Goal: Task Accomplishment & Management: Manage account settings

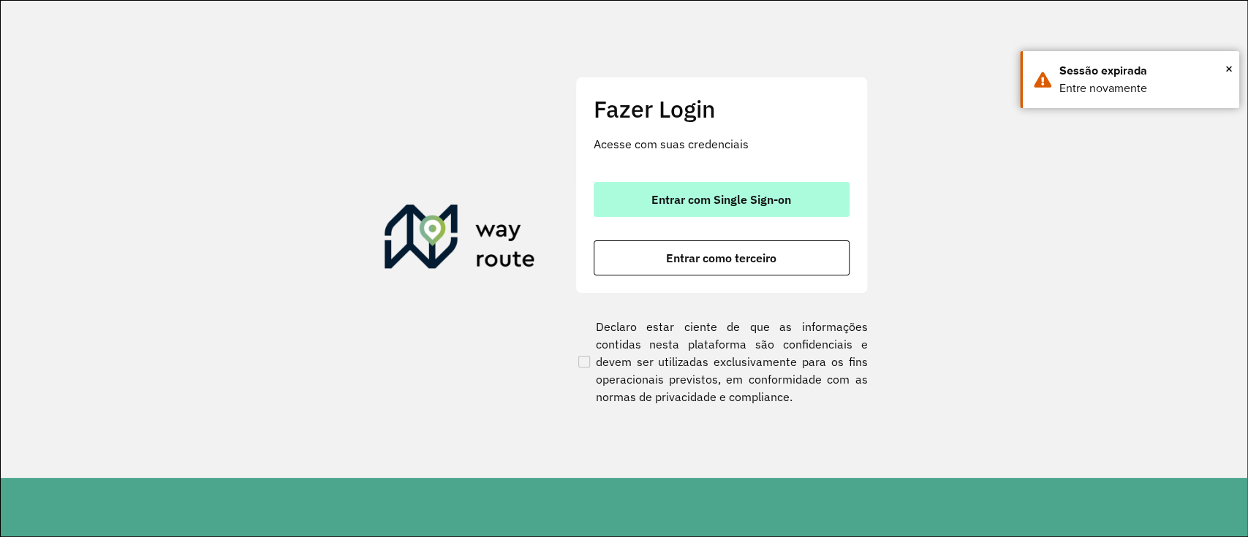
click at [615, 192] on button "Entrar com Single Sign-on" at bounding box center [722, 199] width 256 height 35
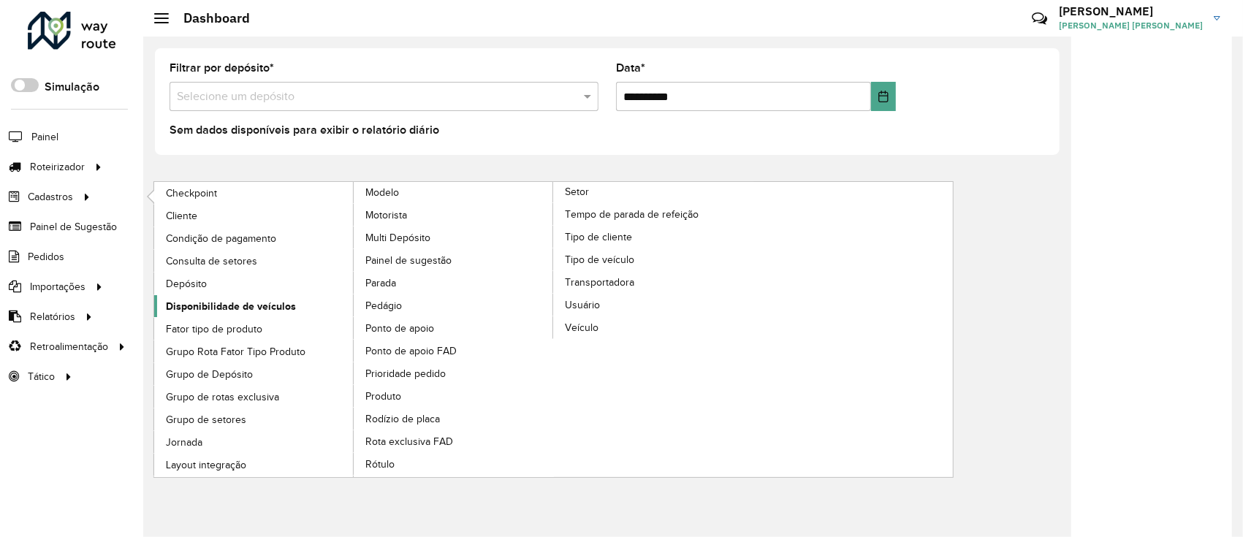
click at [227, 301] on span "Disponibilidade de veículos" at bounding box center [231, 306] width 130 height 15
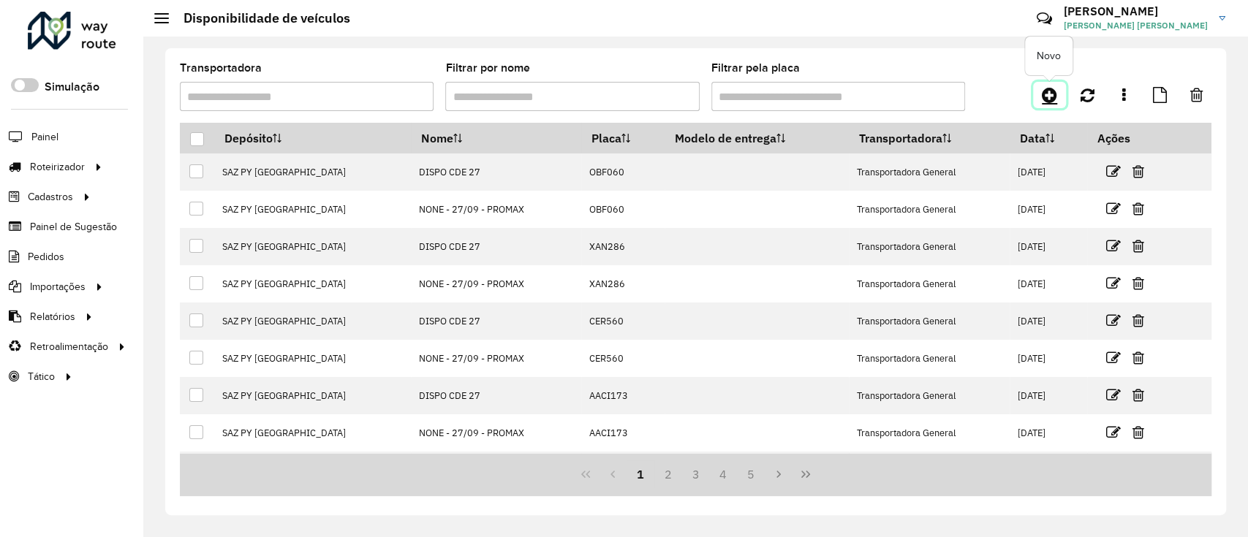
click at [1061, 96] on link at bounding box center [1049, 95] width 33 height 26
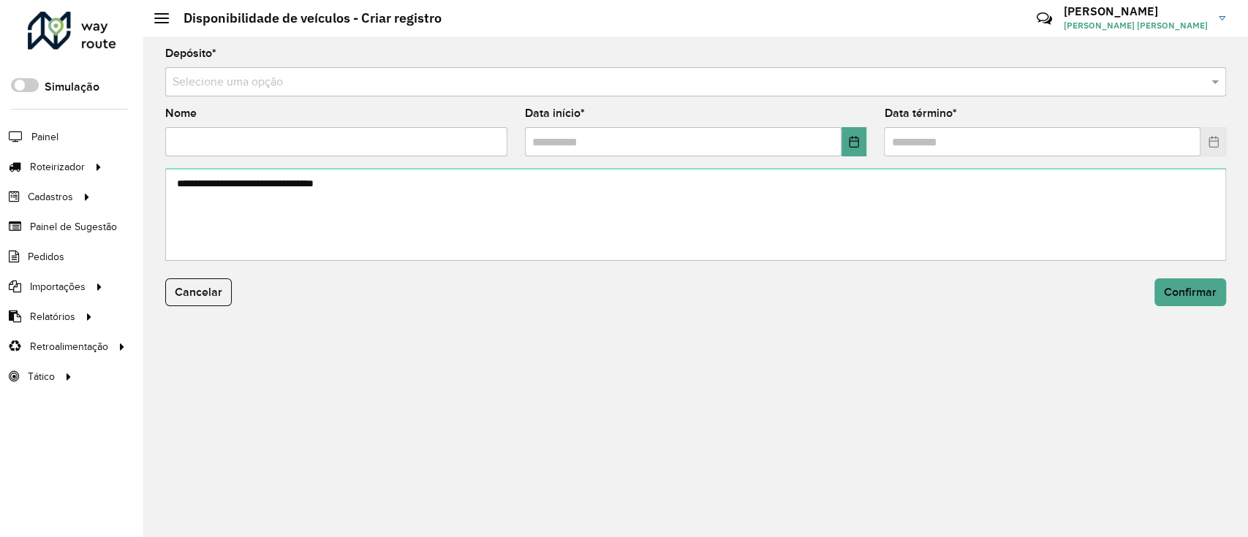
click at [534, 83] on input "text" at bounding box center [681, 83] width 1017 height 18
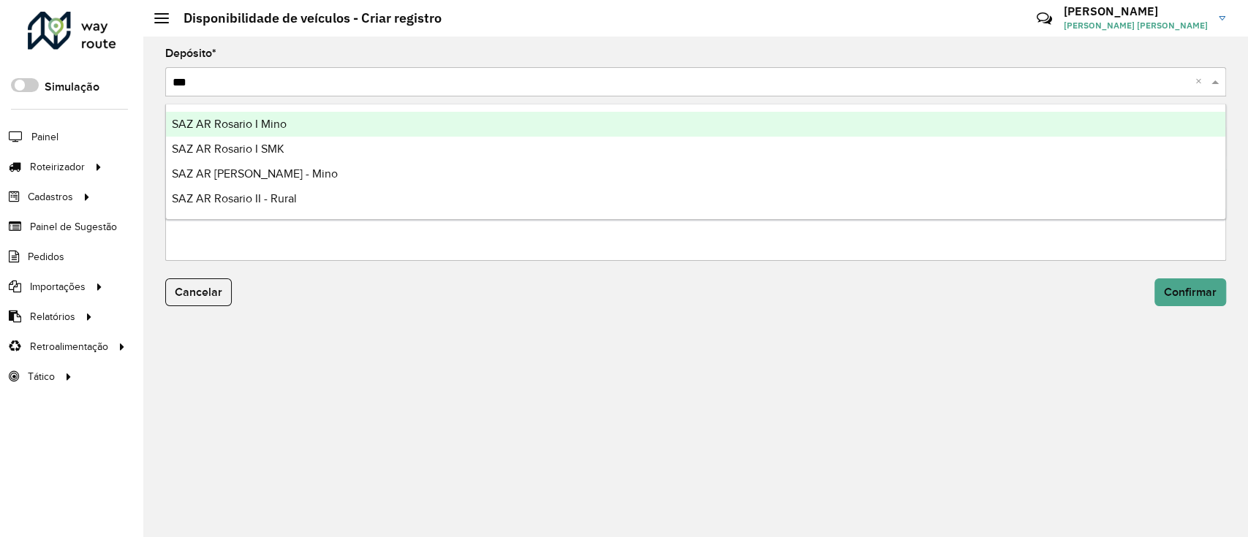
type input "****"
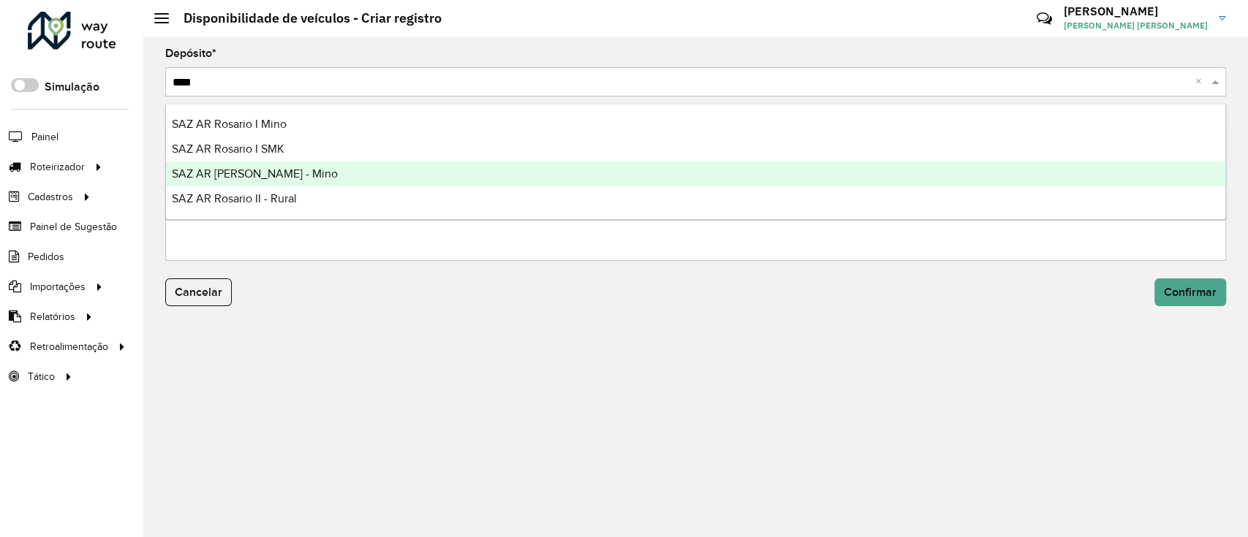
click at [348, 164] on div "SAZ AR [PERSON_NAME] - Mino" at bounding box center [695, 174] width 1059 height 25
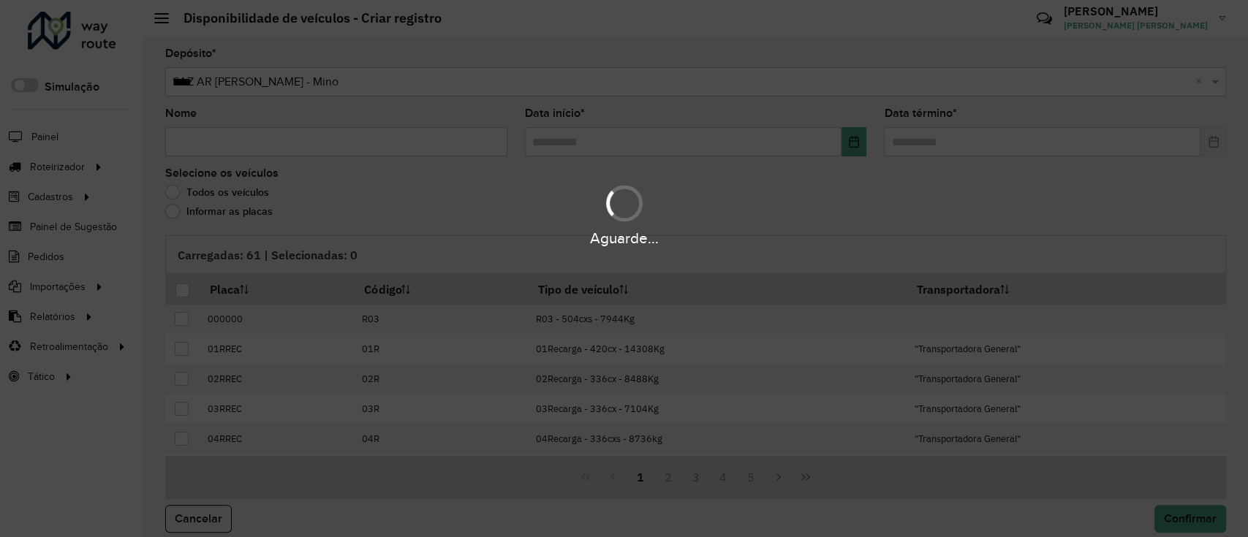
click at [332, 150] on div "Aguarde..." at bounding box center [624, 268] width 1248 height 537
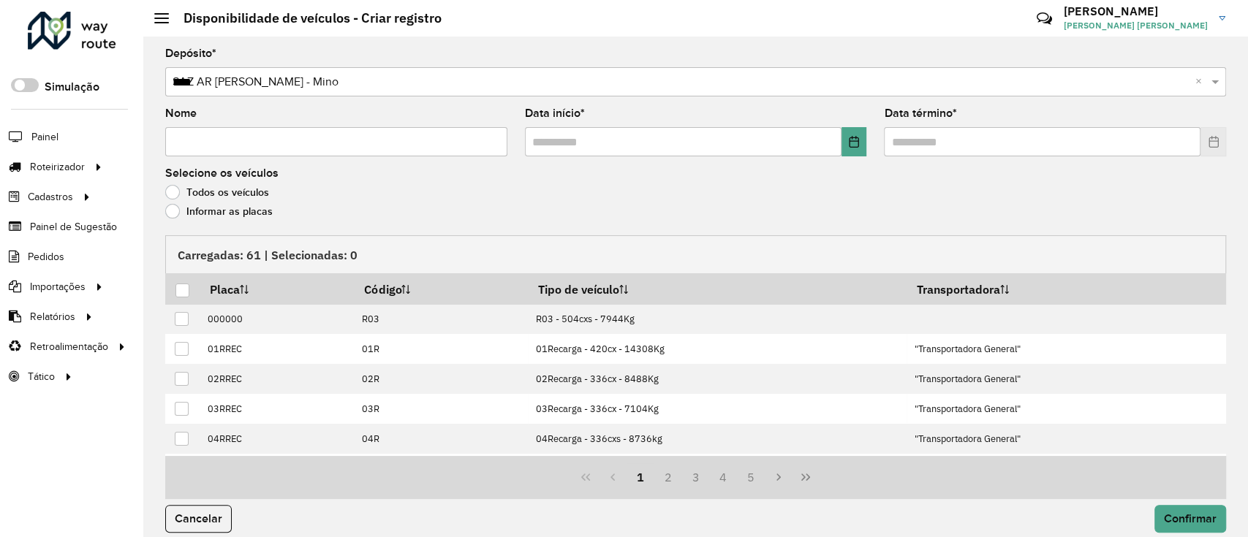
click at [332, 150] on input "Nome" at bounding box center [336, 141] width 342 height 29
type input "**********"
click at [845, 149] on button "Choose Date" at bounding box center [854, 141] width 26 height 29
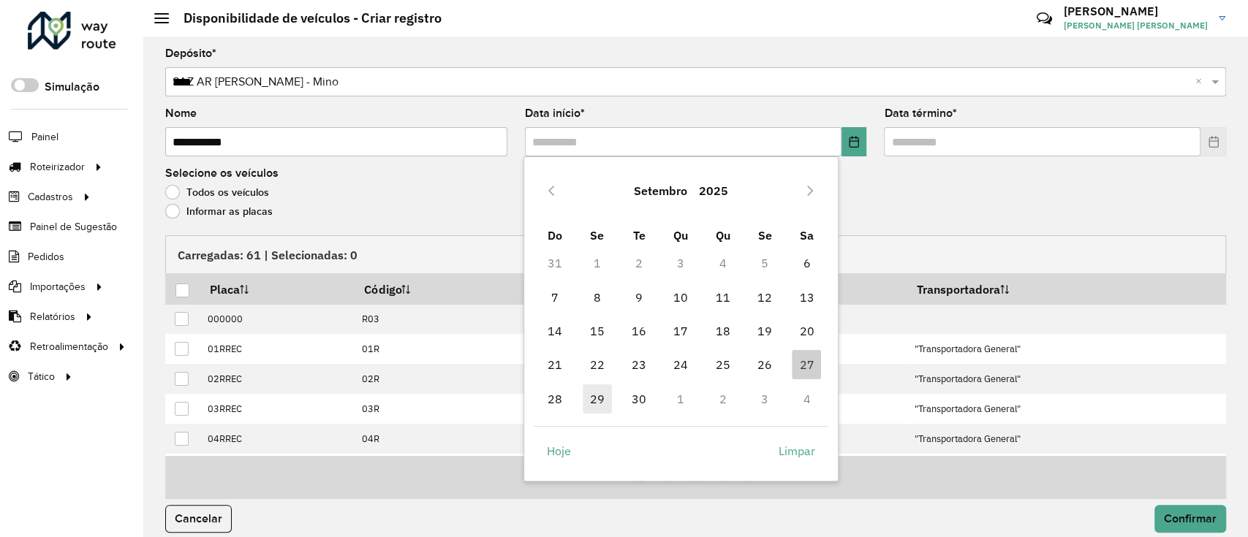
click at [585, 395] on span "29" at bounding box center [597, 399] width 29 height 29
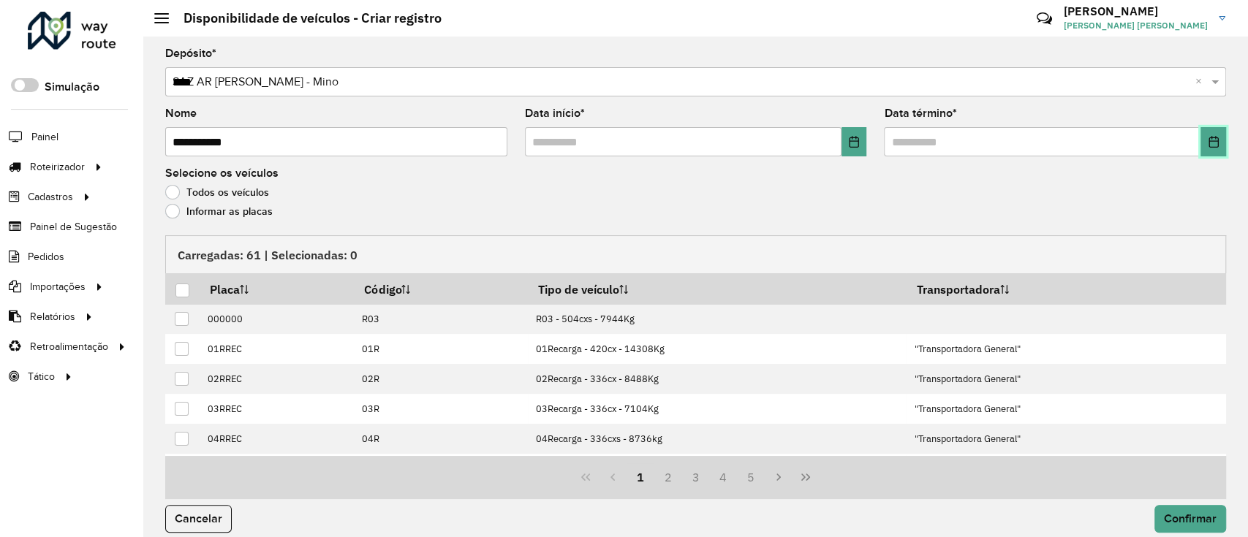
drag, startPoint x: 1205, startPoint y: 137, endPoint x: 1178, endPoint y: 153, distance: 31.1
click at [1208, 137] on icon "Choose Date" at bounding box center [1214, 142] width 12 height 12
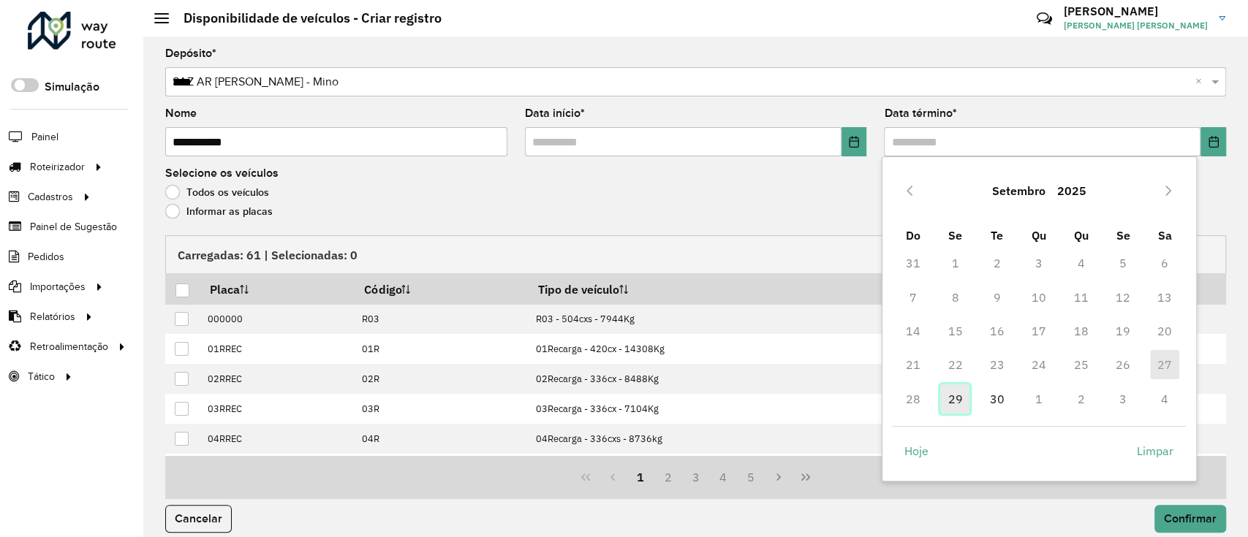
click at [966, 396] on span "29" at bounding box center [954, 399] width 29 height 29
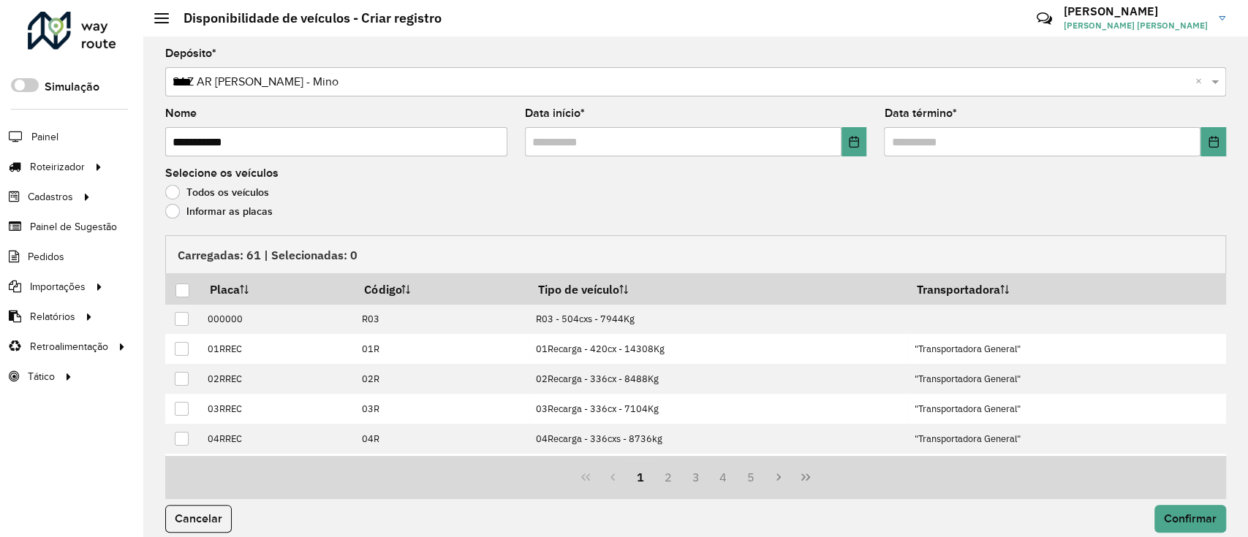
click at [251, 213] on label "Informar as placas" at bounding box center [218, 211] width 107 height 15
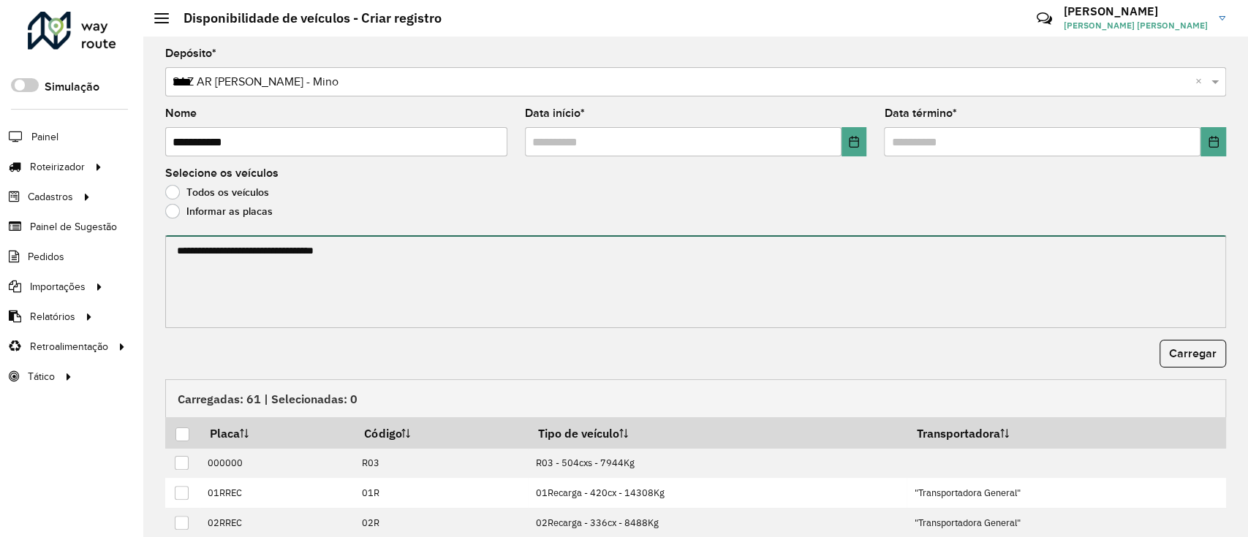
click at [279, 263] on textarea at bounding box center [695, 281] width 1061 height 93
paste textarea "****** ****** ******* ******* ******* *******"
type textarea "****** ****** ******* ******* ******* *******"
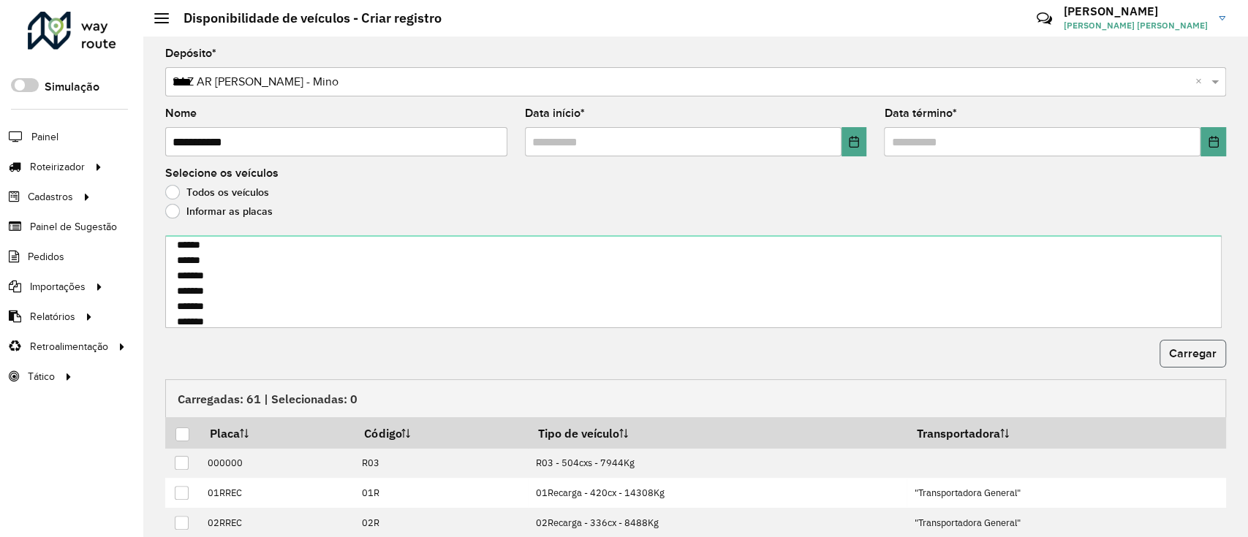
click at [1182, 345] on button "Carregar" at bounding box center [1192, 354] width 67 height 28
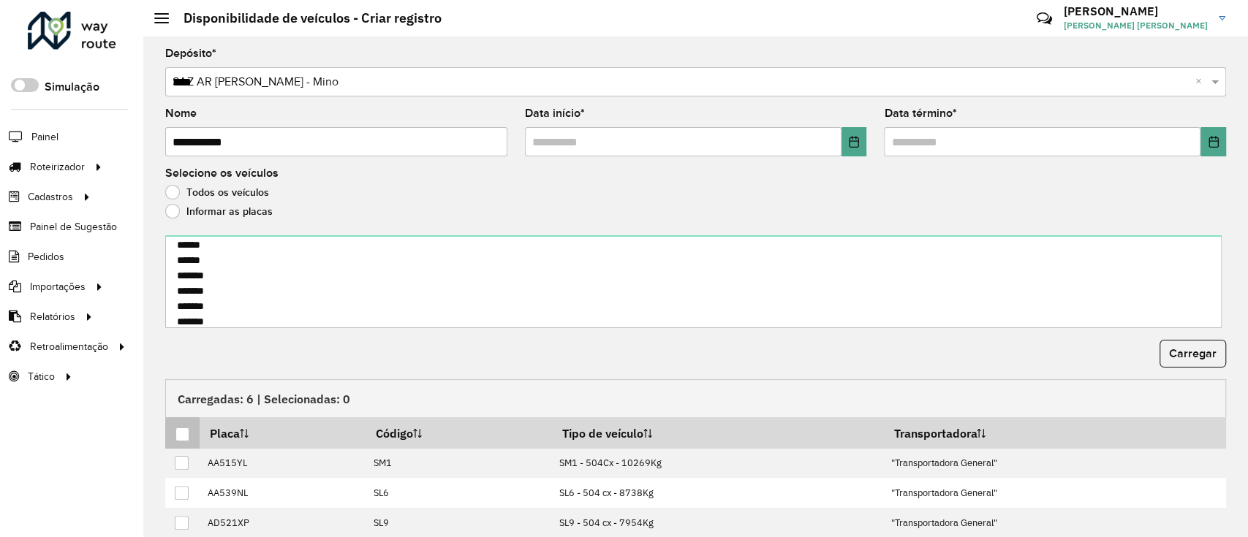
click at [180, 431] on div at bounding box center [182, 435] width 14 height 14
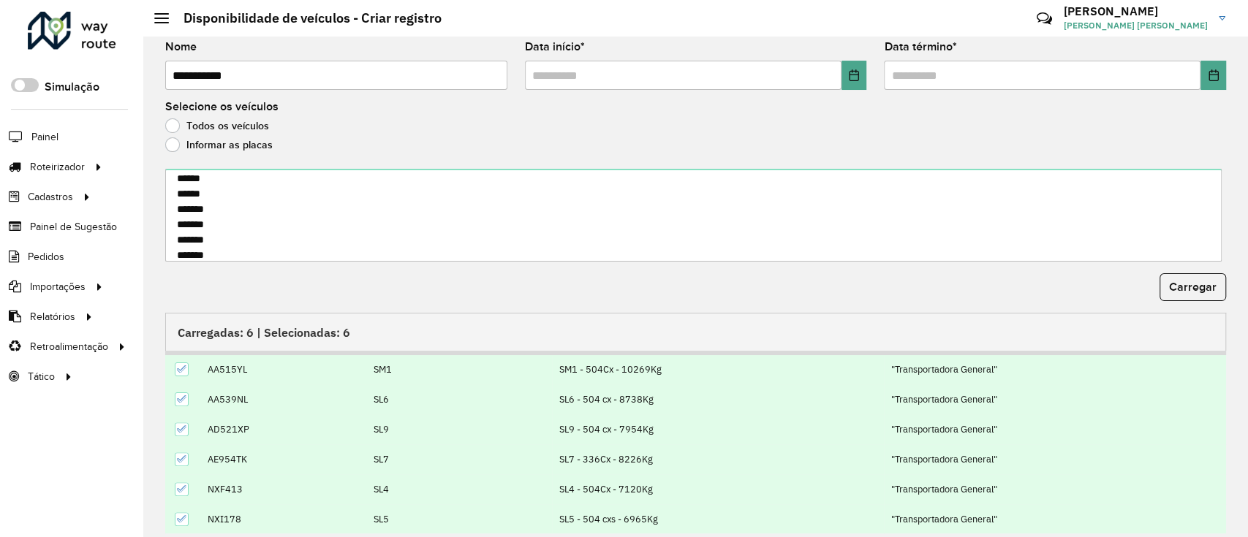
scroll to position [114, 0]
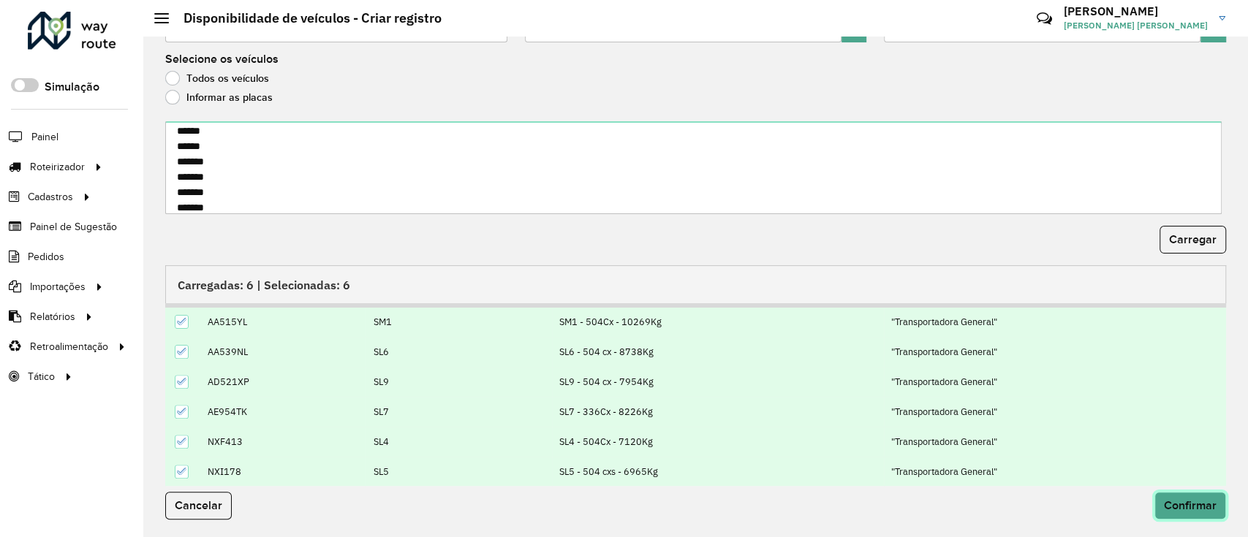
click at [1173, 507] on span "Confirmar" at bounding box center [1190, 505] width 53 height 12
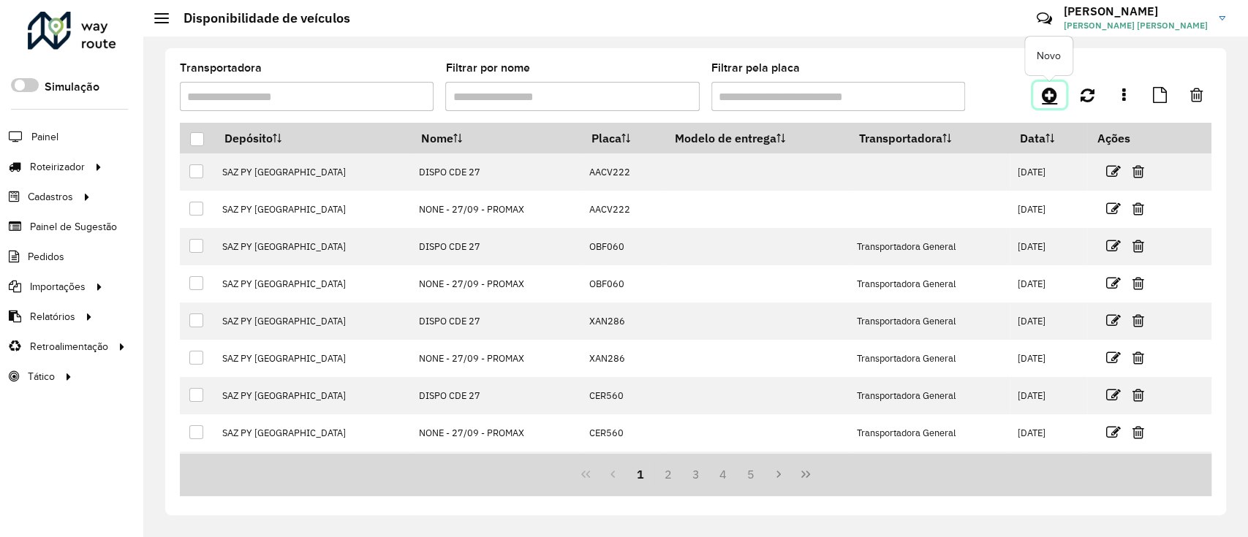
click at [1048, 99] on icon at bounding box center [1049, 95] width 15 height 18
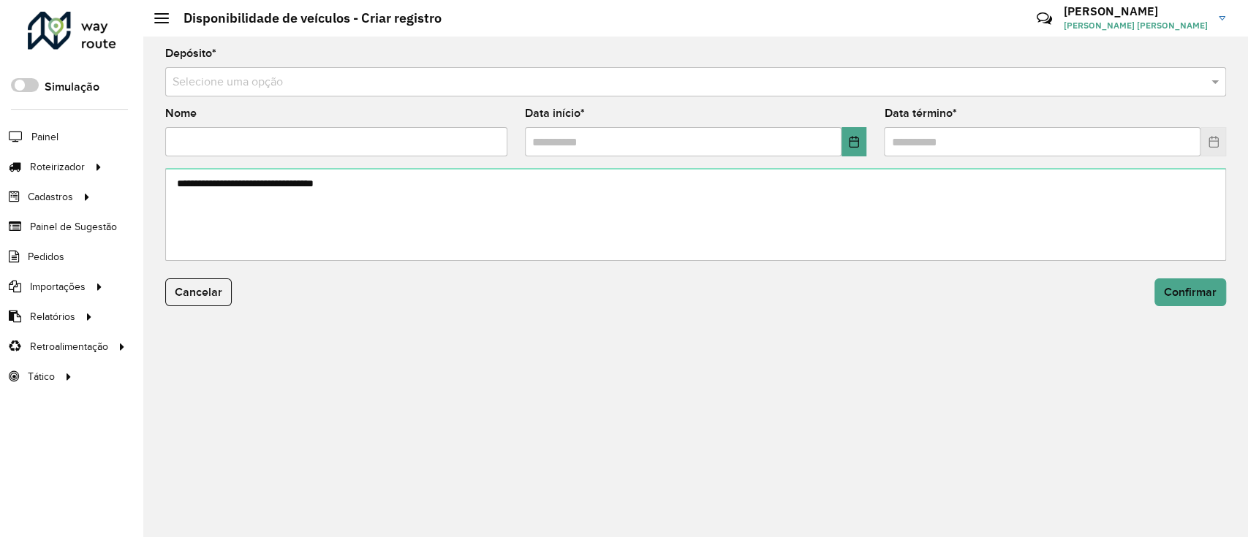
click at [448, 90] on input "text" at bounding box center [681, 83] width 1017 height 18
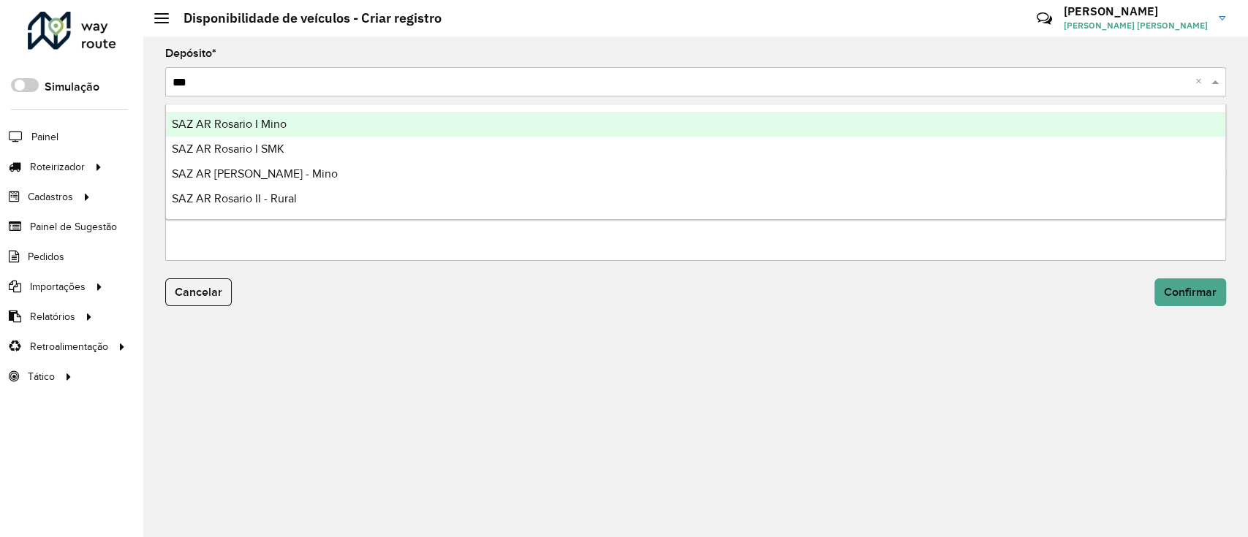
type input "****"
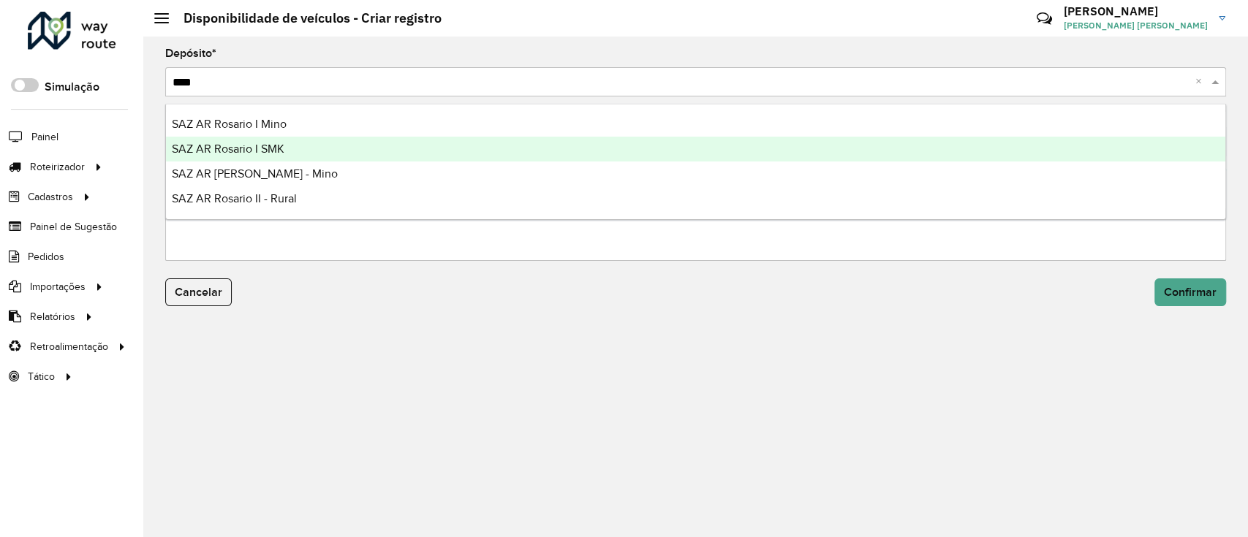
click at [410, 153] on div "SAZ AR Rosario I SMK" at bounding box center [695, 149] width 1059 height 25
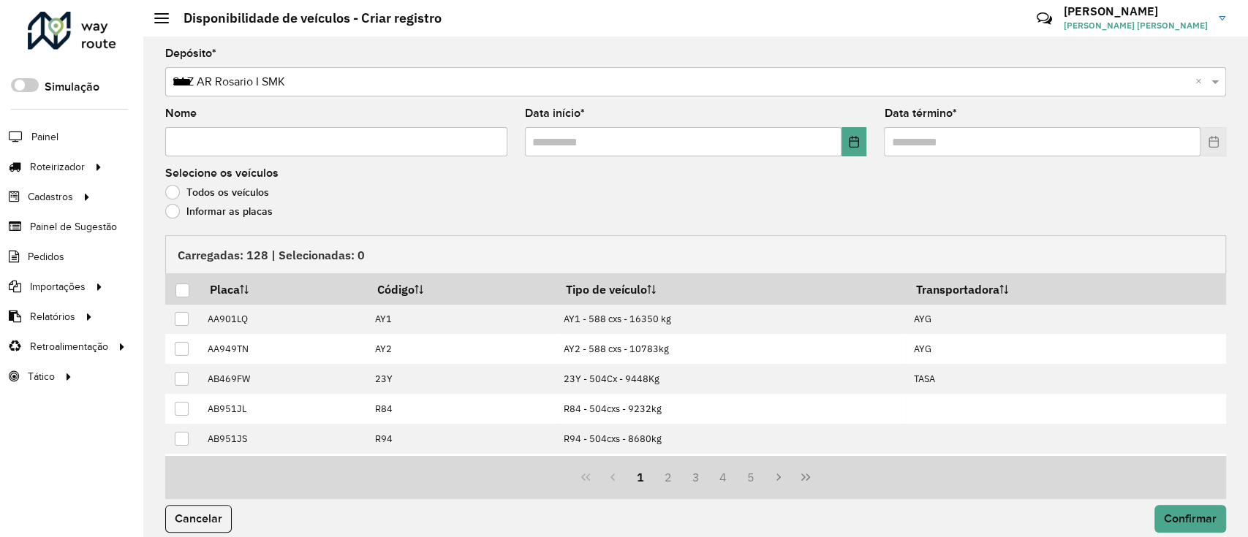
click at [392, 85] on input "****" at bounding box center [681, 83] width 1017 height 18
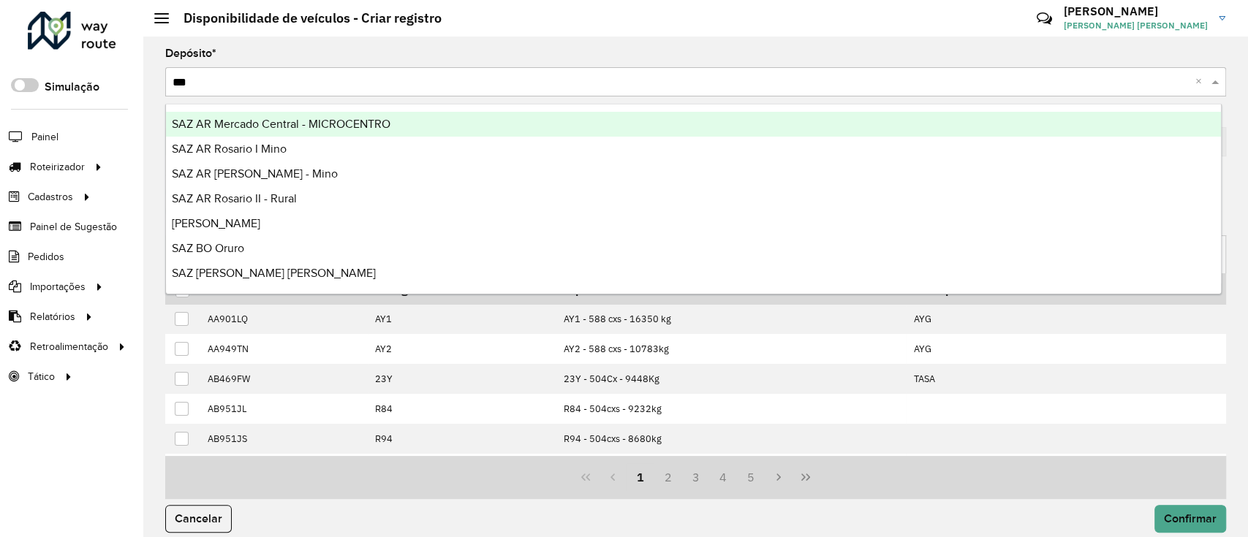
type input "****"
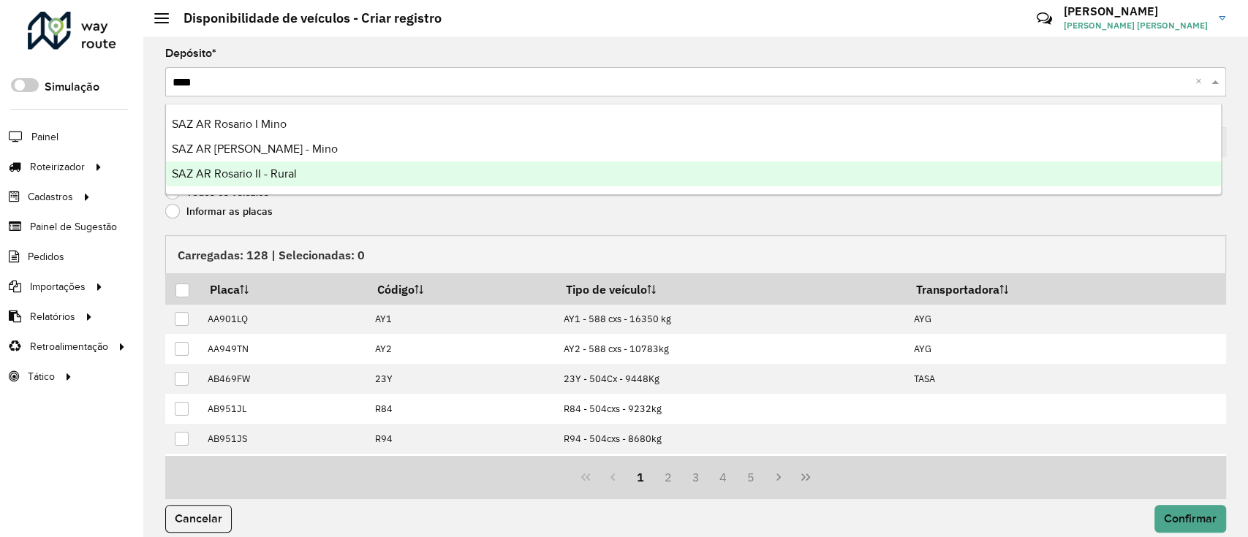
click at [357, 151] on div "SAZ AR [PERSON_NAME] - Mino" at bounding box center [693, 149] width 1055 height 25
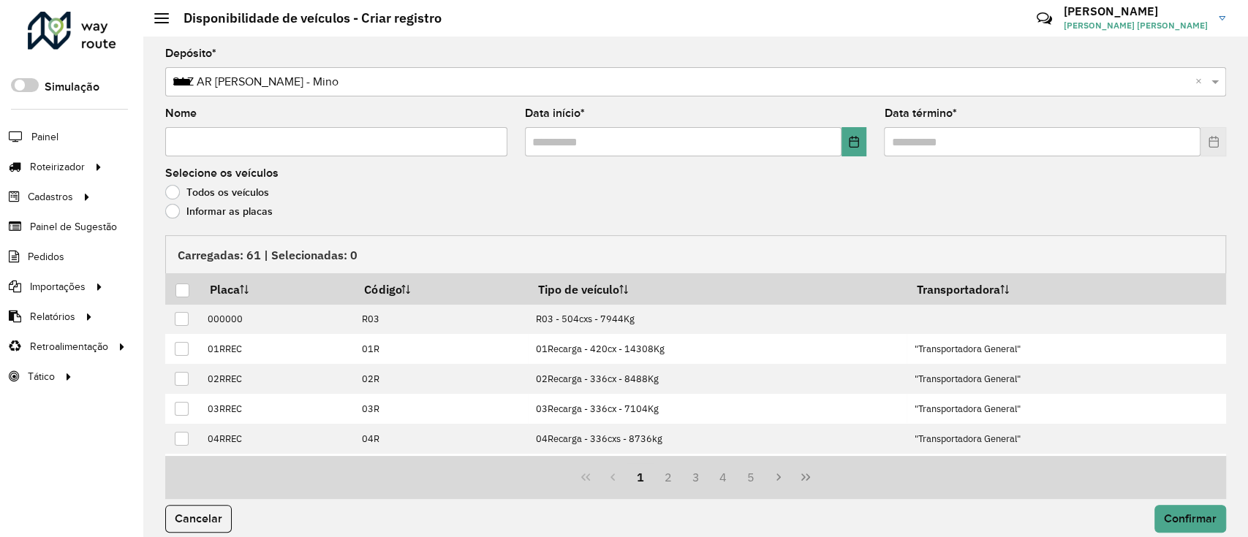
click at [340, 148] on input "Nome" at bounding box center [336, 141] width 342 height 29
type input "**********"
click at [852, 143] on icon "Choose Date" at bounding box center [854, 142] width 12 height 12
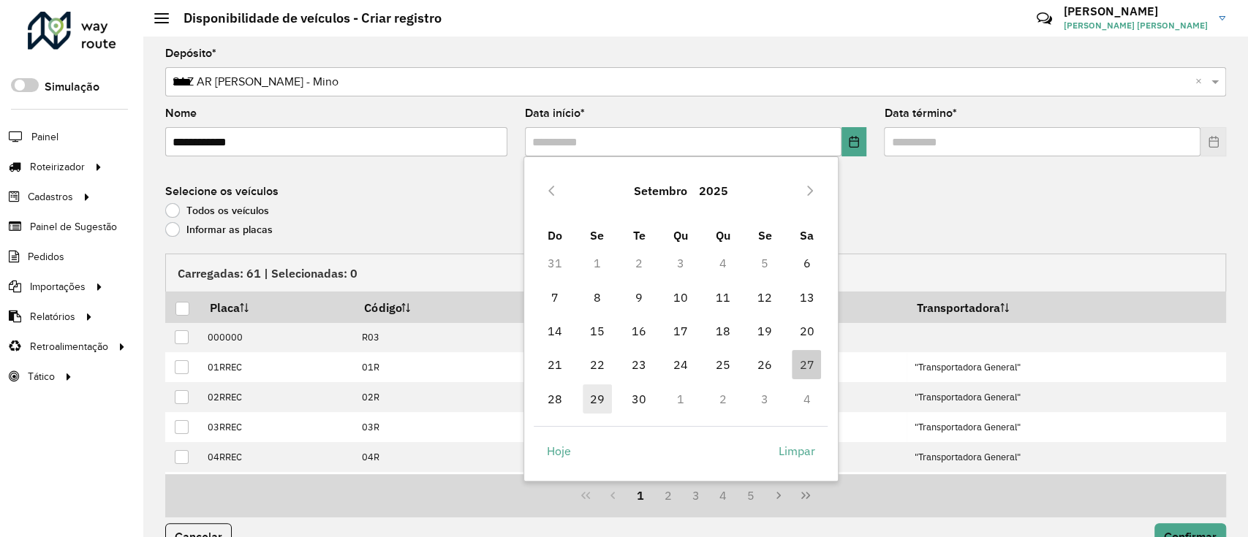
click at [605, 401] on span "29" at bounding box center [597, 399] width 29 height 29
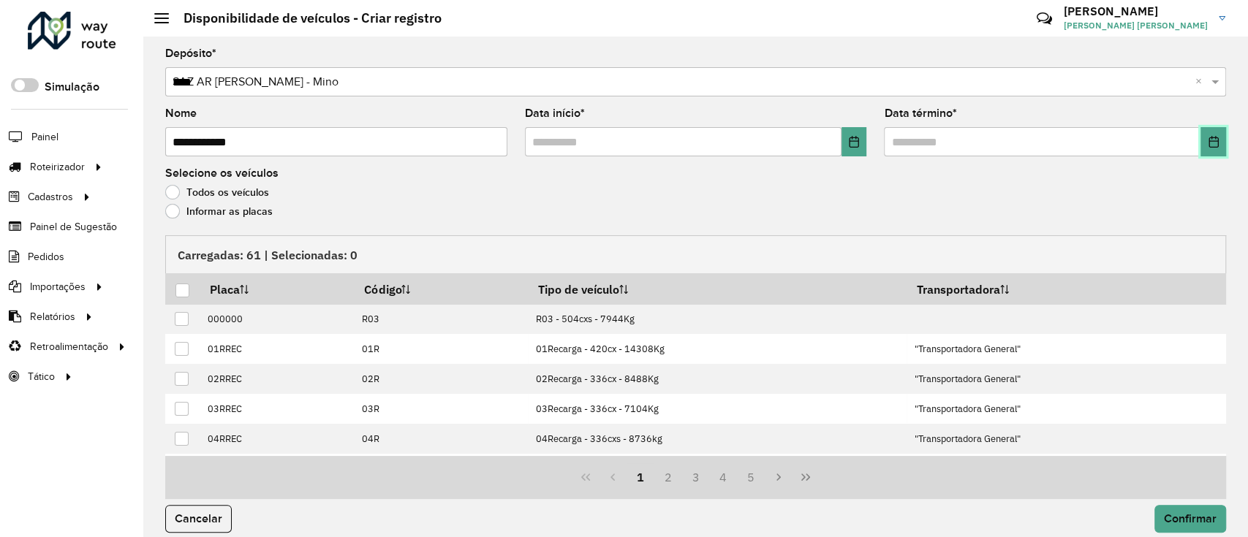
click at [1213, 143] on icon "Choose Date" at bounding box center [1213, 142] width 10 height 12
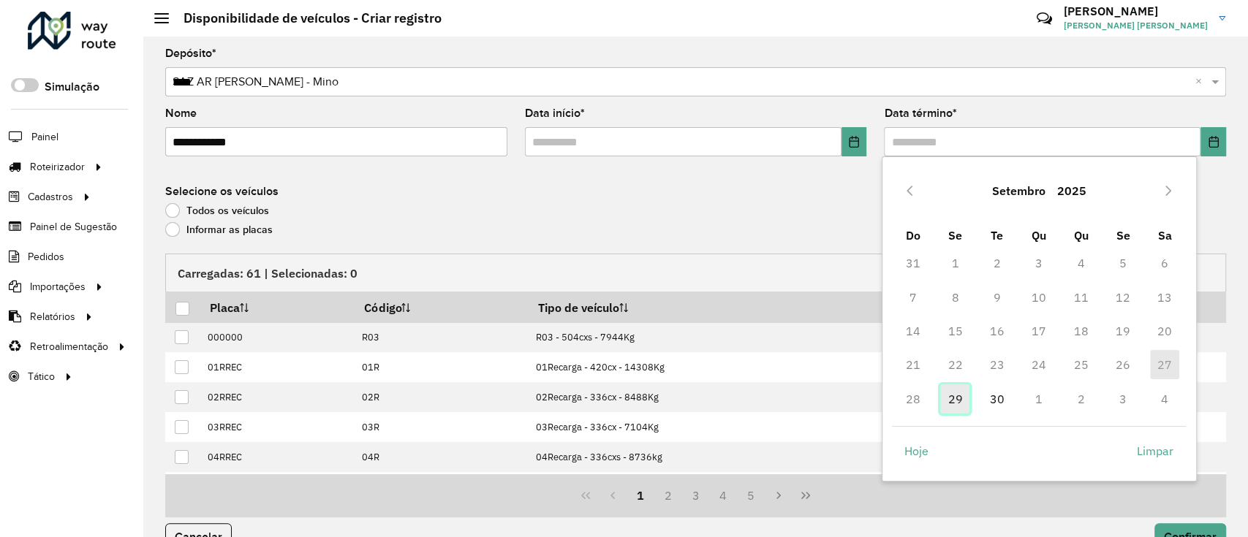
click at [955, 402] on span "29" at bounding box center [954, 399] width 29 height 29
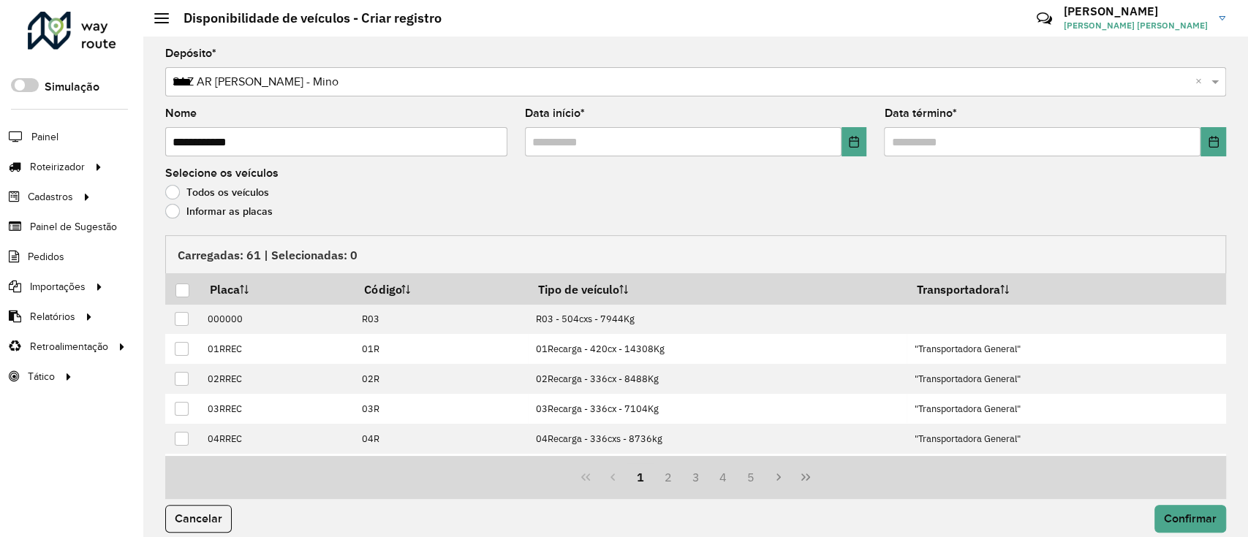
click at [263, 211] on label "Informar as placas" at bounding box center [218, 211] width 107 height 15
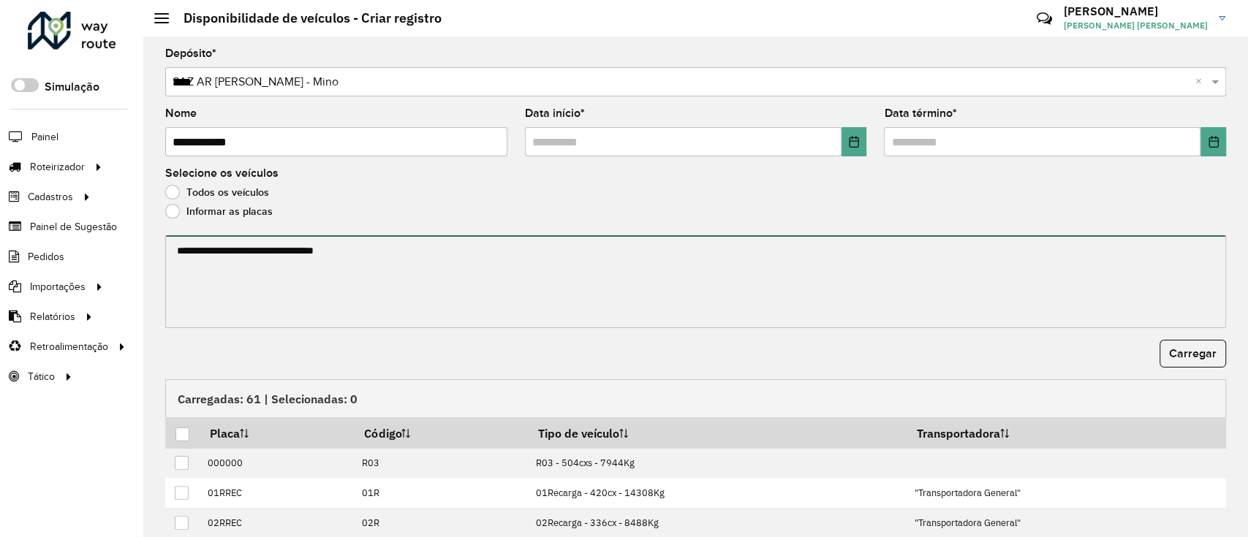
click at [281, 273] on textarea at bounding box center [695, 281] width 1061 height 93
paste textarea "****** ****** ******* ******* ******* *******"
type textarea "****** ****** ******* ******* ******* *******"
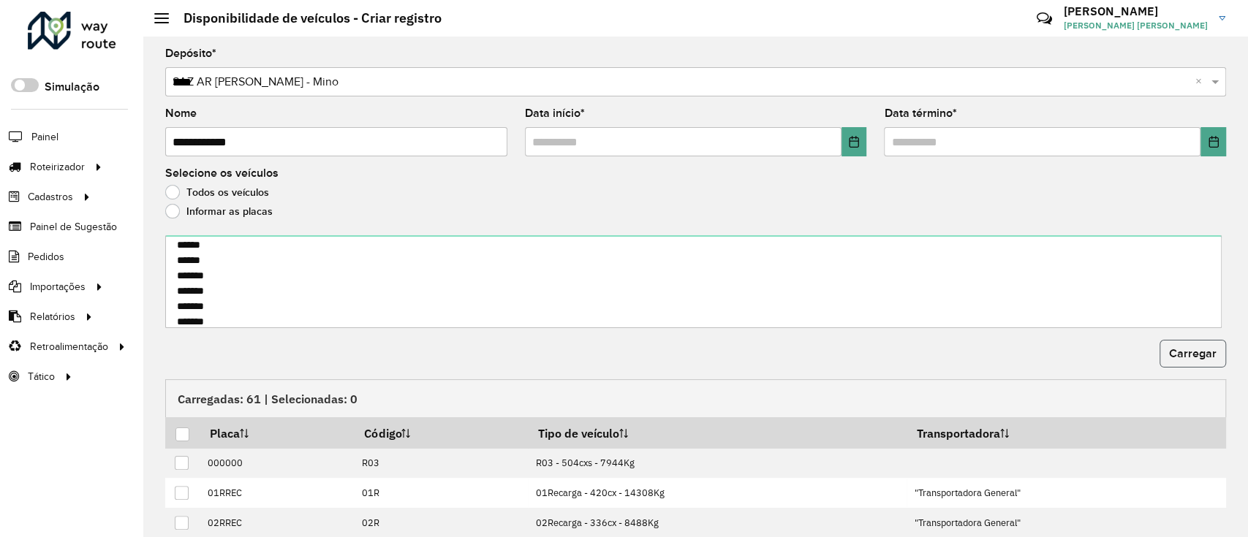
click at [1165, 349] on button "Carregar" at bounding box center [1192, 354] width 67 height 28
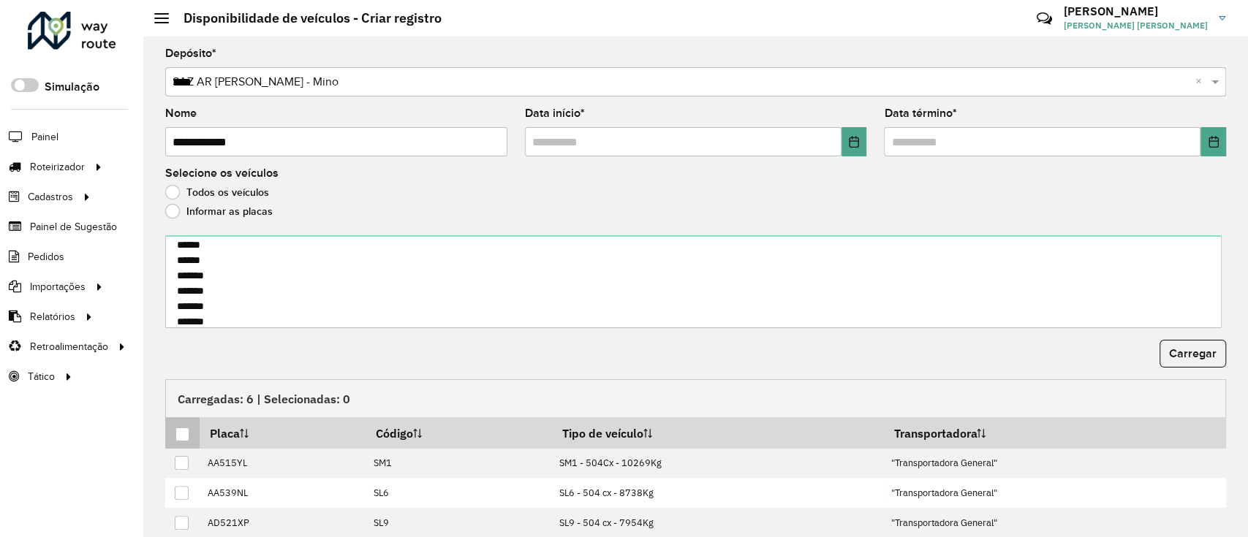
click at [181, 429] on div at bounding box center [182, 435] width 14 height 14
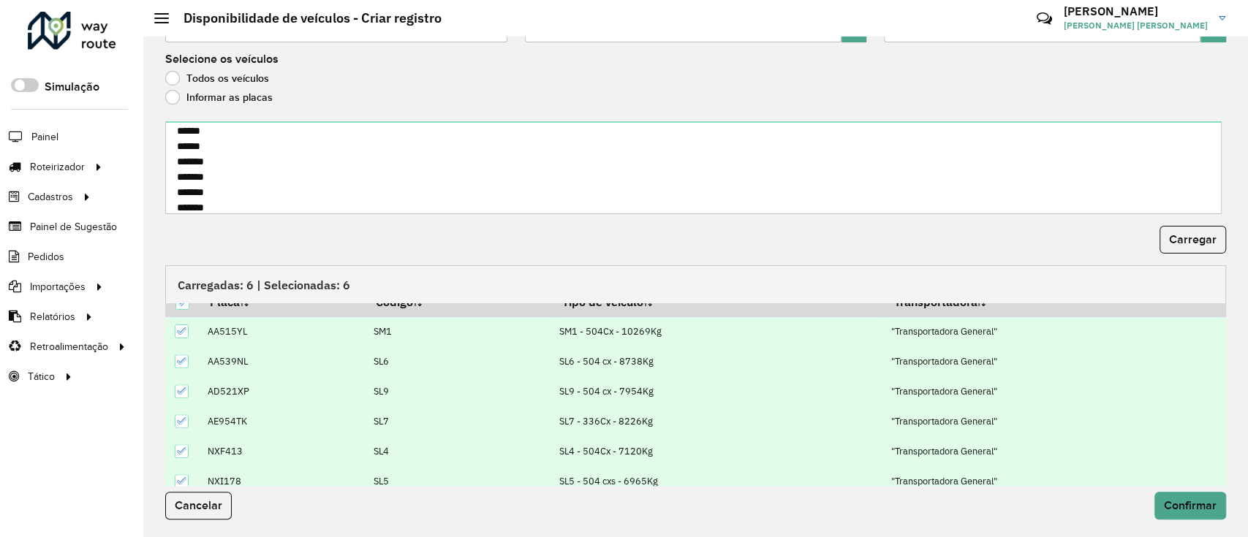
scroll to position [27, 0]
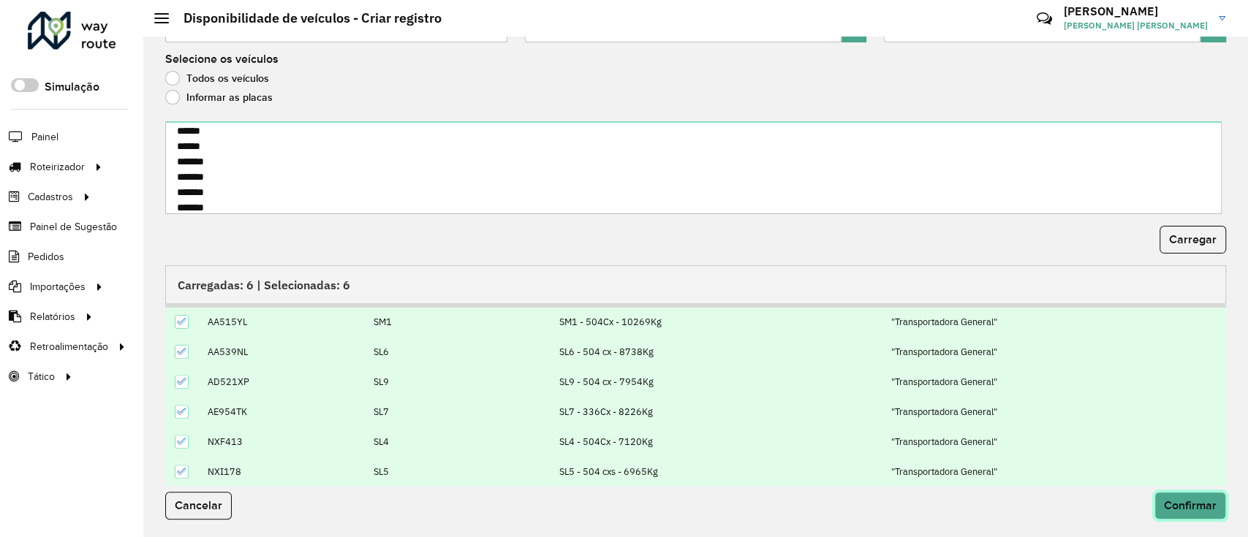
click at [1164, 498] on button "Confirmar" at bounding box center [1190, 506] width 72 height 28
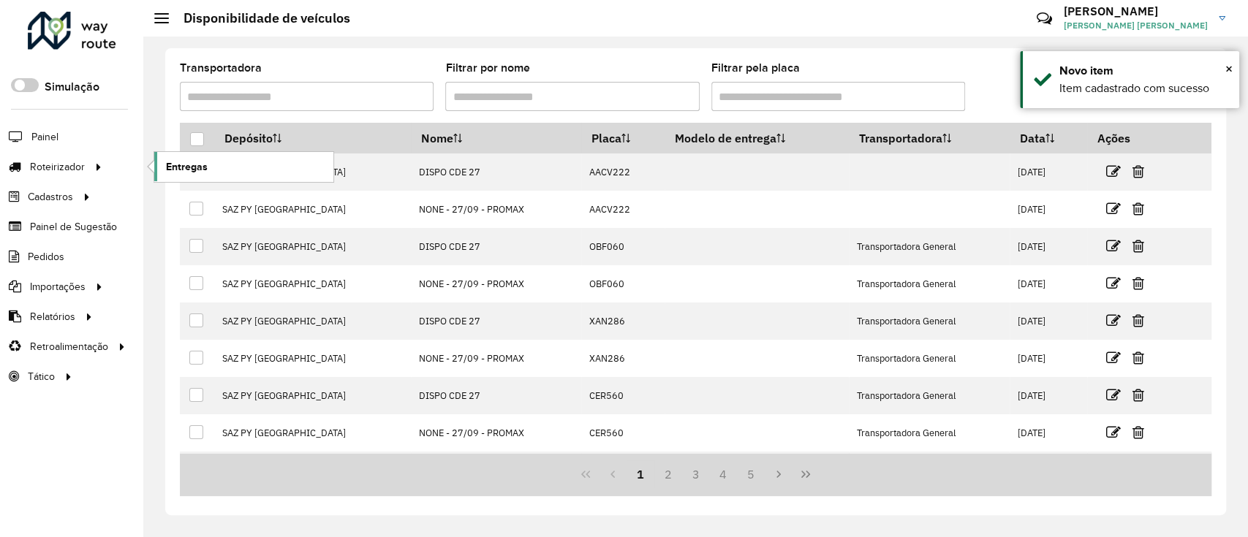
click at [171, 155] on link "Entregas" at bounding box center [243, 166] width 179 height 29
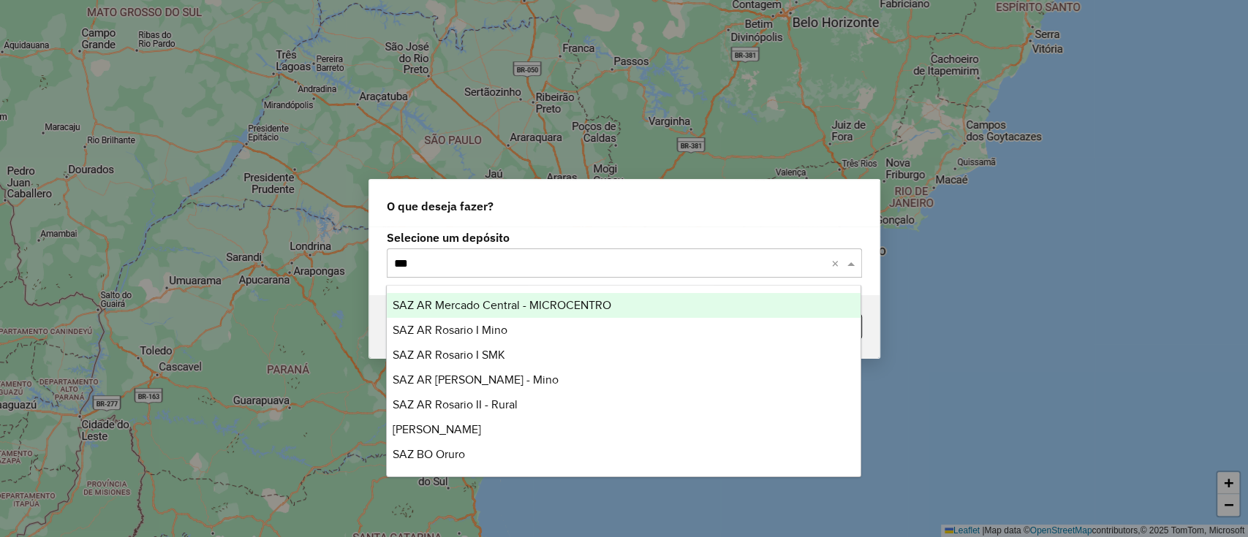
type input "****"
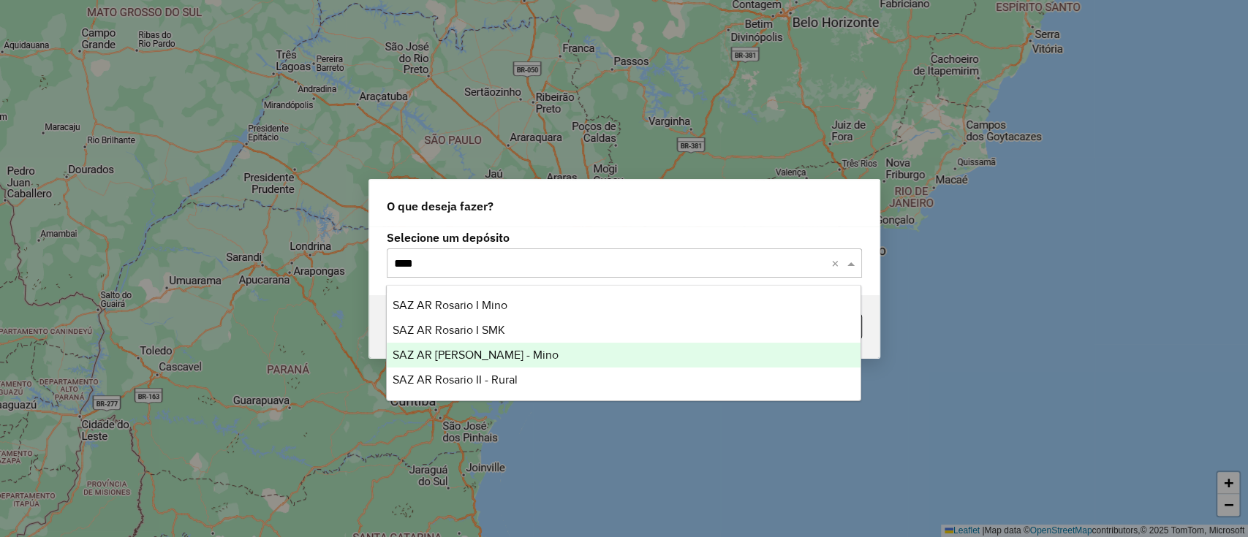
click at [582, 366] on div "SAZ AR [PERSON_NAME] - Mino" at bounding box center [624, 355] width 474 height 25
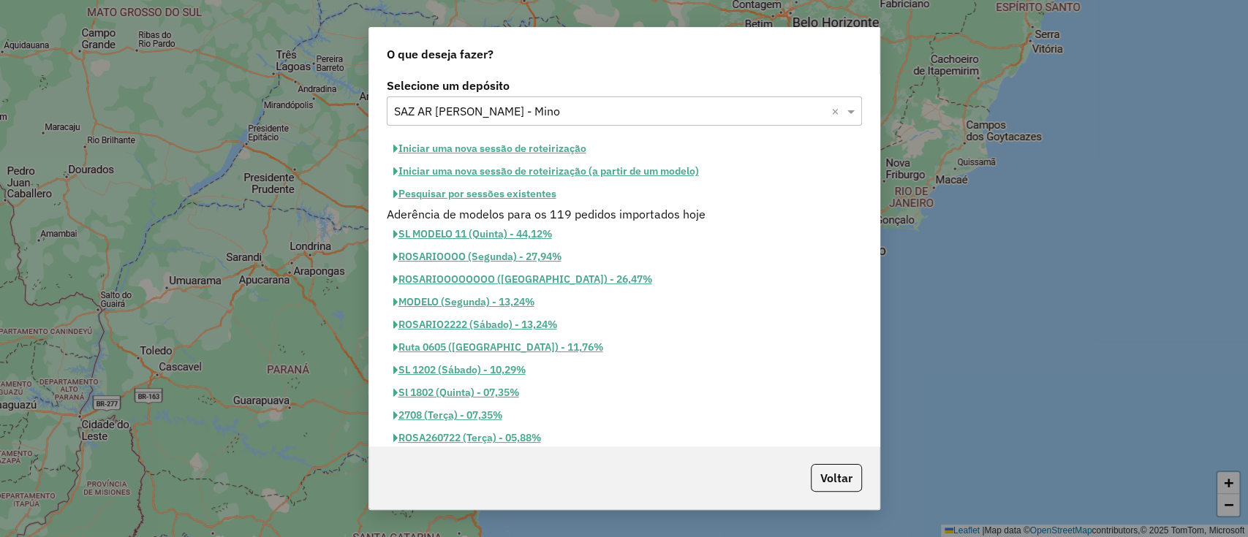
click at [532, 156] on button "Iniciar uma nova sessão de roteirização" at bounding box center [490, 148] width 206 height 23
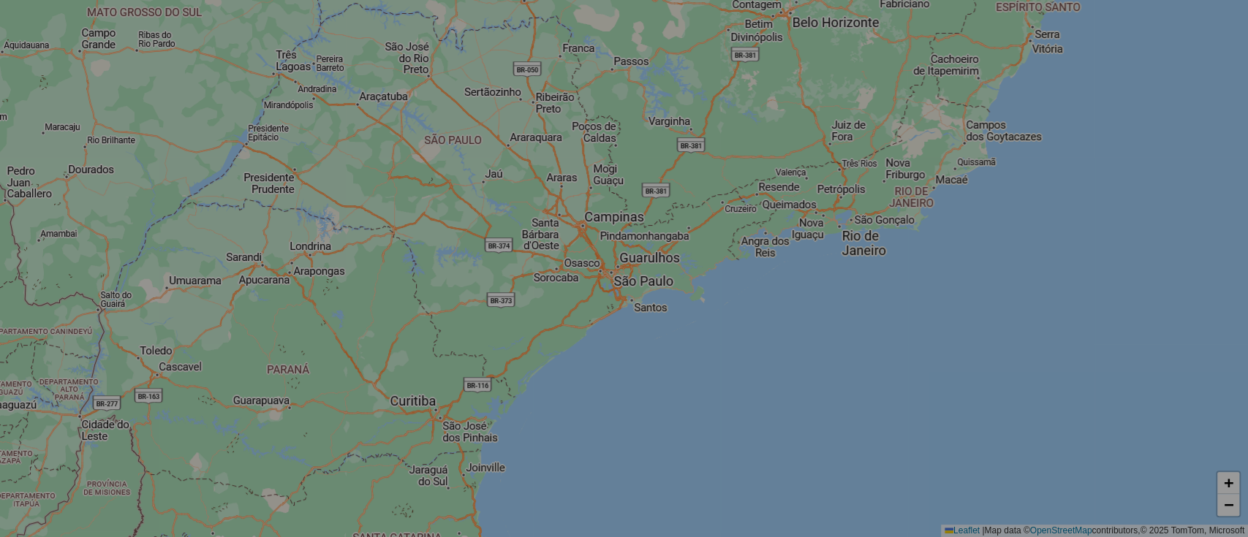
select select "*"
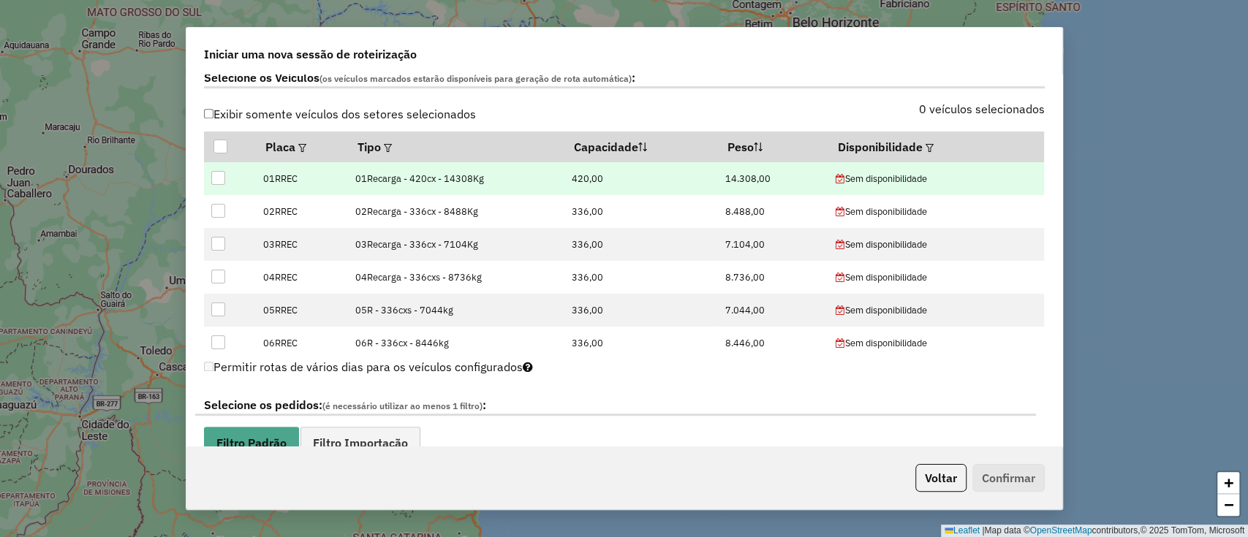
scroll to position [390, 0]
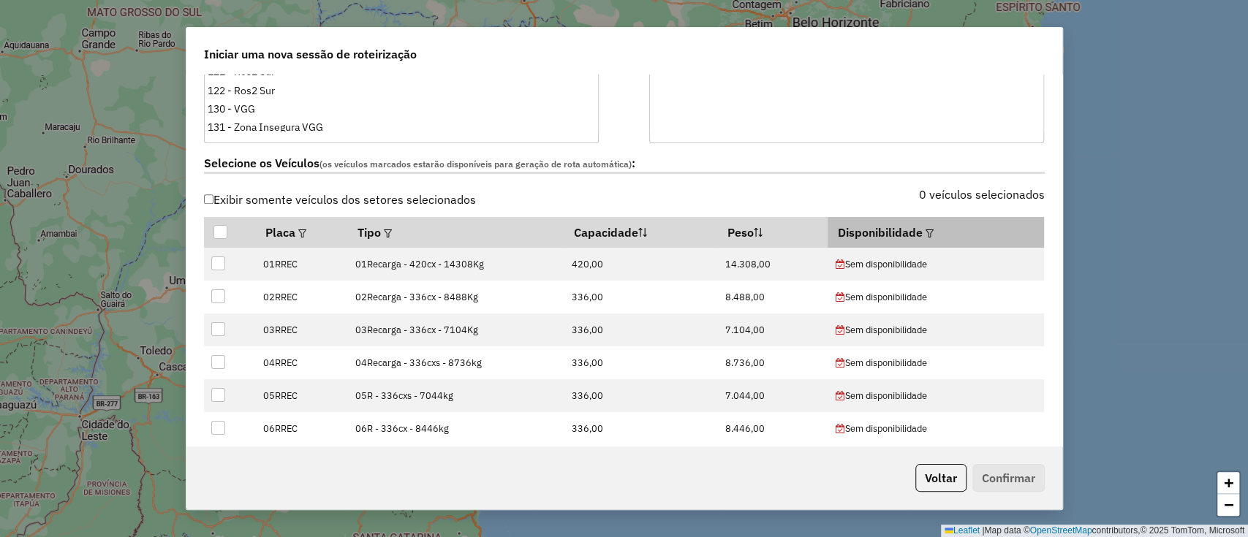
click at [867, 225] on th "Disponibilidade" at bounding box center [936, 232] width 216 height 31
click at [912, 232] on th "Disponibilidade" at bounding box center [936, 232] width 216 height 31
click at [926, 237] on div at bounding box center [928, 233] width 11 height 18
click at [925, 231] on em at bounding box center [929, 234] width 8 height 8
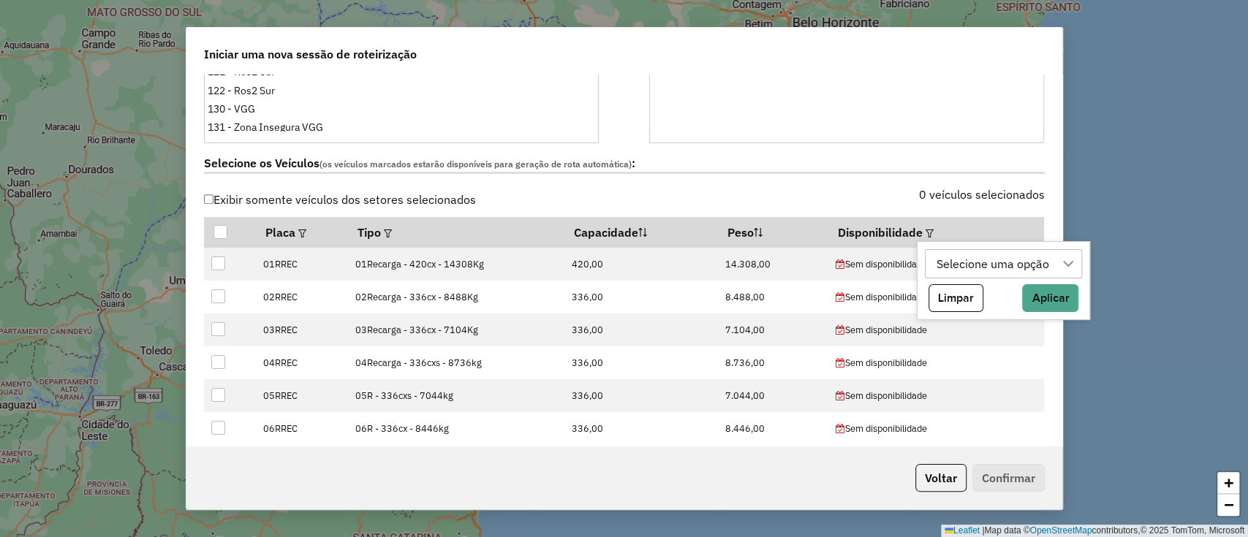
click at [936, 268] on div "Selecione uma opção" at bounding box center [992, 264] width 123 height 28
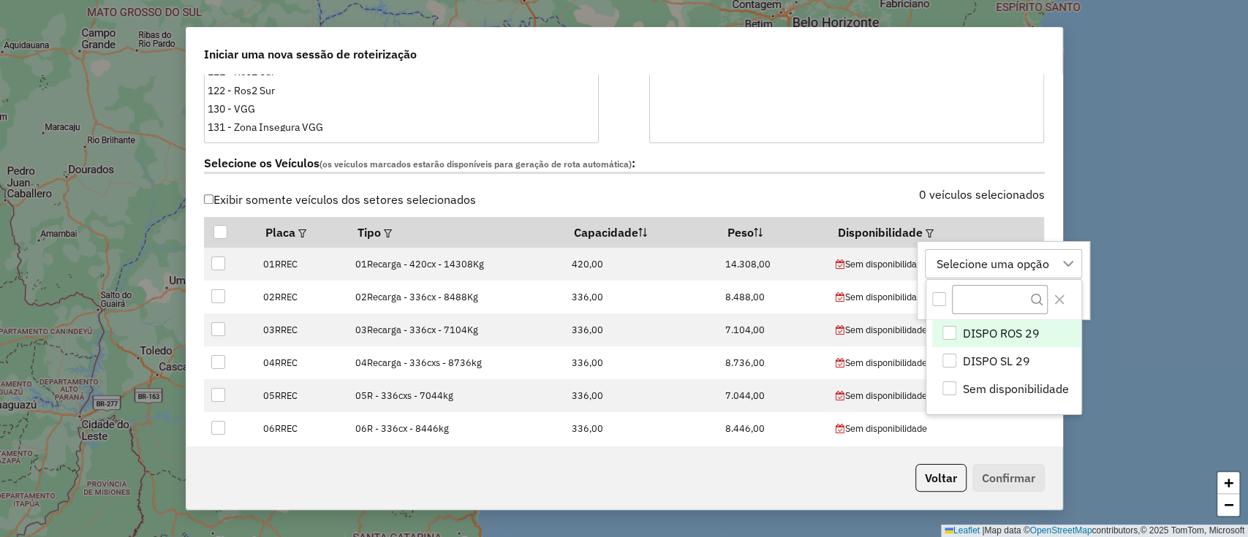
click at [987, 338] on span "DISPO ROS 29" at bounding box center [1001, 334] width 77 height 18
click at [980, 268] on div "DISPO ROS 29" at bounding box center [974, 264] width 87 height 28
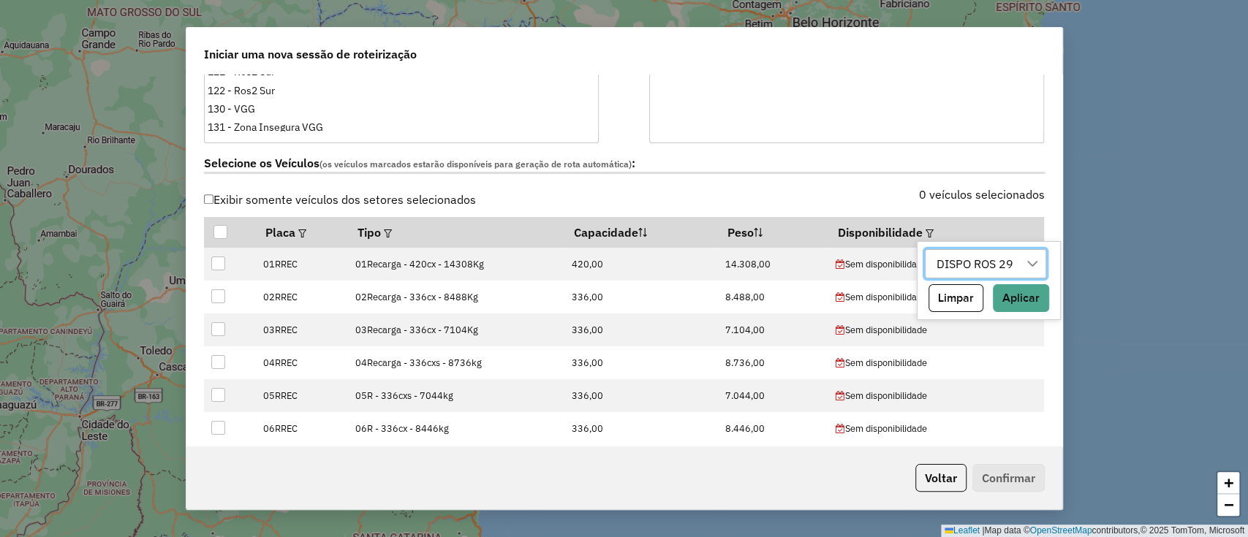
click at [977, 269] on div "DISPO ROS 29" at bounding box center [974, 264] width 87 height 28
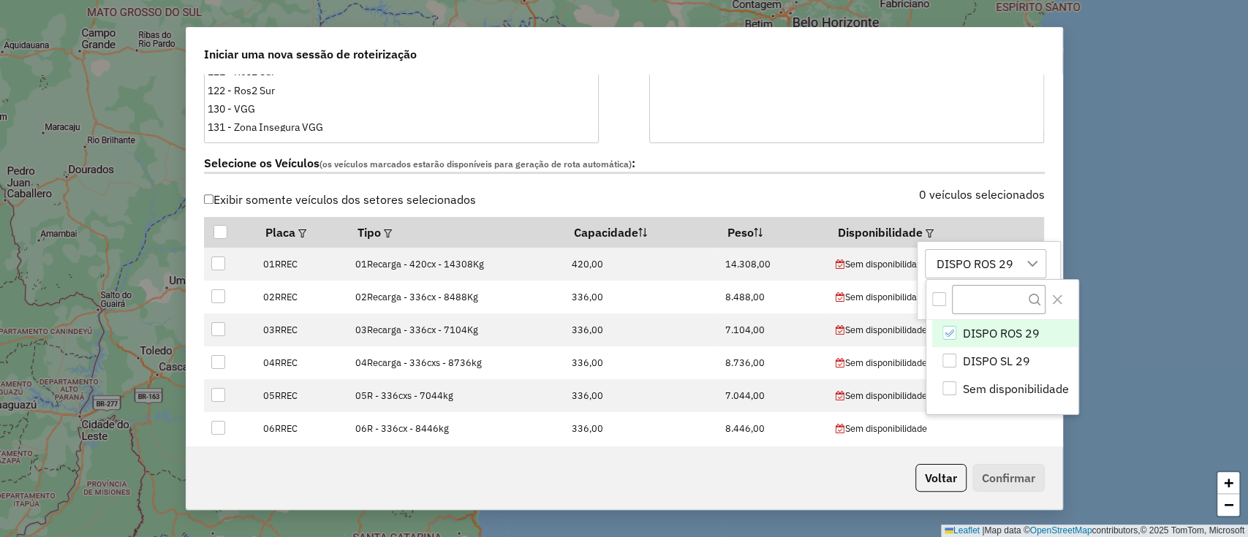
click at [985, 338] on span "DISPO ROS 29" at bounding box center [1001, 334] width 77 height 18
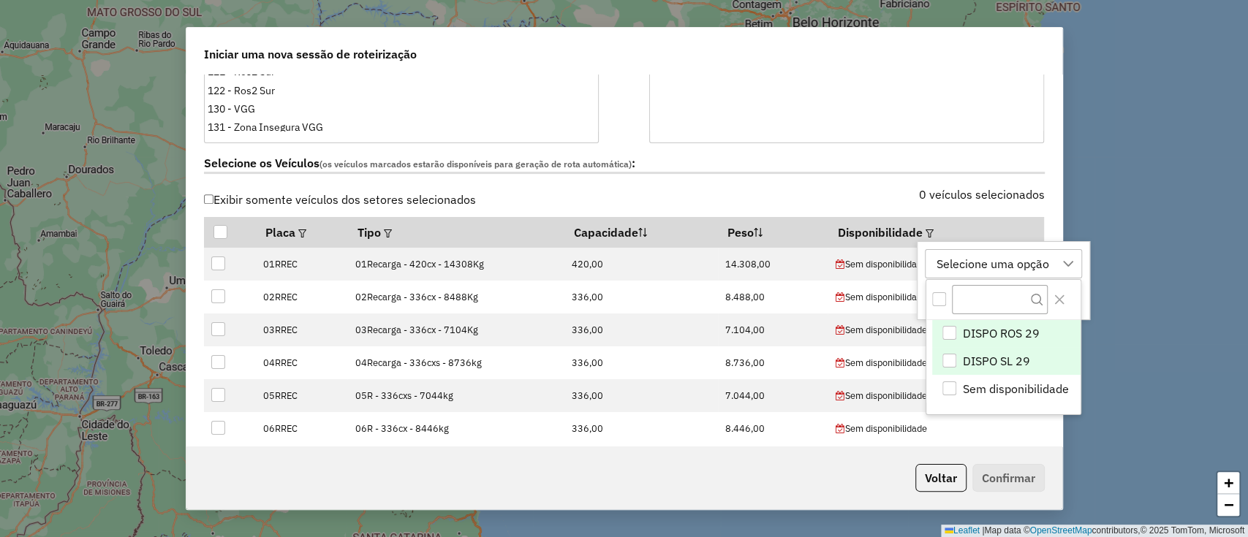
click at [983, 354] on span "DISPO SL 29" at bounding box center [996, 361] width 67 height 18
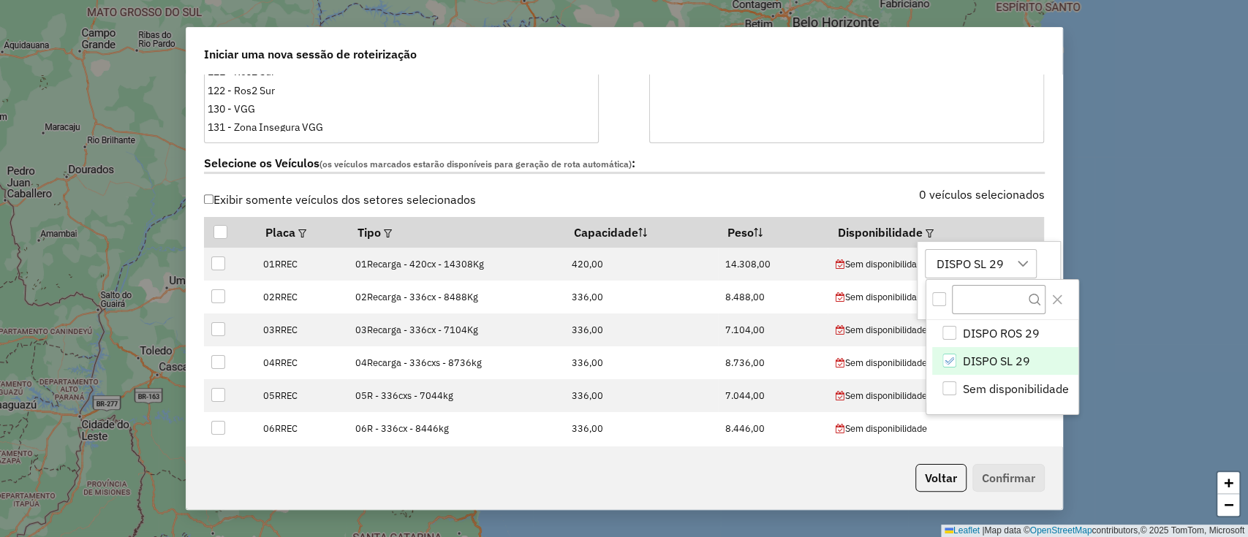
click at [969, 263] on div "DISPO SL 29" at bounding box center [969, 264] width 77 height 28
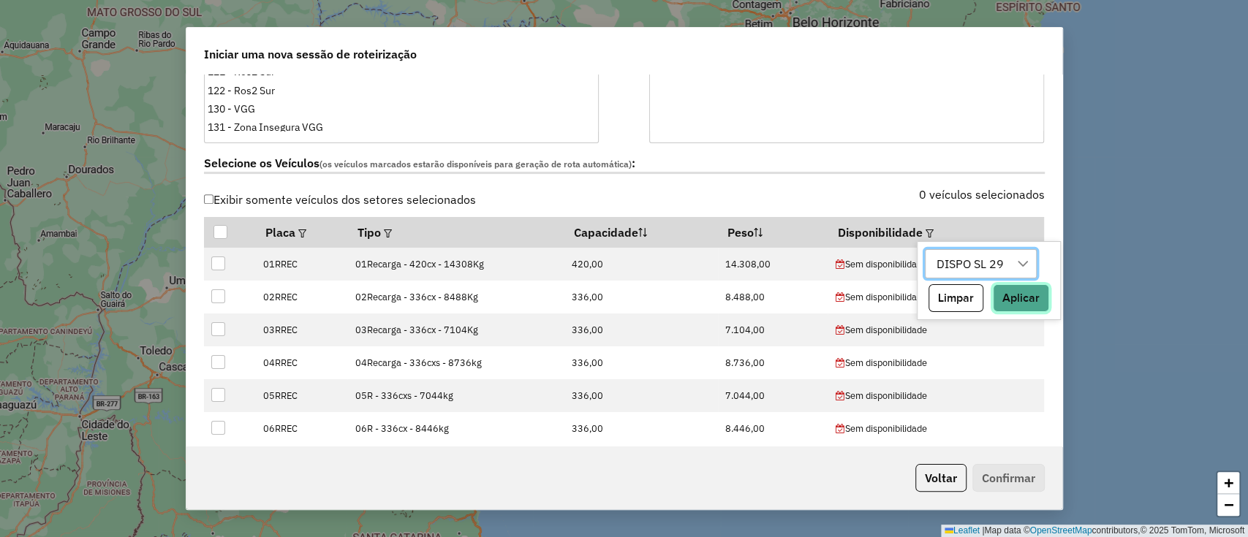
click at [1013, 309] on button "Aplicar" at bounding box center [1021, 298] width 56 height 28
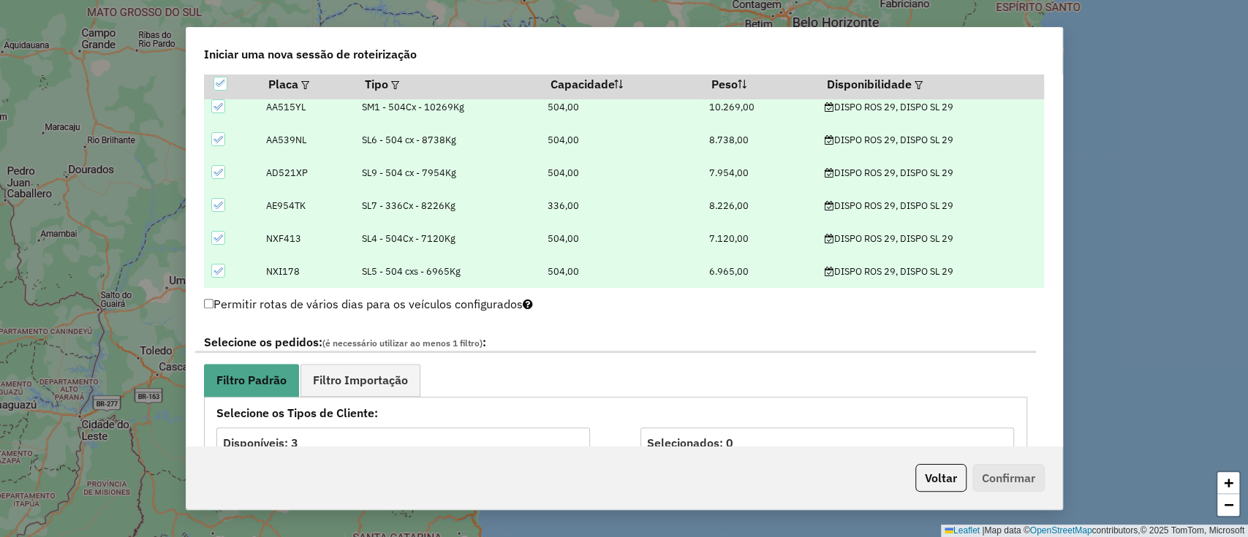
scroll to position [682, 0]
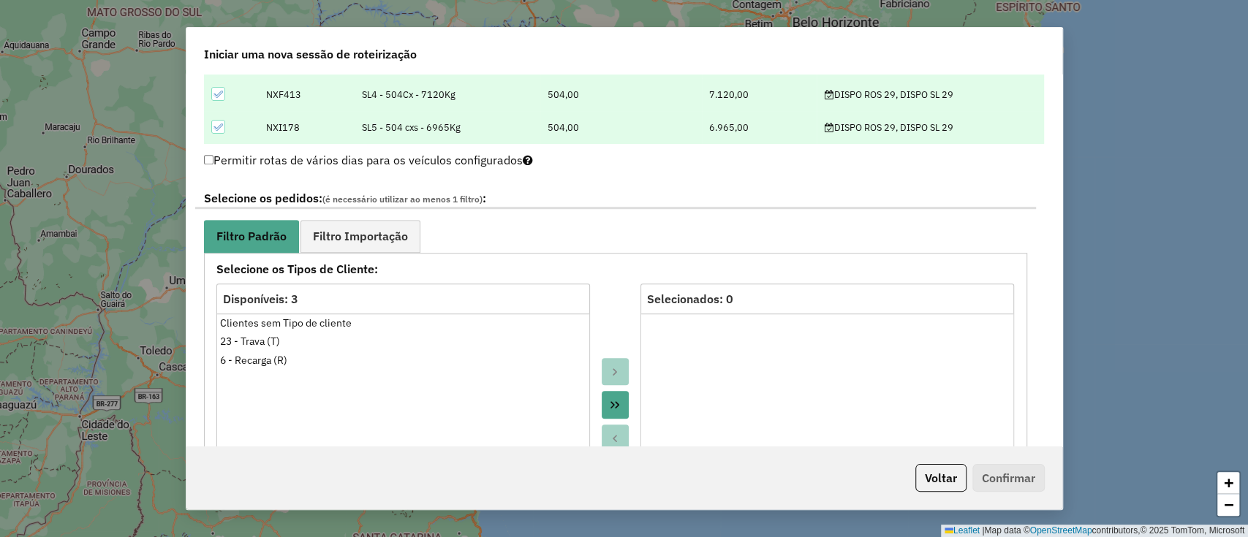
click at [352, 214] on div "**********" at bounding box center [615, 486] width 841 height 617
click at [380, 225] on link "Filtro Importação" at bounding box center [360, 236] width 120 height 33
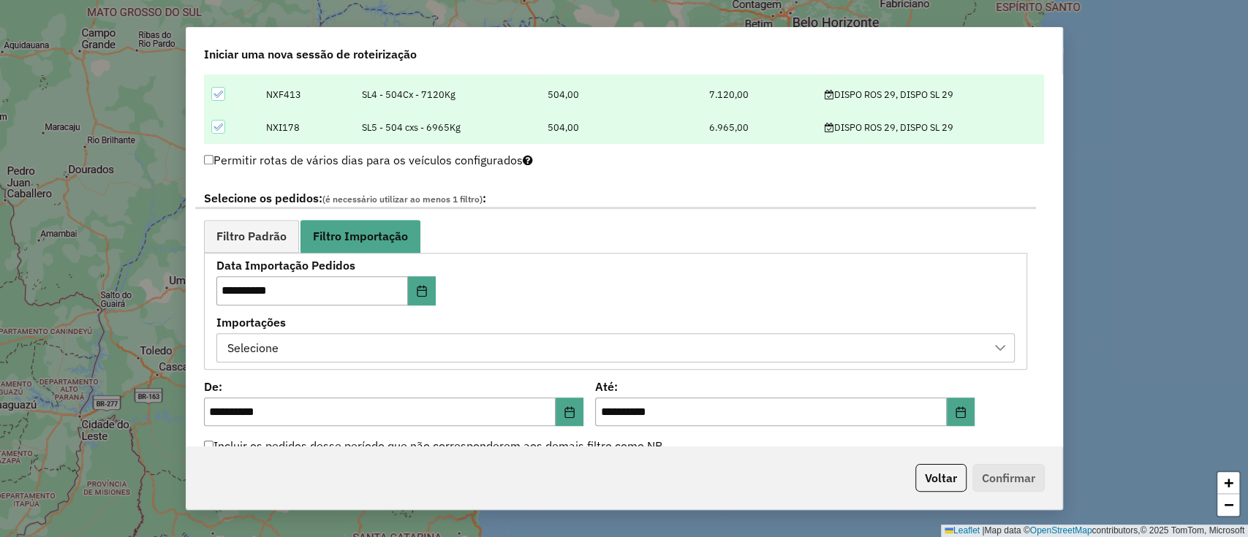
click at [621, 344] on div "Selecione" at bounding box center [604, 348] width 763 height 28
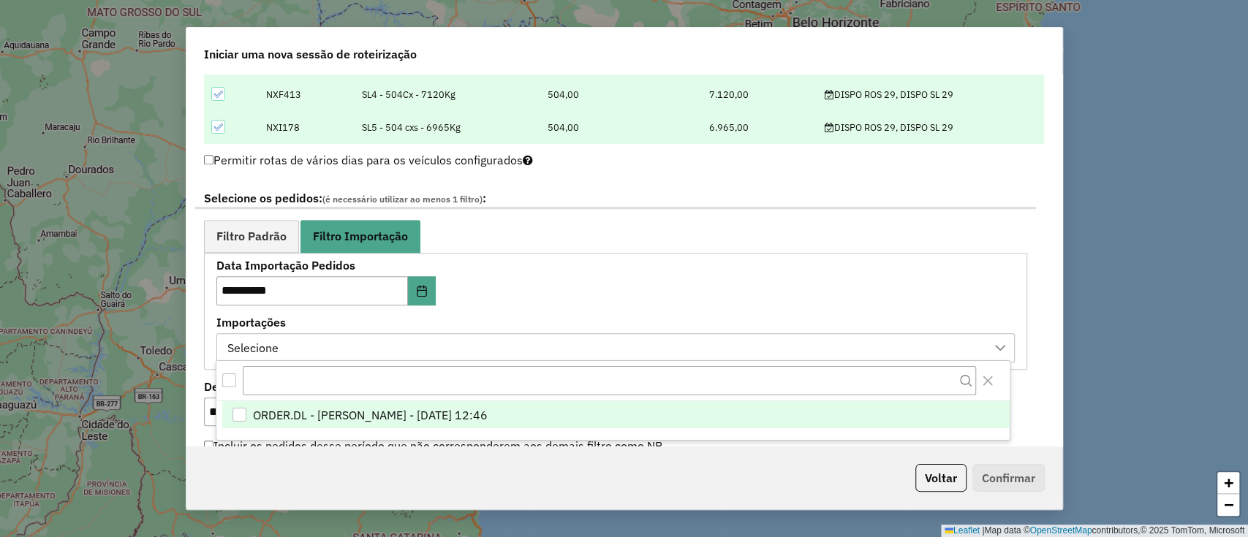
click at [652, 410] on li "ORDER.DL - [PERSON_NAME] - [DATE] 12:46" at bounding box center [615, 415] width 787 height 28
click at [732, 273] on div "**********" at bounding box center [615, 311] width 798 height 102
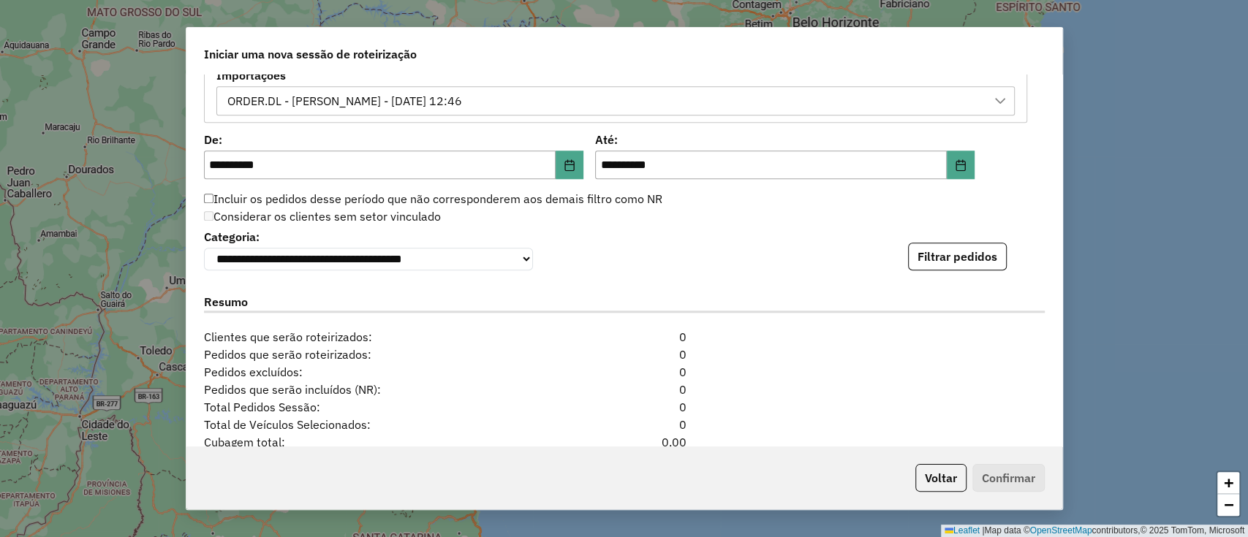
scroll to position [974, 0]
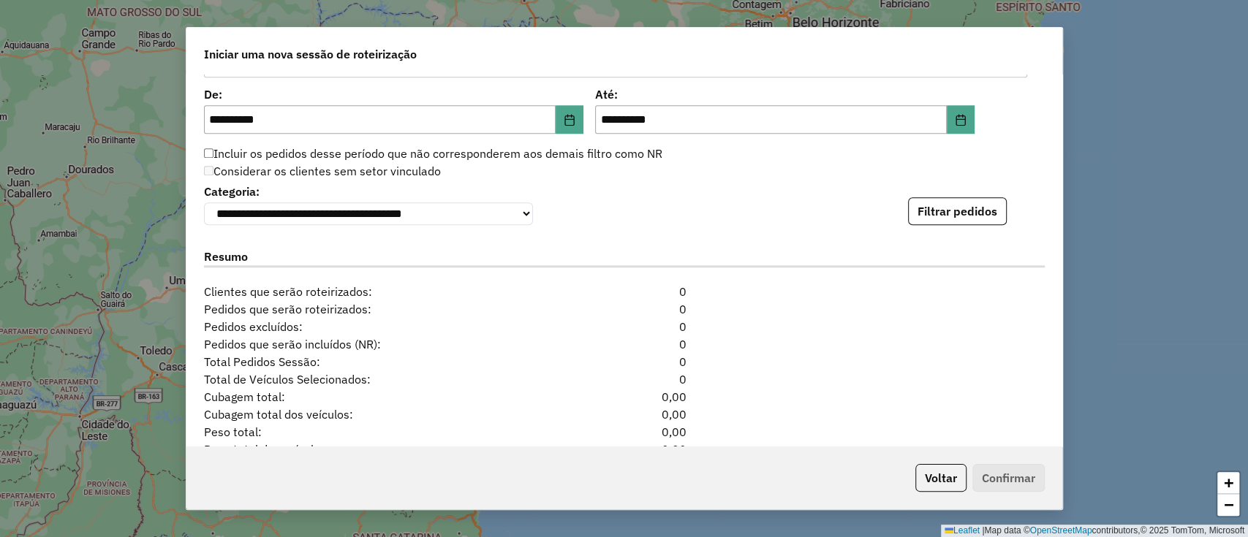
click at [963, 231] on div "**********" at bounding box center [624, 261] width 876 height 373
click at [963, 222] on button "Filtrar pedidos" at bounding box center [957, 211] width 99 height 28
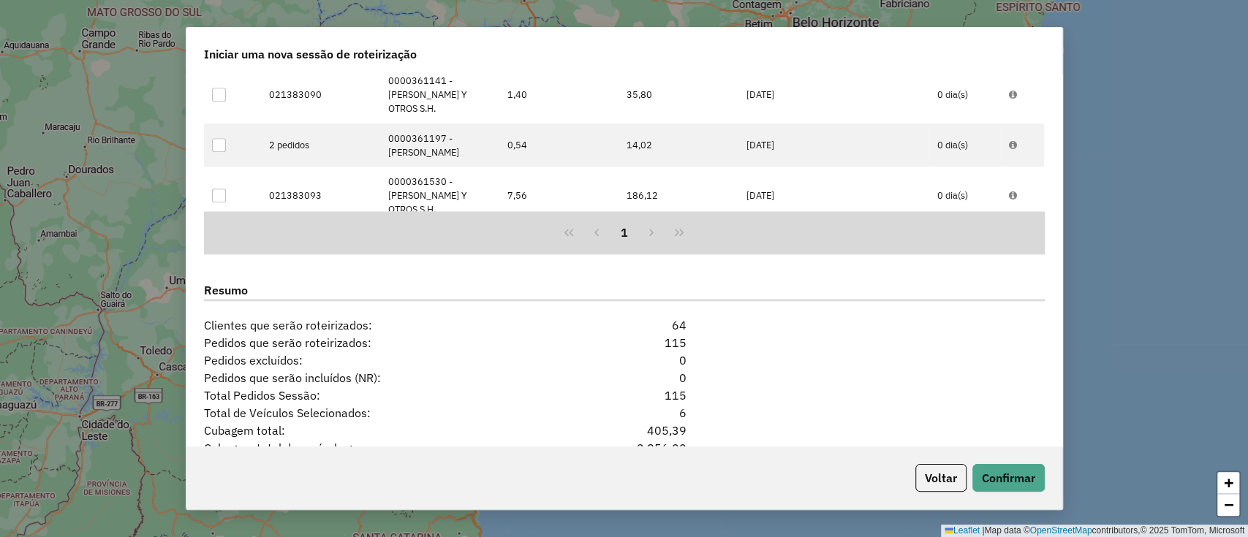
scroll to position [1355, 0]
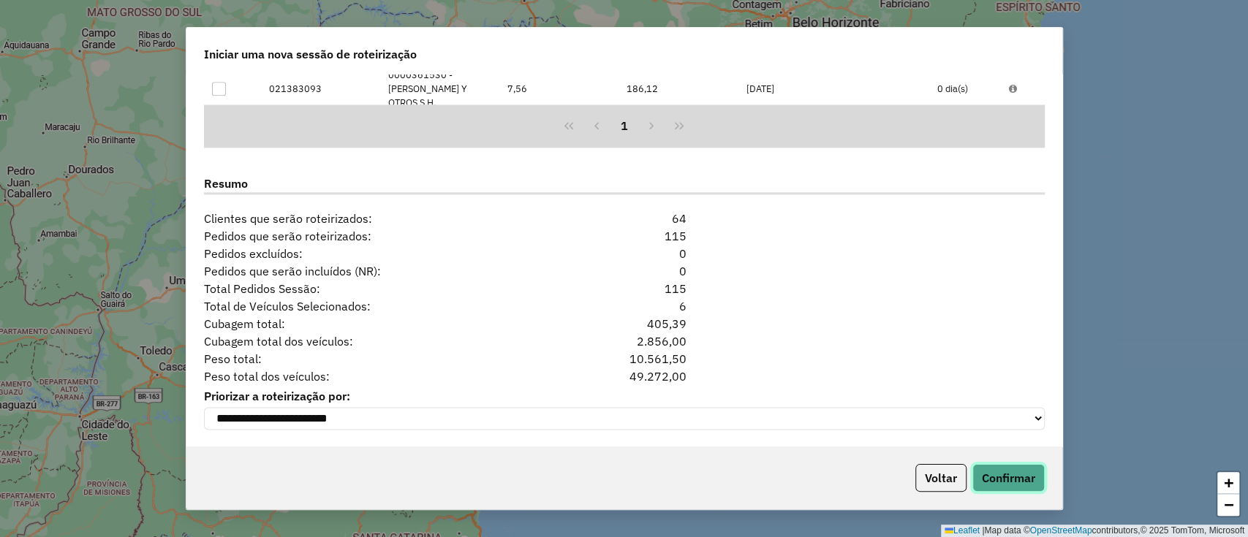
click at [997, 470] on button "Confirmar" at bounding box center [1008, 478] width 72 height 28
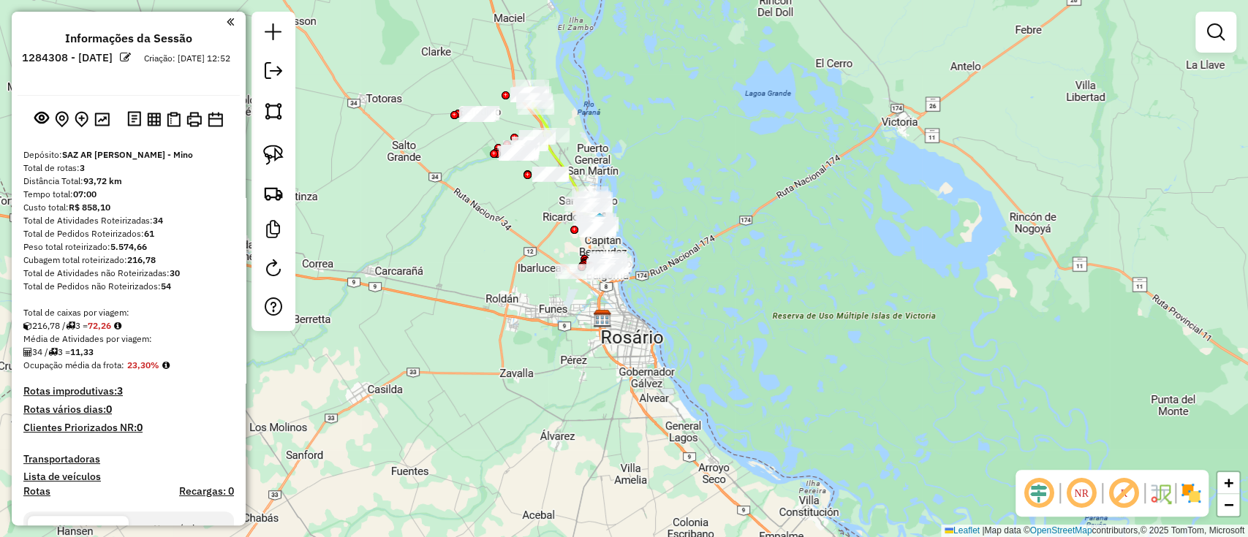
drag, startPoint x: 538, startPoint y: 219, endPoint x: 596, endPoint y: 271, distance: 77.6
click at [596, 271] on div "Janela de atendimento Grade de atendimento Capacidade Transportadoras Veículos …" at bounding box center [624, 268] width 1248 height 537
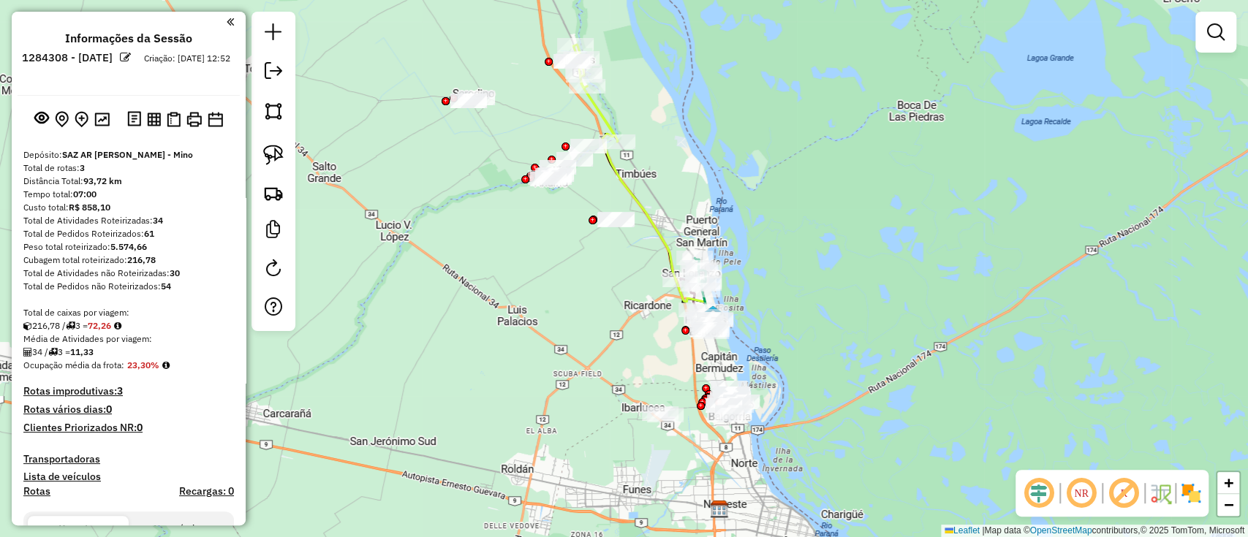
drag, startPoint x: 592, startPoint y: 260, endPoint x: 610, endPoint y: 308, distance: 51.6
click at [610, 308] on div "Janela de atendimento Grade de atendimento Capacidade Transportadoras Veículos …" at bounding box center [624, 268] width 1248 height 537
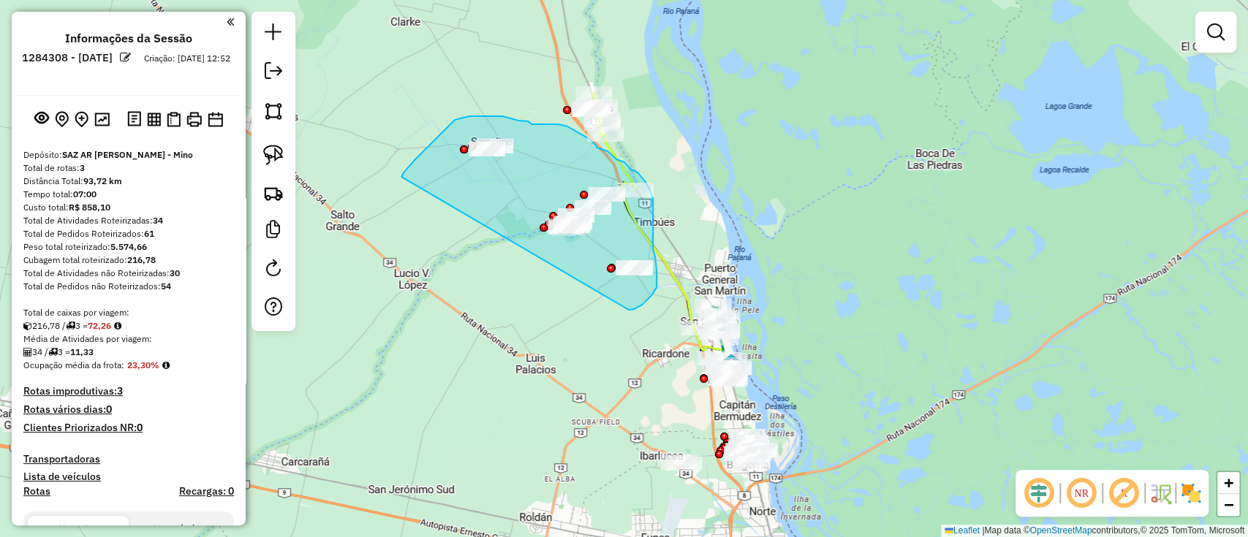
drag, startPoint x: 656, startPoint y: 287, endPoint x: 418, endPoint y: 198, distance: 254.5
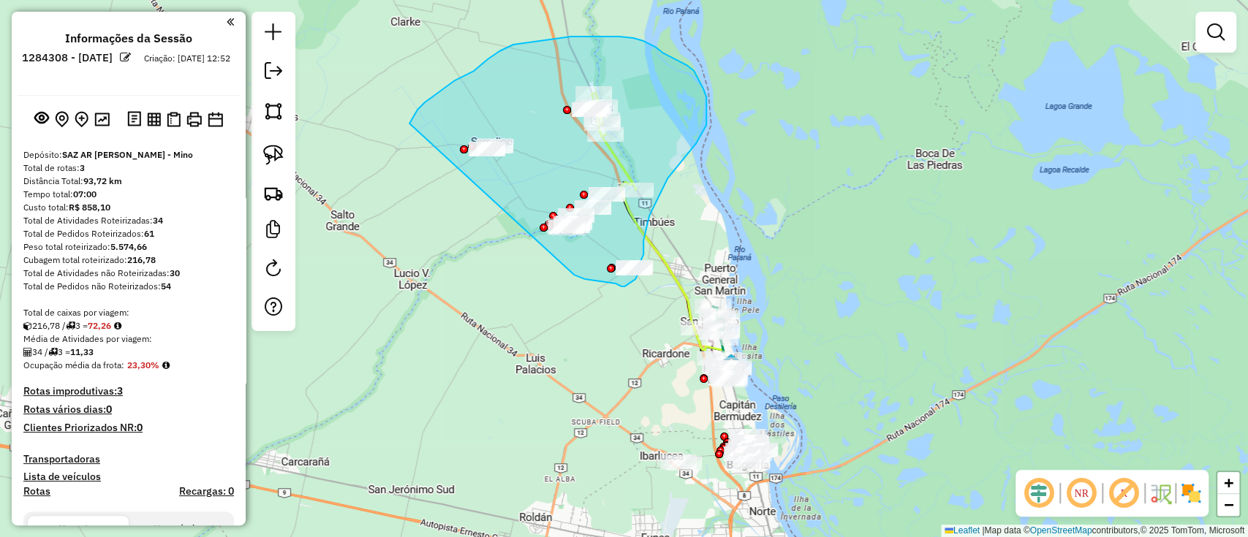
drag, startPoint x: 576, startPoint y: 276, endPoint x: 401, endPoint y: 156, distance: 212.3
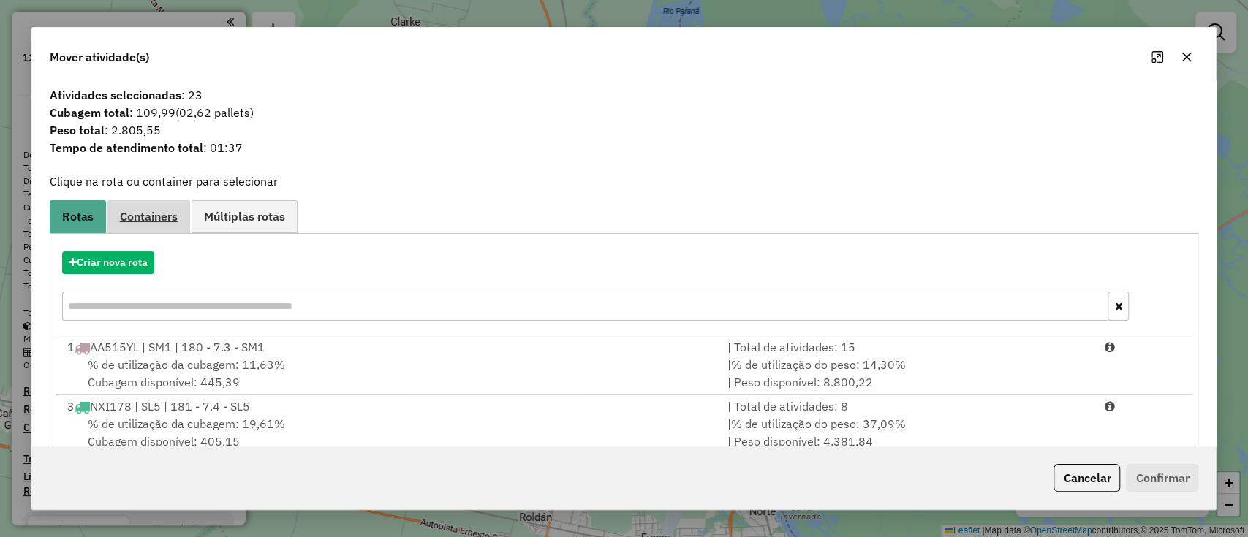
click at [140, 225] on link "Containers" at bounding box center [148, 216] width 83 height 33
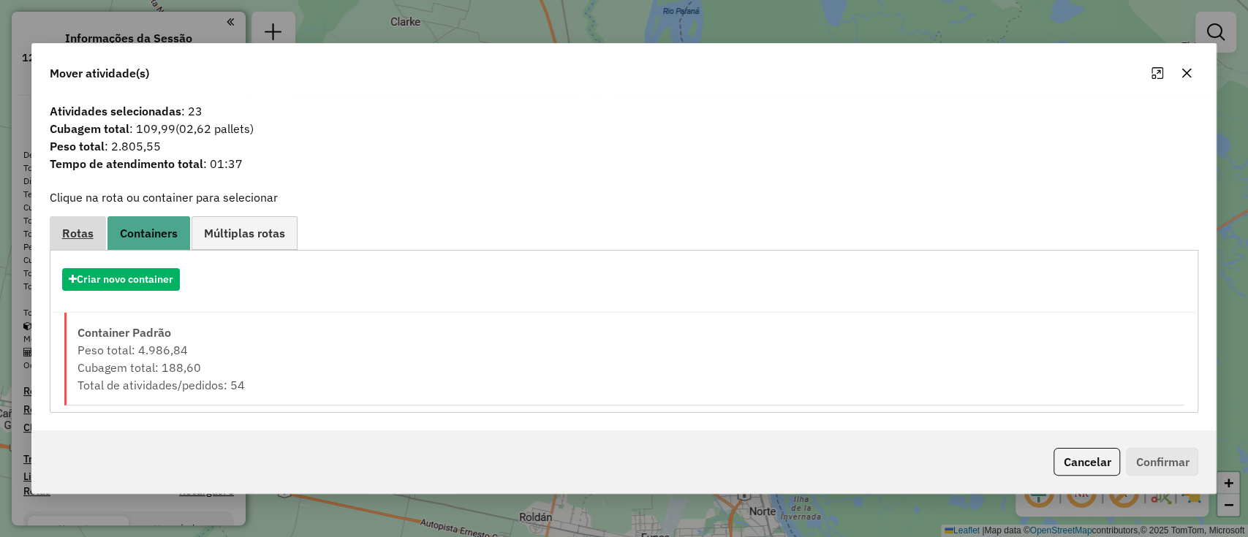
click at [94, 227] on link "Rotas" at bounding box center [78, 232] width 56 height 33
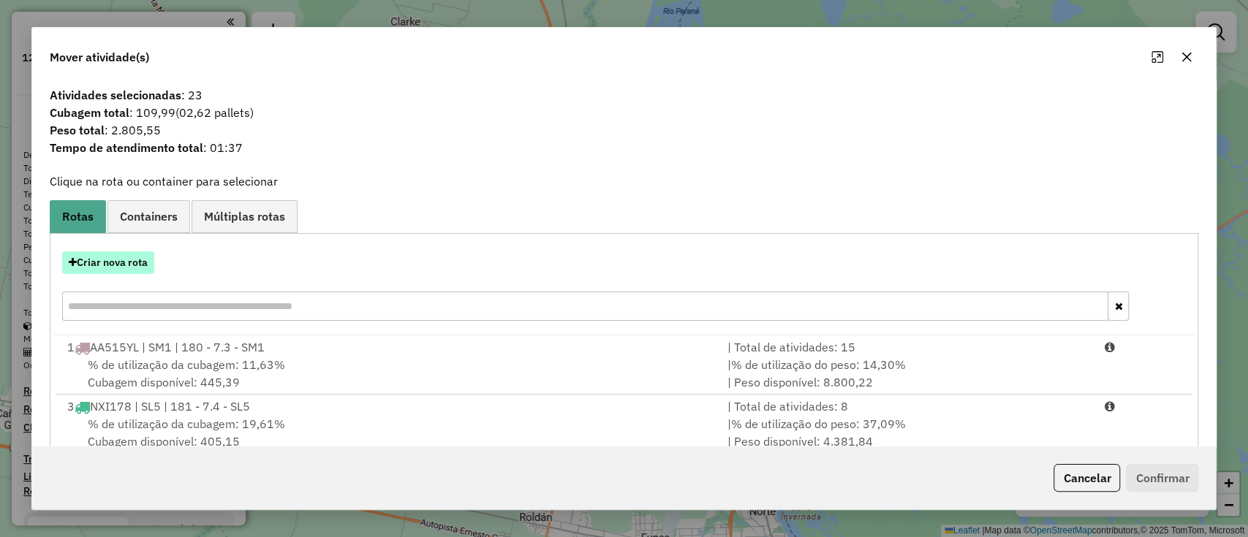
click at [132, 270] on button "Criar nova rota" at bounding box center [108, 262] width 92 height 23
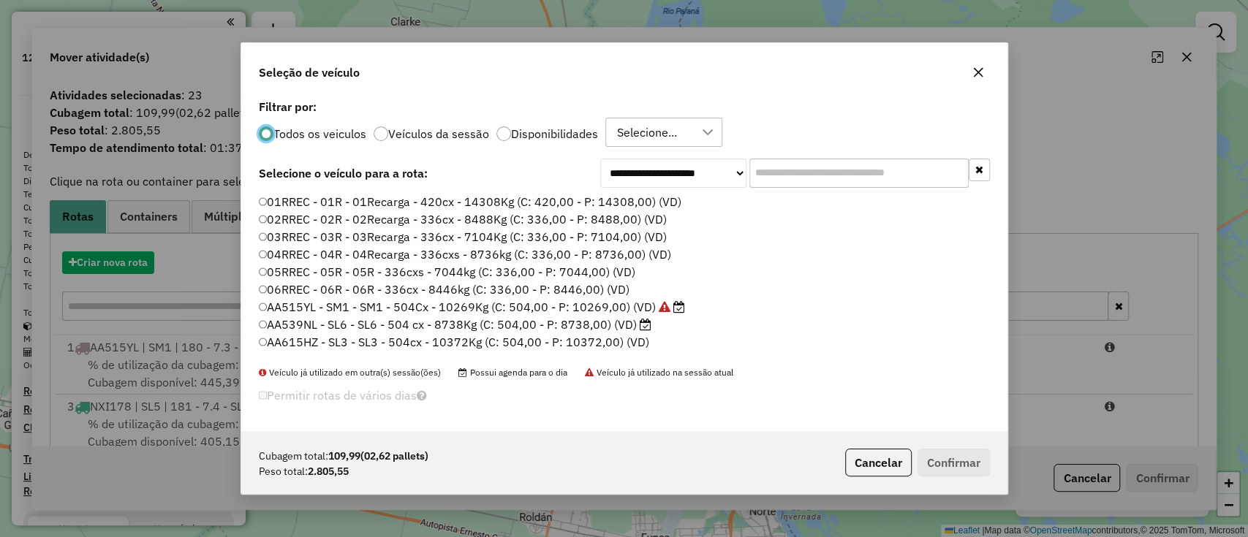
scroll to position [7, 4]
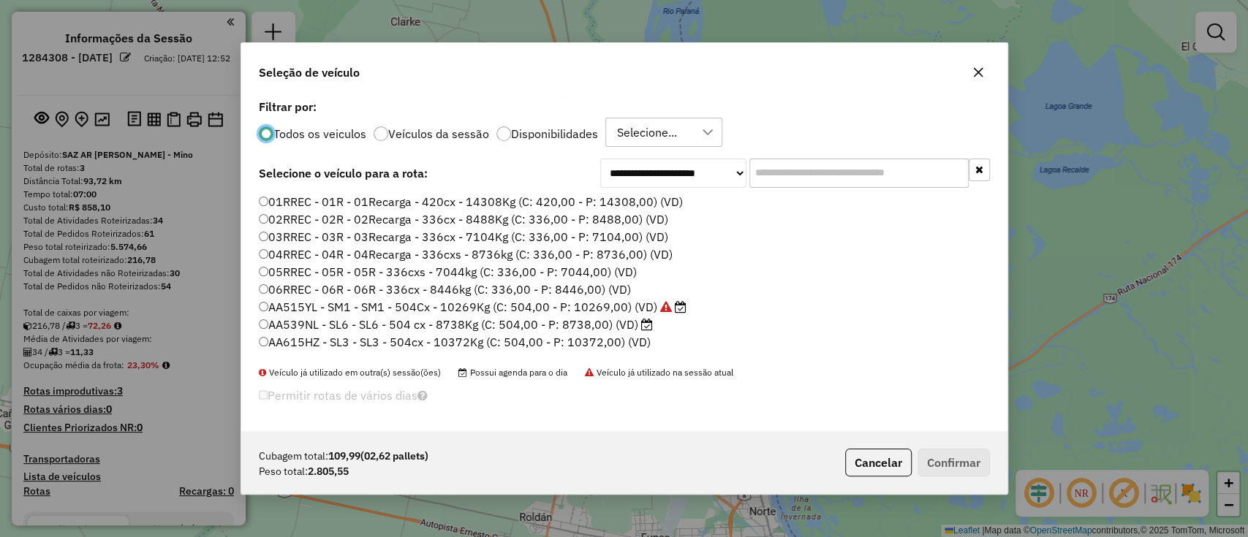
click at [561, 123] on div "Todos os veiculos Veículos da sessão Disponibilidades Selecione..." at bounding box center [624, 132] width 731 height 29
click at [579, 138] on label "Disponibilidades" at bounding box center [554, 134] width 87 height 12
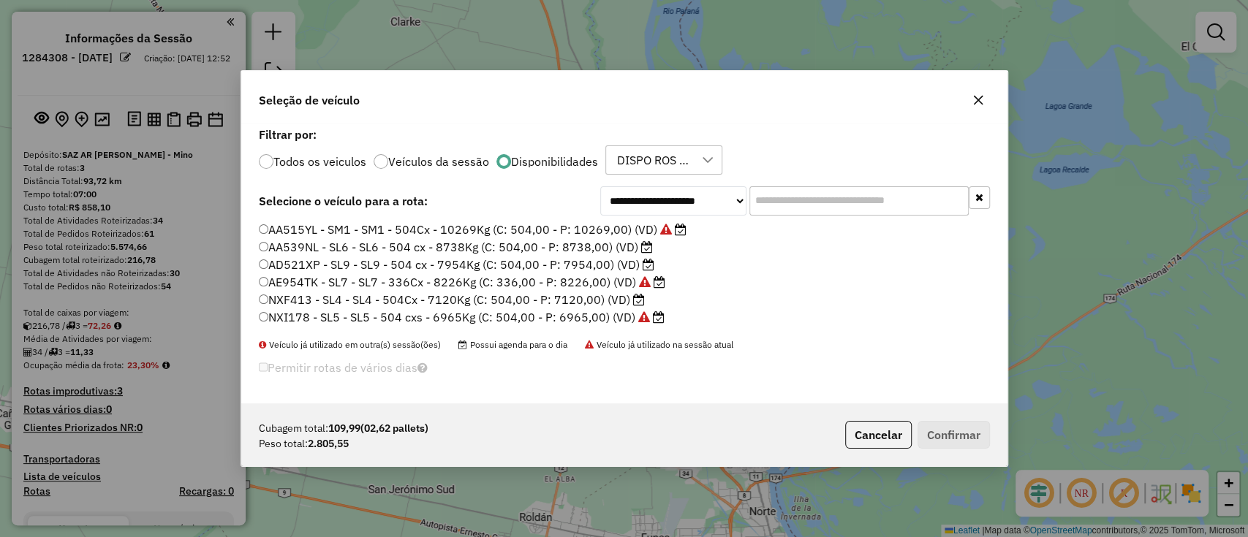
click at [806, 199] on input "text" at bounding box center [858, 200] width 219 height 29
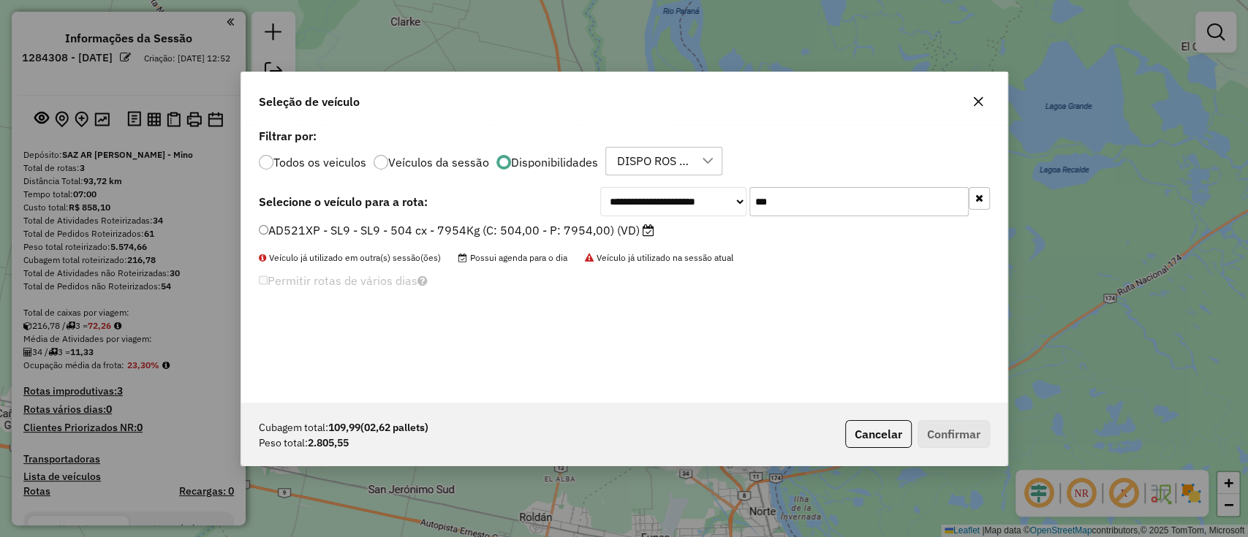
type input "***"
click at [622, 227] on label "AD521XP - SL9 - SL9 - 504 cx - 7954Kg (C: 504,00 - P: 7954,00) (VD)" at bounding box center [456, 230] width 395 height 18
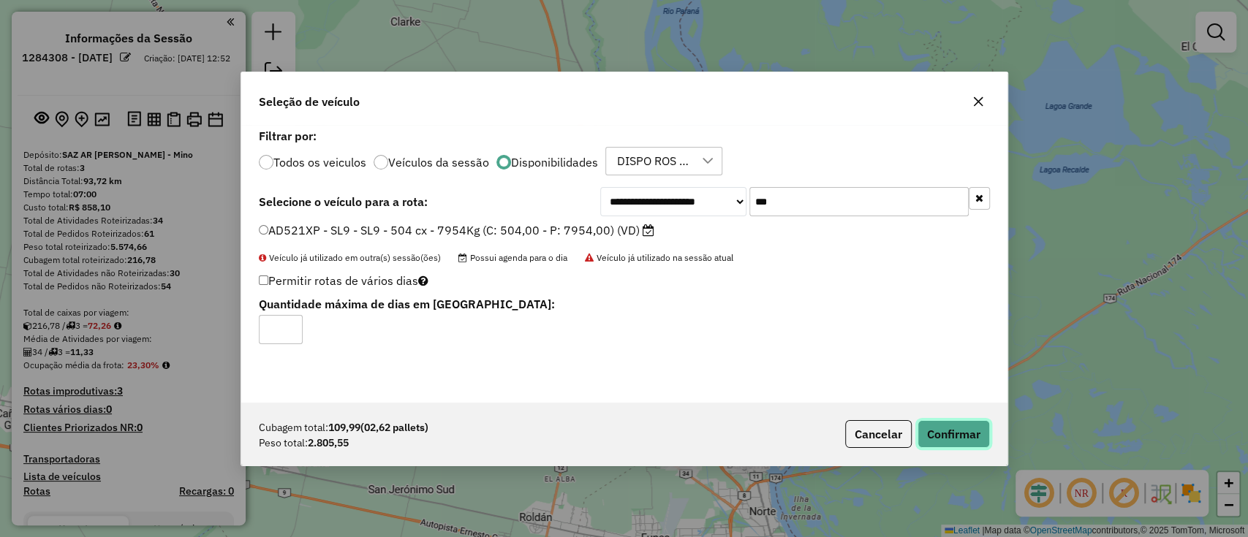
click at [930, 434] on button "Confirmar" at bounding box center [953, 434] width 72 height 28
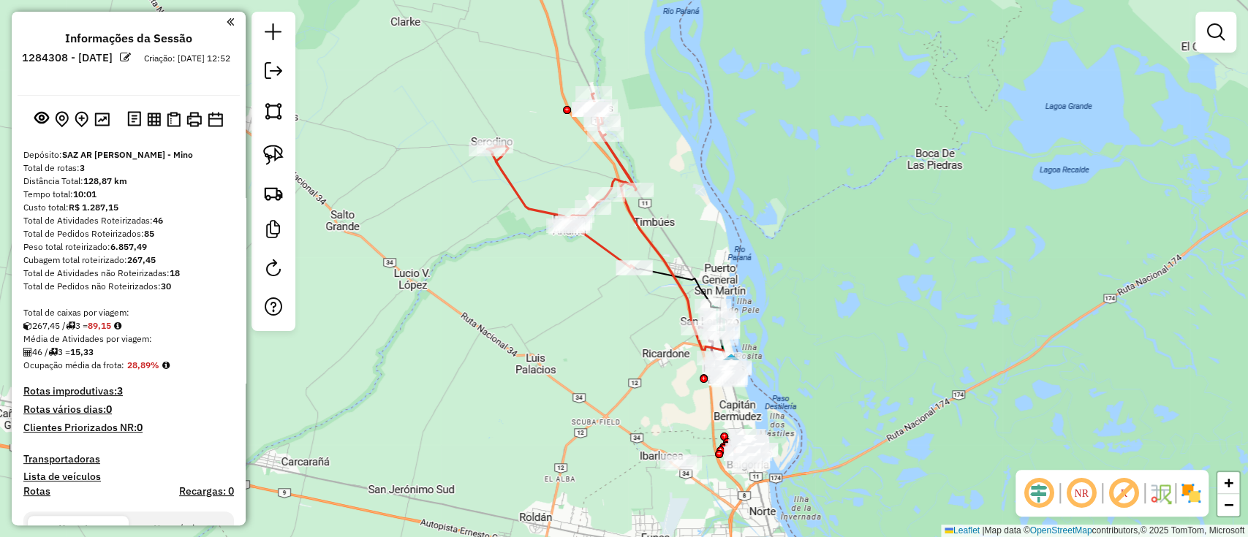
click at [1165, 507] on div "NR R" at bounding box center [1111, 493] width 193 height 47
click at [1190, 510] on div "NR R" at bounding box center [1111, 493] width 193 height 47
click at [1194, 489] on img at bounding box center [1190, 493] width 23 height 23
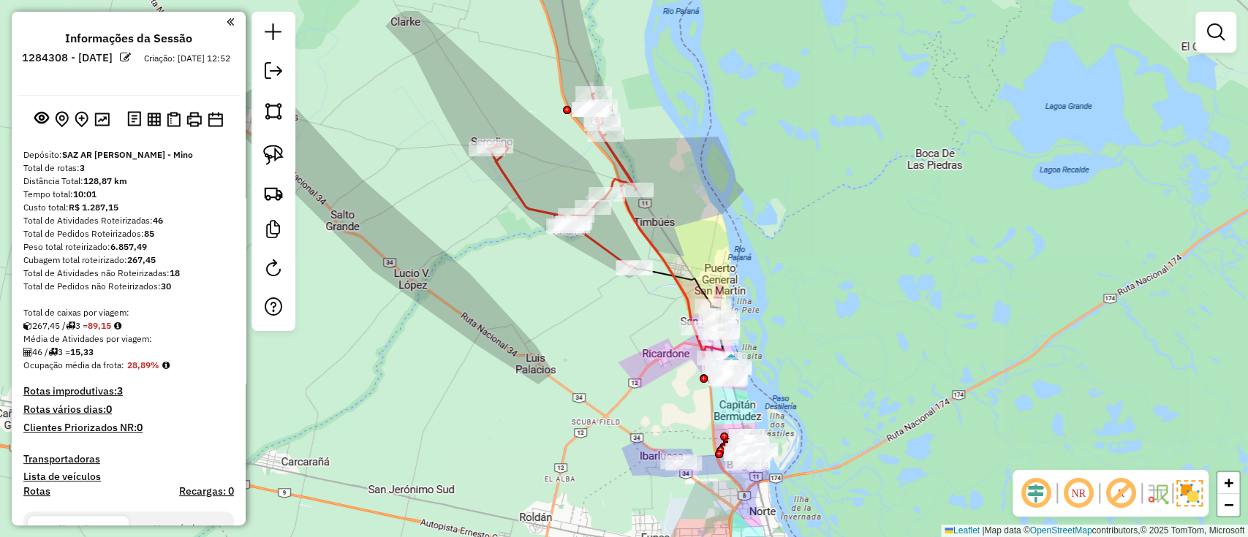
click at [659, 248] on icon at bounding box center [666, 250] width 129 height 230
select select "**********"
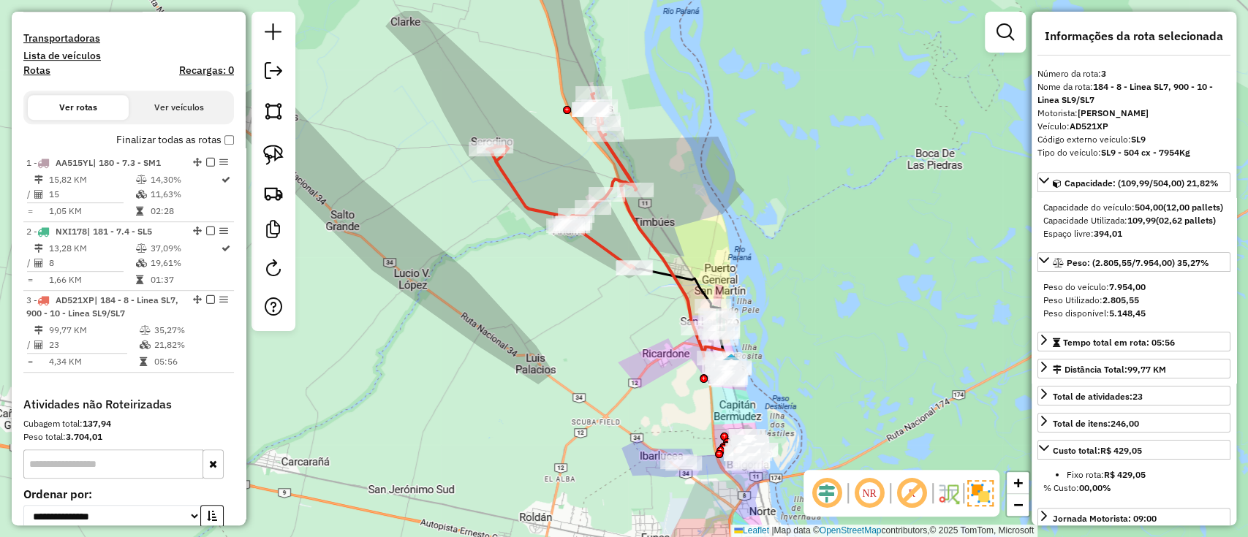
scroll to position [594, 0]
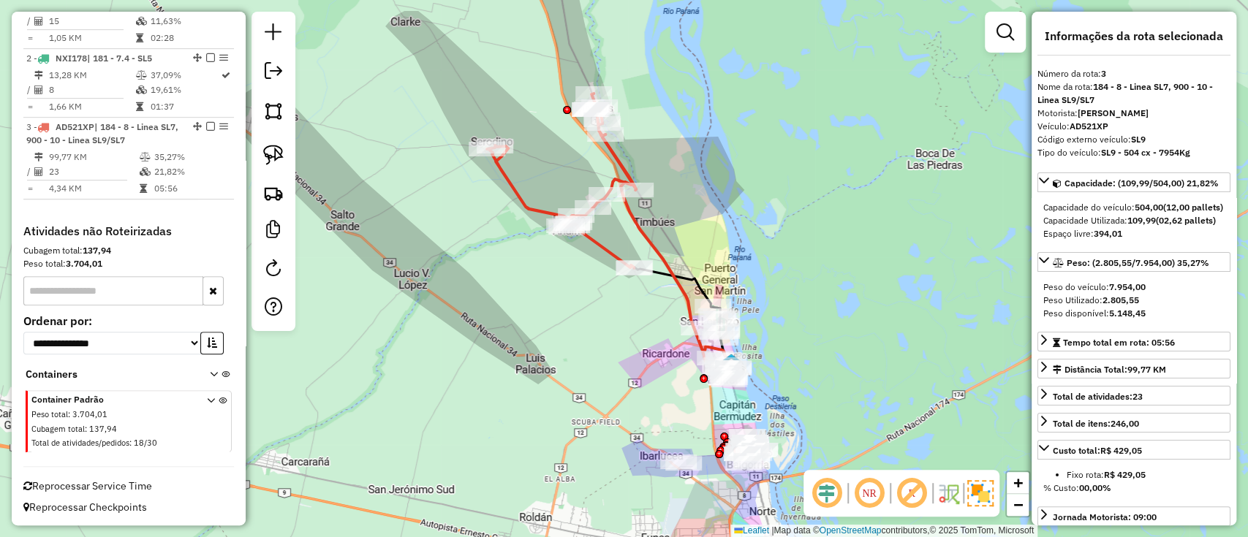
drag, startPoint x: 666, startPoint y: 313, endPoint x: 607, endPoint y: 224, distance: 106.6
click at [607, 224] on div "Rota 1 - Placa AA515YL 0000404527 - TORRES LILIANA NOEMI Janela de atendimento …" at bounding box center [624, 268] width 1248 height 537
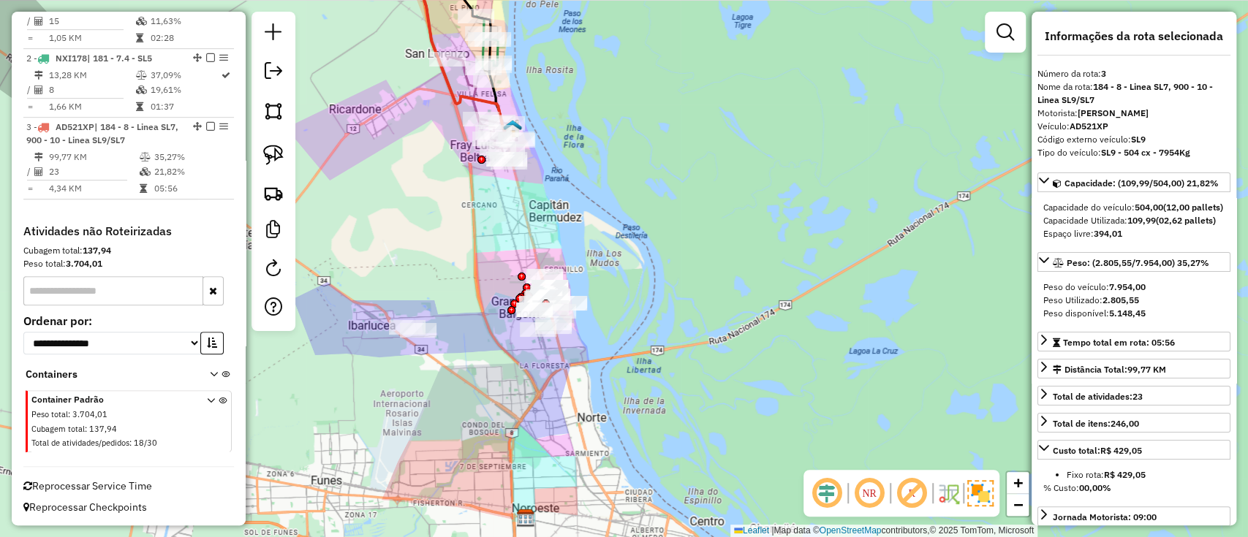
drag, startPoint x: 615, startPoint y: 367, endPoint x: 765, endPoint y: 397, distance: 153.5
click at [765, 397] on div "Janela de atendimento Grade de atendimento Capacidade Transportadoras Veículos …" at bounding box center [624, 268] width 1248 height 537
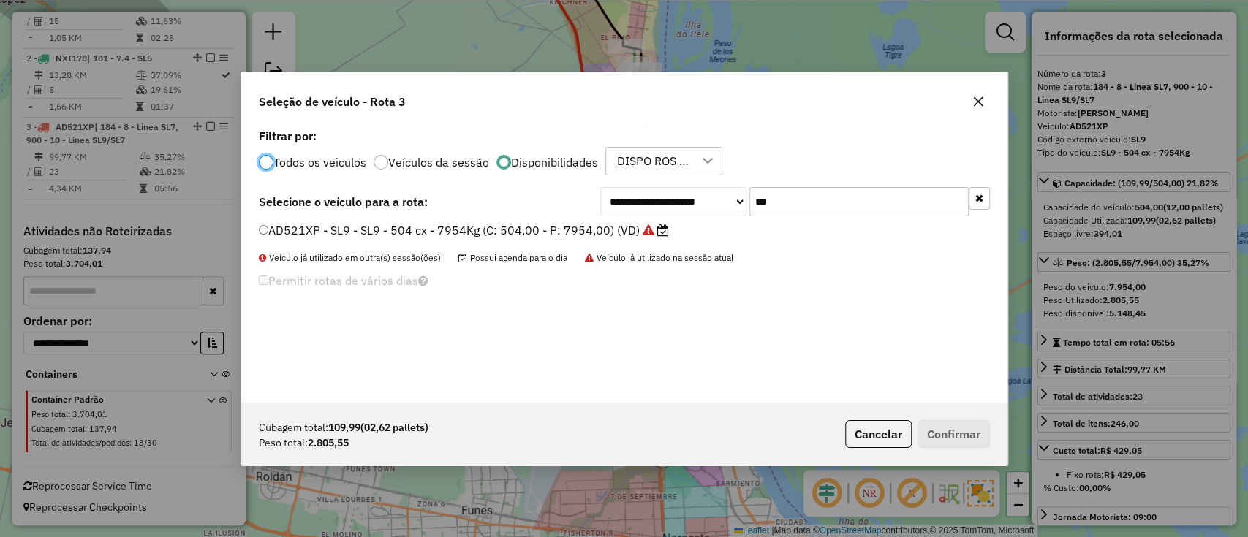
scroll to position [7, 4]
click at [813, 349] on div "**********" at bounding box center [624, 264] width 766 height 278
click at [861, 419] on div "Cubagem total: 109,99 (02,62 pallets) Peso total: 2.805,55 Cancelar Confirmar" at bounding box center [624, 434] width 766 height 63
click at [855, 439] on button "Cancelar" at bounding box center [878, 434] width 67 height 28
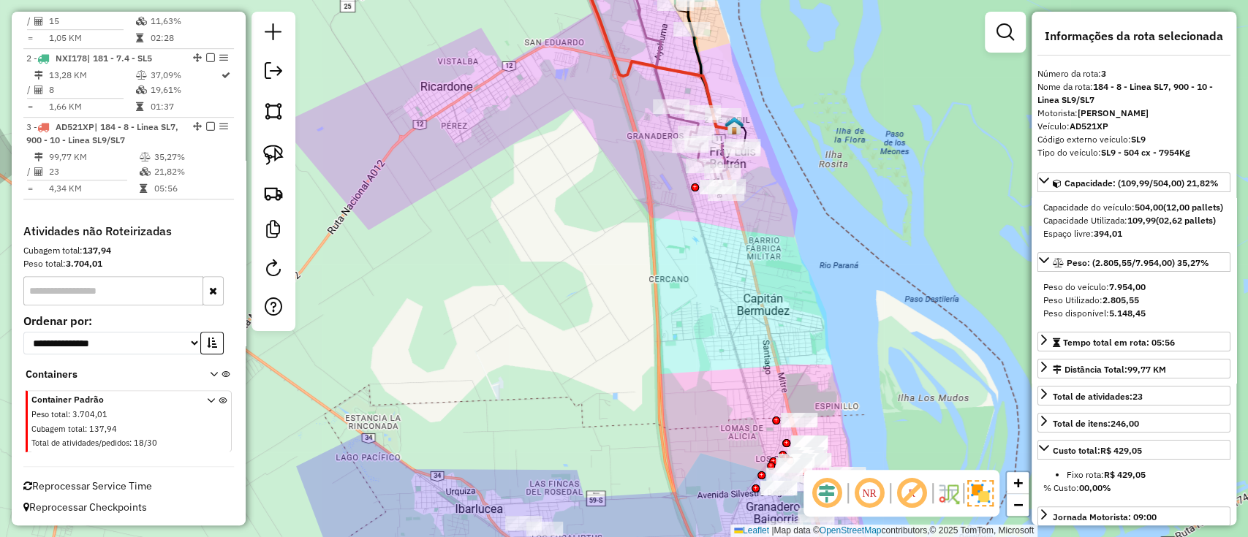
click at [658, 88] on icon at bounding box center [674, 87] width 139 height 211
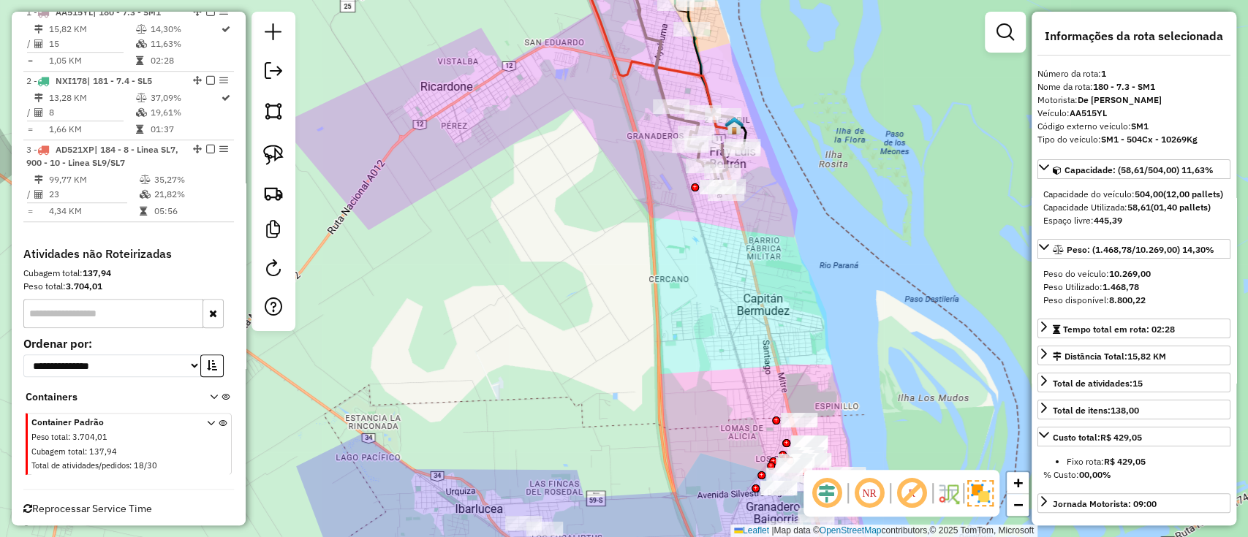
scroll to position [561, 0]
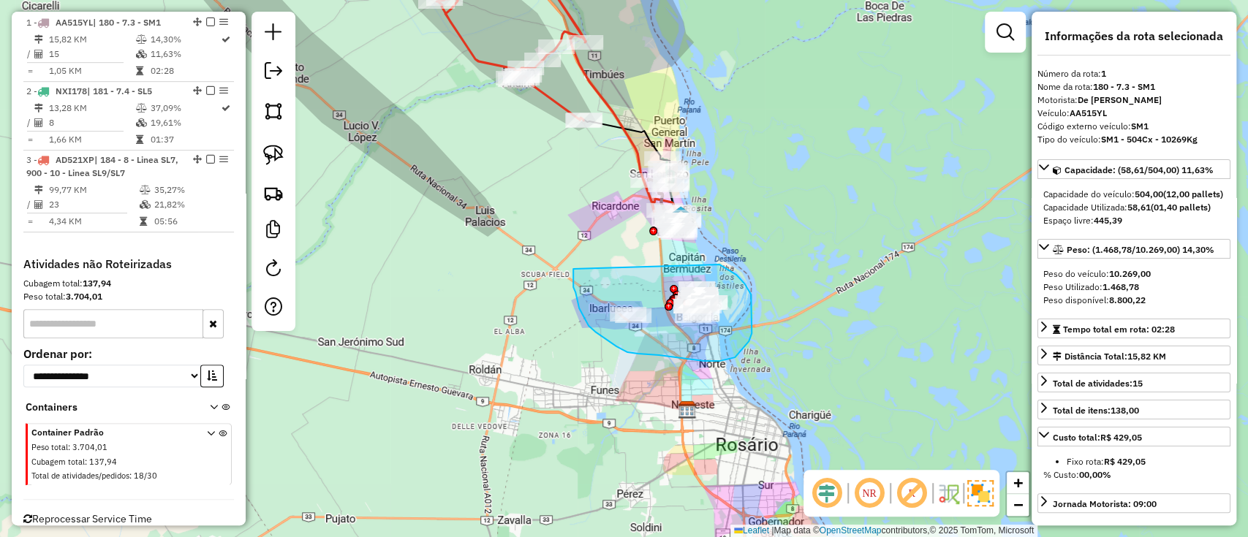
drag, startPoint x: 573, startPoint y: 284, endPoint x: 716, endPoint y: 263, distance: 144.0
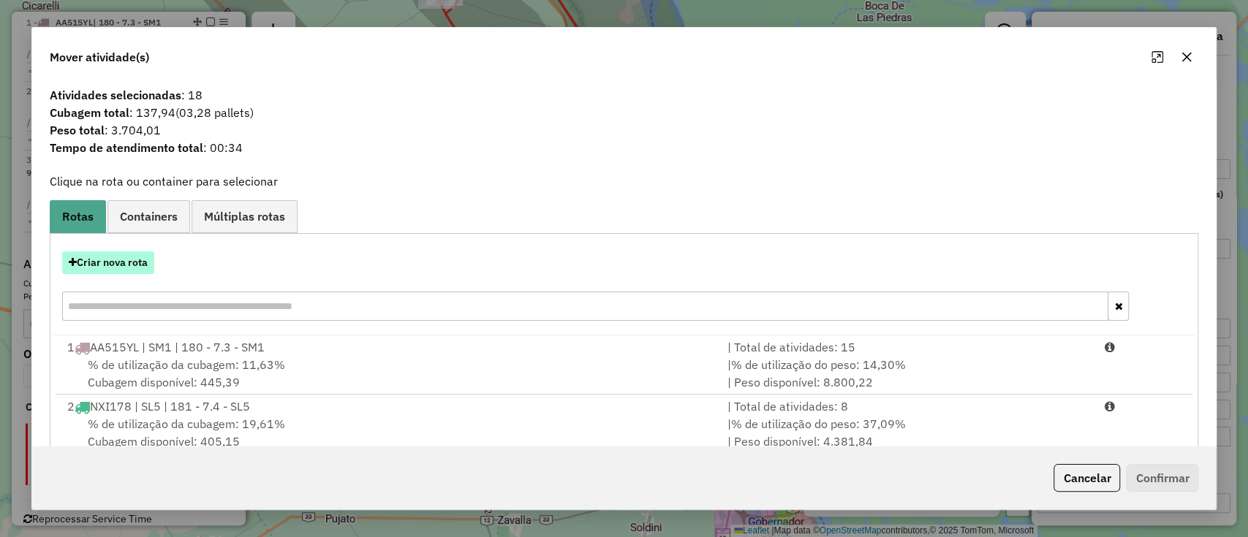
click at [133, 261] on button "Criar nova rota" at bounding box center [108, 262] width 92 height 23
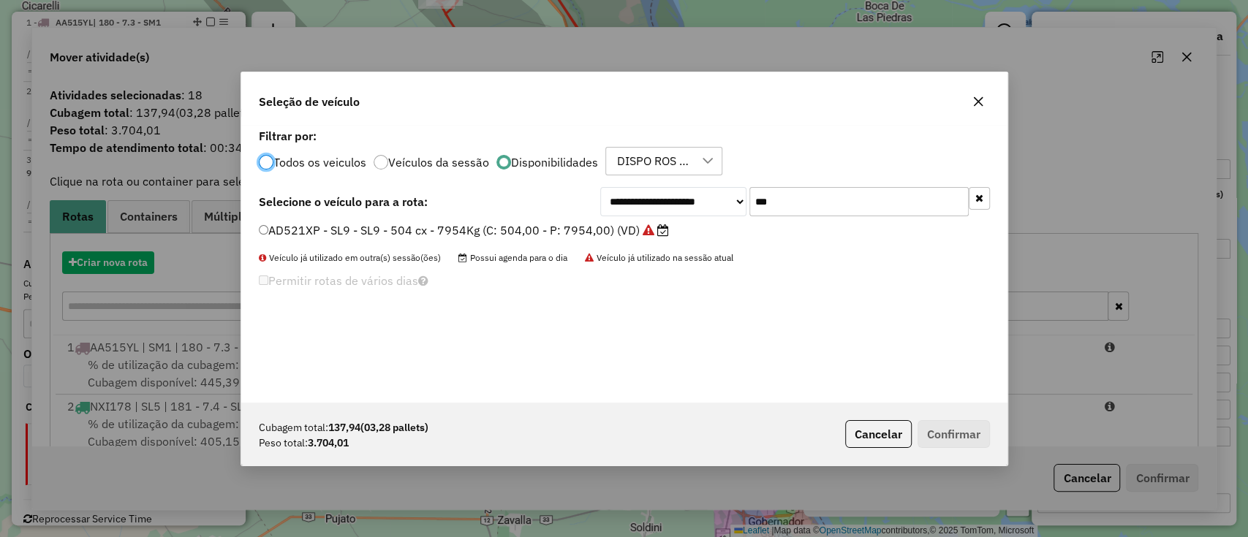
scroll to position [7, 4]
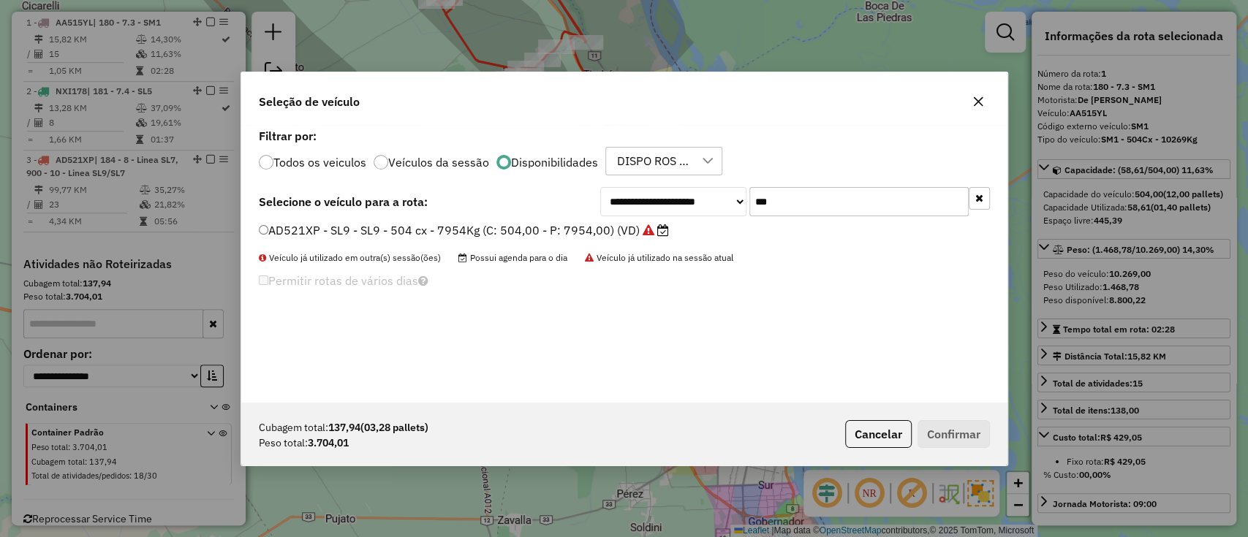
click at [778, 202] on input "***" at bounding box center [858, 201] width 219 height 29
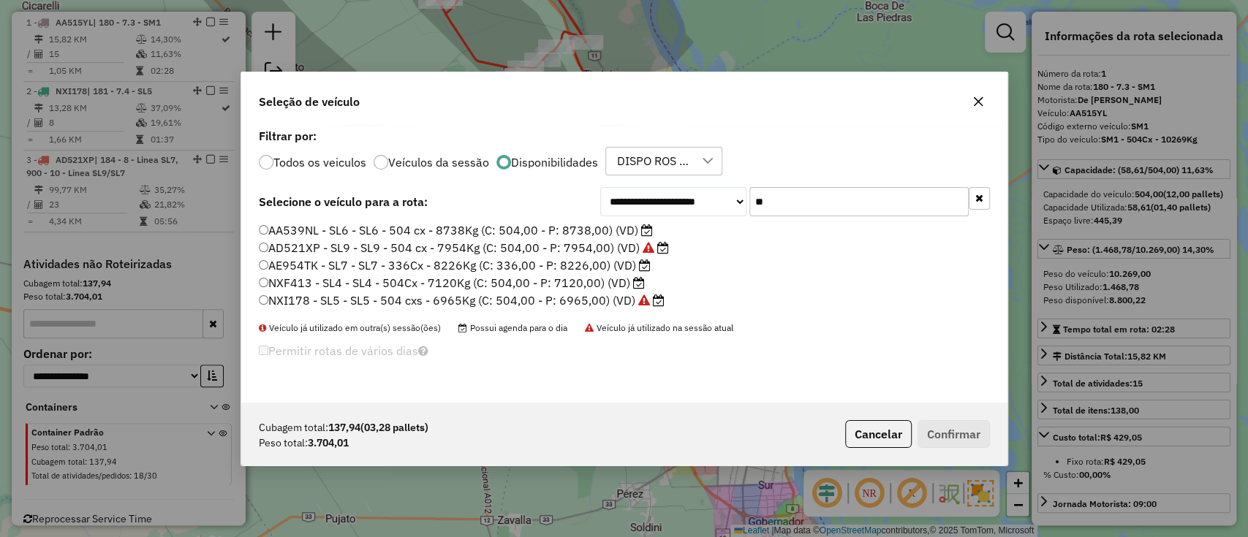
type input "**"
click at [472, 283] on label "NXF413 - SL4 - SL4 - 504Cx - 7120Kg (C: 504,00 - P: 7120,00) (VD)" at bounding box center [452, 283] width 386 height 18
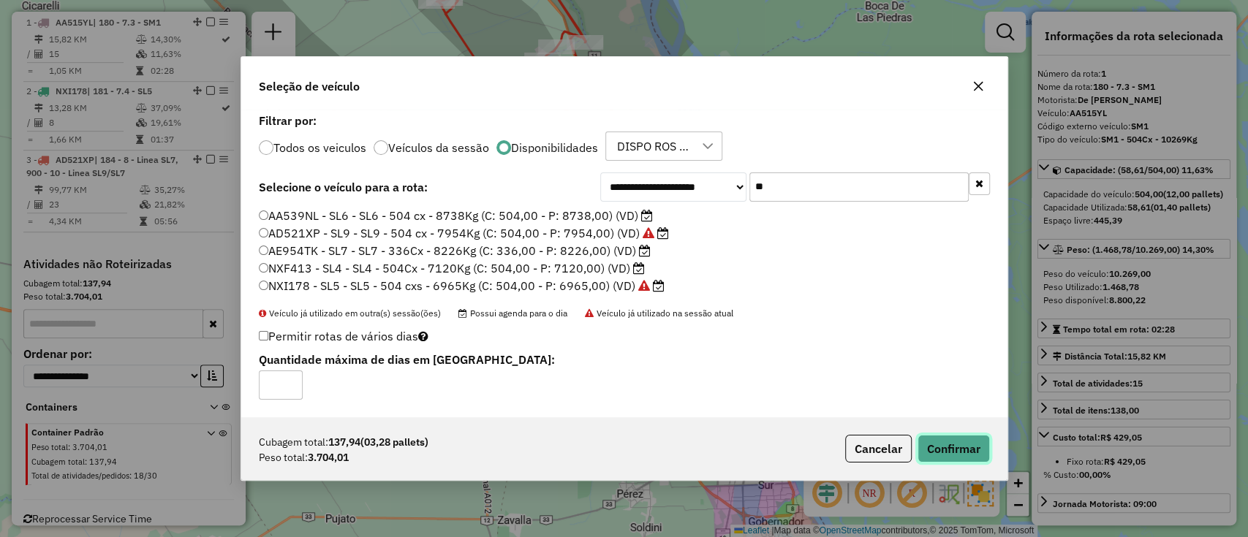
click at [950, 451] on button "Confirmar" at bounding box center [953, 449] width 72 height 28
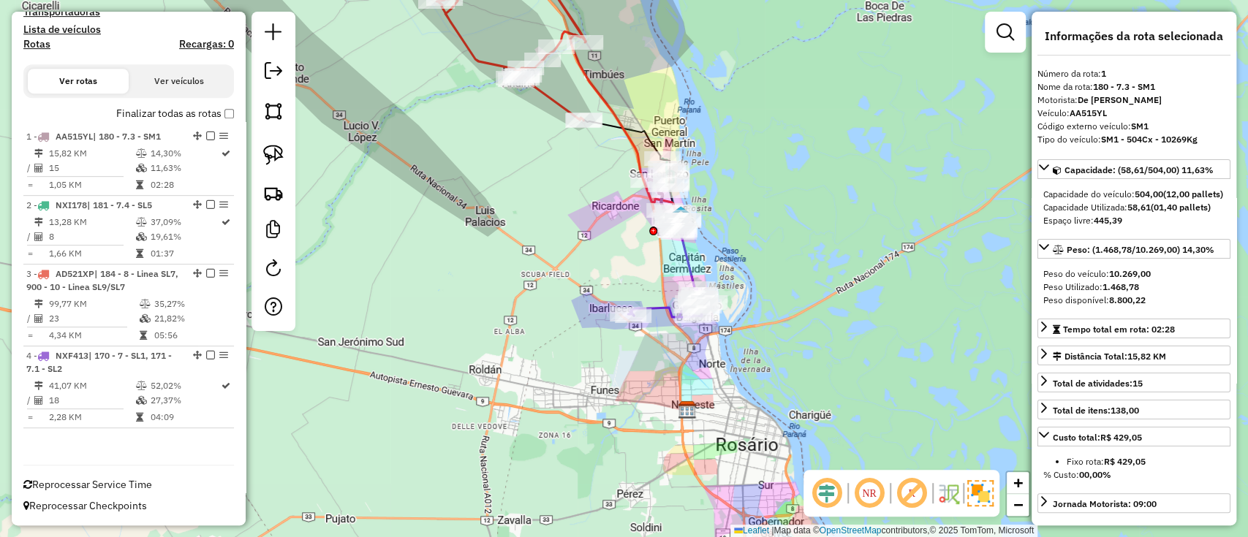
scroll to position [446, 0]
click at [690, 252] on icon at bounding box center [686, 253] width 20 height 77
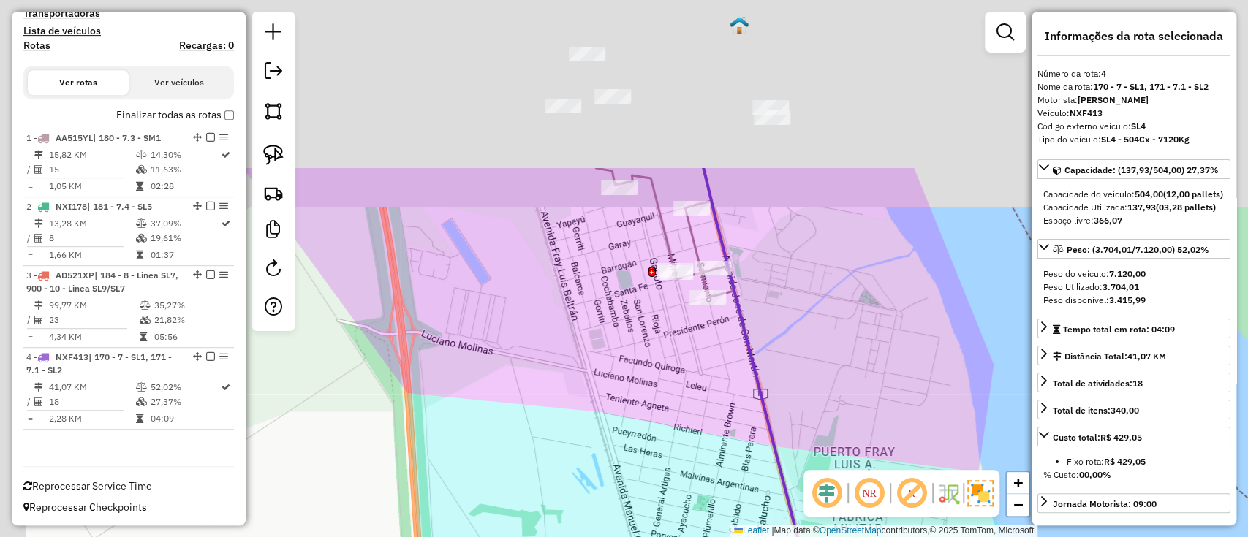
drag, startPoint x: 662, startPoint y: 224, endPoint x: 765, endPoint y: 429, distance: 229.2
click at [751, 436] on div "Janela de atendimento Grade de atendimento Capacidade Transportadoras Veículos …" at bounding box center [624, 268] width 1248 height 537
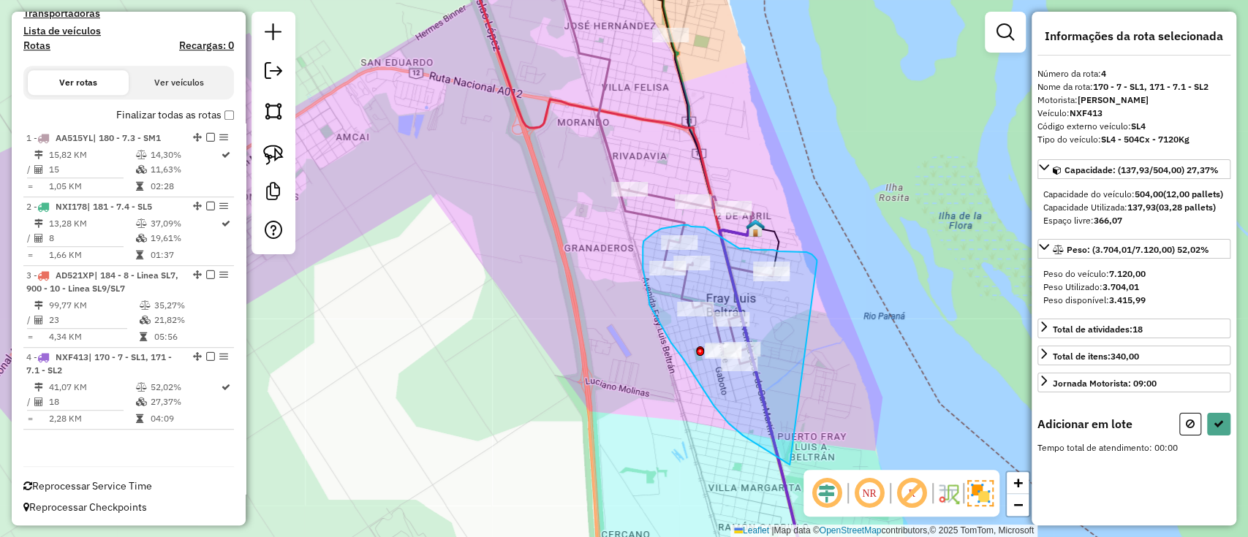
drag, startPoint x: 791, startPoint y: 252, endPoint x: 882, endPoint y: 500, distance: 264.1
click at [882, 500] on hb-router-mapa "Informações da Sessão 1284308 - 29/09/2025 Criação: 27/09/2025 12:52 Depósito: …" at bounding box center [624, 268] width 1248 height 537
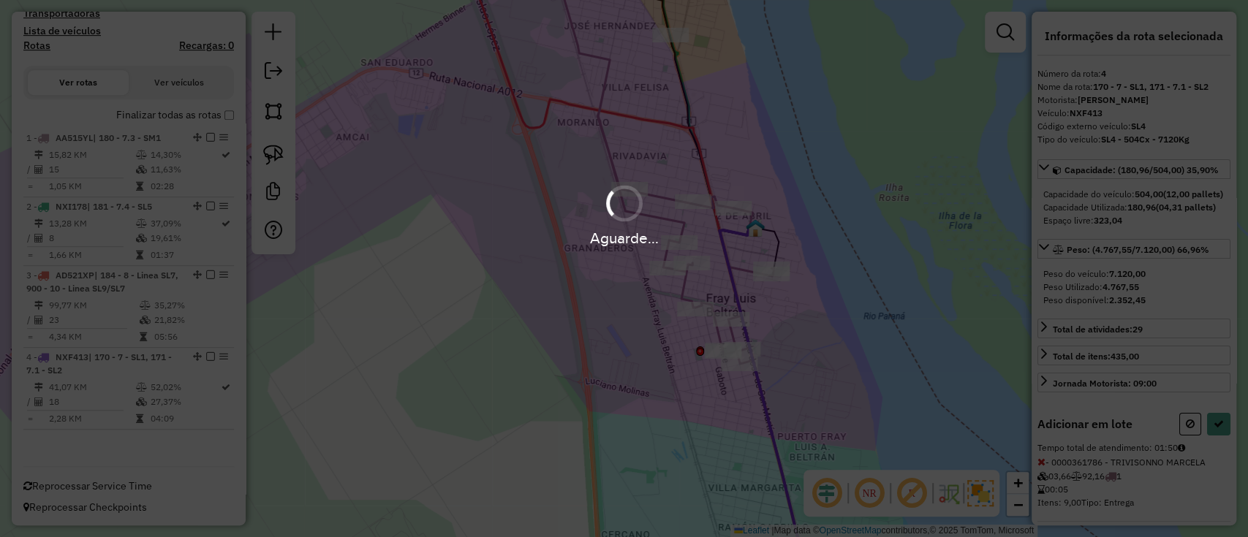
select select "**********"
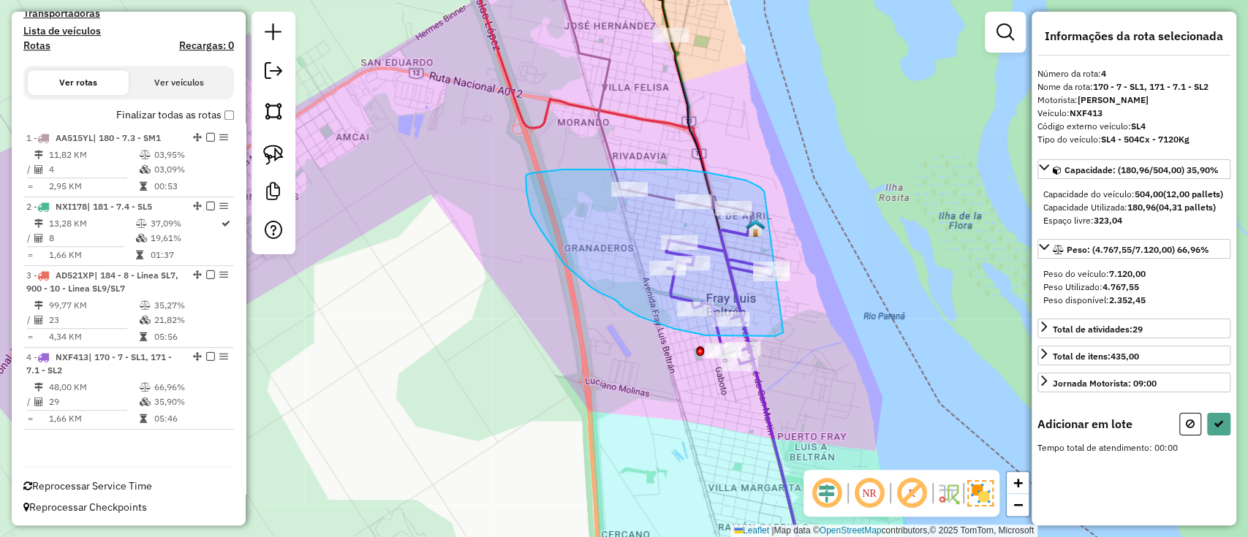
drag, startPoint x: 681, startPoint y: 170, endPoint x: 788, endPoint y: 333, distance: 195.5
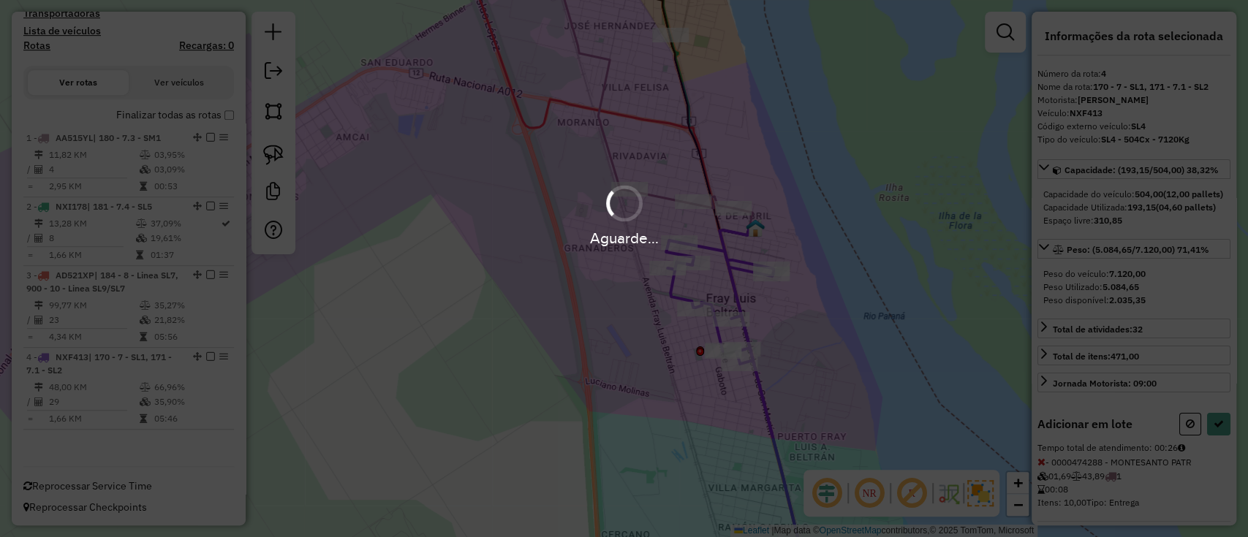
select select "**********"
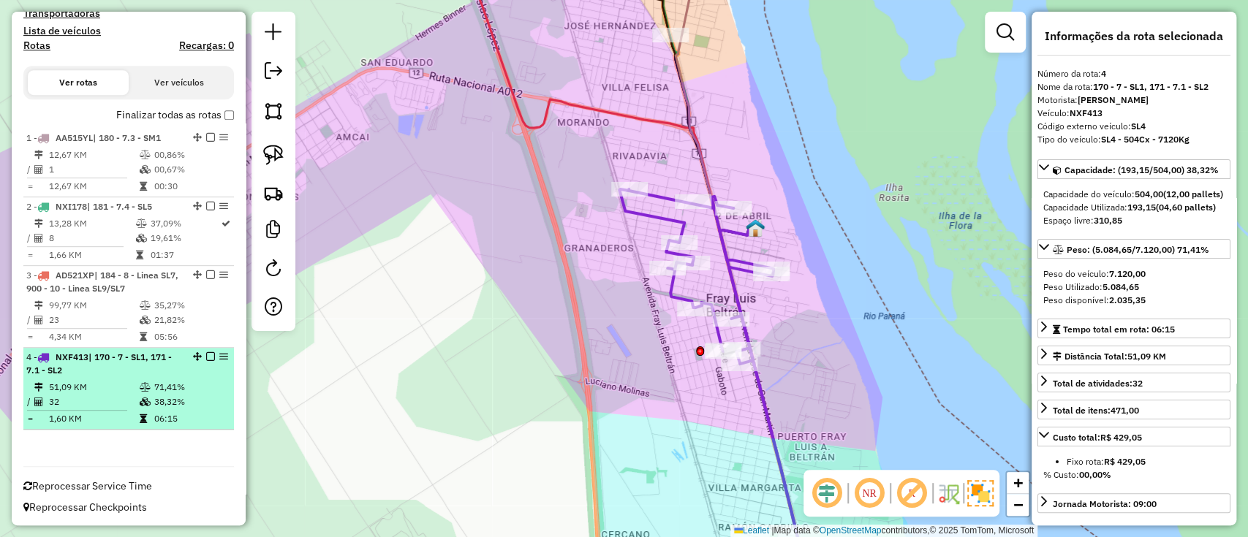
click at [208, 356] on em at bounding box center [210, 356] width 9 height 9
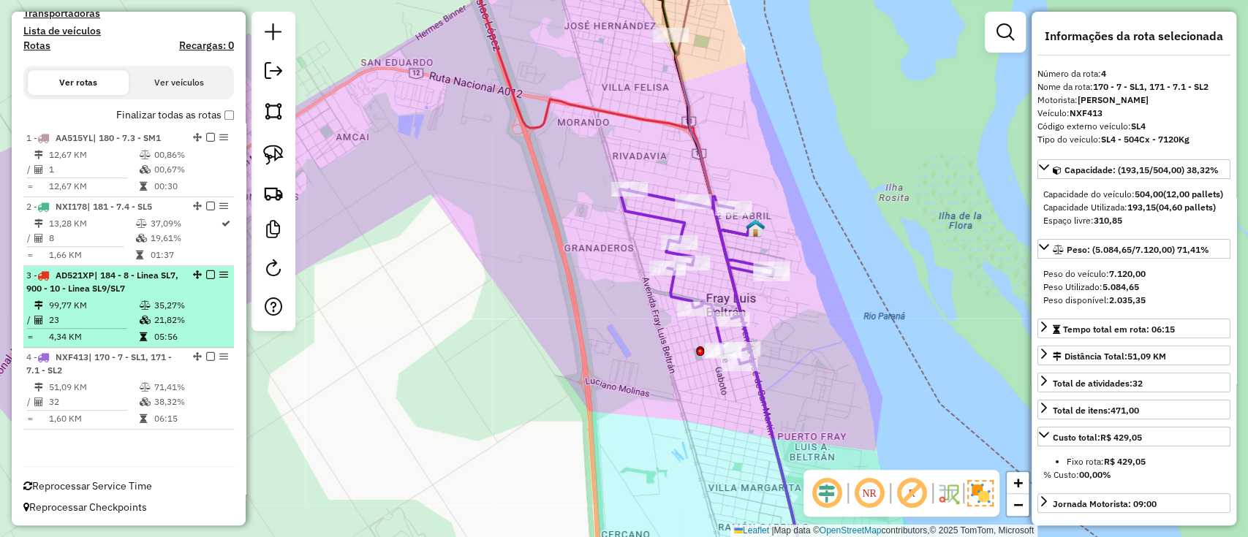
scroll to position [384, 0]
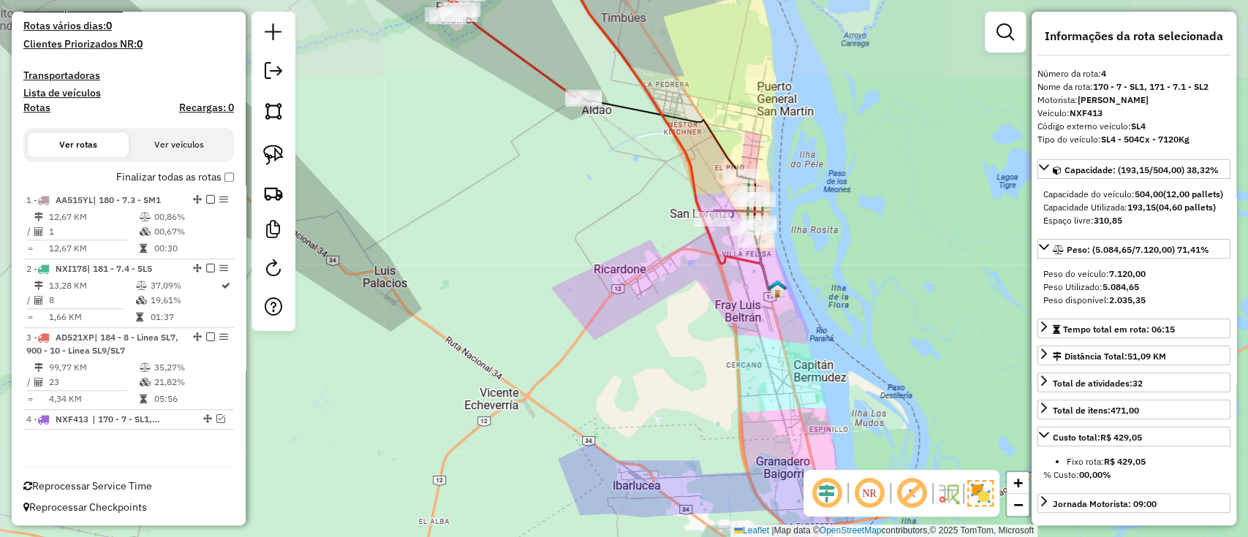
drag, startPoint x: 675, startPoint y: 353, endPoint x: 666, endPoint y: 415, distance: 62.8
click at [666, 415] on div "Janela de atendimento Grade de atendimento Capacidade Transportadoras Veículos …" at bounding box center [624, 268] width 1248 height 537
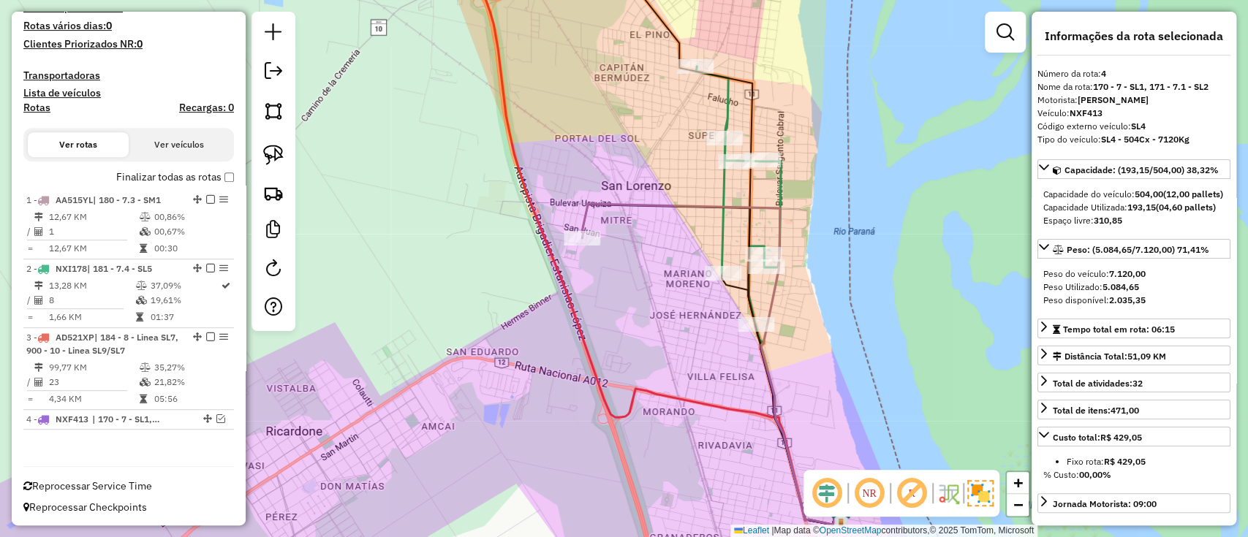
click at [719, 238] on icon at bounding box center [738, 196] width 85 height 258
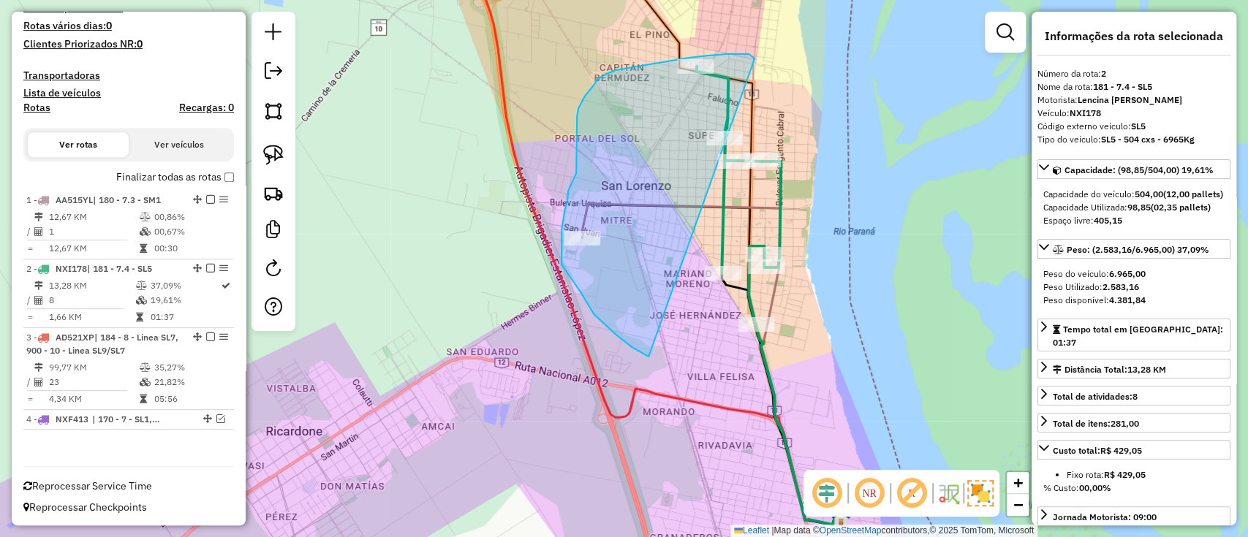
drag, startPoint x: 734, startPoint y: 54, endPoint x: 703, endPoint y: 363, distance: 310.8
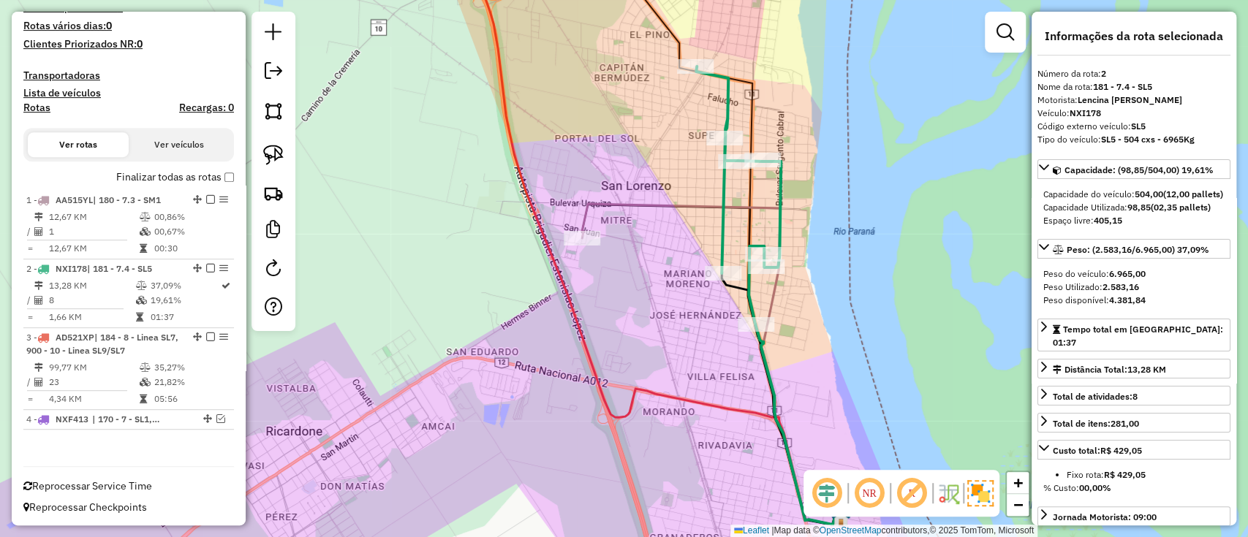
click at [781, 211] on icon at bounding box center [738, 196] width 85 height 258
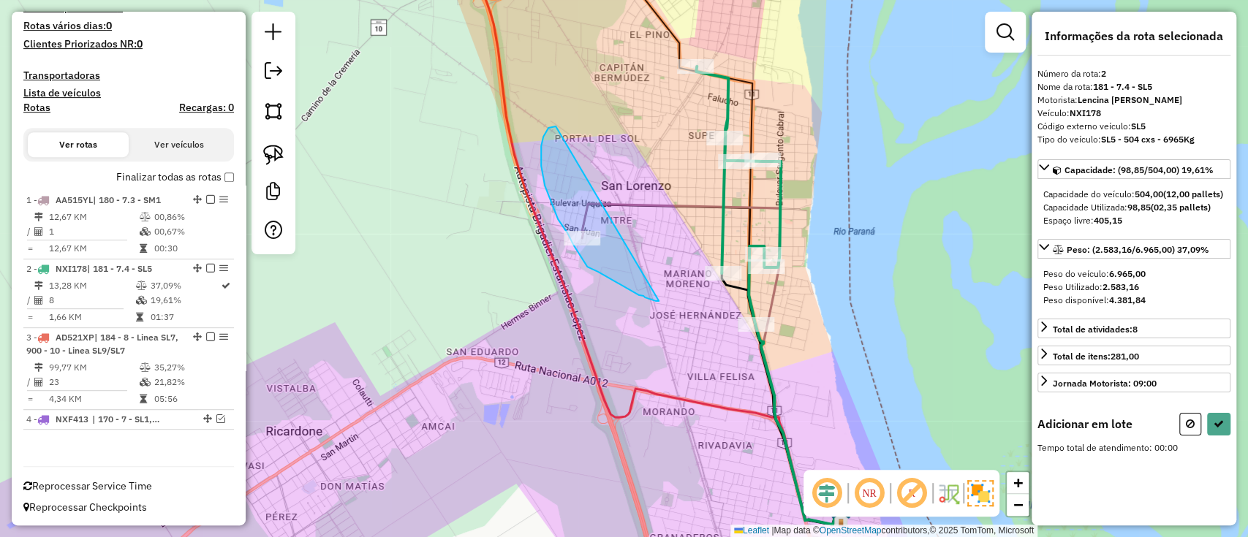
drag, startPoint x: 541, startPoint y: 146, endPoint x: 659, endPoint y: 301, distance: 194.6
click at [659, 301] on div "Janela de atendimento Grade de atendimento Capacidade Transportadoras Veículos …" at bounding box center [624, 268] width 1248 height 537
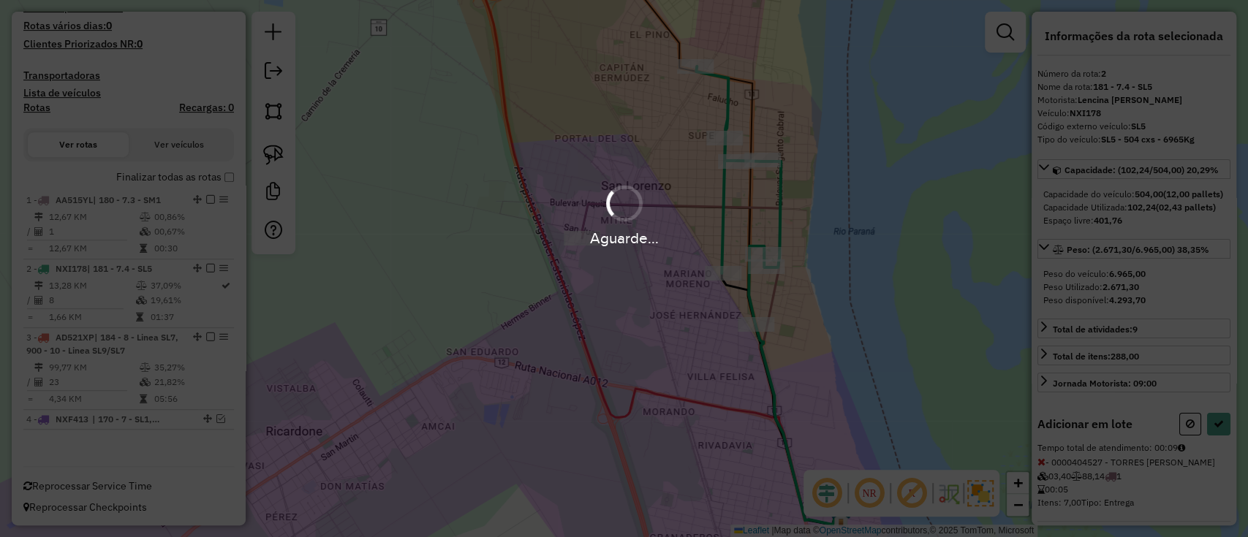
select select "**********"
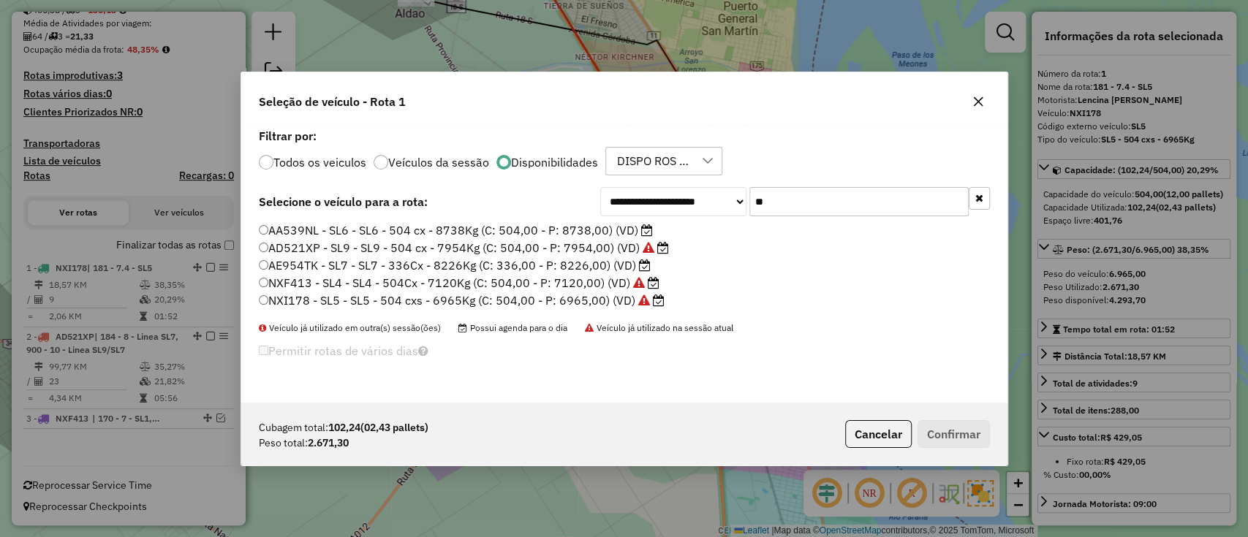
scroll to position [7, 4]
click at [594, 262] on label "AE954TK - SL7 - SL7 - 336Cx - 8226Kg (C: 336,00 - P: 8226,00) (VD)" at bounding box center [455, 266] width 392 height 18
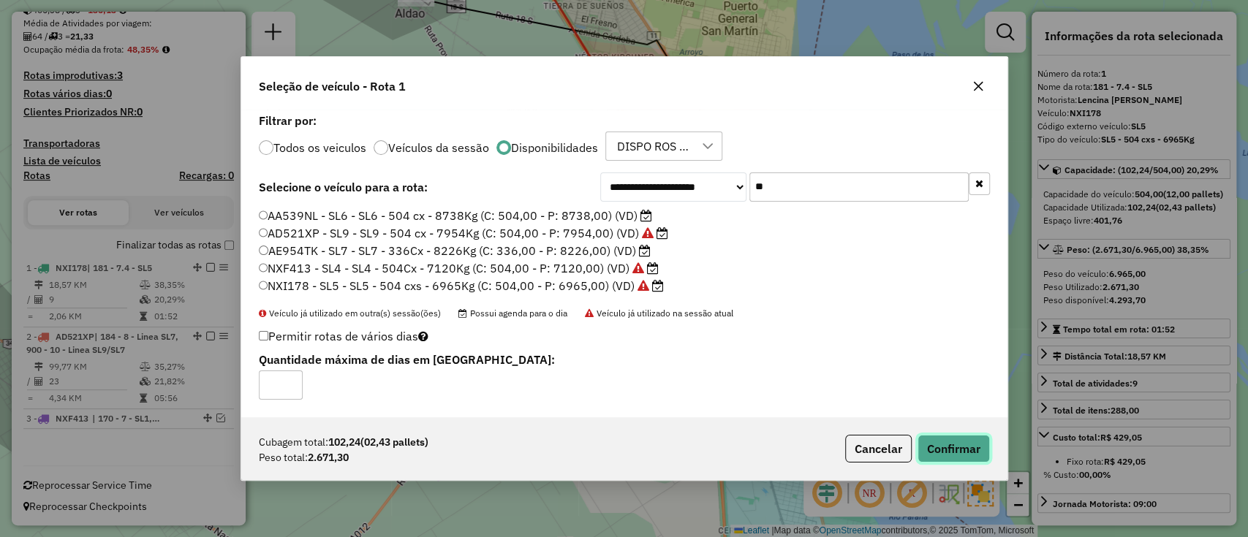
click at [982, 449] on button "Confirmar" at bounding box center [953, 449] width 72 height 28
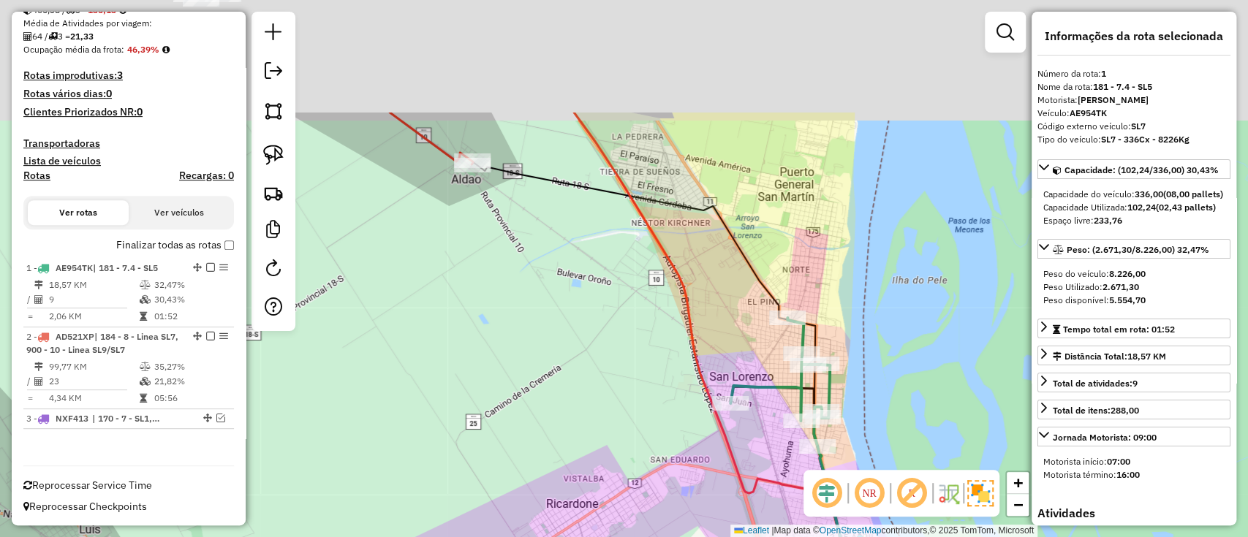
drag, startPoint x: 618, startPoint y: 181, endPoint x: 699, endPoint y: 396, distance: 229.5
click at [699, 396] on div "Janela de atendimento Grade de atendimento Capacidade Transportadoras Veículos …" at bounding box center [624, 268] width 1248 height 537
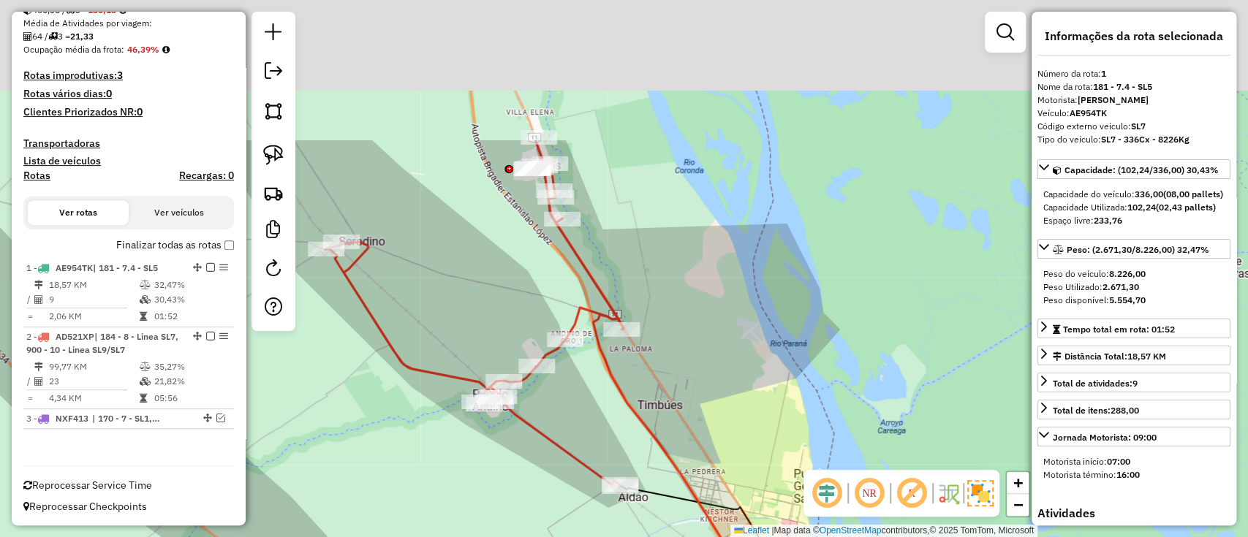
drag, startPoint x: 639, startPoint y: 254, endPoint x: 668, endPoint y: 445, distance: 193.7
click at [668, 445] on icon at bounding box center [685, 449] width 258 height 460
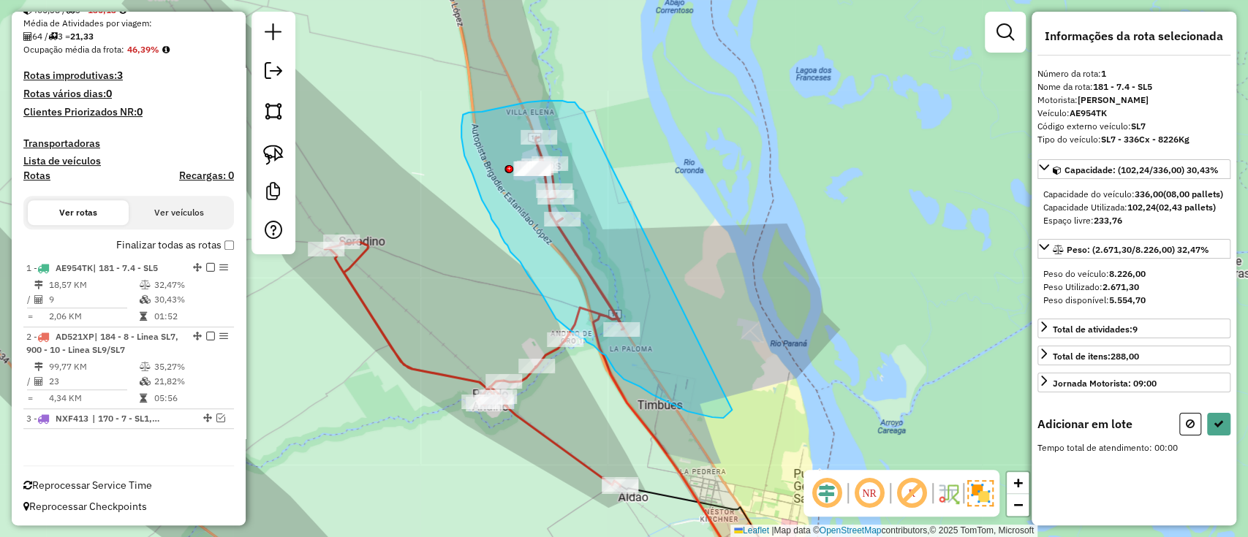
drag, startPoint x: 569, startPoint y: 102, endPoint x: 745, endPoint y: 394, distance: 340.4
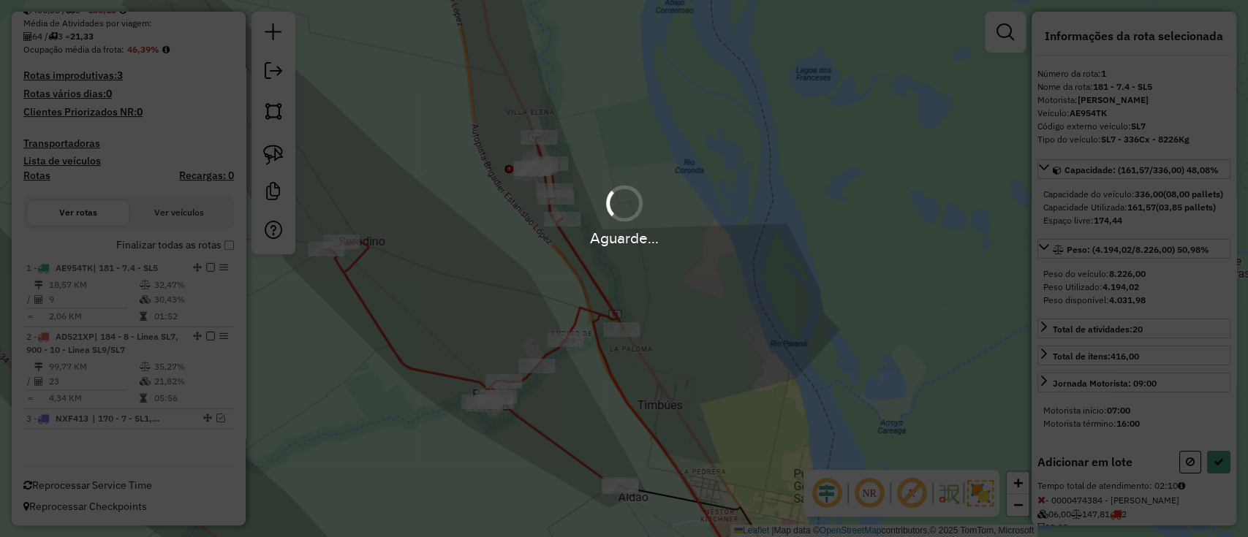
select select "**********"
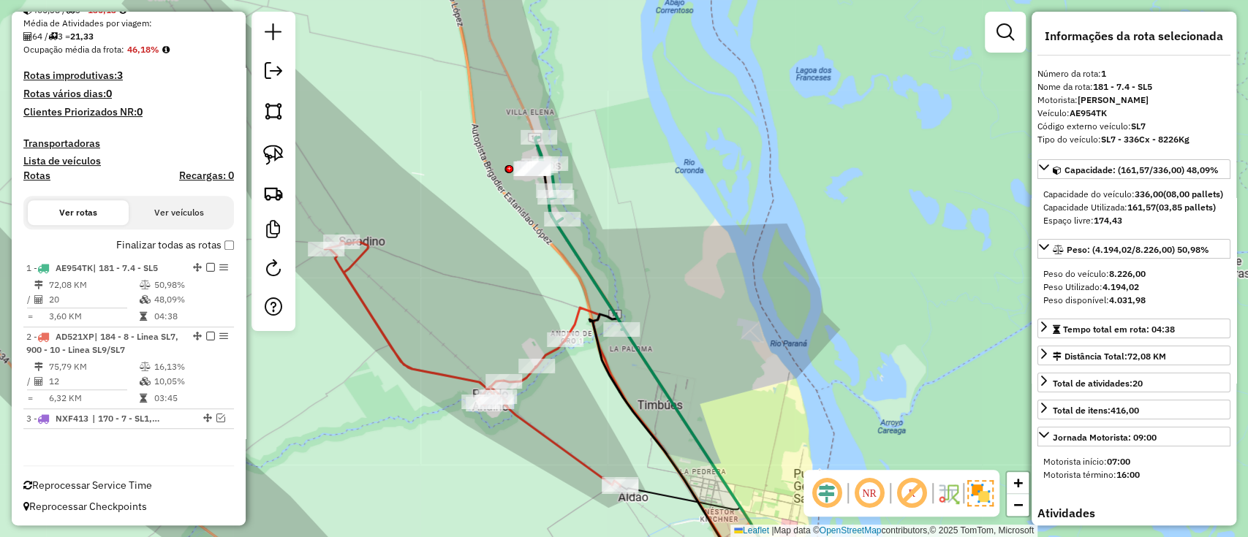
click at [651, 361] on icon at bounding box center [665, 364] width 268 height 454
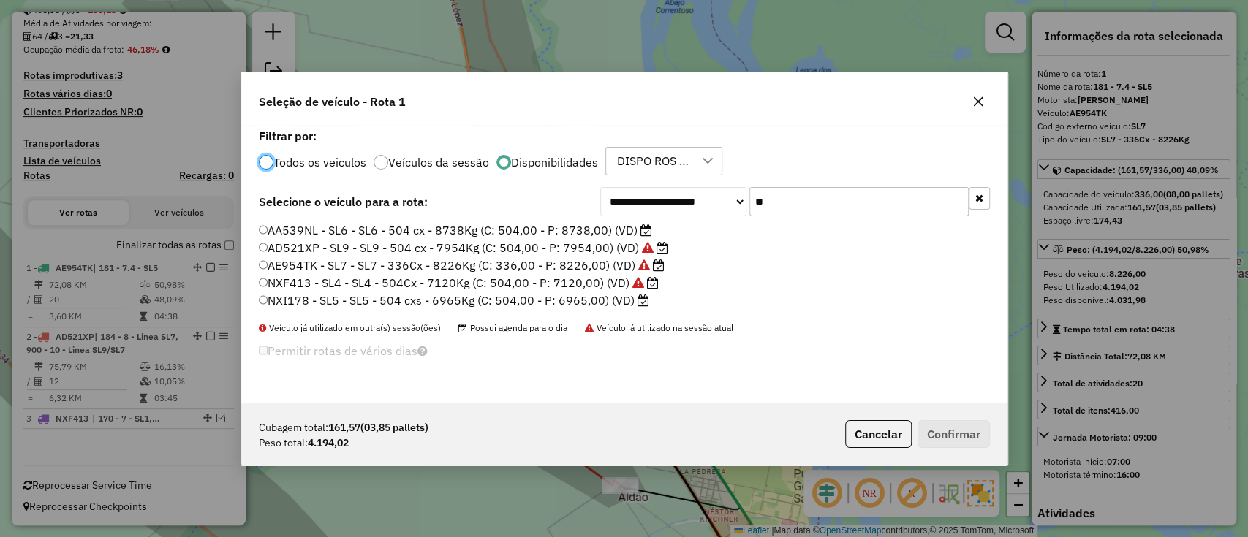
click at [625, 305] on label "NXI178 - SL5 - SL5 - 504 cxs - 6965Kg (C: 504,00 - P: 6965,00) (VD)" at bounding box center [454, 301] width 391 height 18
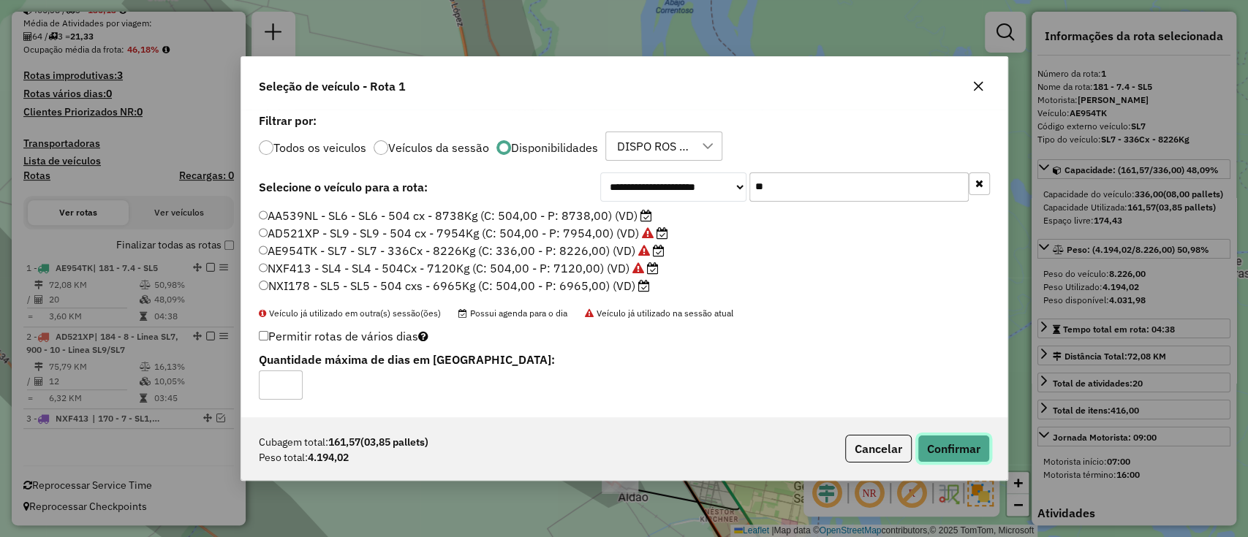
click at [976, 458] on button "Confirmar" at bounding box center [953, 449] width 72 height 28
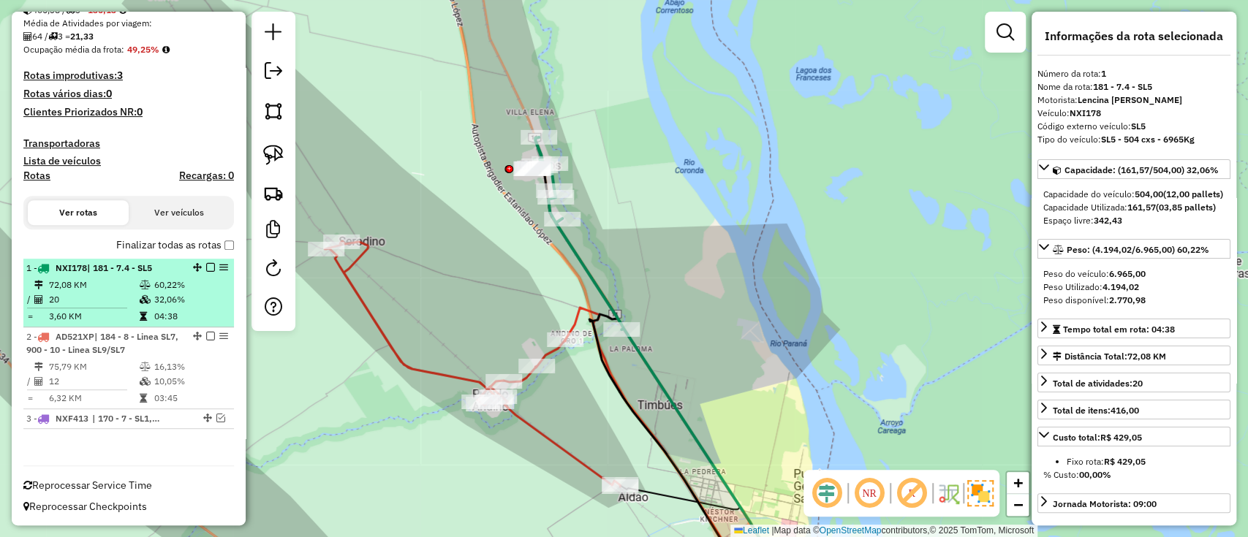
click at [206, 271] on em at bounding box center [210, 267] width 9 height 9
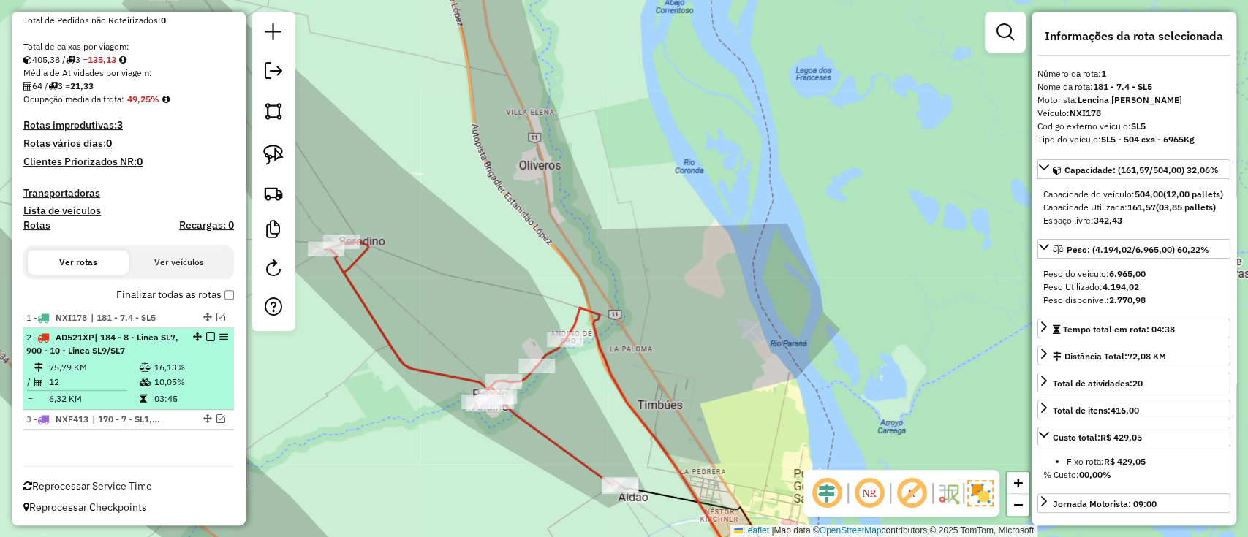
click at [187, 357] on li "2 - AD521XP | 184 - 8 - Linea SL7, 900 - 10 - Linea SL9/SL7 75,79 KM 16,13% / 1…" at bounding box center [128, 369] width 211 height 82
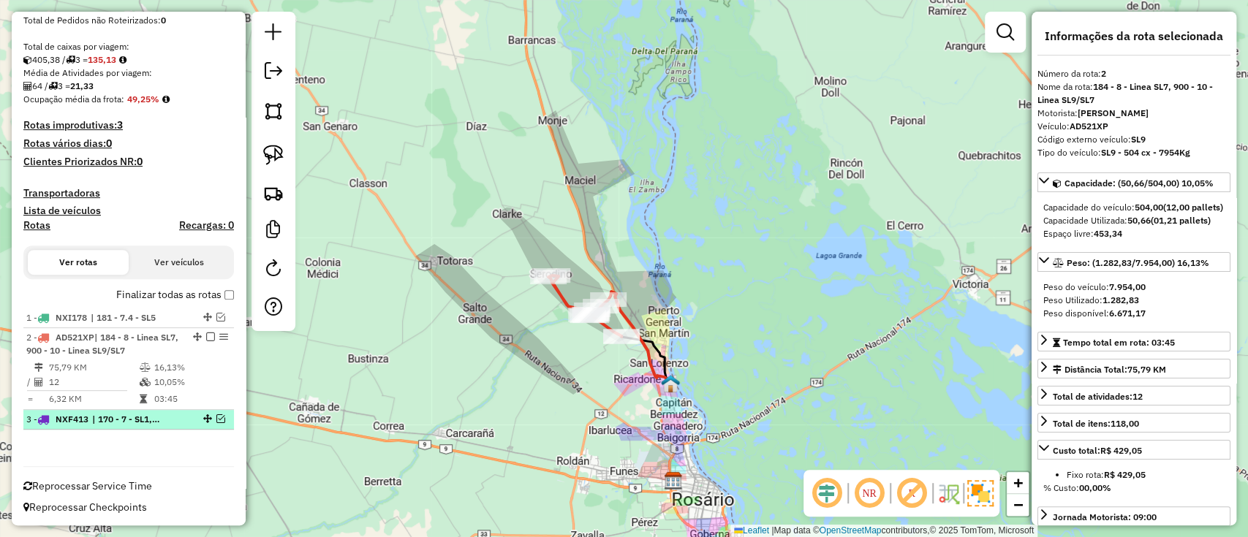
click at [215, 413] on div "3 - NXF413 | 170 - 7 - SL1, 171 - 7.1 - SL2" at bounding box center [128, 419] width 205 height 13
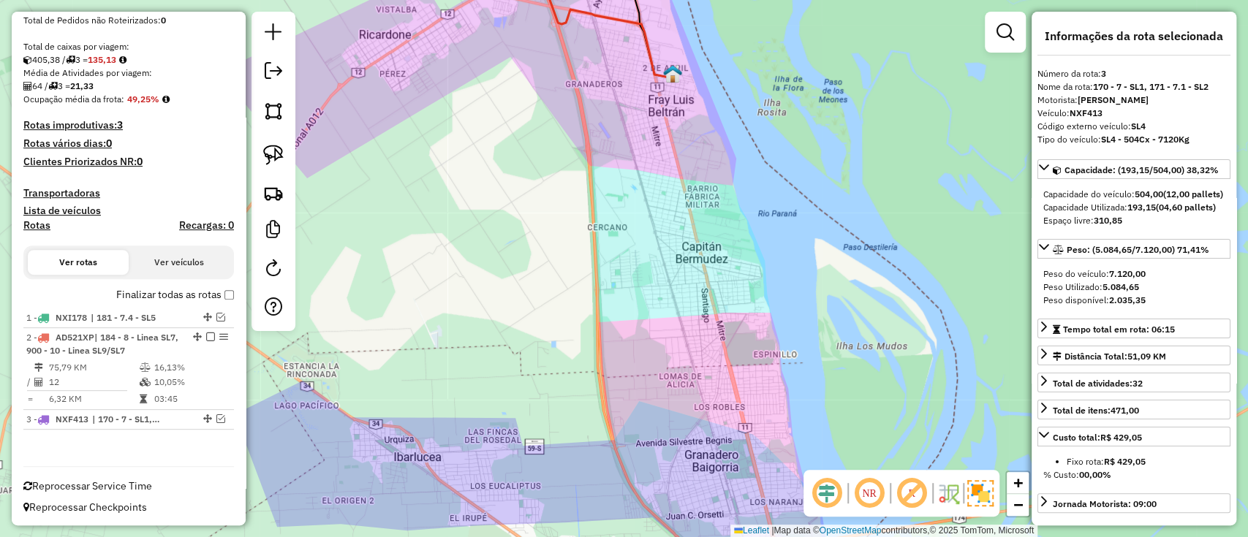
click at [221, 417] on div at bounding box center [206, 418] width 44 height 9
click at [221, 414] on em at bounding box center [220, 418] width 9 height 9
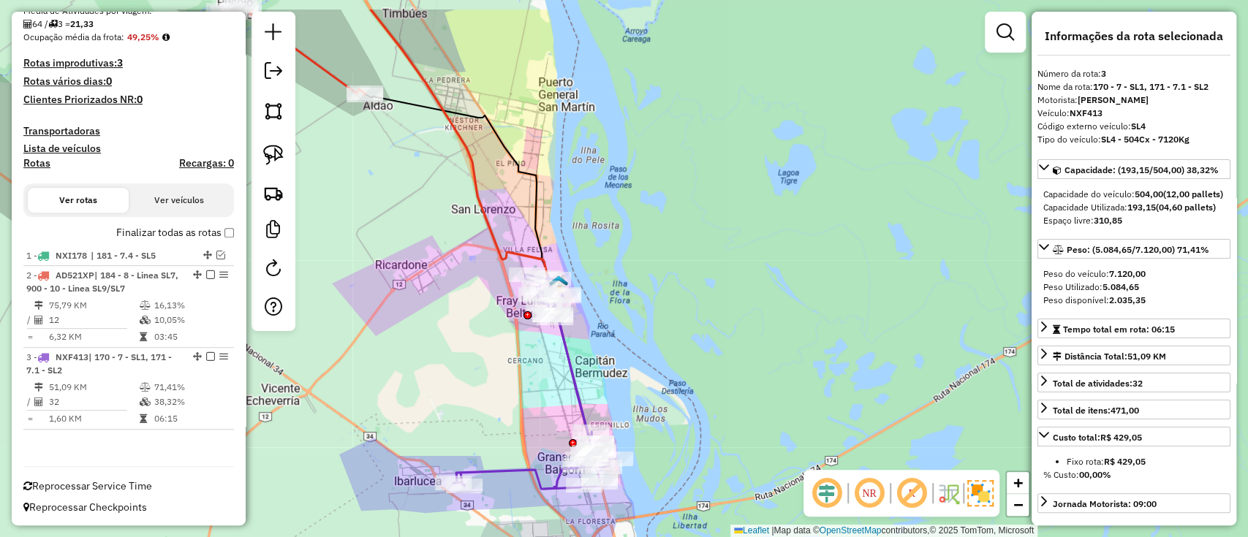
drag, startPoint x: 431, startPoint y: 306, endPoint x: 456, endPoint y: 379, distance: 76.8
click at [455, 379] on div "Janela de atendimento Grade de atendimento Capacidade Transportadoras Veículos …" at bounding box center [624, 268] width 1248 height 537
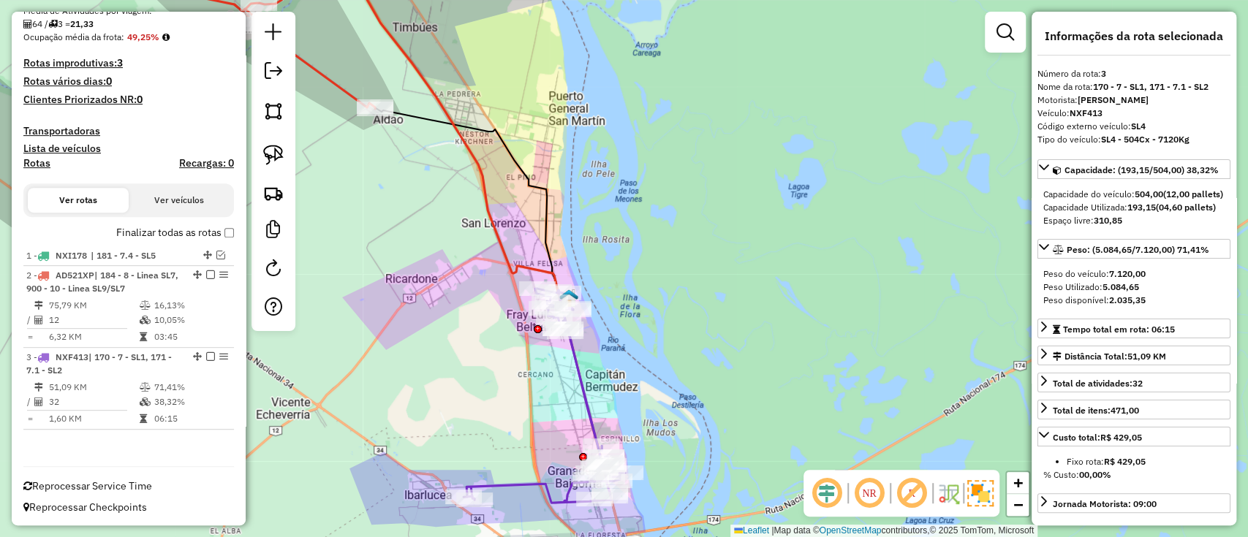
click at [456, 112] on div "Janela de atendimento Grade de atendimento Capacidade Transportadoras Veículos …" at bounding box center [624, 268] width 1248 height 537
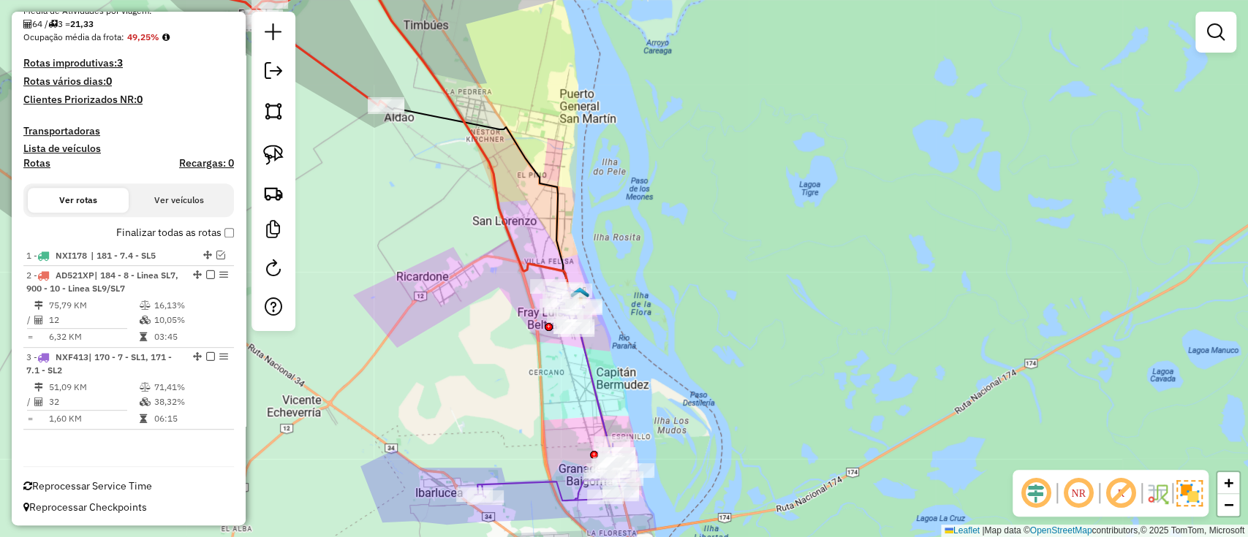
drag, startPoint x: 475, startPoint y: 387, endPoint x: 477, endPoint y: 337, distance: 50.5
click at [477, 337] on div "Janela de atendimento Grade de atendimento Capacidade Transportadoras Veículos …" at bounding box center [624, 268] width 1248 height 537
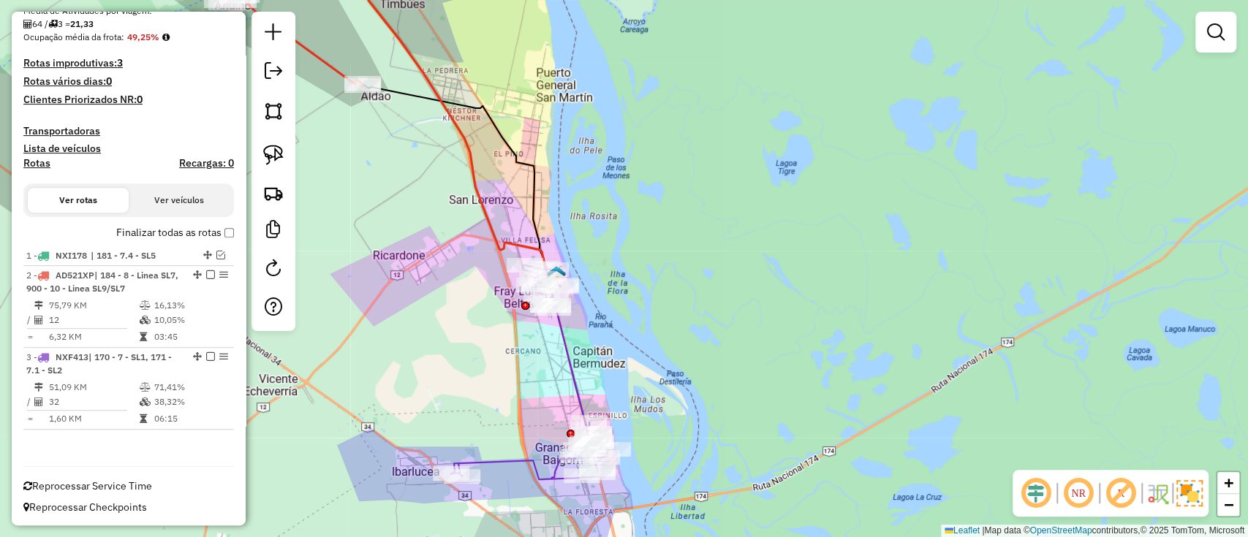
drag, startPoint x: 440, startPoint y: 416, endPoint x: 442, endPoint y: 437, distance: 21.3
click at [437, 442] on div "Janela de atendimento Grade de atendimento Capacidade Transportadoras Veículos …" at bounding box center [624, 268] width 1248 height 537
drag, startPoint x: 451, startPoint y: 433, endPoint x: 512, endPoint y: 499, distance: 89.0
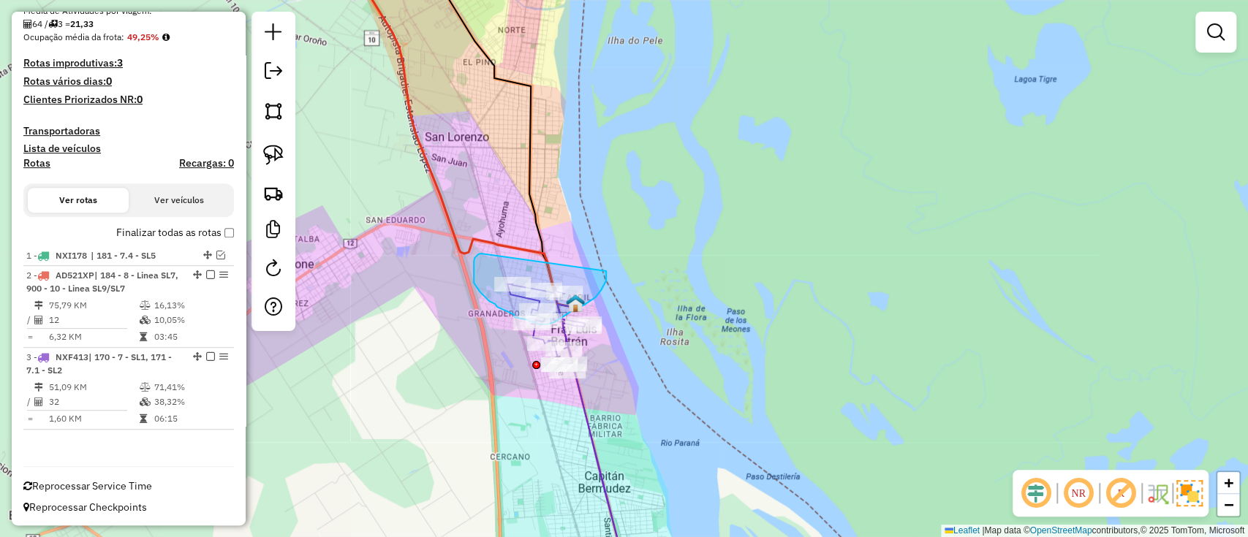
drag, startPoint x: 474, startPoint y: 262, endPoint x: 606, endPoint y: 271, distance: 132.7
click at [515, 250] on icon at bounding box center [457, 127] width 236 height 360
select select "**********"
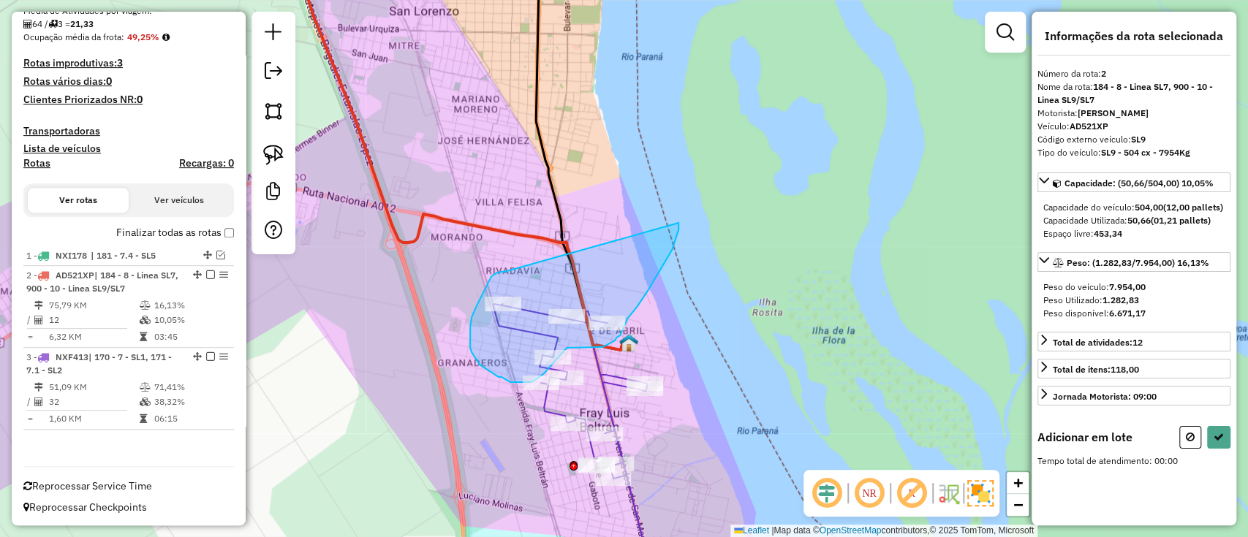
drag, startPoint x: 502, startPoint y: 271, endPoint x: 674, endPoint y: 223, distance: 178.4
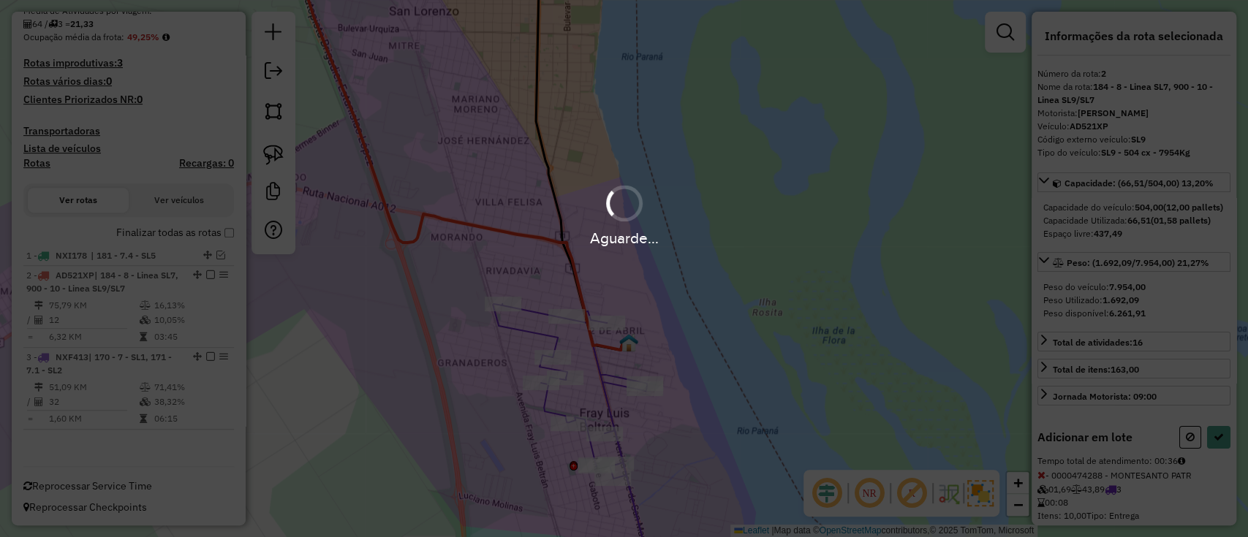
select select "**********"
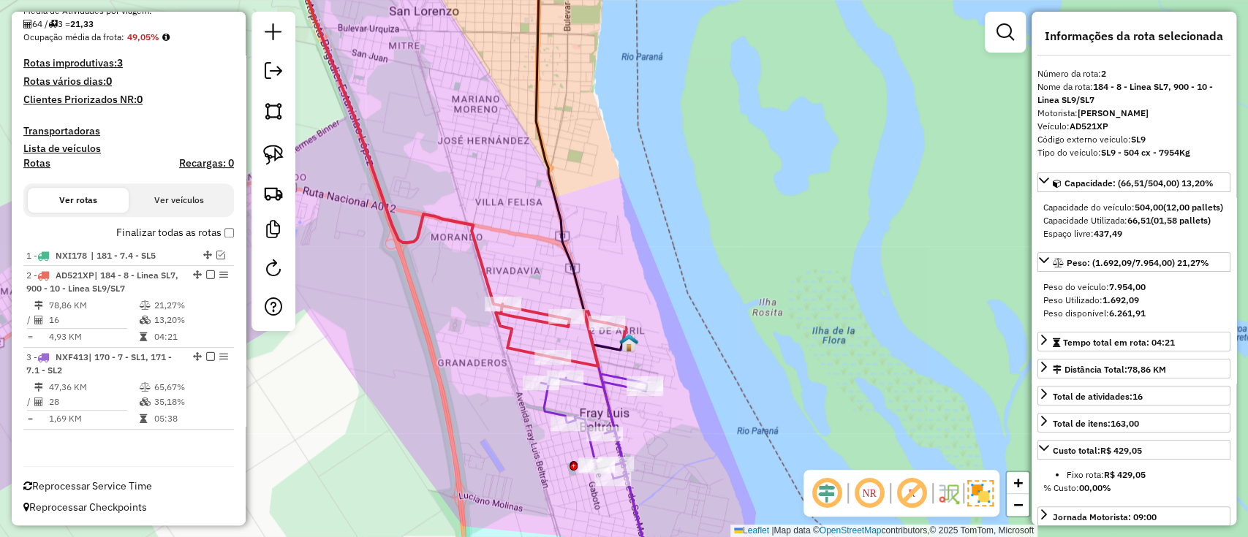
click at [197, 237] on label "Finalizar todas as rotas" at bounding box center [175, 232] width 118 height 15
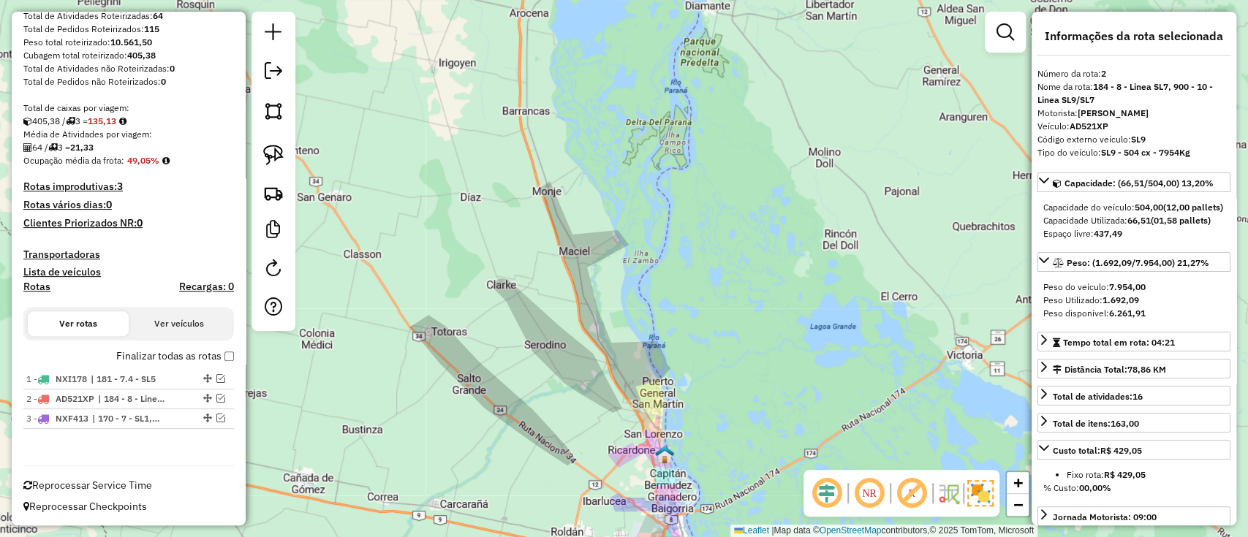
click at [224, 362] on label "Finalizar todas as rotas" at bounding box center [175, 356] width 118 height 15
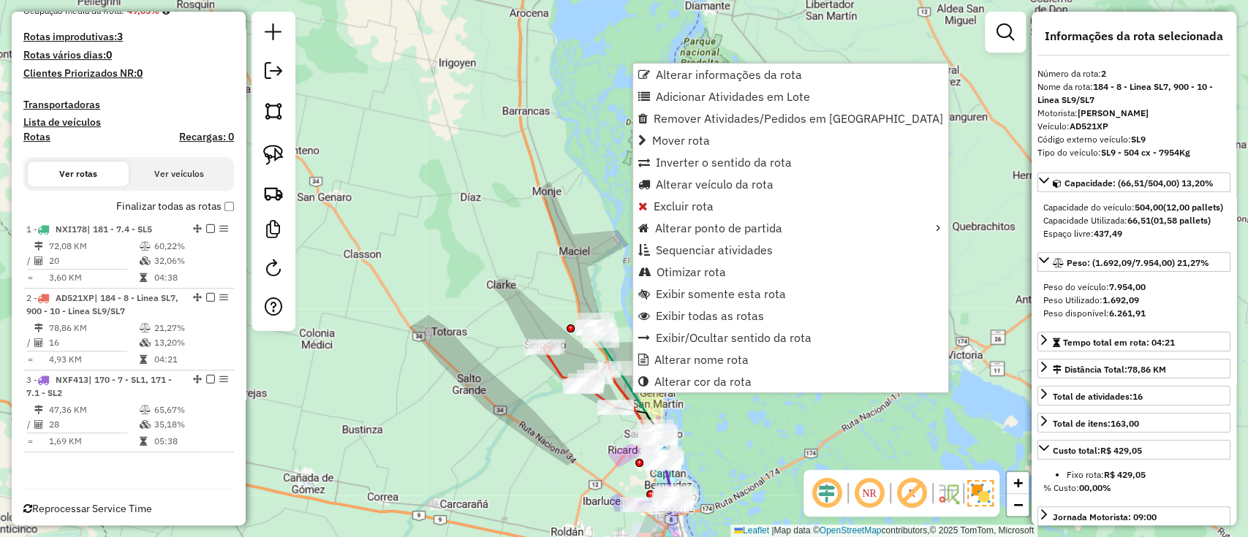
scroll to position [377, 0]
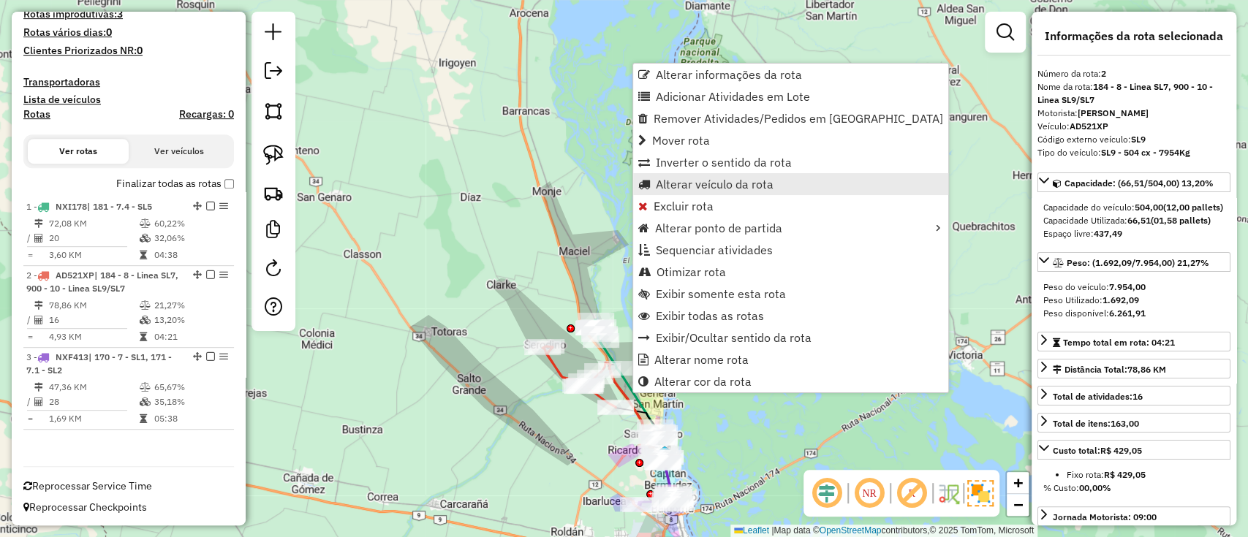
click at [664, 184] on span "Alterar veículo da rota" at bounding box center [715, 184] width 118 height 12
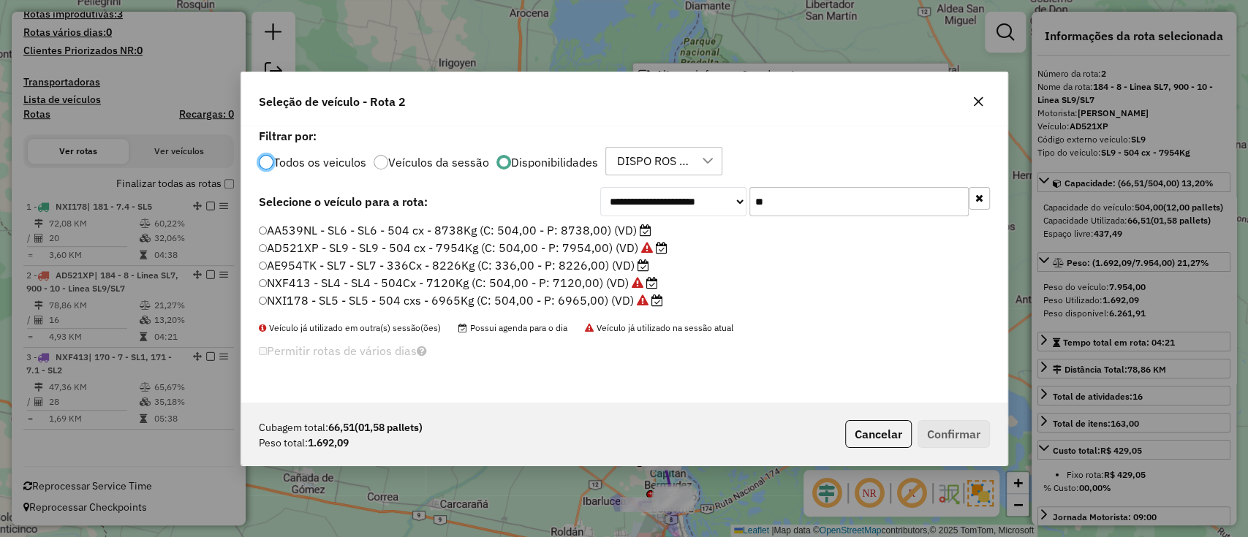
scroll to position [7, 4]
click at [581, 229] on label "AA539NL - SL6 - SL6 - 504 cx - 8738Kg (C: 504,00 - P: 8738,00) (VD)" at bounding box center [456, 230] width 394 height 18
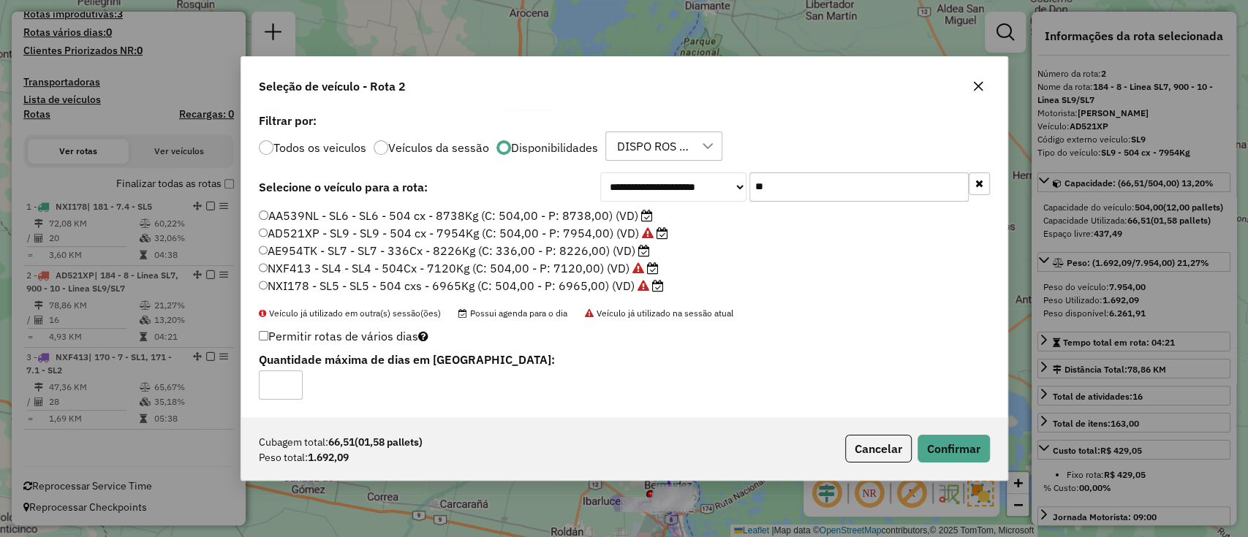
click at [542, 254] on label "AE954TK - SL7 - SL7 - 336Cx - 8226Kg (C: 336,00 - P: 8226,00) (VD)" at bounding box center [455, 251] width 392 height 18
click at [971, 444] on button "Confirmar" at bounding box center [953, 449] width 72 height 28
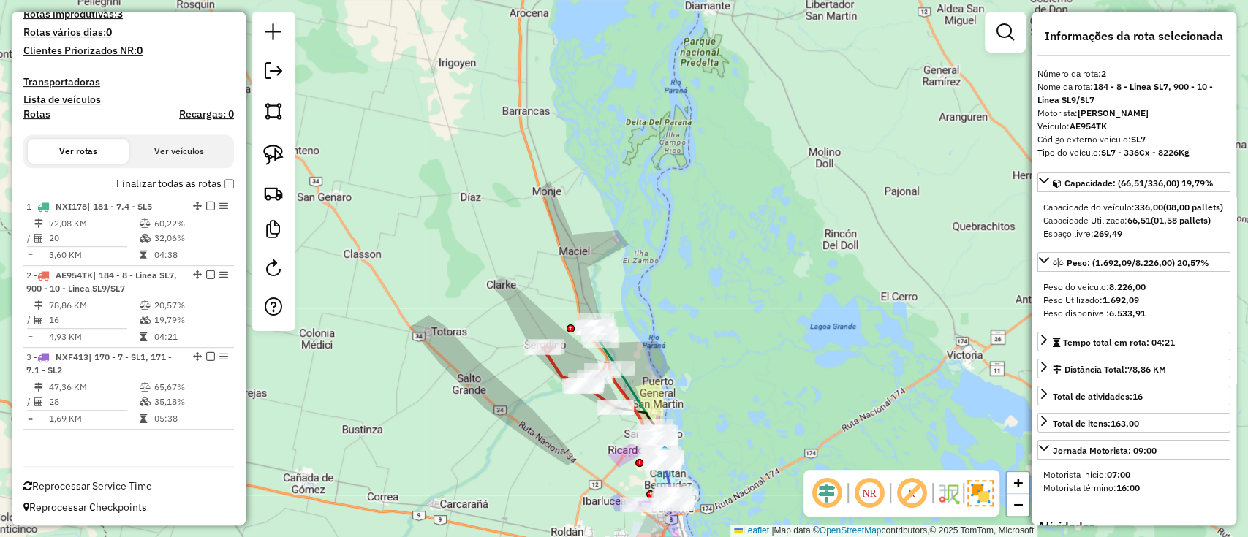
click at [140, 180] on label "Finalizar todas as rotas" at bounding box center [175, 183] width 118 height 15
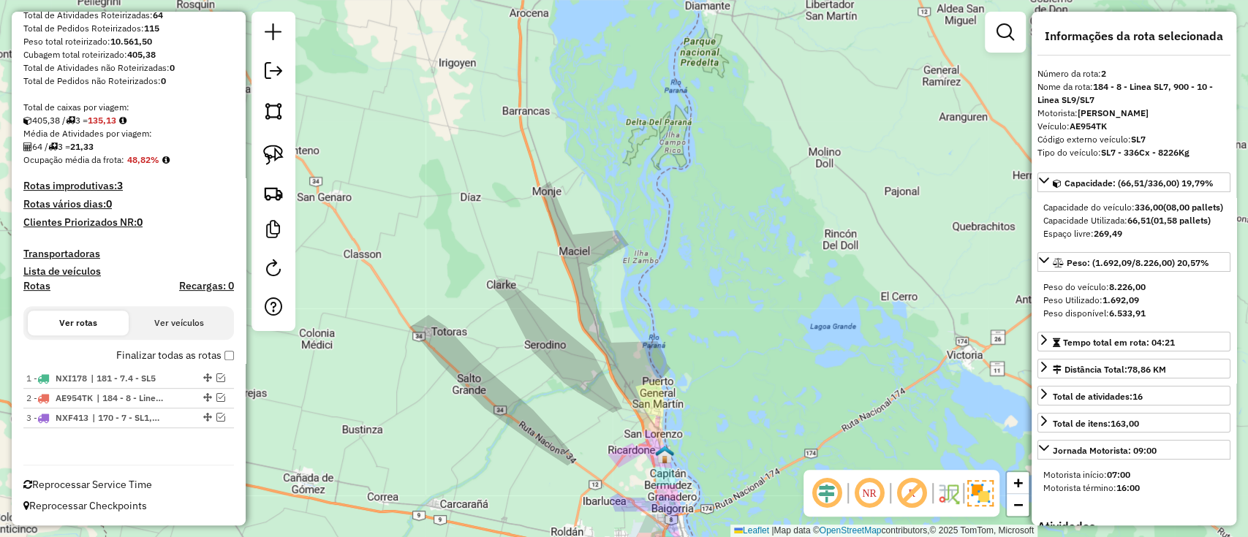
scroll to position [205, 0]
click at [226, 363] on div "Finalizar todas as rotas" at bounding box center [128, 361] width 211 height 18
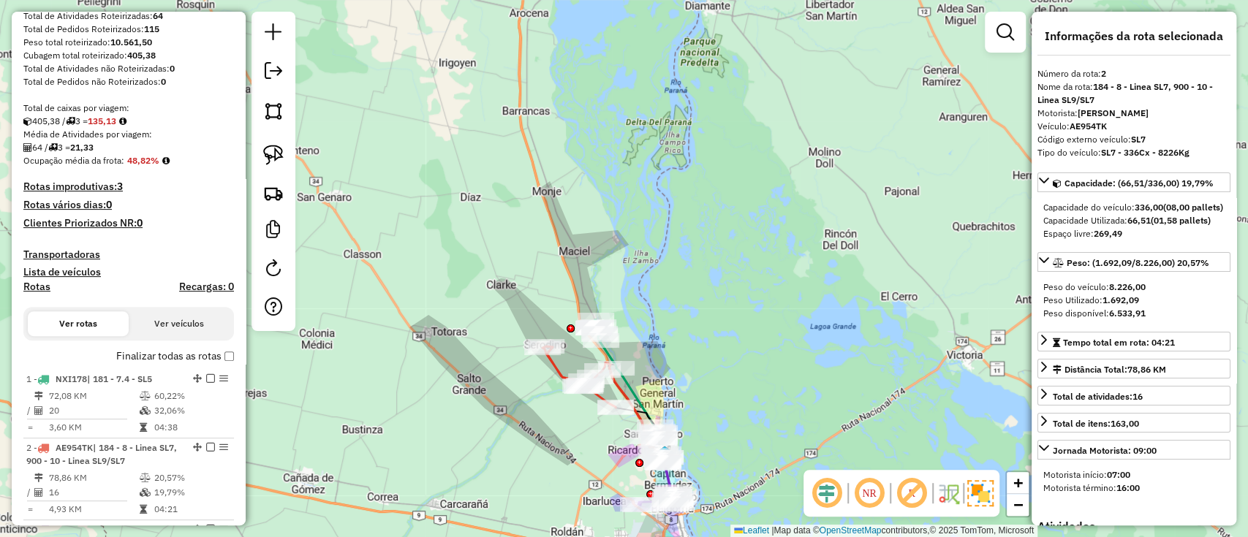
click at [554, 366] on icon at bounding box center [602, 402] width 121 height 110
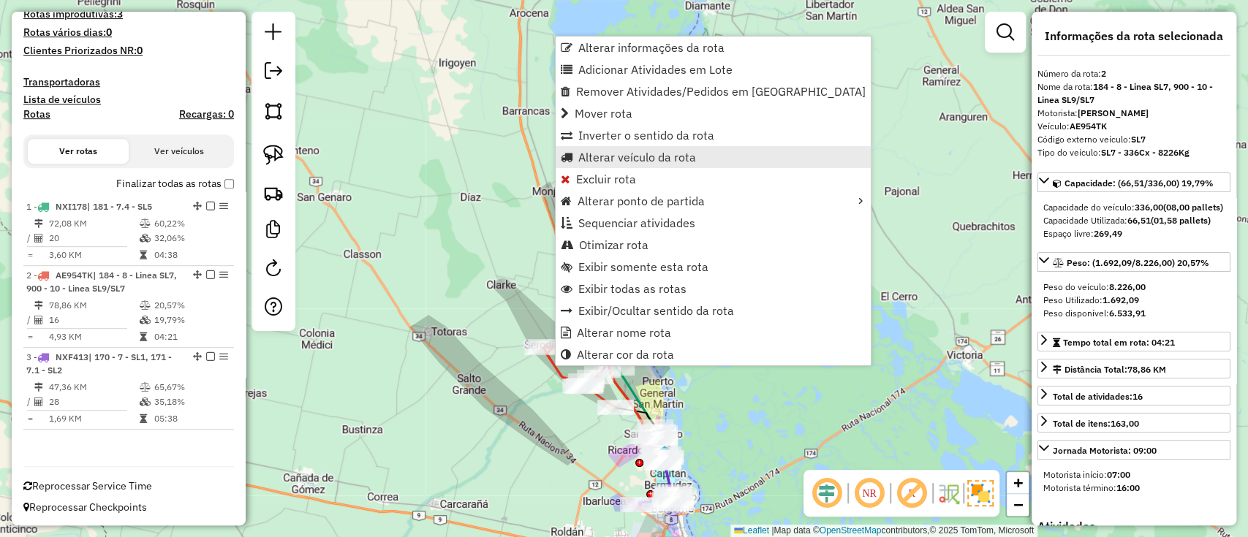
click at [591, 157] on span "Alterar veículo da rota" at bounding box center [637, 157] width 118 height 12
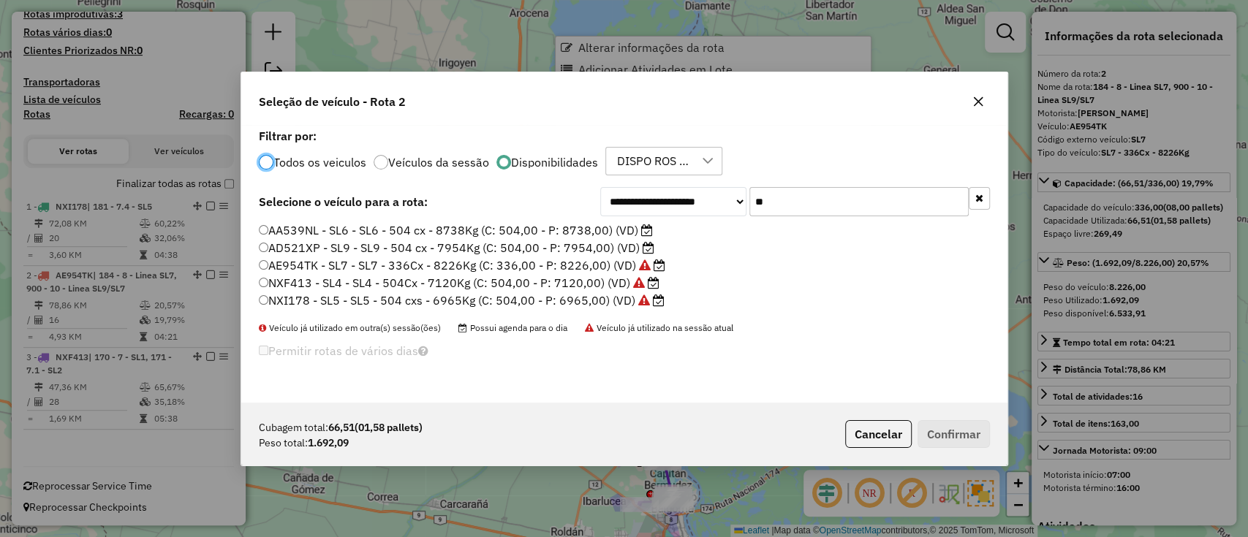
scroll to position [7, 4]
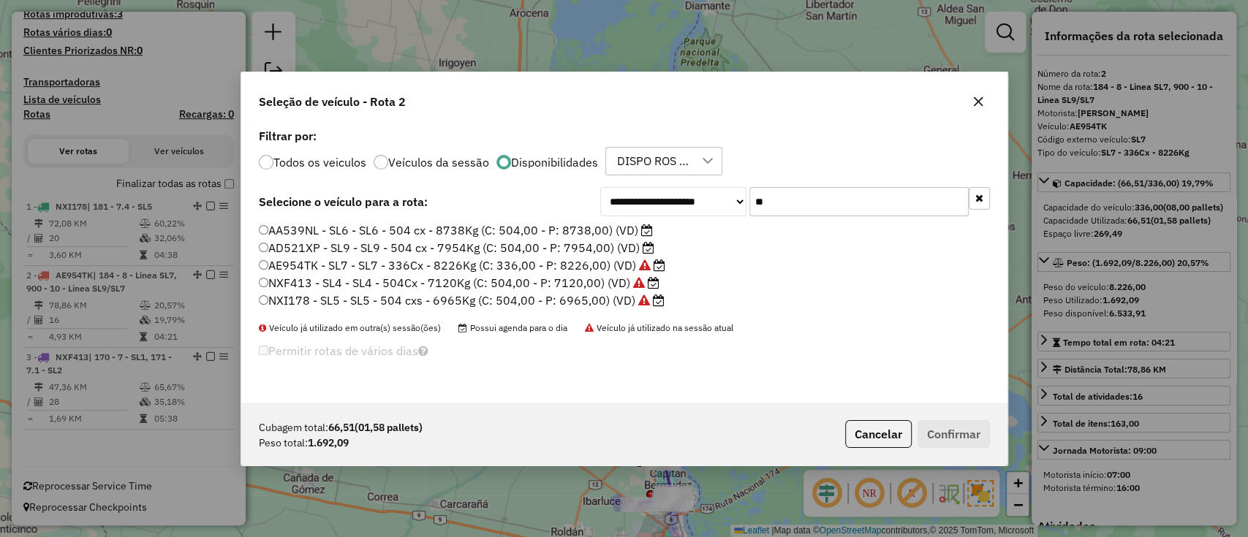
drag, startPoint x: 776, startPoint y: 204, endPoint x: 664, endPoint y: 217, distance: 113.3
click at [779, 202] on input "**" at bounding box center [858, 201] width 219 height 29
click at [467, 241] on label "AD521XP - SL9 - SL9 - 504 cx - 7954Kg (C: 504,00 - P: 7954,00) (VD)" at bounding box center [456, 248] width 395 height 18
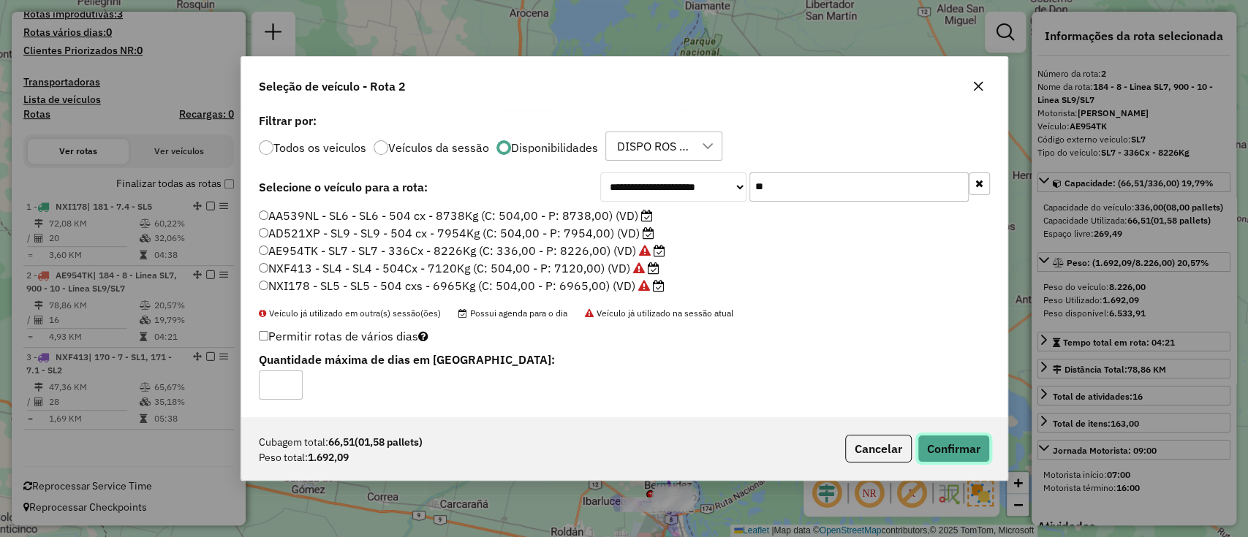
click at [964, 435] on button "Confirmar" at bounding box center [953, 449] width 72 height 28
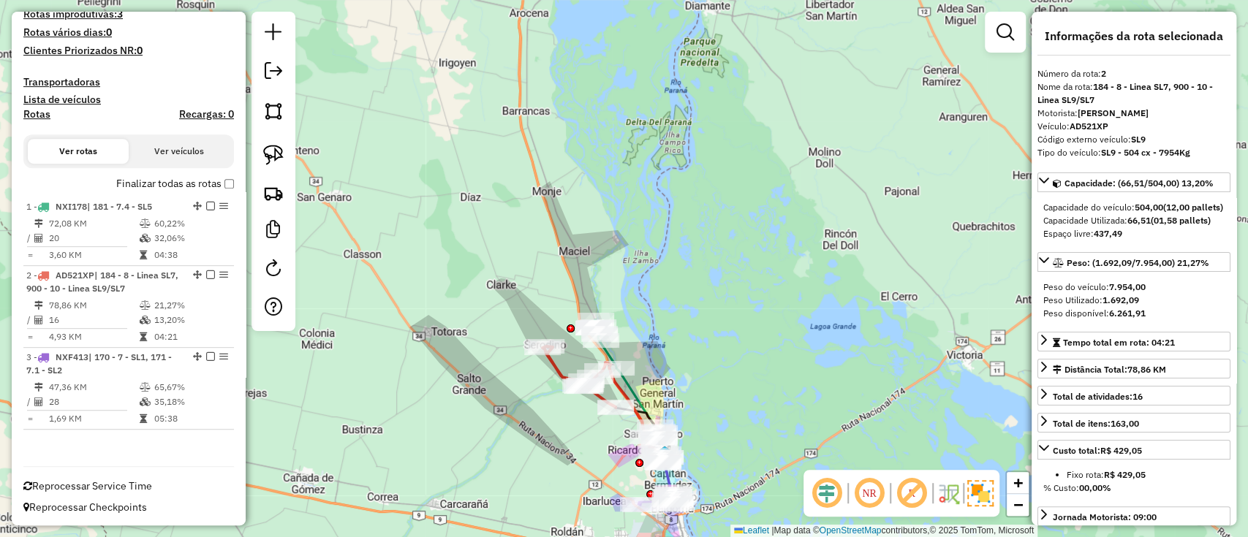
click at [635, 387] on icon at bounding box center [627, 381] width 66 height 123
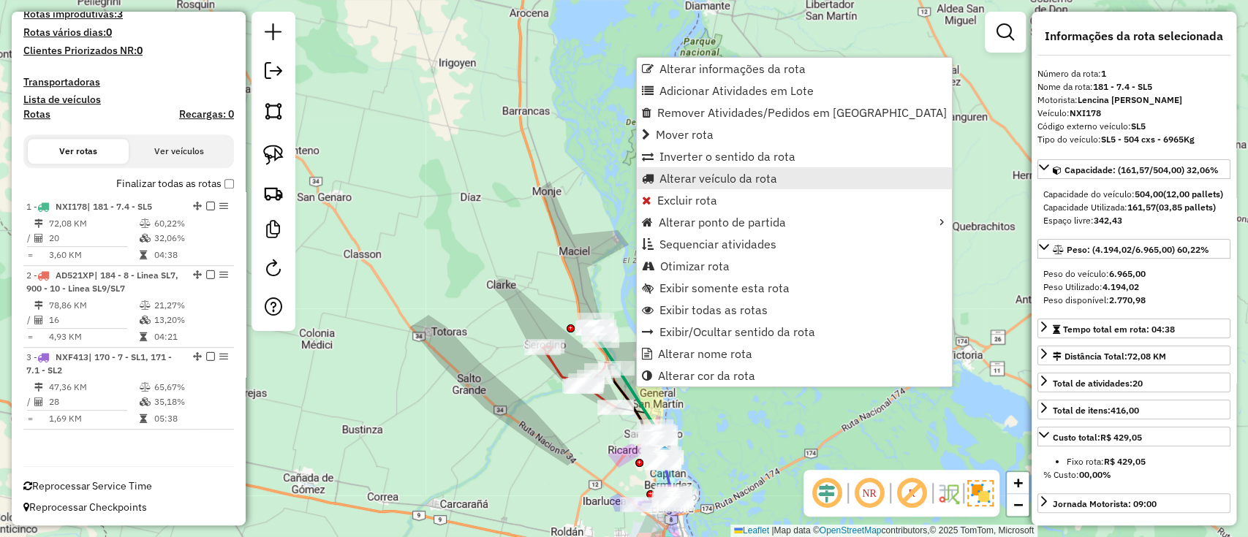
click at [681, 178] on span "Alterar veículo da rota" at bounding box center [718, 179] width 118 height 12
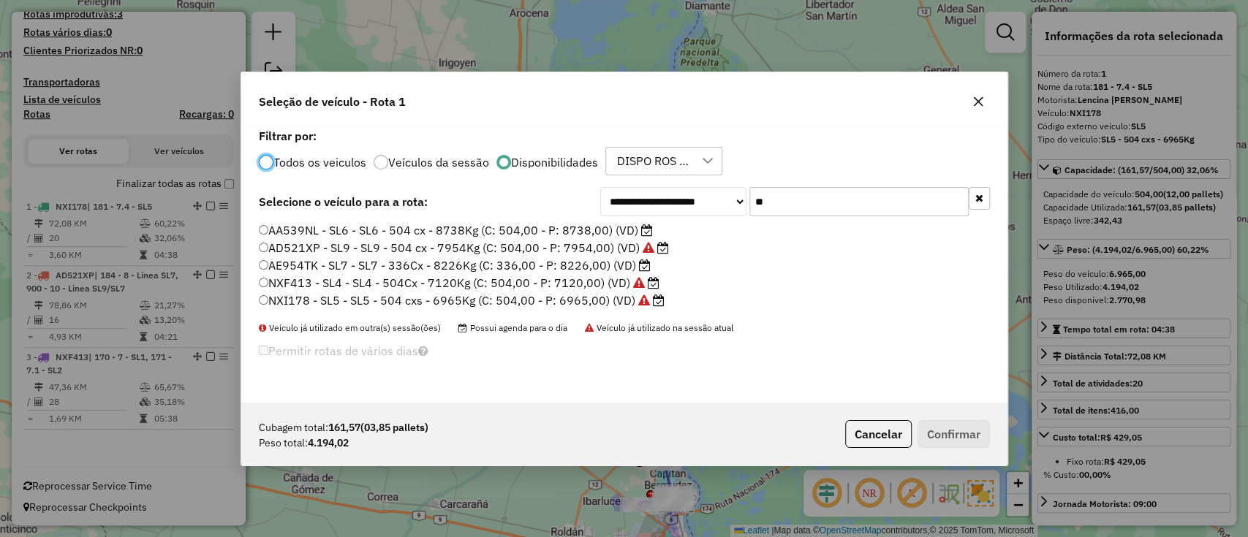
click at [610, 262] on label "AE954TK - SL7 - SL7 - 336Cx - 8226Kg (C: 336,00 - P: 8226,00) (VD)" at bounding box center [455, 266] width 392 height 18
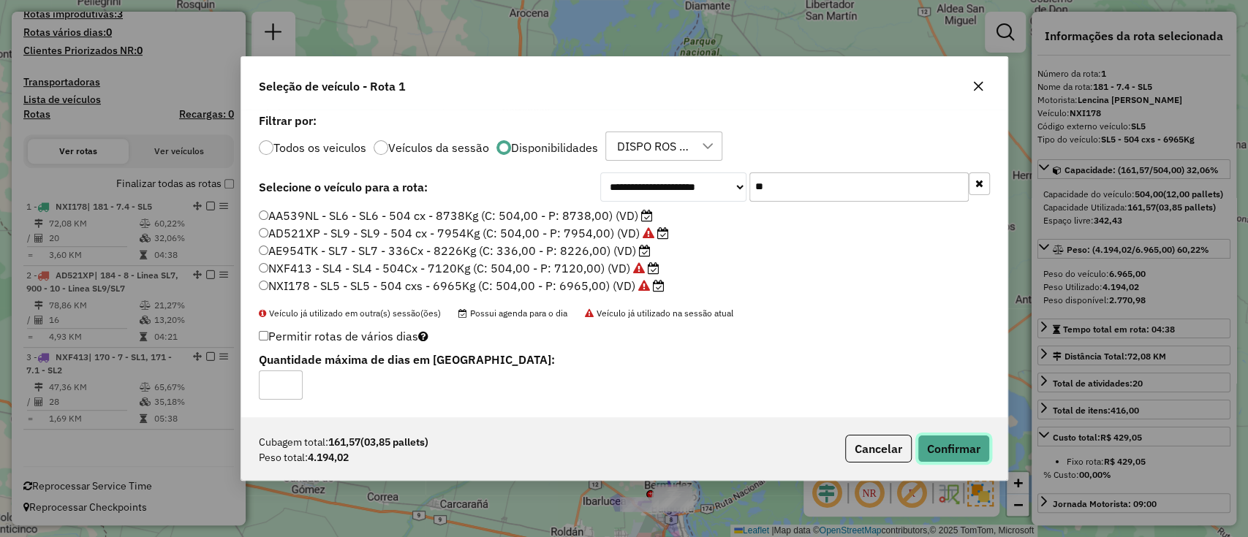
click at [969, 452] on button "Confirmar" at bounding box center [953, 449] width 72 height 28
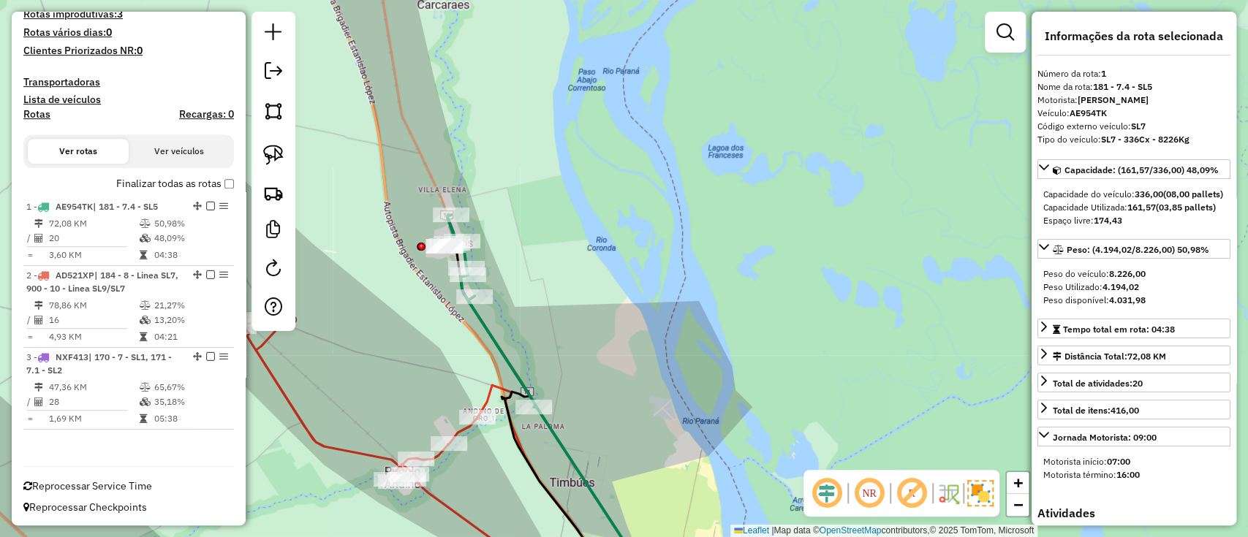
click at [573, 474] on icon at bounding box center [550, 403] width 213 height 376
click at [448, 506] on icon at bounding box center [427, 455] width 381 height 273
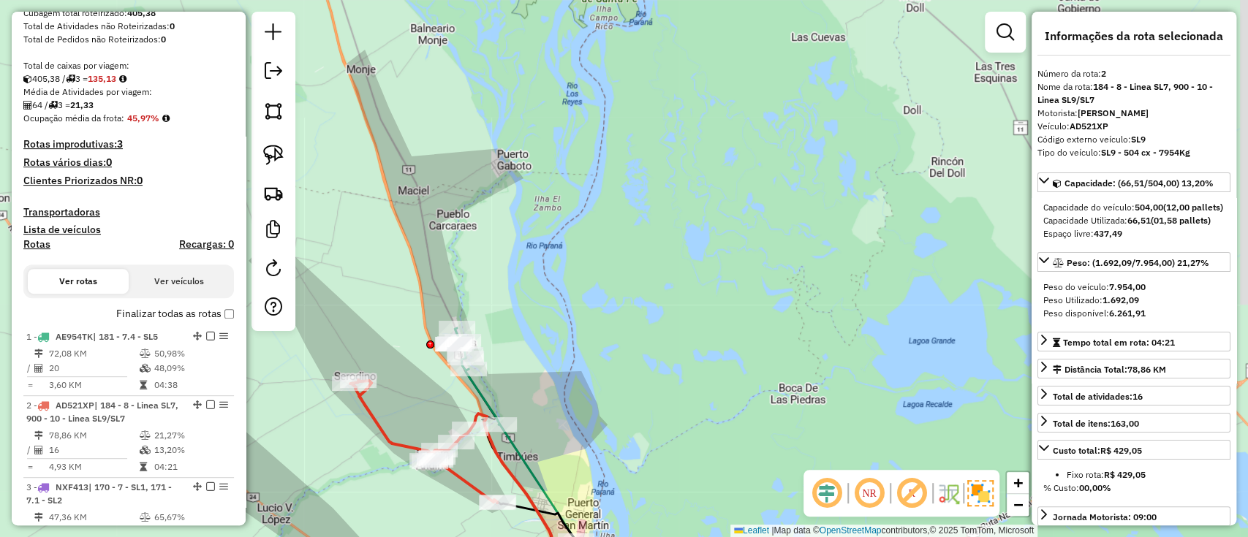
scroll to position [182, 0]
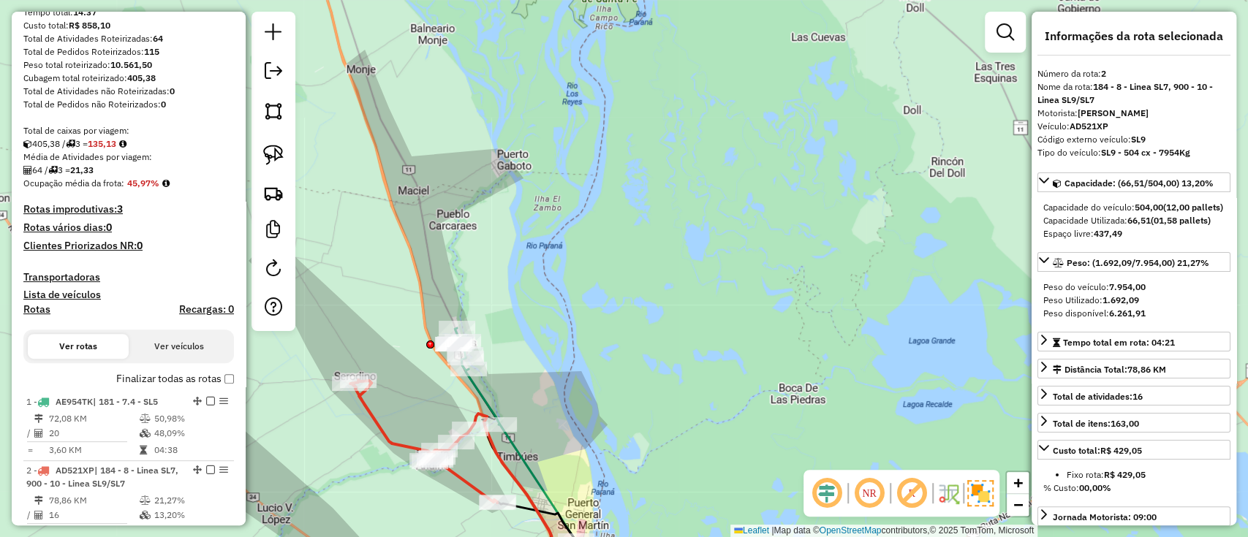
click at [181, 382] on label "Finalizar todas as rotas" at bounding box center [175, 378] width 118 height 15
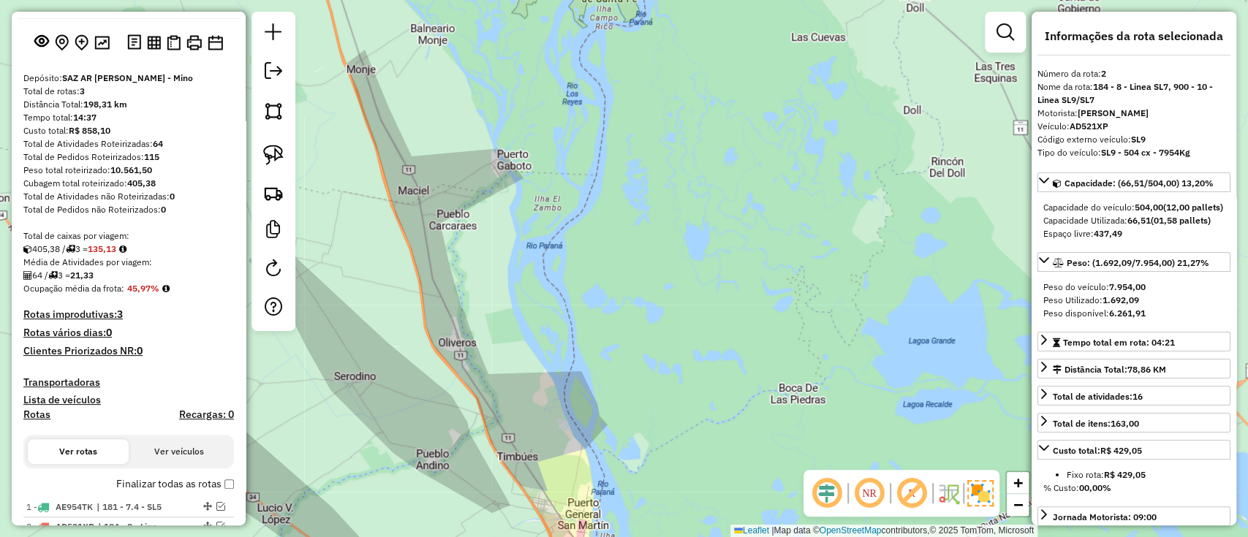
scroll to position [0, 0]
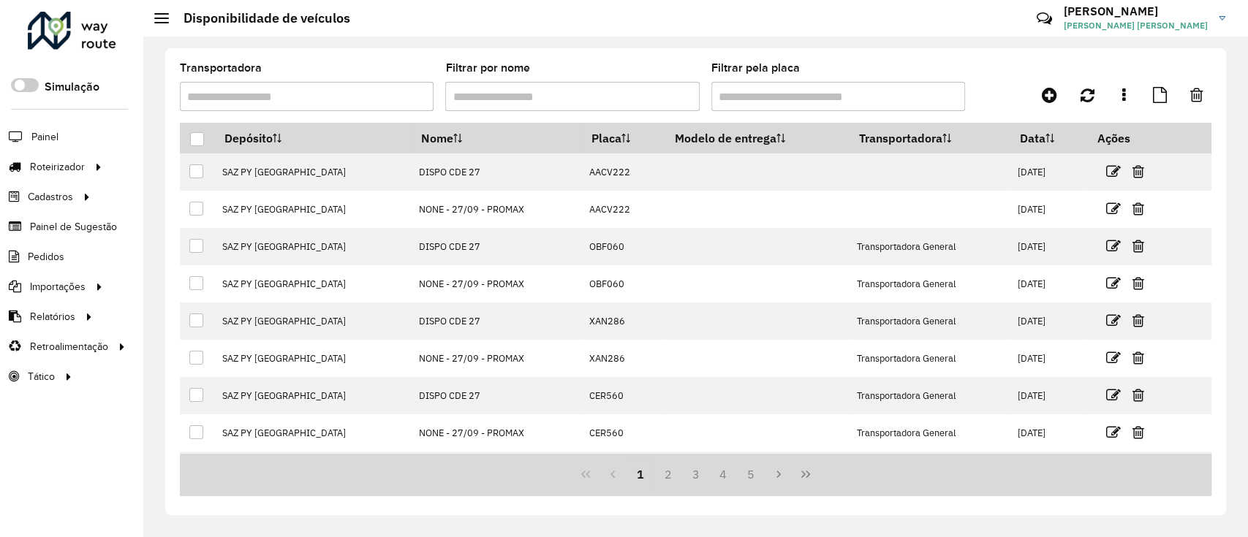
click at [0, 0] on link "Entregas" at bounding box center [0, 0] width 0 height 0
click at [49, 260] on span "Pedidos" at bounding box center [47, 256] width 38 height 15
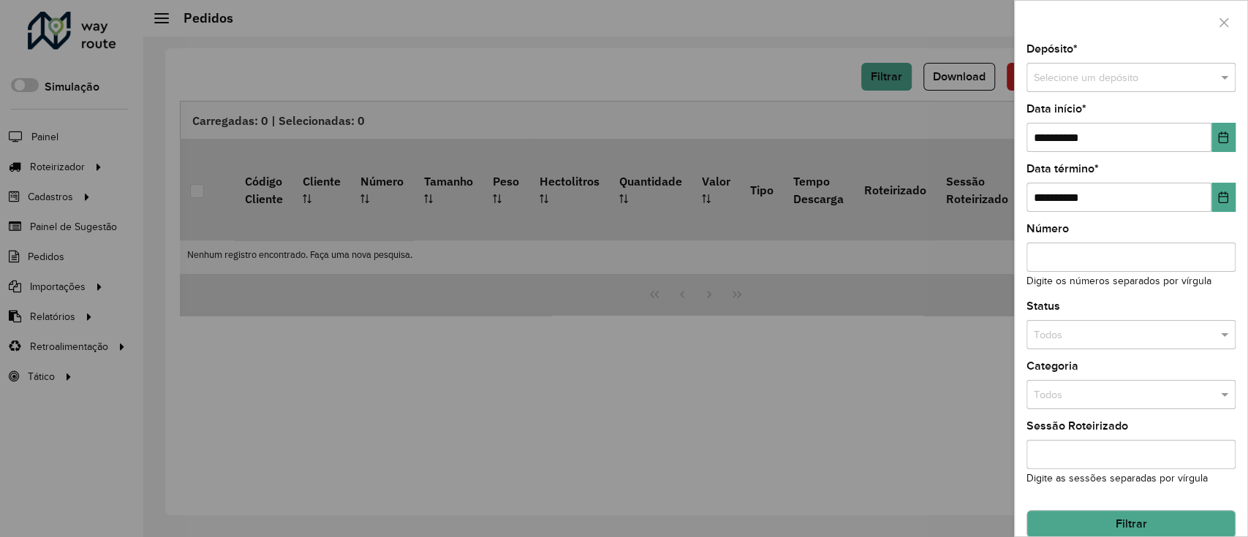
click at [1045, 81] on input "text" at bounding box center [1116, 78] width 165 height 16
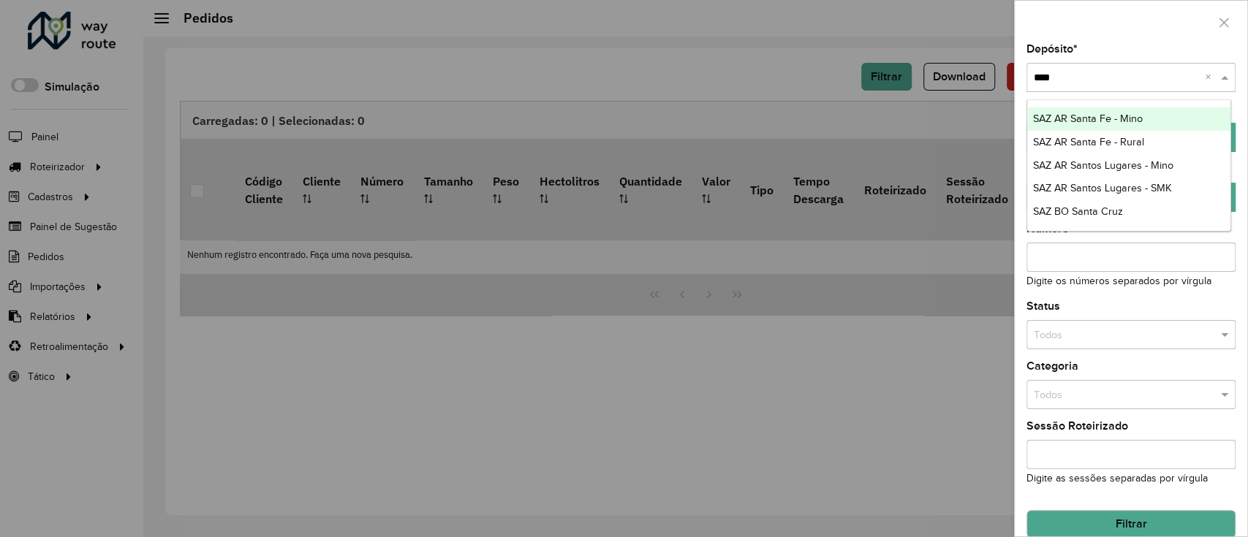
type input "*****"
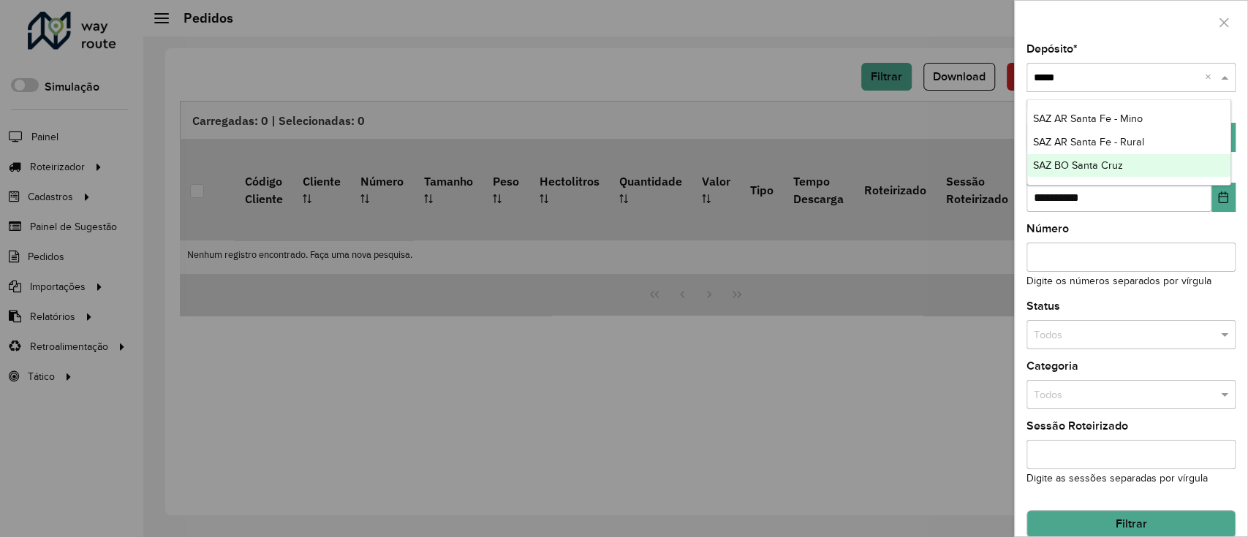
click at [1123, 160] on div "SAZ BO Santa Cruz" at bounding box center [1129, 165] width 204 height 23
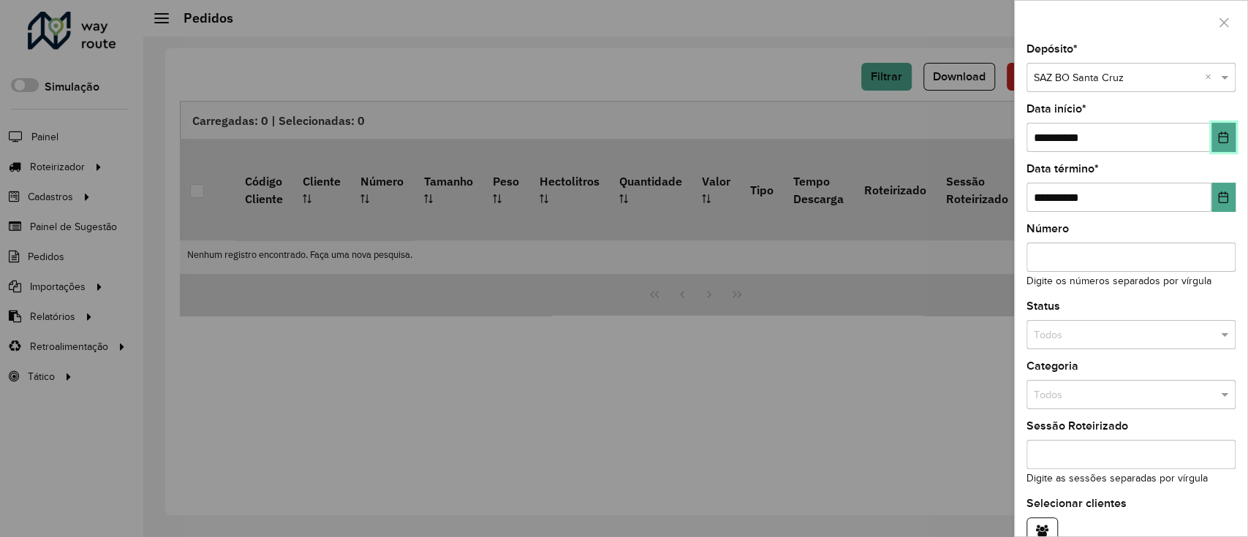
click at [1216, 145] on button "Choose Date" at bounding box center [1223, 137] width 24 height 29
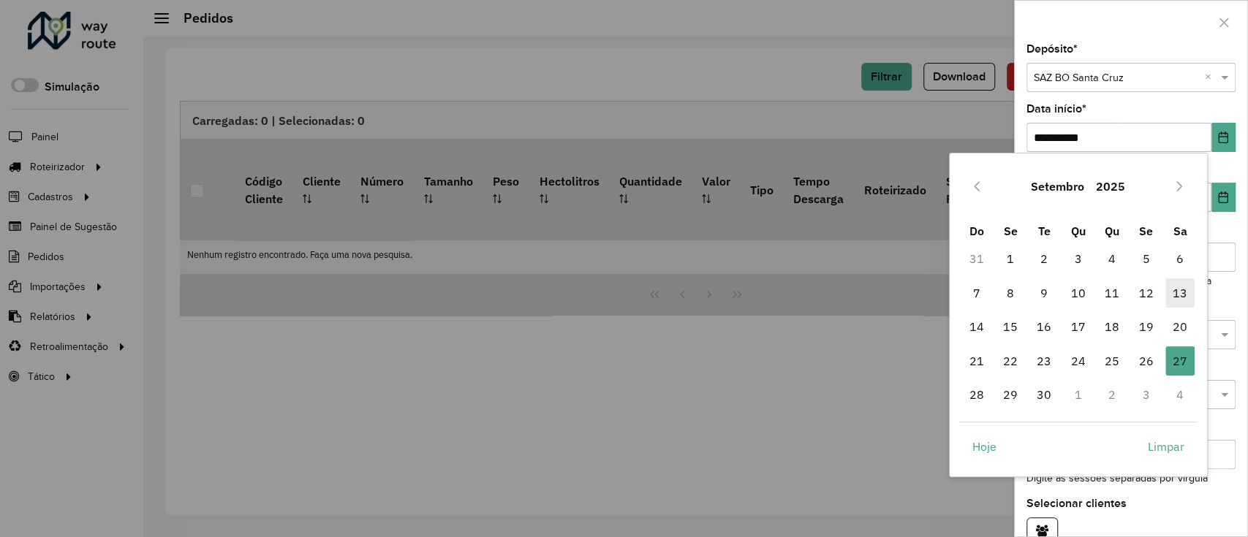
click at [1175, 293] on span "13" at bounding box center [1179, 293] width 29 height 29
type input "**********"
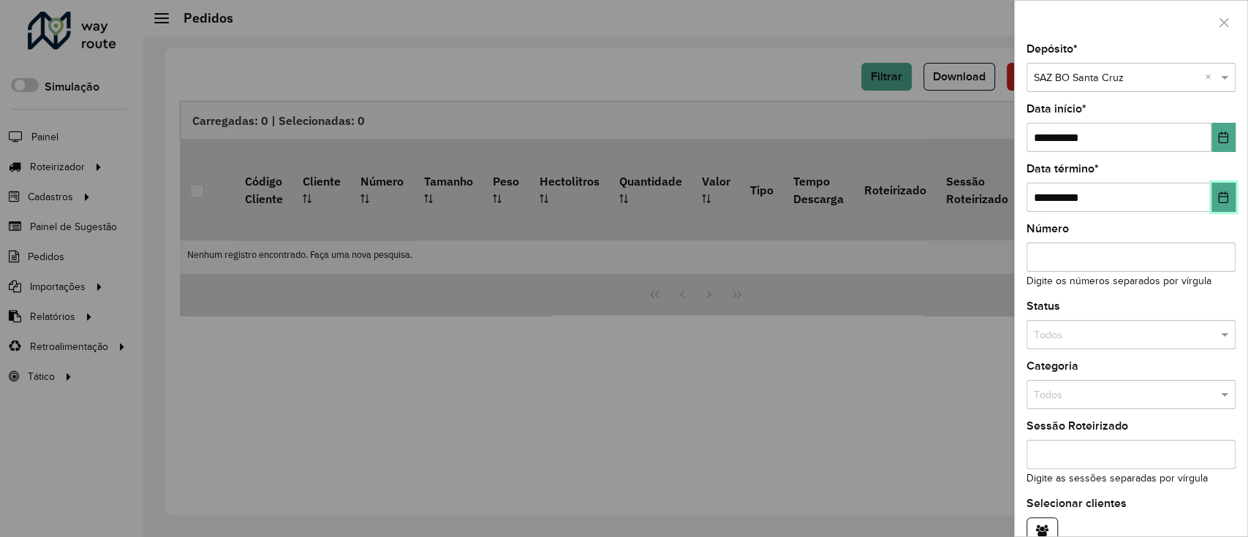
click at [1214, 203] on button "Choose Date" at bounding box center [1223, 197] width 24 height 29
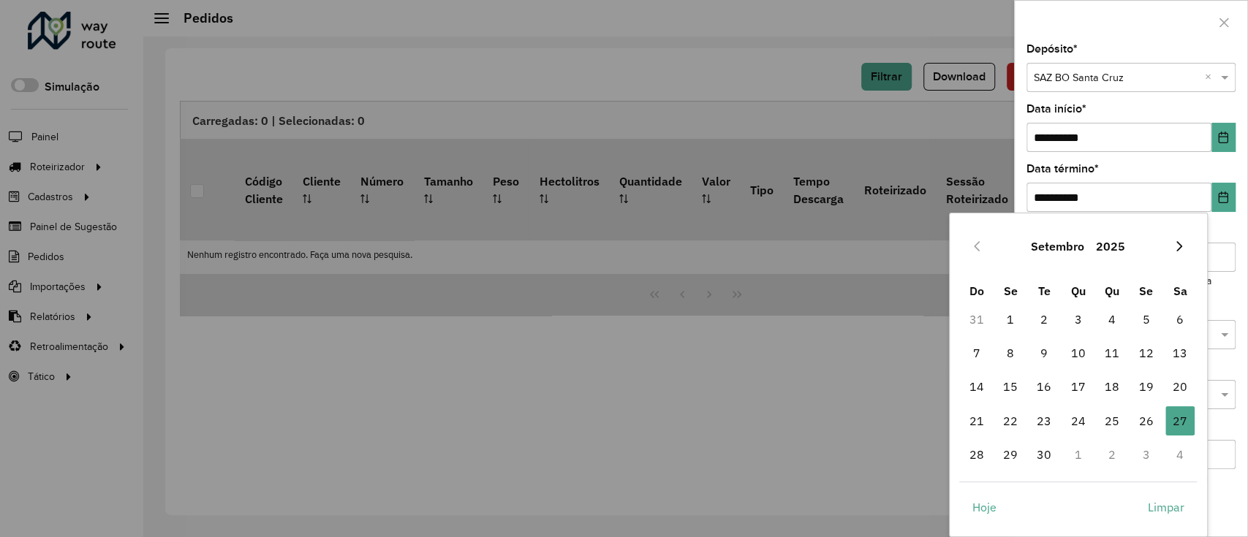
click at [1182, 254] on button "Next Month" at bounding box center [1178, 246] width 23 height 23
click at [1177, 319] on span "4" at bounding box center [1179, 319] width 29 height 29
type input "**********"
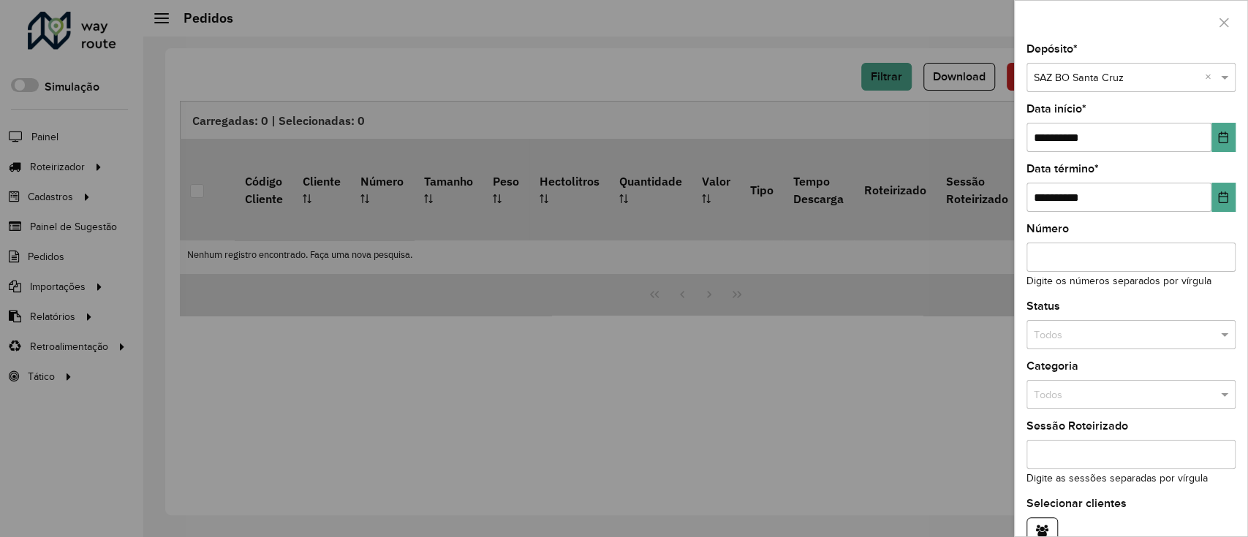
click at [1127, 330] on input "text" at bounding box center [1116, 335] width 165 height 16
click at [1137, 392] on div "Não roteirizado" at bounding box center [1129, 399] width 204 height 23
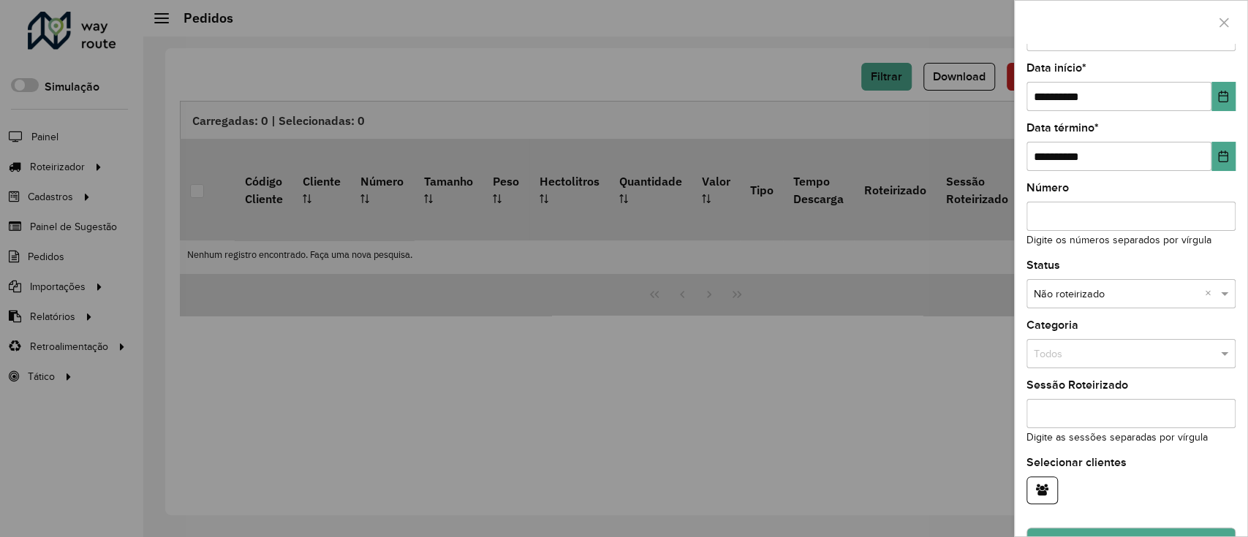
scroll to position [78, 0]
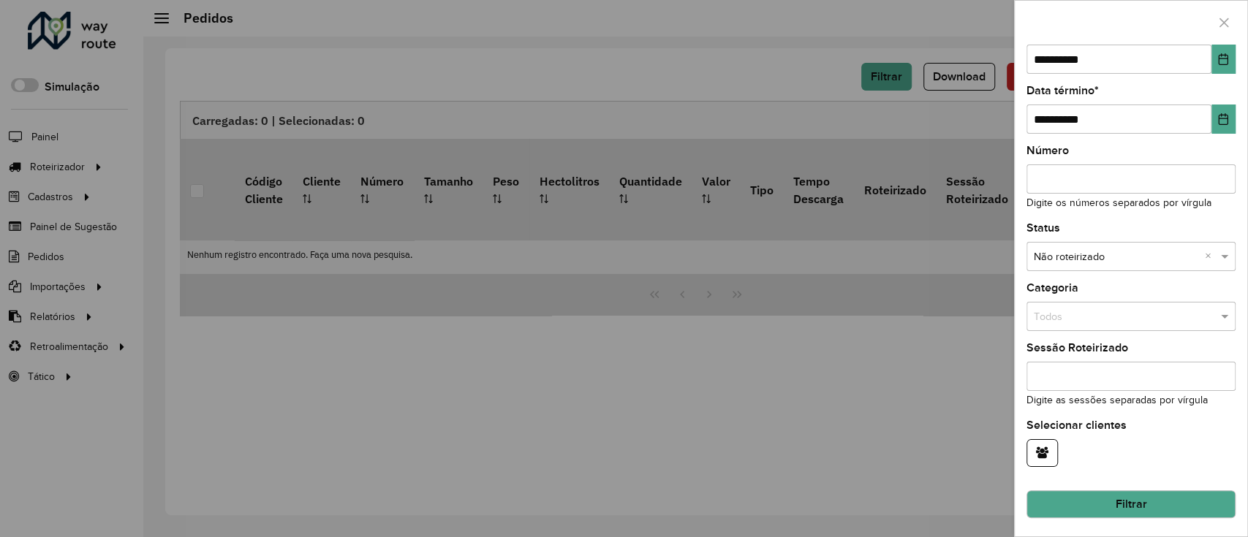
click at [1116, 481] on hb-field-button "Filtrar" at bounding box center [1130, 498] width 209 height 39
click at [1122, 484] on hb-field-button "Filtrar" at bounding box center [1130, 498] width 209 height 39
click at [1129, 485] on hb-field-button "Filtrar" at bounding box center [1130, 498] width 209 height 39
drag, startPoint x: 1129, startPoint y: 489, endPoint x: 1126, endPoint y: 496, distance: 7.6
click at [1126, 497] on hb-field-button "Filtrar" at bounding box center [1130, 498] width 209 height 39
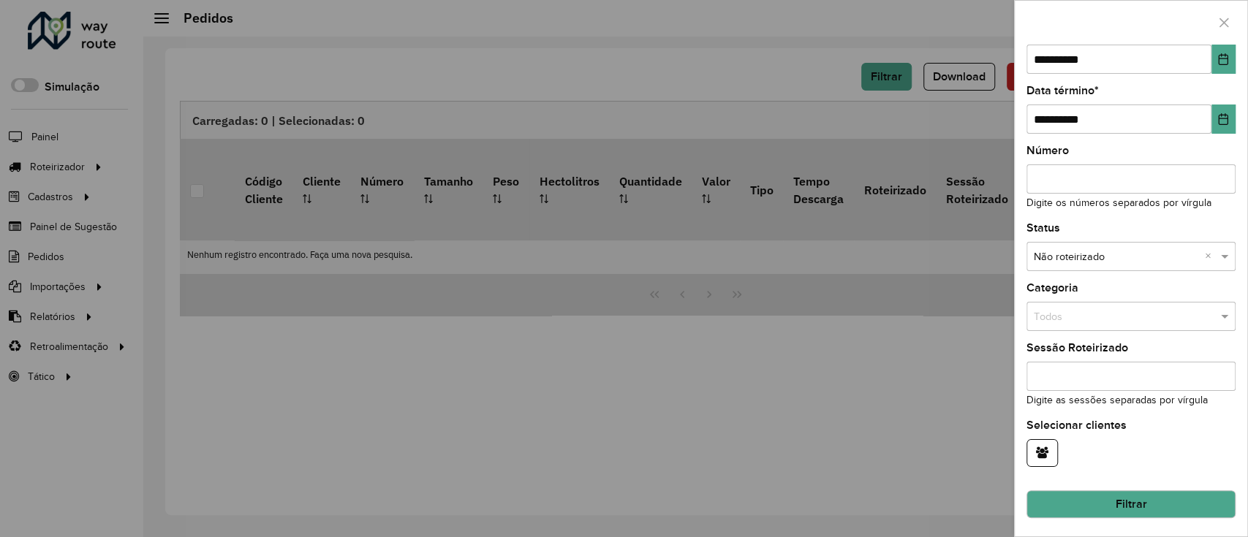
click at [1126, 496] on button "Filtrar" at bounding box center [1130, 505] width 209 height 28
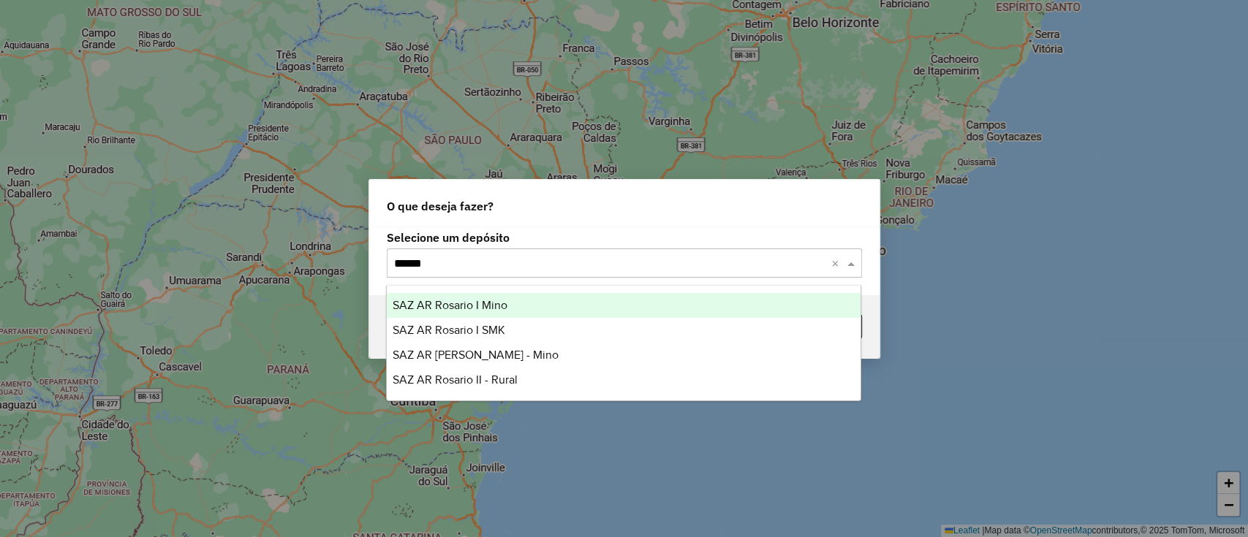
type input "*******"
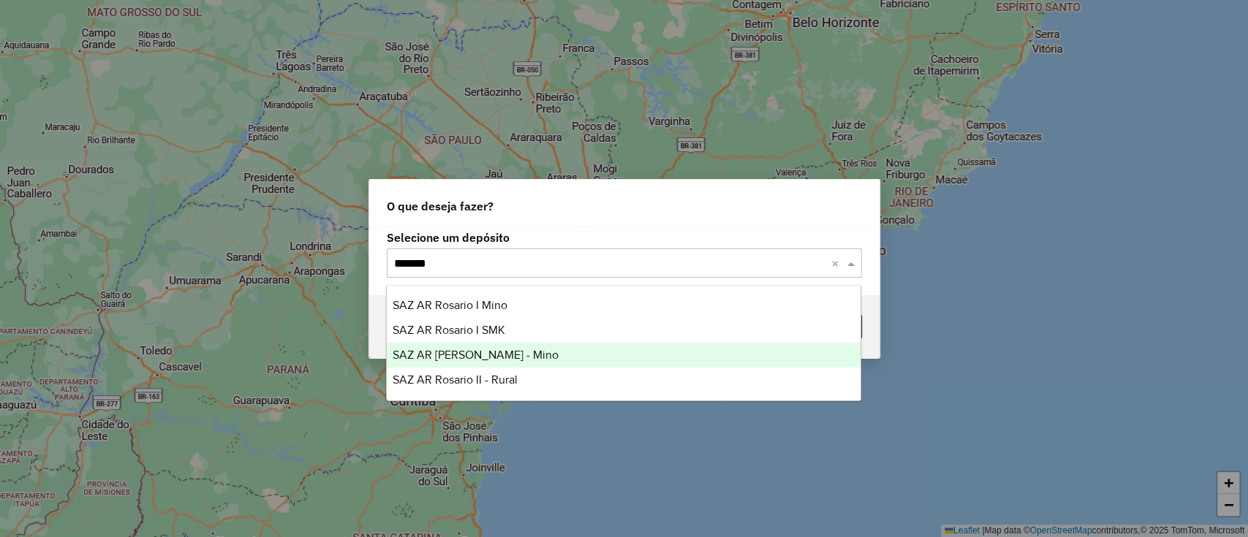
click at [575, 362] on div "SAZ AR [PERSON_NAME] - Mino" at bounding box center [624, 355] width 474 height 25
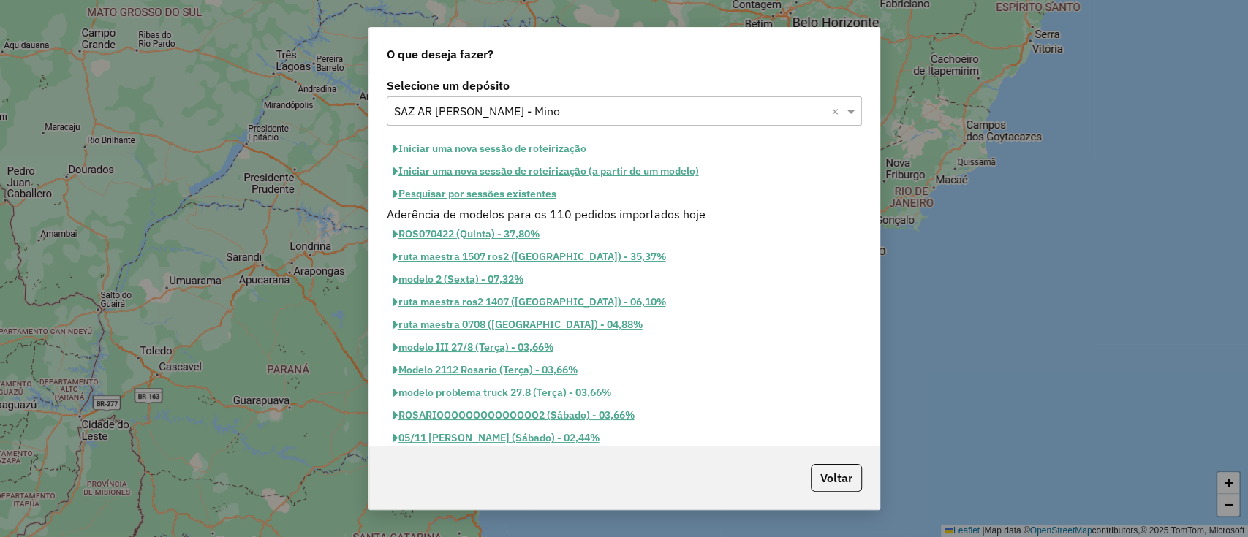
click at [523, 143] on button "Iniciar uma nova sessão de roteirização" at bounding box center [490, 148] width 206 height 23
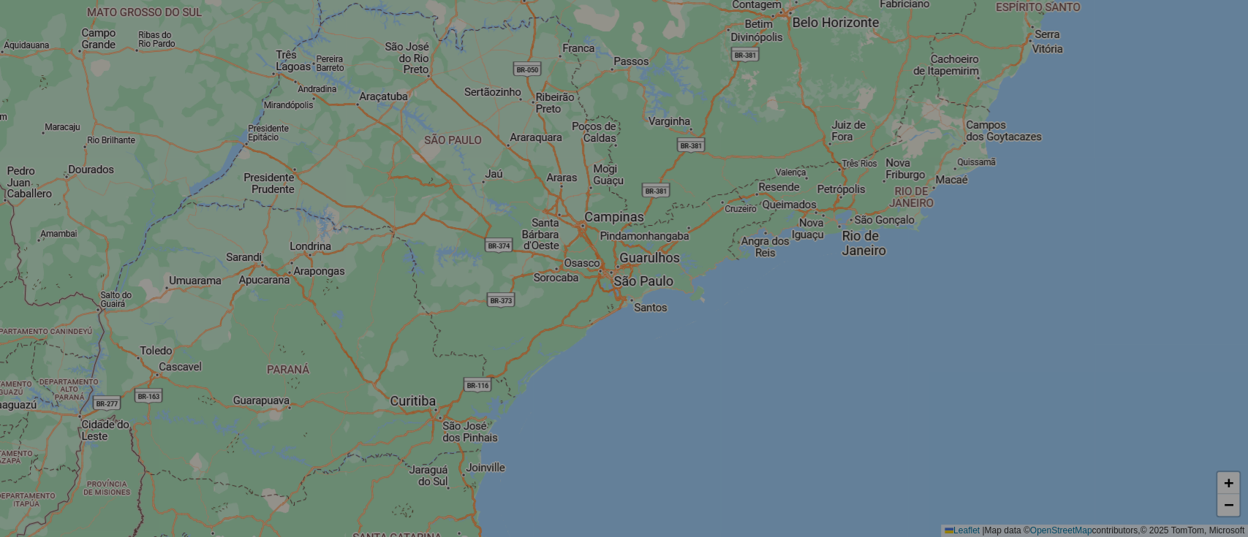
select select "*"
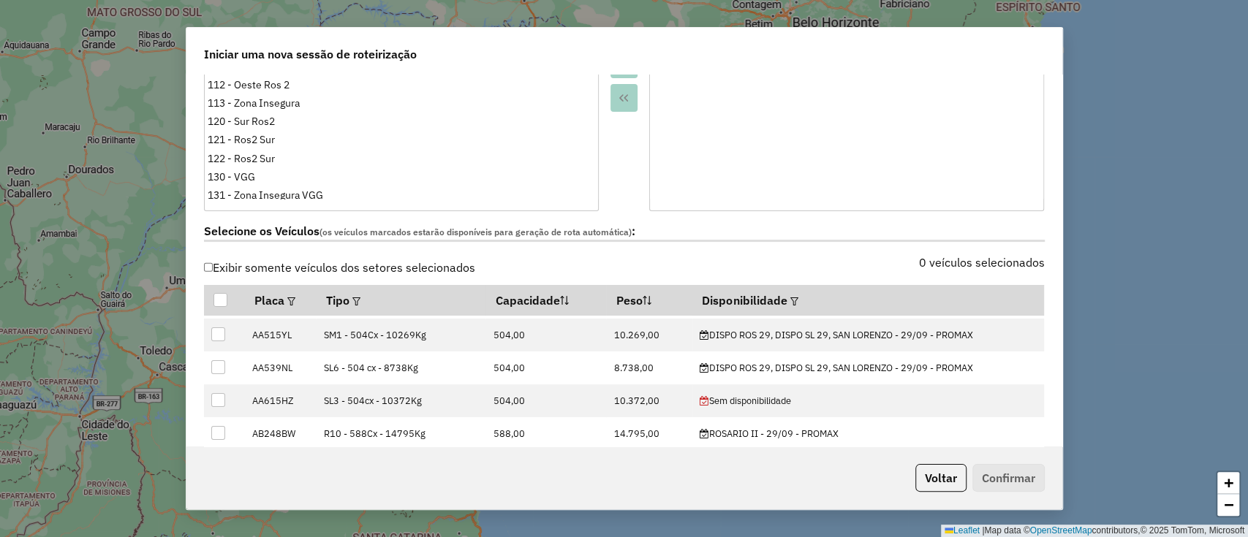
scroll to position [292, 0]
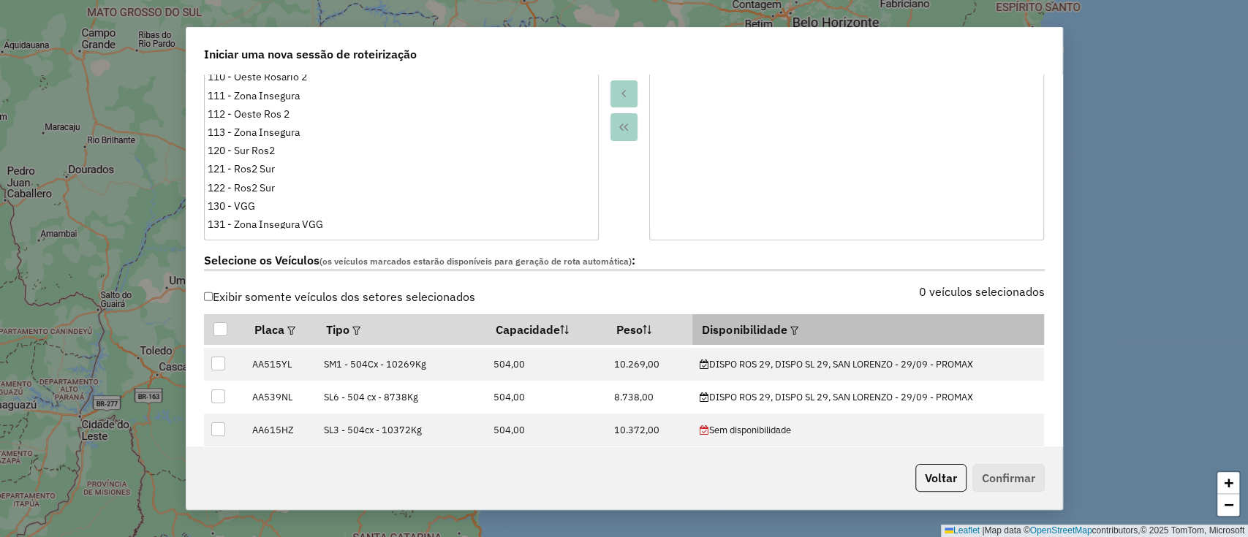
click at [790, 327] on em at bounding box center [794, 331] width 8 height 8
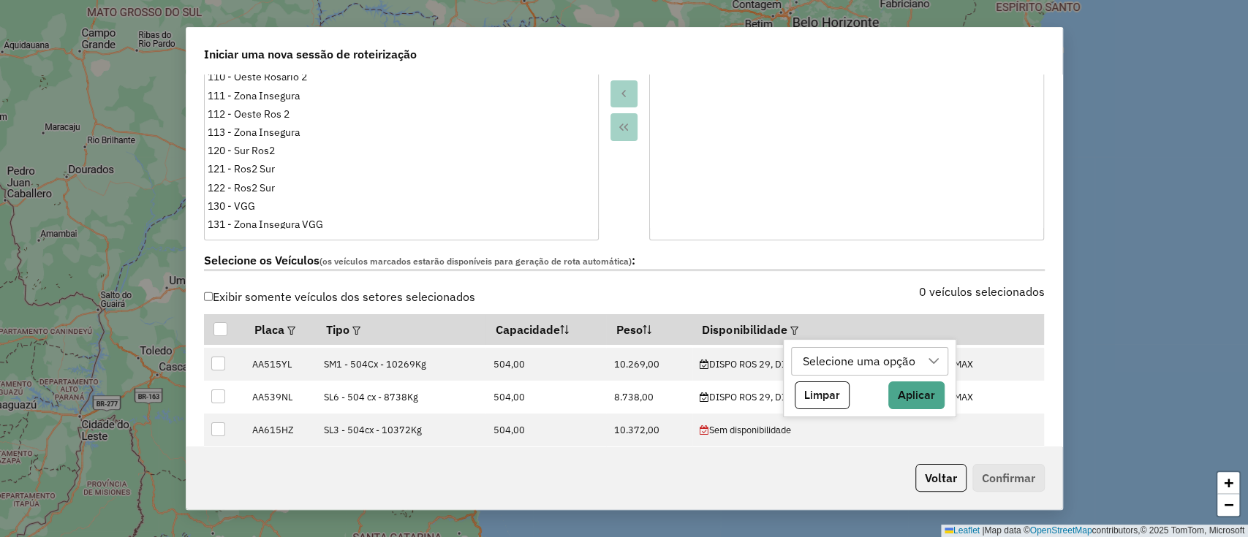
click at [826, 355] on div "Selecione uma opção" at bounding box center [859, 362] width 123 height 28
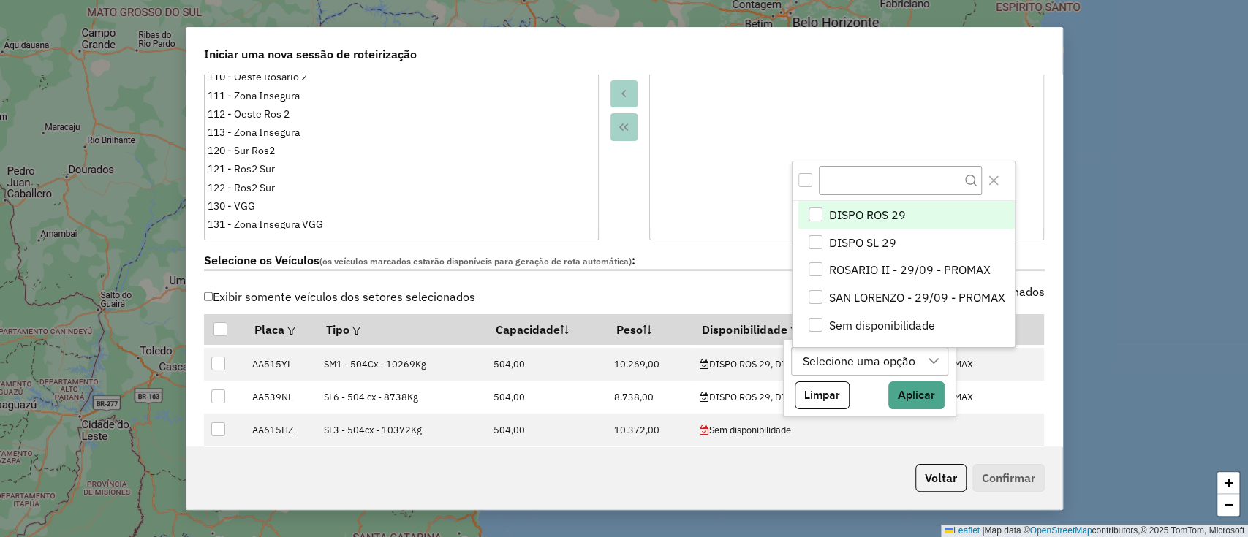
scroll to position [11, 66]
click at [874, 211] on span "DISPO ROS 29" at bounding box center [867, 215] width 77 height 18
click at [893, 383] on button "Aplicar" at bounding box center [887, 396] width 56 height 28
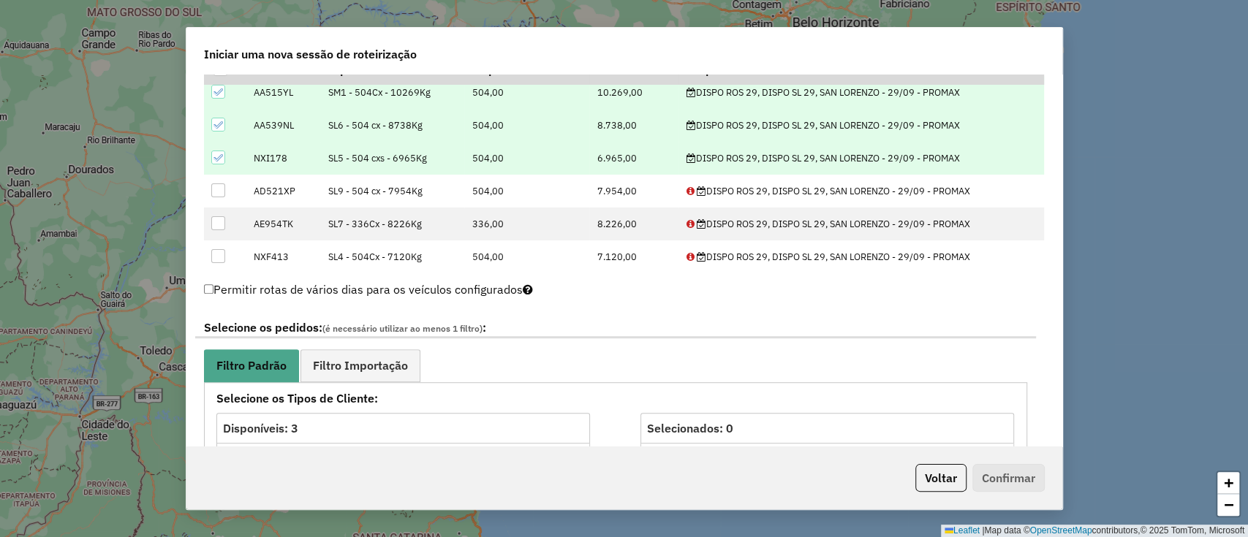
scroll to position [585, 0]
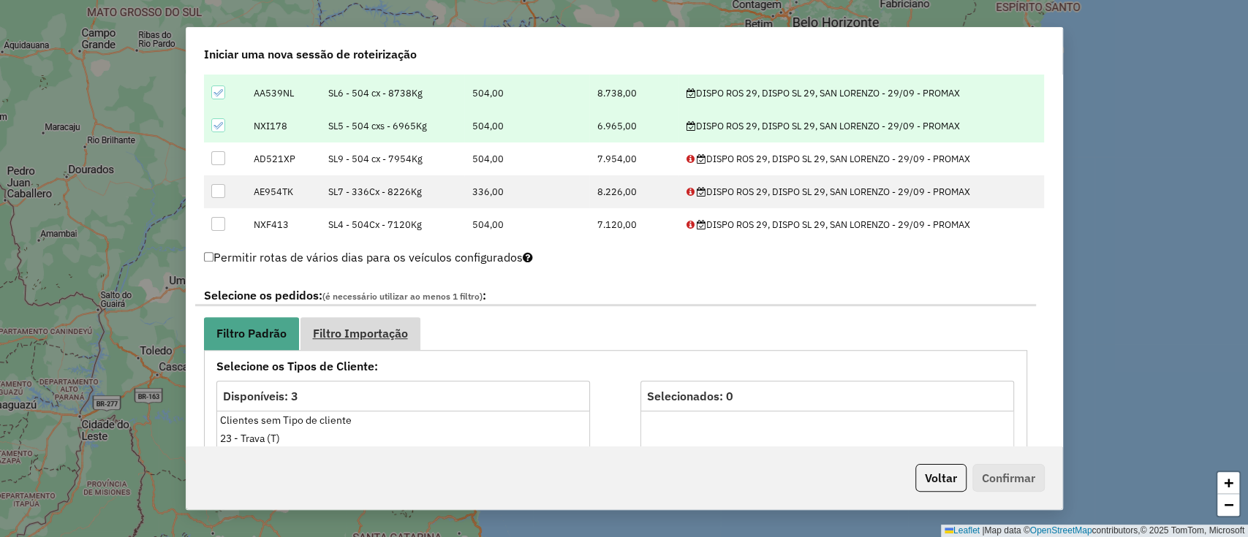
click at [392, 322] on link "Filtro Importação" at bounding box center [360, 333] width 120 height 33
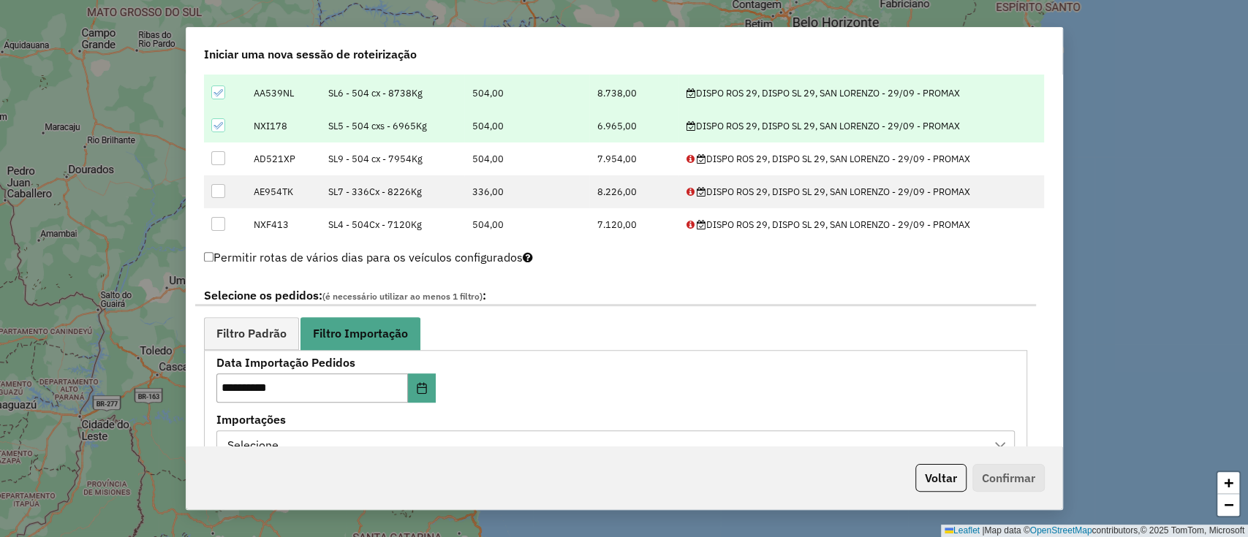
scroll to position [877, 0]
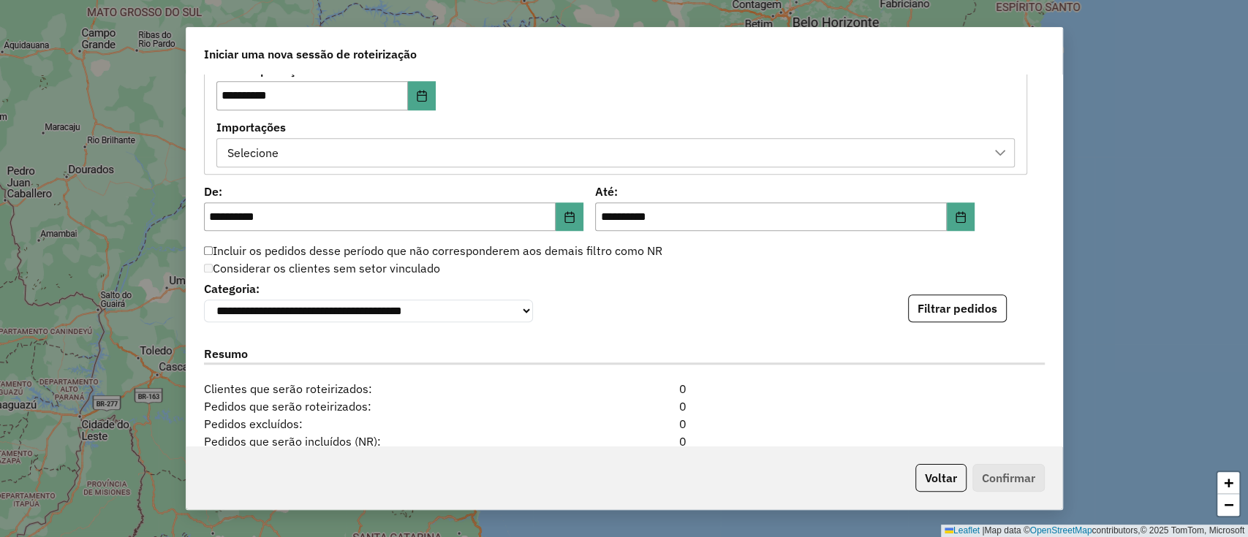
click at [616, 143] on div "Selecione" at bounding box center [604, 153] width 763 height 28
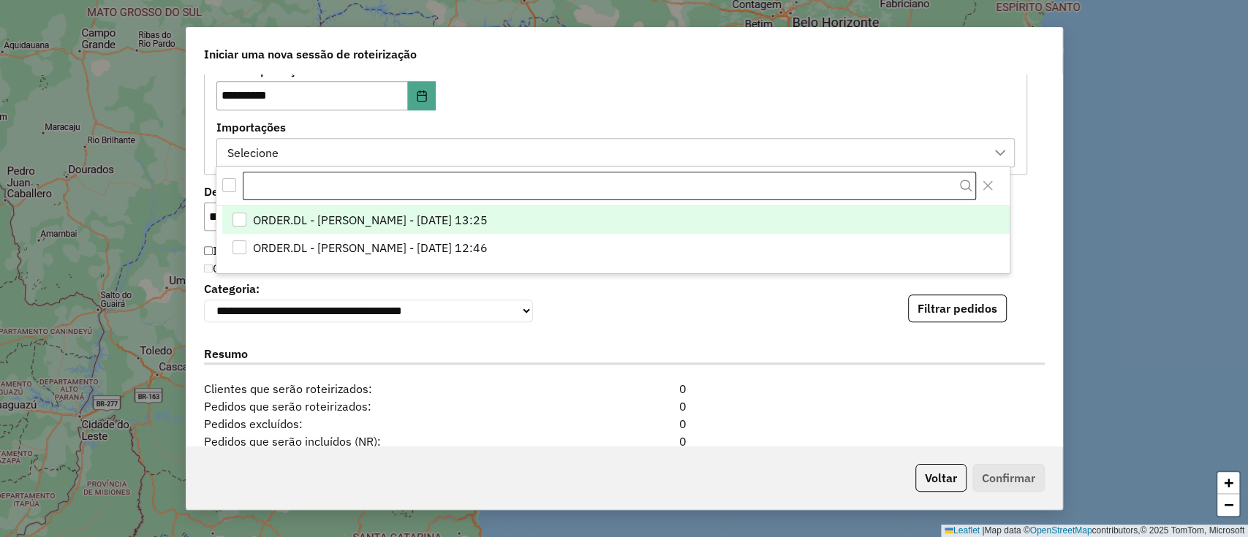
scroll to position [11, 66]
click at [622, 217] on li "ORDER.DL - LETICIA EMILY OLIVEIRA DE LIMA - 27/09/2025 13:25" at bounding box center [615, 220] width 787 height 28
click at [870, 306] on div "**********" at bounding box center [624, 300] width 841 height 45
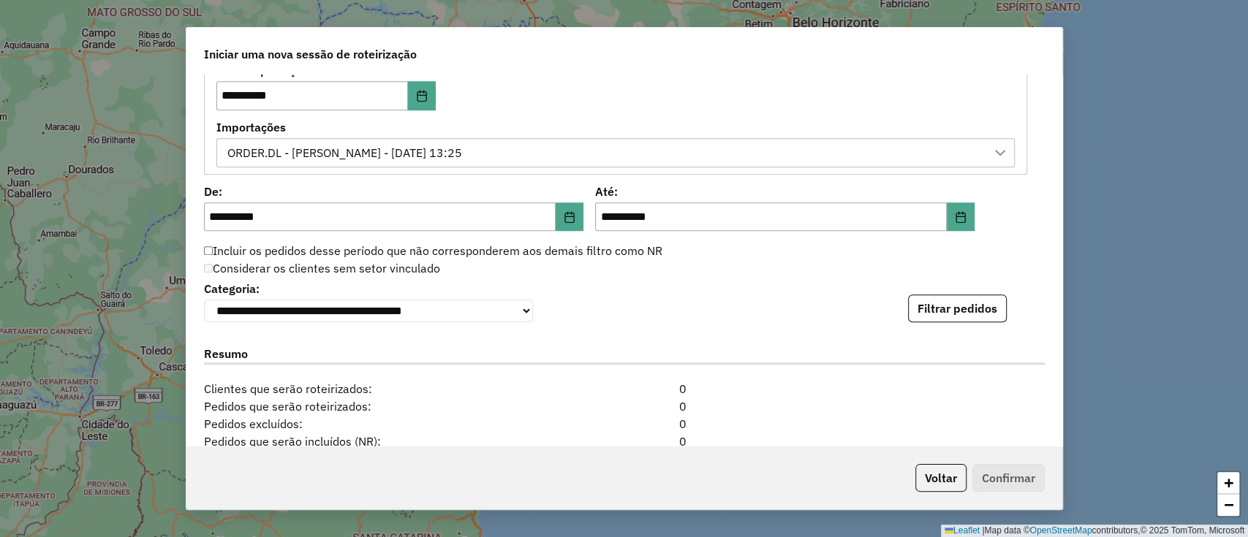
click at [961, 292] on div "**********" at bounding box center [624, 300] width 841 height 45
click at [959, 314] on button "Filtrar pedidos" at bounding box center [957, 309] width 99 height 28
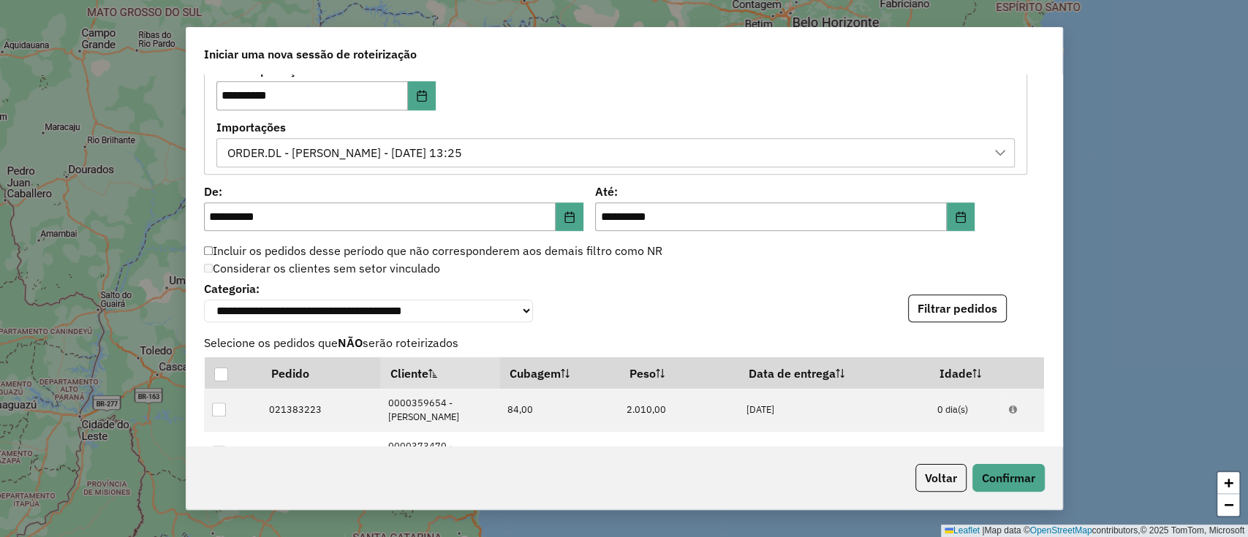
scroll to position [1355, 0]
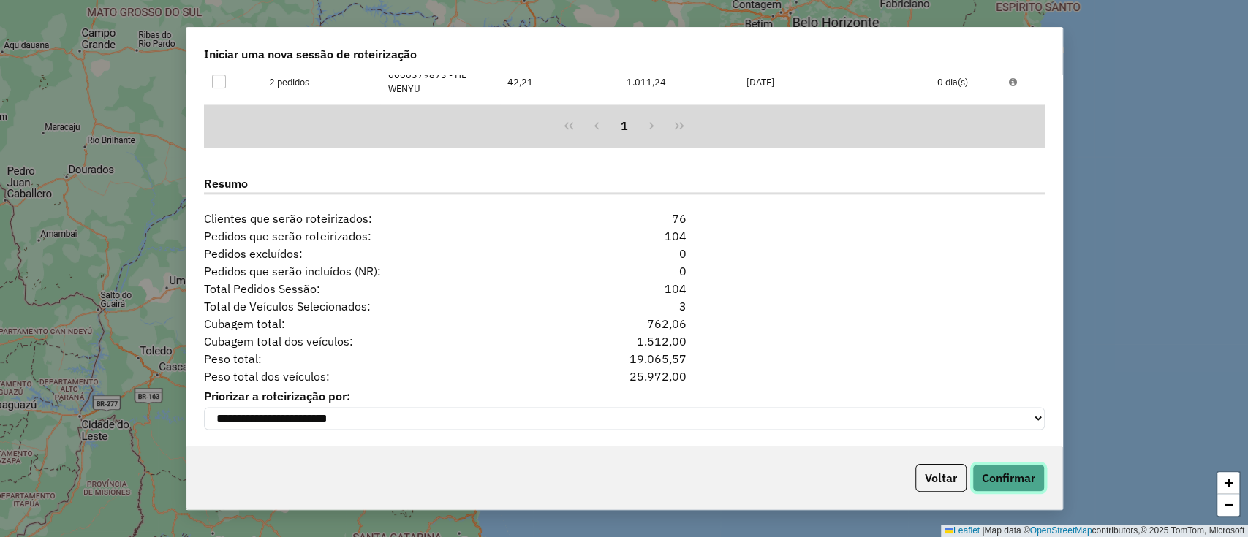
click at [984, 477] on button "Confirmar" at bounding box center [1008, 478] width 72 height 28
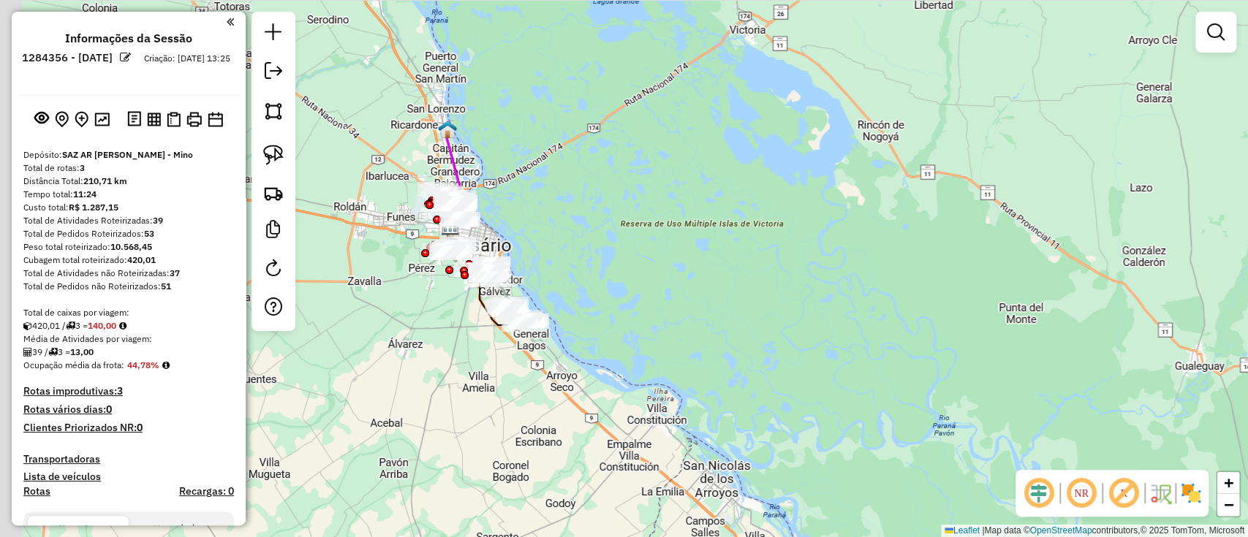
drag, startPoint x: 684, startPoint y: 280, endPoint x: 845, endPoint y: 344, distance: 173.2
click at [844, 344] on div "Janela de atendimento Grade de atendimento Capacidade Transportadoras Veículos …" at bounding box center [624, 268] width 1248 height 537
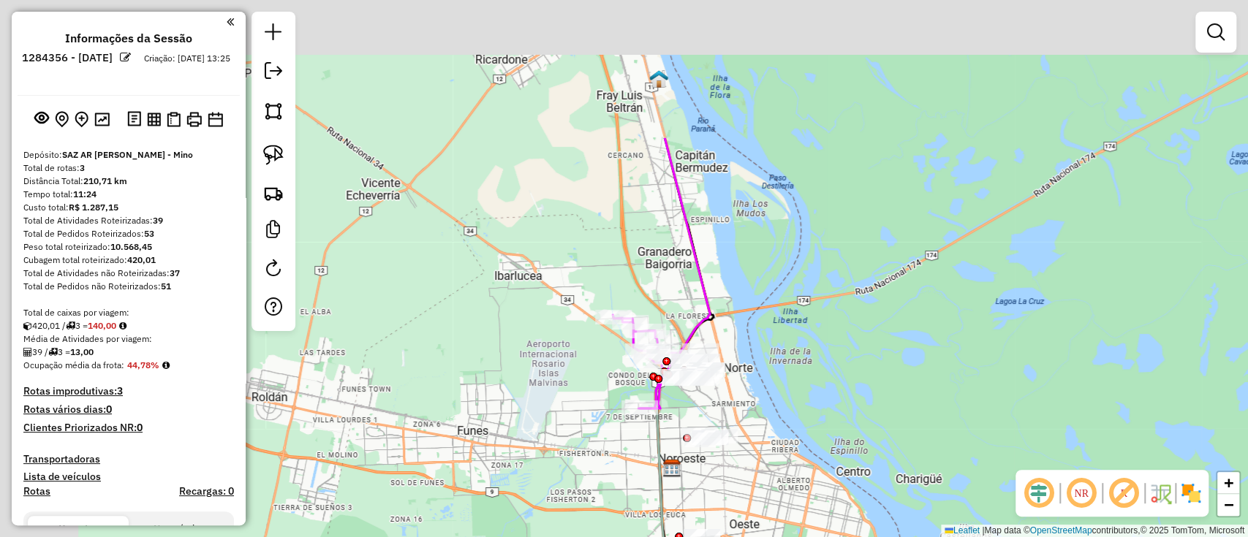
drag, startPoint x: 652, startPoint y: 208, endPoint x: 745, endPoint y: 360, distance: 178.2
click at [745, 360] on div "Janela de atendimento Grade de atendimento Capacidade Transportadoras Veículos …" at bounding box center [624, 268] width 1248 height 537
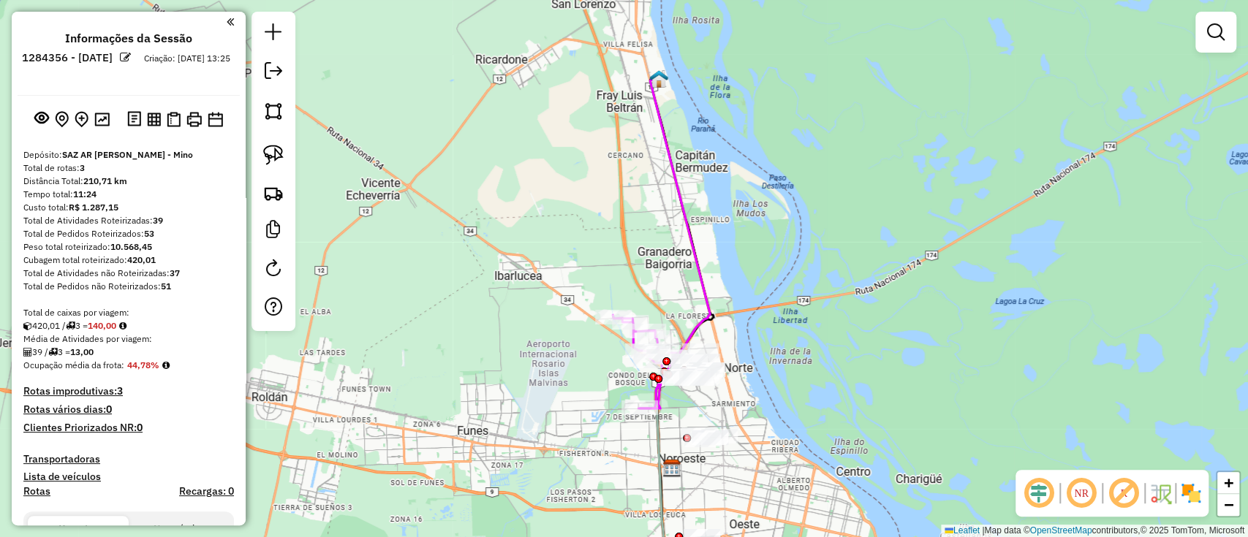
click at [684, 254] on div "Janela de atendimento Grade de atendimento Capacidade Transportadoras Veículos …" at bounding box center [624, 268] width 1248 height 537
click at [695, 254] on icon at bounding box center [675, 244] width 70 height 330
select select "**********"
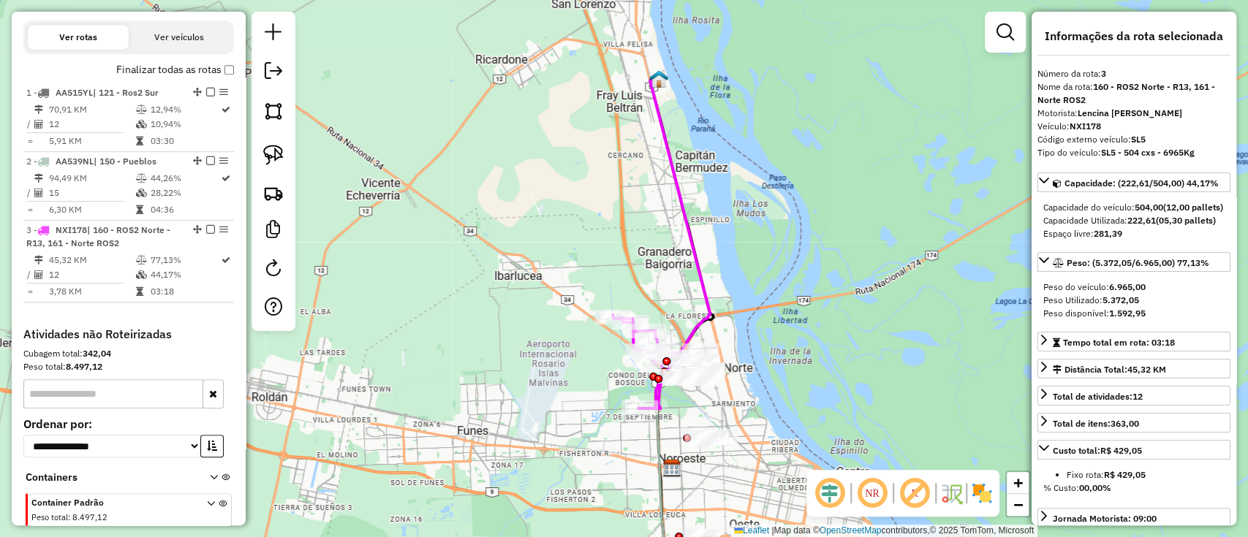
scroll to position [594, 0]
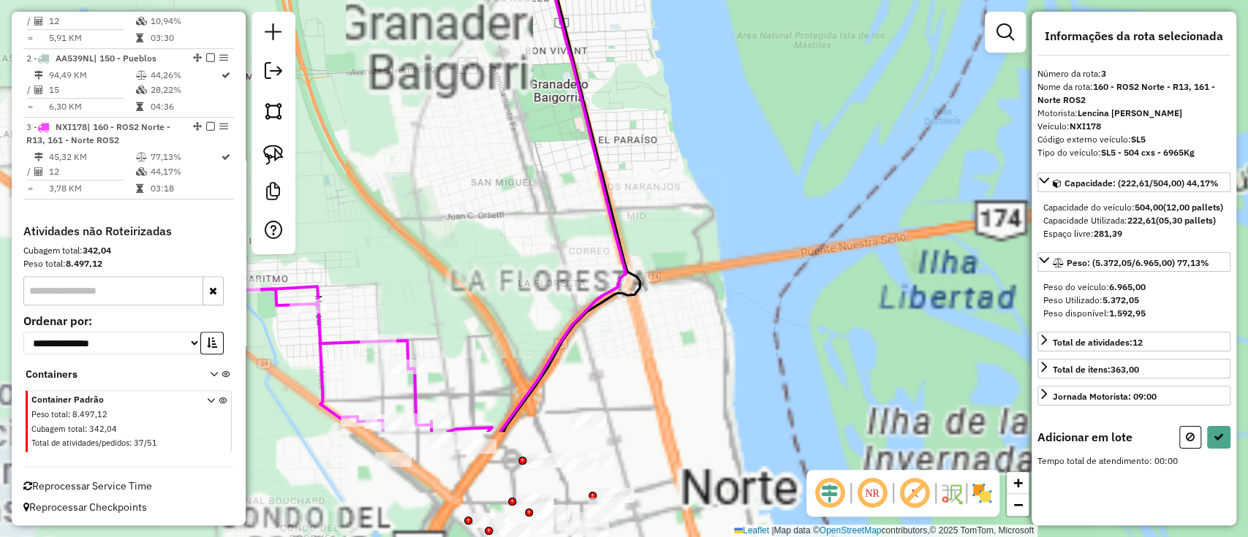
drag, startPoint x: 707, startPoint y: 246, endPoint x: 656, endPoint y: 151, distance: 108.6
click at [659, 166] on div "Janela de atendimento Grade de atendimento Capacidade Transportadoras Veículos …" at bounding box center [624, 268] width 1248 height 537
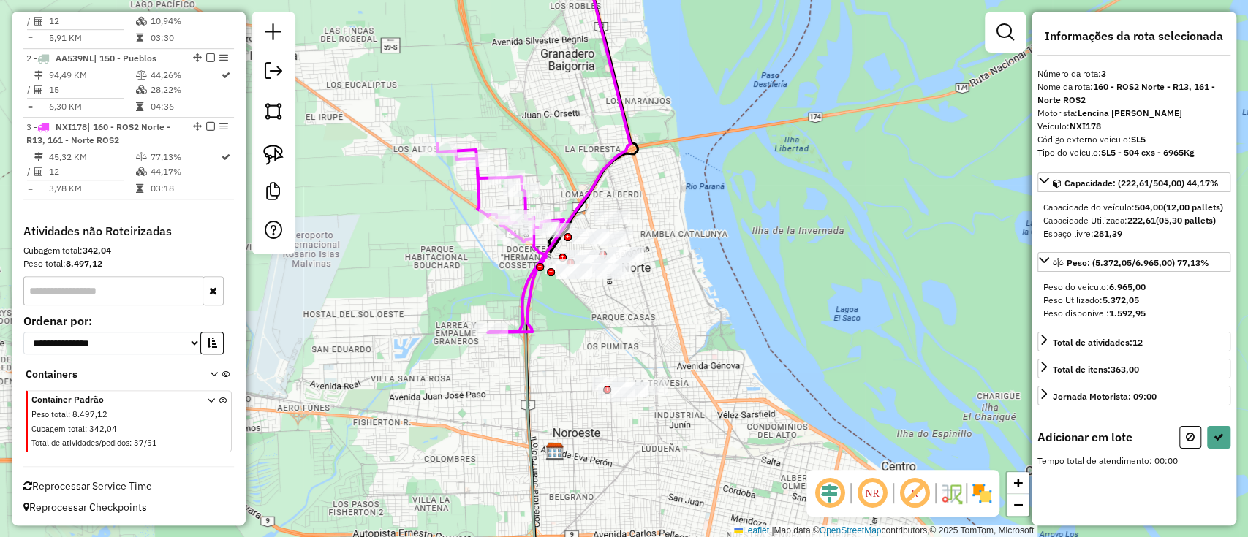
drag, startPoint x: 702, startPoint y: 220, endPoint x: 702, endPoint y: 174, distance: 46.1
click at [702, 174] on div "Janela de atendimento Grade de atendimento Capacidade Transportadoras Veículos …" at bounding box center [624, 268] width 1248 height 537
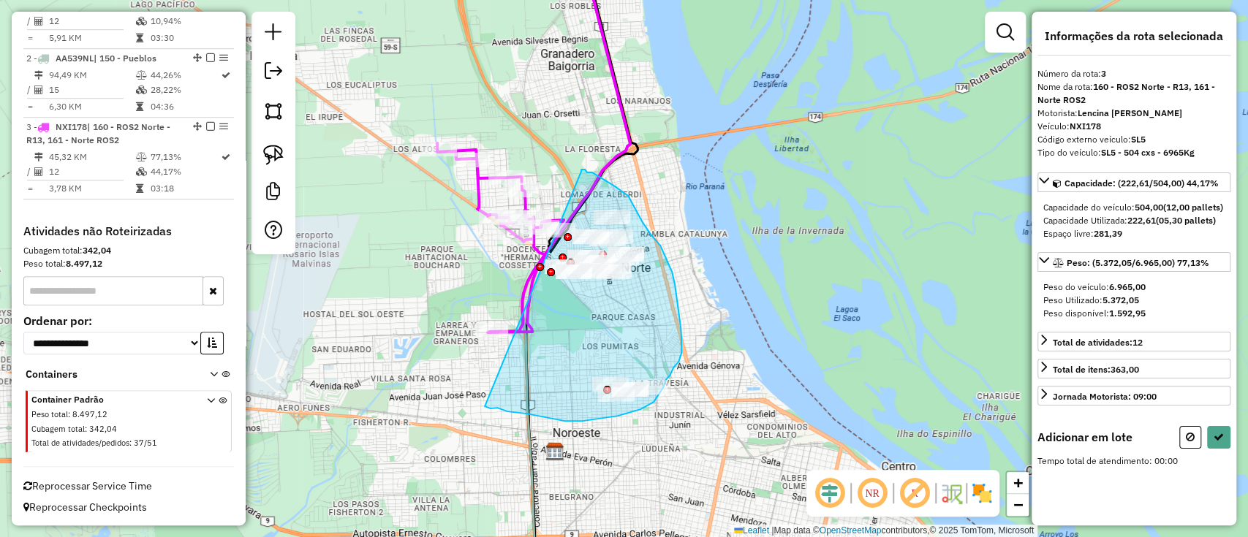
drag, startPoint x: 581, startPoint y: 171, endPoint x: 478, endPoint y: 404, distance: 254.3
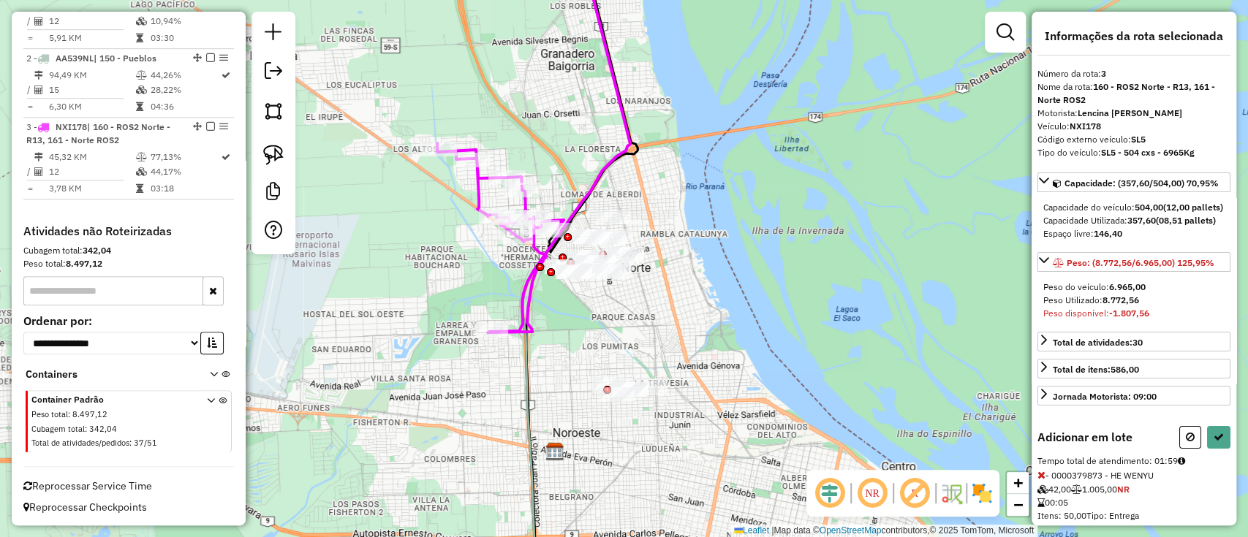
select select "**********"
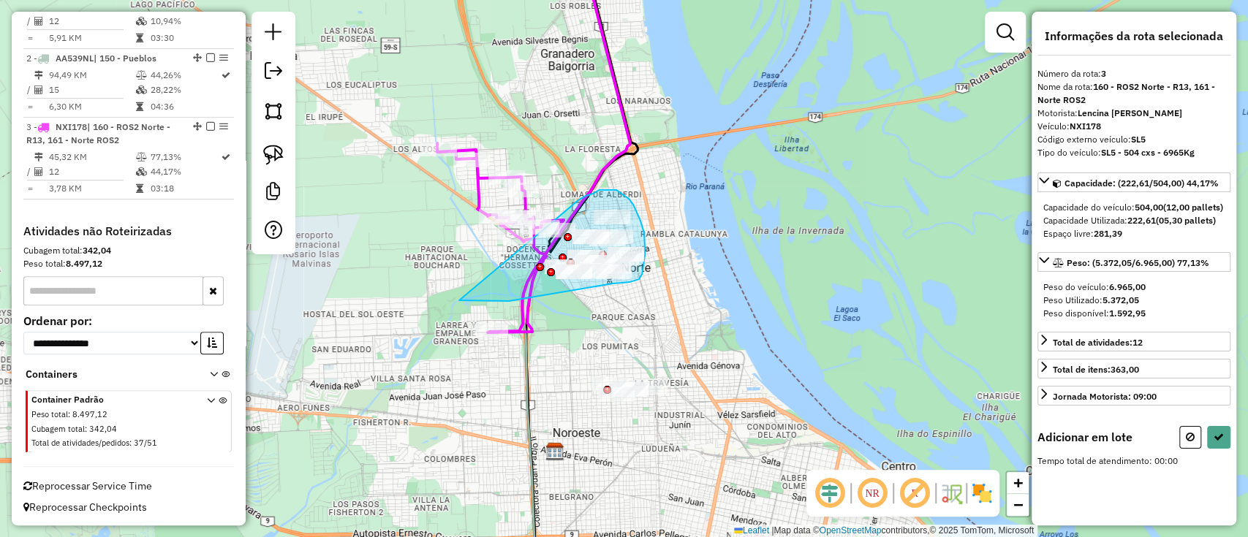
drag, startPoint x: 602, startPoint y: 190, endPoint x: 452, endPoint y: 300, distance: 186.7
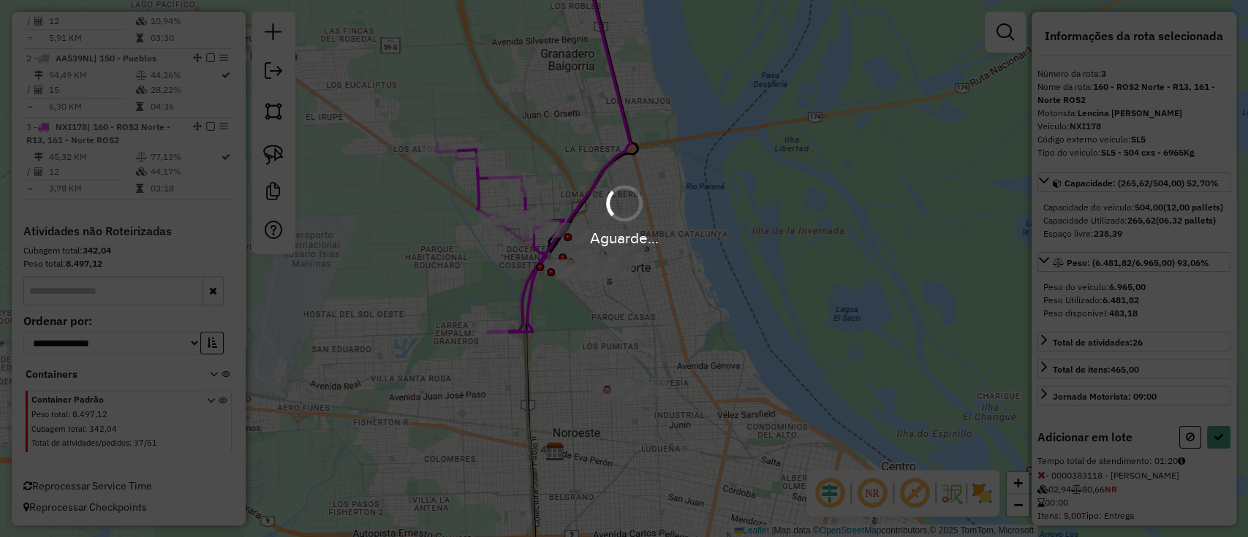
select select "**********"
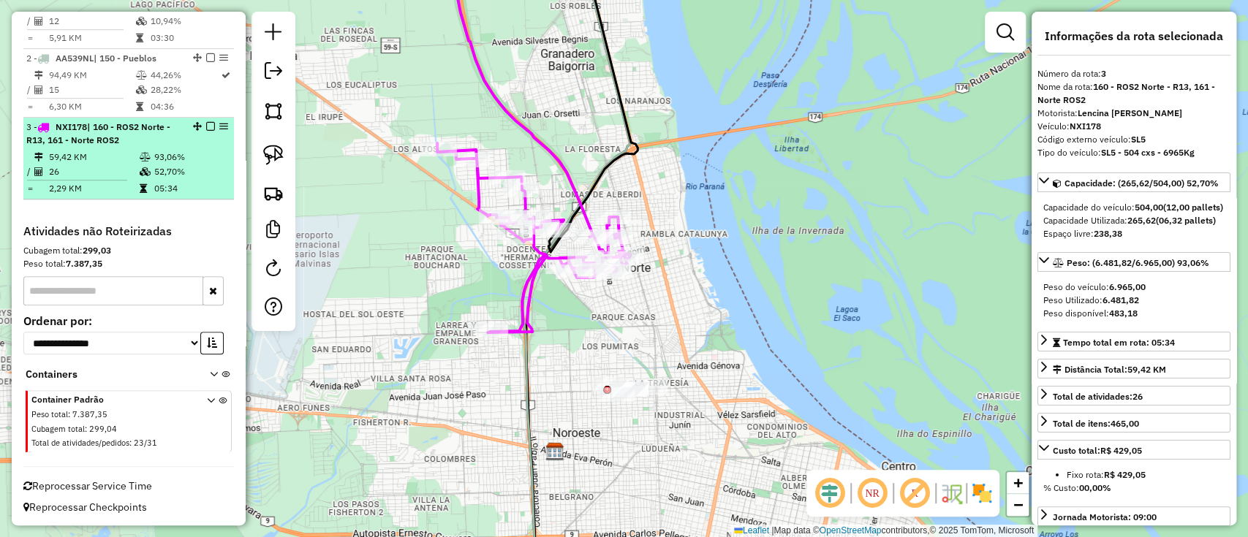
click at [206, 123] on em at bounding box center [210, 126] width 9 height 9
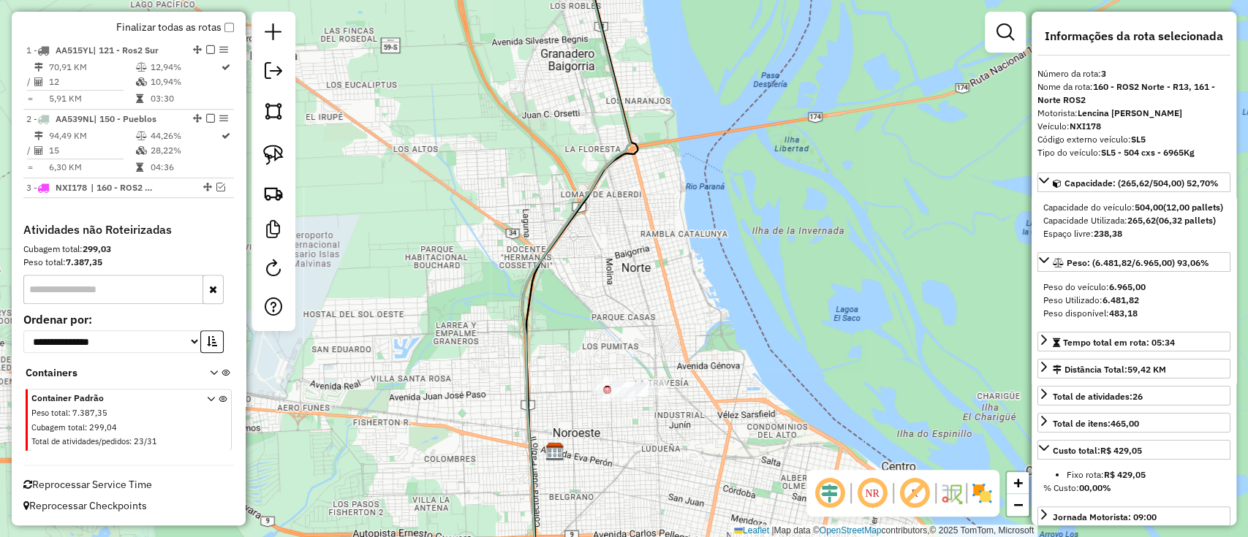
scroll to position [532, 0]
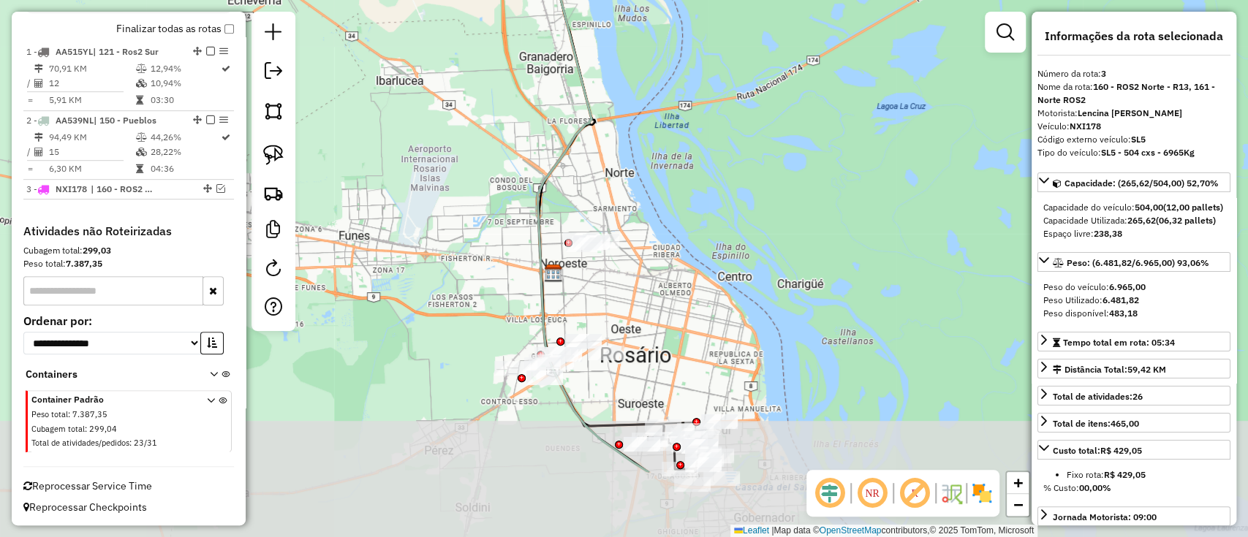
drag, startPoint x: 636, startPoint y: 183, endPoint x: 621, endPoint y: 121, distance: 63.8
click at [621, 121] on div "Janela de atendimento Grade de atendimento Capacidade Transportadoras Veículos …" at bounding box center [624, 268] width 1248 height 537
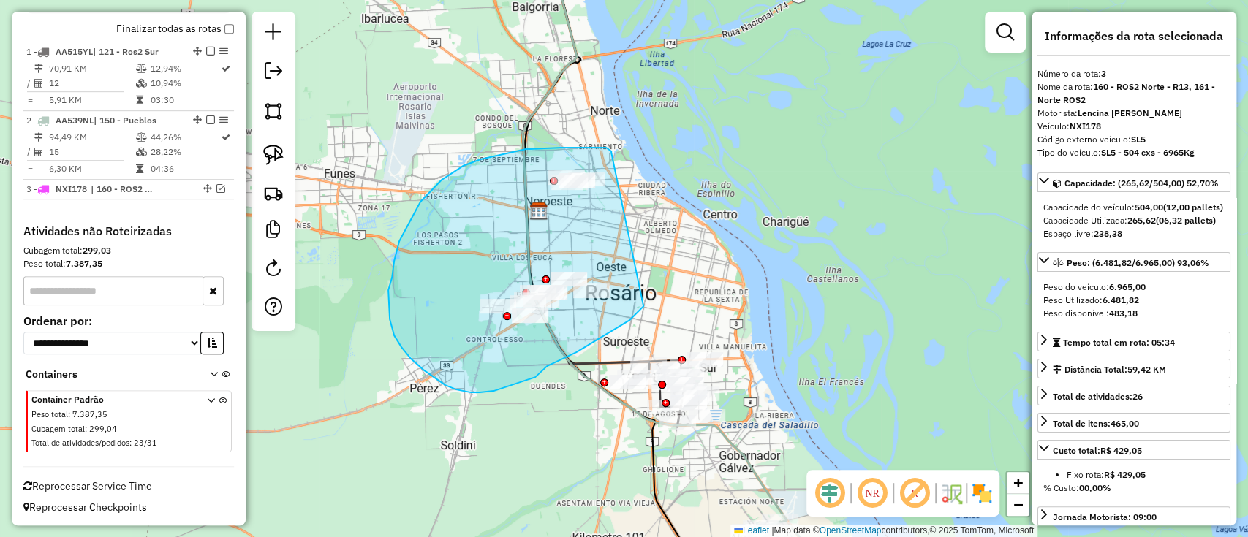
drag, startPoint x: 611, startPoint y: 153, endPoint x: 644, endPoint y: 303, distance: 154.1
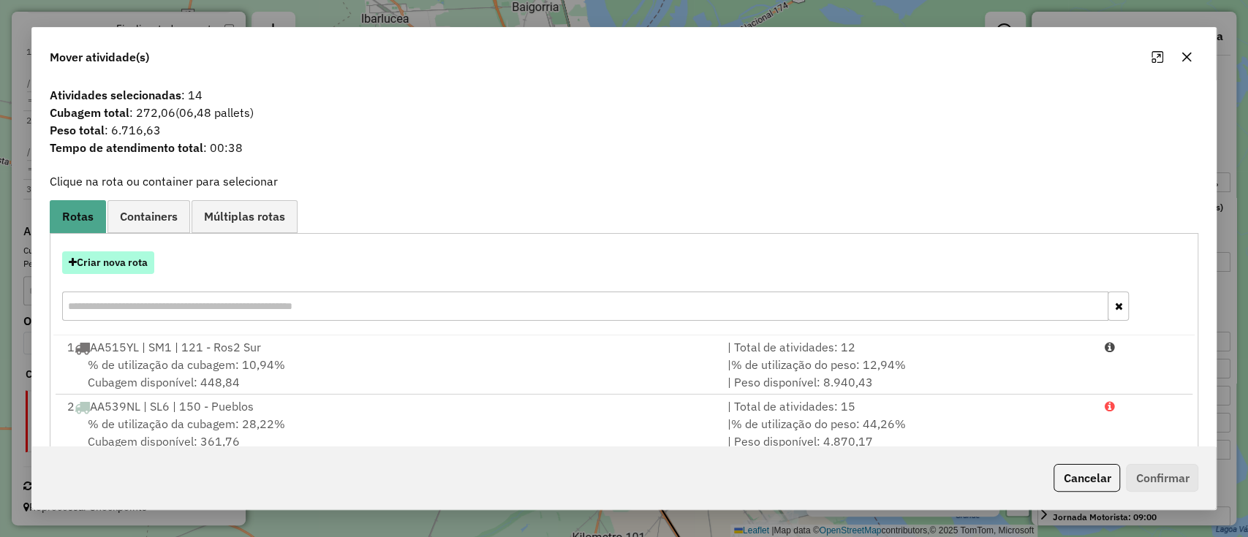
click at [132, 268] on button "Criar nova rota" at bounding box center [108, 262] width 92 height 23
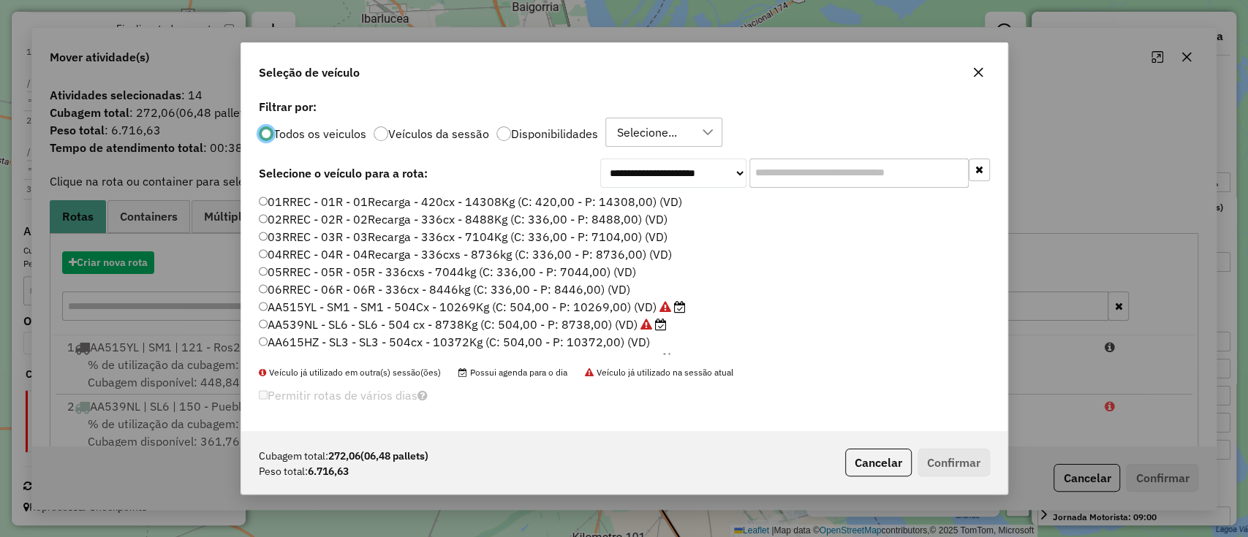
scroll to position [7, 4]
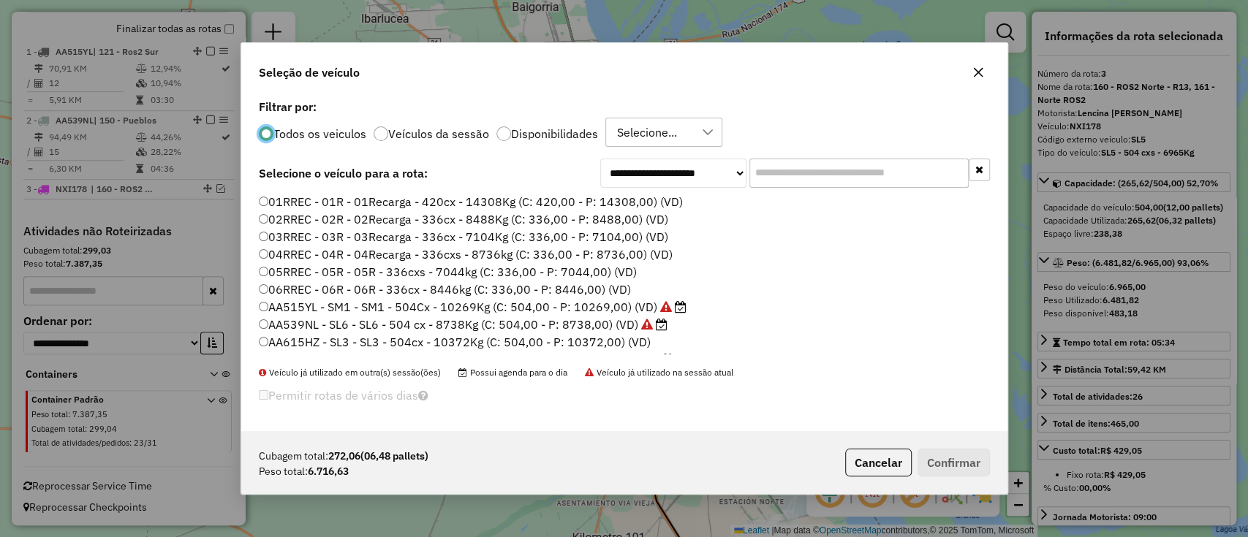
click at [554, 107] on label "Filtrar por:" at bounding box center [624, 107] width 731 height 18
click at [561, 128] on label "Disponibilidades" at bounding box center [554, 134] width 87 height 12
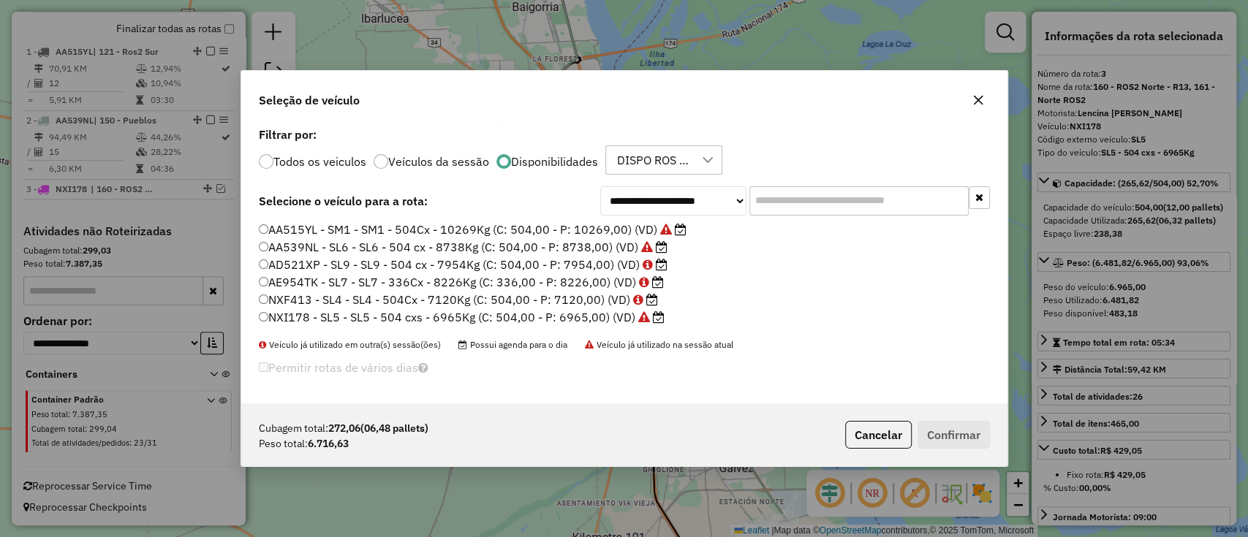
click at [376, 315] on label "NXI178 - SL5 - SL5 - 504 cxs - 6965Kg (C: 504,00 - P: 6965,00) (VD)" at bounding box center [462, 317] width 406 height 18
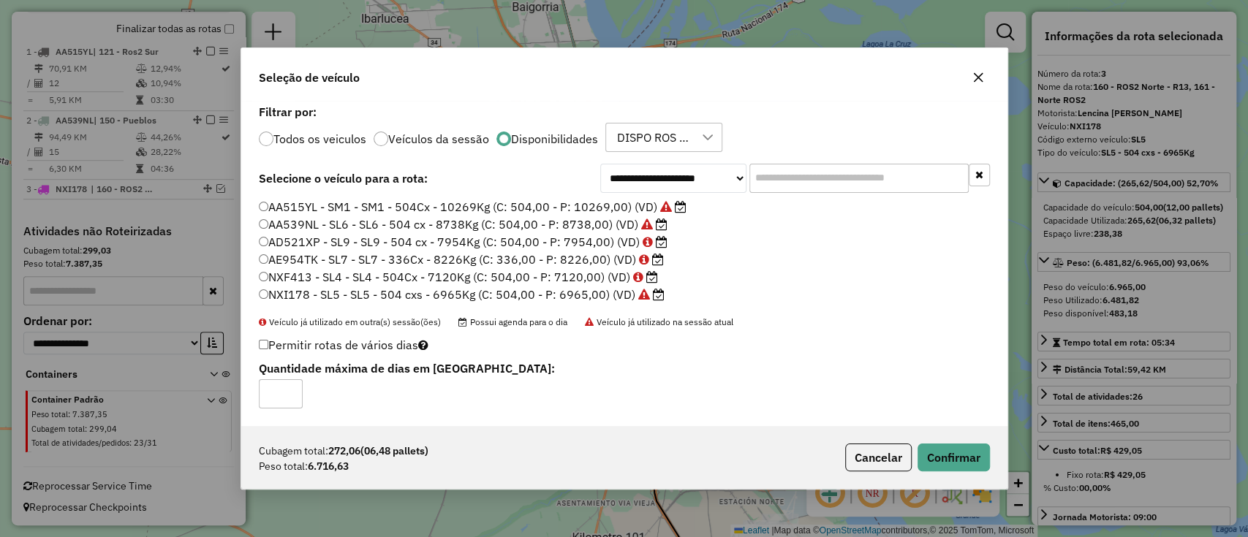
click at [971, 442] on div "Cubagem total: 272,06 (06,48 pallets) Peso total: 6.716,63 Cancelar Confirmar" at bounding box center [624, 457] width 766 height 63
click at [965, 458] on button "Confirmar" at bounding box center [953, 458] width 72 height 28
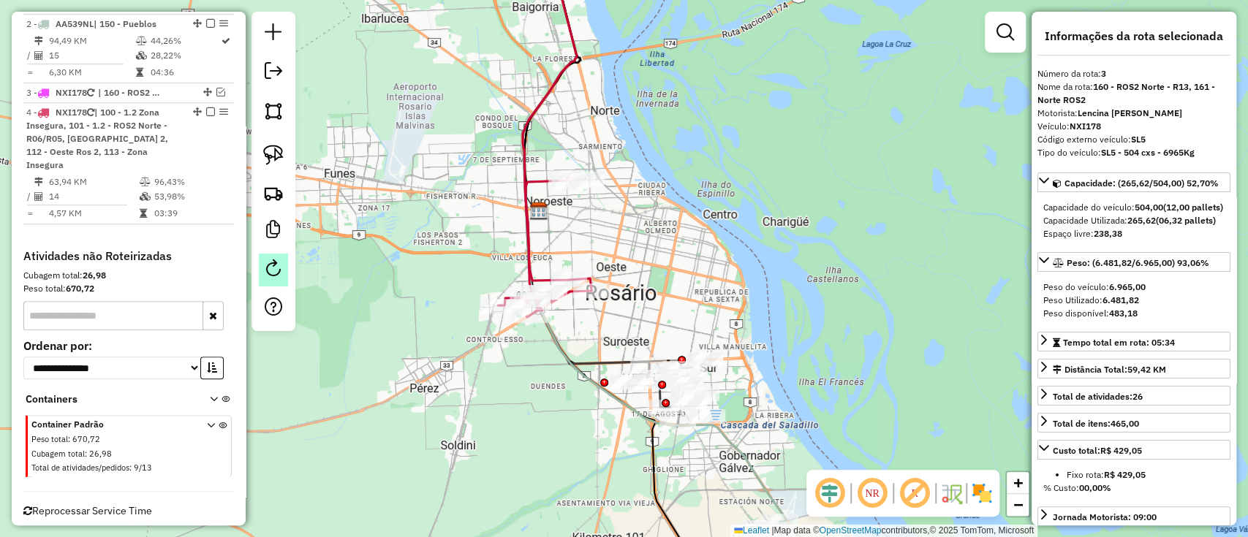
scroll to position [640, 0]
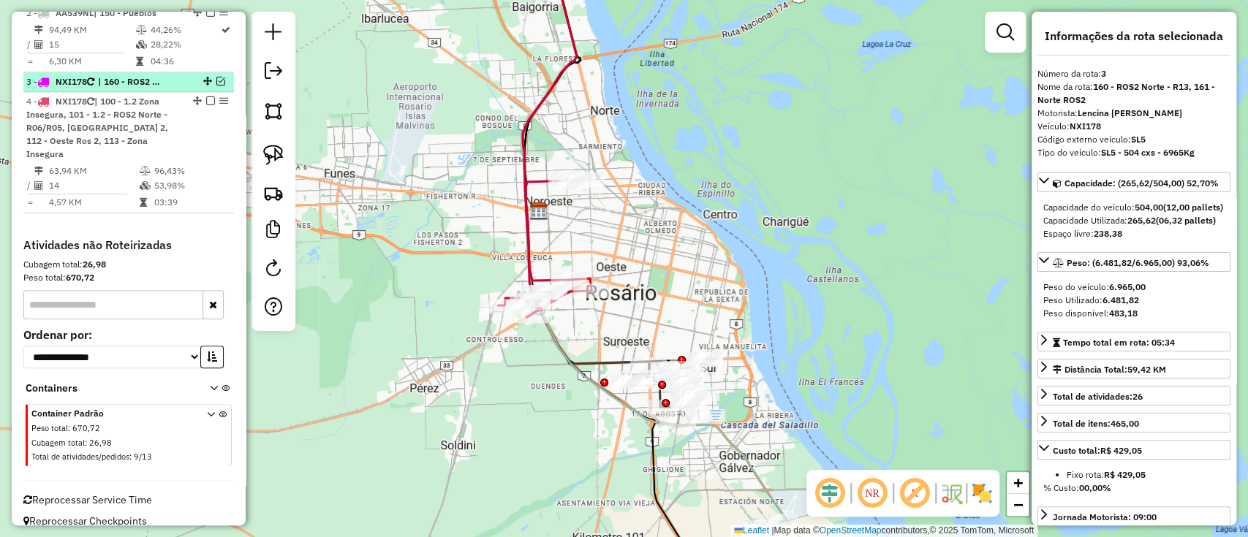
click at [225, 76] on div "3 - NXI178 | 160 - ROS2 Norte - R13, 161 - Norte ROS2" at bounding box center [128, 81] width 205 height 13
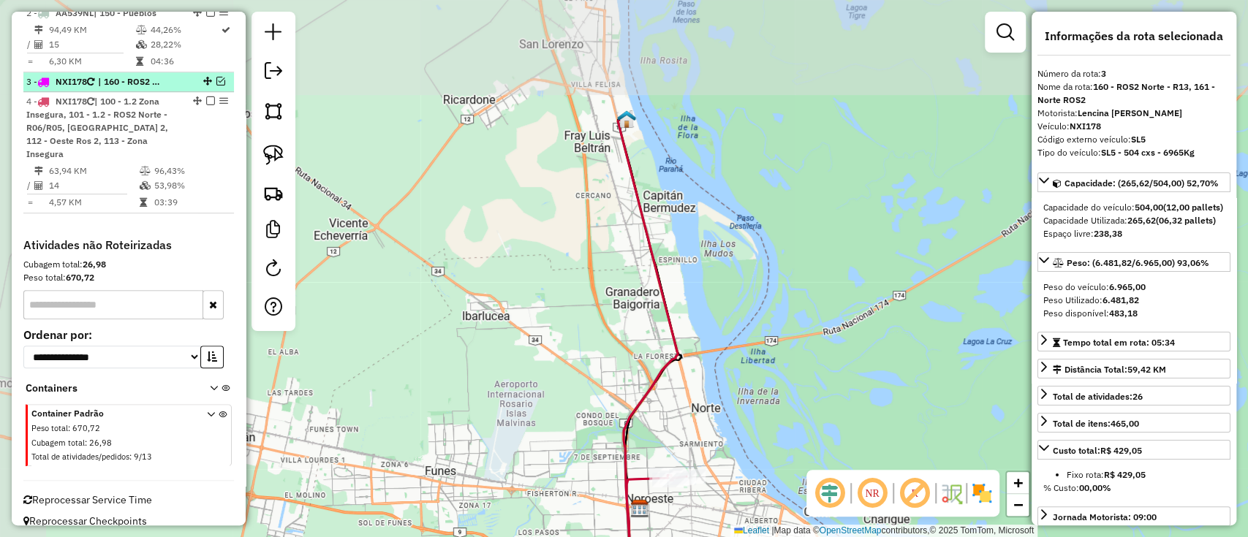
click at [221, 77] on div at bounding box center [206, 81] width 44 height 9
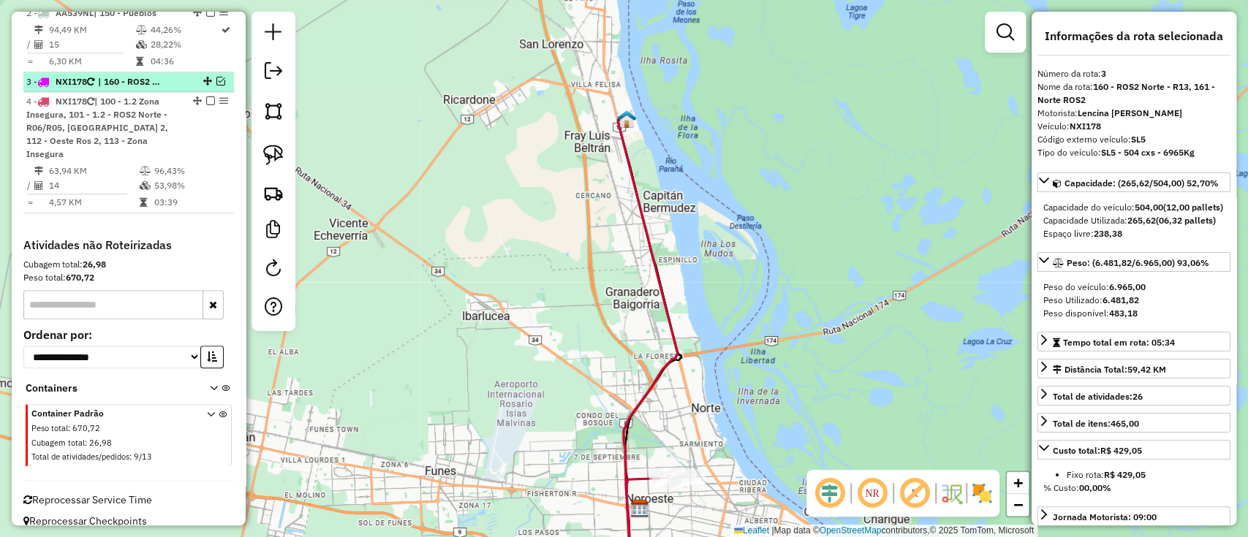
click at [216, 79] on em at bounding box center [220, 81] width 9 height 9
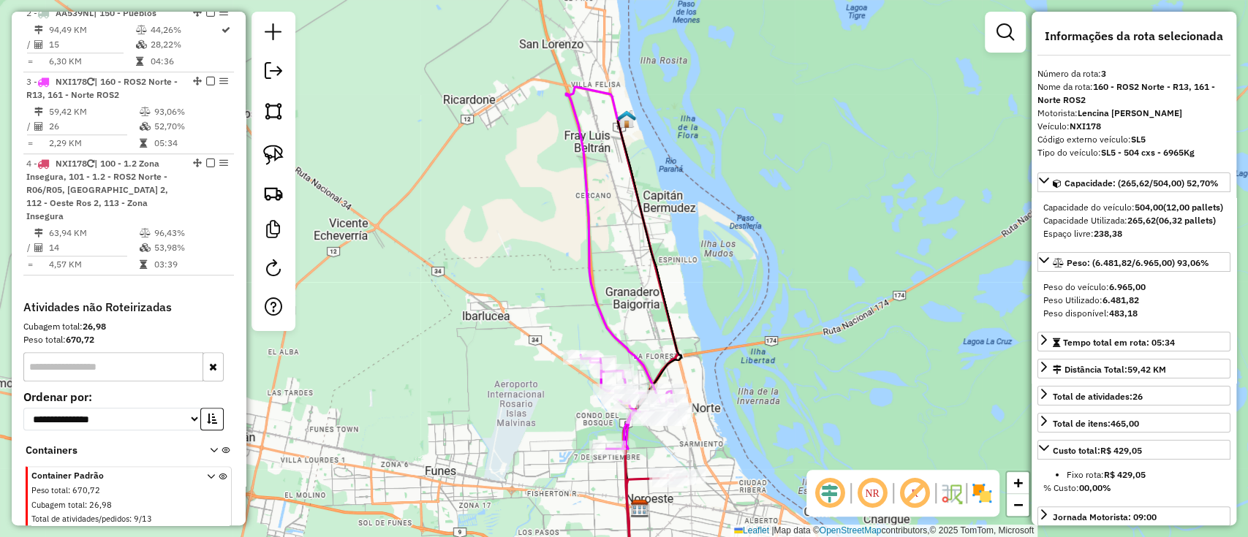
click at [615, 338] on icon at bounding box center [612, 244] width 93 height 314
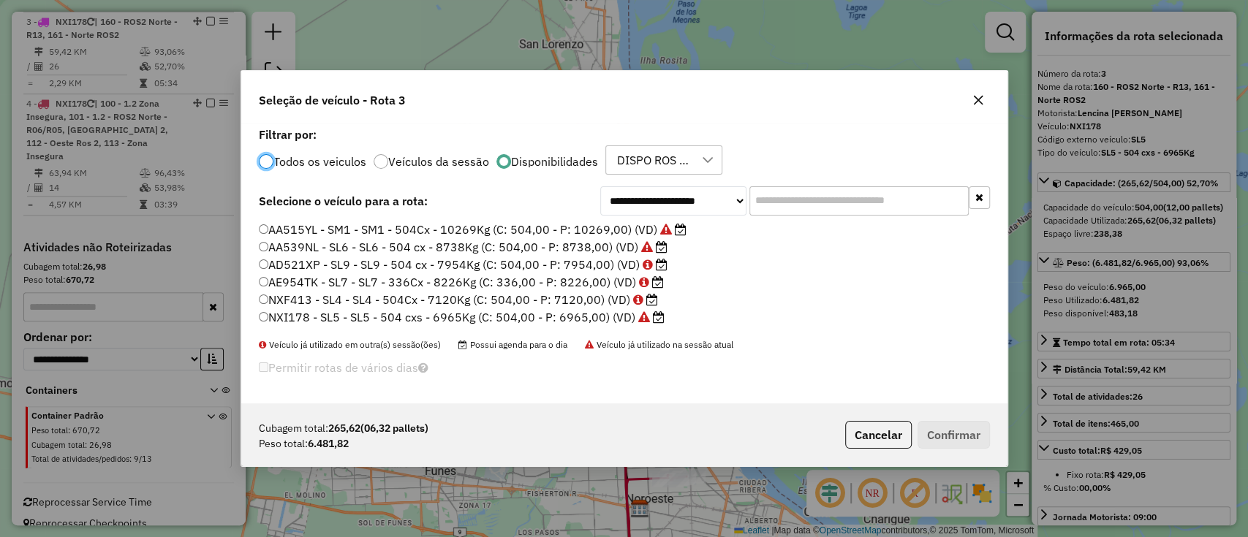
scroll to position [7, 4]
click at [640, 167] on div "DISPO ROS 29, DISPO SL 29, SAN LORENZO - 29/09 - PROMAX" at bounding box center [653, 160] width 82 height 28
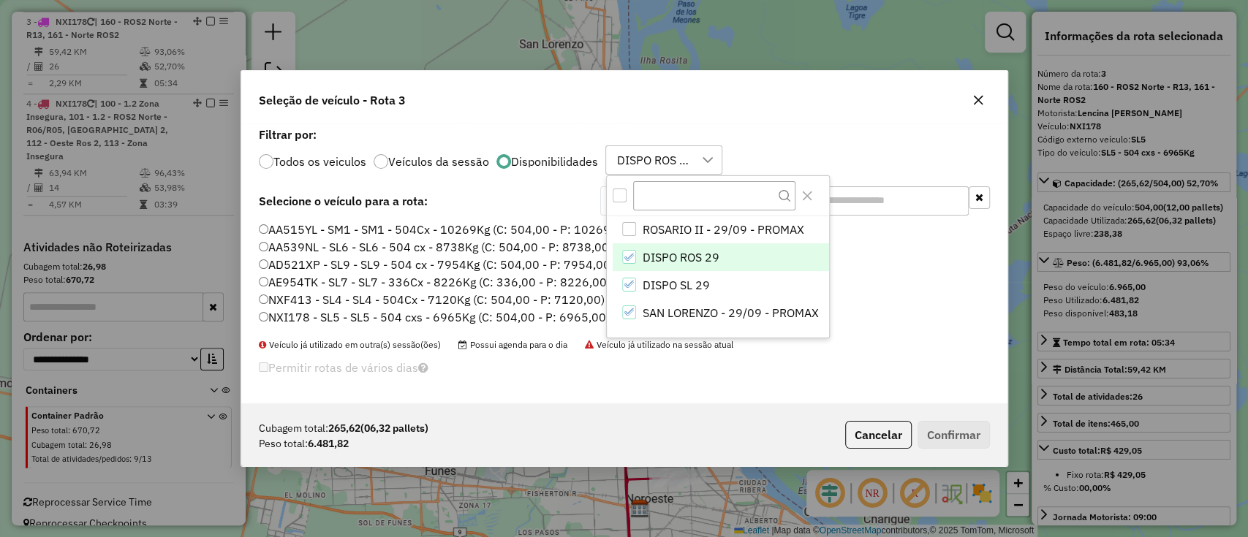
click at [618, 201] on div "All items unselected" at bounding box center [620, 196] width 14 height 14
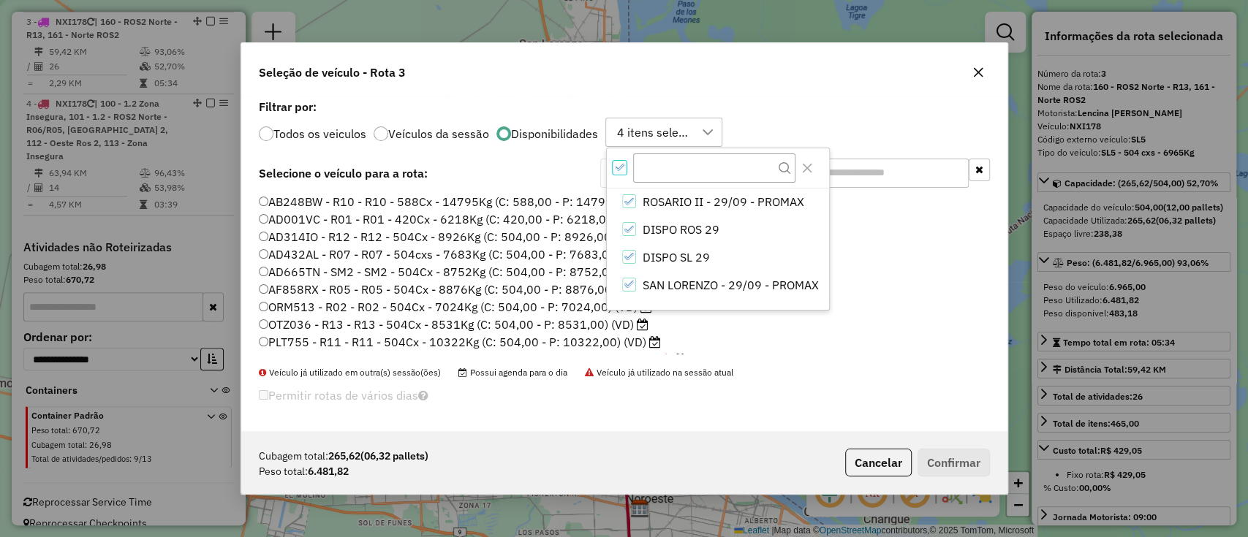
scroll to position [8, 4]
click at [613, 176] on div at bounding box center [718, 167] width 222 height 39
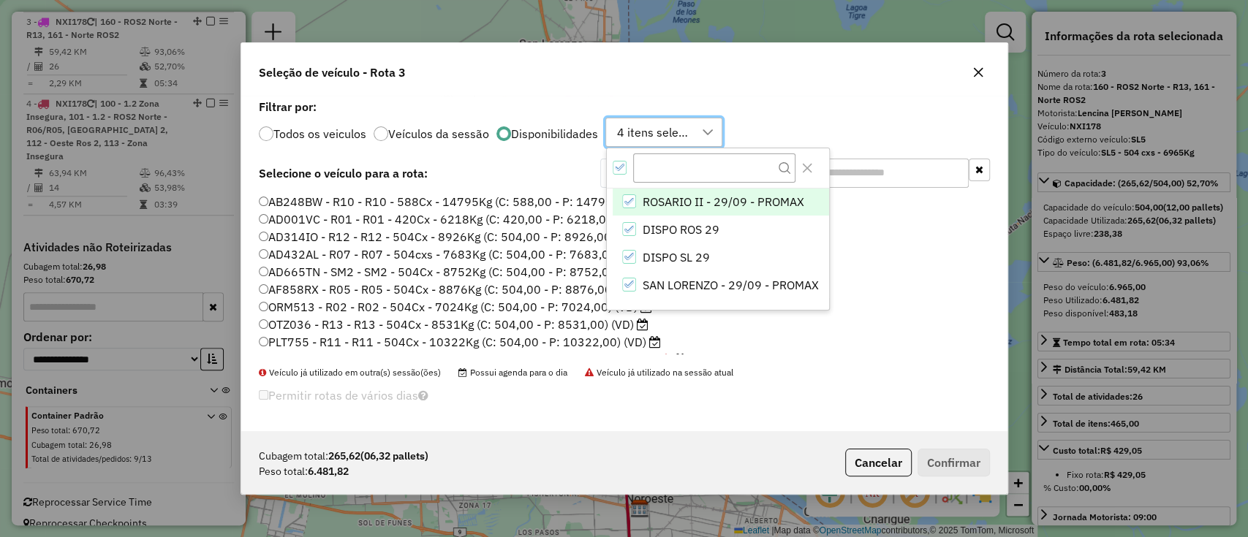
click at [614, 171] on icon "All items selected" at bounding box center [619, 167] width 10 height 10
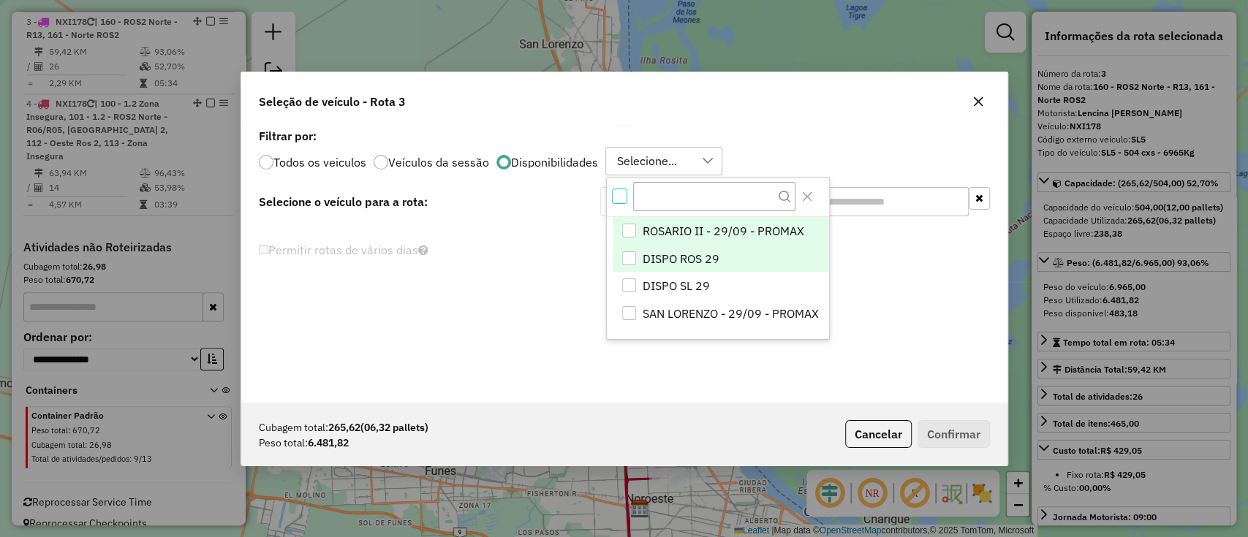
click at [661, 254] on span "DISPO ROS 29" at bounding box center [681, 259] width 77 height 18
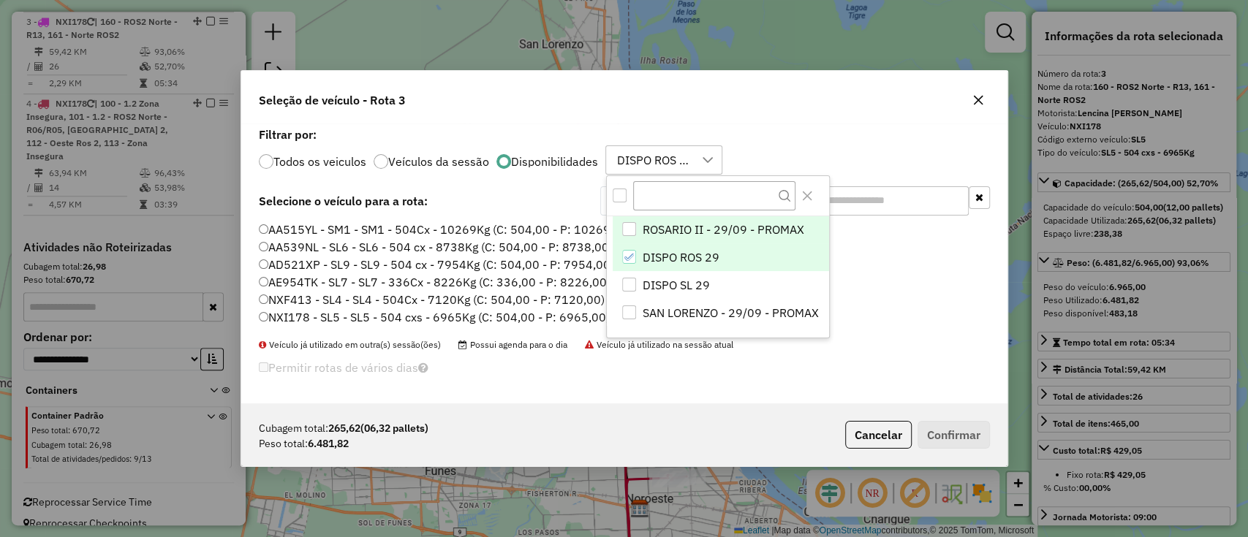
click at [691, 226] on span "ROSARIO II - 29/09 - PROMAX" at bounding box center [724, 230] width 162 height 18
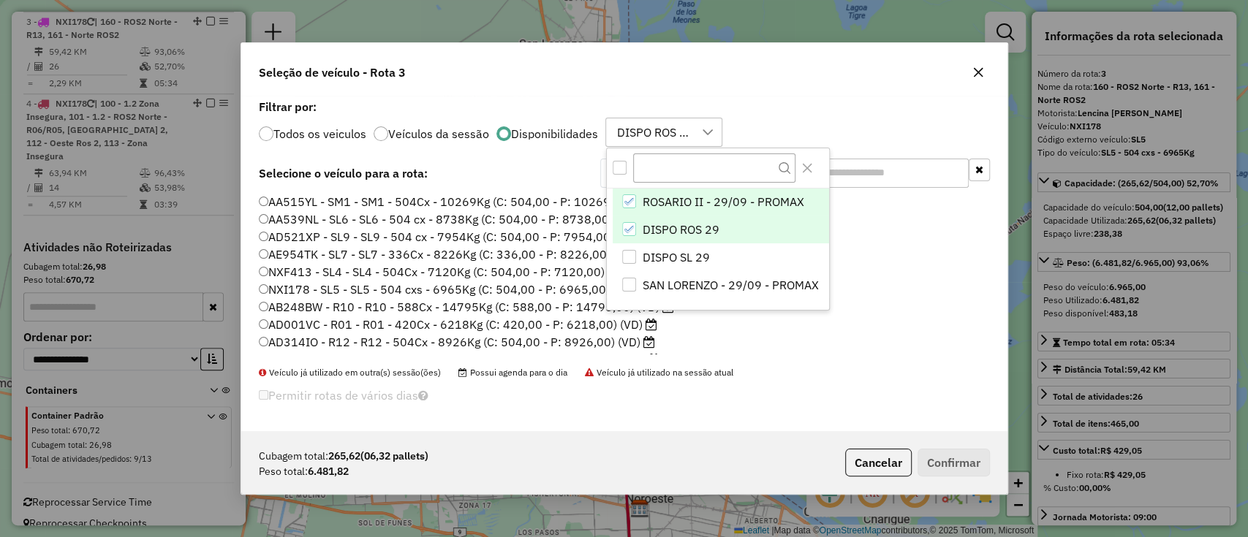
click at [687, 226] on span "DISPO ROS 29" at bounding box center [681, 230] width 77 height 18
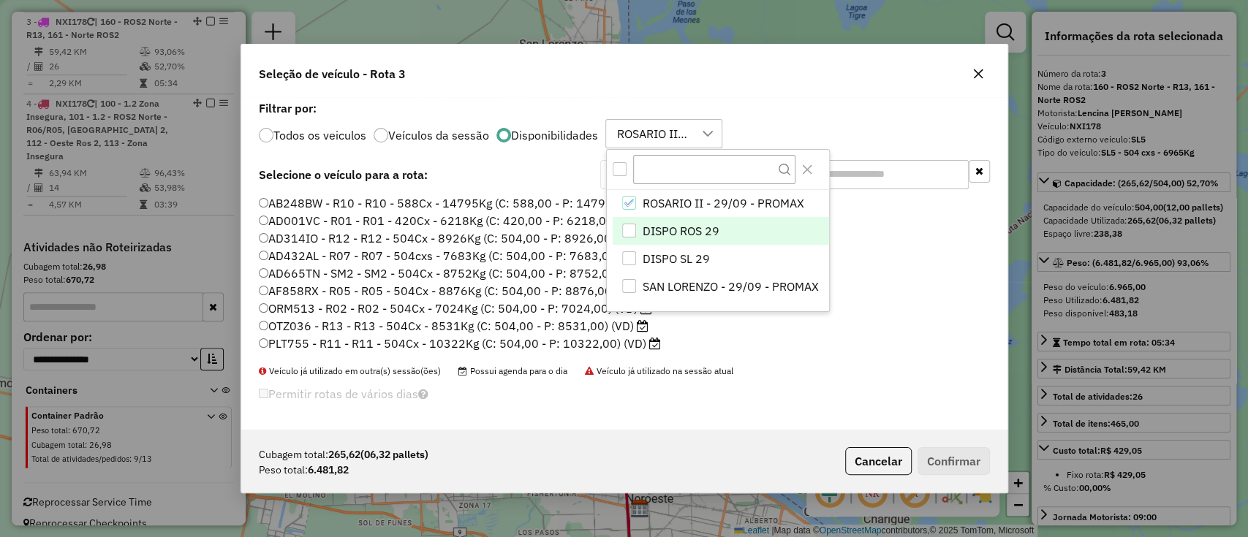
click at [852, 289] on li "AF858RX - R05 - R05 - 504Cx - 8876Kg (C: 504,00 - P: 8876,00) (VD)" at bounding box center [624, 292] width 731 height 18
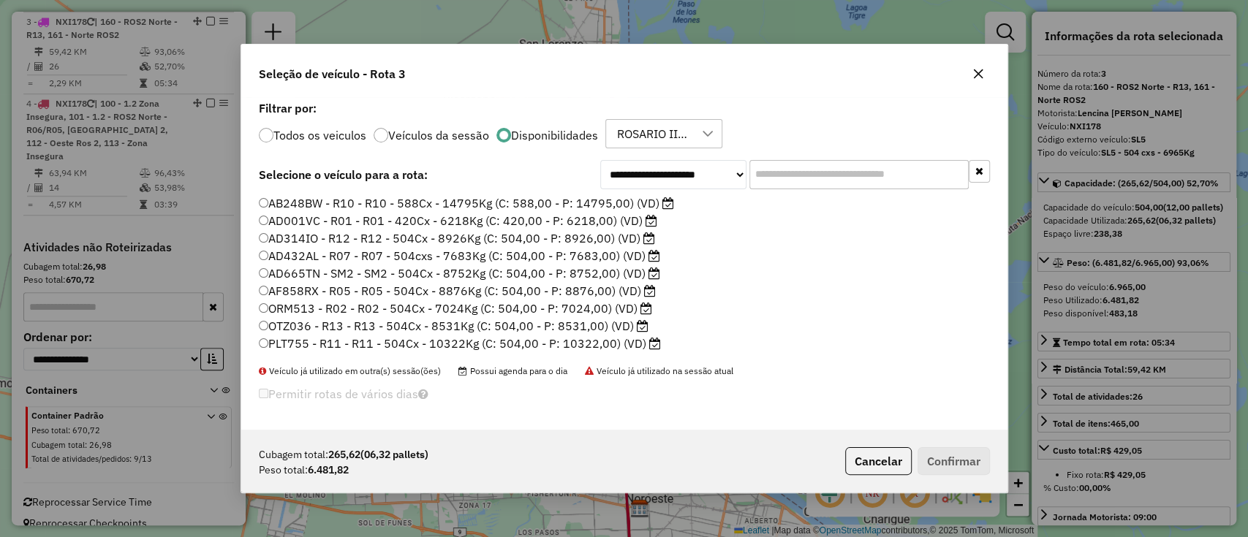
click at [526, 329] on label "OTZ036 - R13 - R13 - 504Cx - 8531Kg (C: 504,00 - P: 8531,00) (VD)" at bounding box center [454, 326] width 390 height 18
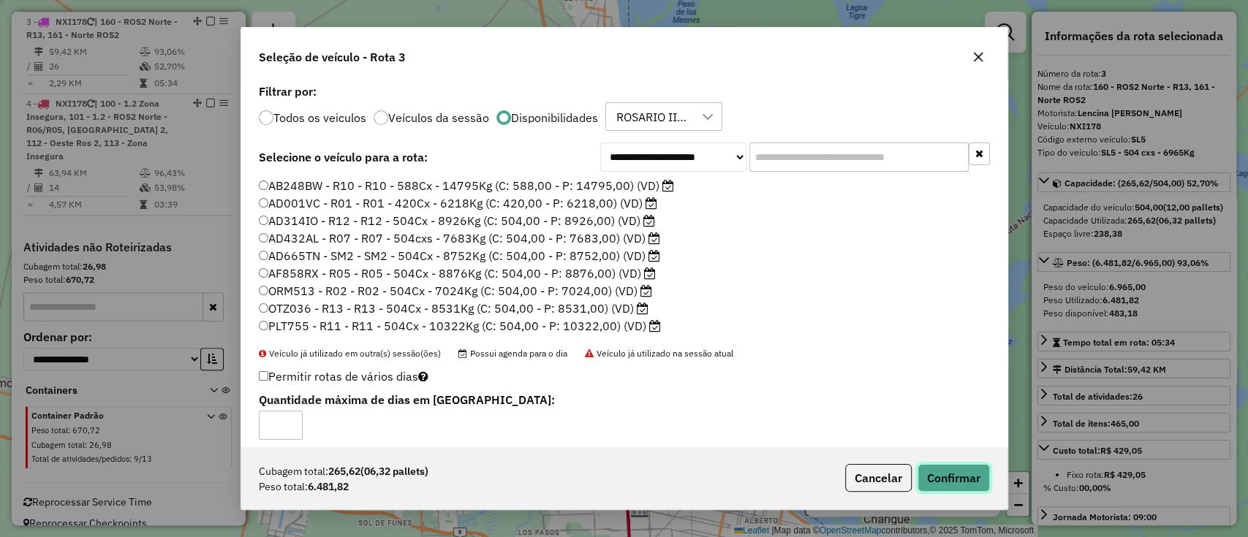
click at [968, 488] on button "Confirmar" at bounding box center [953, 478] width 72 height 28
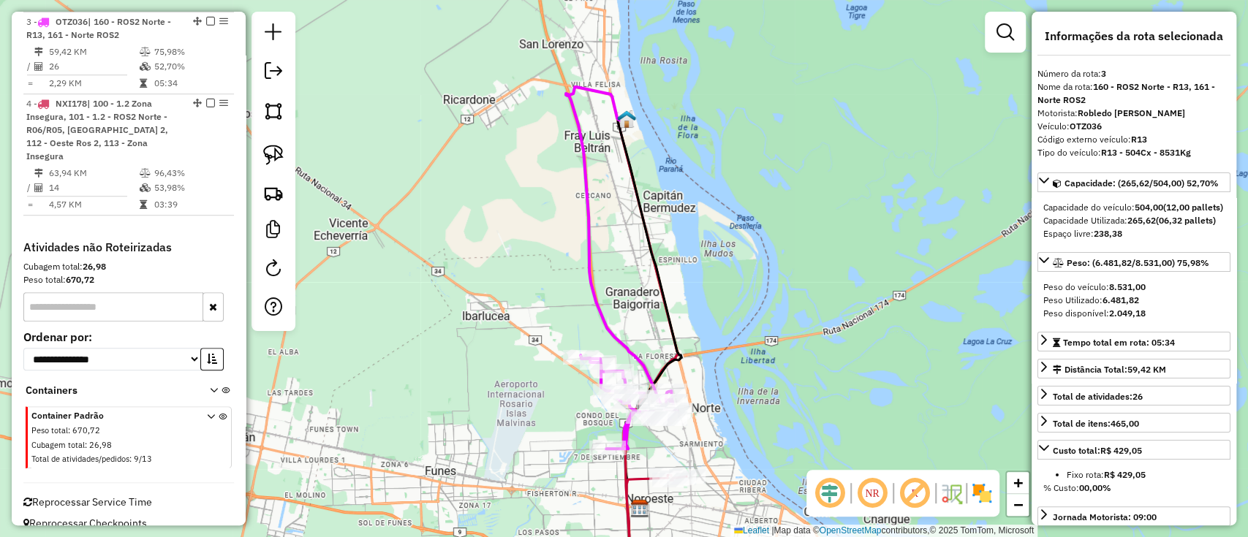
click at [645, 371] on icon at bounding box center [612, 244] width 93 height 314
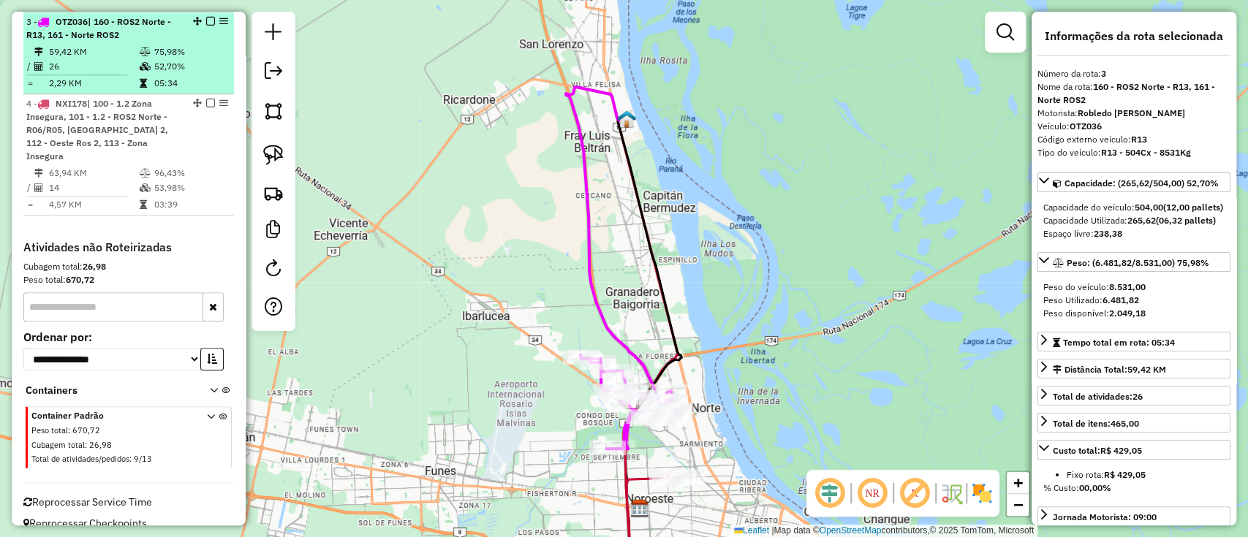
click at [208, 19] on em at bounding box center [210, 21] width 9 height 9
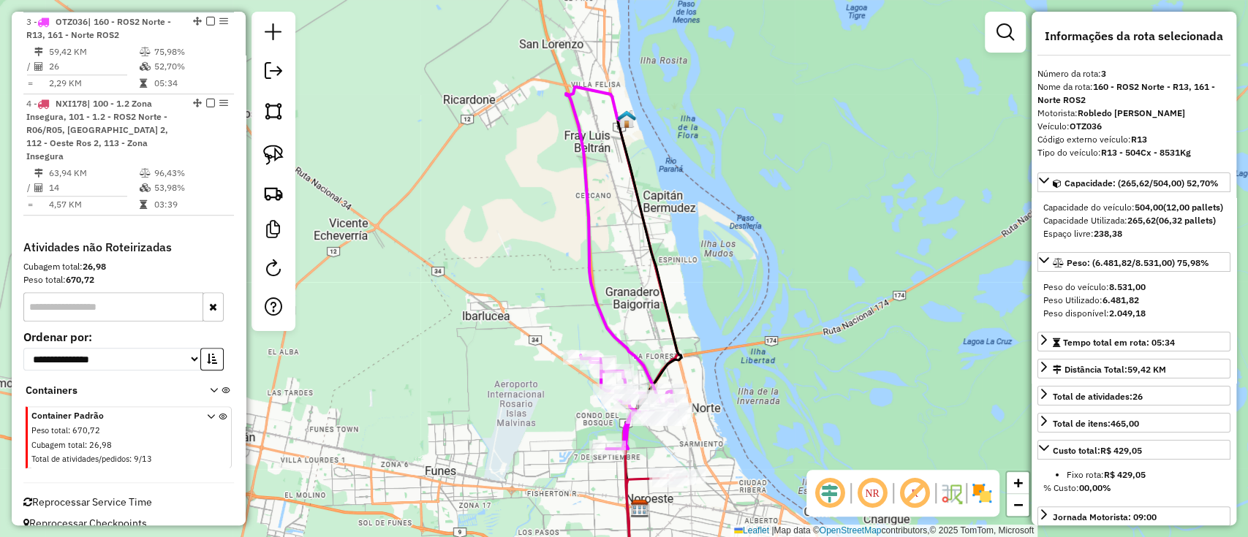
scroll to position [637, 0]
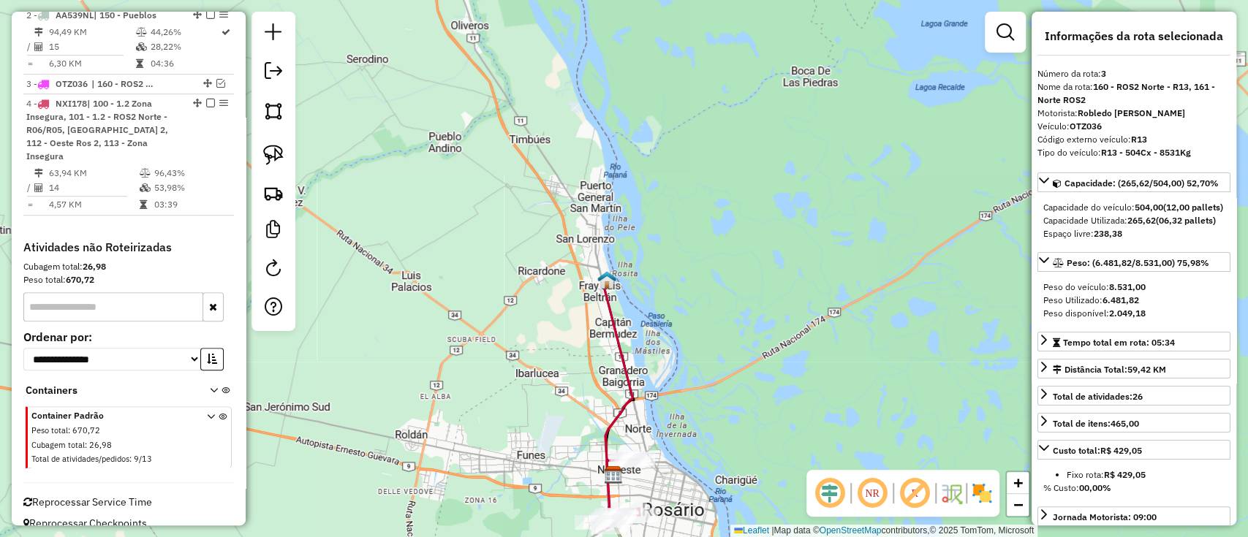
click at [605, 491] on icon at bounding box center [616, 493] width 47 height 70
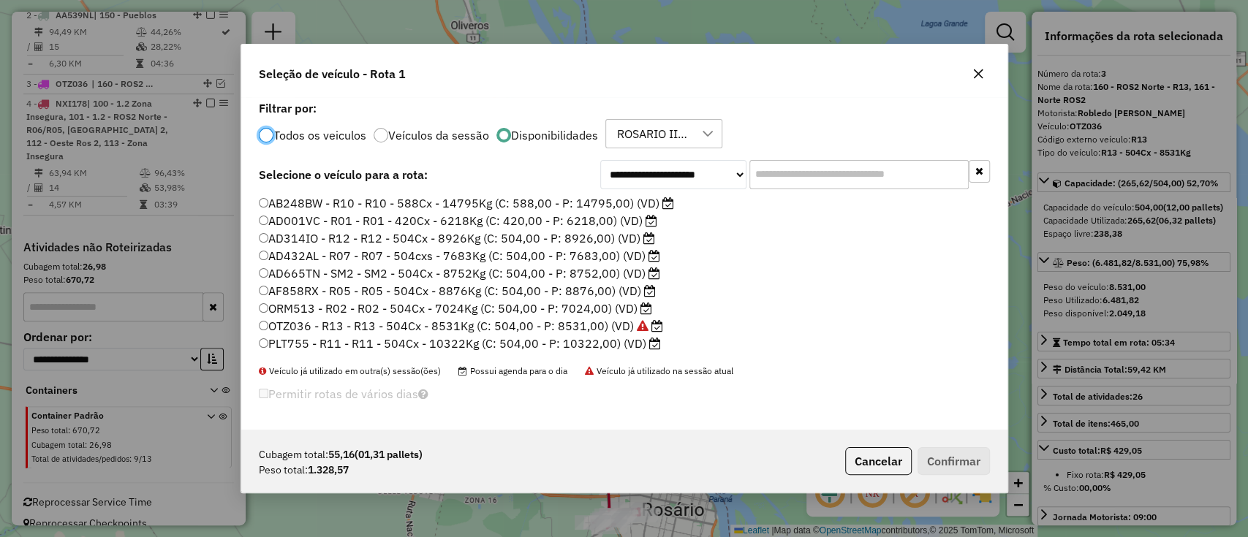
scroll to position [7, 4]
click at [354, 300] on label "ORM513 - R02 - R02 - 504Cx - 7024Kg (C: 504,00 - P: 7024,00) (VD)" at bounding box center [455, 309] width 393 height 18
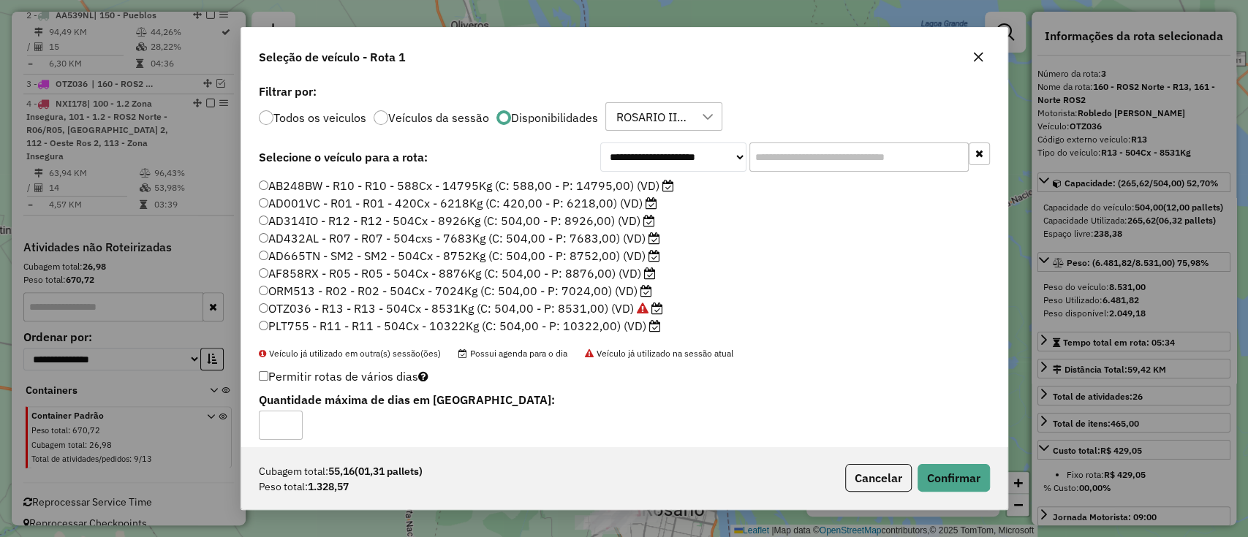
click at [327, 278] on label "AF858RX - R05 - R05 - 504Cx - 8876Kg (C: 504,00 - P: 8876,00) (VD)" at bounding box center [457, 274] width 397 height 18
click at [944, 485] on button "Confirmar" at bounding box center [953, 478] width 72 height 28
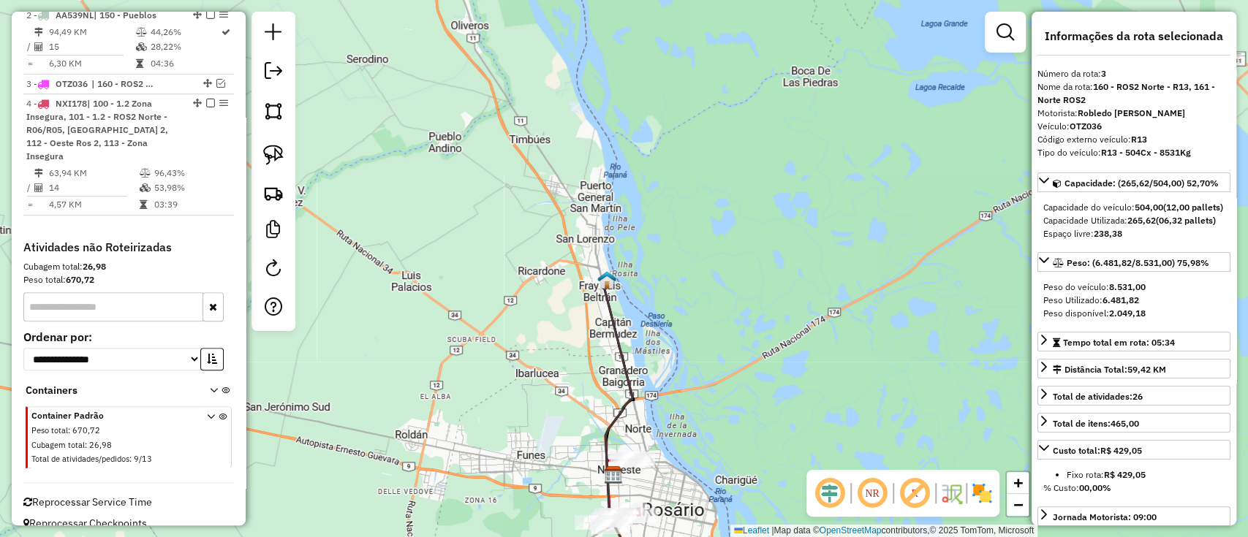
scroll to position [640, 0]
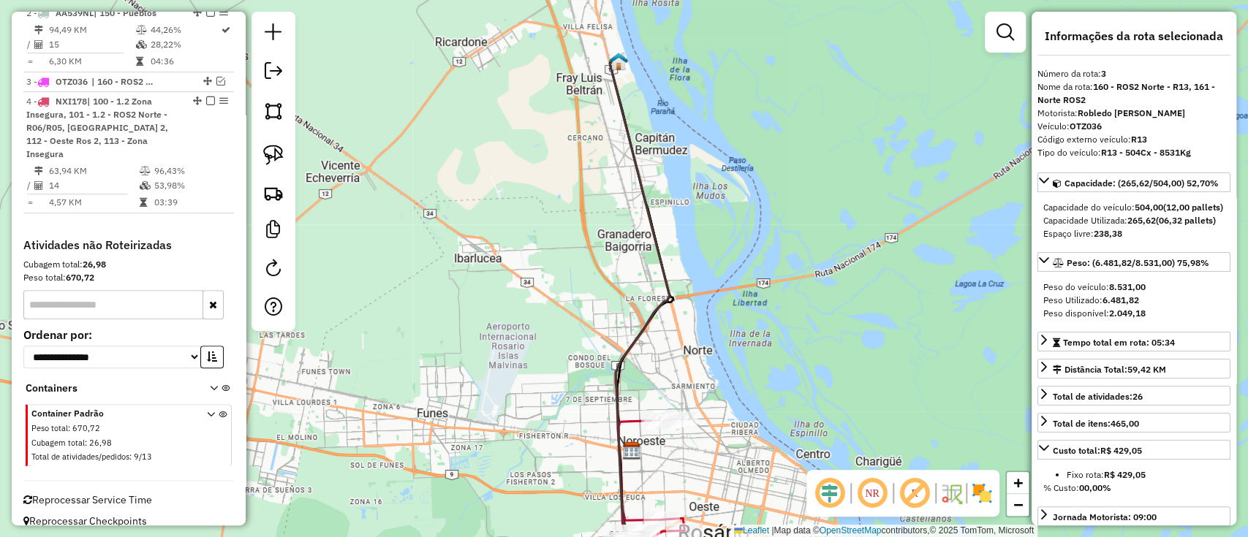
click at [635, 422] on icon at bounding box center [638, 487] width 94 height 140
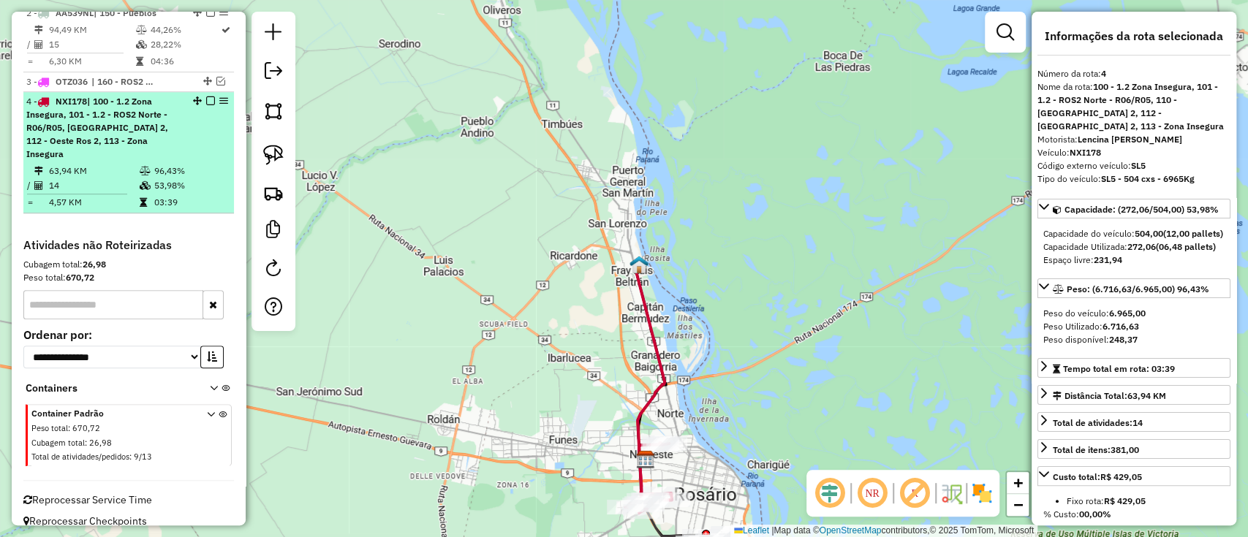
click at [207, 99] on em at bounding box center [210, 100] width 9 height 9
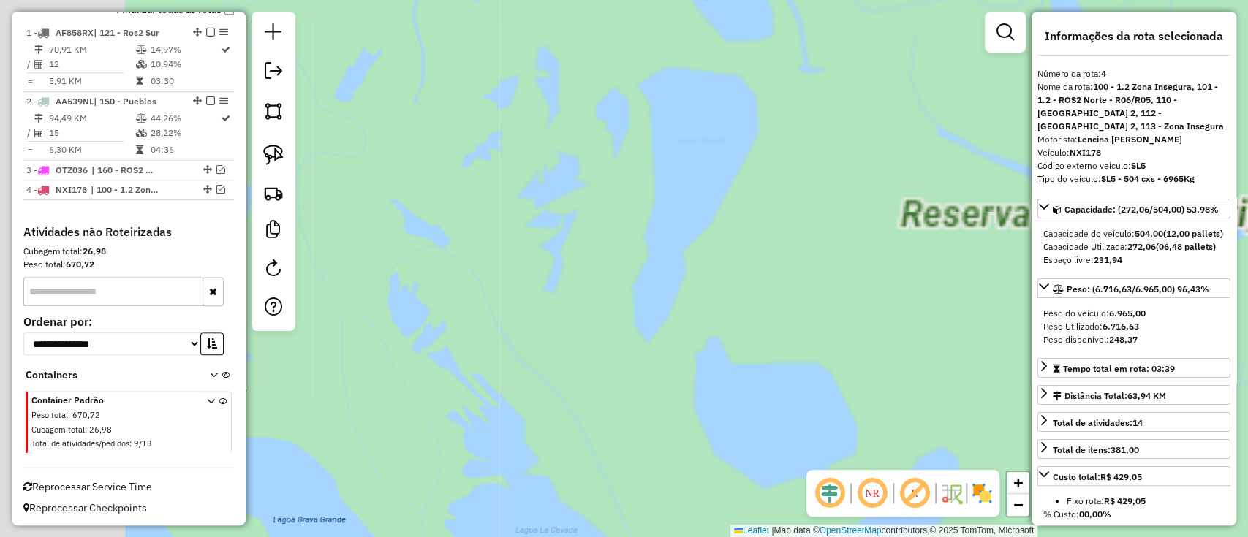
drag, startPoint x: 618, startPoint y: 387, endPoint x: 790, endPoint y: 270, distance: 207.2
click at [790, 270] on div "Janela de atendimento Grade de atendimento Capacidade Transportadoras Veículos …" at bounding box center [624, 268] width 1248 height 537
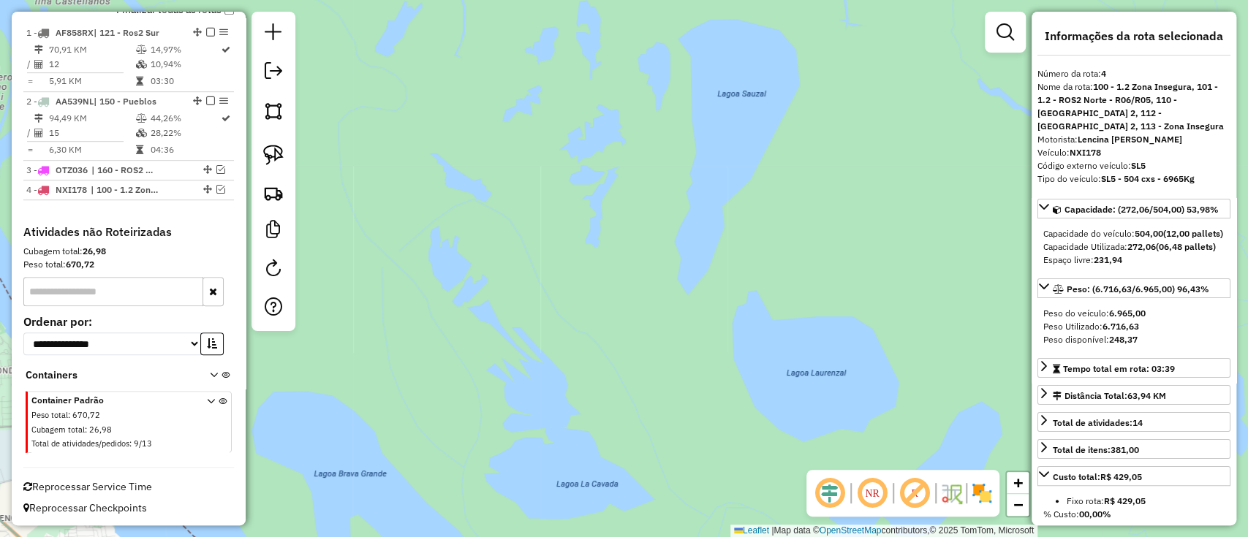
drag, startPoint x: 751, startPoint y: 258, endPoint x: 926, endPoint y: 242, distance: 175.5
click at [918, 249] on div "Janela de atendimento Grade de atendimento Capacidade Transportadoras Veículos …" at bounding box center [624, 268] width 1248 height 537
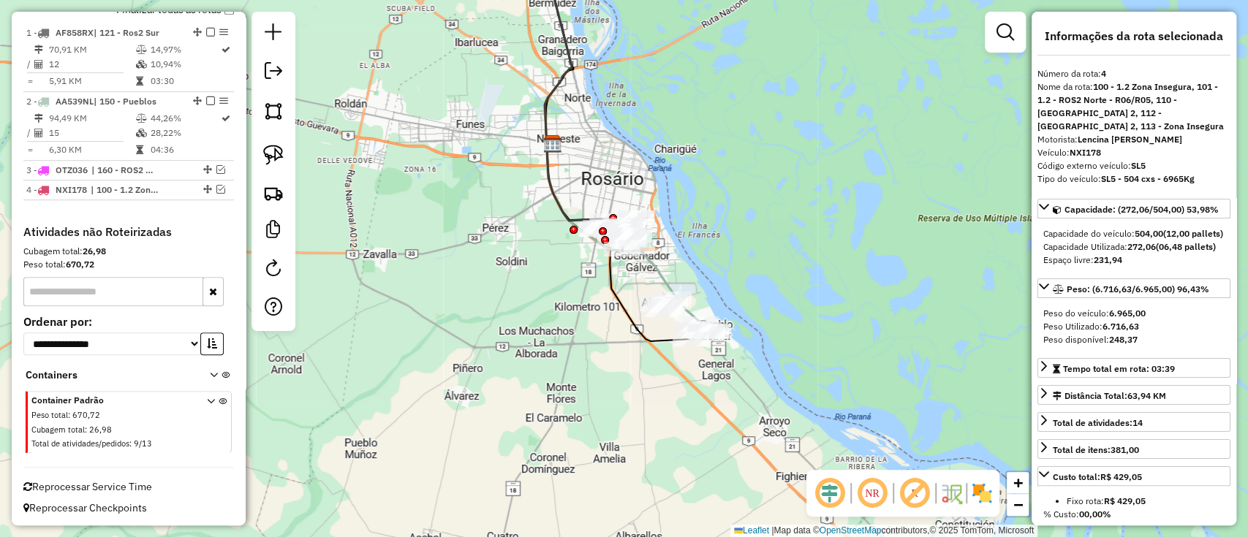
drag, startPoint x: 735, startPoint y: 277, endPoint x: 777, endPoint y: 299, distance: 47.1
click at [780, 299] on div "Janela de atendimento Grade de atendimento Capacidade Transportadoras Veículos …" at bounding box center [624, 268] width 1248 height 537
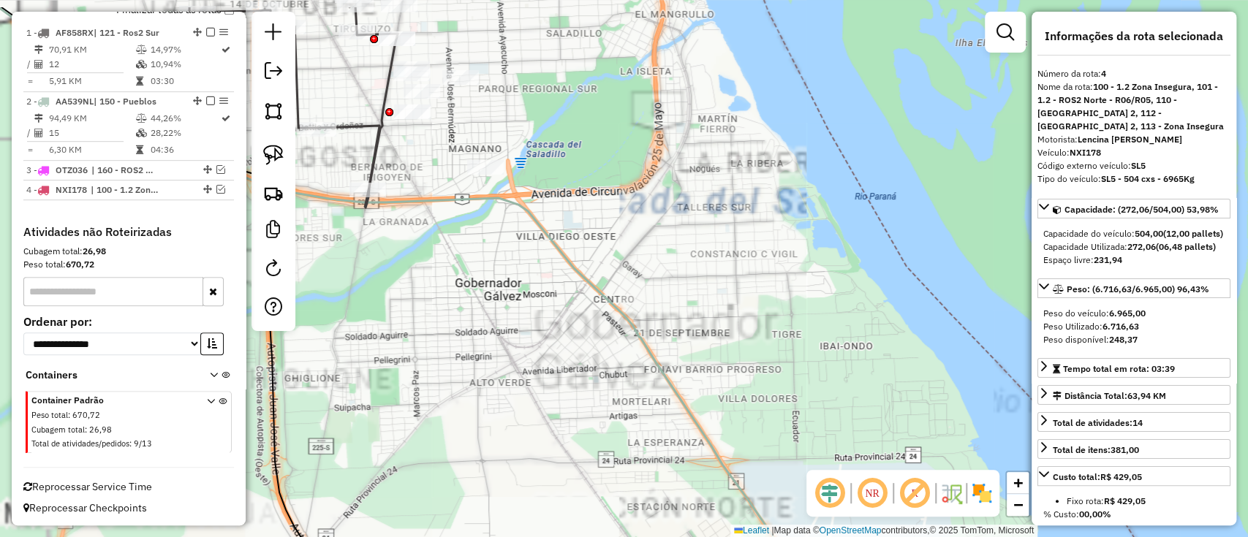
drag, startPoint x: 538, startPoint y: 216, endPoint x: 866, endPoint y: 435, distance: 394.1
click at [866, 435] on div "Janela de atendimento Grade de atendimento Capacidade Transportadoras Veículos …" at bounding box center [624, 268] width 1248 height 537
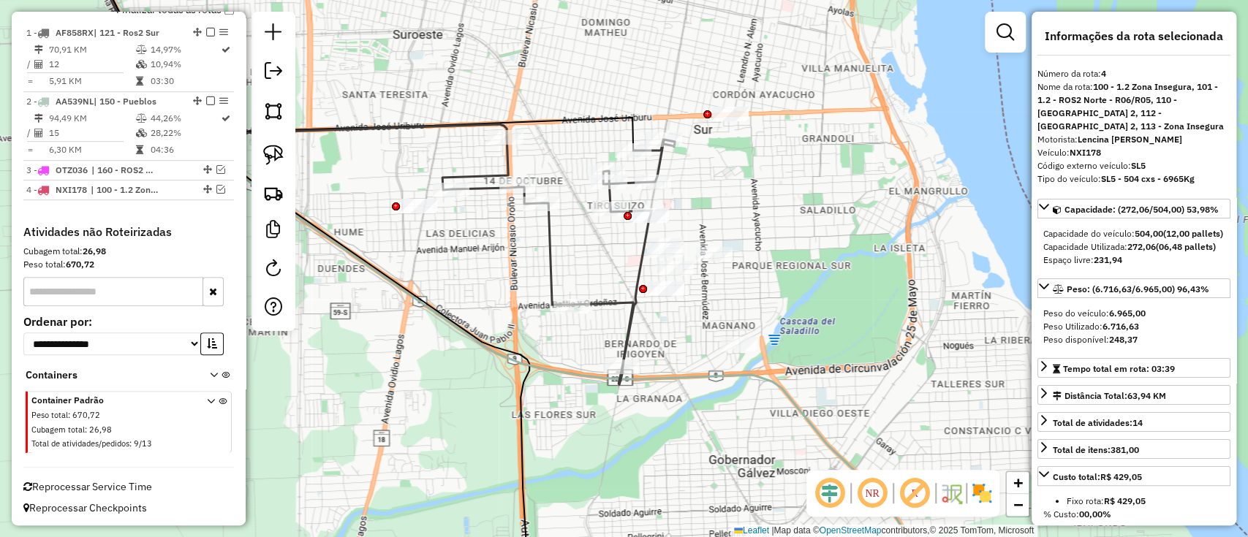
click at [545, 241] on icon at bounding box center [558, 260] width 232 height 247
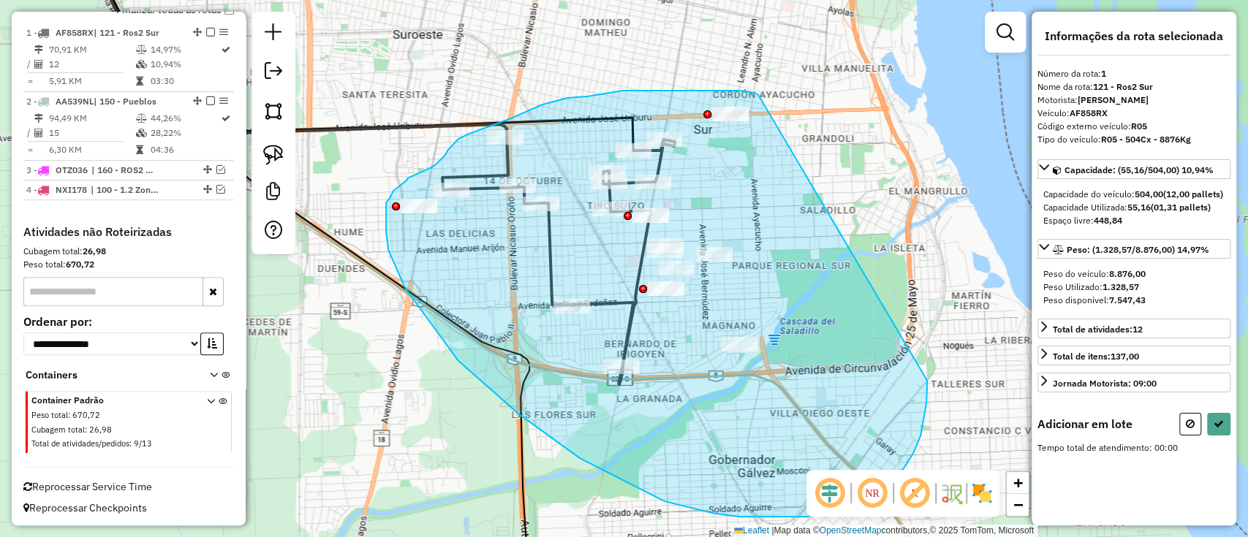
drag, startPoint x: 758, startPoint y: 95, endPoint x: 927, endPoint y: 377, distance: 328.8
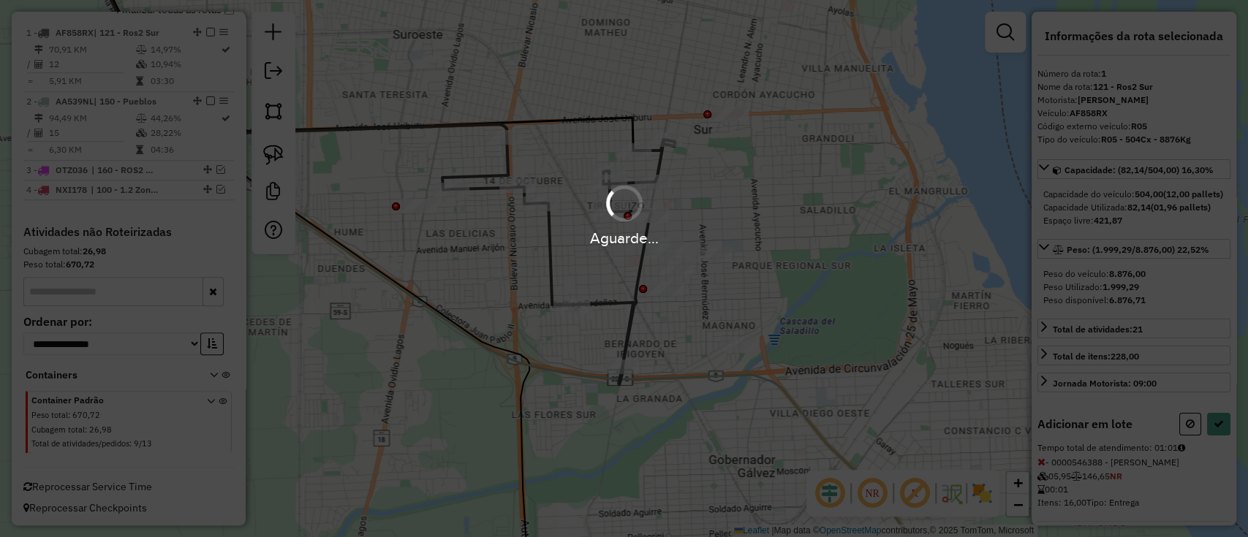
select select "**********"
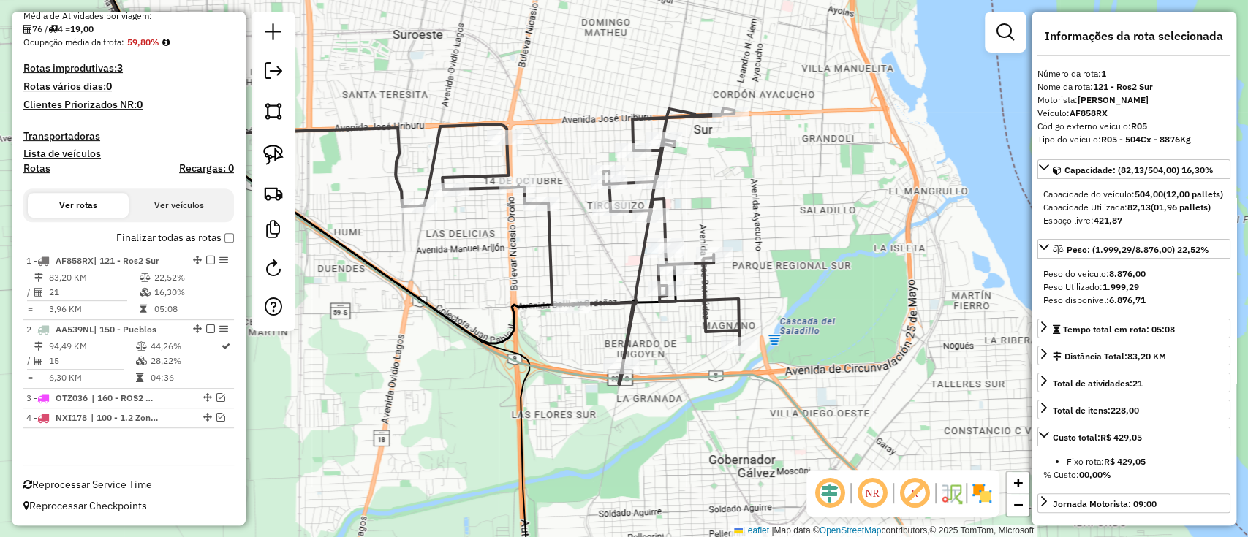
scroll to position [322, 0]
click at [626, 316] on icon at bounding box center [579, 246] width 320 height 276
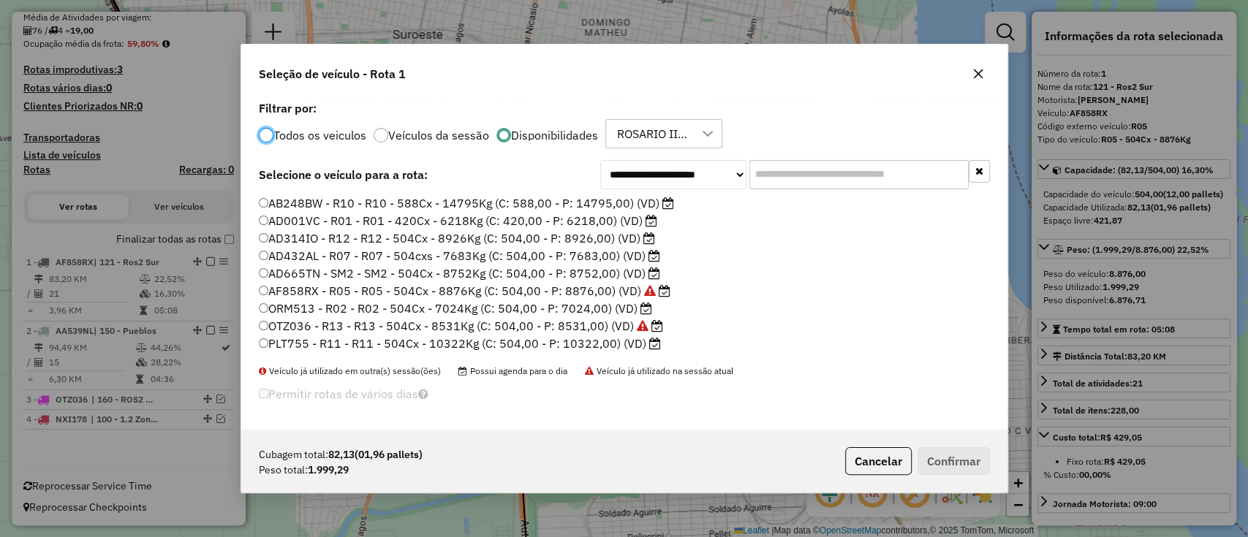
scroll to position [7, 4]
click at [350, 241] on label "AD314IO - R12 - R12 - 504Cx - 8926Kg (C: 504,00 - P: 8926,00) (VD)" at bounding box center [457, 239] width 396 height 18
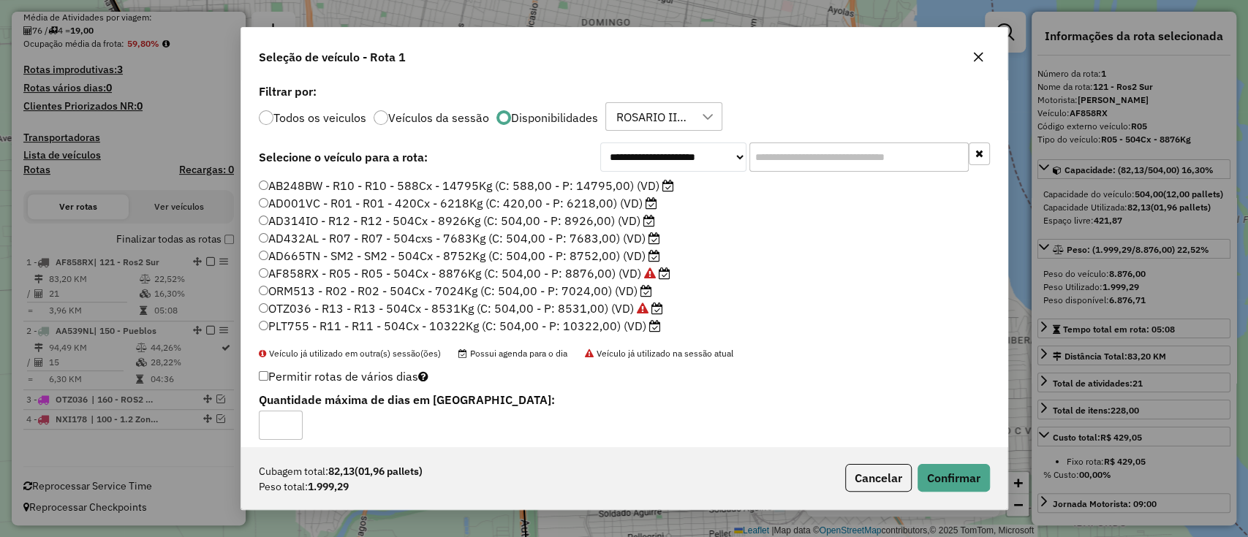
click at [969, 493] on div "Cubagem total: 82,13 (01,96 pallets) Peso total: 1.999,29 Cancelar Confirmar" at bounding box center [624, 478] width 766 height 63
click at [963, 480] on button "Confirmar" at bounding box center [953, 478] width 72 height 28
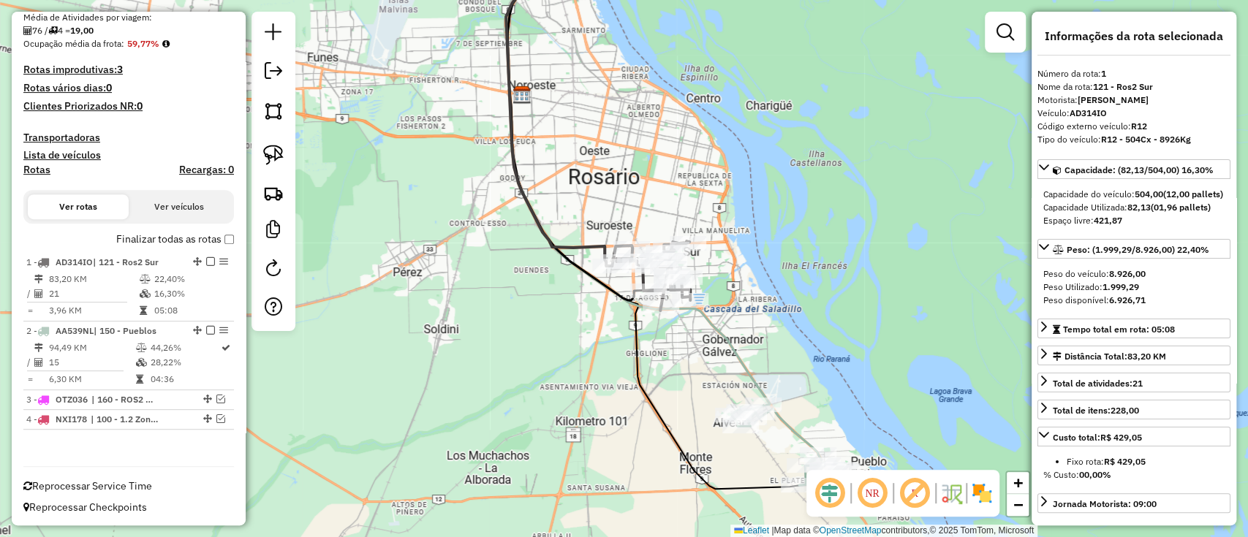
drag, startPoint x: 708, startPoint y: 427, endPoint x: 703, endPoint y: 305, distance: 122.2
click at [706, 313] on div "Janela de atendimento Grade de atendimento Capacidade Transportadoras Veículos …" at bounding box center [624, 268] width 1248 height 537
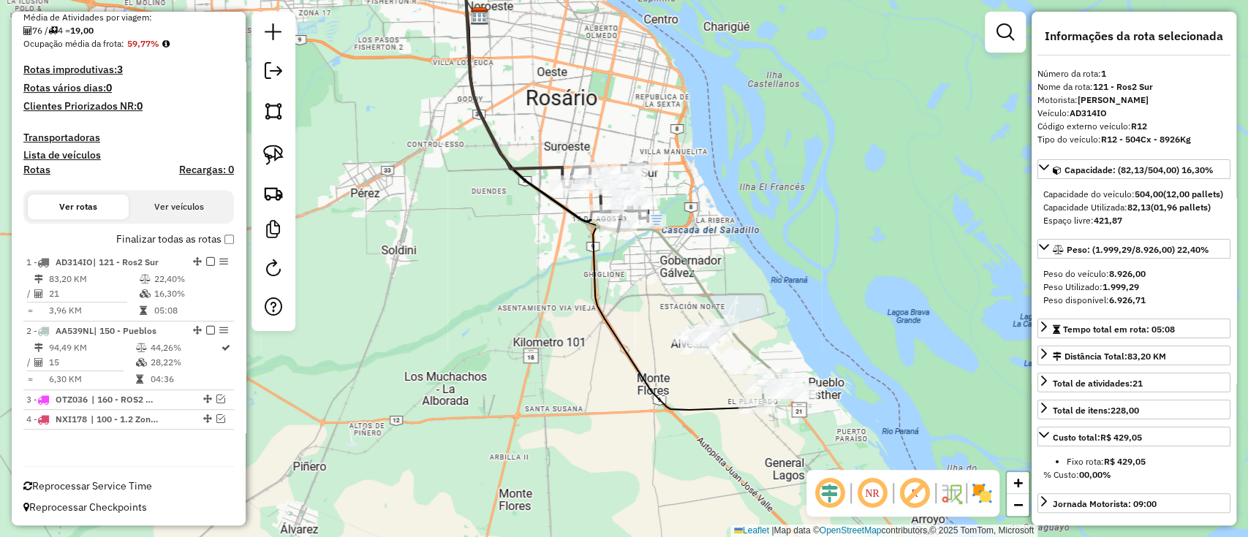
click at [749, 355] on icon at bounding box center [744, 367] width 111 height 80
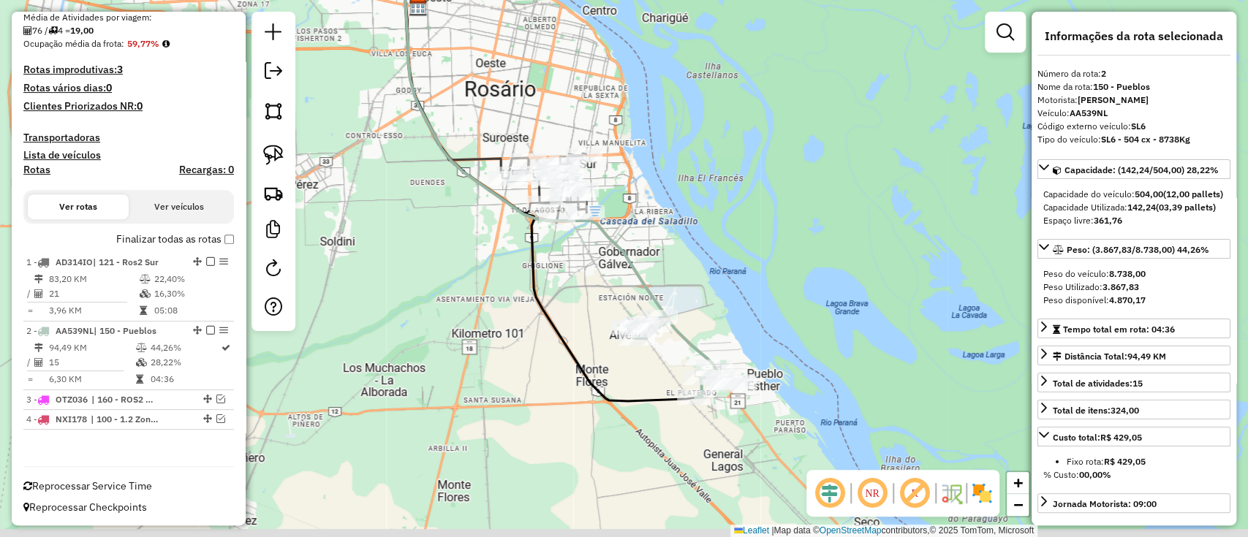
drag, startPoint x: 713, startPoint y: 353, endPoint x: 581, endPoint y: 335, distance: 133.6
click at [581, 335] on div "Janela de atendimento Grade de atendimento Capacidade Transportadoras Veículos …" at bounding box center [624, 268] width 1248 height 537
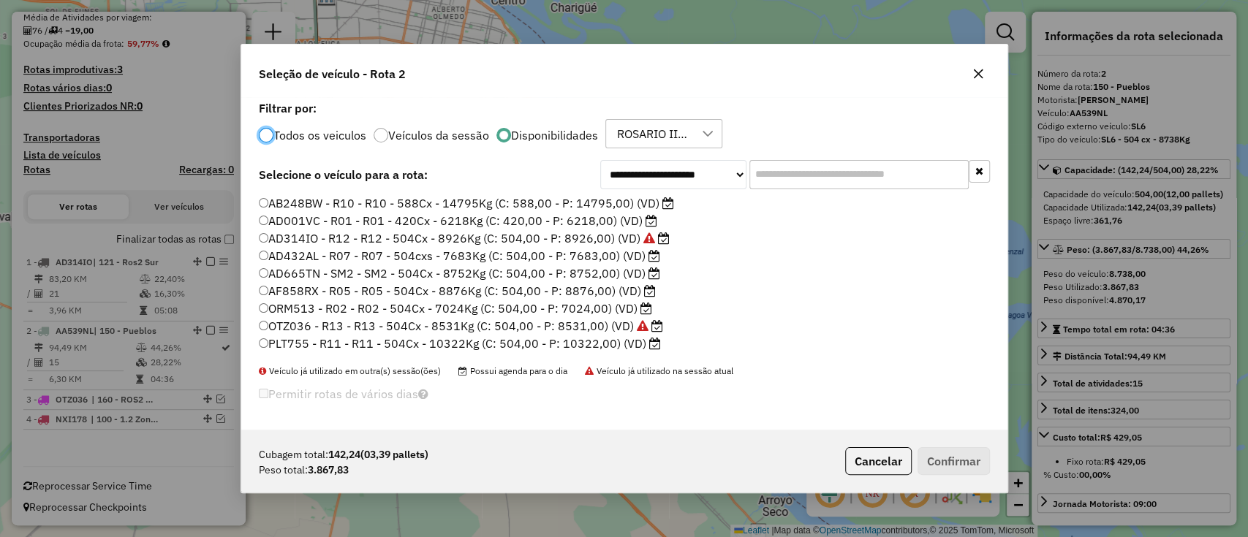
click at [394, 222] on label "AD001VC - R01 - R01 - 420Cx - 6218Kg (C: 420,00 - P: 6218,00) (VD)" at bounding box center [458, 221] width 398 height 18
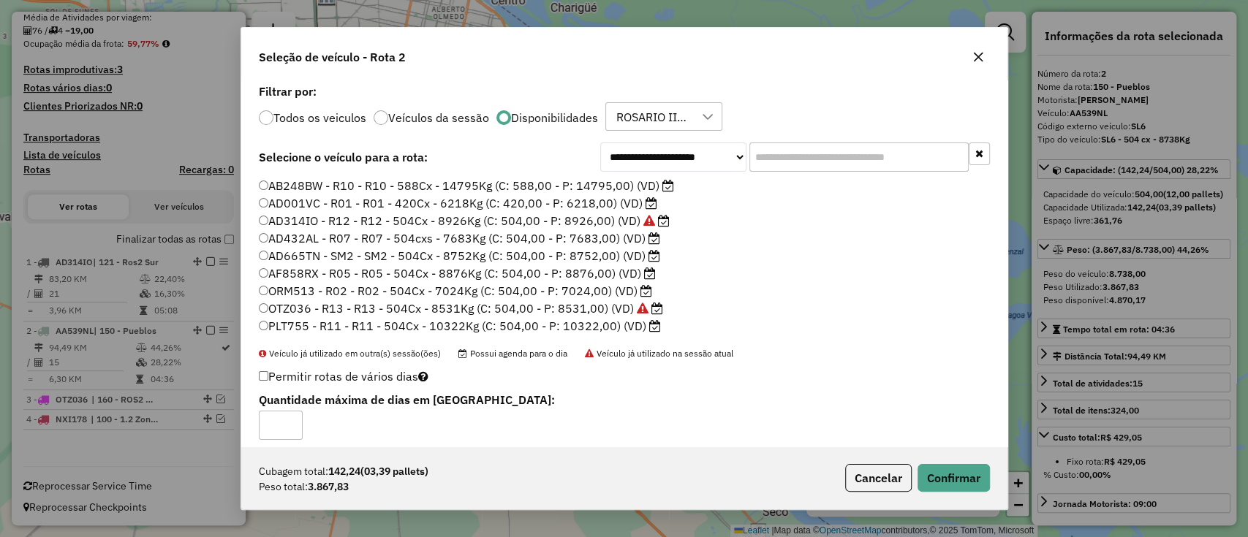
click at [938, 496] on div "Cubagem total: 142,24 (03,39 pallets) Peso total: 3.867,83 Cancelar Confirmar" at bounding box center [624, 478] width 766 height 63
click at [946, 485] on button "Confirmar" at bounding box center [953, 478] width 72 height 28
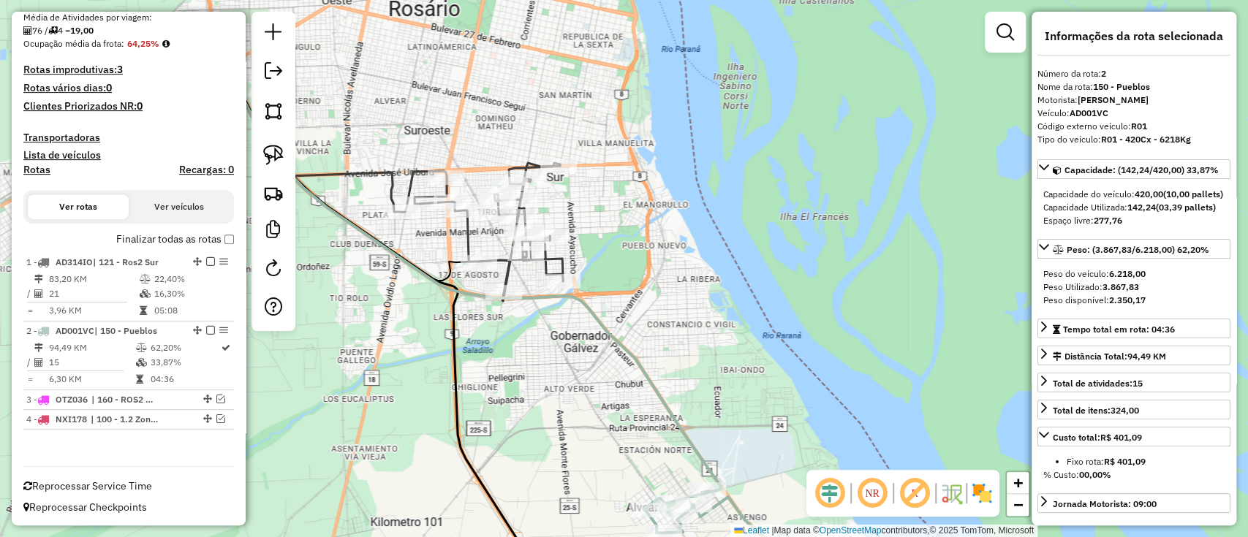
drag, startPoint x: 515, startPoint y: 276, endPoint x: 597, endPoint y: 366, distance: 121.6
click at [615, 371] on div "Janela de atendimento Grade de atendimento Capacidade Transportadoras Veículos …" at bounding box center [624, 268] width 1248 height 537
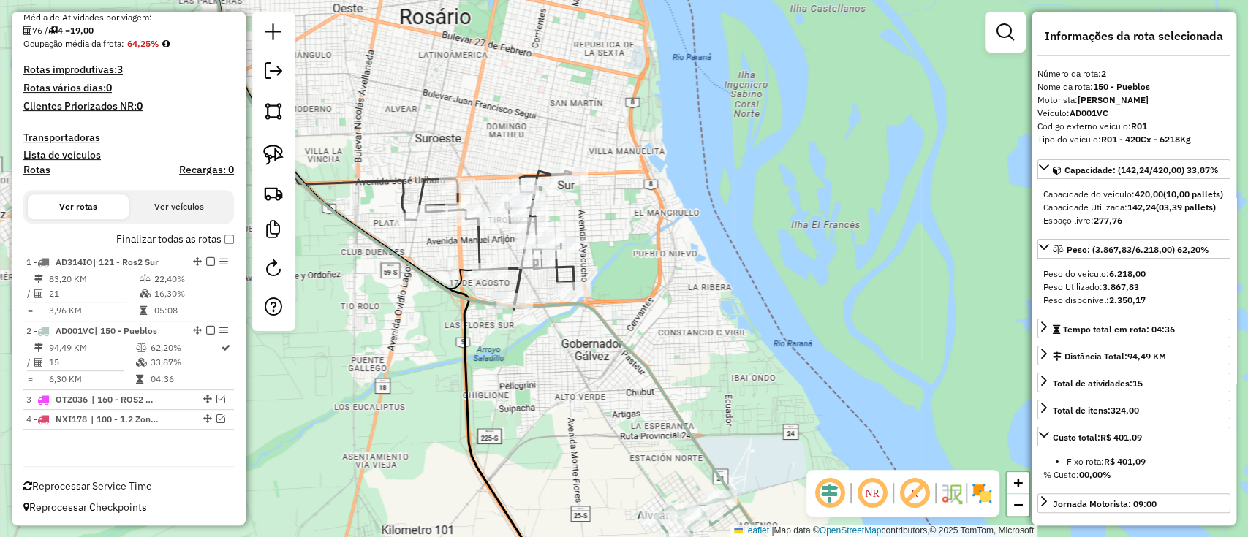
click at [480, 249] on icon at bounding box center [493, 240] width 161 height 138
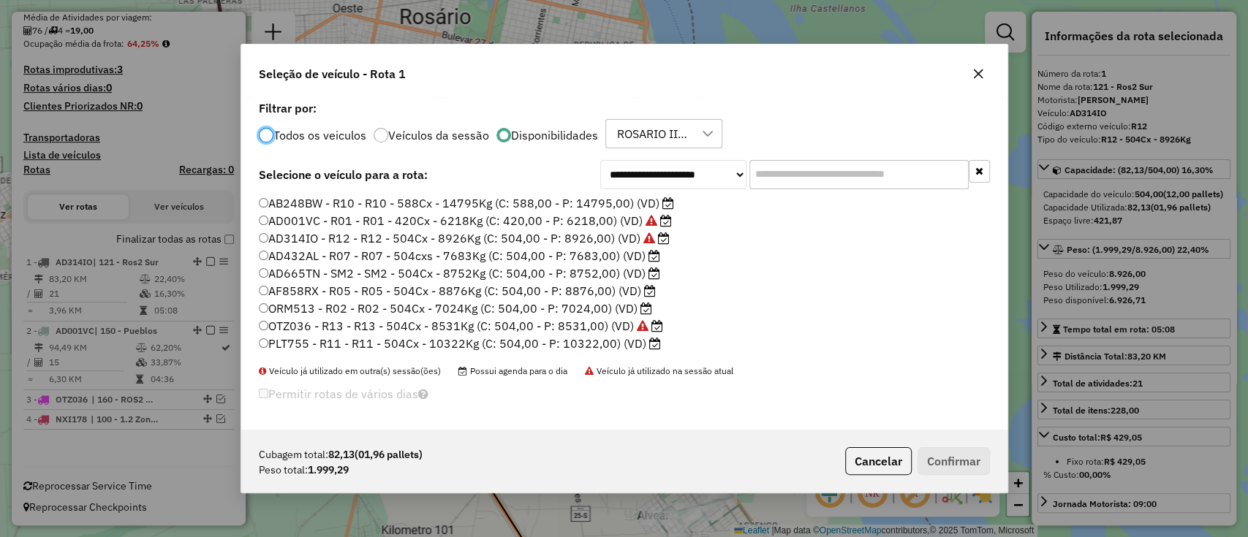
click at [440, 313] on label "ORM513 - R02 - R02 - 504Cx - 7024Kg (C: 504,00 - P: 7024,00) (VD)" at bounding box center [455, 309] width 393 height 18
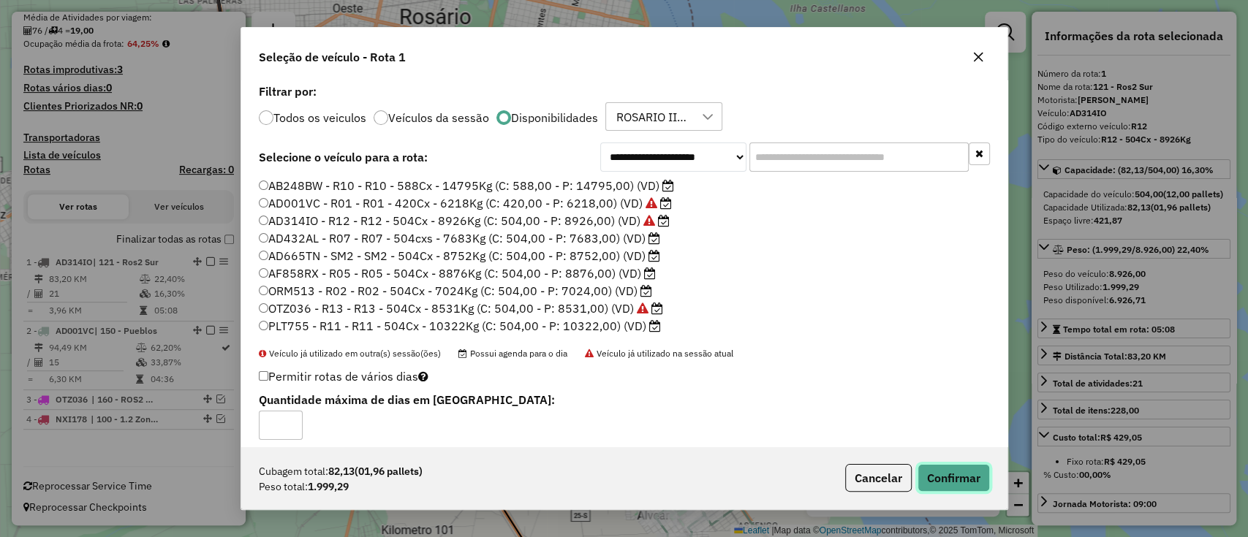
click at [949, 484] on button "Confirmar" at bounding box center [953, 478] width 72 height 28
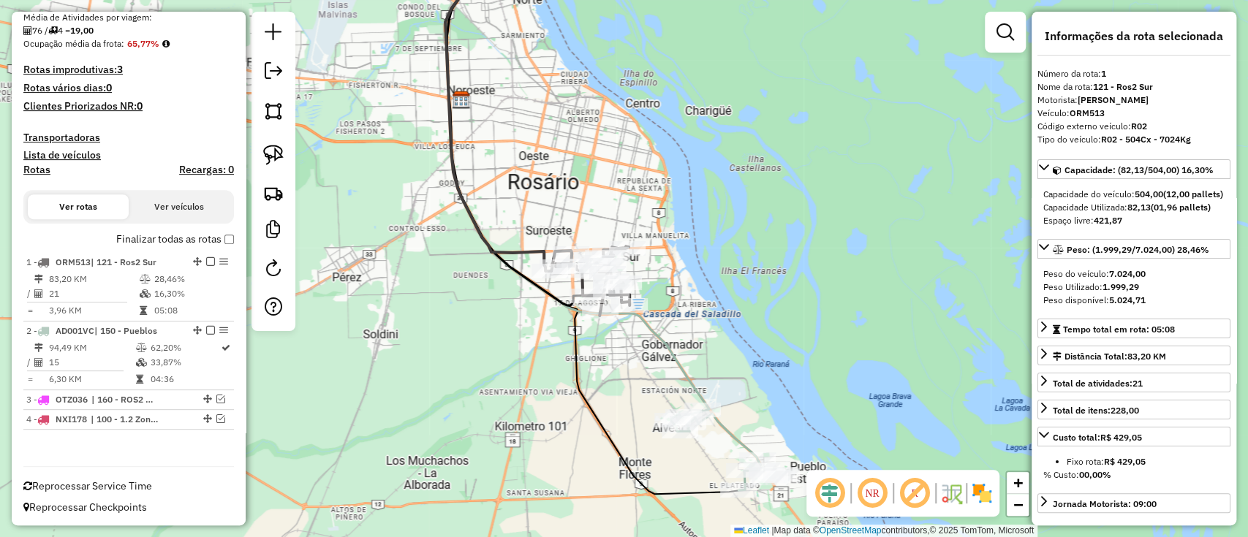
click at [685, 383] on icon at bounding box center [577, 180] width 264 height 466
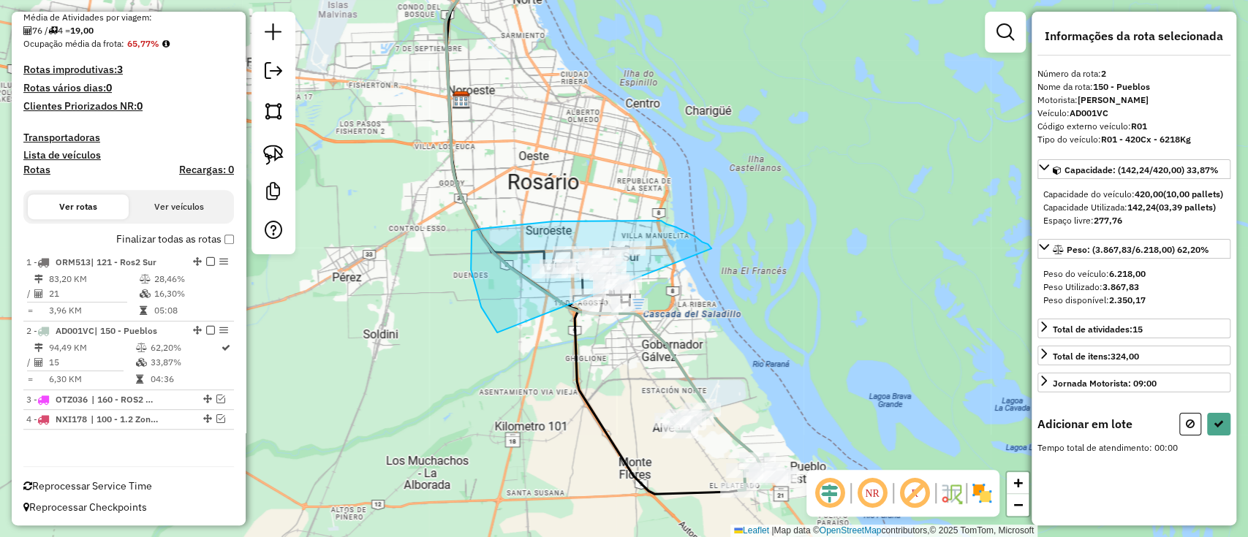
drag, startPoint x: 708, startPoint y: 244, endPoint x: 645, endPoint y: 387, distance: 156.5
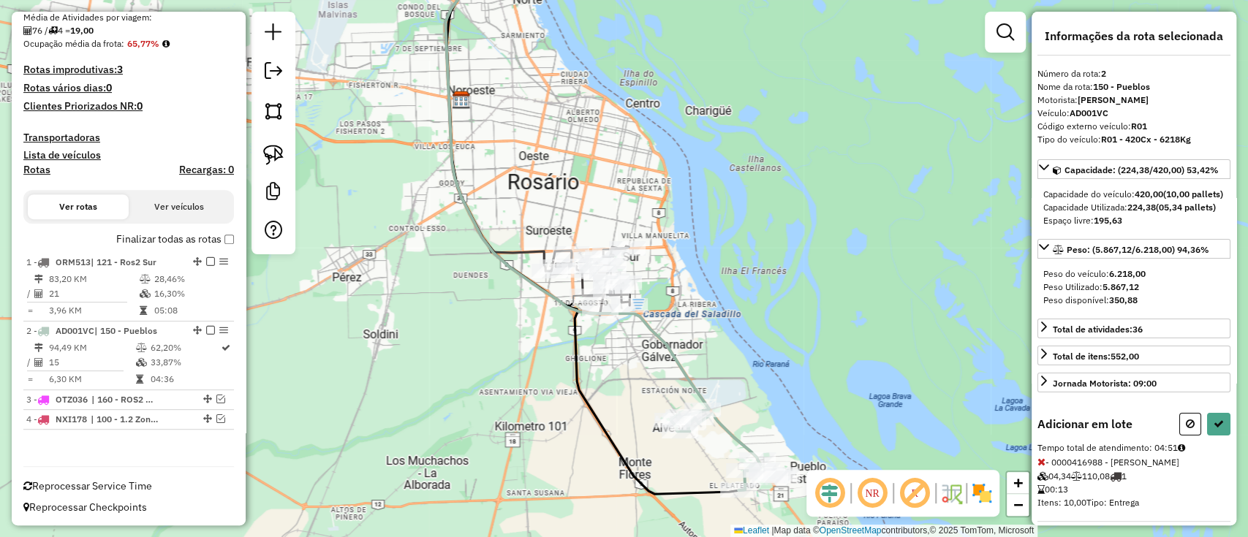
select select "**********"
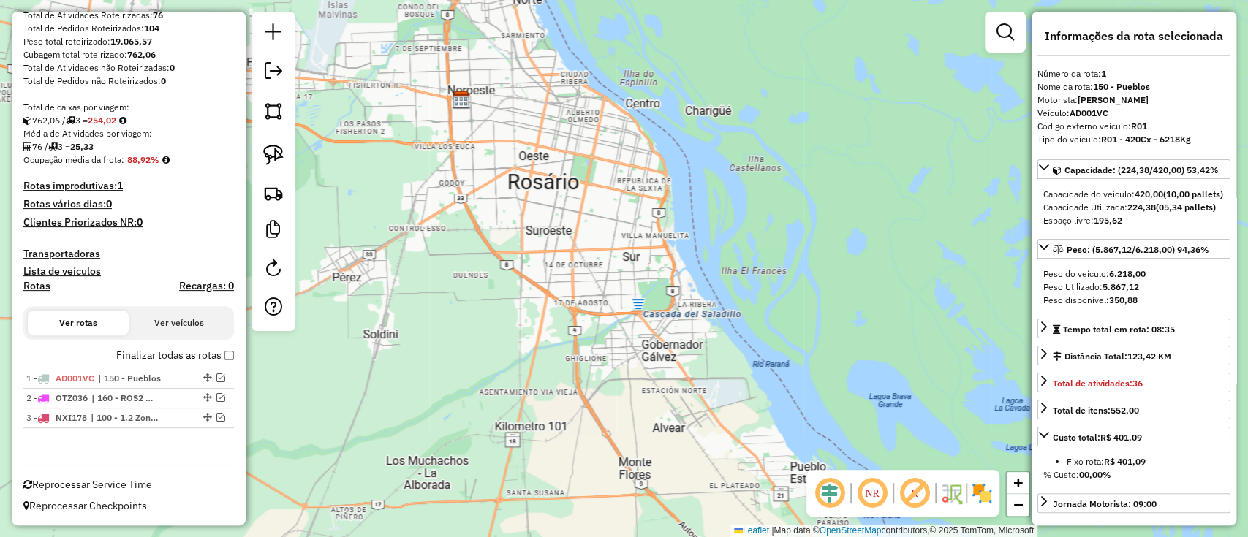
scroll to position [205, 0]
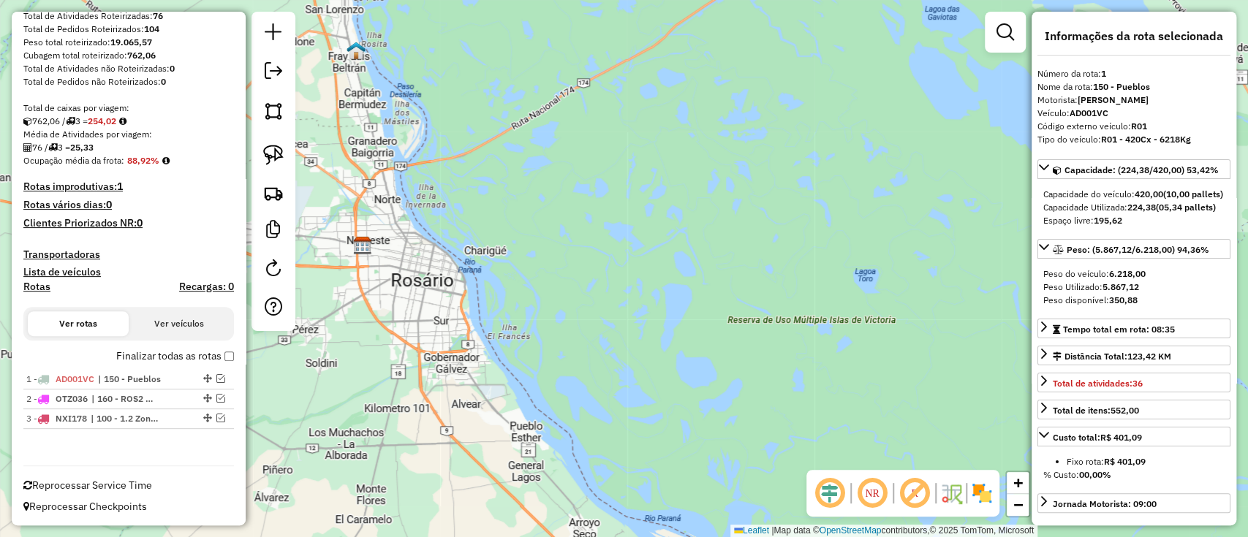
click at [217, 355] on label "Finalizar todas as rotas" at bounding box center [175, 356] width 118 height 15
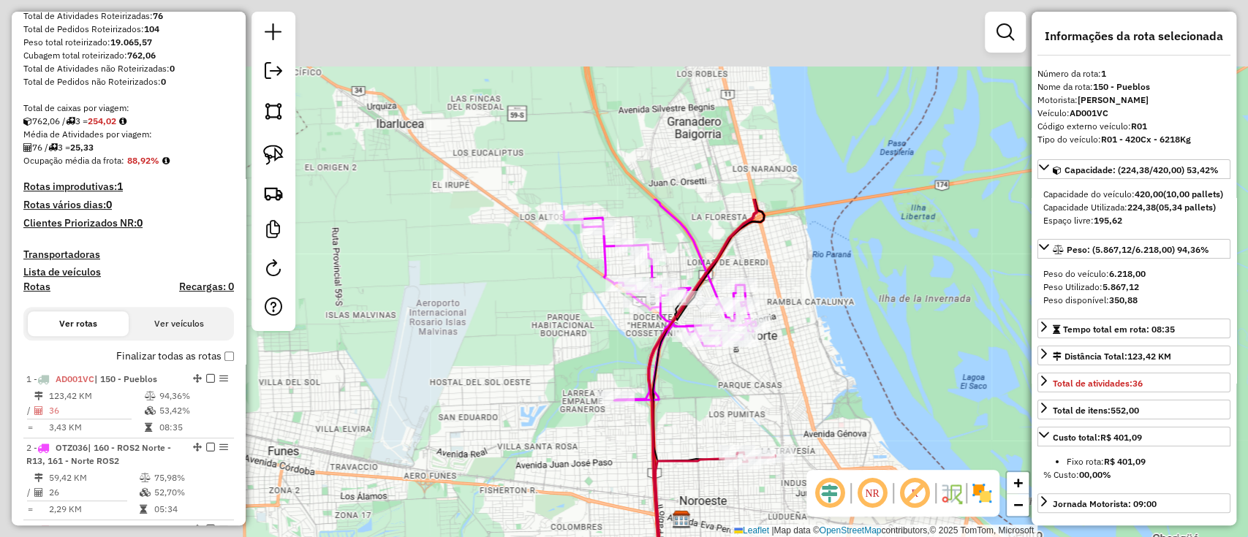
drag, startPoint x: 691, startPoint y: 531, endPoint x: 830, endPoint y: 583, distance: 148.0
click at [830, 537] on html "Aguarde... Pop-up bloqueado! Seu navegador bloqueou automáticamente a abertura …" at bounding box center [624, 268] width 1248 height 537
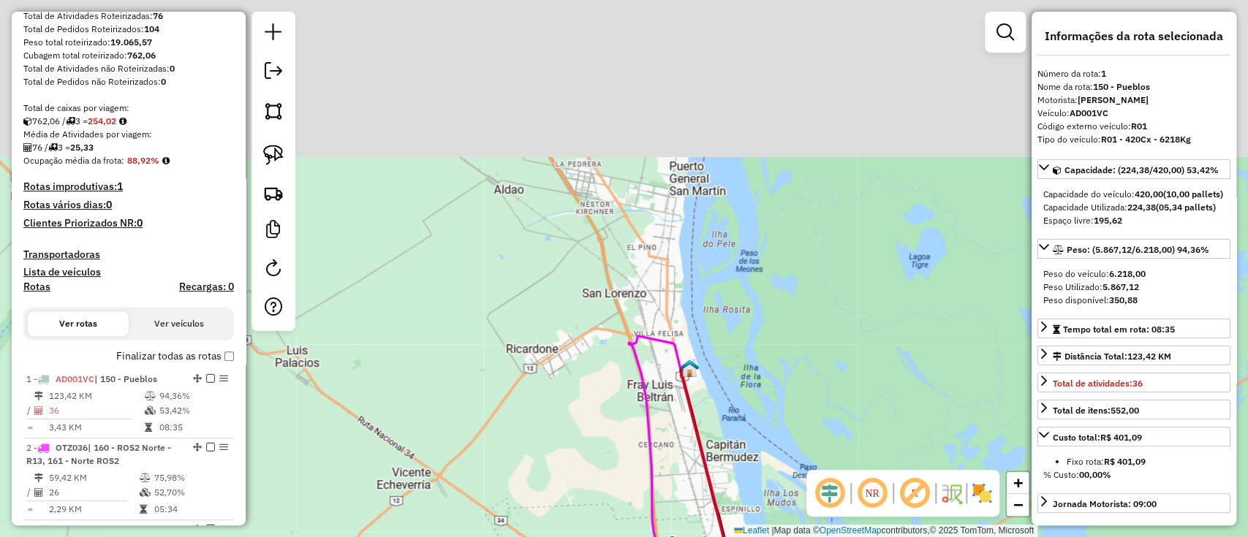
drag, startPoint x: 614, startPoint y: 291, endPoint x: 629, endPoint y: 514, distance: 223.5
click at [629, 514] on div "Janela de atendimento Grade de atendimento Capacidade Transportadoras Veículos …" at bounding box center [624, 268] width 1248 height 537
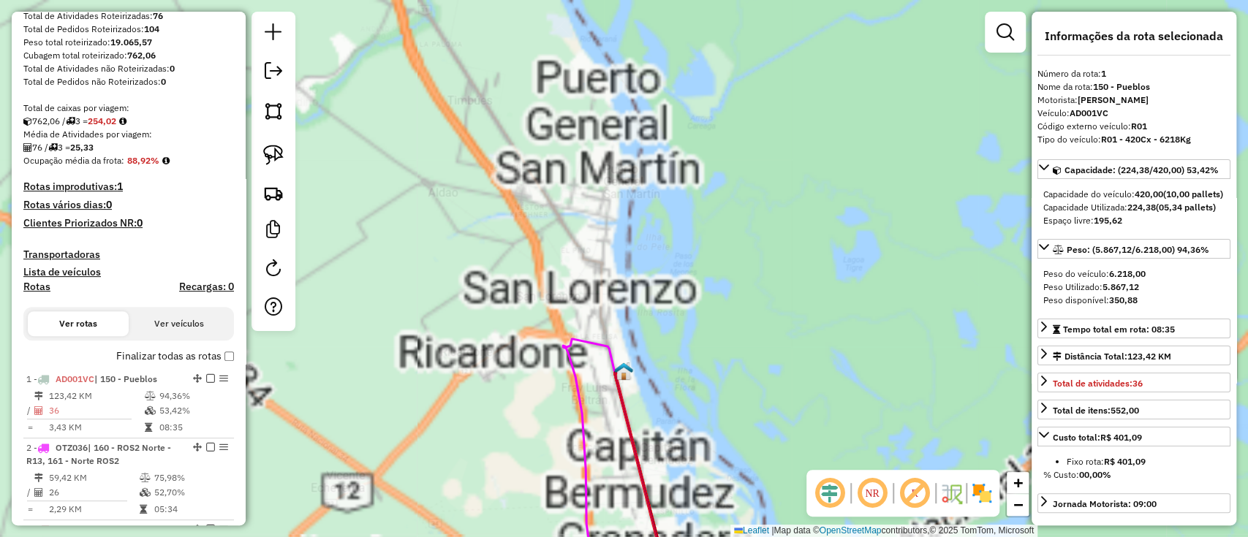
drag, startPoint x: 659, startPoint y: 412, endPoint x: 653, endPoint y: 379, distance: 34.3
click at [653, 382] on div "Janela de atendimento Grade de atendimento Capacidade Transportadoras Veículos …" at bounding box center [624, 268] width 1248 height 537
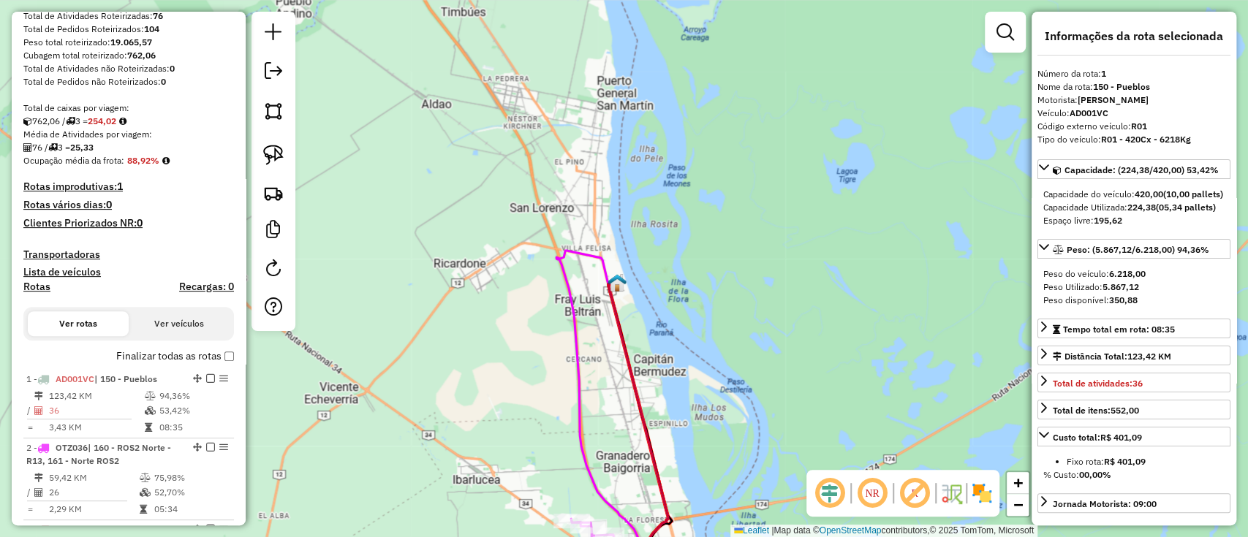
click at [578, 408] on icon at bounding box center [602, 408] width 93 height 314
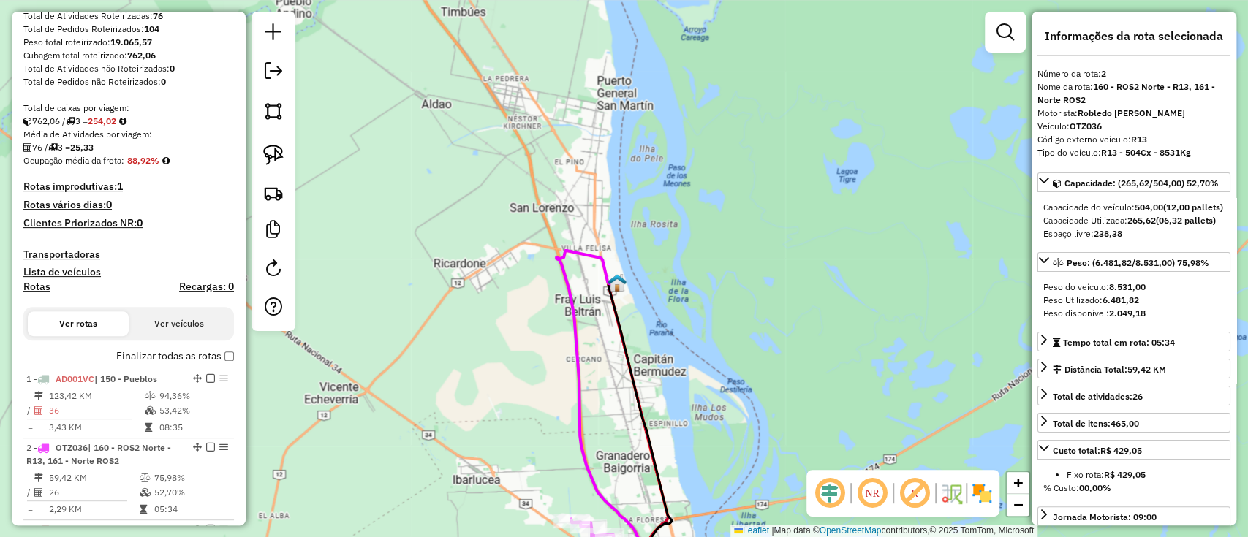
scroll to position [404, 0]
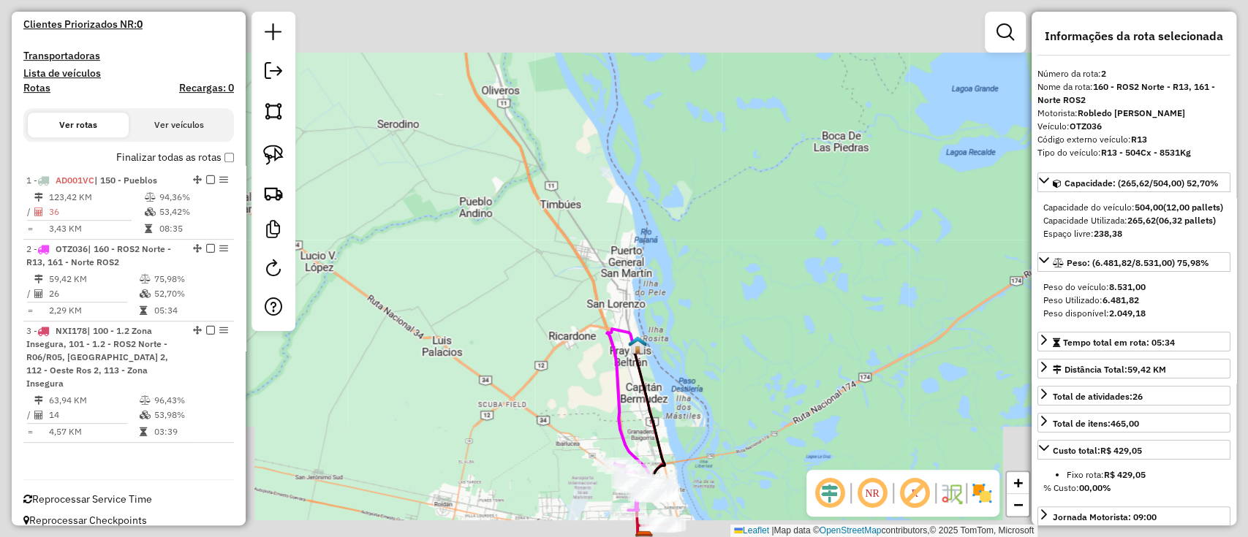
drag, startPoint x: 687, startPoint y: 310, endPoint x: 652, endPoint y: 199, distance: 116.5
click at [655, 208] on div "Janela de atendimento Grade de atendimento Capacidade Transportadoras Veículos …" at bounding box center [624, 268] width 1248 height 537
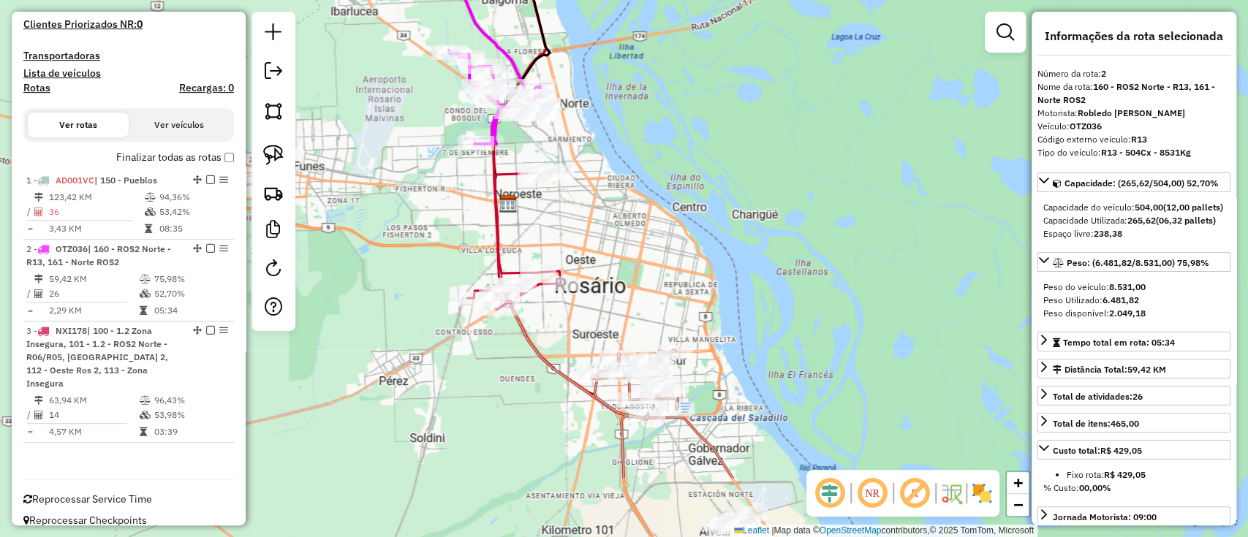
drag, startPoint x: 665, startPoint y: 301, endPoint x: 650, endPoint y: 222, distance: 80.4
click at [664, 202] on div "Janela de atendimento Grade de atendimento Capacidade Transportadoras Veículos …" at bounding box center [624, 268] width 1248 height 537
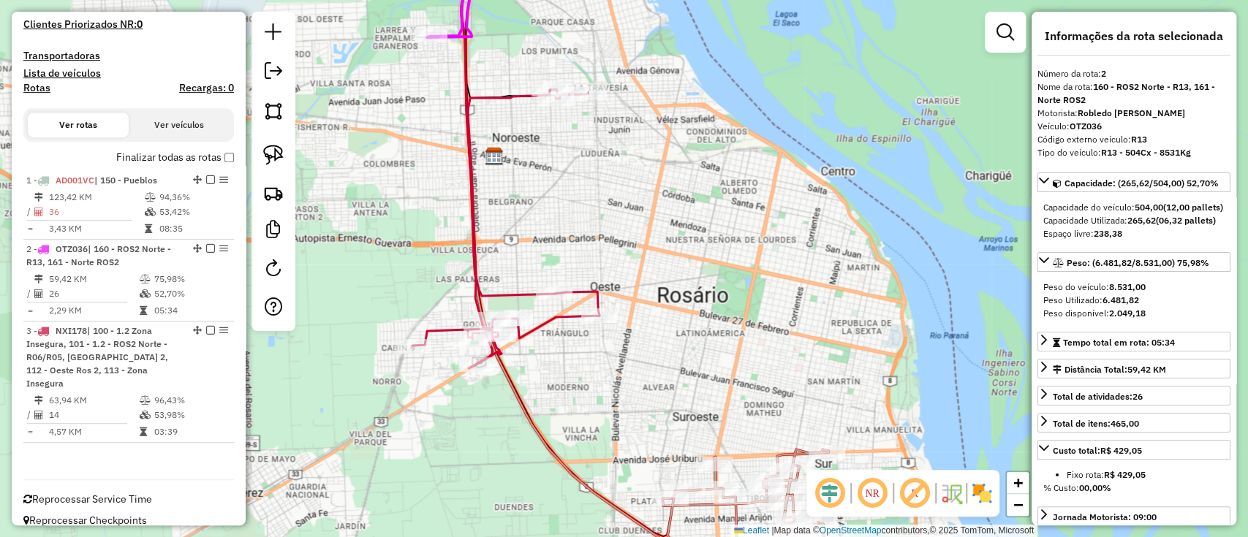
click at [513, 73] on div "Janela de atendimento Grade de atendimento Capacidade Transportadoras Veículos …" at bounding box center [624, 268] width 1248 height 537
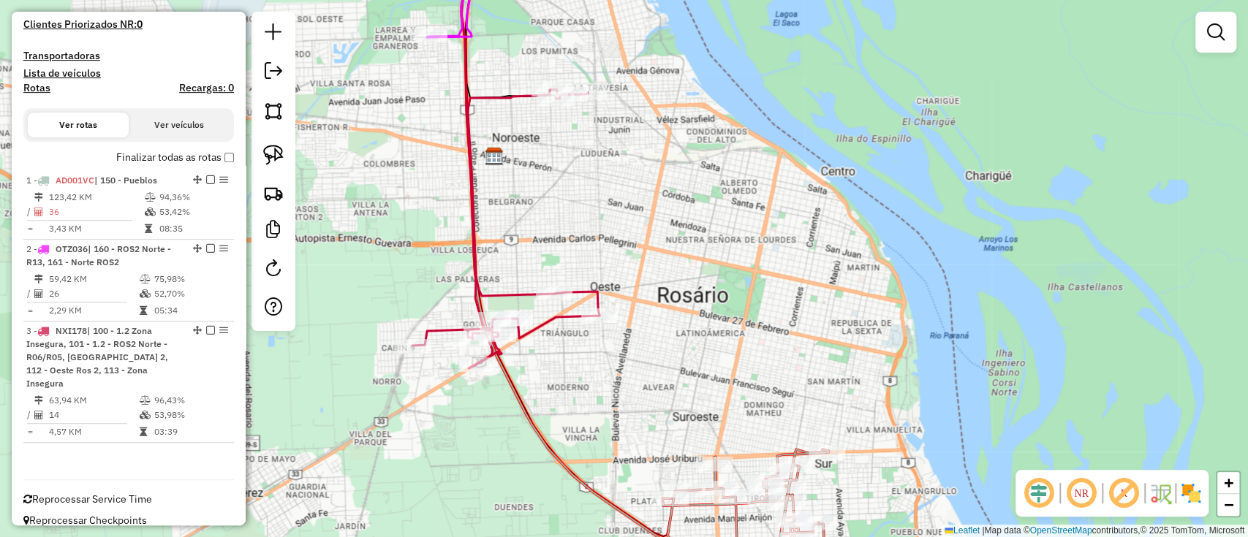
click at [514, 91] on icon at bounding box center [505, 228] width 187 height 279
select select "**********"
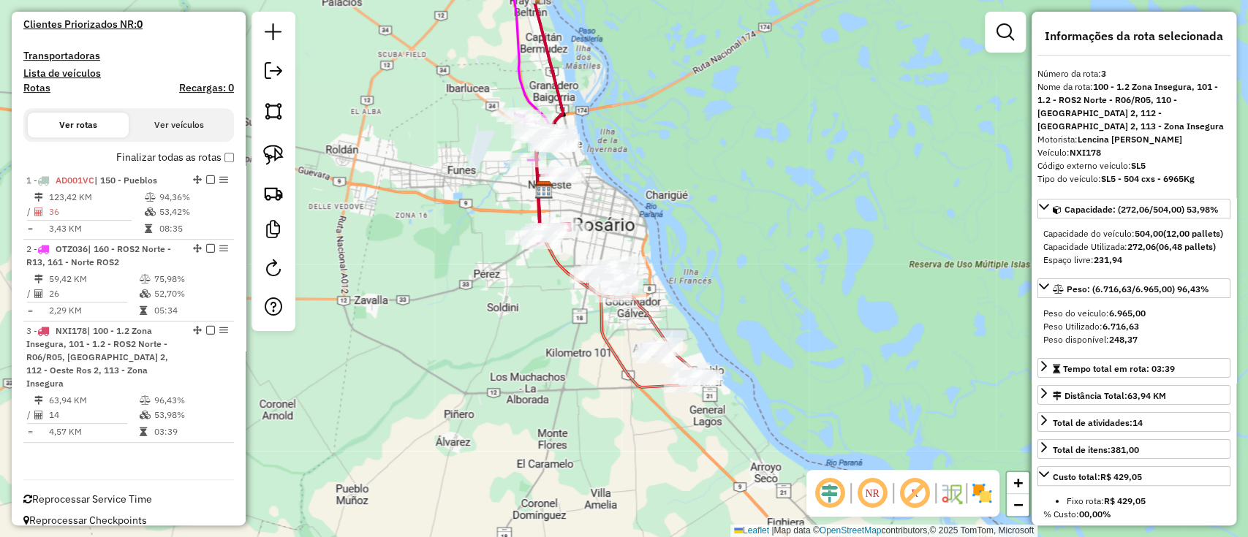
click at [655, 314] on icon at bounding box center [600, 170] width 135 height 351
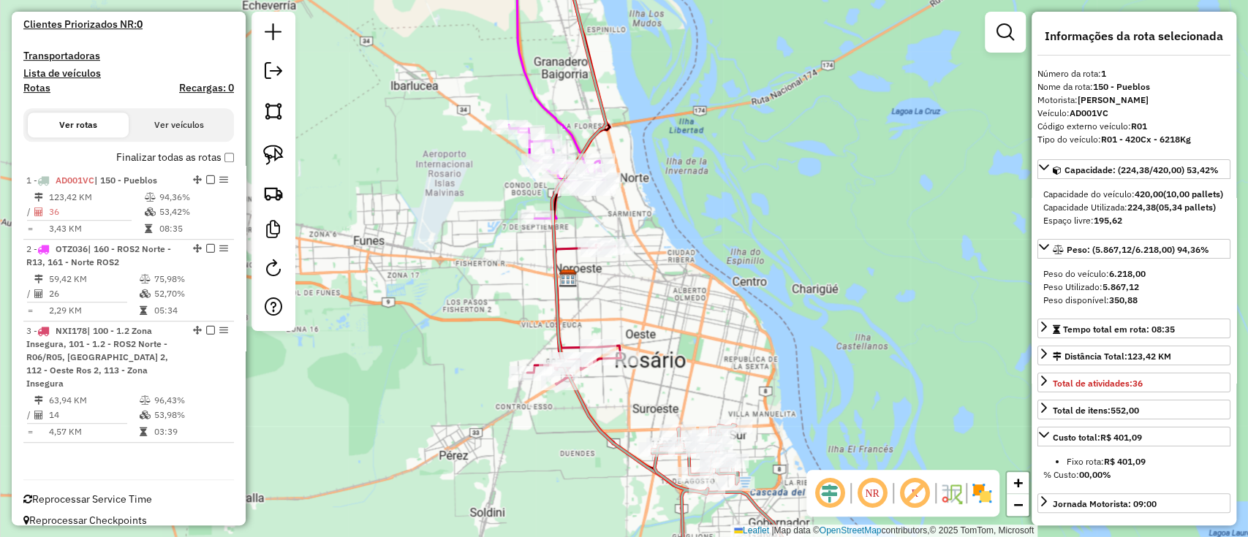
click at [538, 91] on icon at bounding box center [550, 58] width 73 height 225
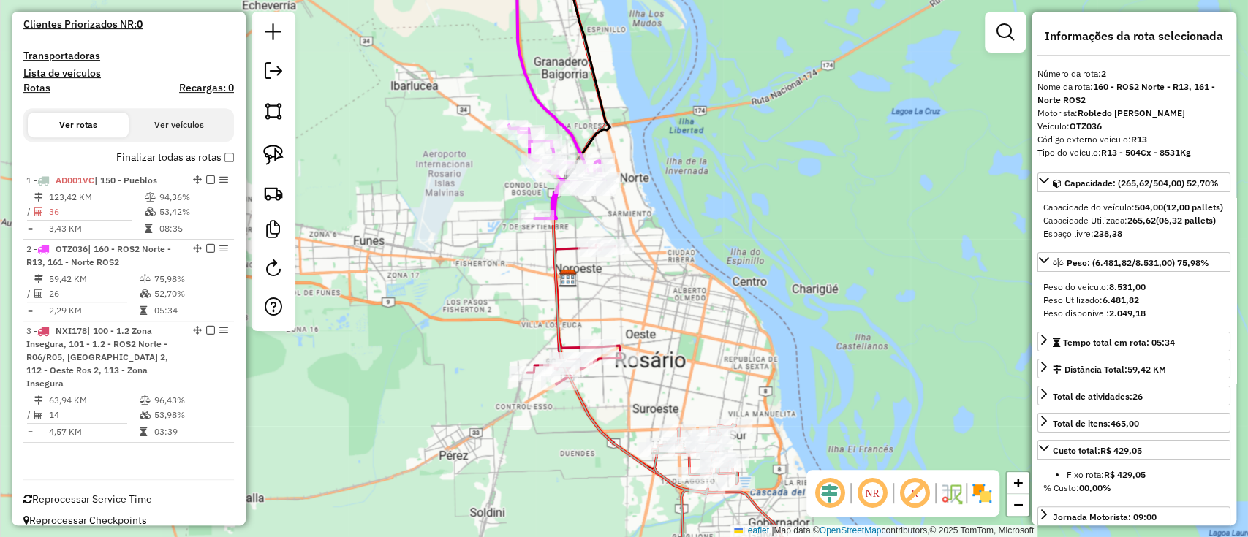
click at [569, 246] on icon at bounding box center [574, 315] width 94 height 140
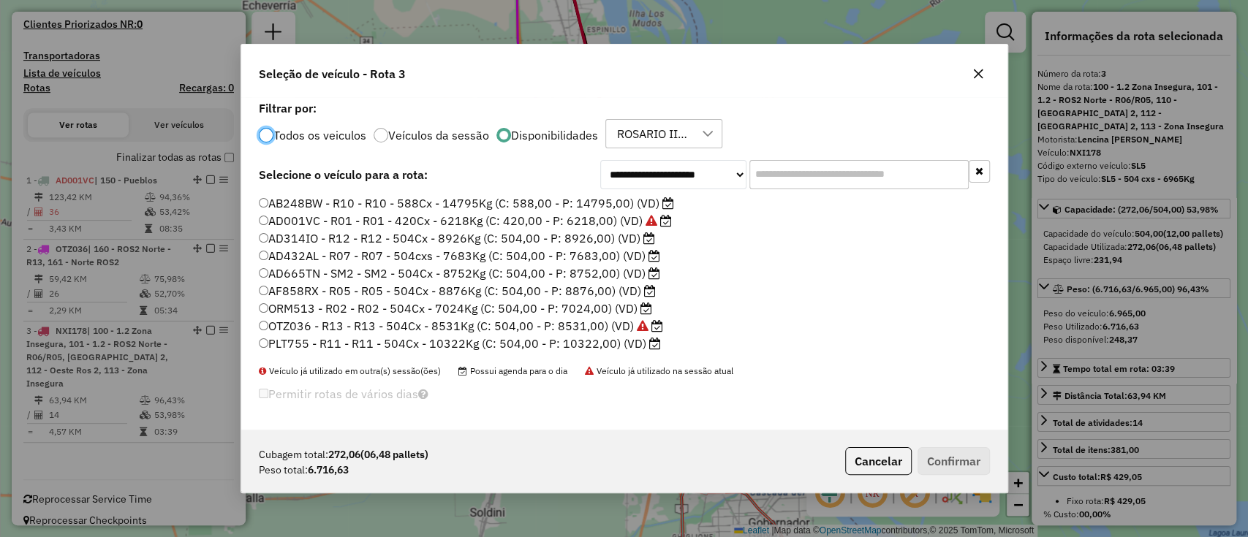
scroll to position [7, 4]
click at [392, 298] on label "AF858RX - R05 - R05 - 504Cx - 8876Kg (C: 504,00 - P: 8876,00) (VD)" at bounding box center [457, 291] width 397 height 18
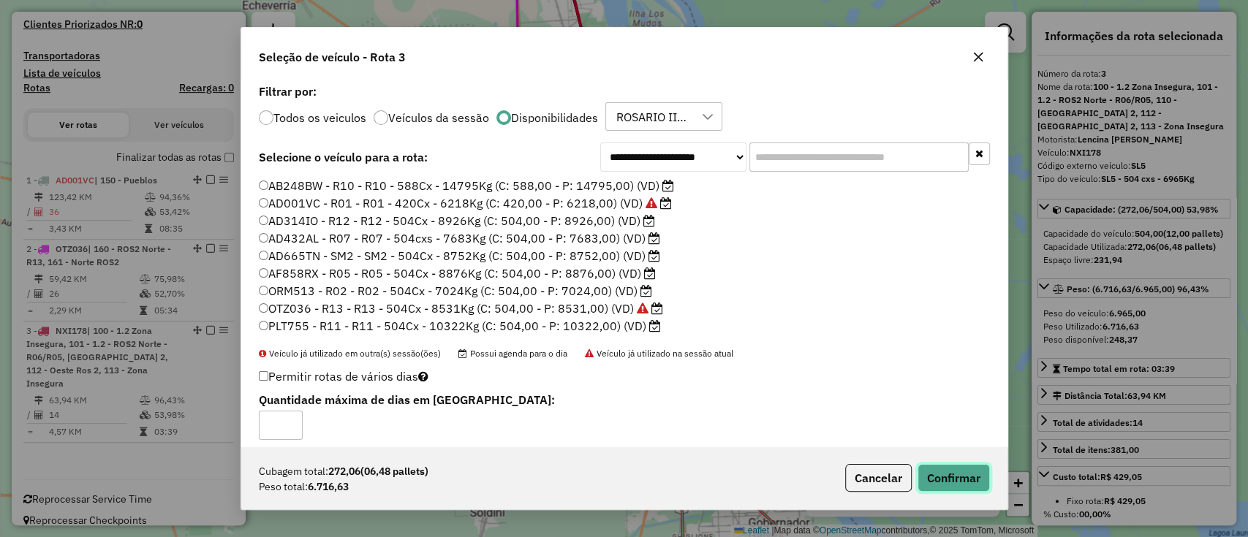
click at [948, 465] on button "Confirmar" at bounding box center [953, 478] width 72 height 28
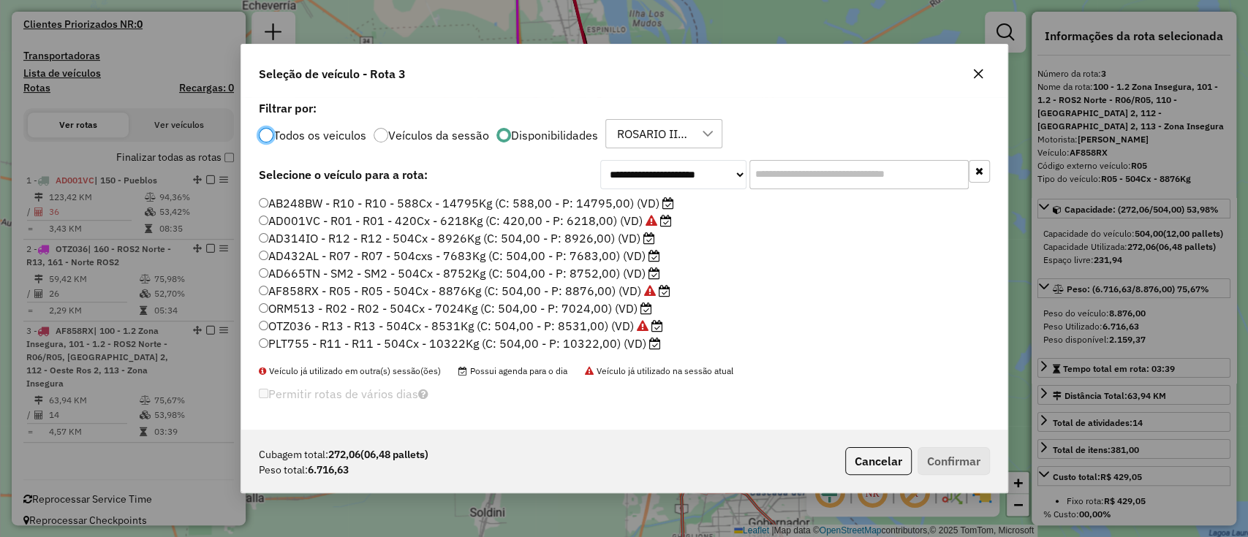
click at [602, 259] on label "AD432AL - R07 - R07 - 504cxs - 7683Kg (C: 504,00 - P: 7683,00) (VD)" at bounding box center [459, 256] width 401 height 18
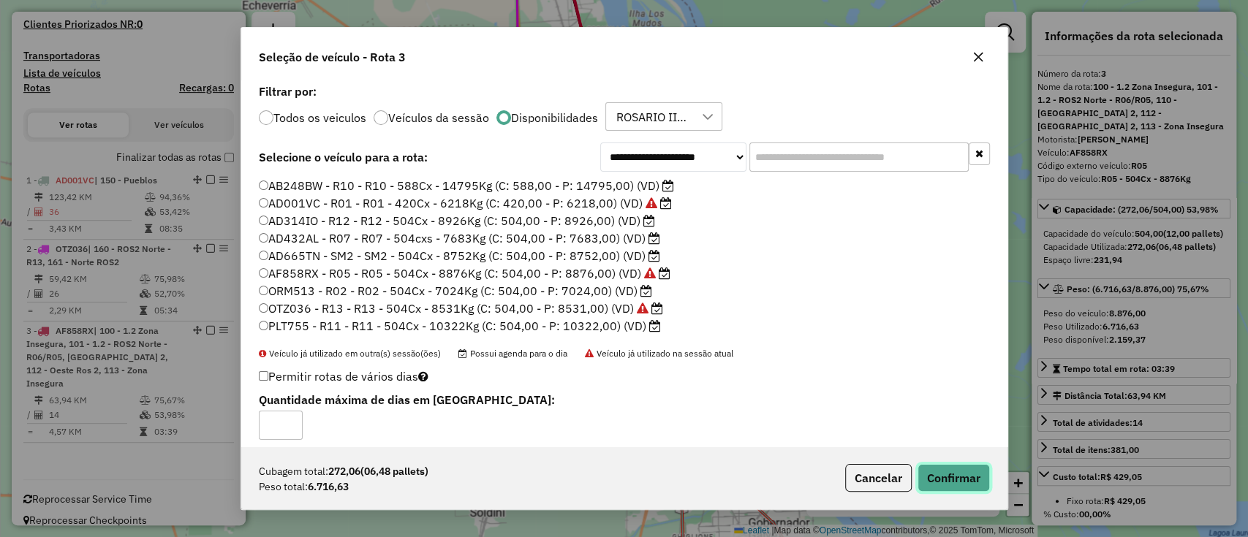
click at [939, 482] on button "Confirmar" at bounding box center [953, 478] width 72 height 28
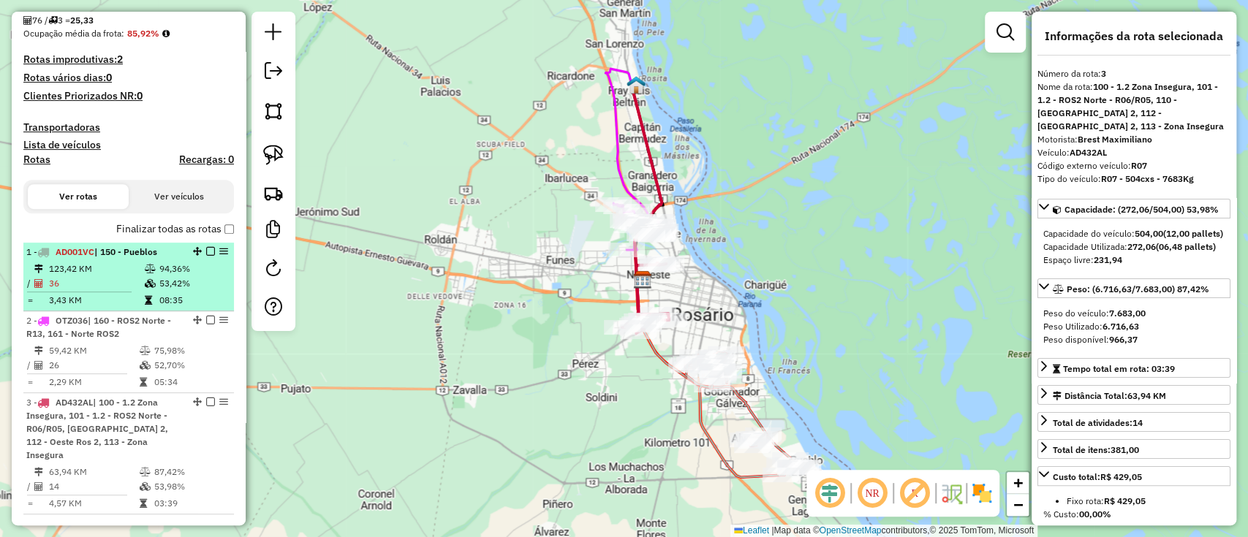
scroll to position [306, 0]
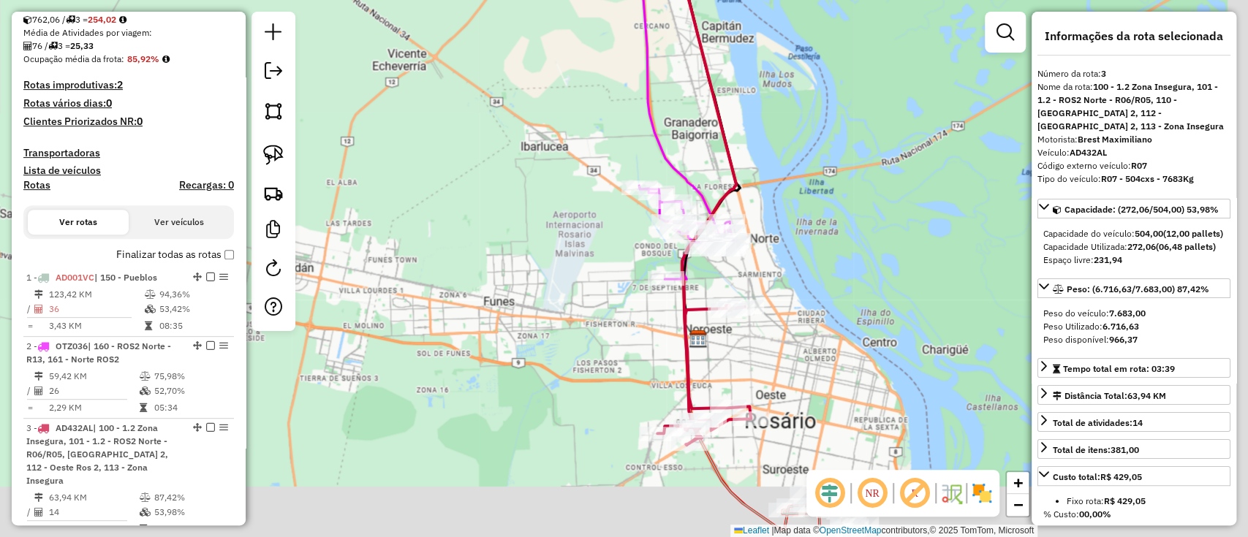
drag, startPoint x: 605, startPoint y: 138, endPoint x: 651, endPoint y: 216, distance: 90.8
click at [439, 45] on div "Janela de atendimento Grade de atendimento Capacidade Transportadoras Veículos …" at bounding box center [624, 268] width 1248 height 537
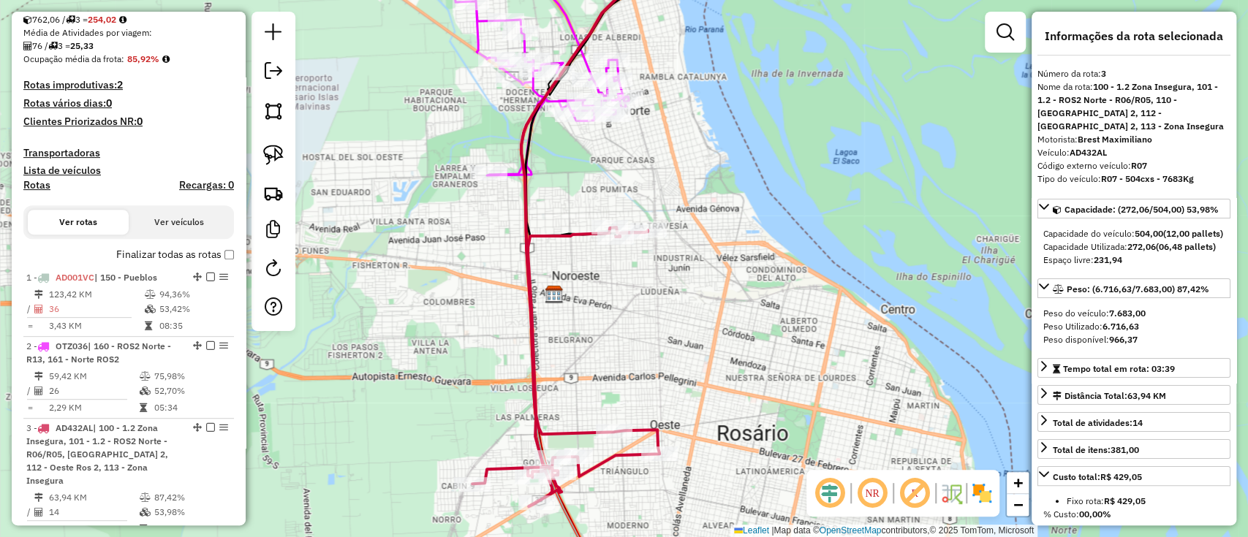
click at [573, 230] on icon at bounding box center [565, 366] width 187 height 279
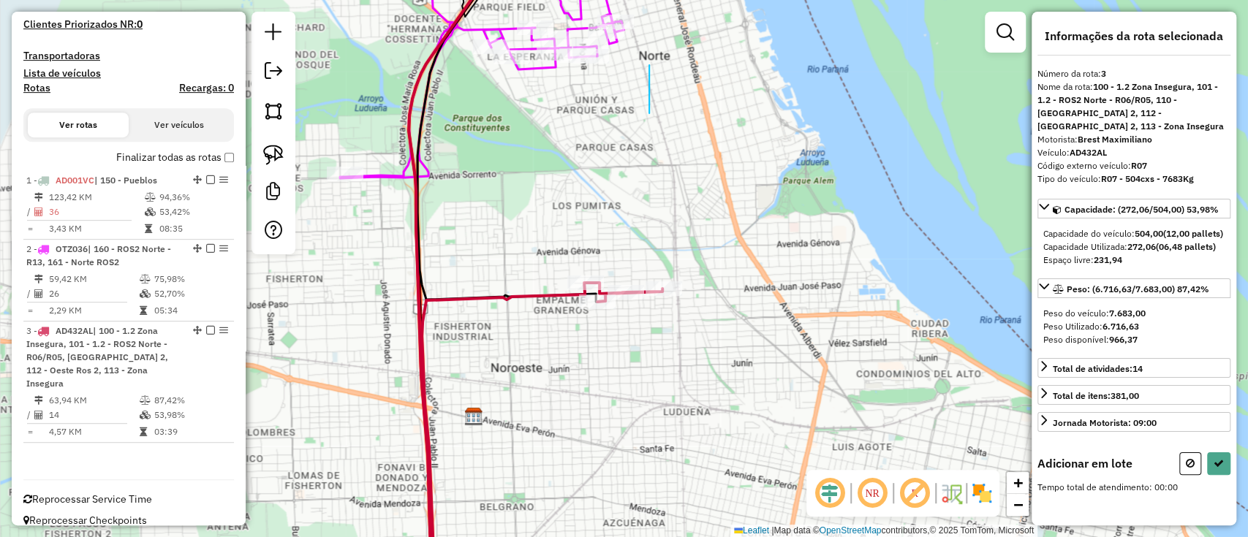
drag, startPoint x: 649, startPoint y: 69, endPoint x: 659, endPoint y: 160, distance: 91.9
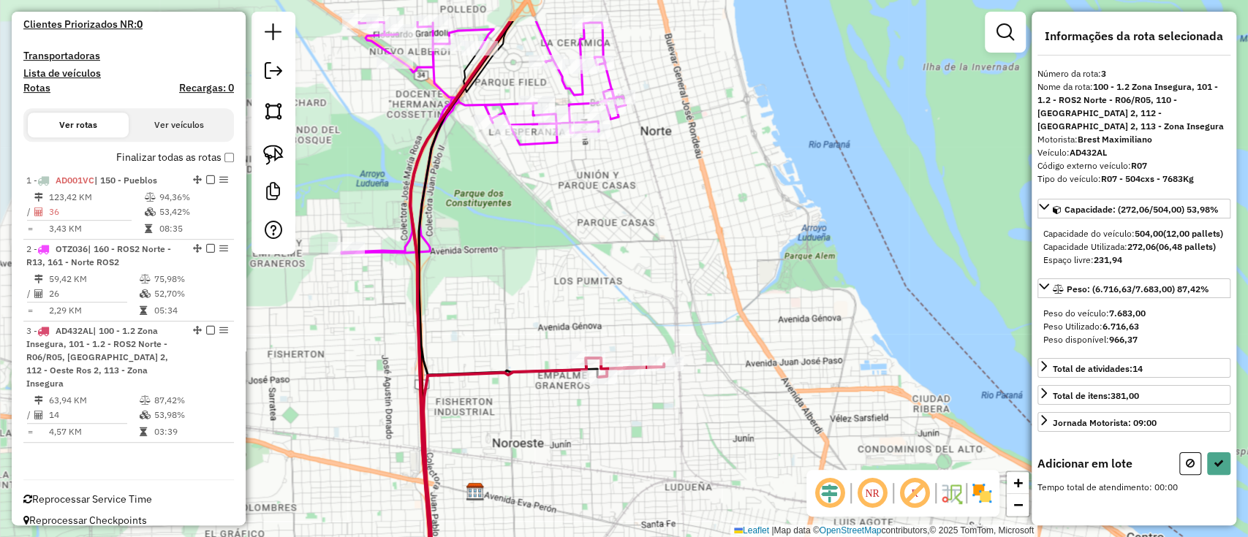
drag, startPoint x: 673, startPoint y: 141, endPoint x: 678, endPoint y: 161, distance: 20.6
click at [678, 161] on div "Janela de atendimento Grade de atendimento Capacidade Transportadoras Veículos …" at bounding box center [624, 268] width 1248 height 537
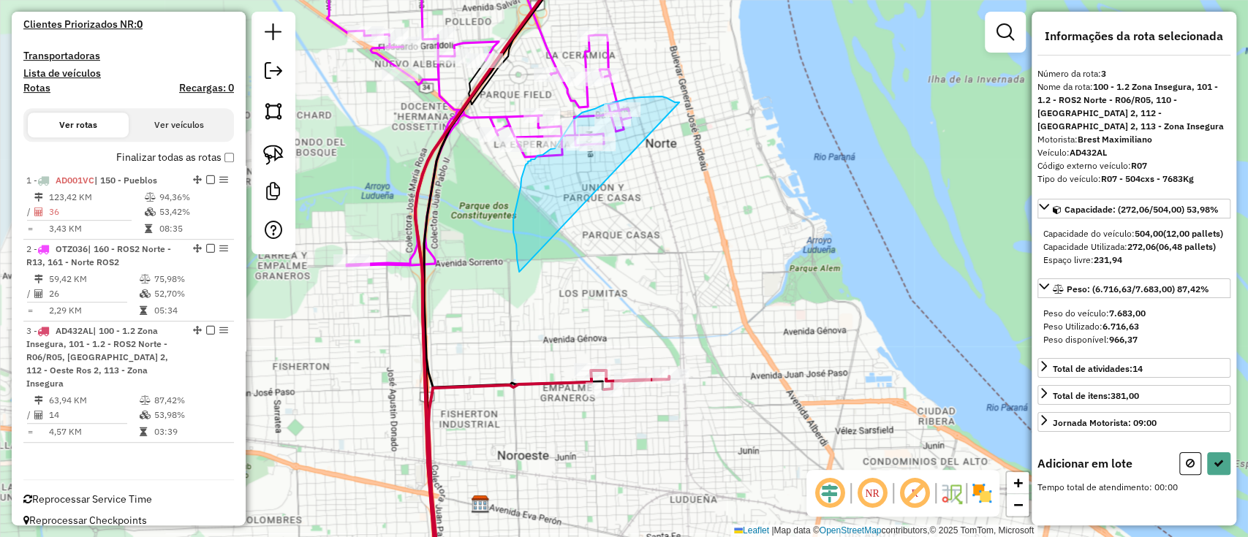
drag, startPoint x: 678, startPoint y: 102, endPoint x: 567, endPoint y: 360, distance: 281.0
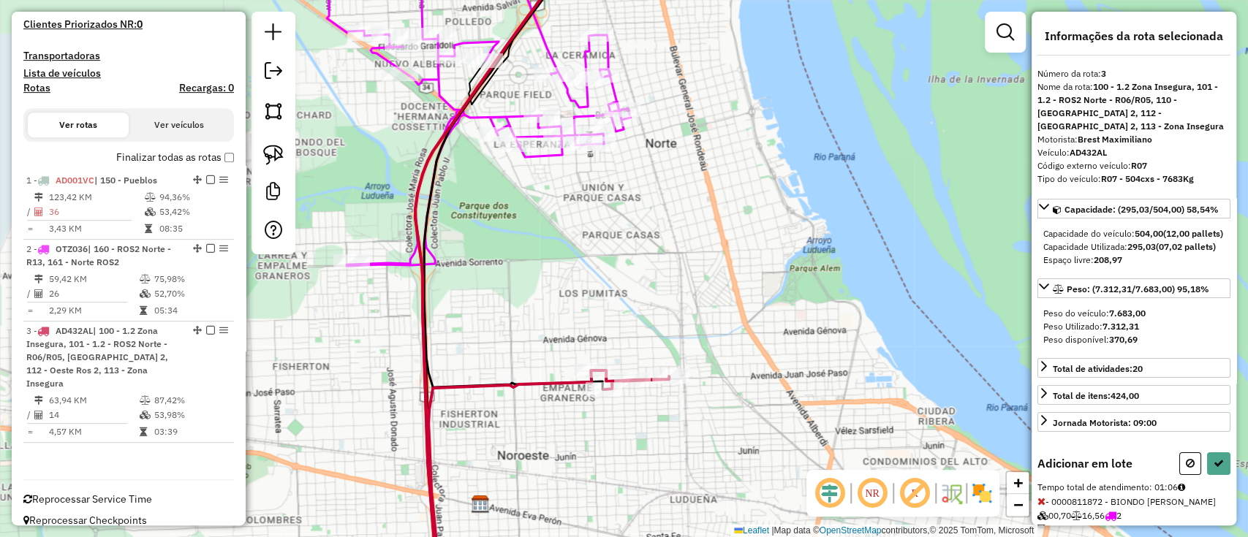
select select "**********"
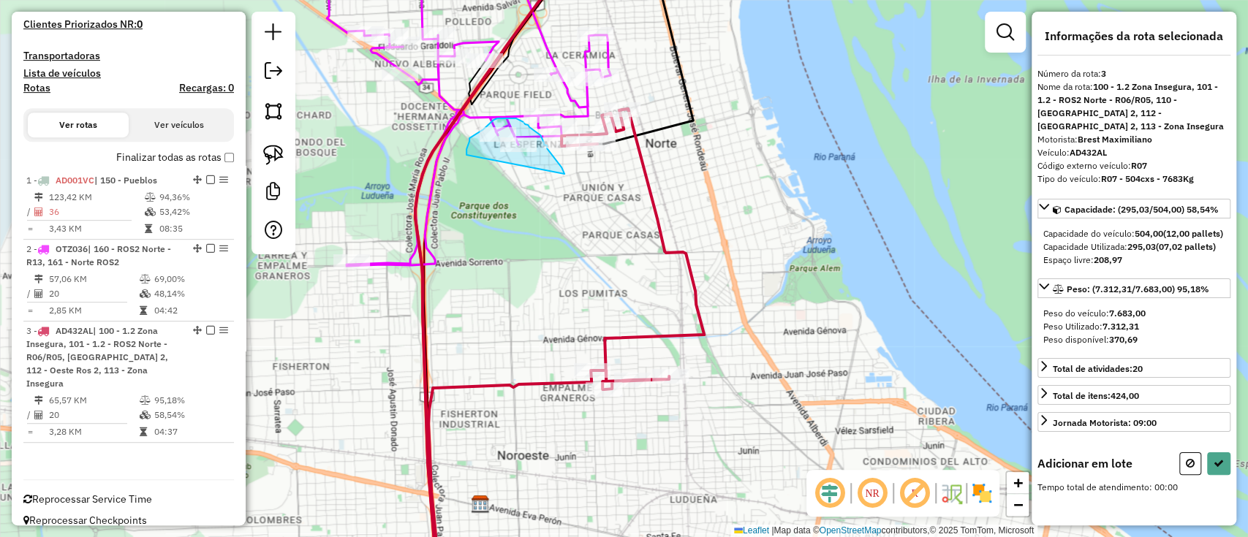
drag, startPoint x: 564, startPoint y: 174, endPoint x: 598, endPoint y: 140, distance: 48.1
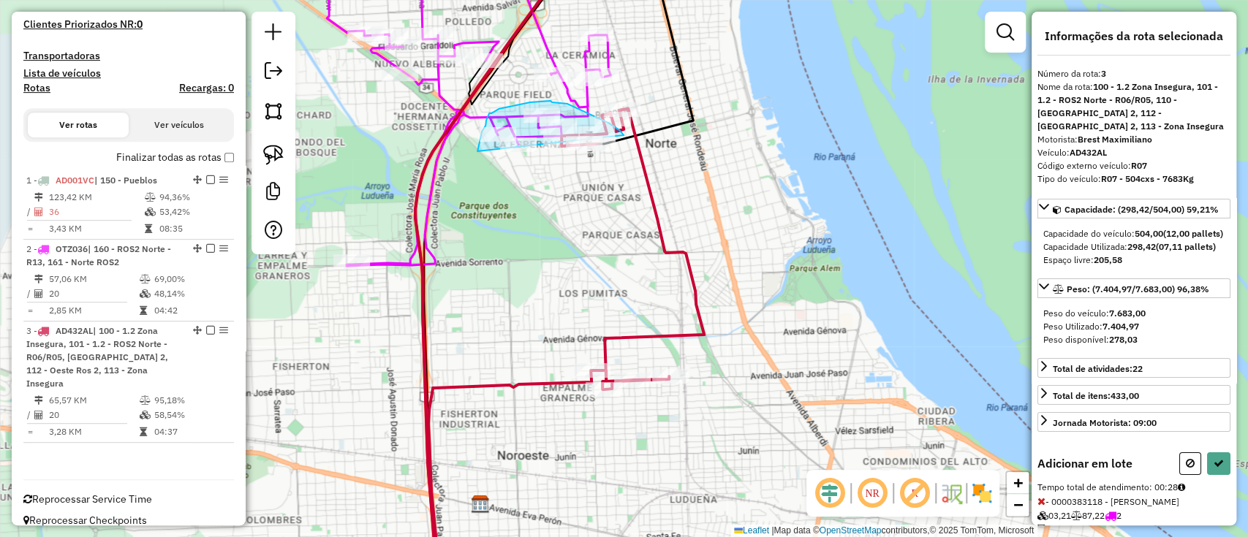
drag, startPoint x: 616, startPoint y: 128, endPoint x: 483, endPoint y: 151, distance: 135.1
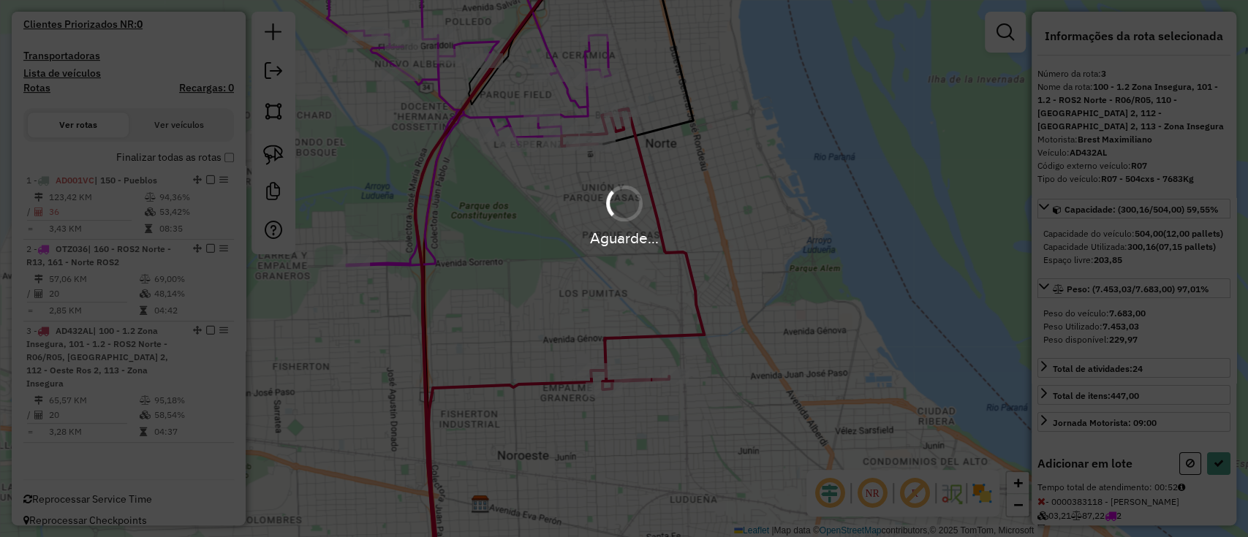
select select "**********"
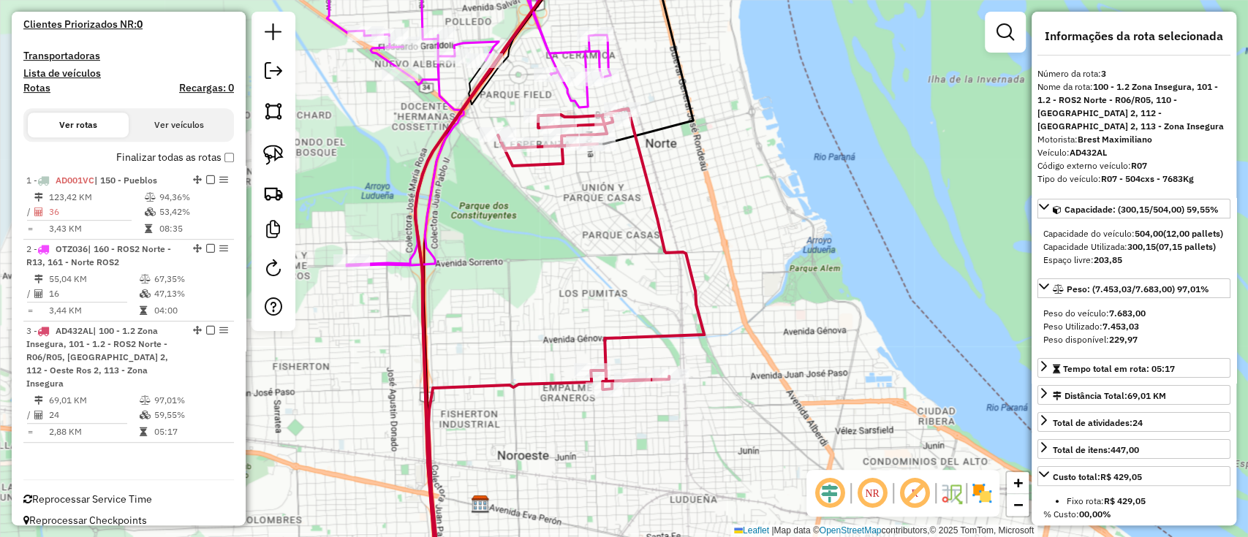
click at [672, 333] on icon at bounding box center [566, 350] width 276 height 482
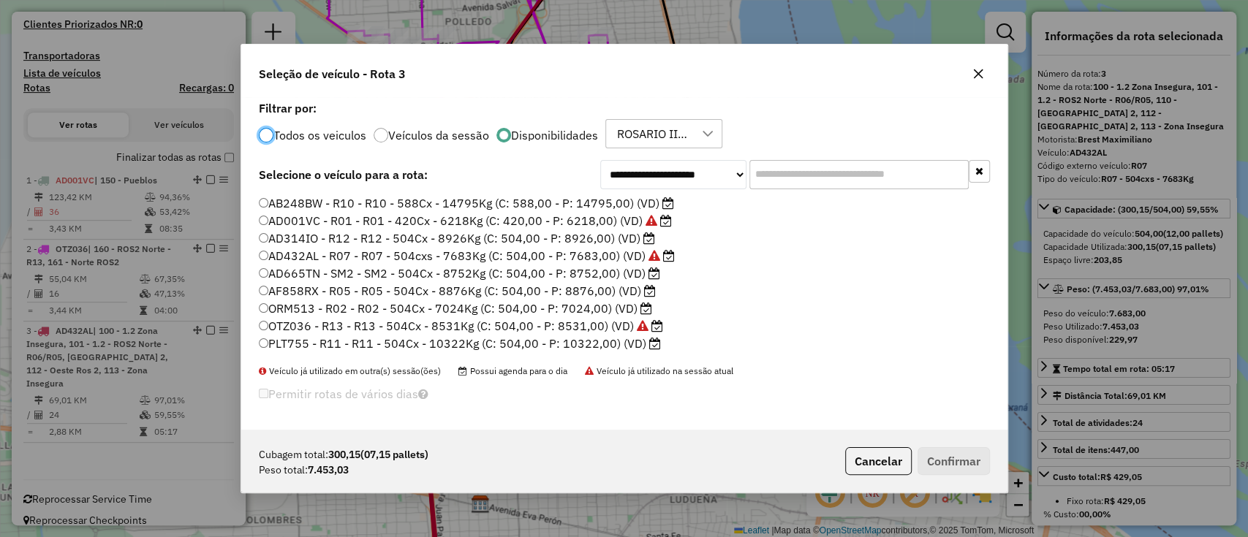
scroll to position [7, 4]
click at [468, 298] on label "AF858RX - R05 - R05 - 504Cx - 8876Kg (C: 504,00 - P: 8876,00) (VD)" at bounding box center [457, 291] width 397 height 18
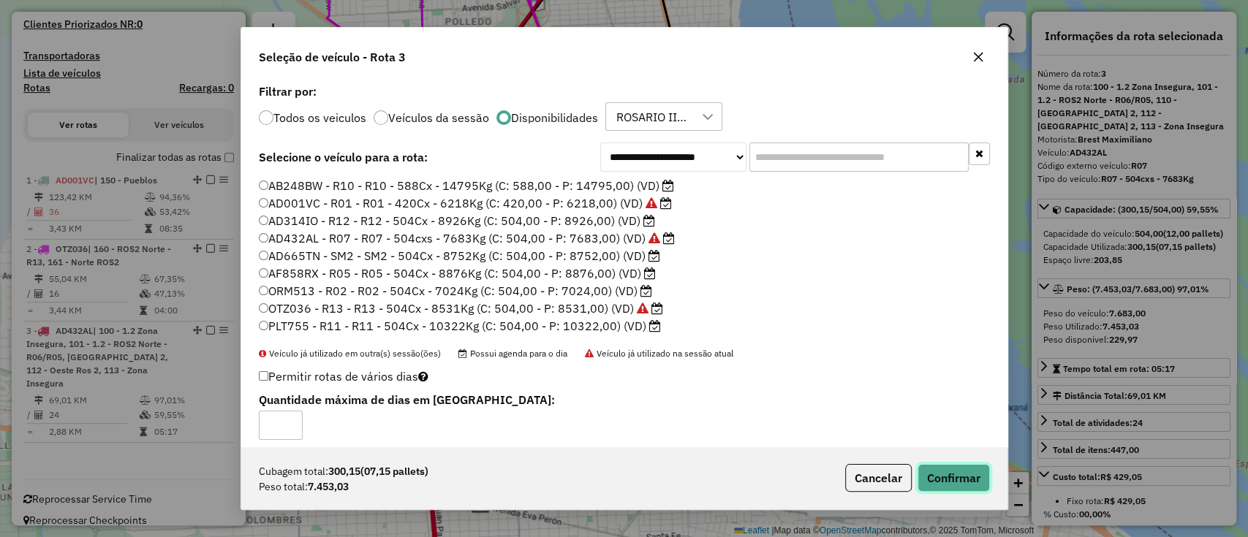
click at [941, 467] on button "Confirmar" at bounding box center [953, 478] width 72 height 28
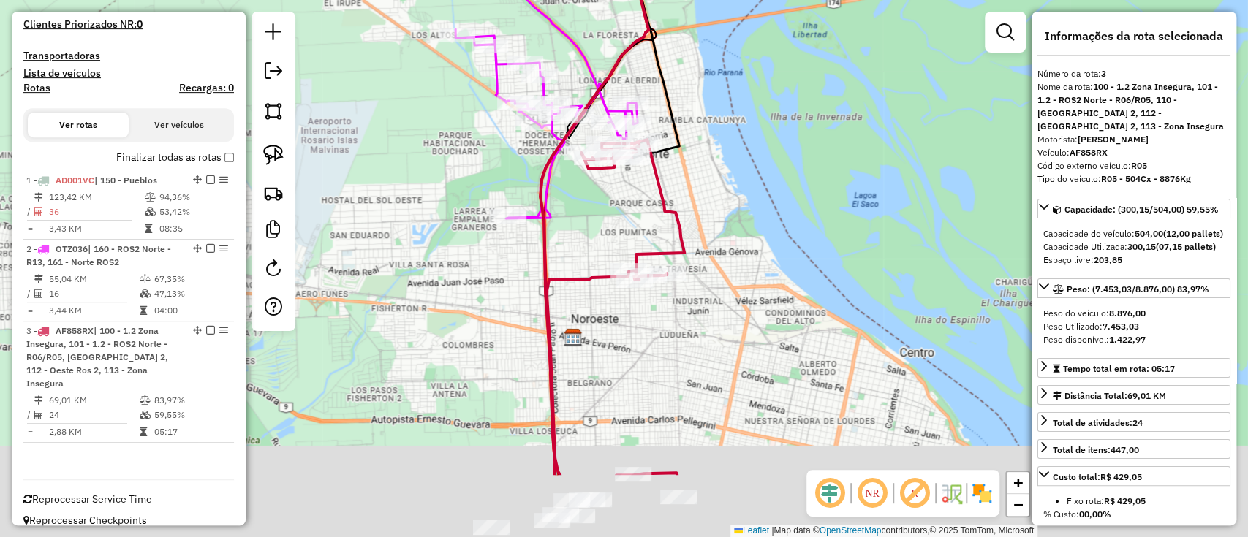
drag, startPoint x: 700, startPoint y: 339, endPoint x: 684, endPoint y: 234, distance: 106.5
click at [684, 247] on div "Janela de atendimento Grade de atendimento Capacidade Transportadoras Veículos …" at bounding box center [624, 268] width 1248 height 537
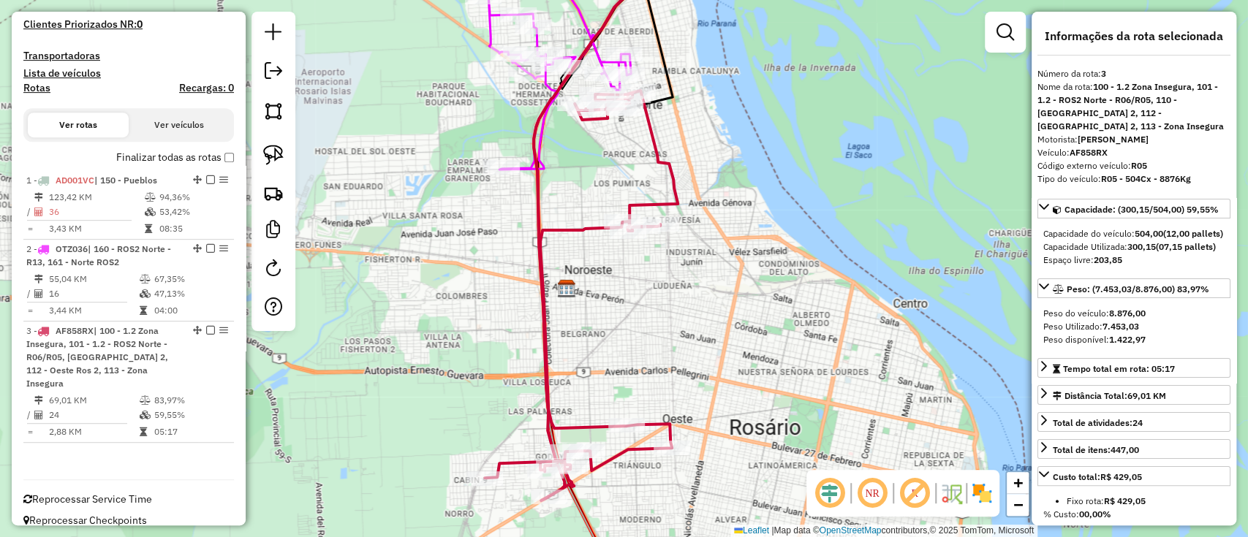
drag, startPoint x: 708, startPoint y: 315, endPoint x: 700, endPoint y: 231, distance: 84.4
click at [700, 231] on div "Janela de atendimento Grade de atendimento Capacidade Transportadoras Veículos …" at bounding box center [624, 268] width 1248 height 537
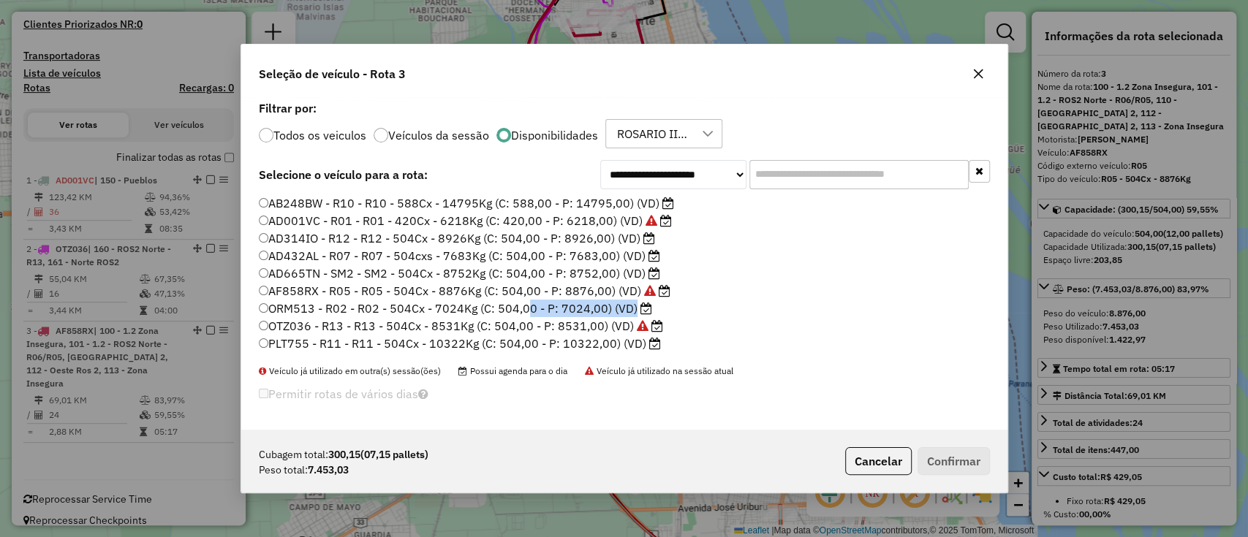
click at [520, 314] on li "ORM513 - R02 - R02 - 504Cx - 7024Kg (C: 504,00 - P: 7024,00) (VD)" at bounding box center [624, 309] width 731 height 18
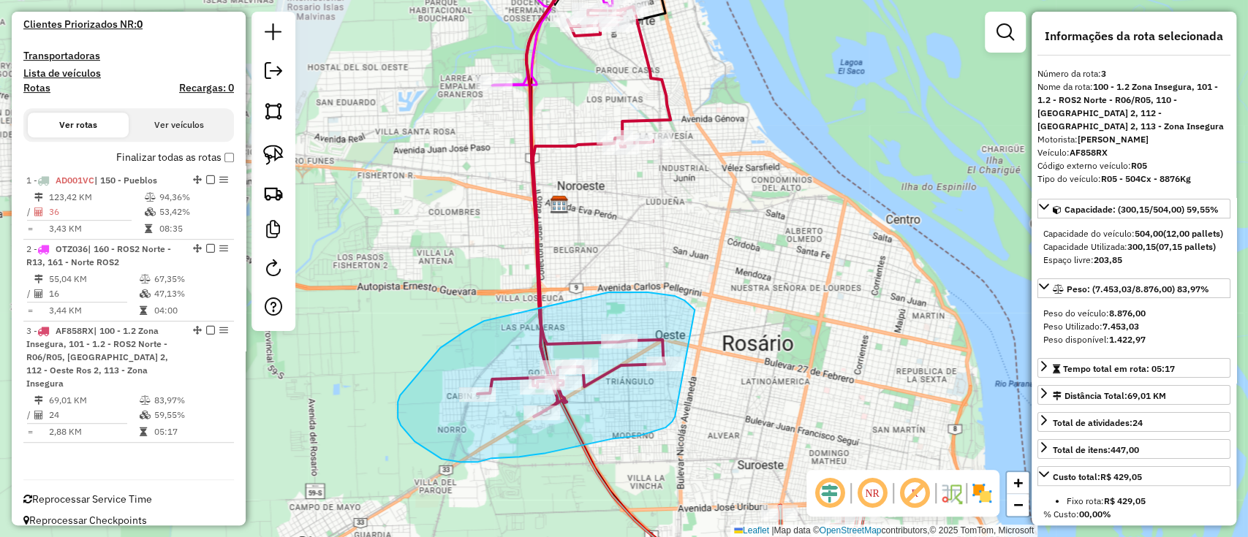
drag, startPoint x: 688, startPoint y: 304, endPoint x: 682, endPoint y: 406, distance: 102.5
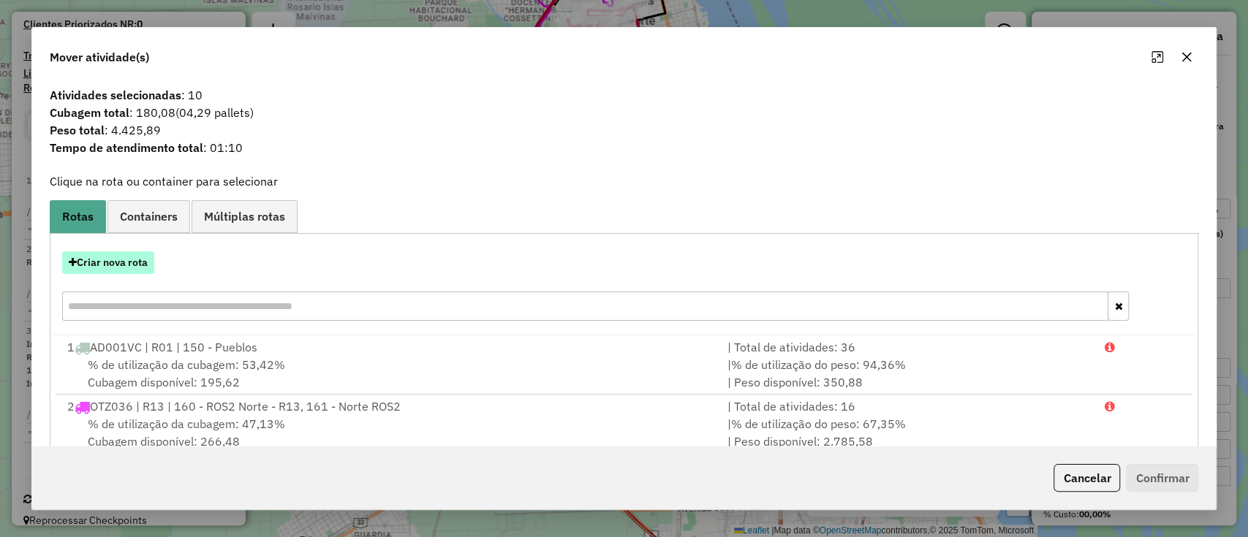
click at [100, 269] on button "Criar nova rota" at bounding box center [108, 262] width 92 height 23
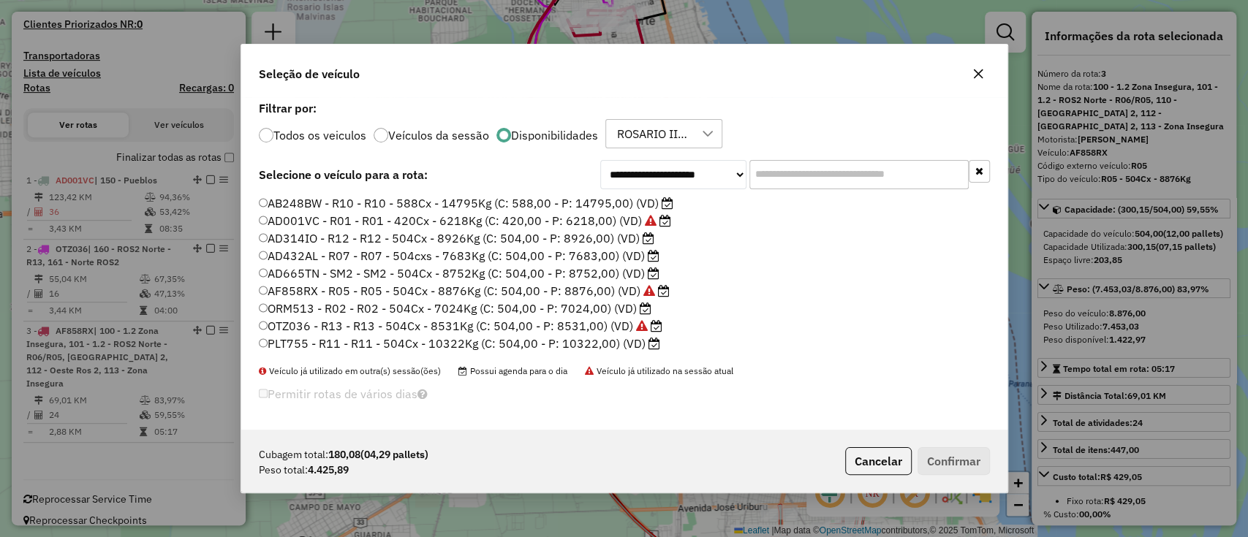
click at [420, 255] on label "AD432AL - R07 - R07 - 504cxs - 7683Kg (C: 504,00 - P: 7683,00) (VD)" at bounding box center [459, 256] width 401 height 18
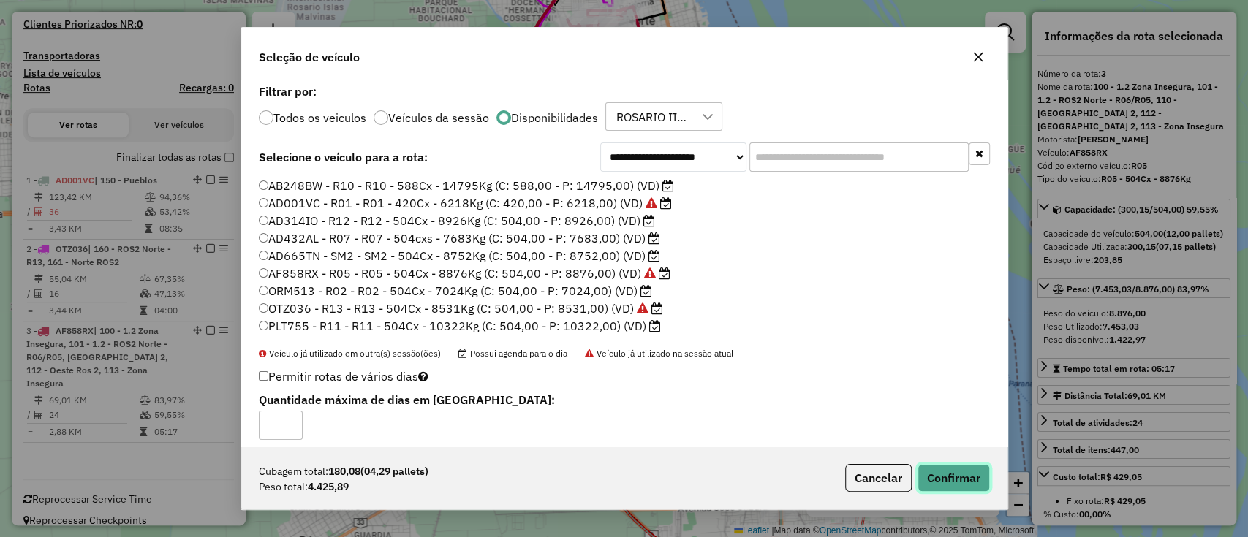
click at [928, 477] on button "Confirmar" at bounding box center [953, 478] width 72 height 28
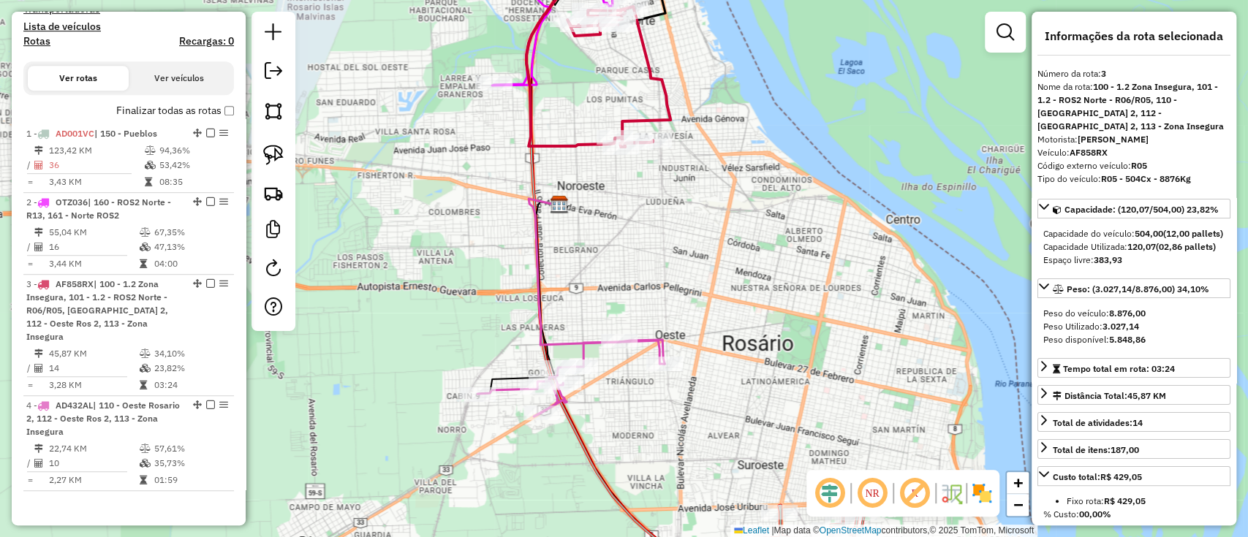
scroll to position [499, 0]
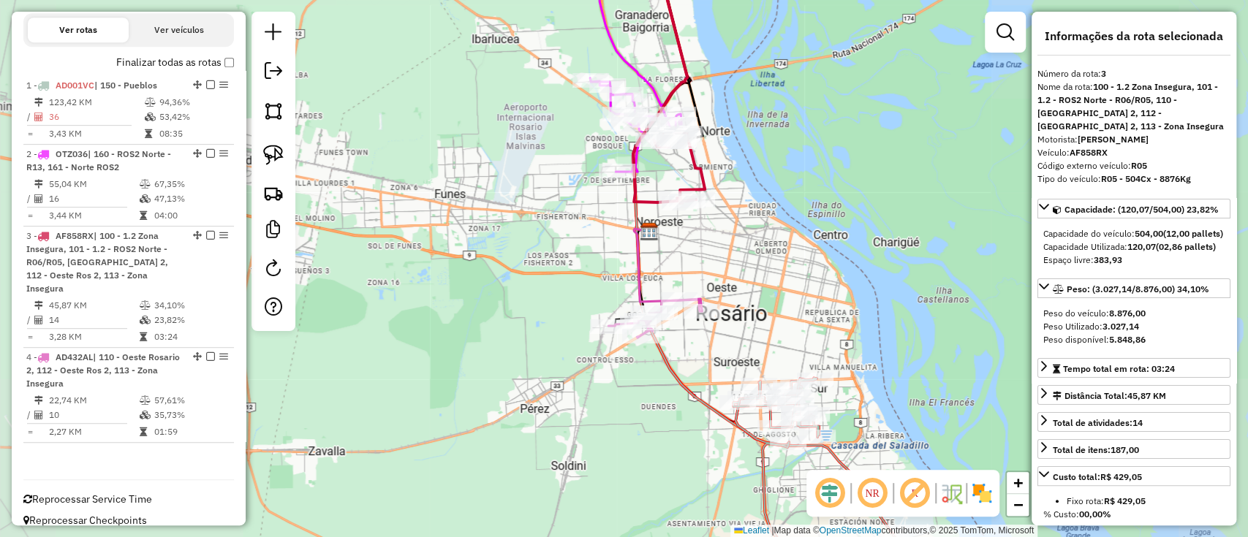
drag, startPoint x: 797, startPoint y: 325, endPoint x: 667, endPoint y: 178, distance: 195.7
click at [668, 179] on div "Janela de atendimento Grade de atendimento Capacidade Transportadoras Veículos …" at bounding box center [624, 268] width 1248 height 537
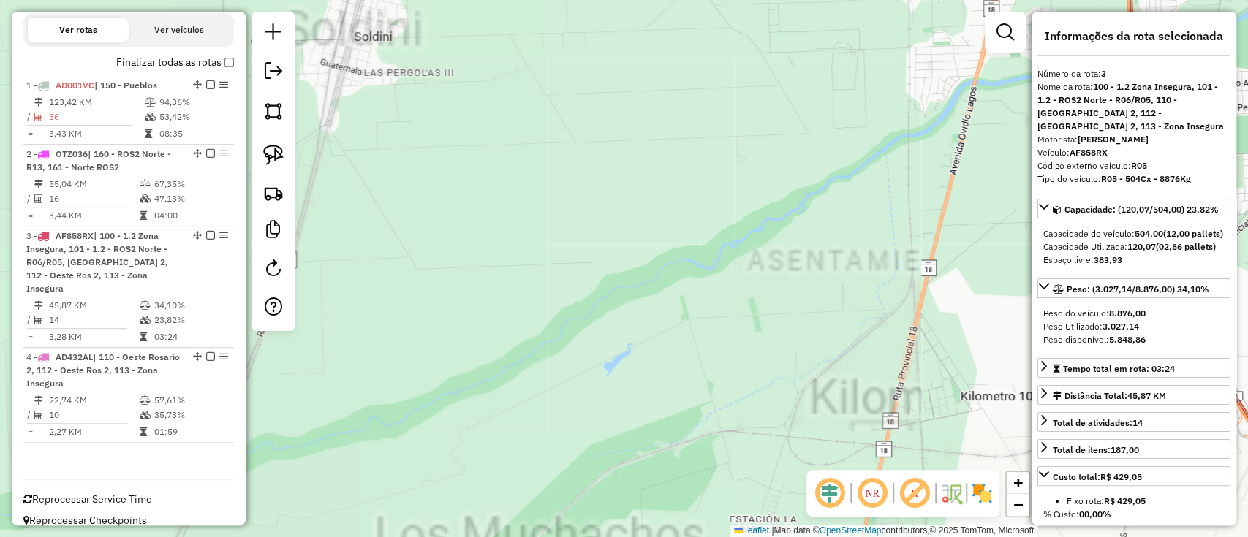
drag, startPoint x: 657, startPoint y: 174, endPoint x: 599, endPoint y: 459, distance: 290.9
click at [599, 458] on div "Janela de atendimento Grade de atendimento Capacidade Transportadoras Veículos …" at bounding box center [624, 268] width 1248 height 537
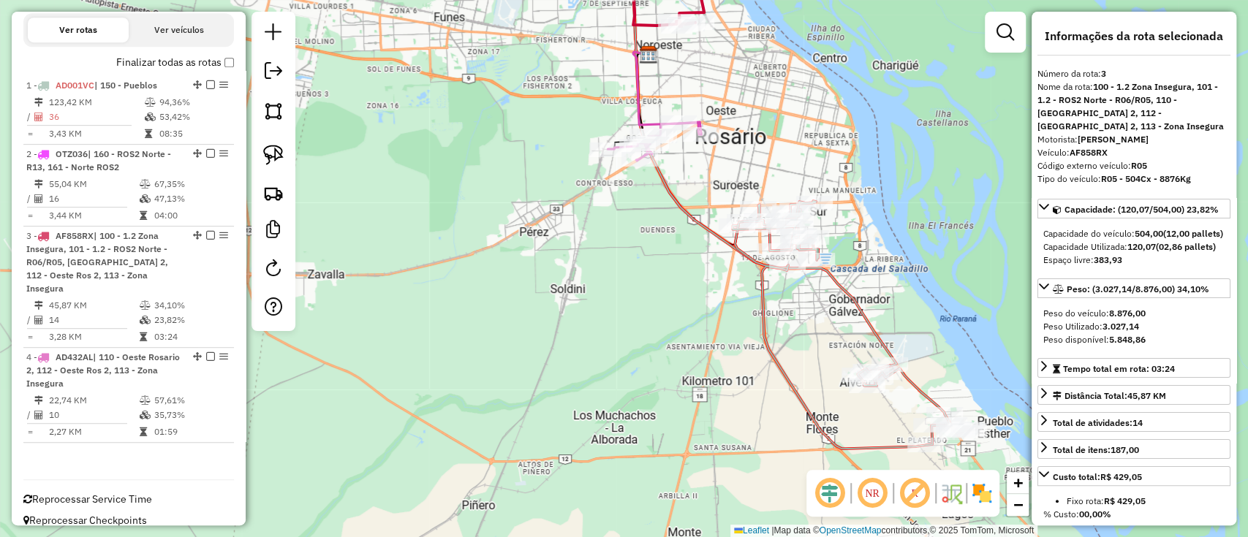
drag, startPoint x: 667, startPoint y: 181, endPoint x: 651, endPoint y: 184, distance: 16.5
click at [653, 183] on icon at bounding box center [764, 158] width 264 height 417
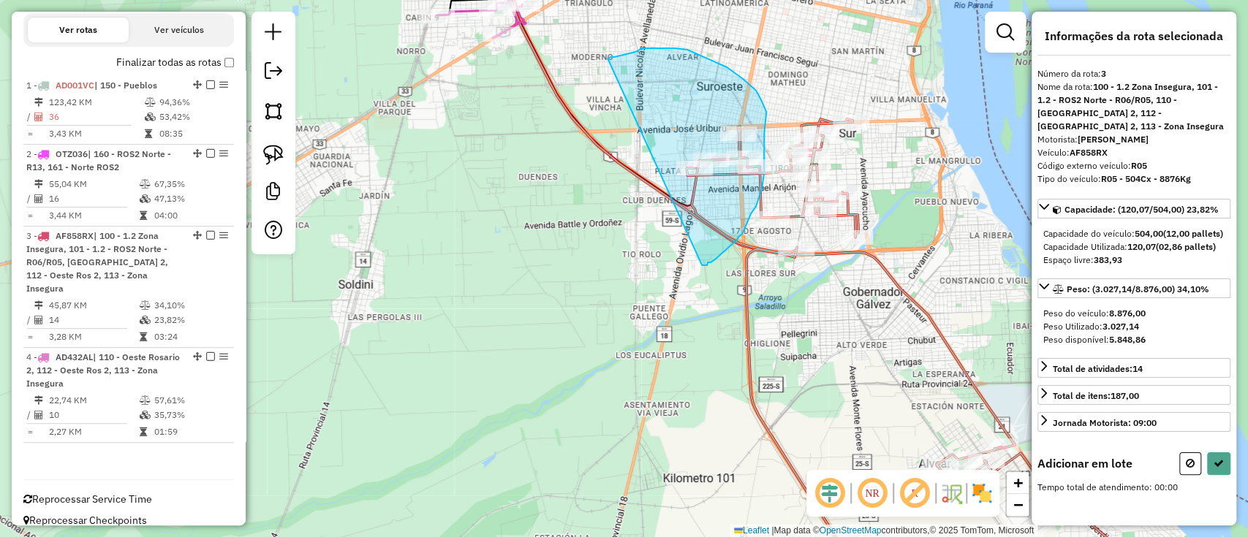
drag, startPoint x: 711, startPoint y: 262, endPoint x: 601, endPoint y: 61, distance: 229.0
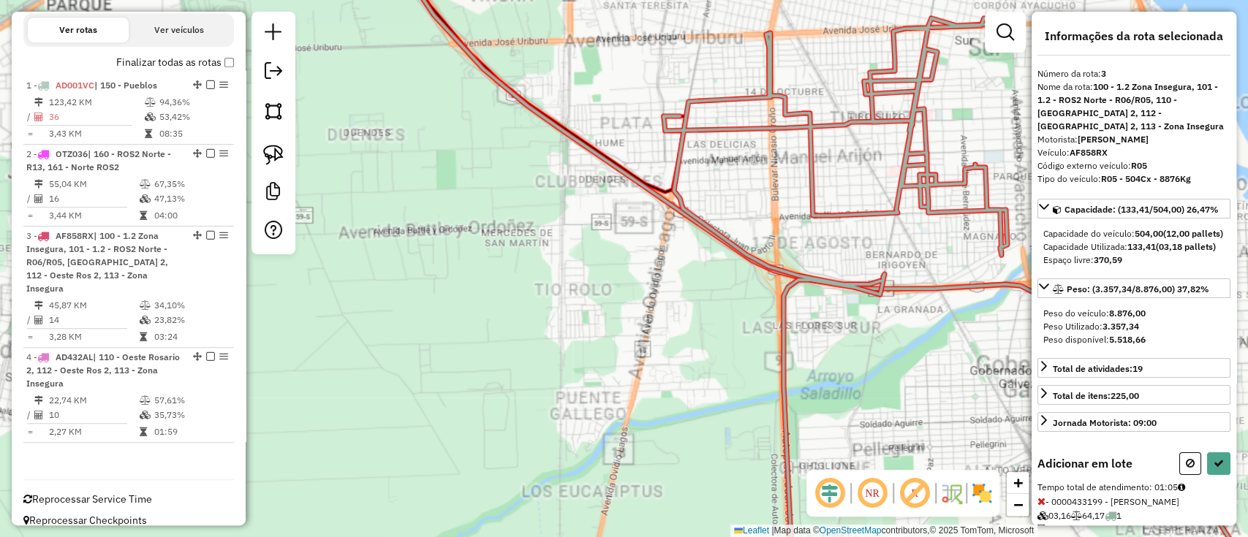
select select "**********"
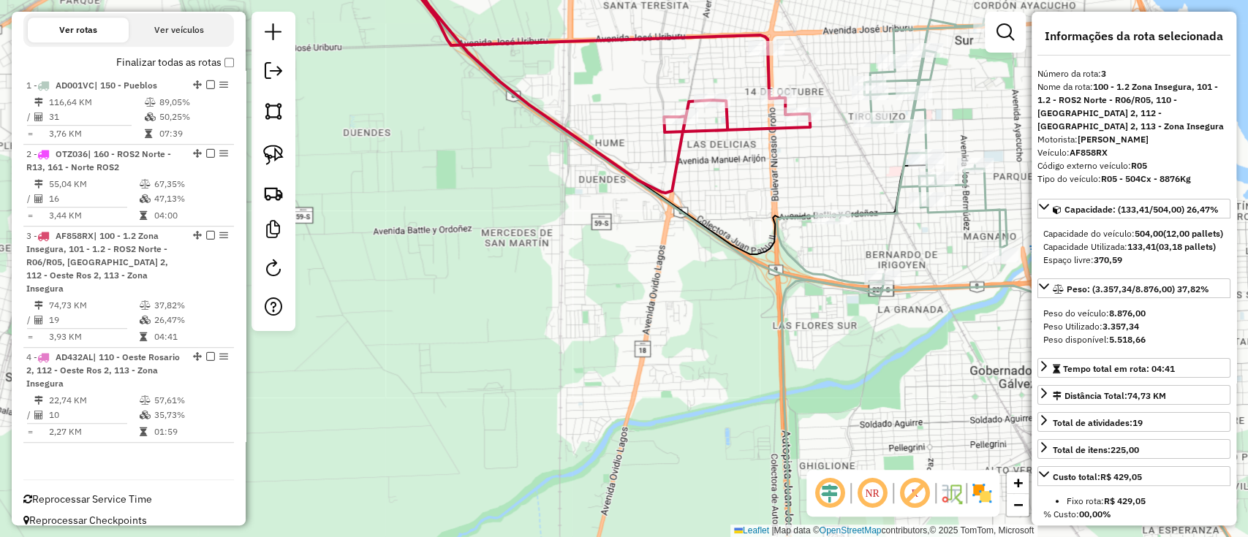
click at [745, 126] on icon at bounding box center [601, 70] width 417 height 246
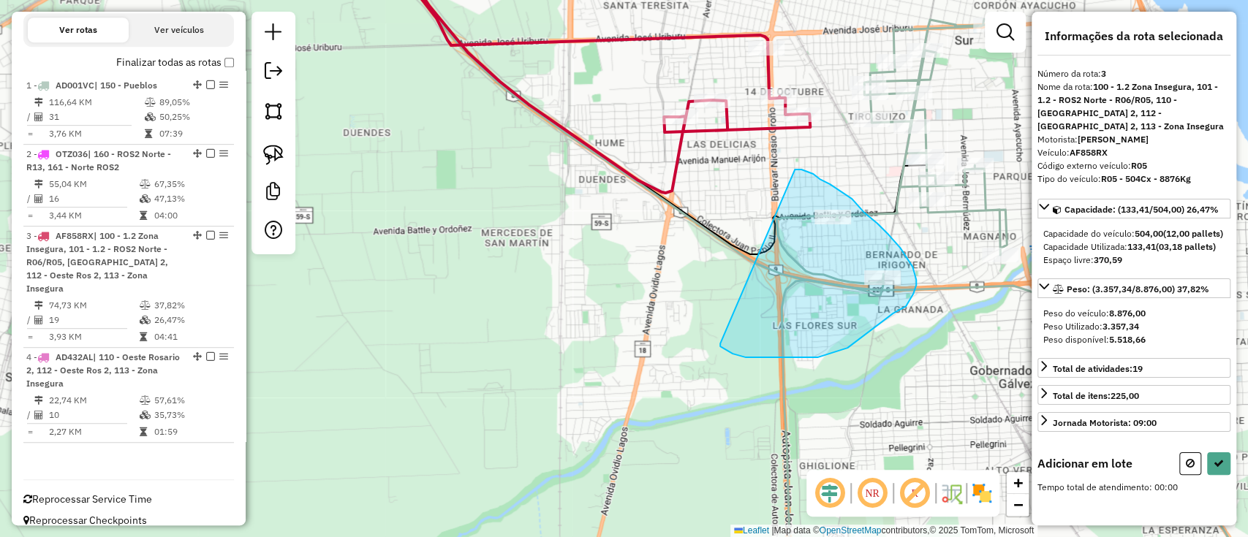
drag, startPoint x: 852, startPoint y: 199, endPoint x: 720, endPoint y: 344, distance: 195.6
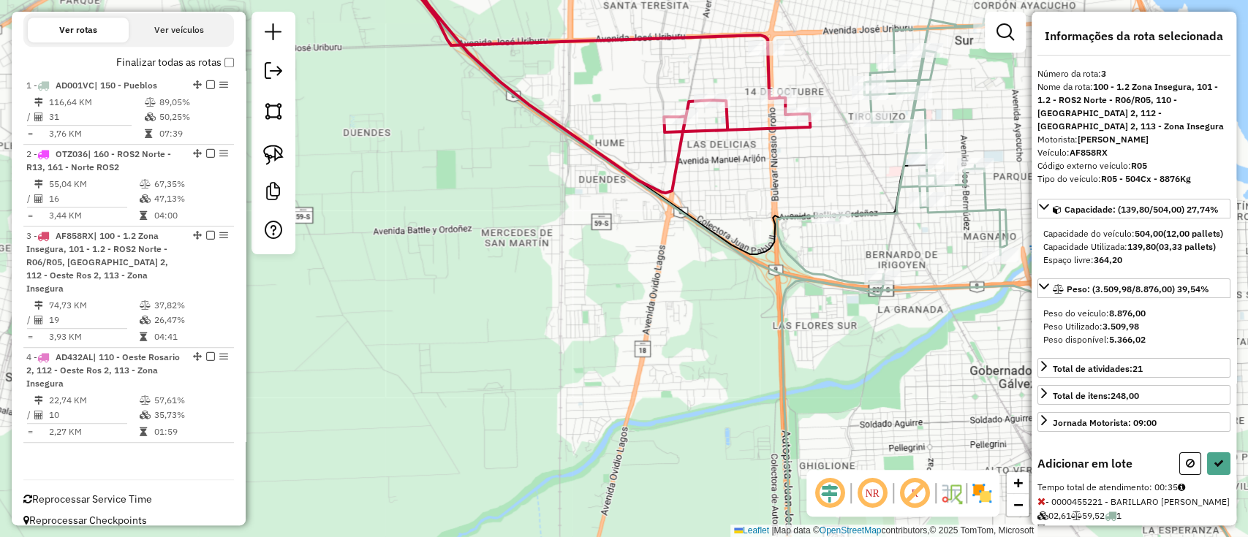
select select "**********"
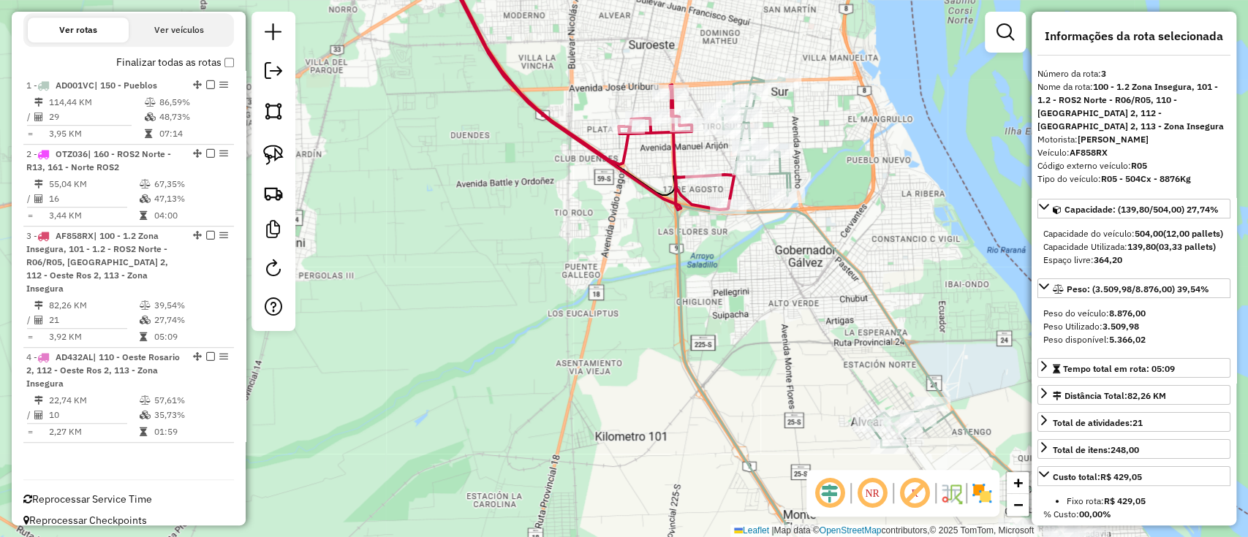
click at [860, 269] on icon at bounding box center [692, 178] width 507 height 462
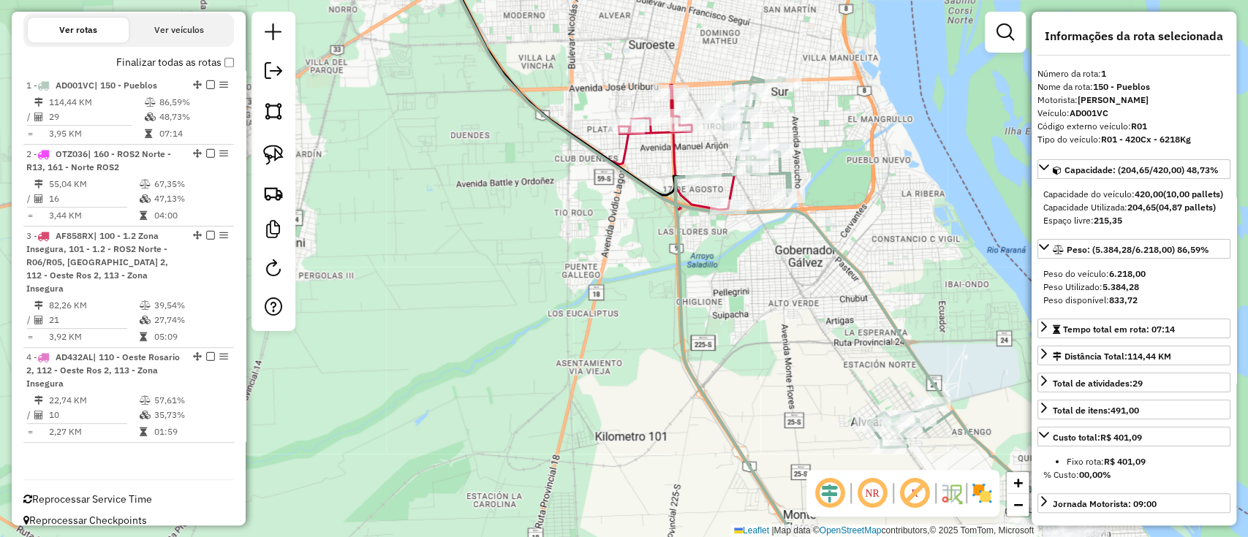
click at [673, 151] on icon at bounding box center [587, 78] width 294 height 263
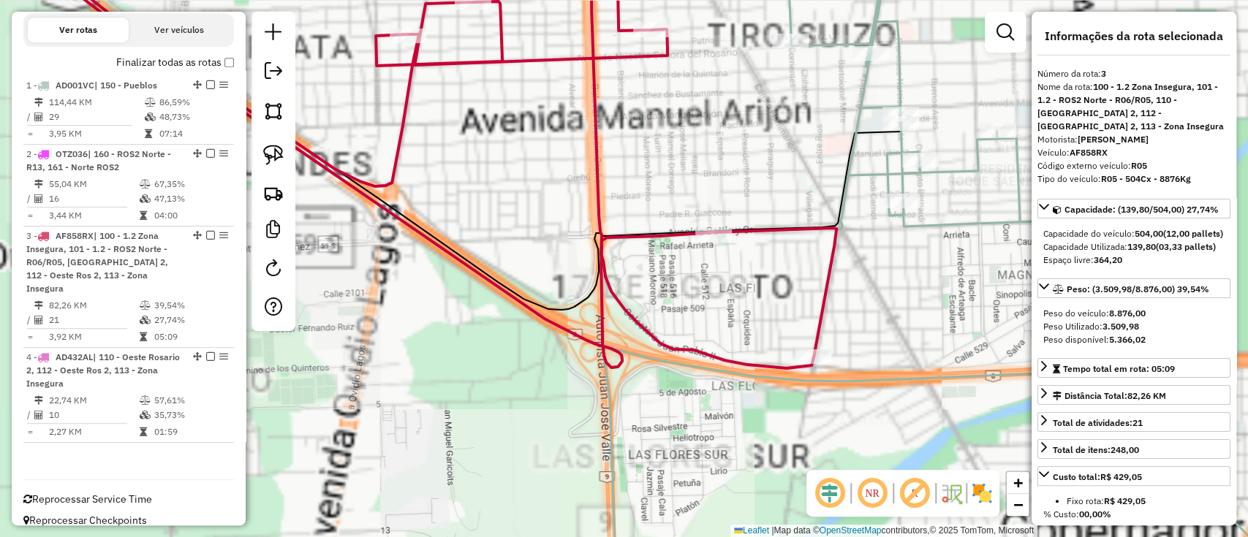
drag, startPoint x: 755, startPoint y: 133, endPoint x: 732, endPoint y: 273, distance: 142.2
click at [732, 272] on div "Janela de atendimento Grade de atendimento Capacidade Transportadoras Veículos …" at bounding box center [624, 268] width 1248 height 537
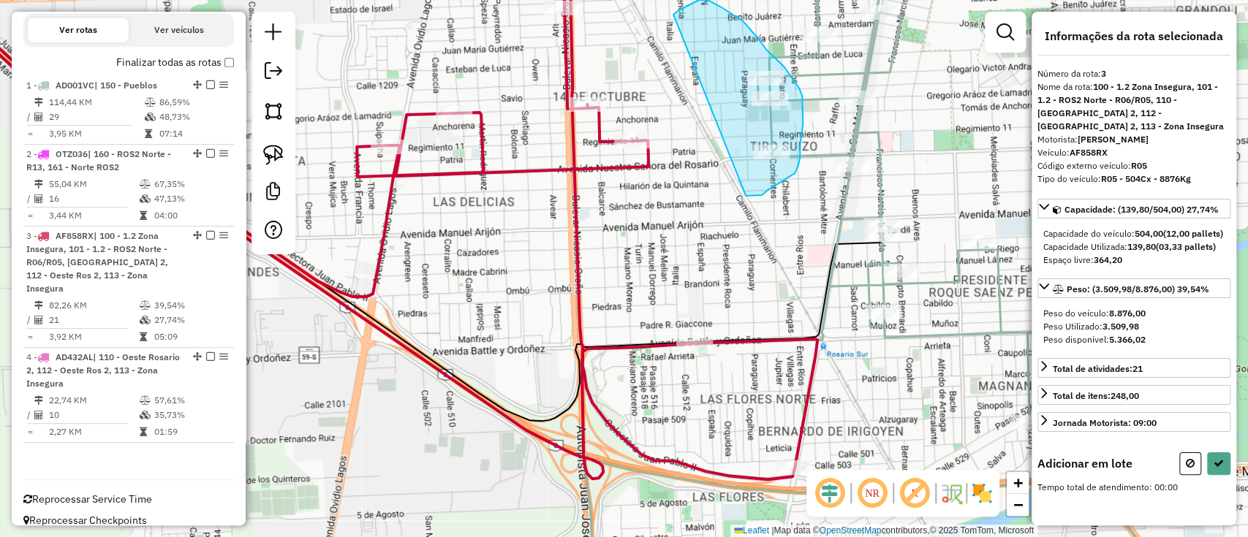
drag, startPoint x: 762, startPoint y: 195, endPoint x: 673, endPoint y: 15, distance: 201.1
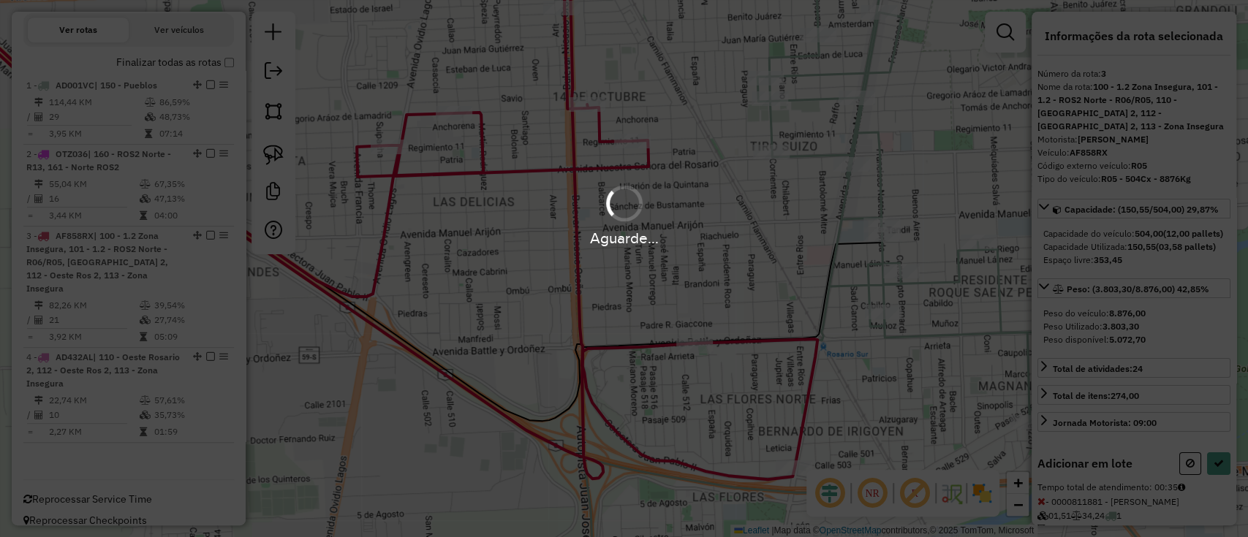
select select "**********"
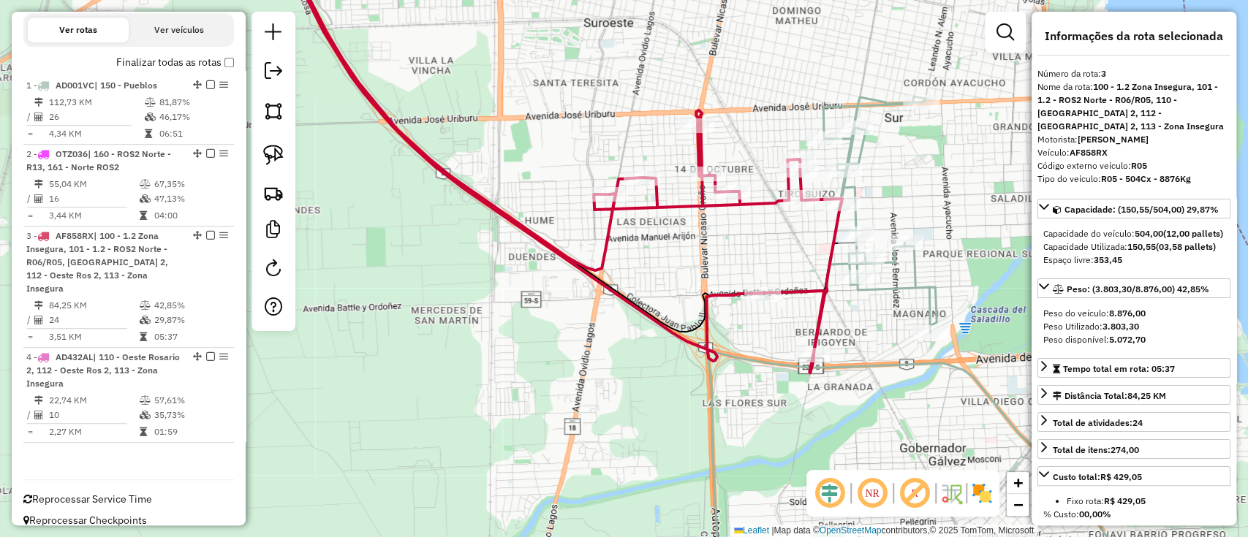
click at [912, 287] on icon at bounding box center [821, 343] width 230 height 495
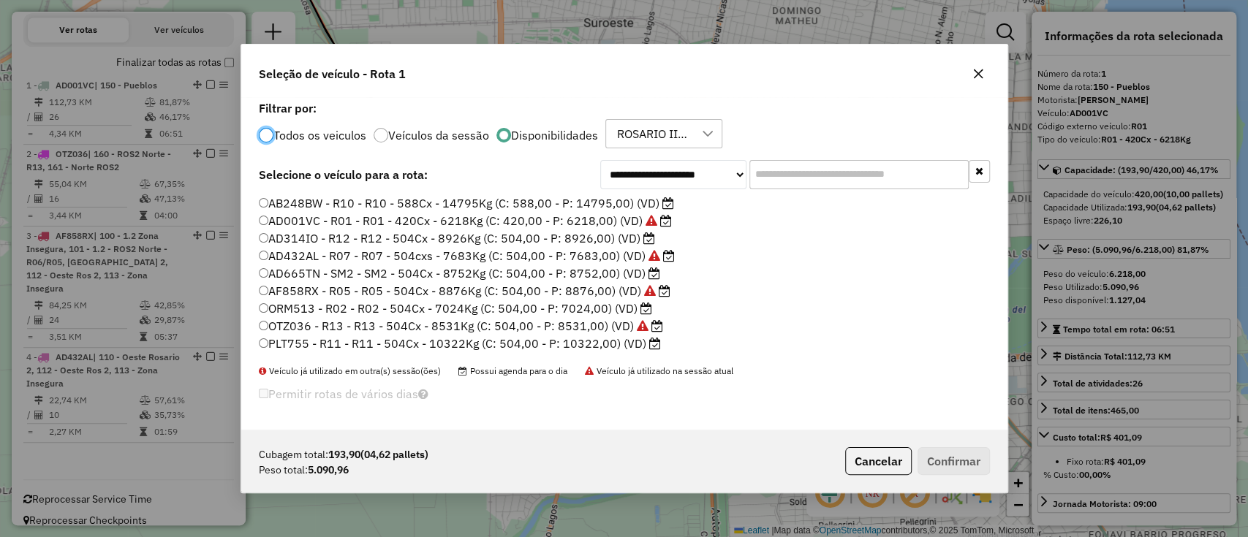
scroll to position [7, 4]
click at [567, 239] on label "AD314IO - R12 - R12 - 504Cx - 8926Kg (C: 504,00 - P: 8926,00) (VD)" at bounding box center [457, 239] width 396 height 18
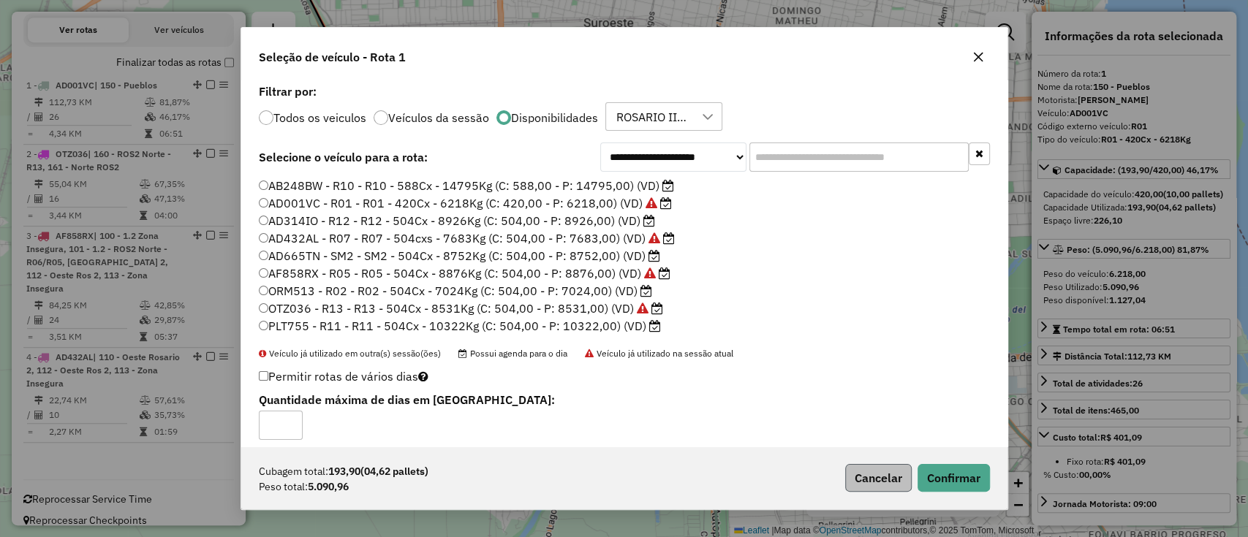
drag, startPoint x: 867, startPoint y: 463, endPoint x: 874, endPoint y: 472, distance: 11.0
click at [872, 469] on div "Cubagem total: 193,90 (04,62 pallets) Peso total: 5.090,96 Cancelar Confirmar" at bounding box center [624, 478] width 766 height 63
click at [874, 472] on button "Cancelar" at bounding box center [878, 478] width 67 height 28
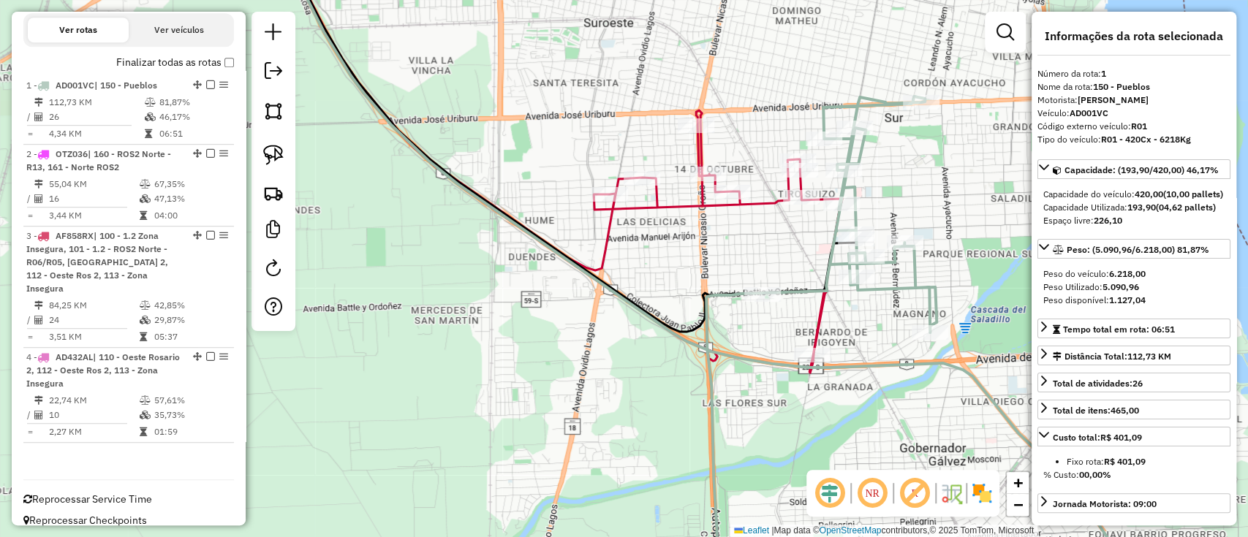
click at [906, 286] on icon at bounding box center [821, 343] width 230 height 495
click at [885, 281] on icon at bounding box center [821, 343] width 230 height 495
click at [826, 308] on icon at bounding box center [562, 160] width 559 height 426
click at [819, 311] on icon at bounding box center [560, 160] width 559 height 427
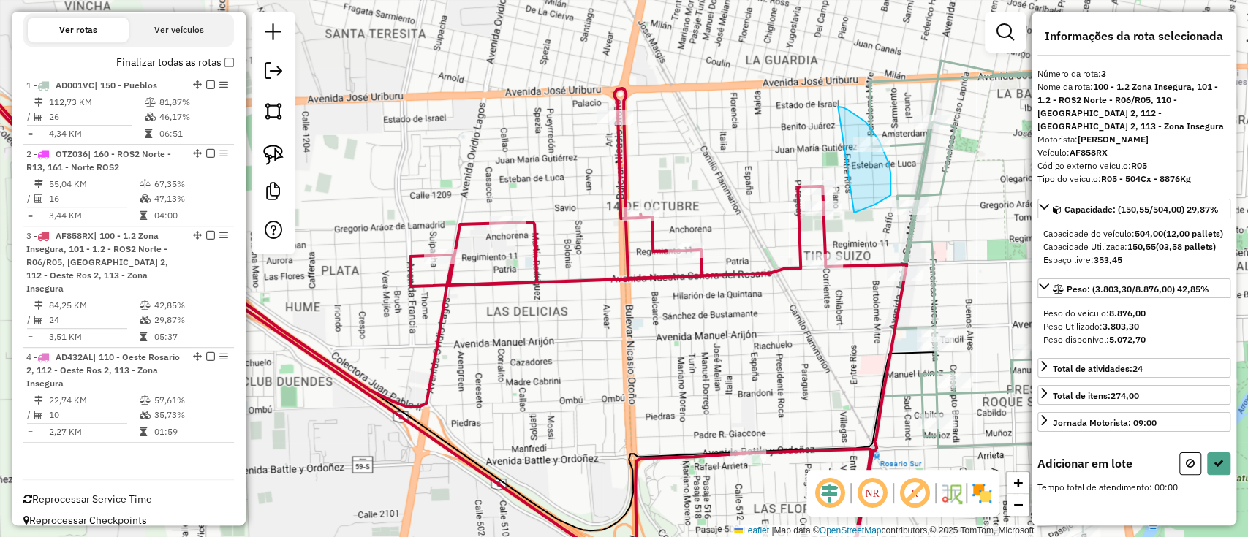
drag, startPoint x: 838, startPoint y: 107, endPoint x: 853, endPoint y: 213, distance: 107.8
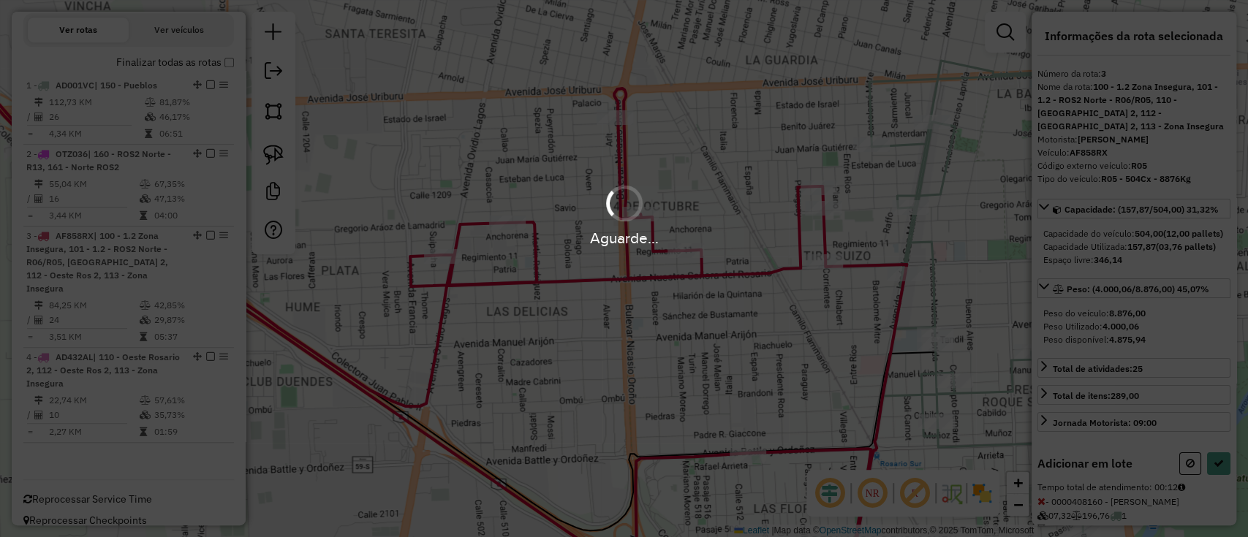
select select "**********"
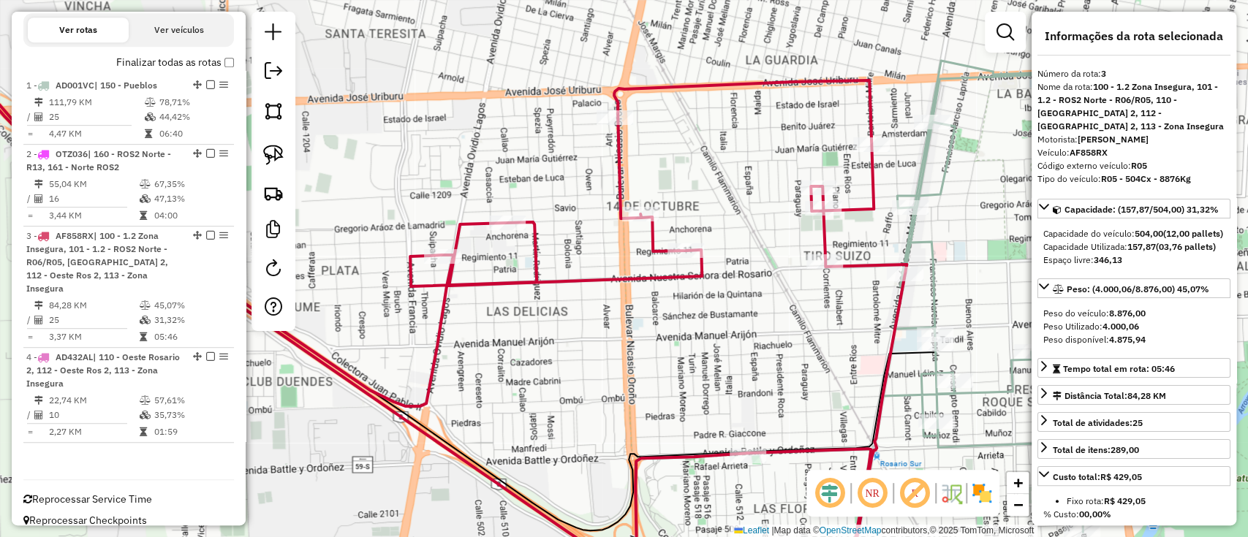
click at [924, 190] on icon at bounding box center [865, 325] width 460 height 532
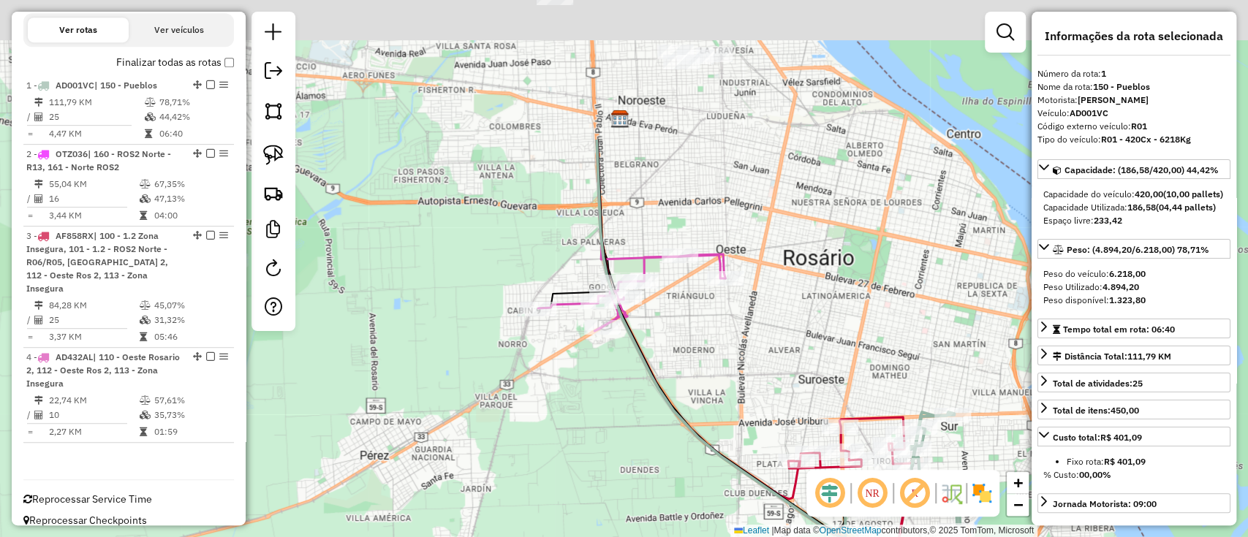
drag, startPoint x: 643, startPoint y: 341, endPoint x: 740, endPoint y: 553, distance: 232.3
click at [740, 537] on html "Aguarde... Pop-up bloqueado! Seu navegador bloqueou automáticamente a abertura …" at bounding box center [624, 268] width 1248 height 537
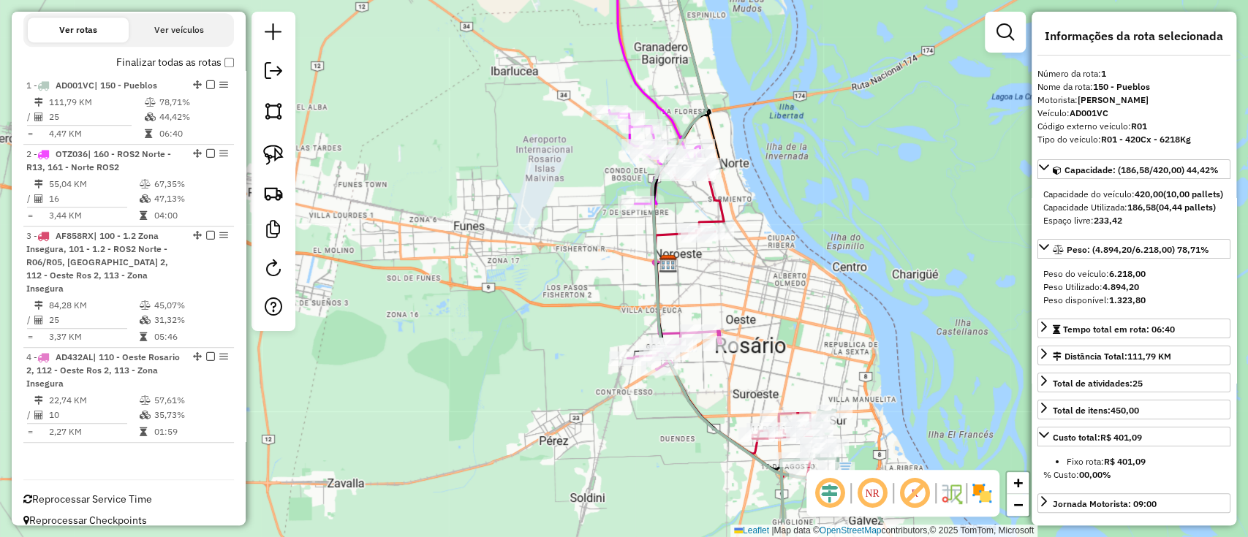
drag, startPoint x: 770, startPoint y: 373, endPoint x: 767, endPoint y: 353, distance: 20.1
click at [767, 354] on div "Janela de atendimento Grade de atendimento Capacidade Transportadoras Veículos …" at bounding box center [624, 268] width 1248 height 537
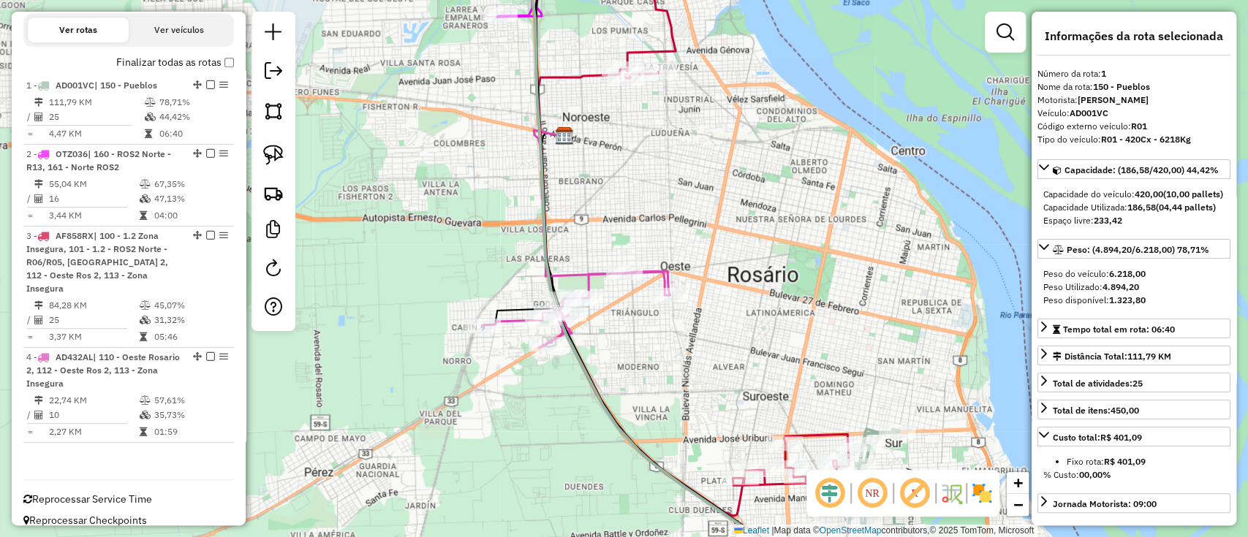
click at [667, 275] on icon at bounding box center [575, 309] width 187 height 77
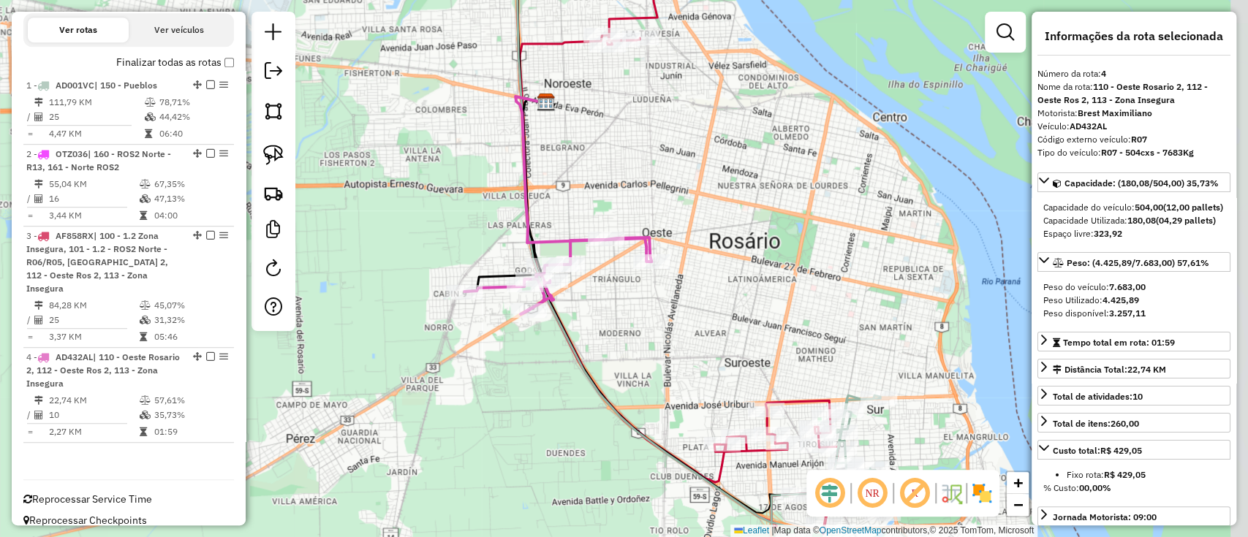
drag, startPoint x: 719, startPoint y: 262, endPoint x: 675, endPoint y: 193, distance: 82.1
click at [675, 193] on div "Janela de atendimento Grade de atendimento Capacidade Transportadoras Veículos …" at bounding box center [624, 268] width 1248 height 537
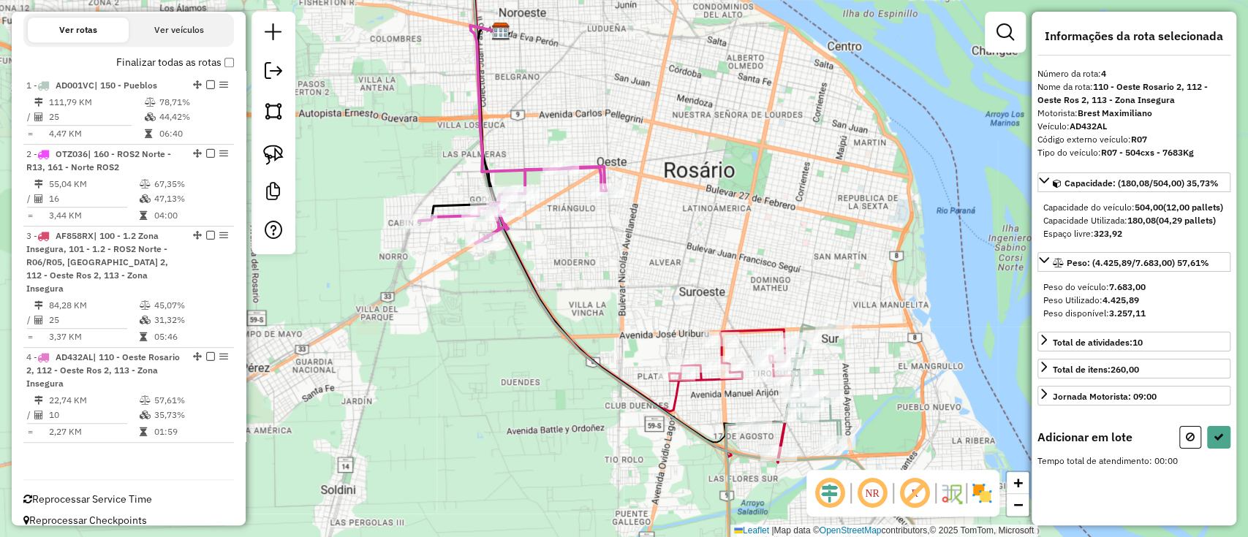
click at [748, 336] on icon at bounding box center [633, 205] width 319 height 516
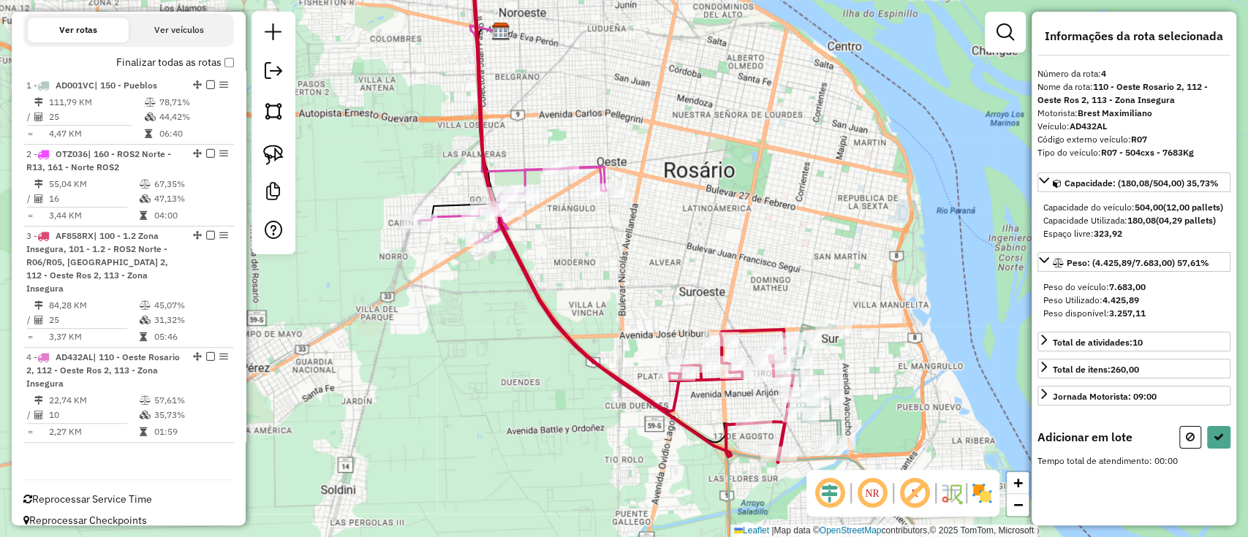
click at [748, 336] on icon at bounding box center [633, 205] width 319 height 516
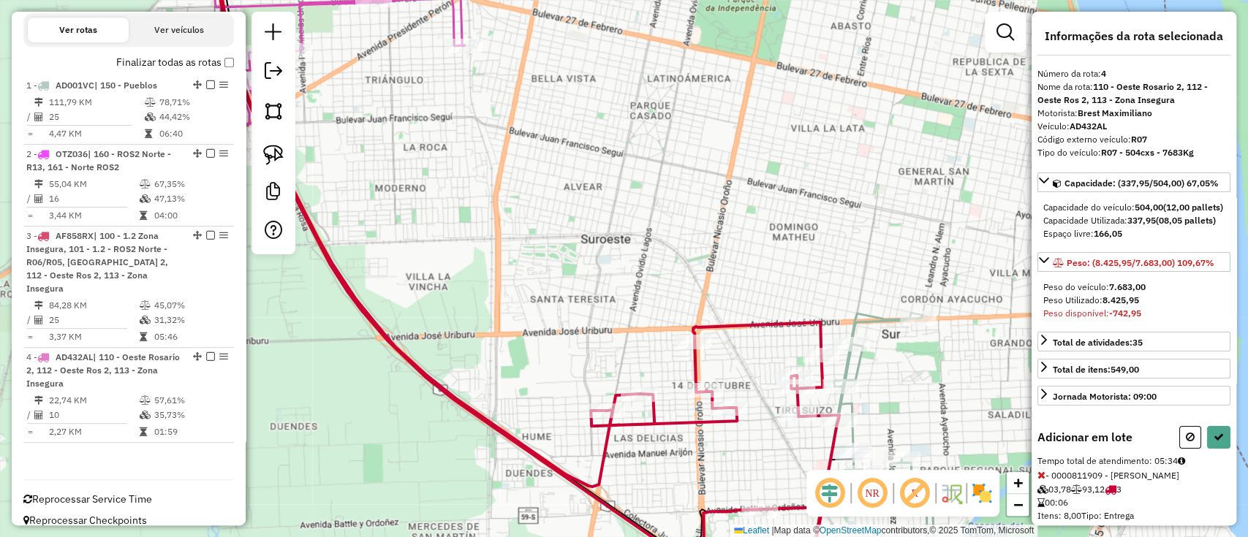
select select "**********"
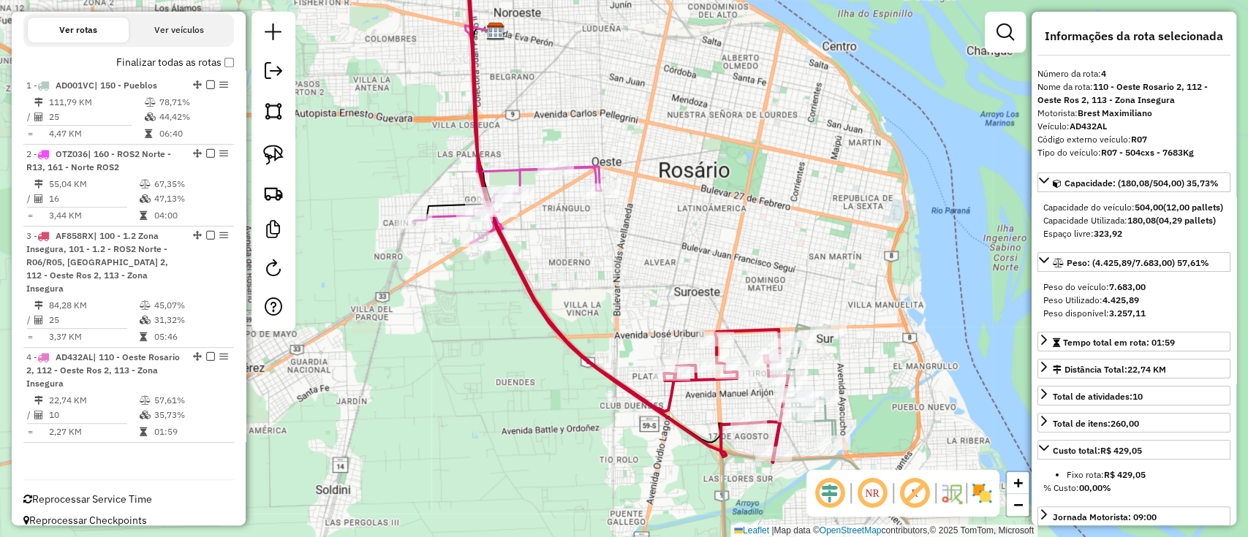
click at [599, 173] on icon at bounding box center [507, 205] width 187 height 77
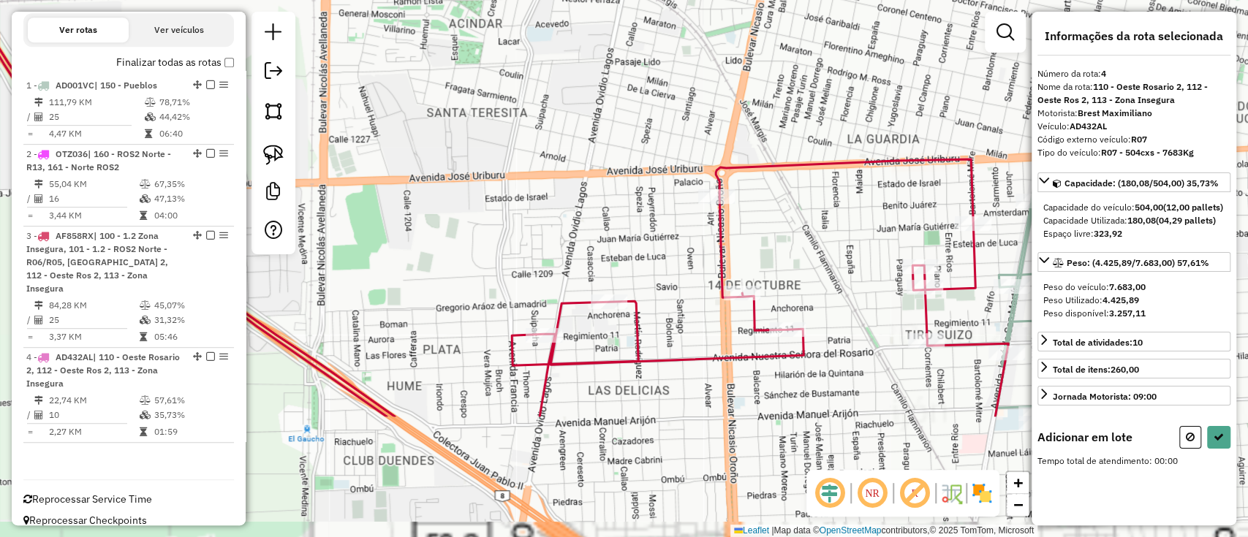
drag, startPoint x: 640, startPoint y: 239, endPoint x: 567, endPoint y: 116, distance: 143.9
click at [567, 116] on div "Janela de atendimento Grade de atendimento Capacidade Transportadoras Veículos …" at bounding box center [624, 268] width 1248 height 537
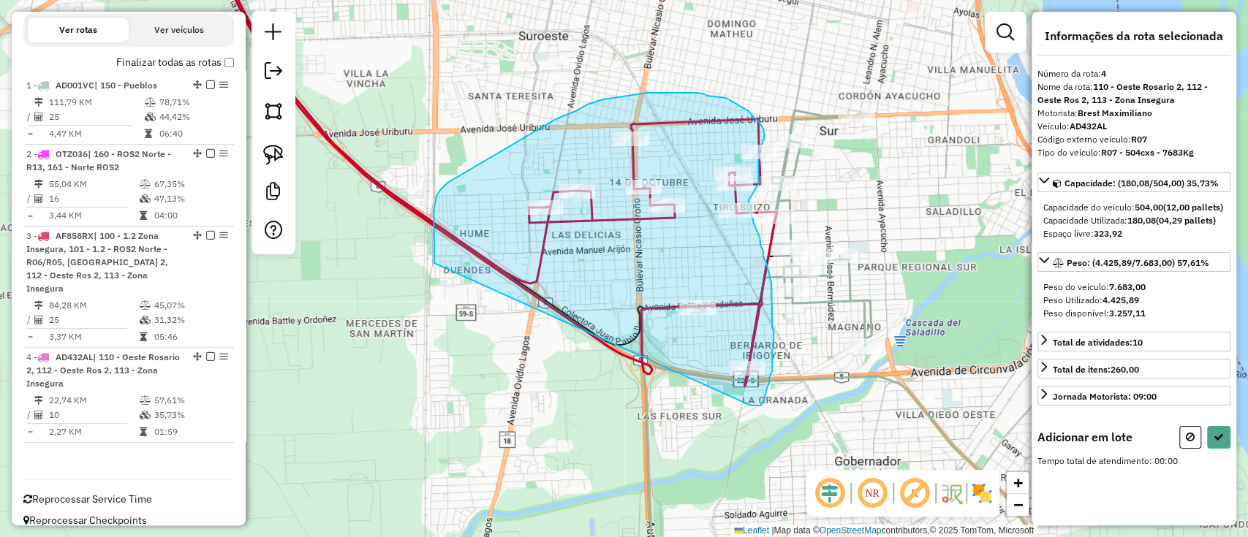
drag, startPoint x: 764, startPoint y: 401, endPoint x: 439, endPoint y: 269, distance: 350.9
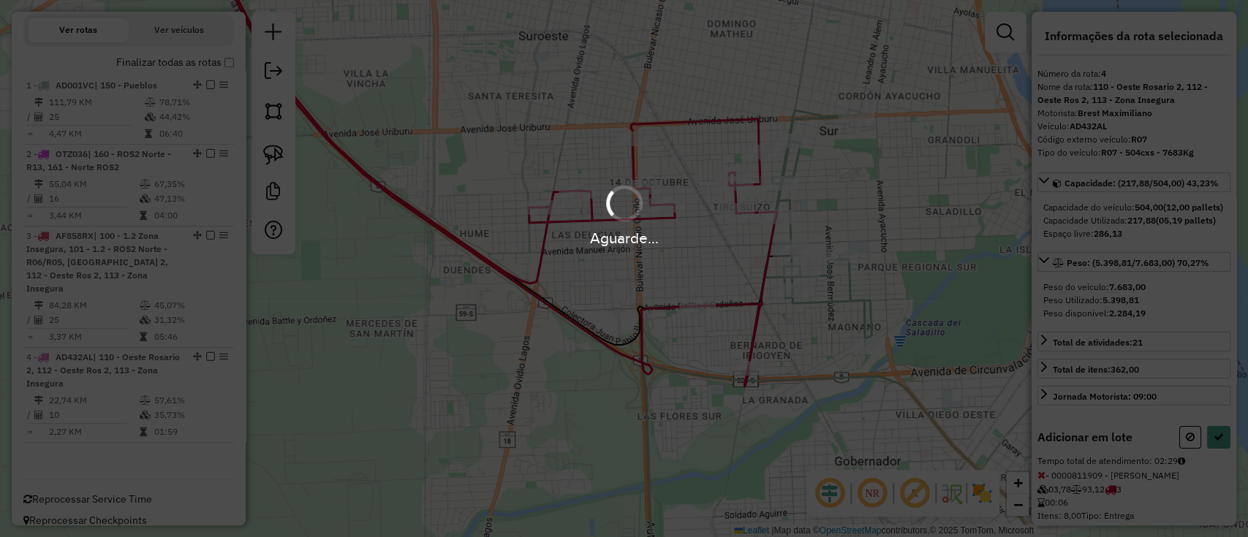
select select "**********"
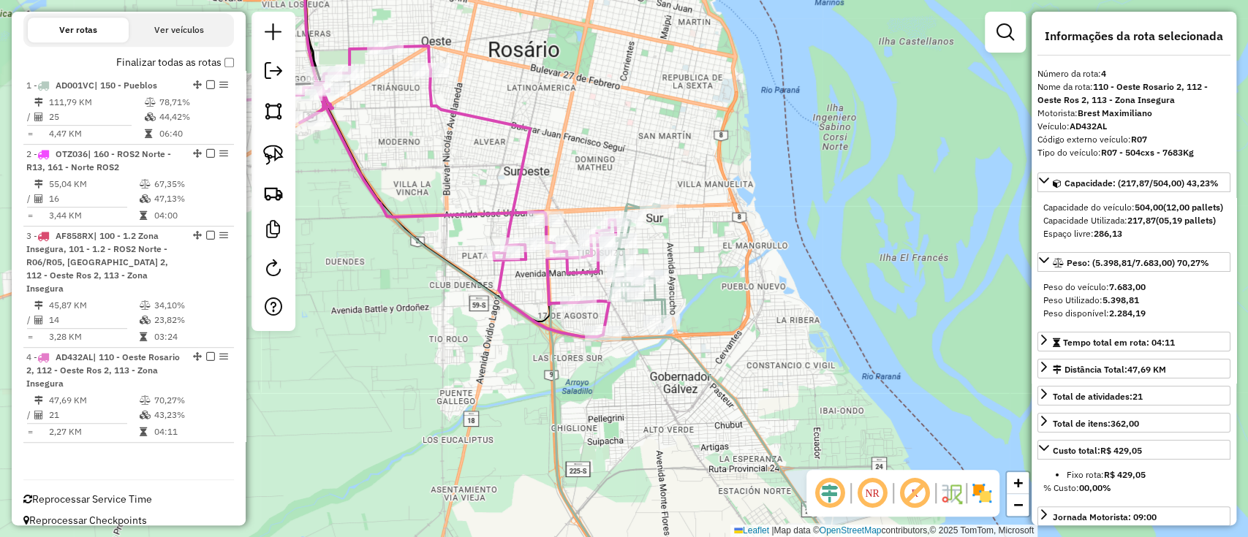
click at [513, 156] on div "Janela de atendimento Grade de atendimento Capacidade Transportadoras Veículos …" at bounding box center [624, 268] width 1248 height 537
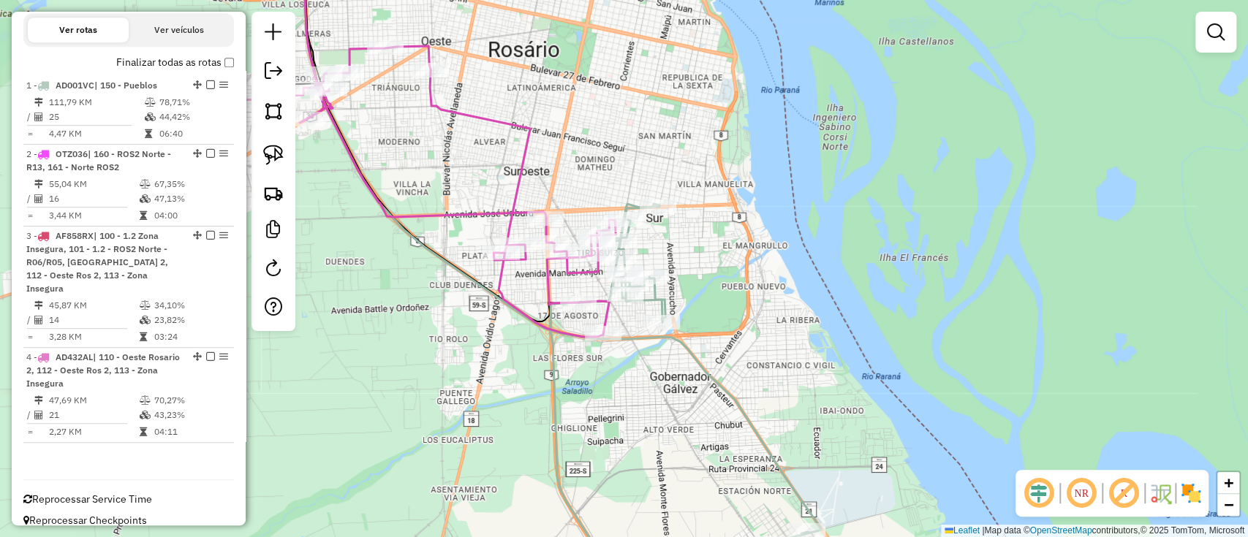
click at [523, 160] on icon at bounding box center [429, 191] width 372 height 291
select select "**********"
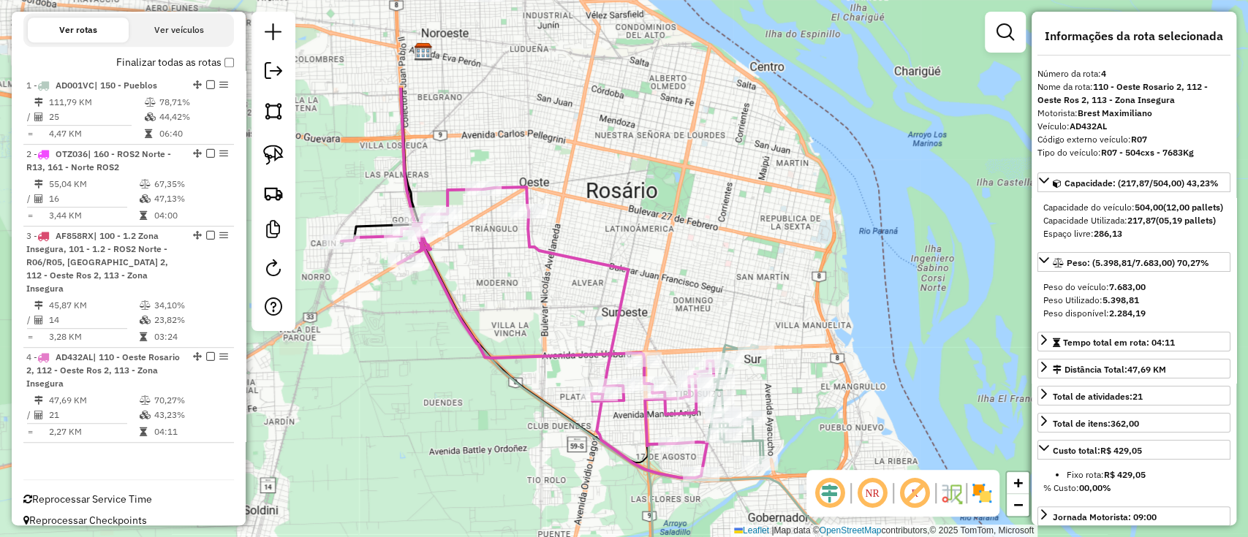
drag, startPoint x: 462, startPoint y: 180, endPoint x: 559, endPoint y: 319, distance: 170.1
click at [559, 319] on div "Janela de atendimento Grade de atendimento Capacidade Transportadoras Veículos …" at bounding box center [624, 268] width 1248 height 537
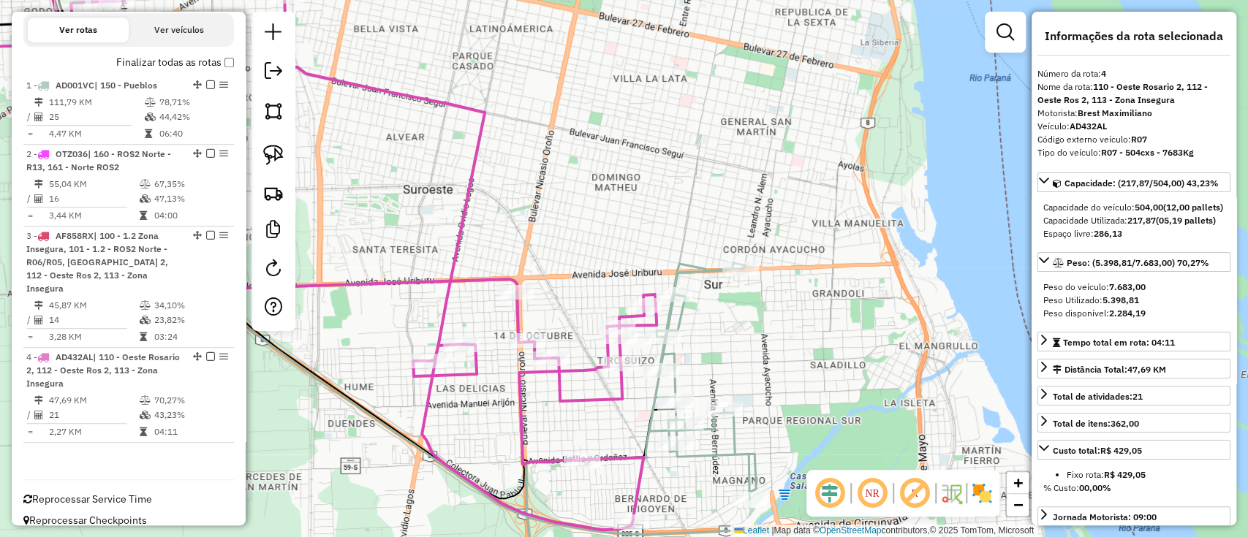
click at [719, 448] on icon at bounding box center [641, 427] width 230 height 328
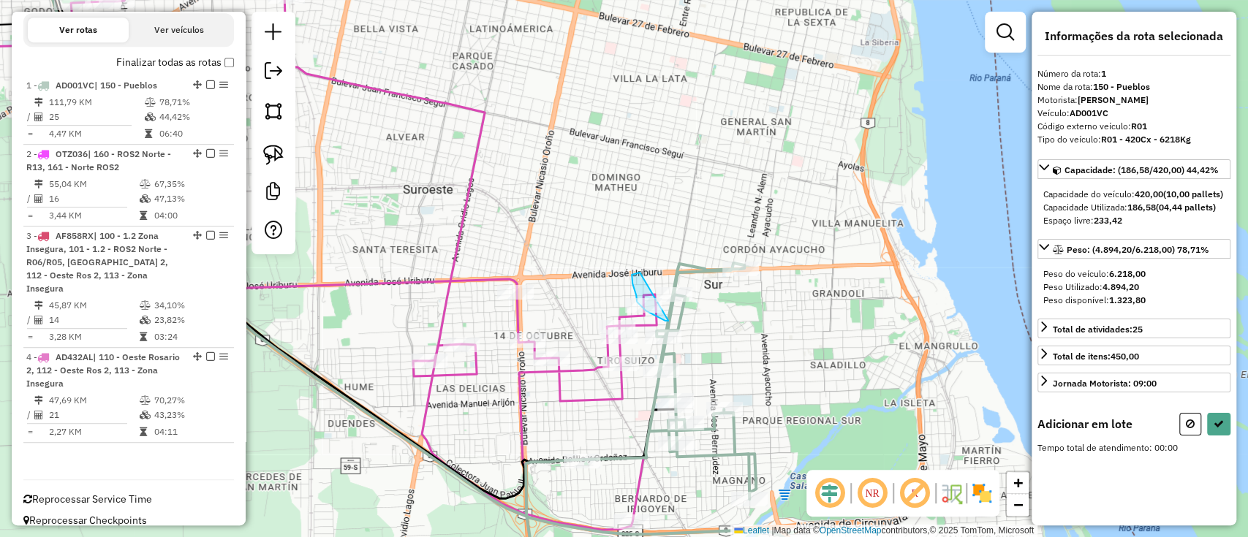
drag, startPoint x: 632, startPoint y: 278, endPoint x: 671, endPoint y: 321, distance: 58.5
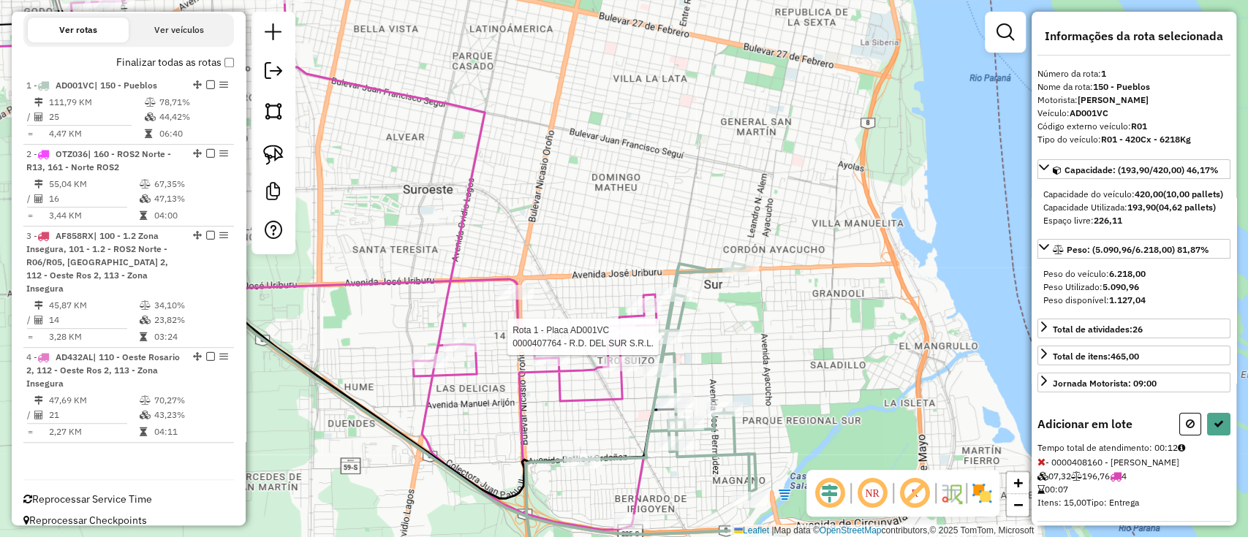
select select "**********"
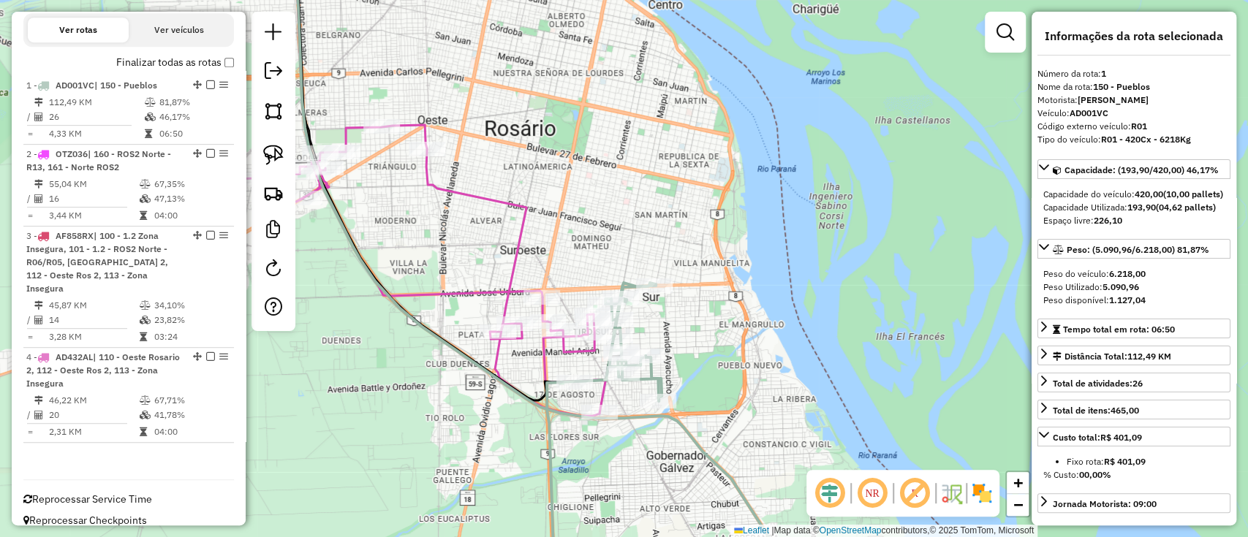
drag, startPoint x: 681, startPoint y: 345, endPoint x: 725, endPoint y: 427, distance: 93.2
click at [716, 409] on div "Janela de atendimento Grade de atendimento Capacidade Transportadoras Veículos …" at bounding box center [624, 268] width 1248 height 537
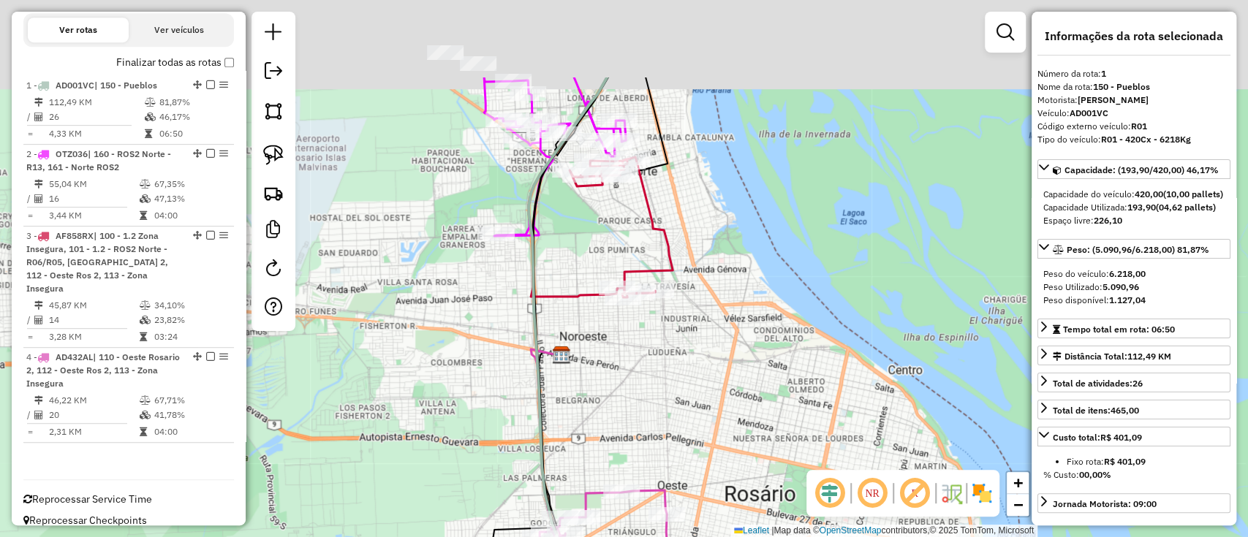
drag, startPoint x: 713, startPoint y: 433, endPoint x: 759, endPoint y: 469, distance: 57.8
click at [761, 484] on div "Janela de atendimento Grade de atendimento Capacidade Transportadoras Veículos …" at bounding box center [624, 268] width 1248 height 537
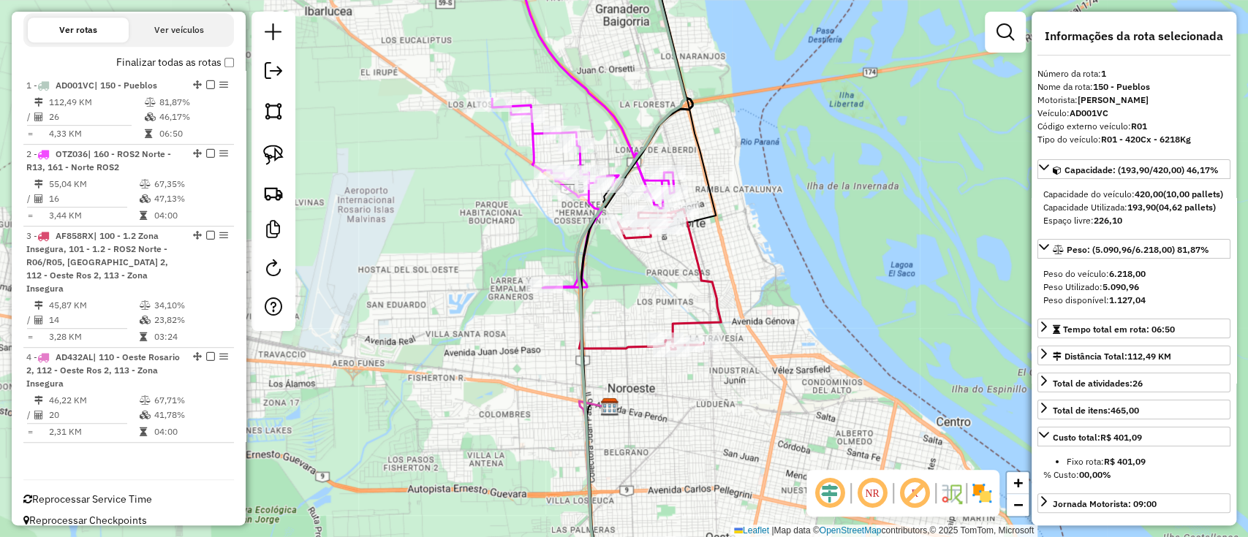
click at [700, 326] on icon at bounding box center [669, 279] width 103 height 140
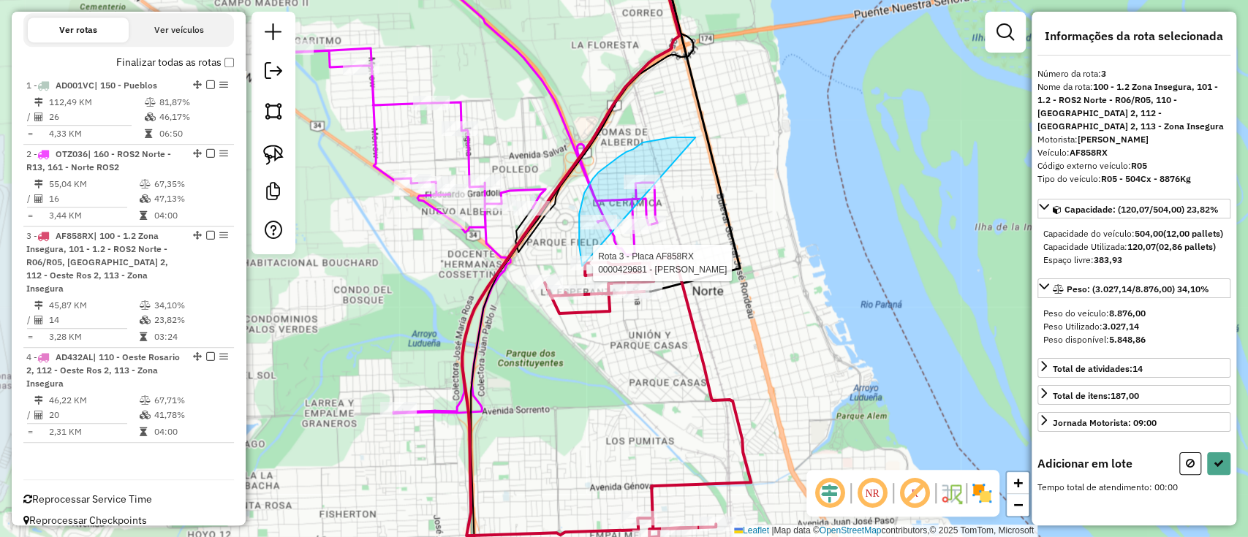
drag, startPoint x: 672, startPoint y: 137, endPoint x: 640, endPoint y: 348, distance: 212.9
click at [639, 348] on div "Rota 3 - Placa AF858RX 0000429681 - ZHENG QINGHUA Janela de atendimento Grade d…" at bounding box center [624, 268] width 1248 height 537
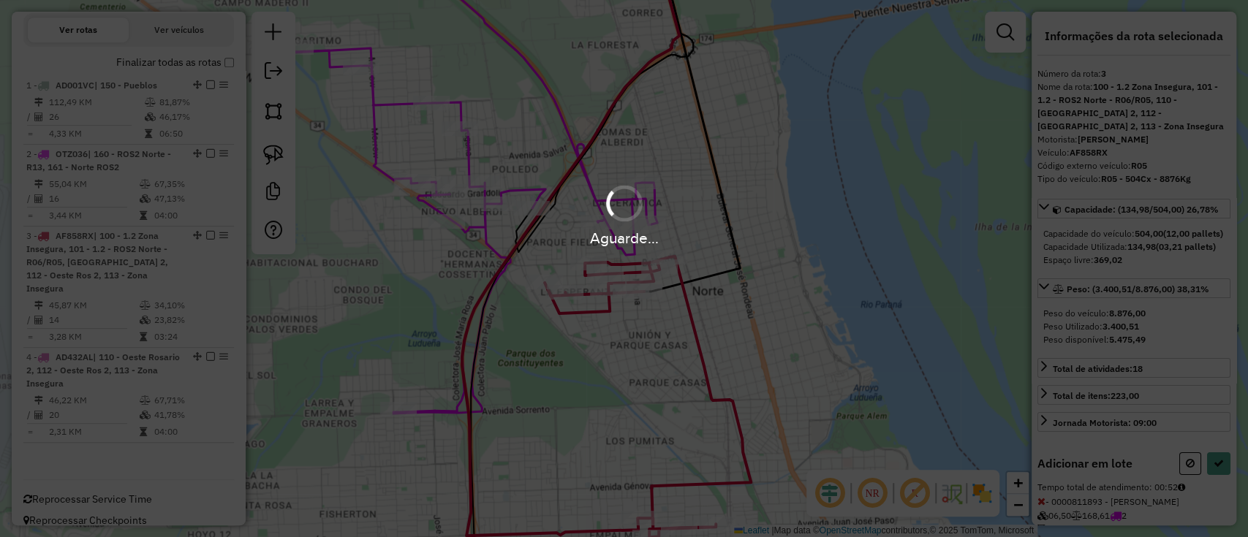
select select "**********"
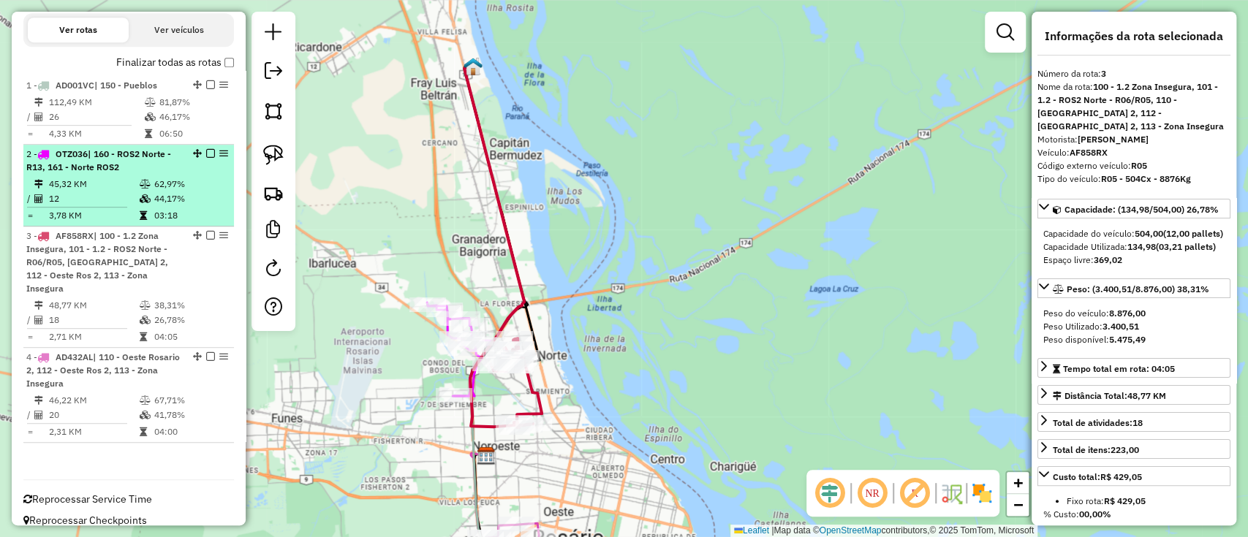
scroll to position [304, 0]
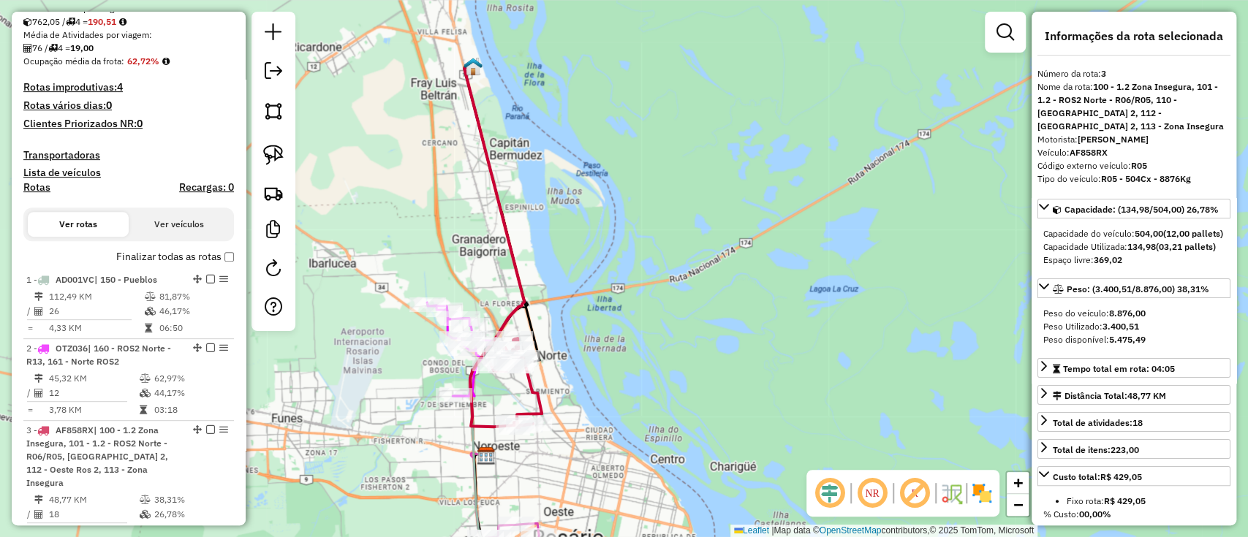
click at [205, 261] on label "Finalizar todas as rotas" at bounding box center [175, 256] width 118 height 15
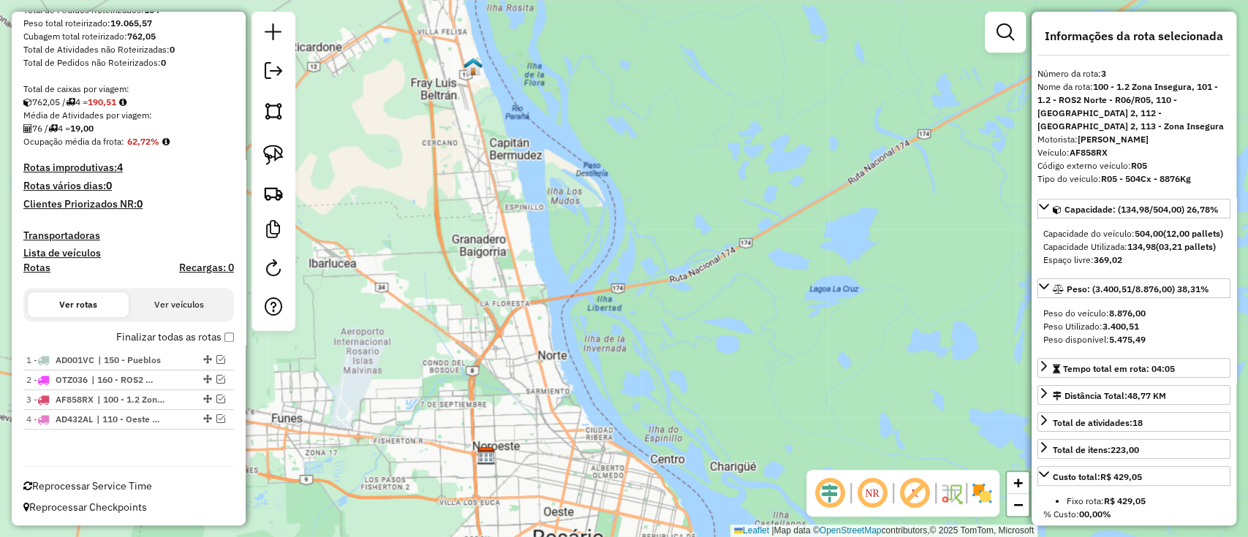
click at [213, 332] on label "Finalizar todas as rotas" at bounding box center [175, 337] width 118 height 15
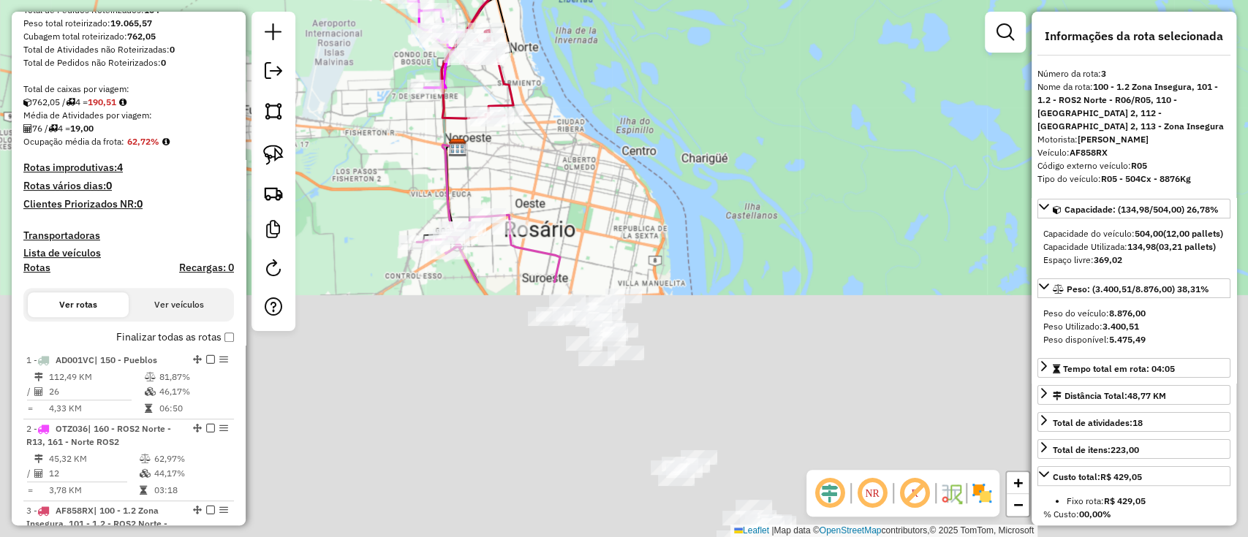
drag, startPoint x: 635, startPoint y: 379, endPoint x: 602, endPoint y: 56, distance: 324.7
click at [595, 9] on div "Janela de atendimento Grade de atendimento Capacidade Transportadoras Veículos …" at bounding box center [624, 268] width 1248 height 537
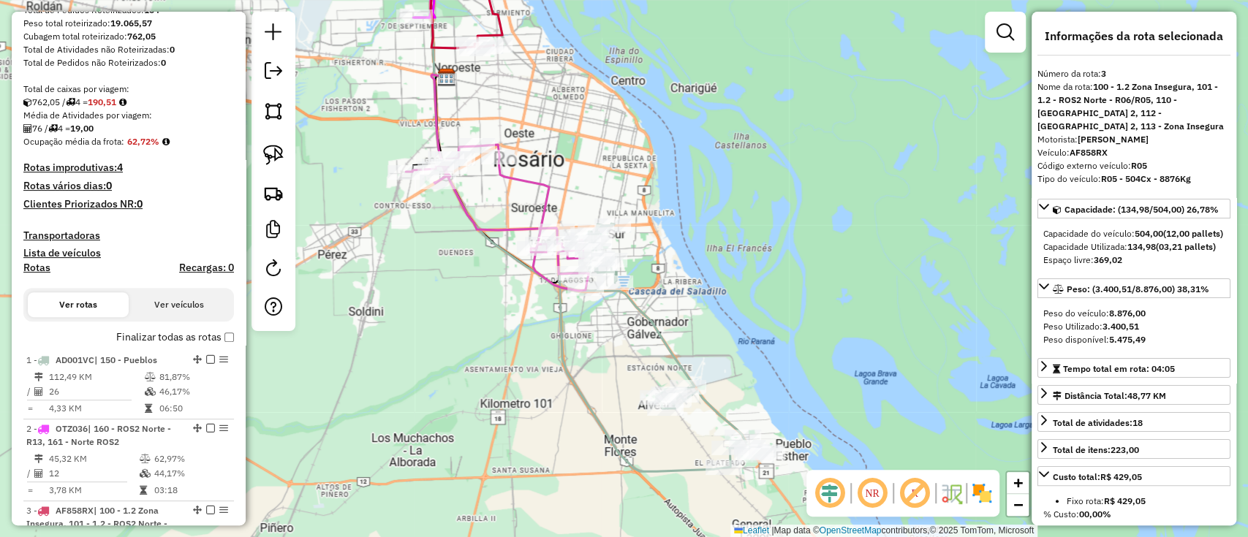
click at [695, 211] on div "Janela de atendimento Grade de atendimento Capacidade Transportadoras Veículos …" at bounding box center [624, 268] width 1248 height 537
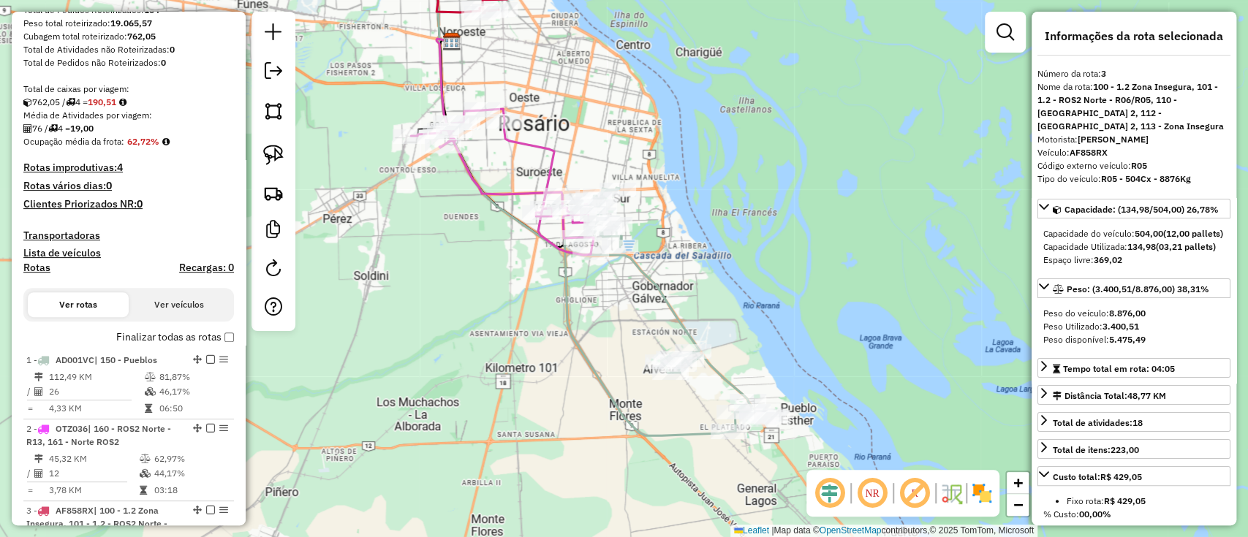
click at [664, 301] on icon at bounding box center [568, 150] width 264 height 408
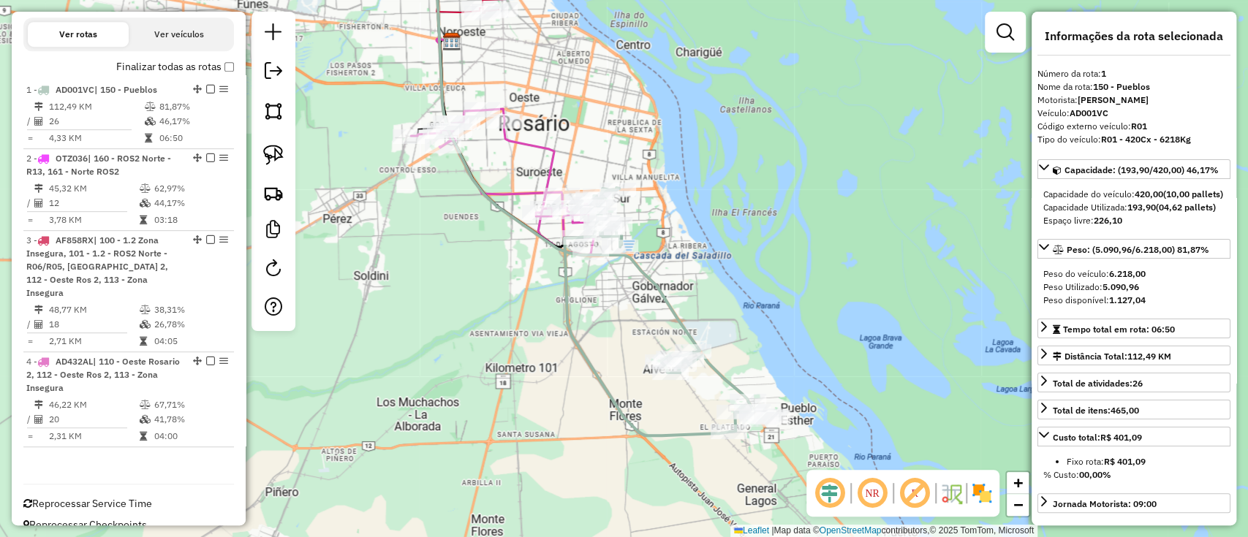
scroll to position [499, 0]
drag, startPoint x: 648, startPoint y: 191, endPoint x: 643, endPoint y: 183, distance: 8.9
click at [643, 183] on div "Janela de atendimento Grade de atendimento Capacidade Transportadoras Veículos …" at bounding box center [624, 268] width 1248 height 537
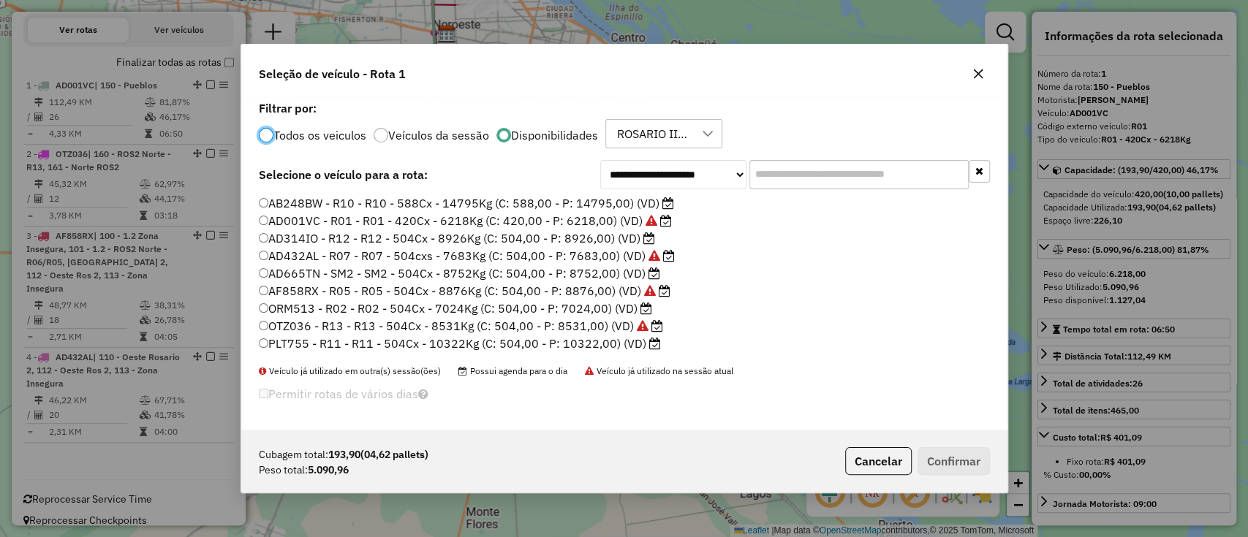
scroll to position [7, 4]
click at [361, 240] on label "AD314IO - R12 - R12 - 504Cx - 8926Kg (C: 504,00 - P: 8926,00) (VD)" at bounding box center [457, 239] width 396 height 18
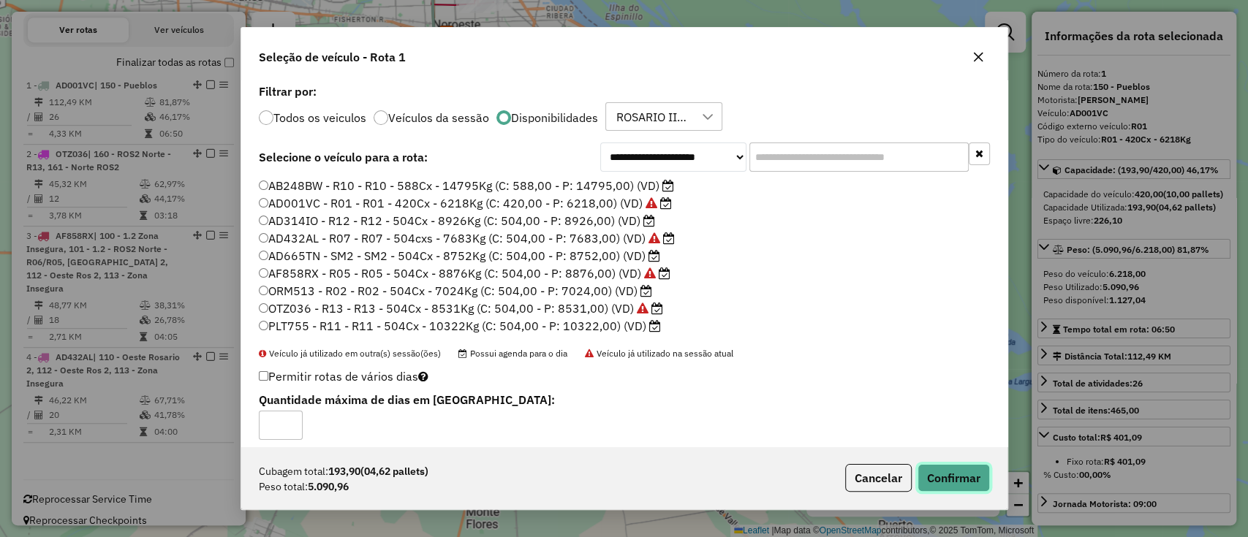
click at [947, 472] on button "Confirmar" at bounding box center [953, 478] width 72 height 28
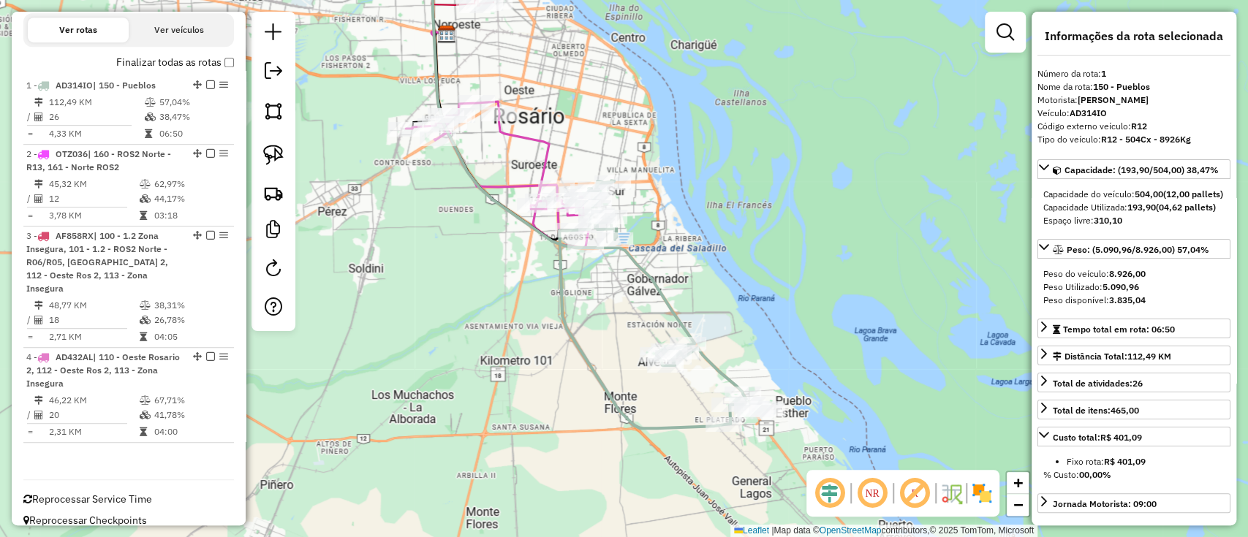
click at [663, 297] on icon at bounding box center [563, 146] width 264 height 401
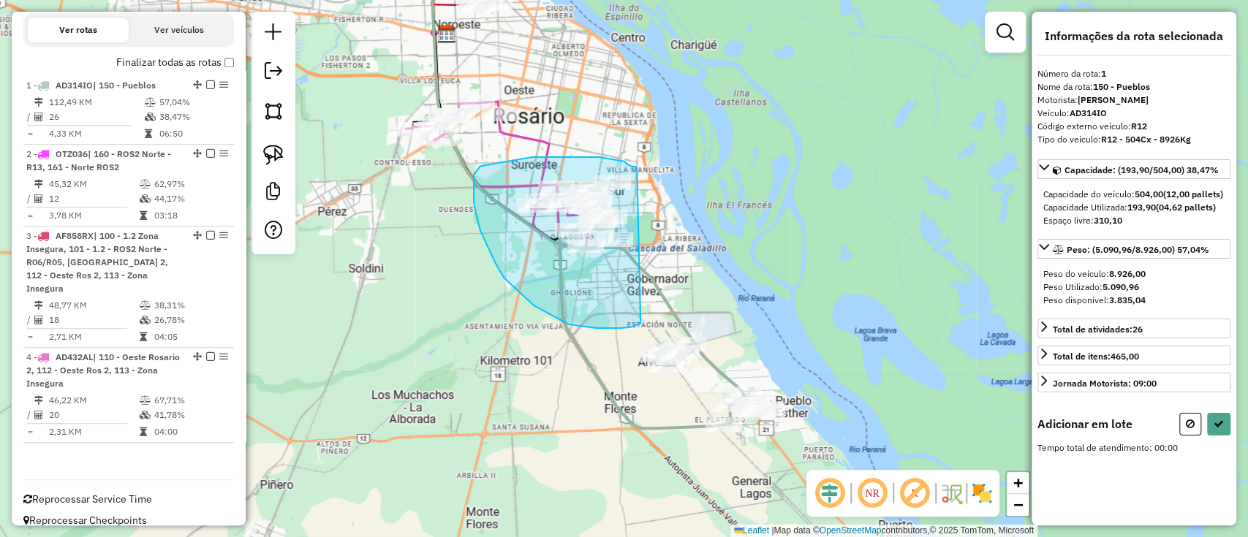
drag, startPoint x: 630, startPoint y: 166, endPoint x: 643, endPoint y: 324, distance: 158.4
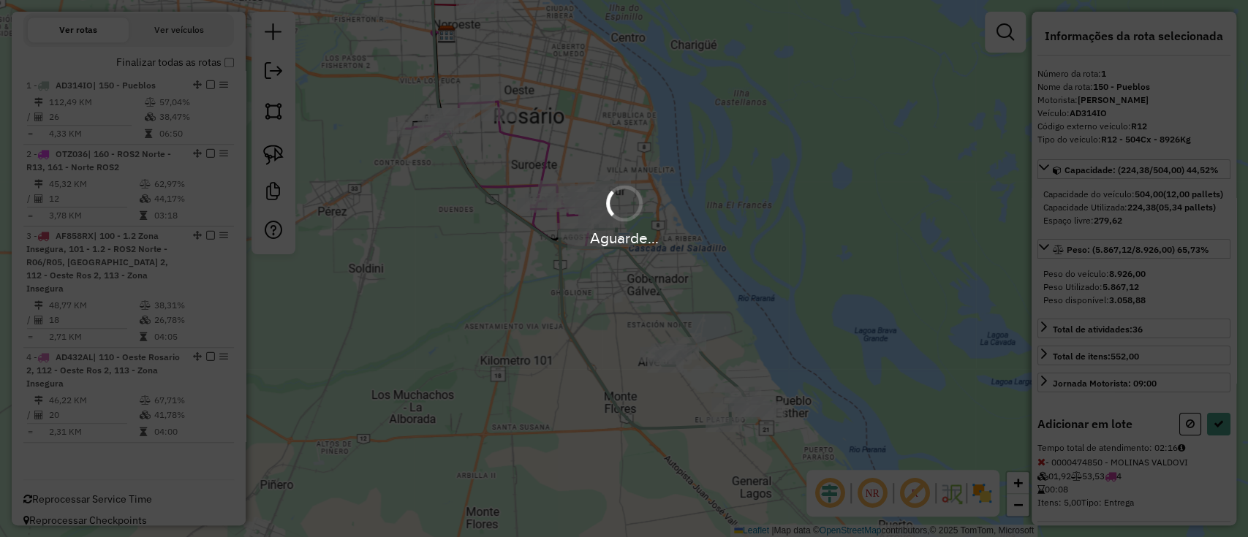
select select "**********"
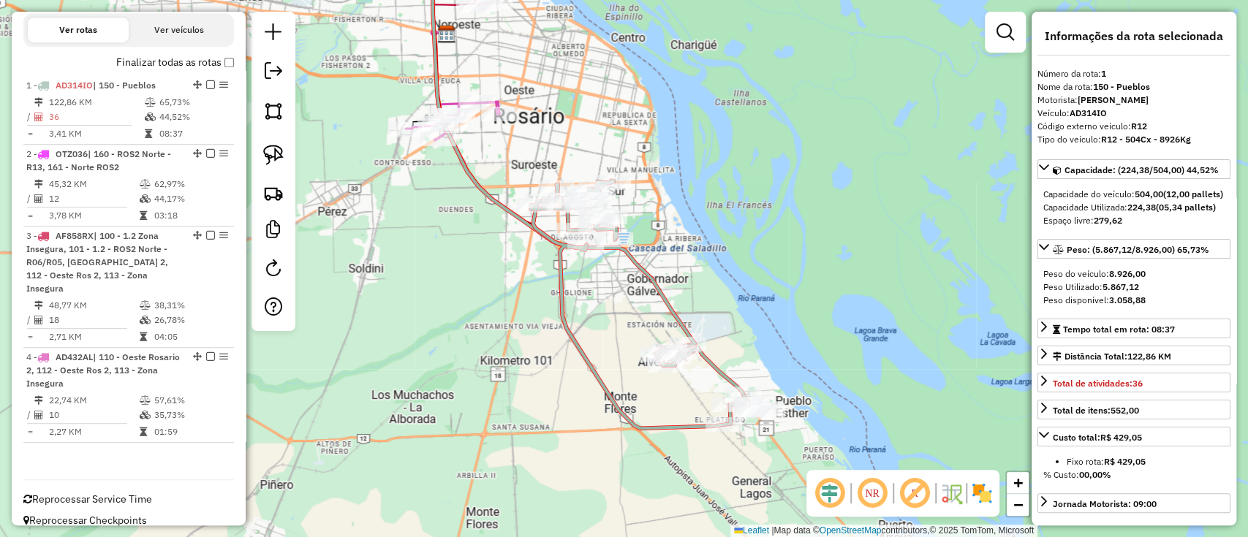
click at [660, 301] on icon at bounding box center [563, 146] width 264 height 401
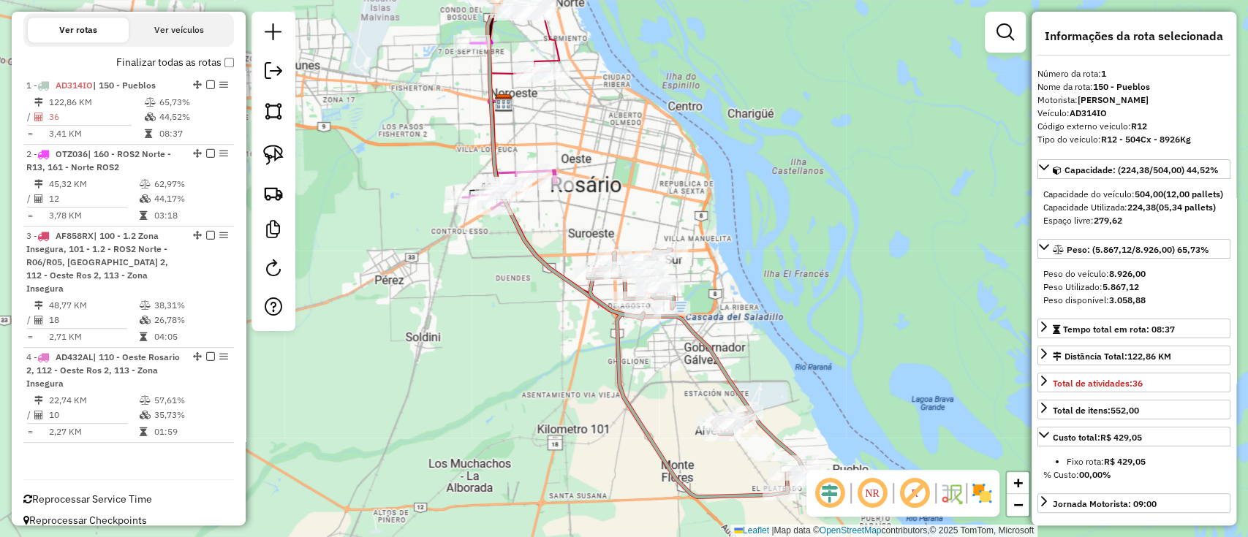
drag, startPoint x: 622, startPoint y: 300, endPoint x: 711, endPoint y: 413, distance: 143.6
click at [708, 412] on div "Janela de atendimento Grade de atendimento Capacidade Transportadoras Veículos …" at bounding box center [624, 268] width 1248 height 537
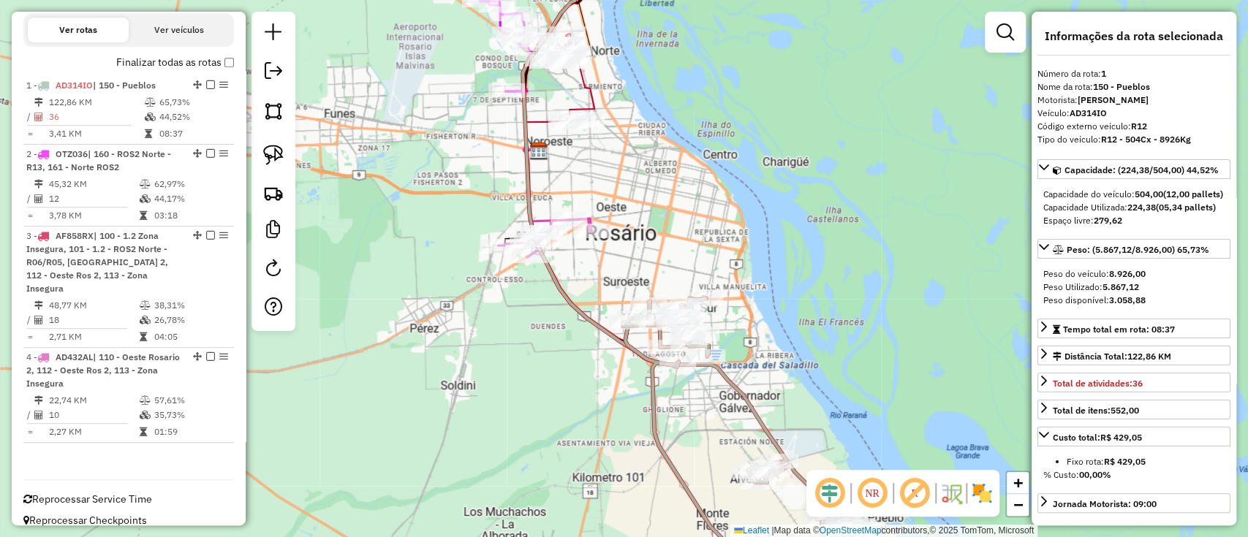
drag, startPoint x: 652, startPoint y: 145, endPoint x: 671, endPoint y: 175, distance: 35.5
click at [671, 175] on div "Janela de atendimento Grade de atendimento Capacidade Transportadoras Veículos …" at bounding box center [624, 268] width 1248 height 537
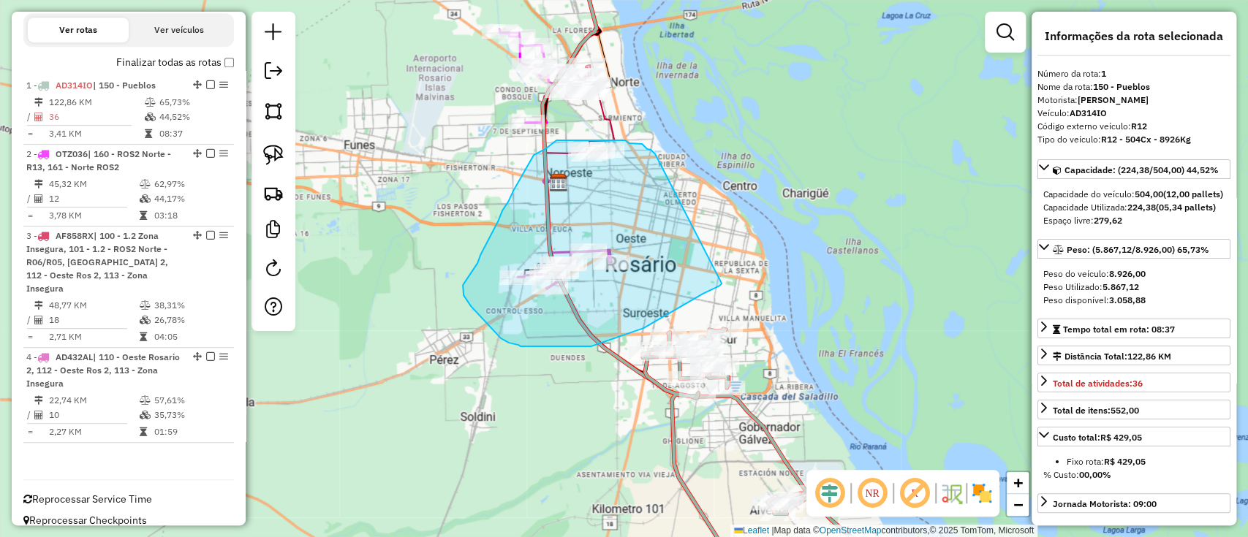
drag, startPoint x: 652, startPoint y: 151, endPoint x: 722, endPoint y: 283, distance: 148.8
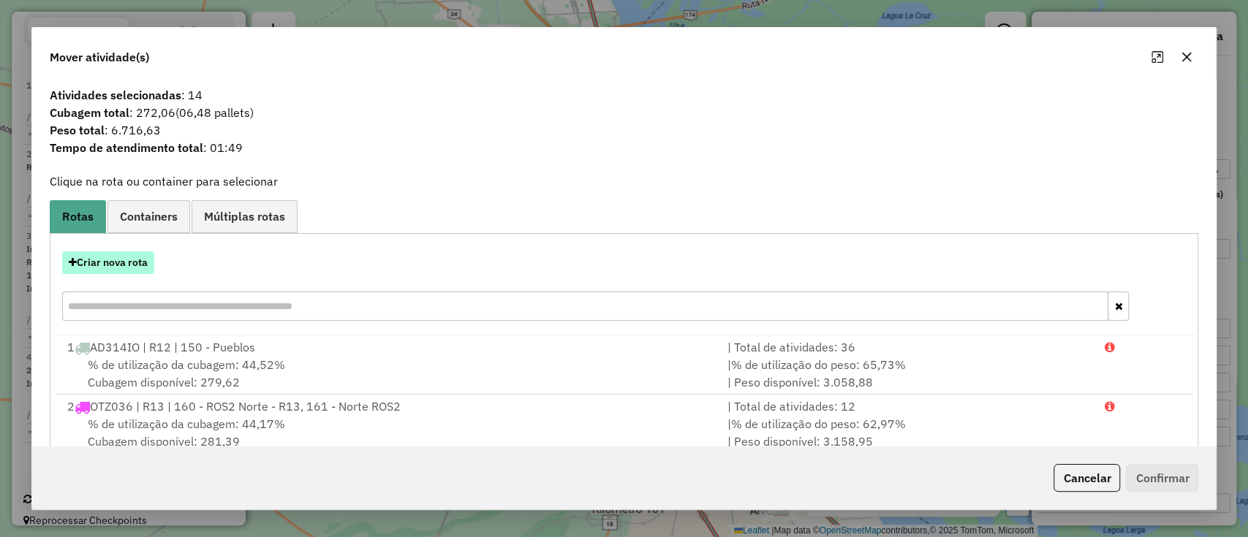
click at [140, 254] on button "Criar nova rota" at bounding box center [108, 262] width 92 height 23
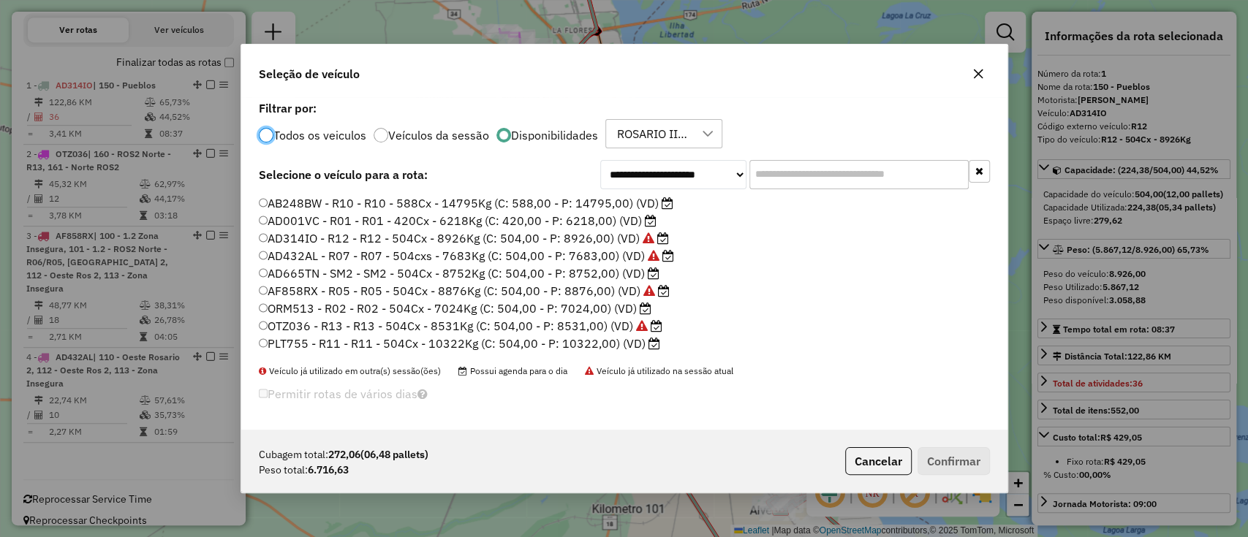
click at [806, 178] on input "text" at bounding box center [858, 174] width 219 height 29
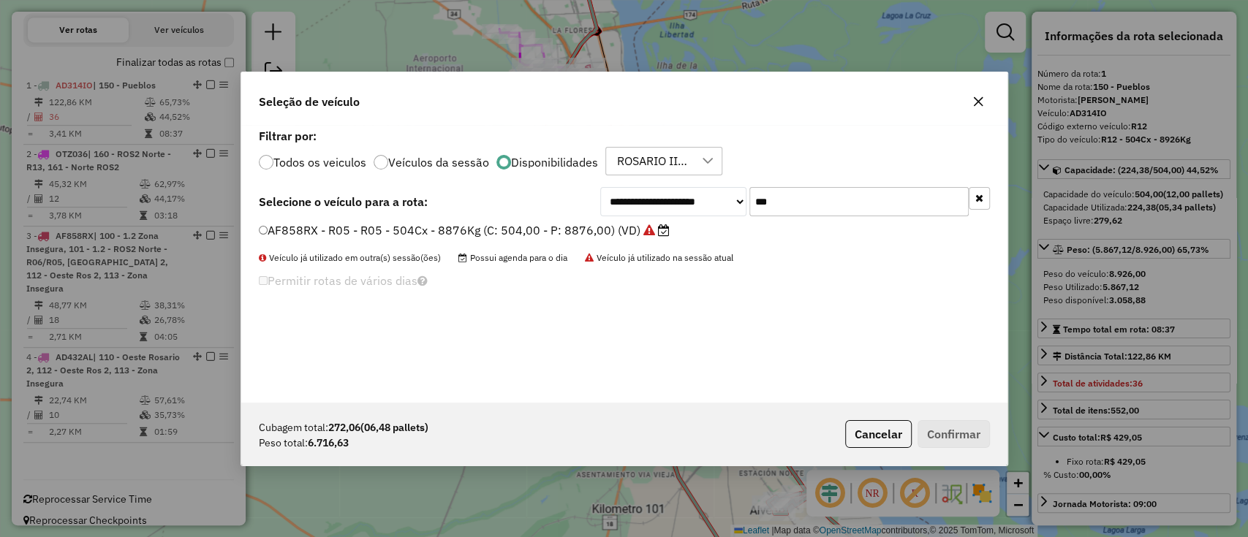
type input "***"
click at [588, 236] on label "AF858RX - R05 - R05 - 504Cx - 8876Kg (C: 504,00 - P: 8876,00) (VD)" at bounding box center [465, 230] width 412 height 18
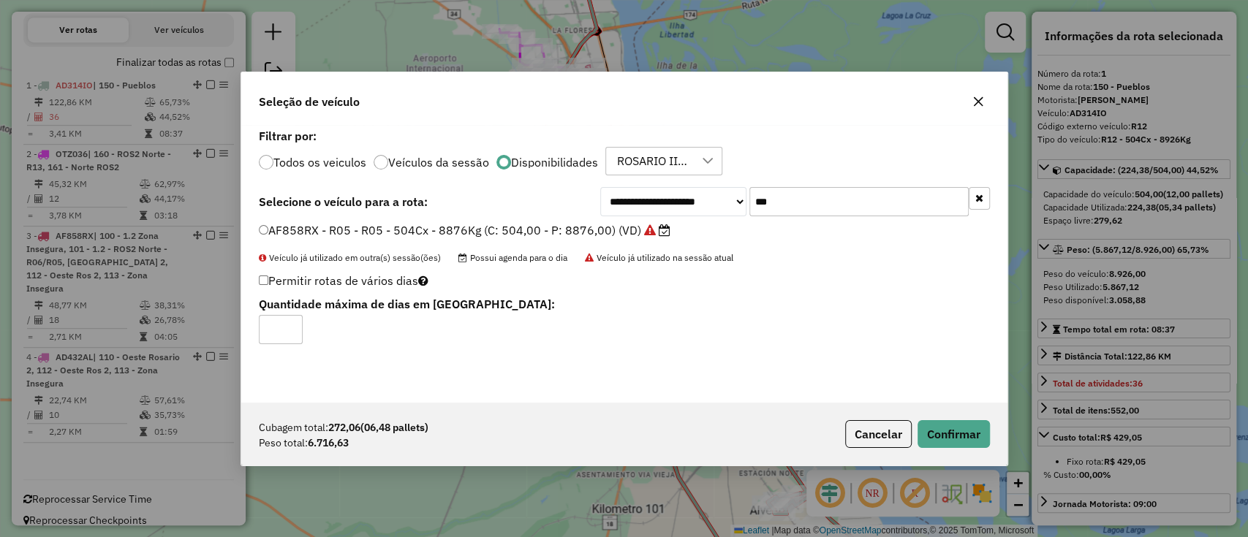
click at [976, 203] on button "button" at bounding box center [979, 198] width 21 height 23
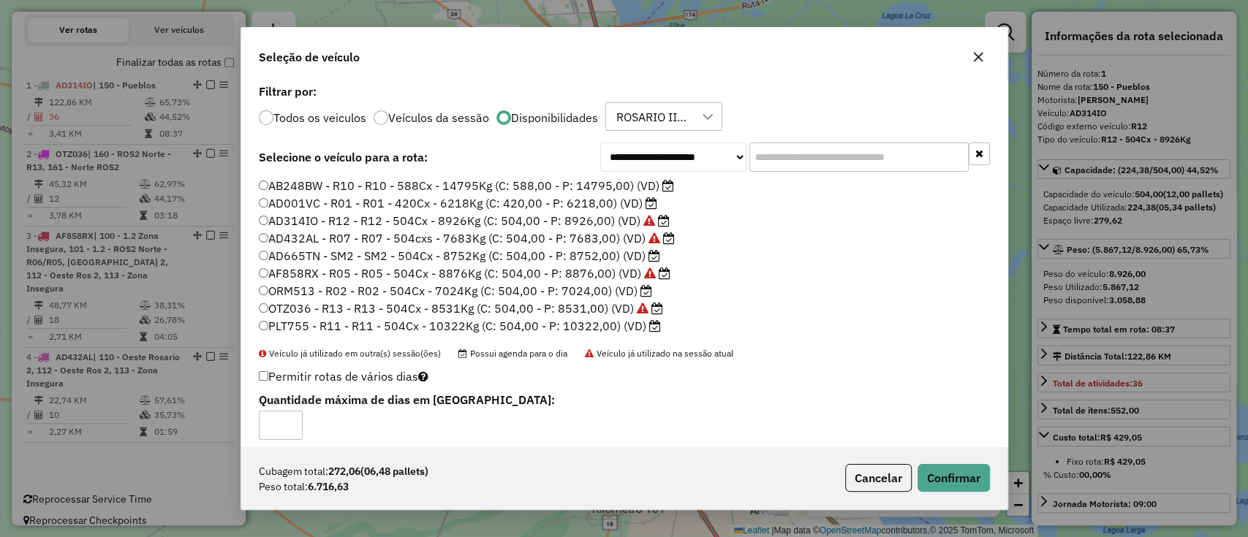
click at [401, 203] on label "AD001VC - R01 - R01 - 420Cx - 6218Kg (C: 420,00 - P: 6218,00) (VD)" at bounding box center [458, 203] width 398 height 18
click at [570, 291] on label "ORM513 - R02 - R02 - 504Cx - 7024Kg (C: 504,00 - P: 7024,00) (VD)" at bounding box center [455, 291] width 393 height 18
click at [947, 471] on button "Confirmar" at bounding box center [953, 478] width 72 height 28
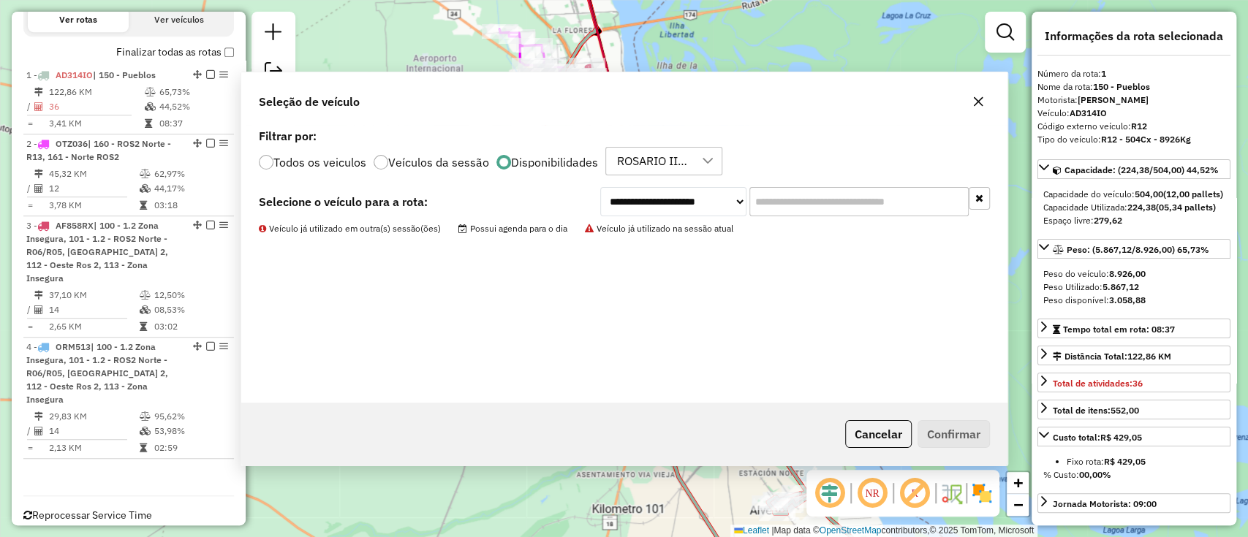
scroll to position [512, 0]
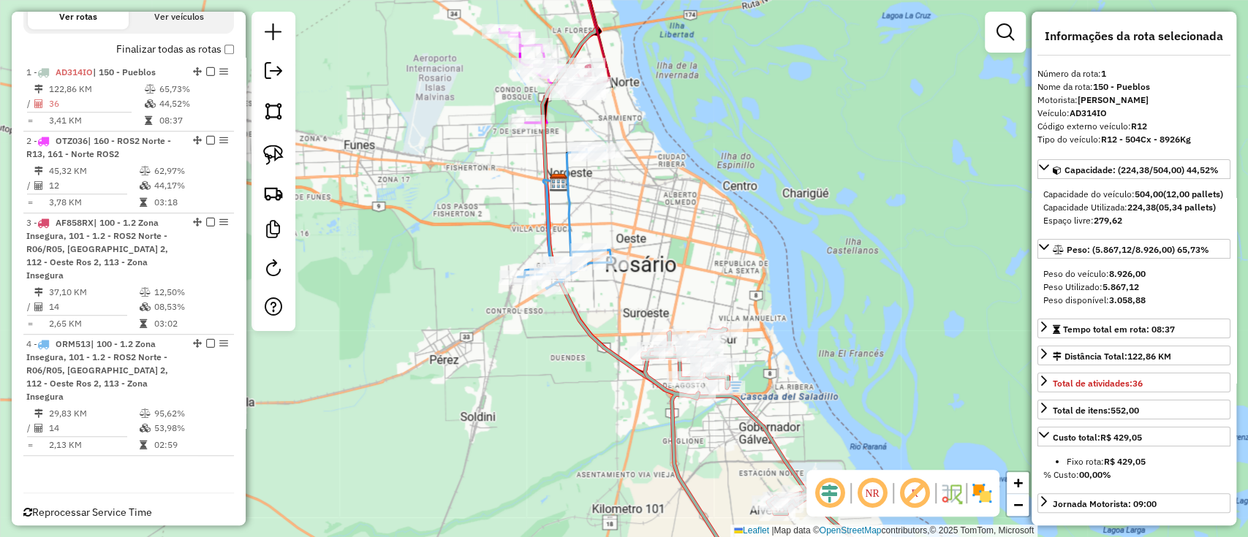
click at [571, 224] on icon at bounding box center [565, 219] width 94 height 140
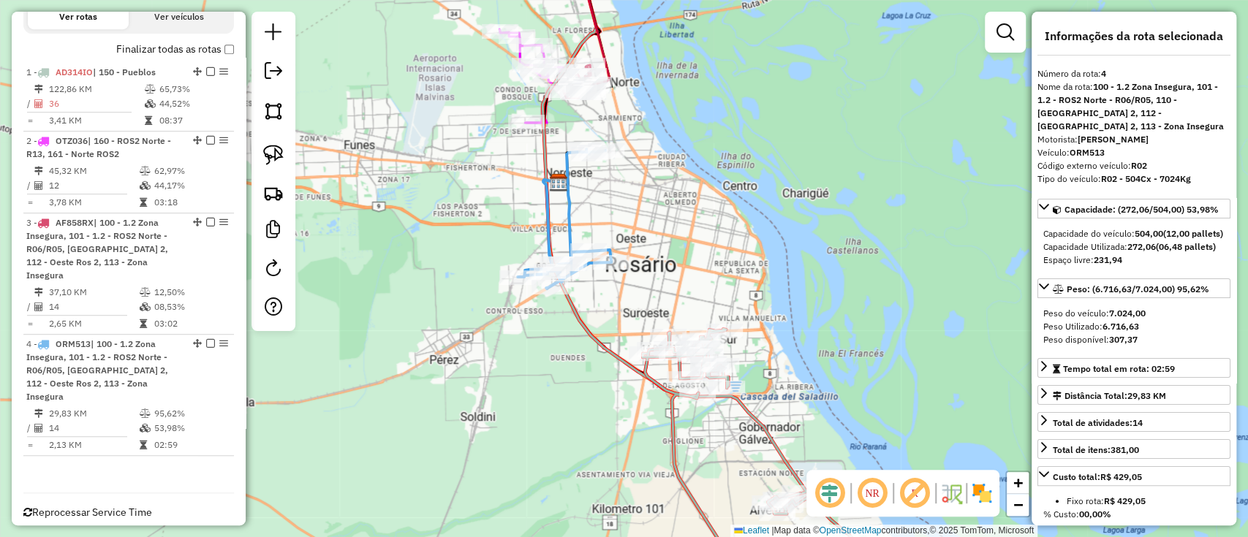
drag, startPoint x: 590, startPoint y: 213, endPoint x: 647, endPoint y: 287, distance: 93.3
click at [647, 287] on div "Janela de atendimento Grade de atendimento Capacidade Transportadoras Veículos …" at bounding box center [624, 268] width 1248 height 537
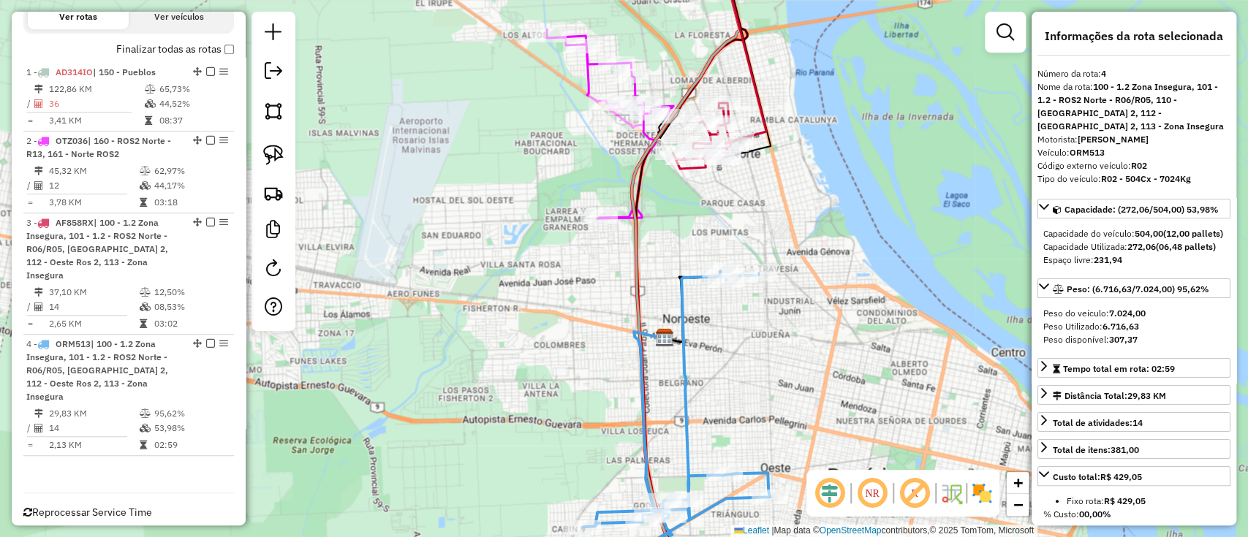
click at [591, 87] on icon at bounding box center [610, 123] width 126 height 189
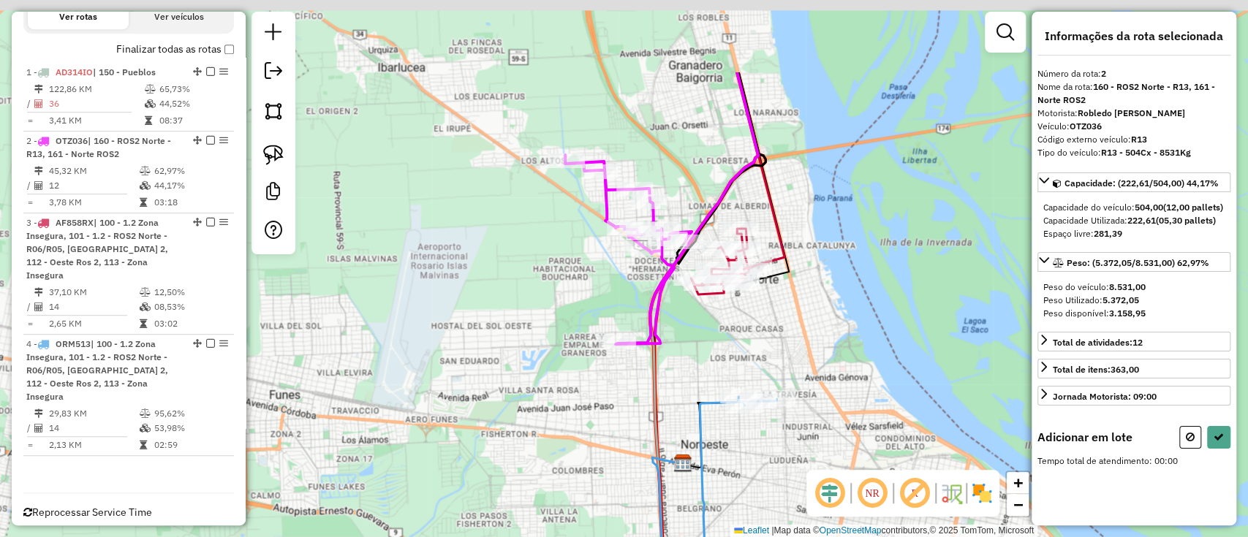
drag, startPoint x: 690, startPoint y: 56, endPoint x: 695, endPoint y: 162, distance: 106.1
click at [697, 173] on div "Janela de atendimento Grade de atendimento Capacidade Transportadoras Veículos …" at bounding box center [624, 268] width 1248 height 537
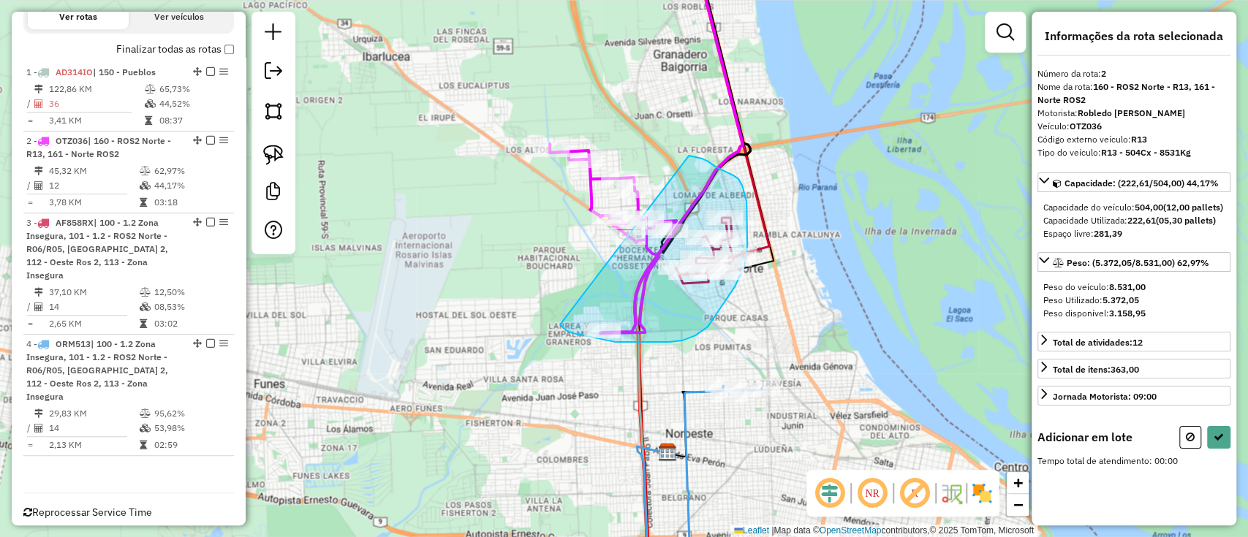
drag, startPoint x: 689, startPoint y: 156, endPoint x: 561, endPoint y: 325, distance: 211.9
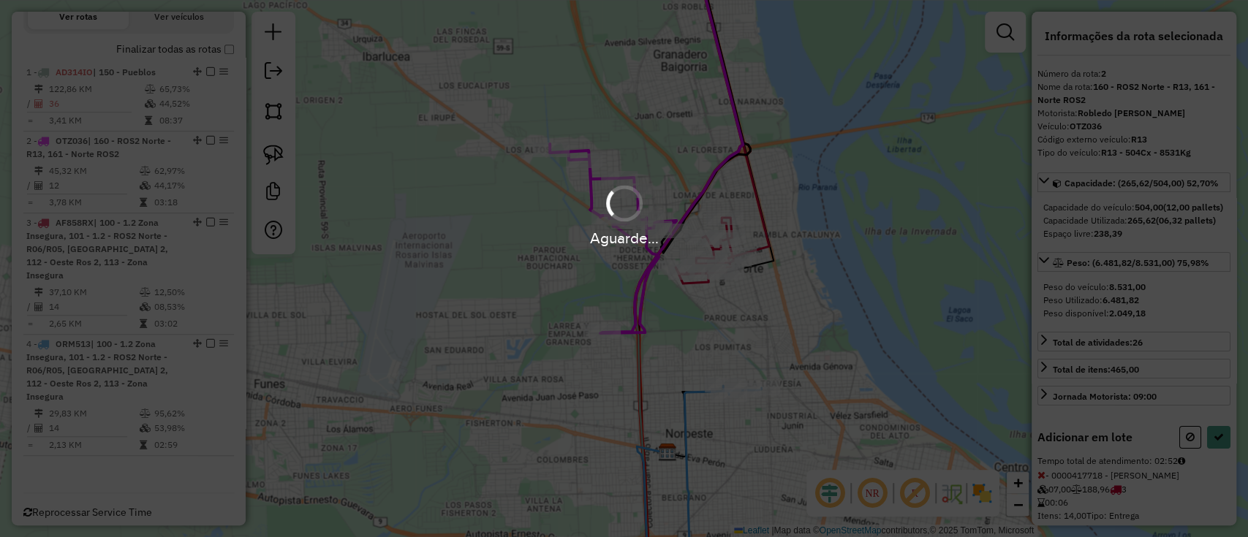
select select "**********"
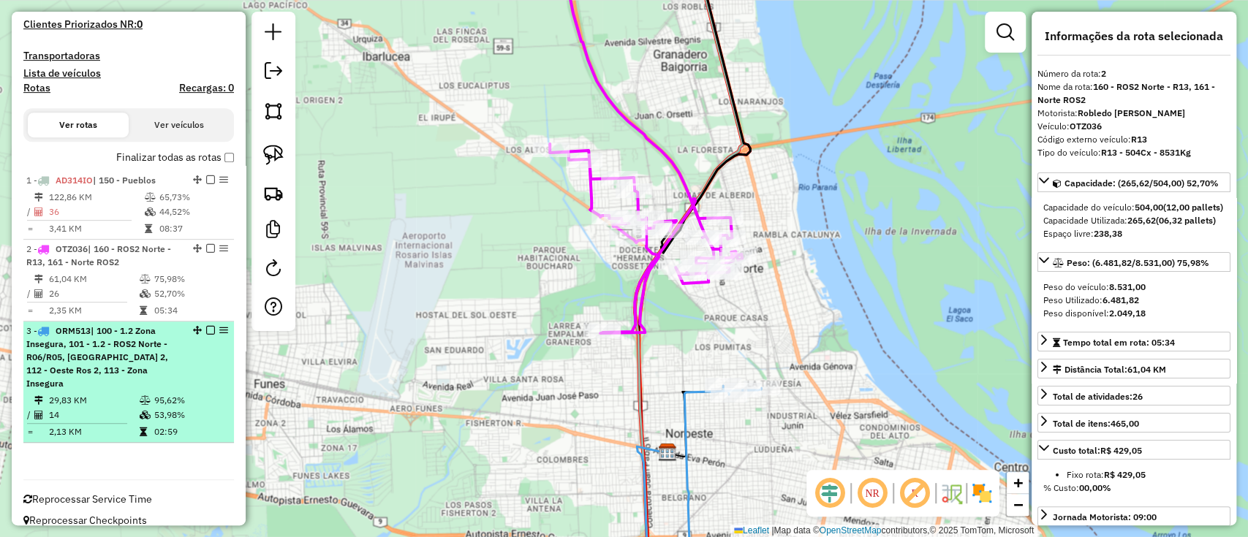
scroll to position [306, 0]
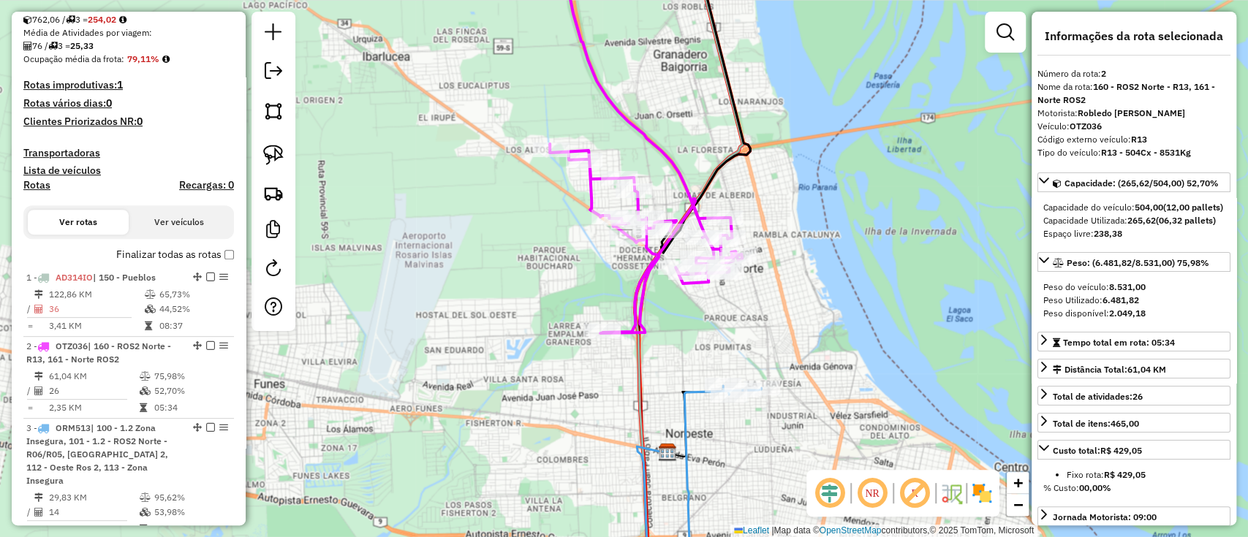
click at [684, 180] on icon at bounding box center [646, 83] width 158 height 272
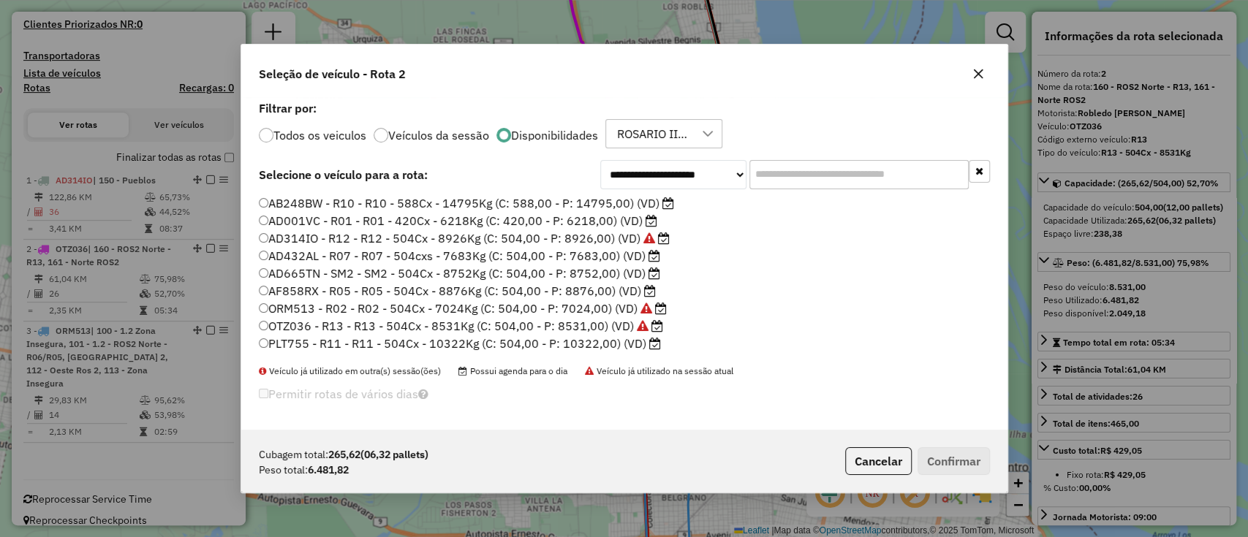
scroll to position [7, 4]
click at [776, 183] on input "text" at bounding box center [858, 174] width 219 height 29
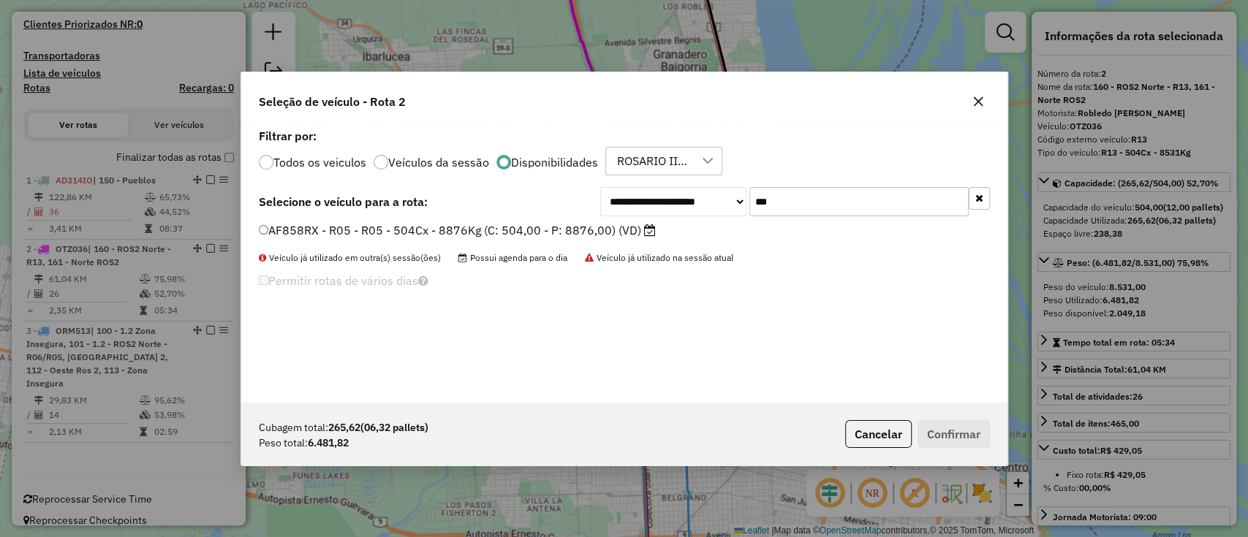
type input "***"
click at [890, 417] on div "Cubagem total: 265,62 (06,32 pallets) Peso total: 6.481,82 Cancelar Confirmar" at bounding box center [624, 434] width 766 height 63
click at [890, 433] on button "Cancelar" at bounding box center [878, 434] width 67 height 28
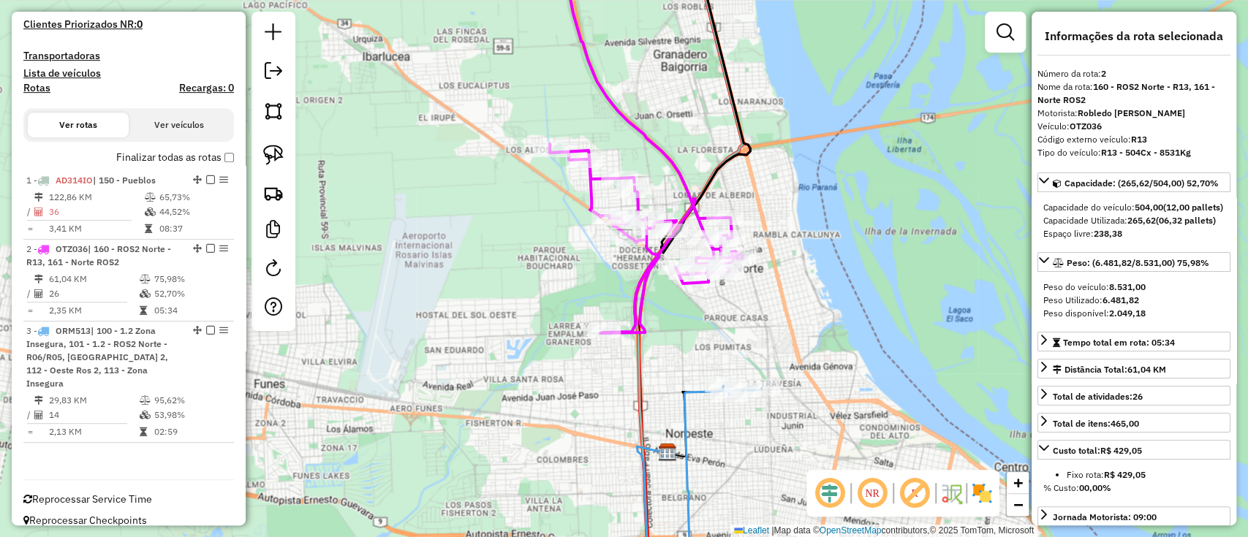
click at [686, 434] on icon at bounding box center [727, 488] width 87 height 205
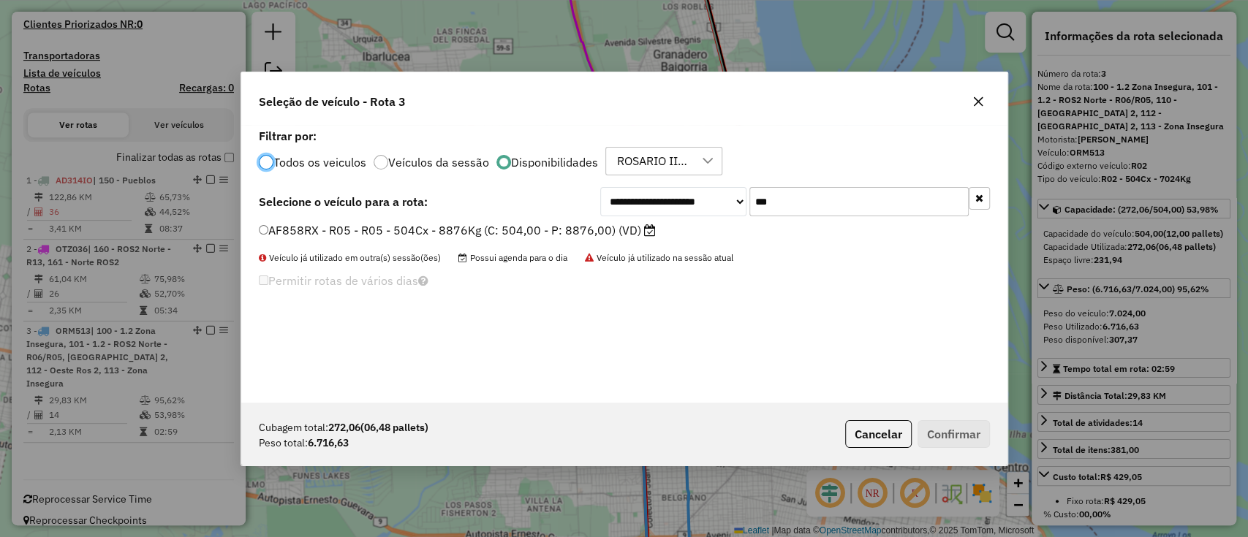
click at [982, 200] on button "button" at bounding box center [979, 198] width 21 height 23
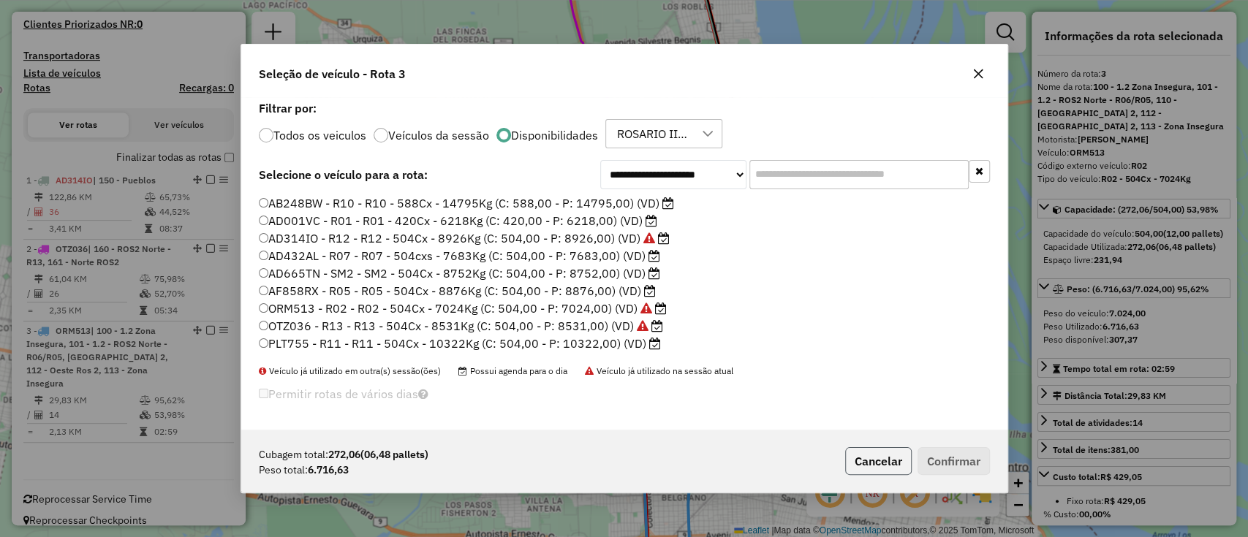
click at [906, 470] on button "Cancelar" at bounding box center [878, 461] width 67 height 28
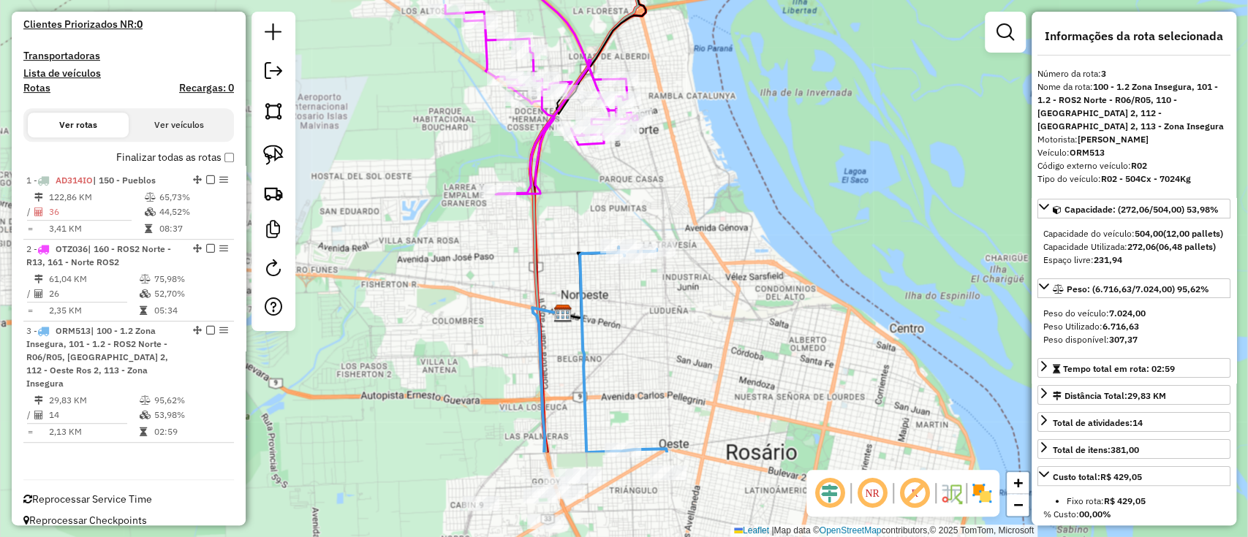
drag, startPoint x: 883, startPoint y: 409, endPoint x: 594, endPoint y: 2, distance: 498.6
click at [614, 29] on div "Janela de atendimento Grade de atendimento Capacidade Transportadoras Veículos …" at bounding box center [624, 268] width 1248 height 537
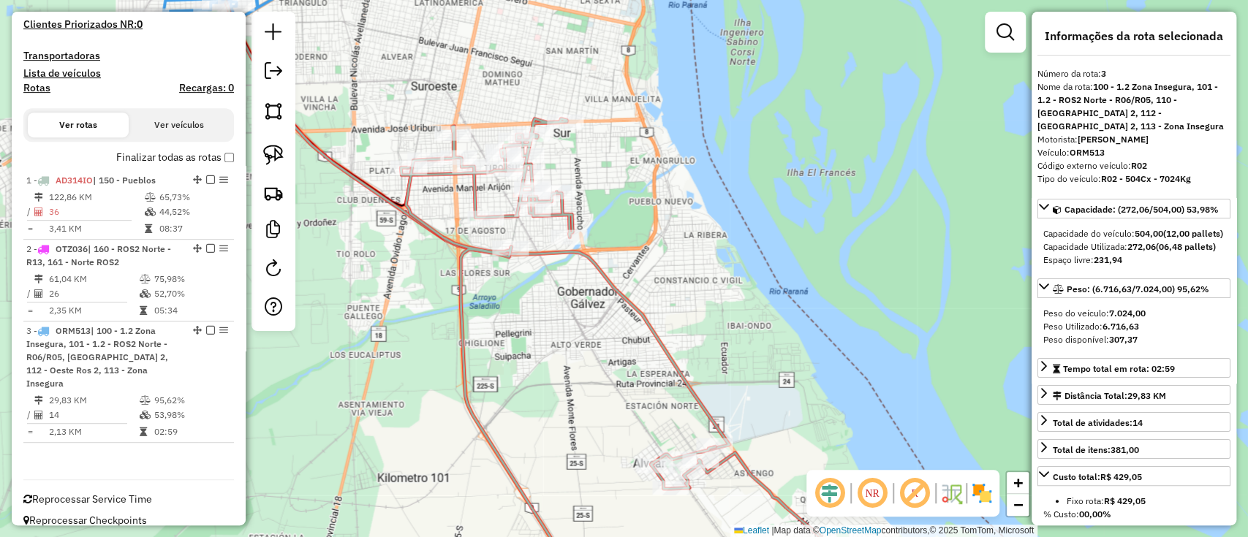
drag, startPoint x: 650, startPoint y: 145, endPoint x: 711, endPoint y: 172, distance: 66.8
click at [708, 163] on div "Janela de atendimento Grade de atendimento Capacidade Transportadoras Veículos …" at bounding box center [624, 268] width 1248 height 537
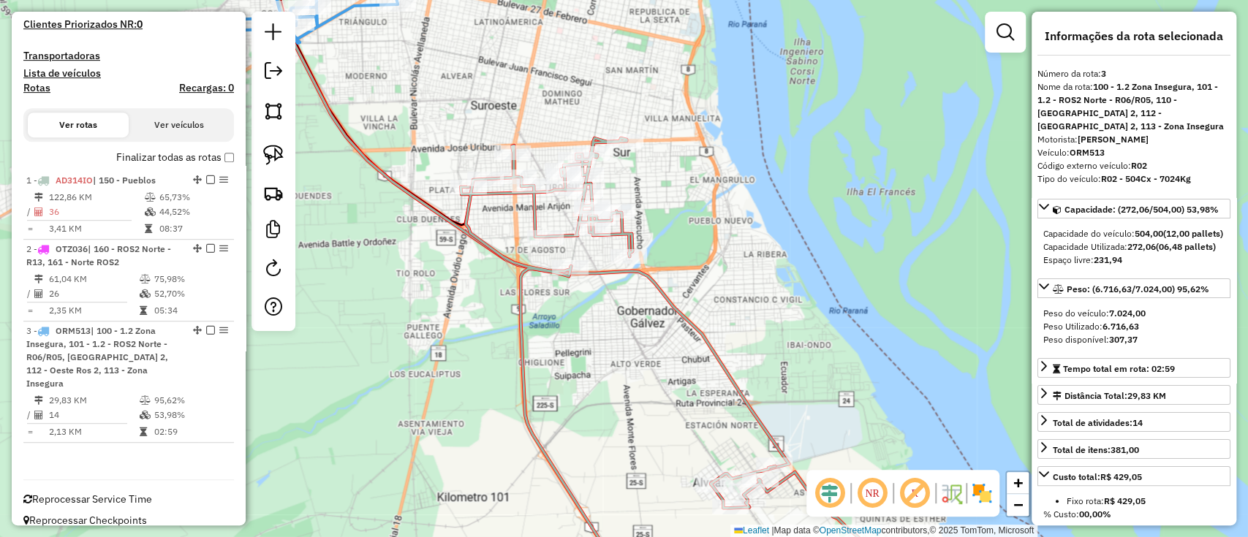
click at [667, 294] on icon at bounding box center [531, 208] width 516 height 523
click at [701, 336] on icon at bounding box center [528, 208] width 516 height 523
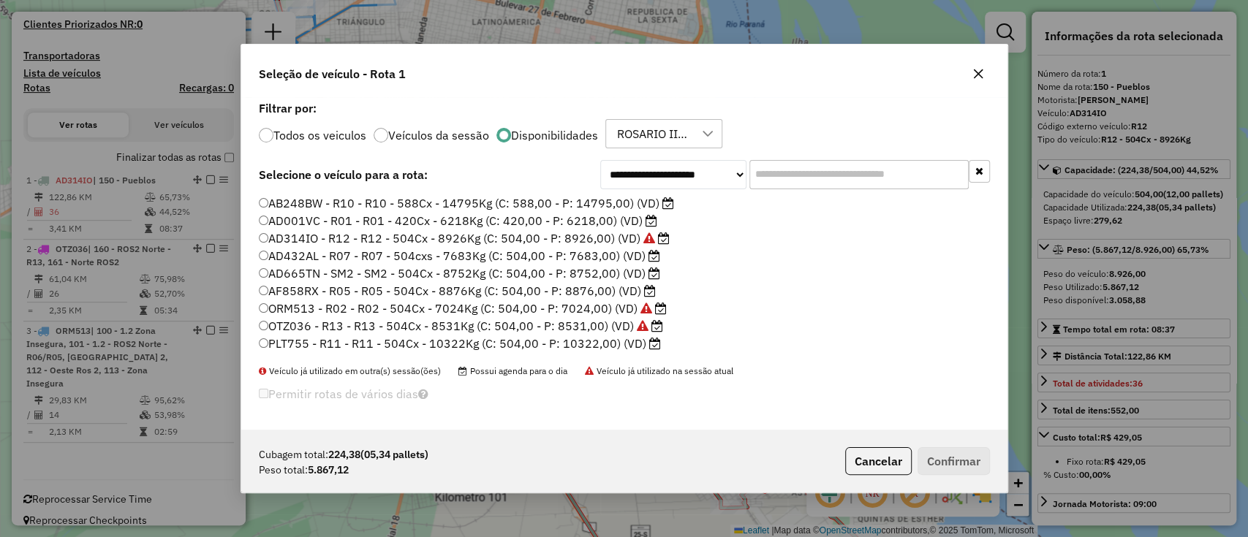
click at [365, 225] on label "AD001VC - R01 - R01 - 420Cx - 6218Kg (C: 420,00 - P: 6218,00) (VD)" at bounding box center [458, 221] width 398 height 18
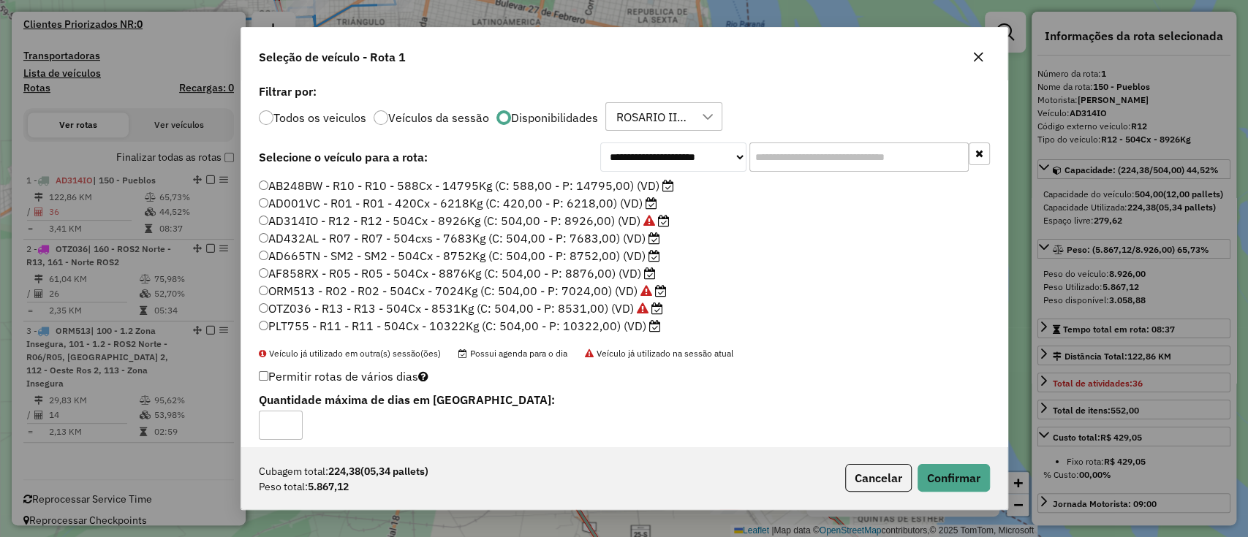
click at [941, 462] on div "Cubagem total: 224,38 (05,34 pallets) Peso total: 5.867,12 Cancelar Confirmar" at bounding box center [624, 478] width 766 height 63
click at [956, 476] on button "Confirmar" at bounding box center [953, 478] width 72 height 28
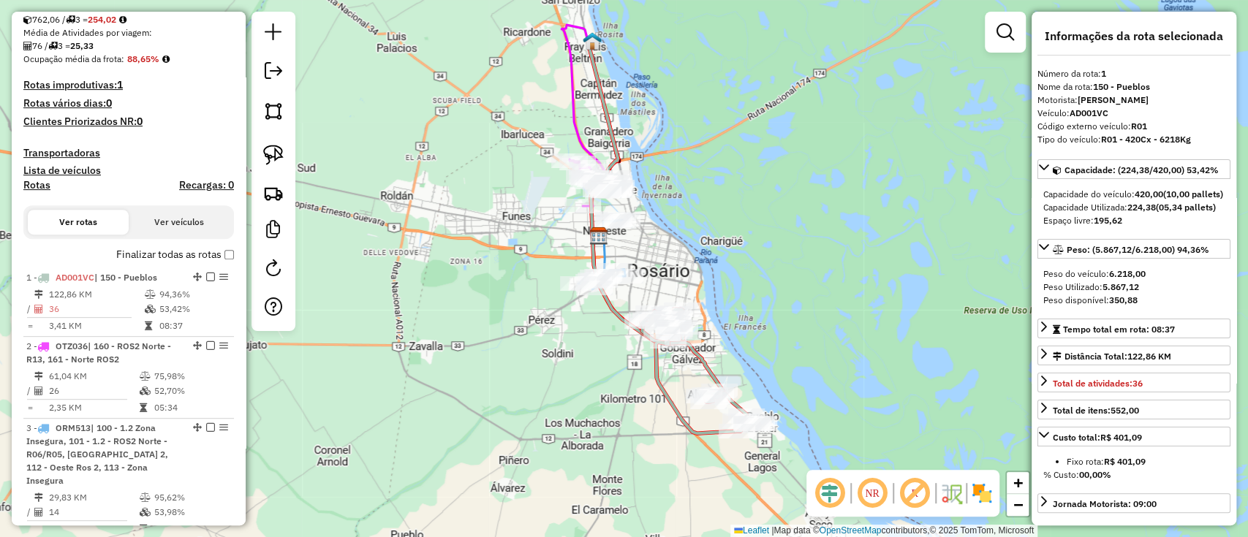
click at [199, 256] on label "Finalizar todas as rotas" at bounding box center [175, 254] width 118 height 15
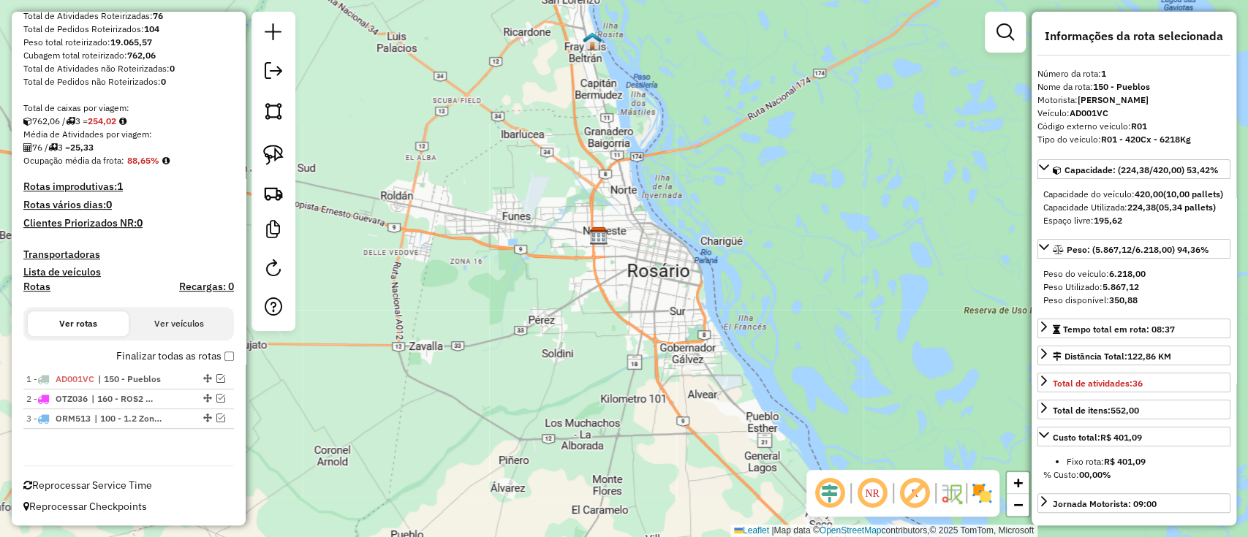
scroll to position [107, 0]
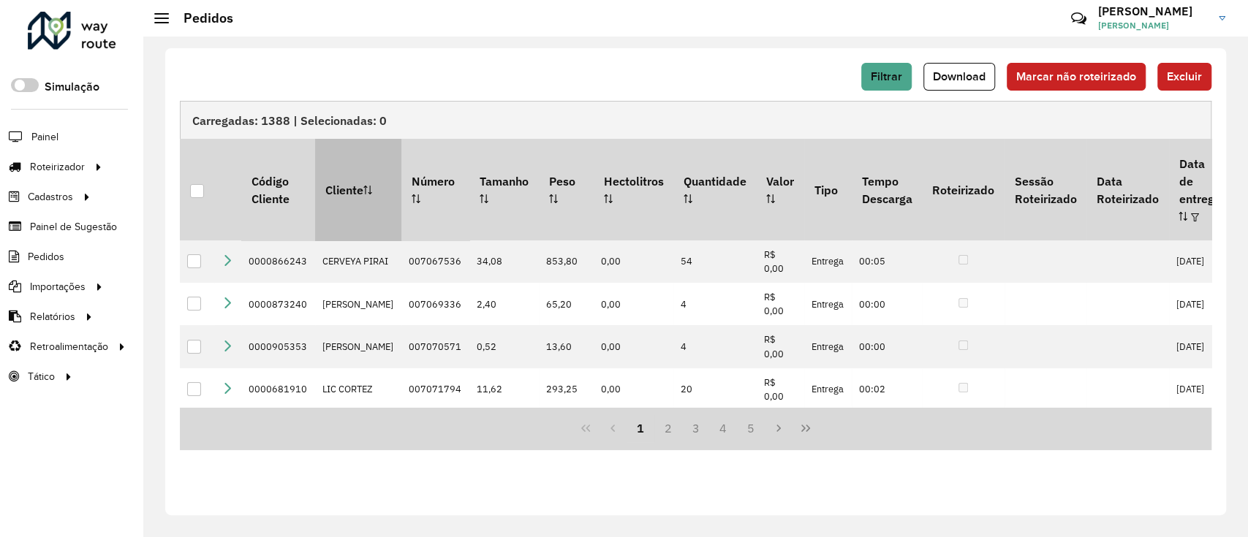
click at [197, 184] on div at bounding box center [197, 191] width 14 height 14
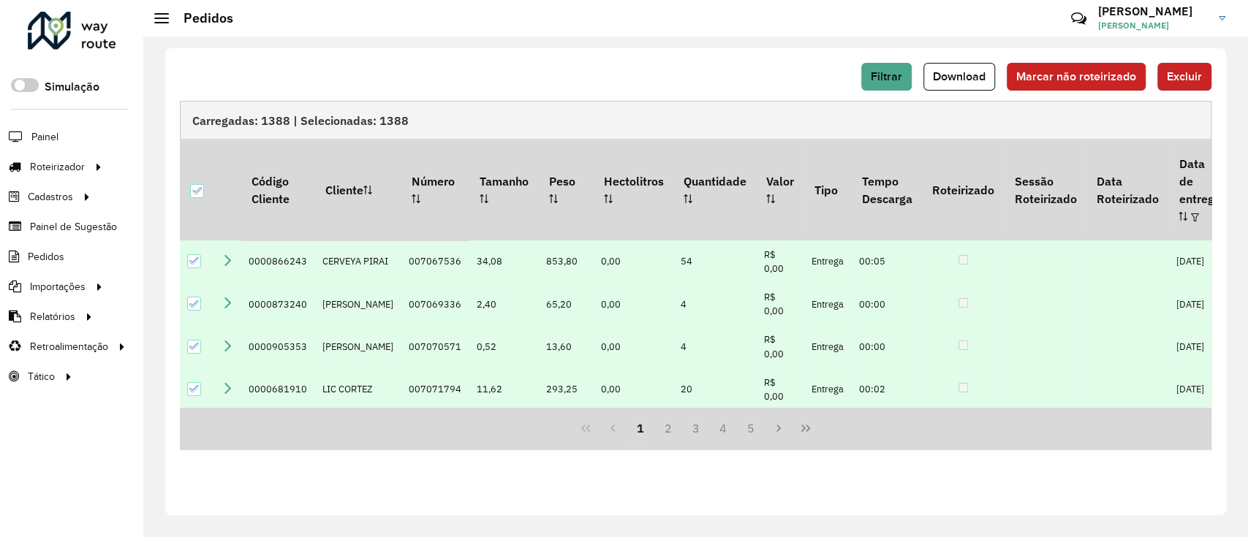
click at [1174, 72] on span "Excluir" at bounding box center [1184, 76] width 35 height 12
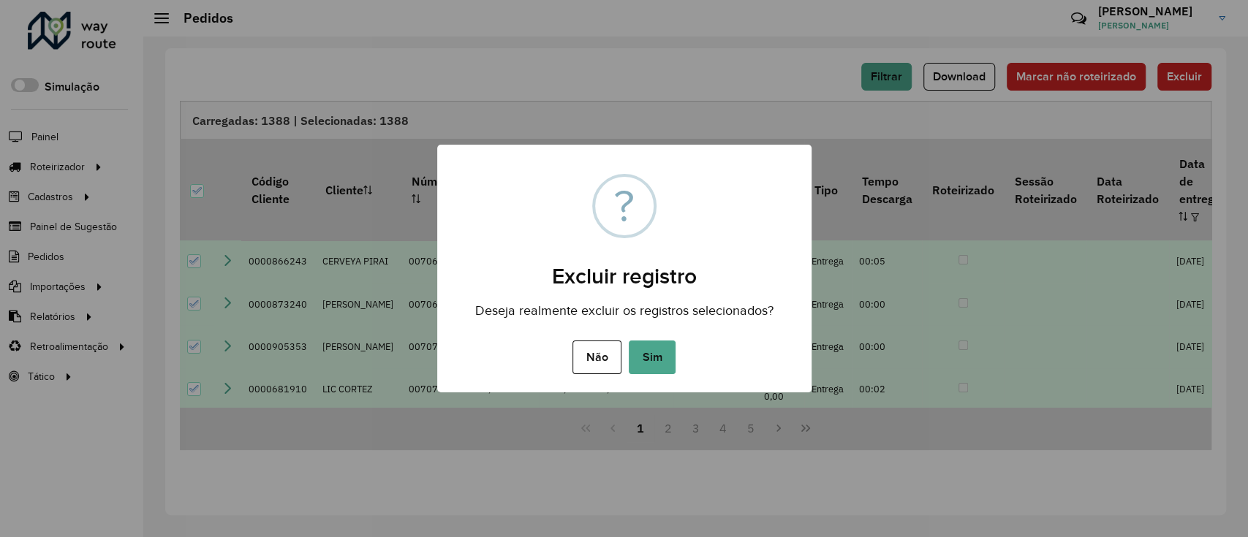
click at [655, 345] on button "Sim" at bounding box center [652, 358] width 47 height 34
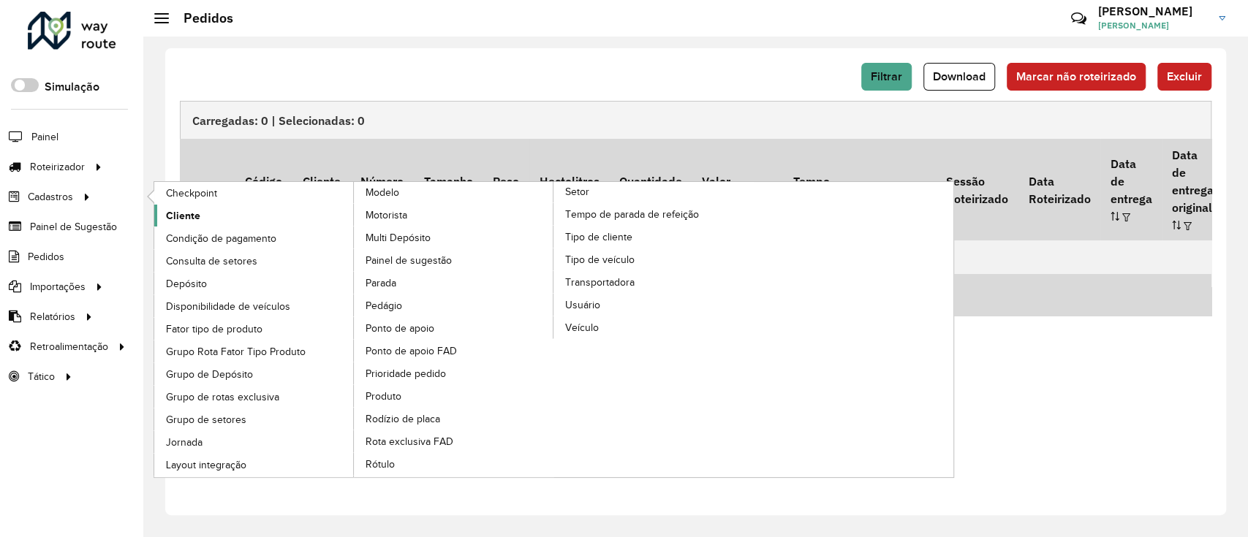
click at [175, 218] on span "Cliente" at bounding box center [183, 215] width 34 height 15
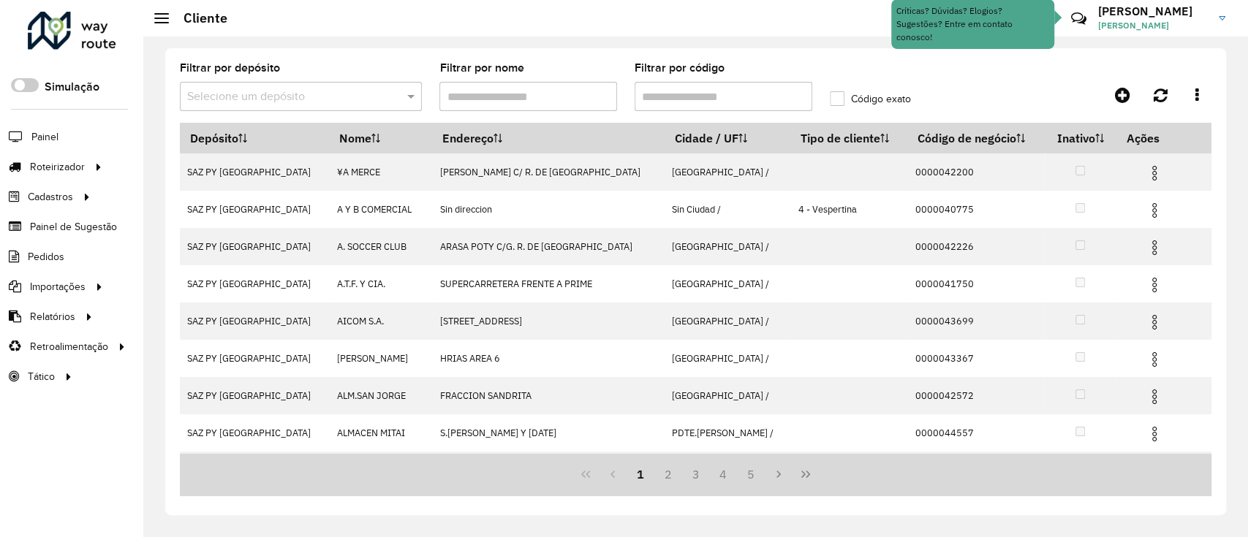
click at [746, 101] on input "Filtrar por código" at bounding box center [724, 96] width 178 height 29
paste input "**********"
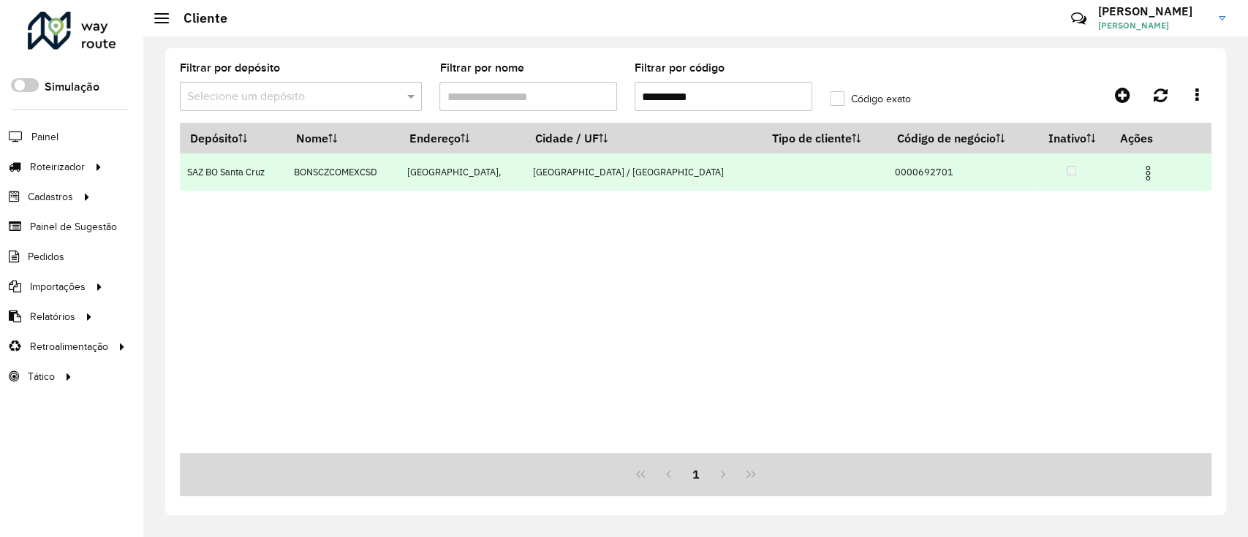
type input "**********"
click at [1139, 174] on img at bounding box center [1148, 173] width 18 height 18
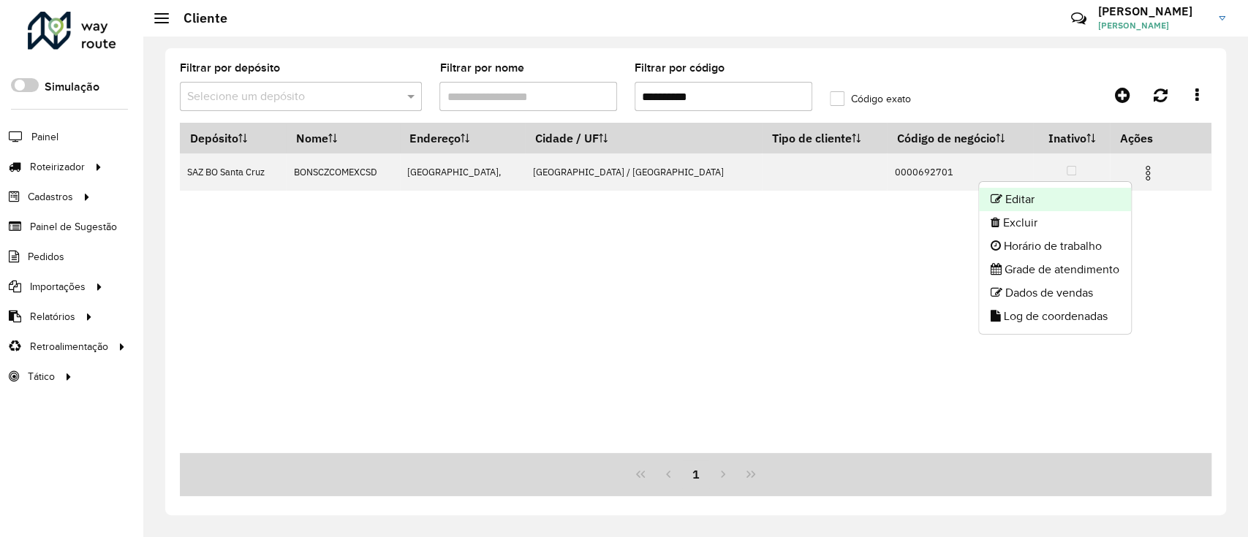
click at [1088, 202] on li "Editar" at bounding box center [1055, 199] width 152 height 23
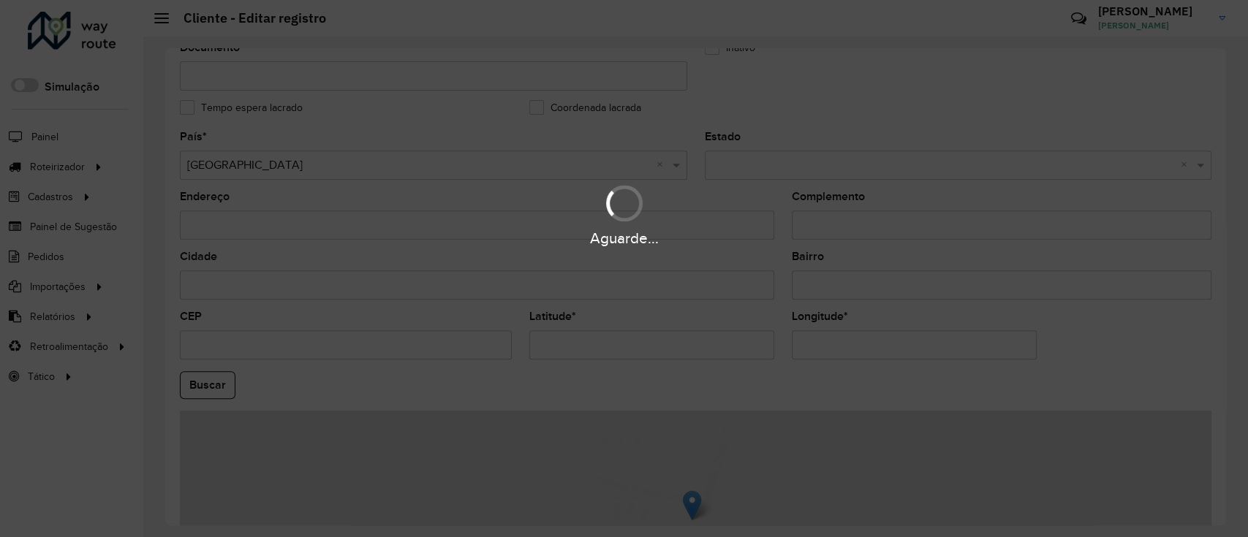
scroll to position [487, 0]
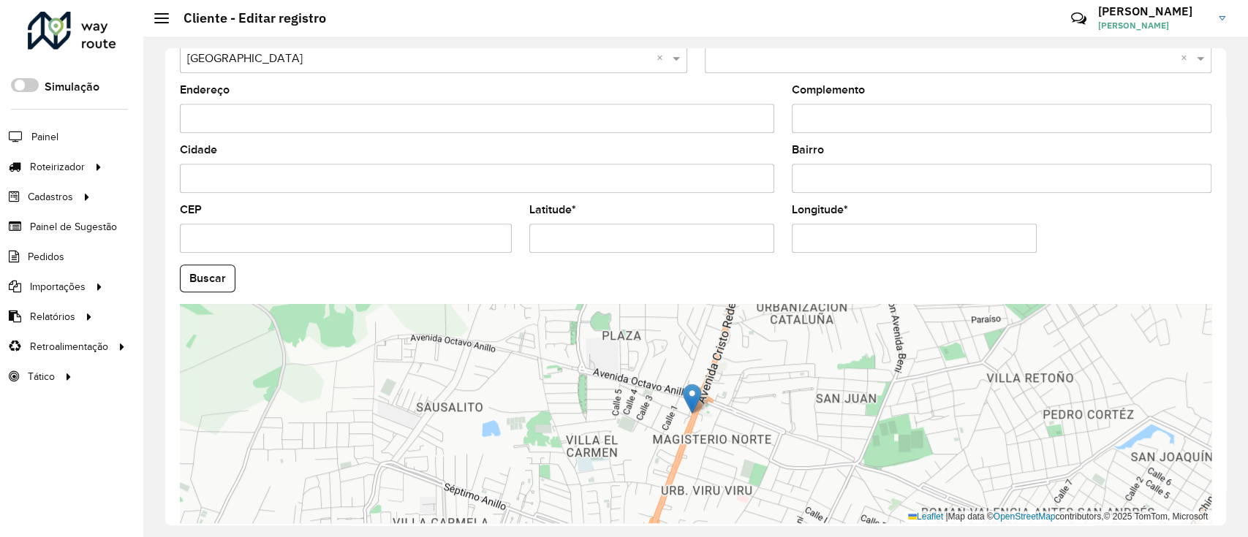
drag, startPoint x: 654, startPoint y: 236, endPoint x: 376, endPoint y: 211, distance: 278.9
click at [377, 211] on formly-group "País * Selecione uma opção × Bolívia × Estado Selecione uma opção × × Endereço …" at bounding box center [695, 274] width 1049 height 499
paste input "text"
type input "**********"
drag, startPoint x: 720, startPoint y: 245, endPoint x: 702, endPoint y: 244, distance: 18.3
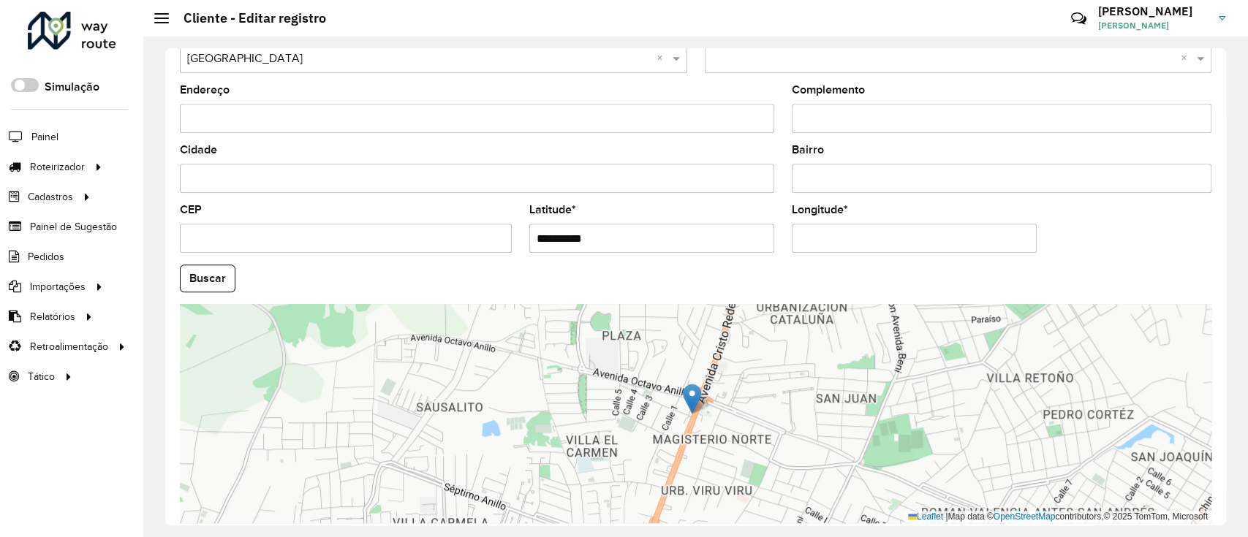
click at [709, 243] on formly-group "**********" at bounding box center [695, 274] width 1049 height 499
paste input "text"
type input "**********"
click at [214, 266] on button "Buscar" at bounding box center [208, 279] width 56 height 28
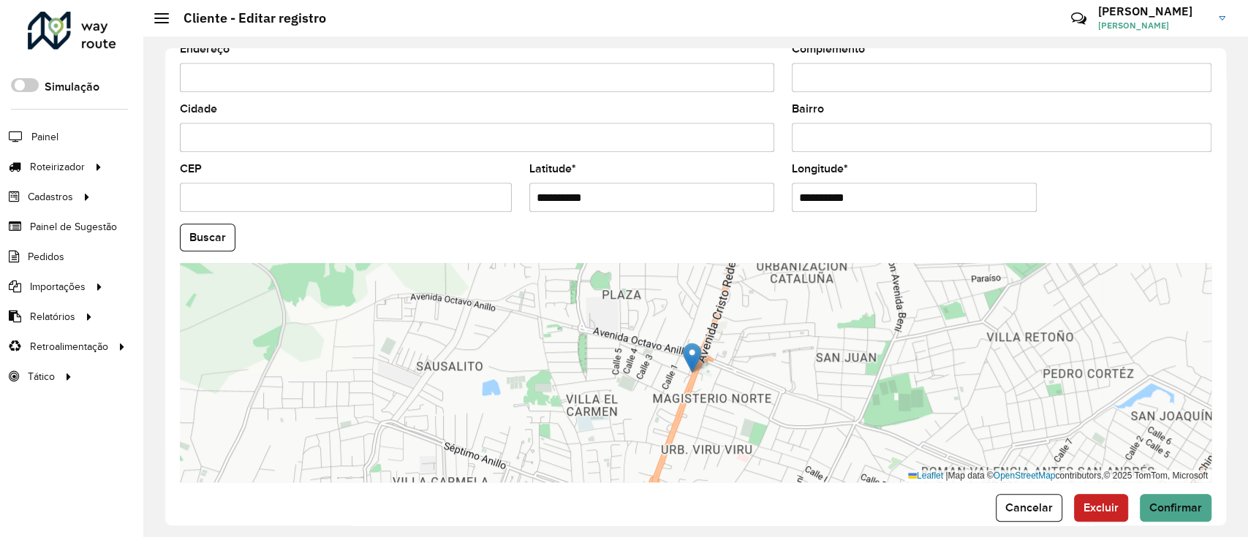
scroll to position [550, 0]
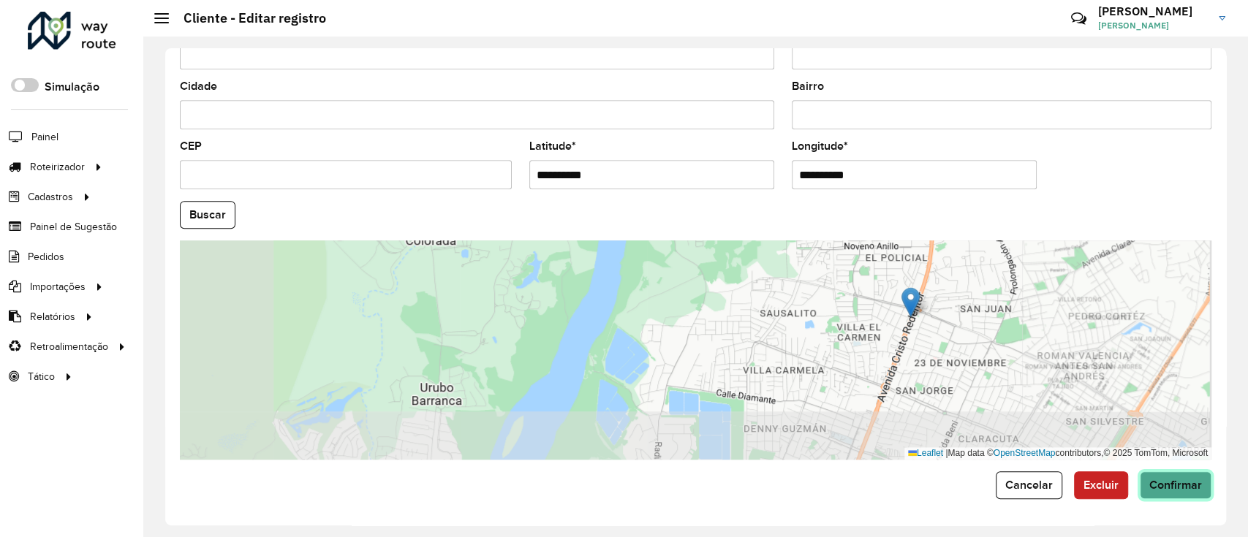
click at [1155, 498] on button "Confirmar" at bounding box center [1176, 486] width 72 height 28
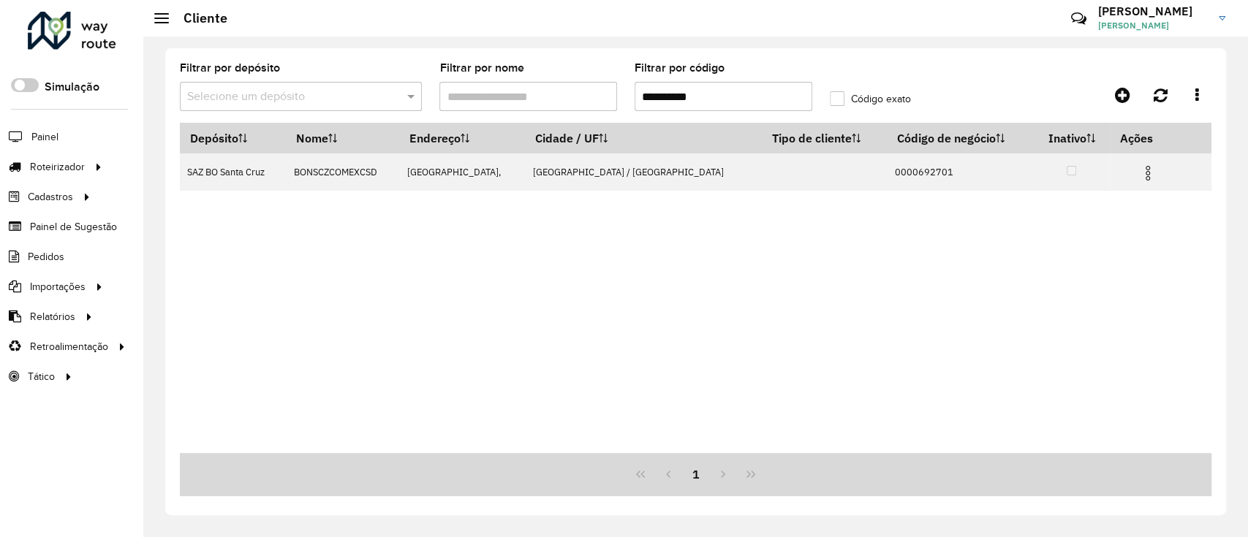
drag, startPoint x: 715, startPoint y: 103, endPoint x: 616, endPoint y: 98, distance: 98.8
click at [616, 98] on formly-group "**********" at bounding box center [560, 93] width 779 height 60
paste input "text"
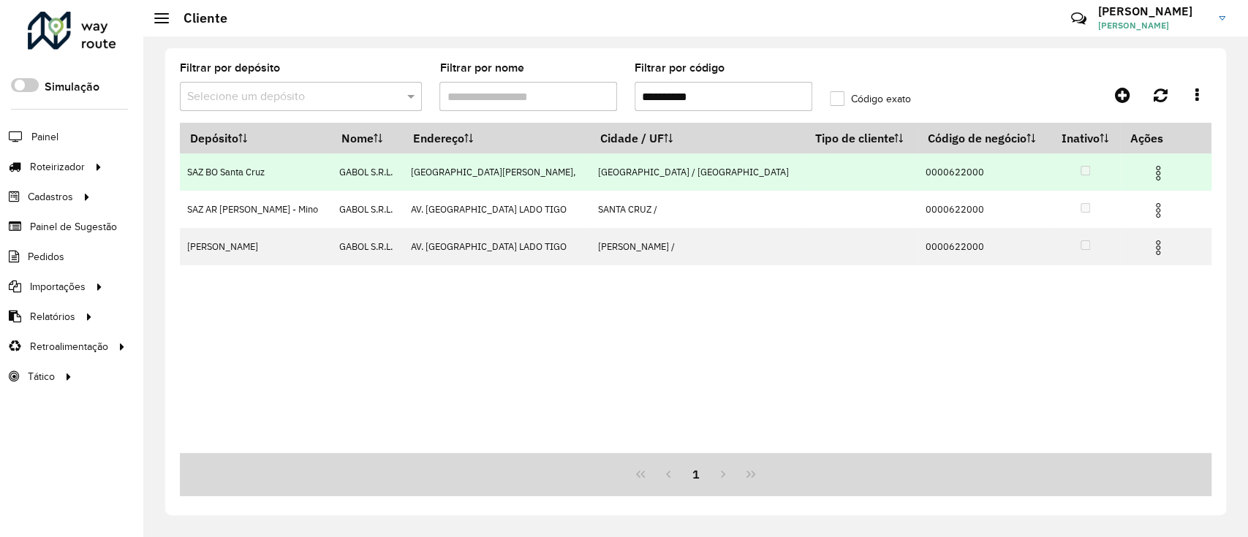
type input "**********"
click at [1150, 167] on img at bounding box center [1158, 173] width 18 height 18
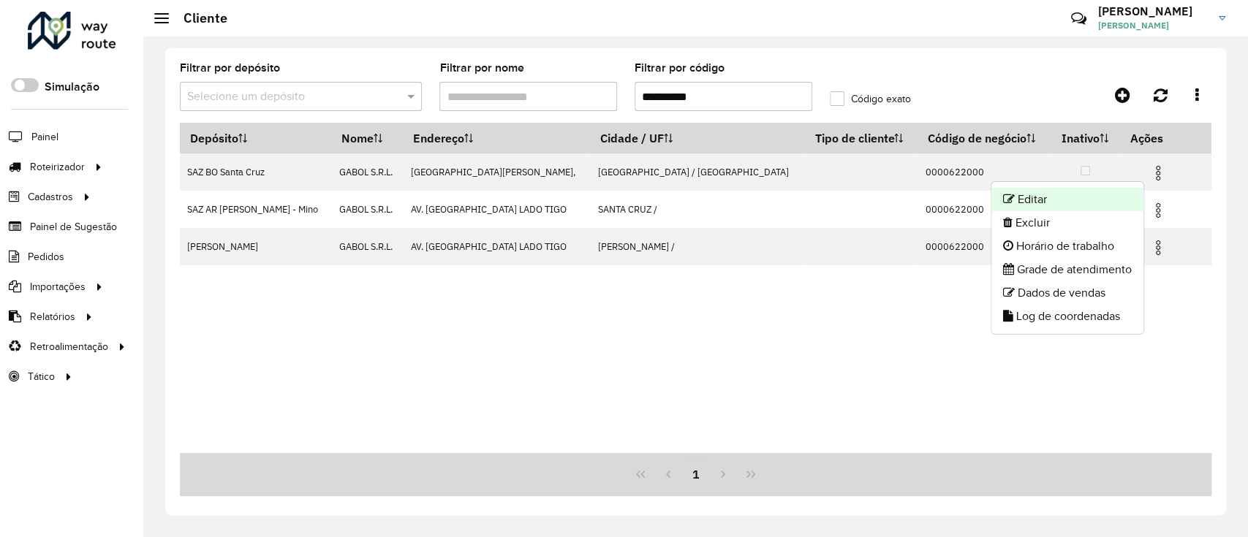
click at [1131, 193] on li "Editar" at bounding box center [1067, 199] width 152 height 23
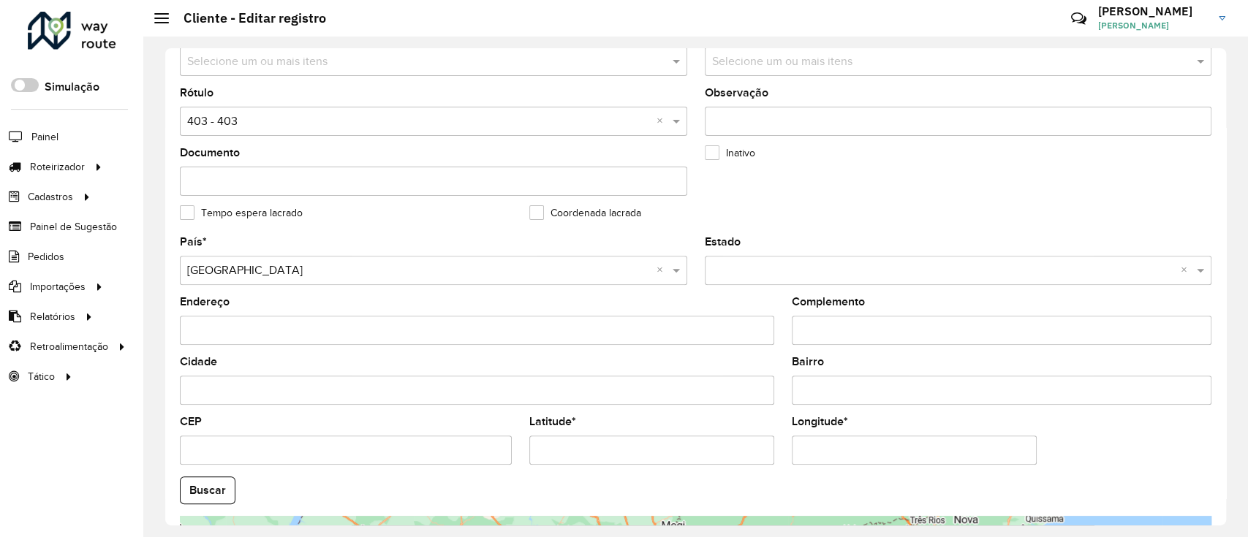
scroll to position [390, 0]
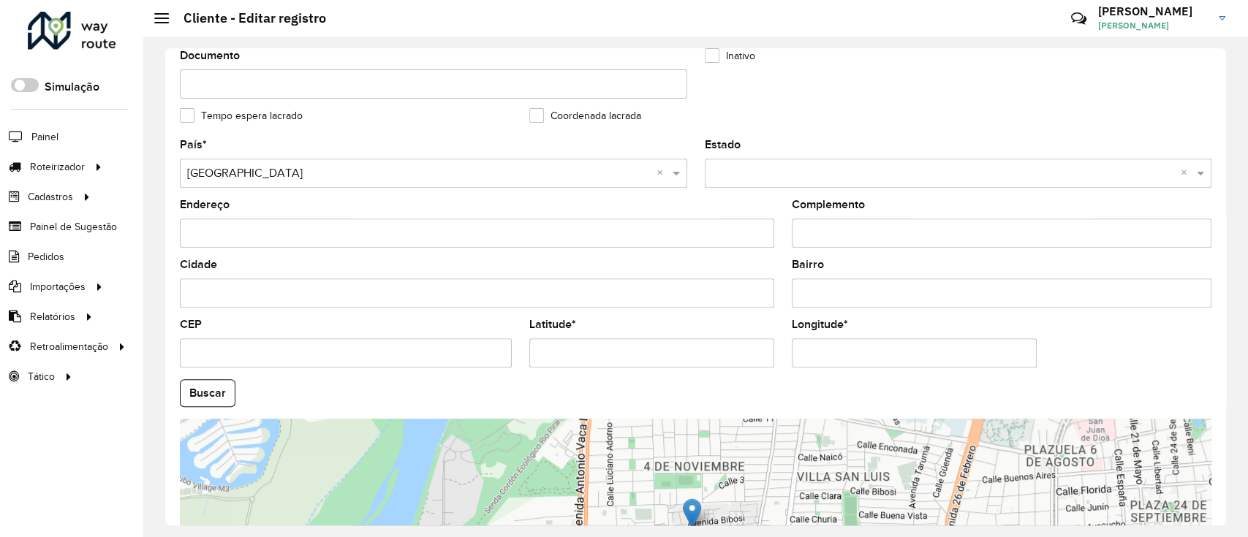
drag, startPoint x: 645, startPoint y: 360, endPoint x: 469, endPoint y: 347, distance: 175.9
click at [469, 347] on formly-group "País * Selecione uma opção × Bolívia × Estado Selecione uma opção × × Endereço …" at bounding box center [695, 389] width 1049 height 499
paste input "text"
type input "**********"
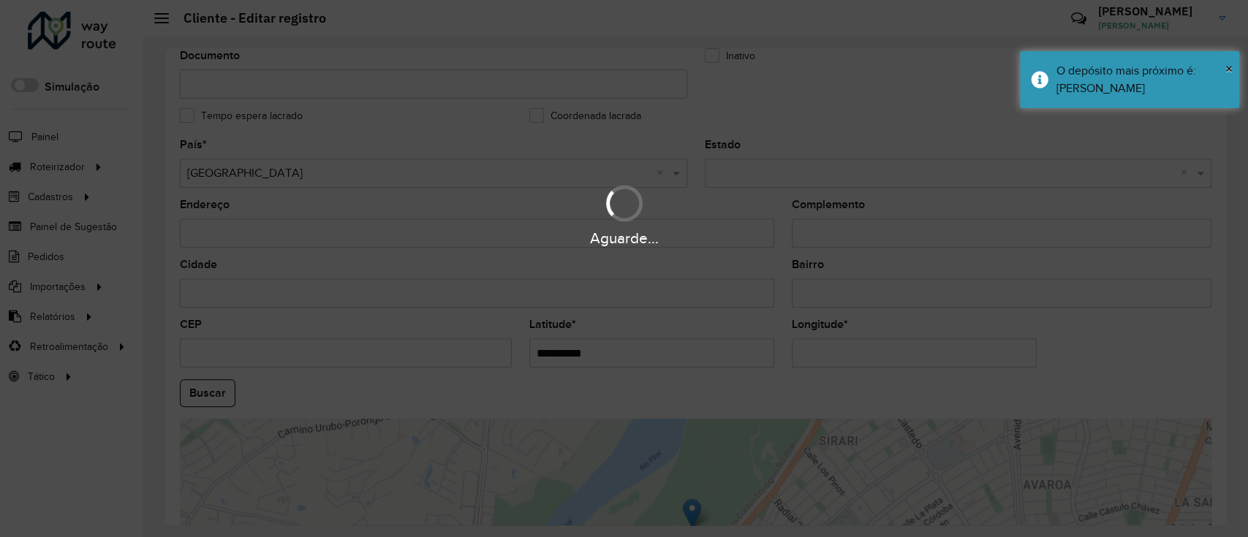
drag, startPoint x: 870, startPoint y: 361, endPoint x: 743, endPoint y: 361, distance: 126.5
click at [743, 361] on hb-app "Aguarde... Pop-up bloqueado! Seu navegador bloqueou automáticamente a abertura …" at bounding box center [624, 268] width 1248 height 537
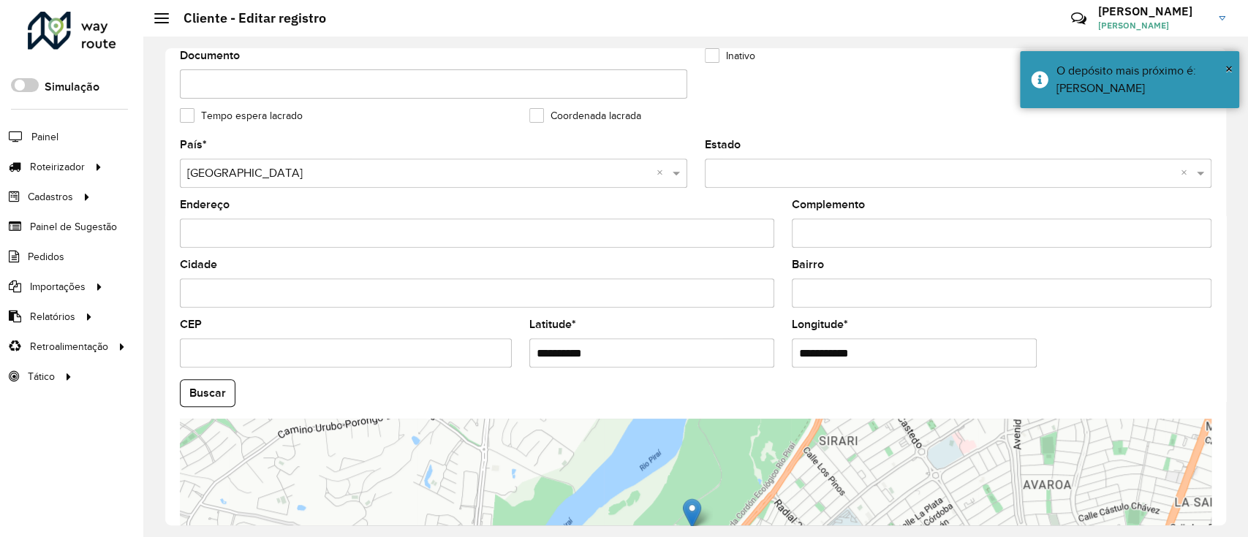
paste input "text"
type input "**********"
click at [216, 409] on hb-app "Aguarde... Pop-up bloqueado! Seu navegador bloqueou automáticamente a abertura …" at bounding box center [624, 268] width 1248 height 537
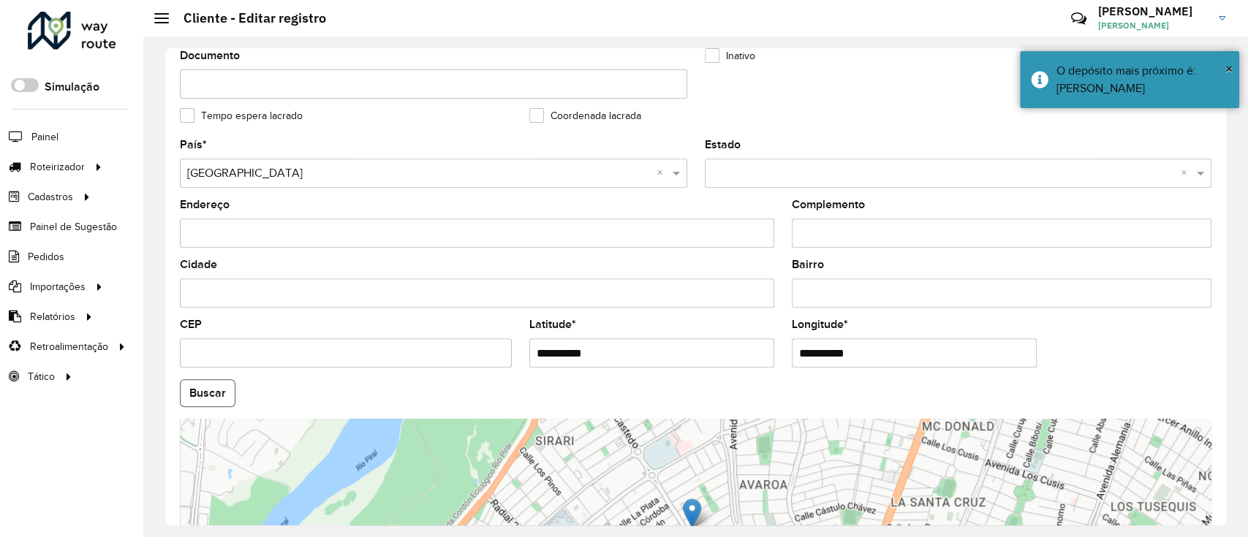
click at [214, 398] on button "Buscar" at bounding box center [208, 393] width 56 height 28
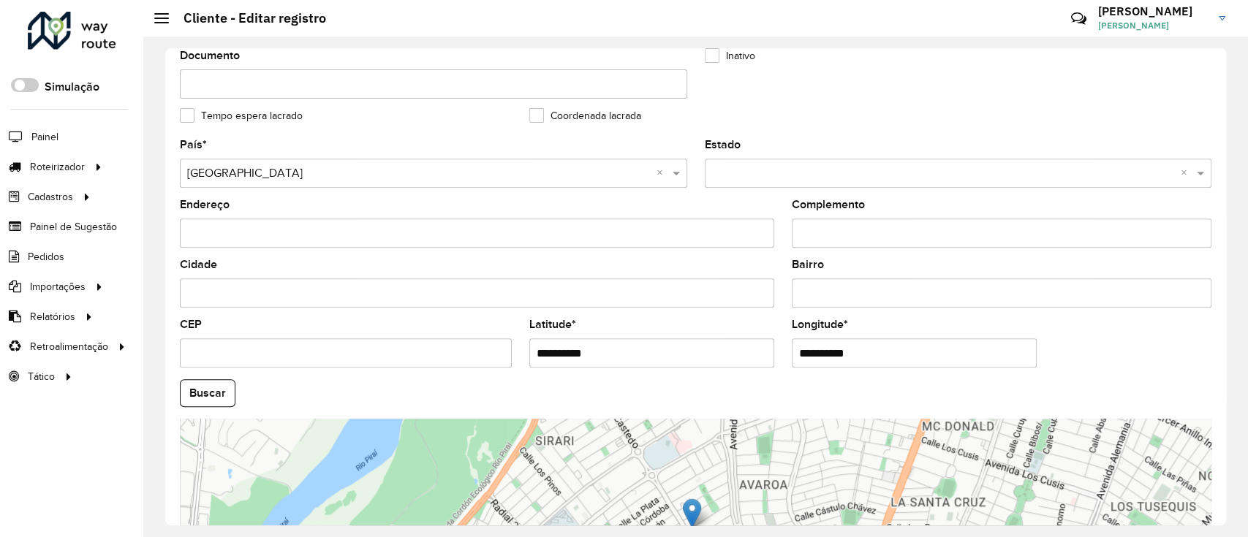
scroll to position [568, 0]
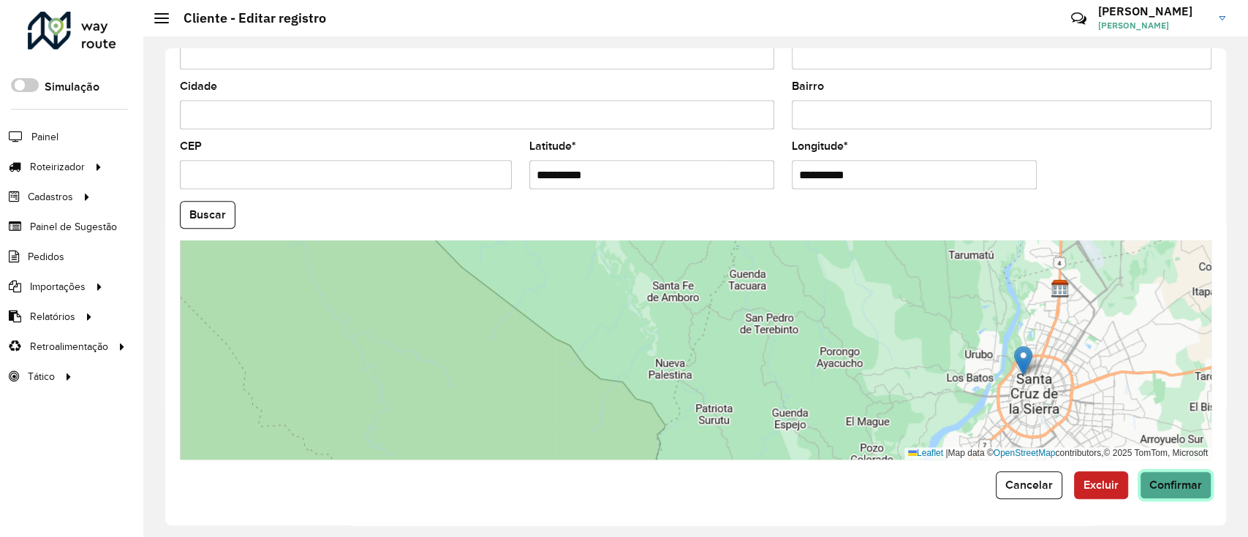
click at [1165, 488] on span "Confirmar" at bounding box center [1175, 485] width 53 height 12
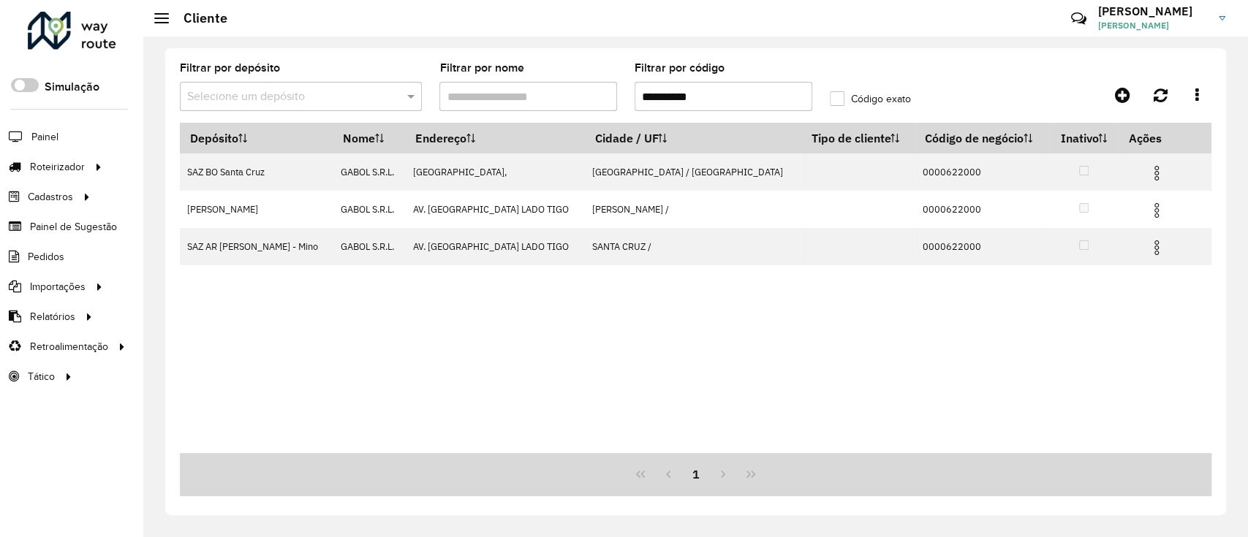
drag, startPoint x: 746, startPoint y: 107, endPoint x: 574, endPoint y: 94, distance: 172.3
click at [574, 94] on formly-group "**********" at bounding box center [560, 93] width 779 height 60
paste input "text"
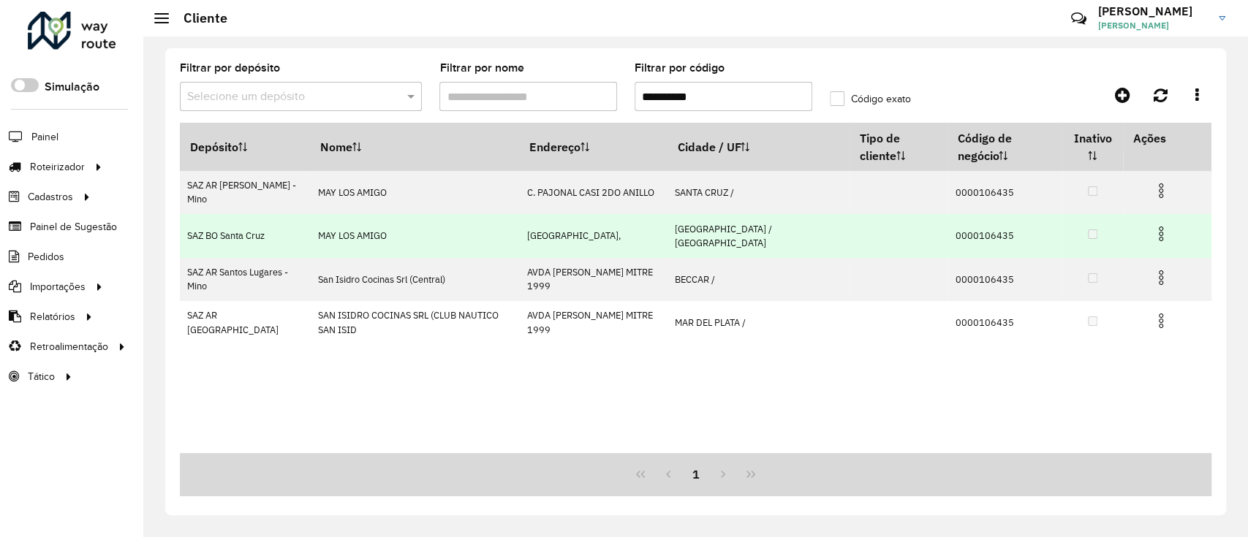
type input "**********"
click at [1158, 230] on img at bounding box center [1161, 234] width 18 height 18
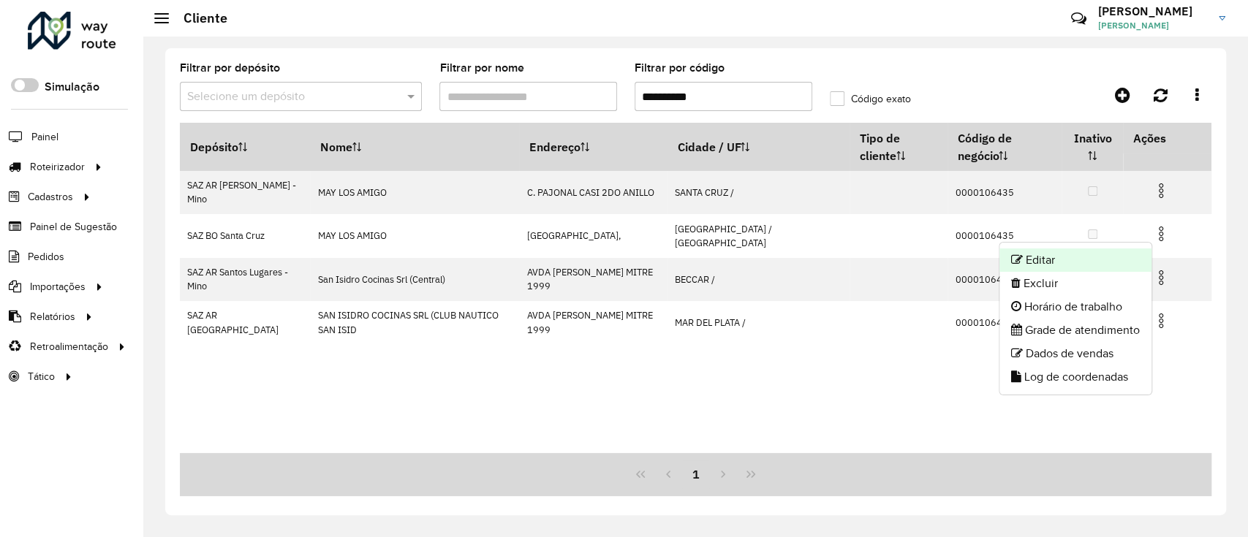
click at [1095, 251] on li "Editar" at bounding box center [1075, 260] width 152 height 23
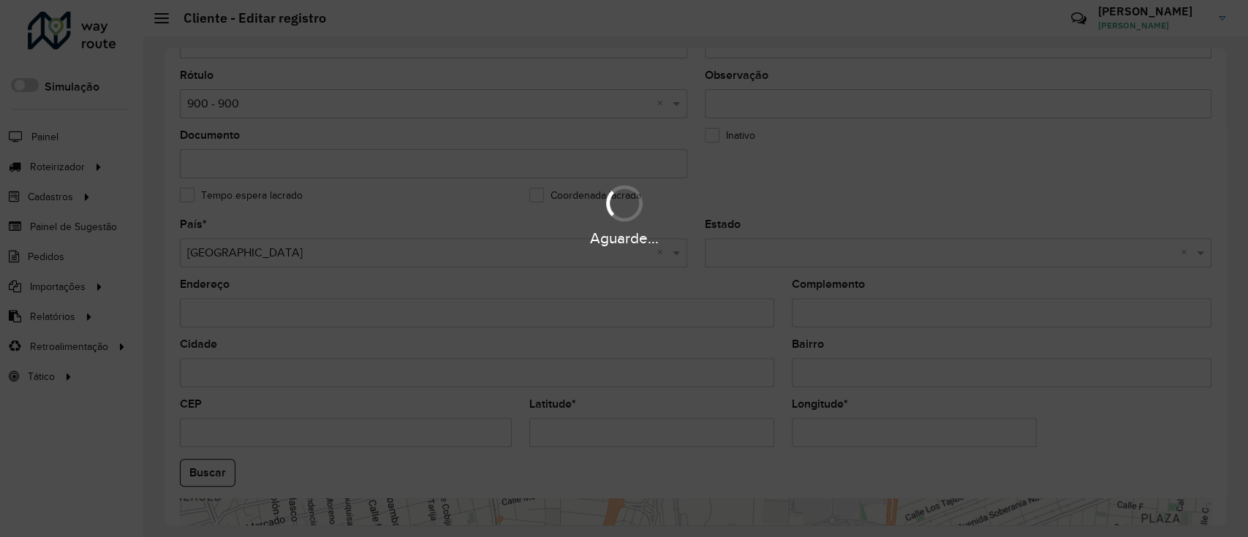
scroll to position [390, 0]
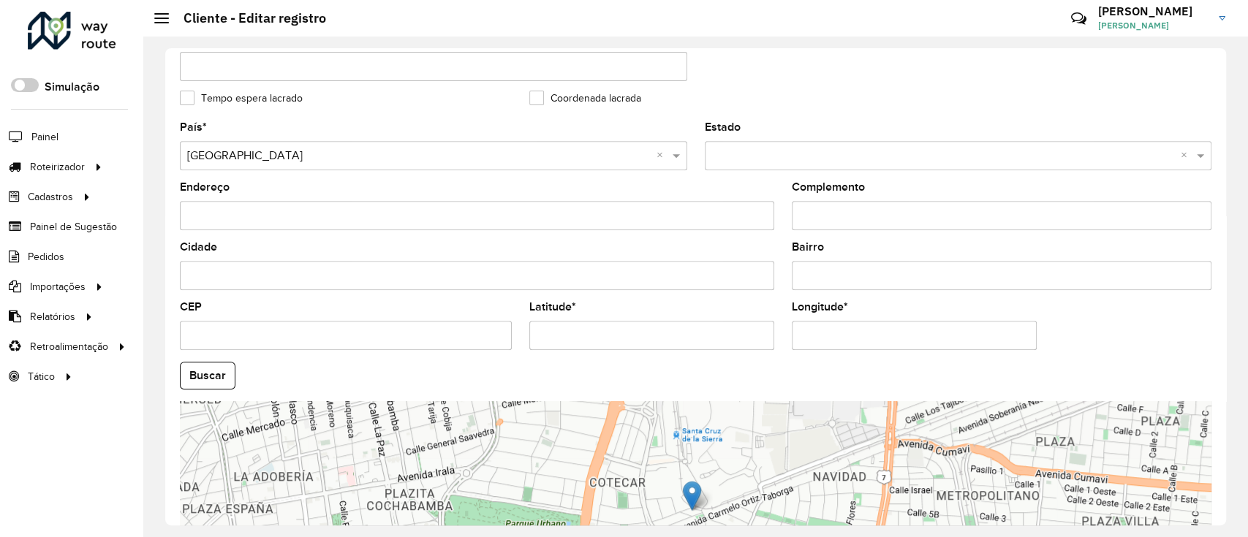
drag, startPoint x: 656, startPoint y: 336, endPoint x: 255, endPoint y: 344, distance: 401.4
click at [255, 344] on formly-group "País * Selecione uma opção × Bolívia × Estado Selecione uma opção × × Endereço …" at bounding box center [695, 371] width 1049 height 499
paste input "text"
type input "**********"
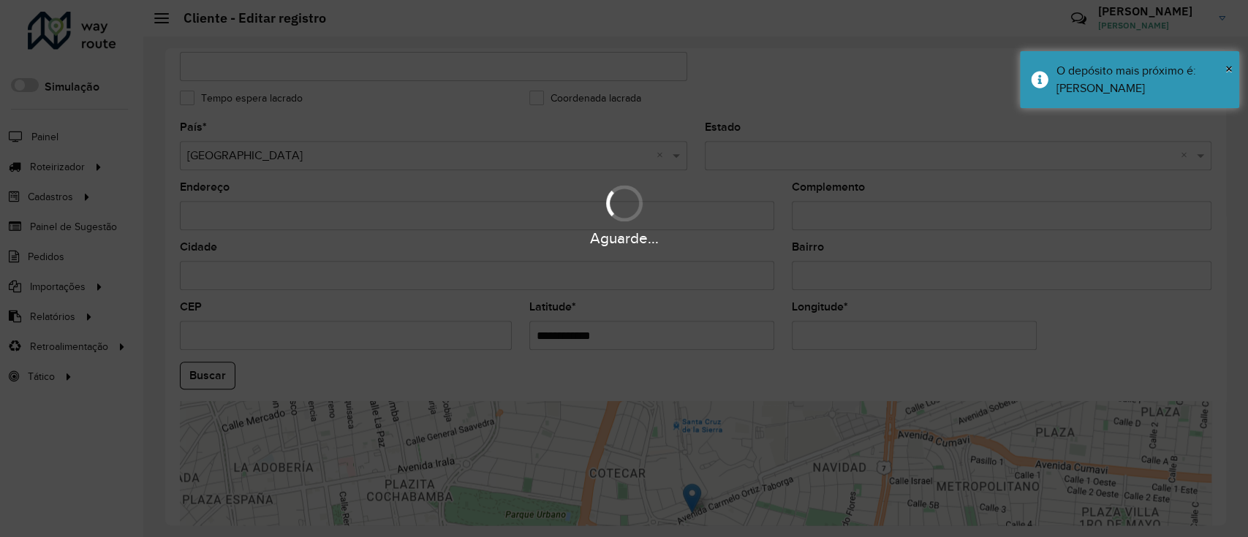
click at [740, 335] on hb-app "Aguarde... Pop-up bloqueado! Seu navegador bloqueou automáticamente a abertura …" at bounding box center [624, 268] width 1248 height 537
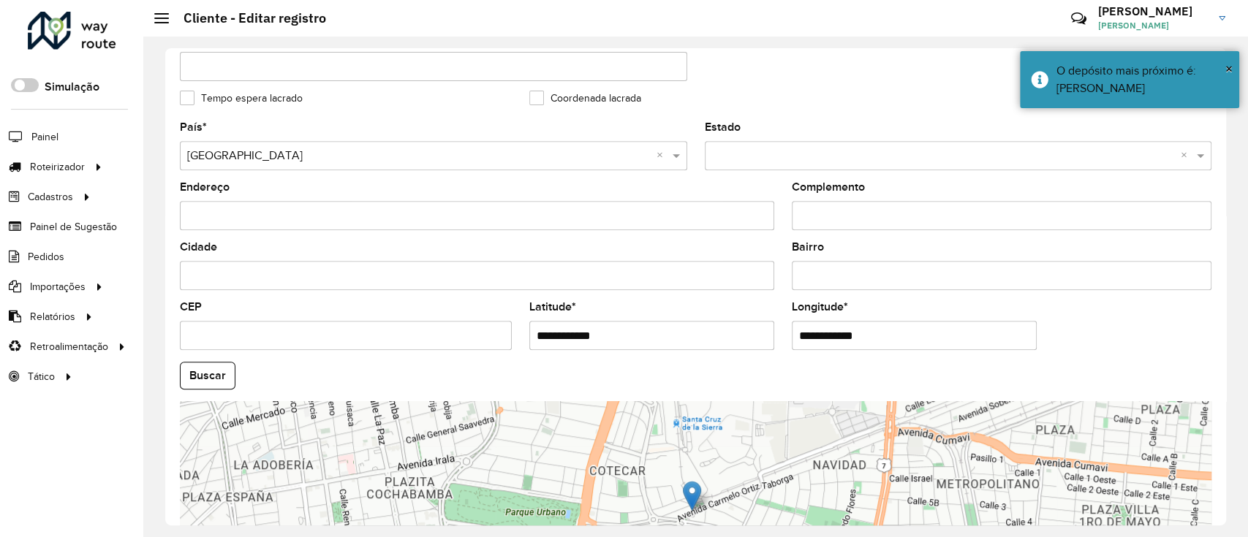
paste input "text"
type input "**********"
click at [213, 381] on hb-app "Aguarde... Pop-up bloqueado! Seu navegador bloqueou automáticamente a abertura …" at bounding box center [624, 268] width 1248 height 537
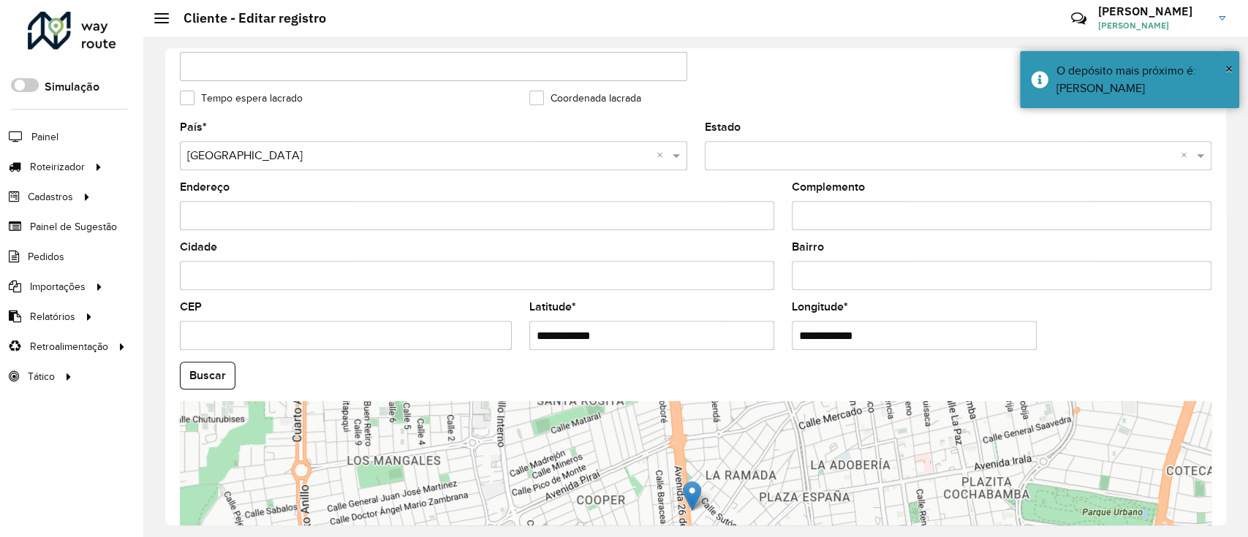
click at [213, 378] on button "Buscar" at bounding box center [208, 376] width 56 height 28
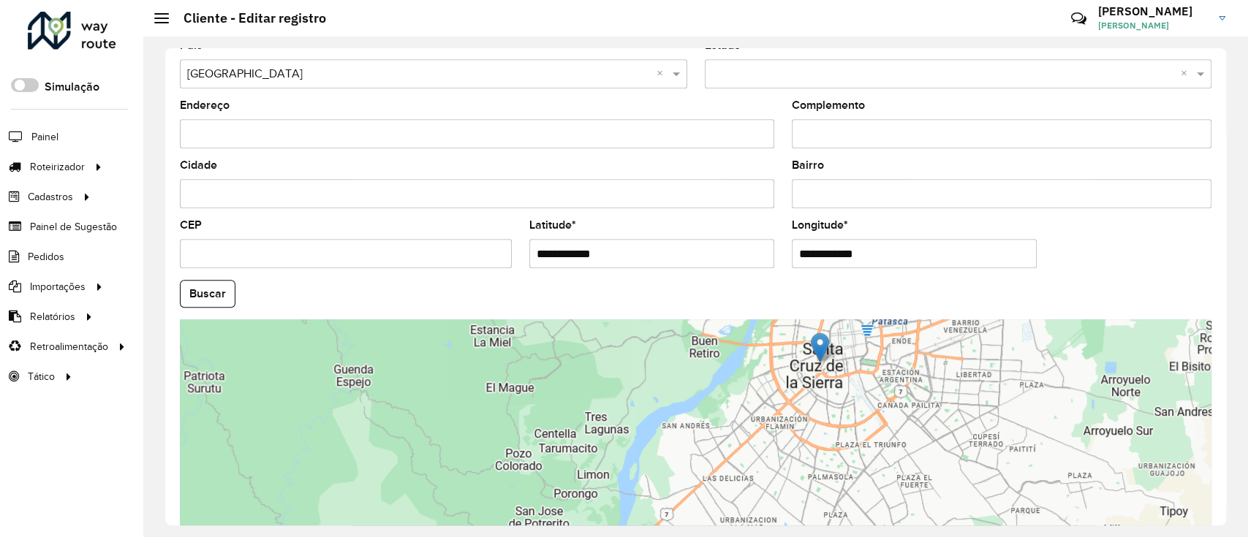
scroll to position [550, 0]
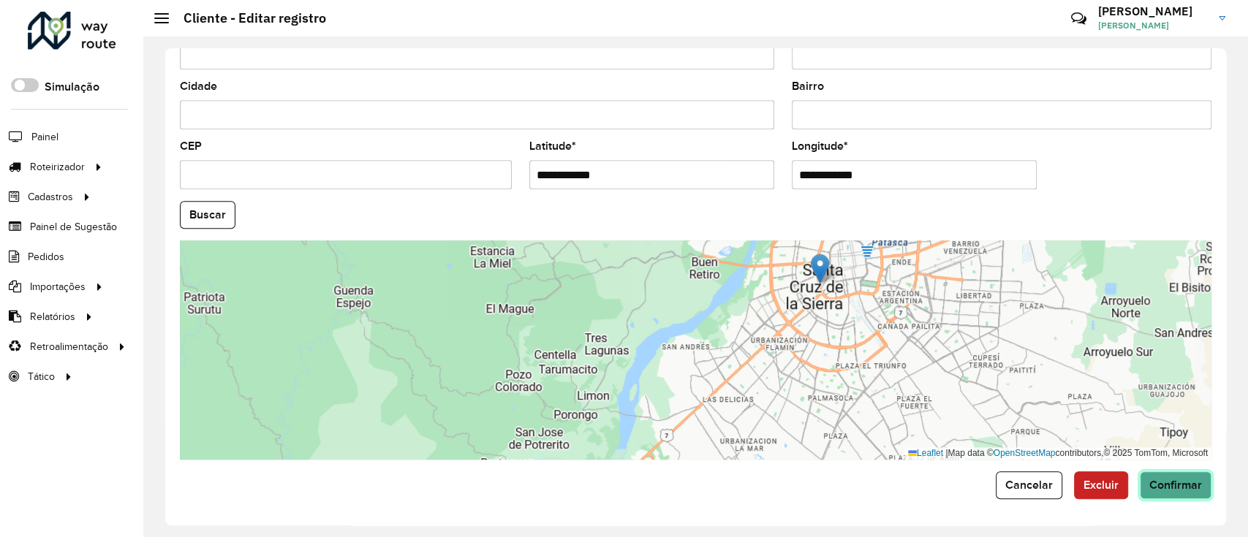
click at [1175, 490] on span "Confirmar" at bounding box center [1175, 485] width 53 height 12
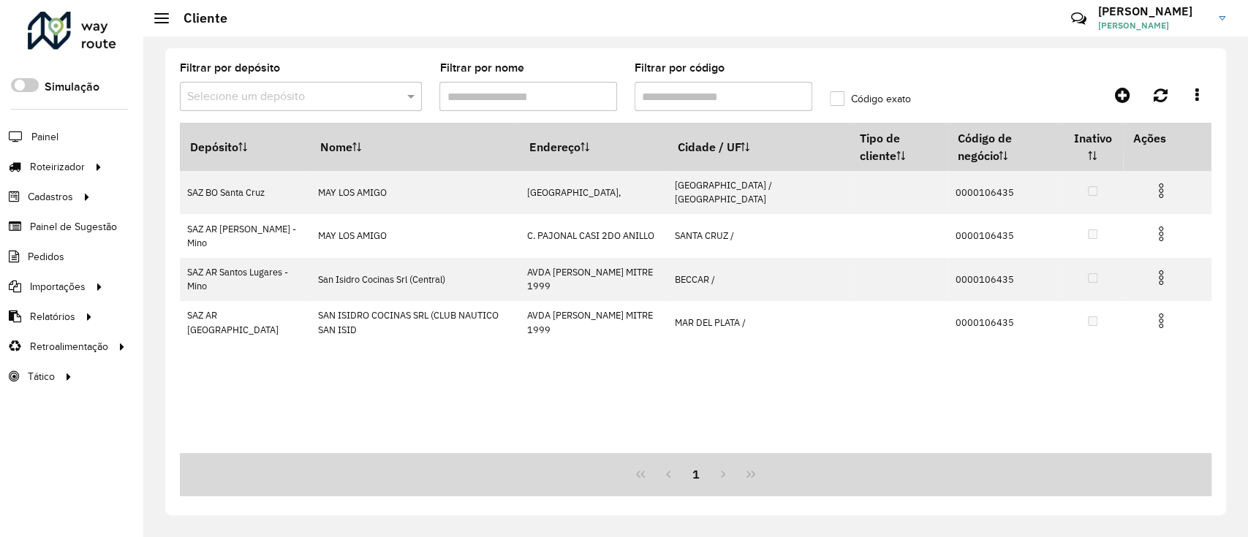
drag, startPoint x: 713, startPoint y: 100, endPoint x: 550, endPoint y: 119, distance: 164.8
click at [548, 118] on formly-group "Filtrar por depósito Selecione um depósito Filtrar por nome Filtrar por código …" at bounding box center [560, 93] width 779 height 60
paste input "text"
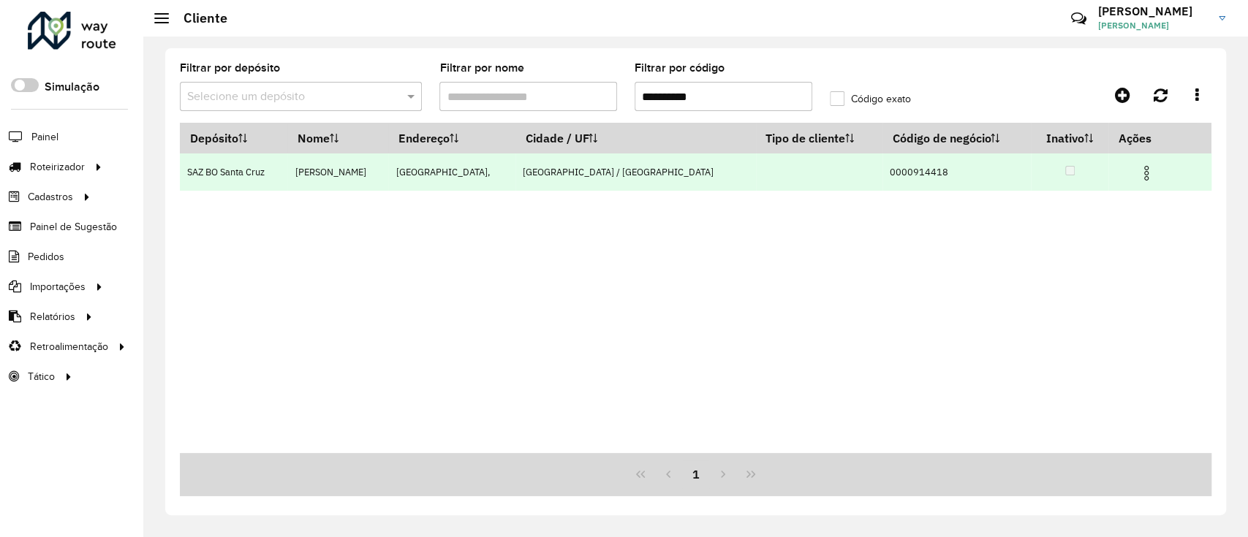
type input "**********"
click at [1137, 181] on img at bounding box center [1146, 173] width 18 height 18
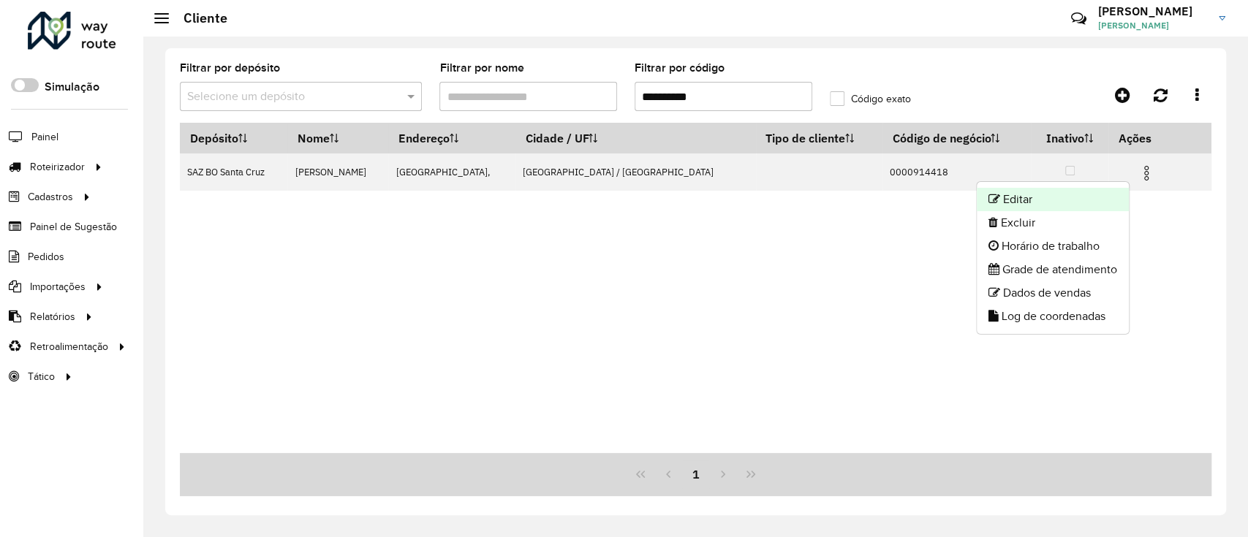
click at [1082, 196] on li "Editar" at bounding box center [1053, 199] width 152 height 23
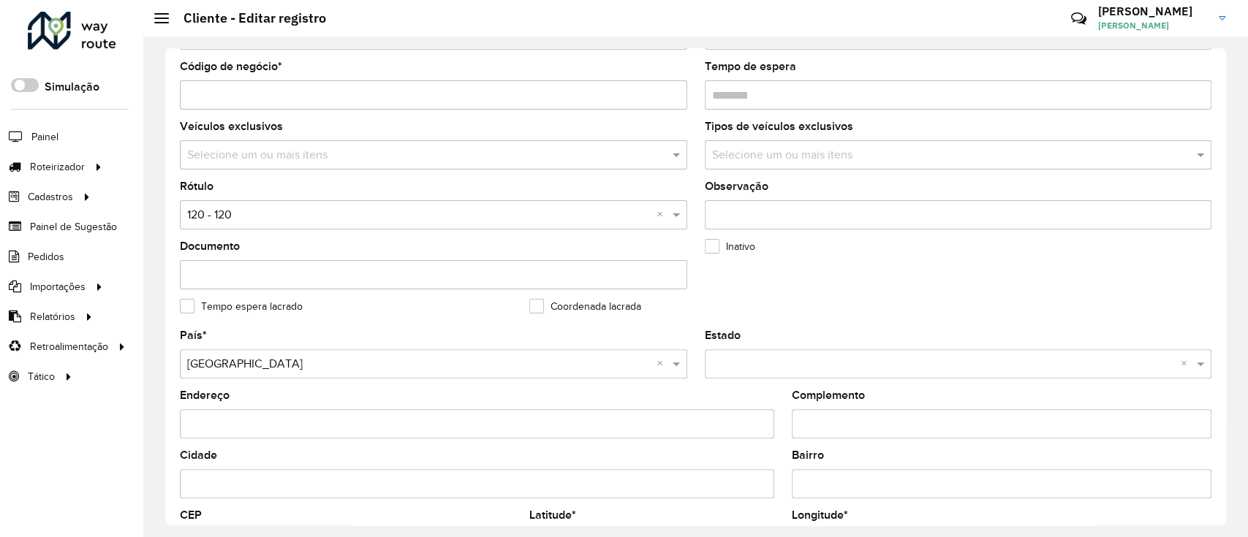
scroll to position [292, 0]
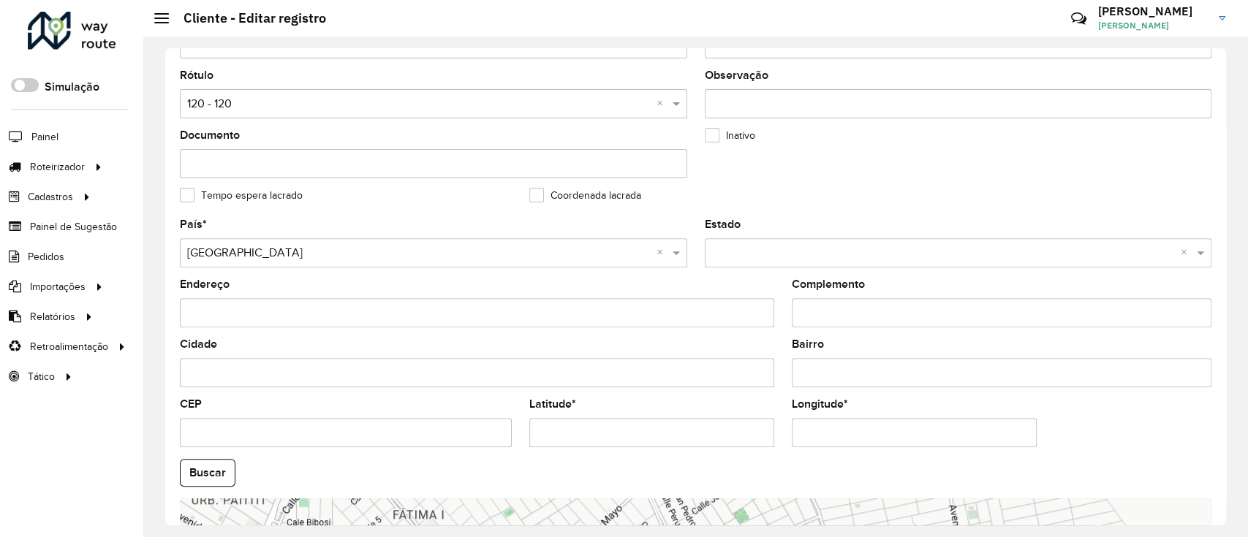
drag, startPoint x: 509, startPoint y: 438, endPoint x: 374, endPoint y: 440, distance: 135.3
click at [374, 440] on formly-group "País * Selecione uma opção × Bolívia × Estado Selecione uma opção × × Endereço …" at bounding box center [695, 468] width 1049 height 499
paste input "*"
type input "**********"
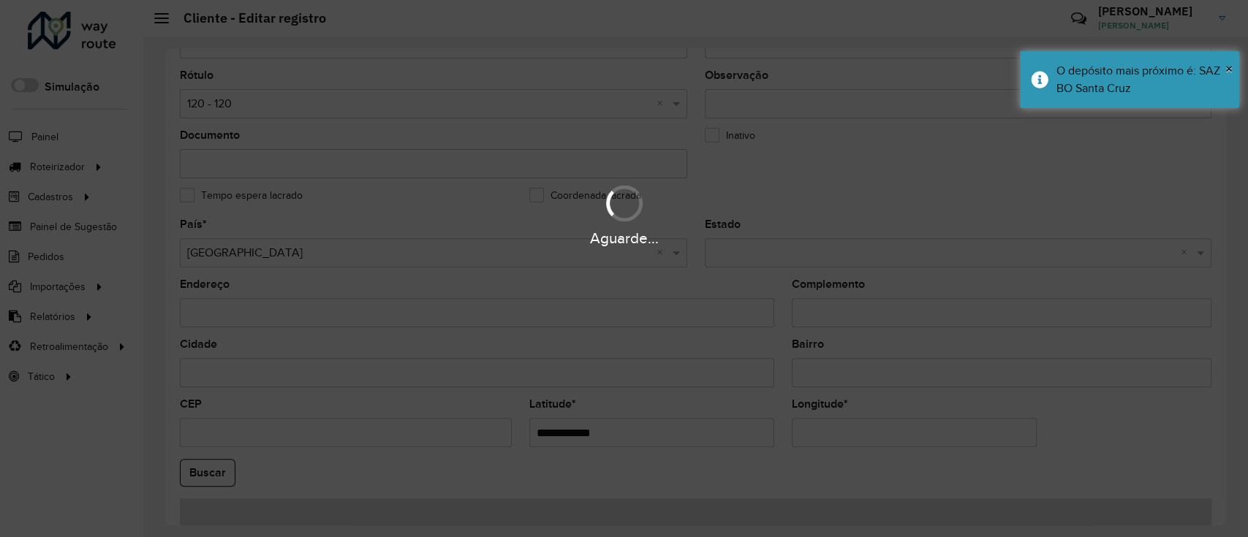
drag, startPoint x: 868, startPoint y: 434, endPoint x: 627, endPoint y: 453, distance: 241.3
click at [629, 453] on hb-app "Aguarde... Pop-up bloqueado! Seu navegador bloqueou automáticamente a abertura …" at bounding box center [624, 268] width 1248 height 537
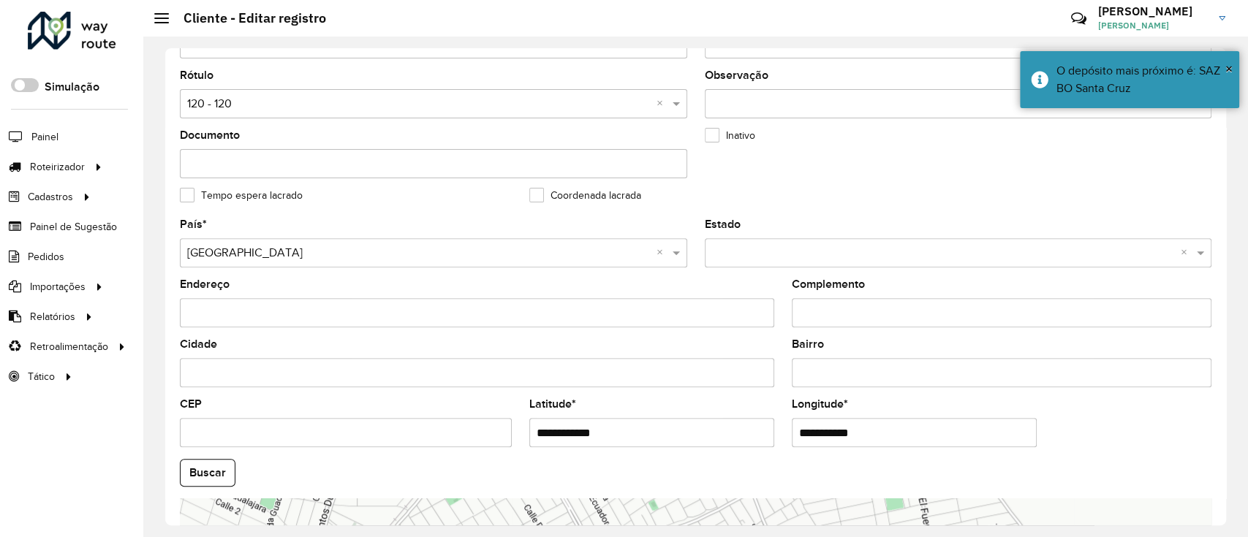
paste input "*"
type input "**********"
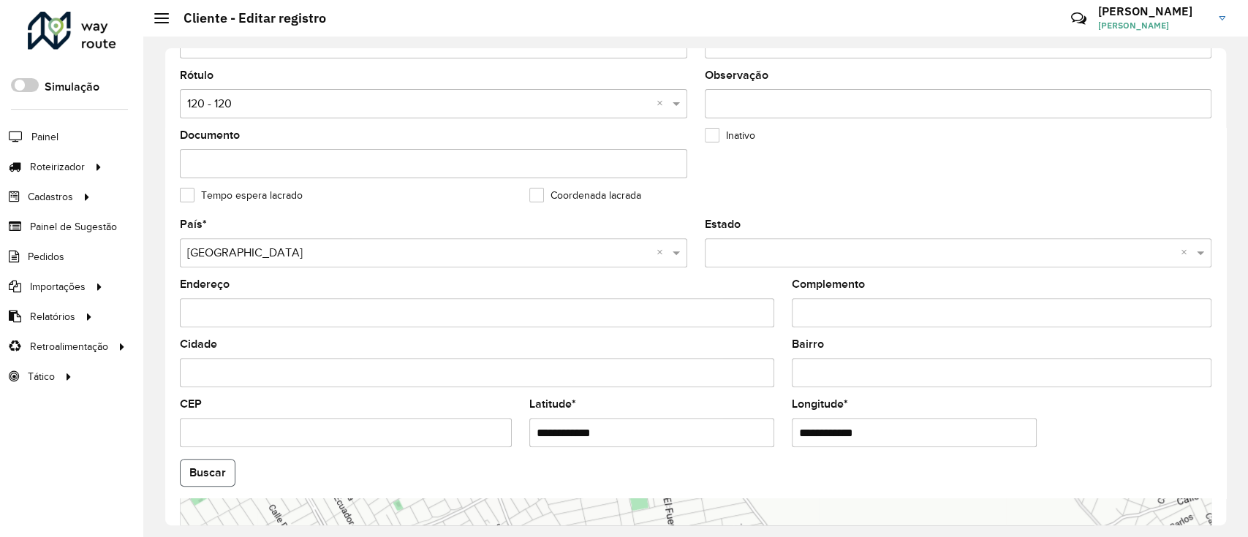
click at [208, 478] on button "Buscar" at bounding box center [208, 473] width 56 height 28
click at [219, 472] on button "Buscar" at bounding box center [208, 473] width 56 height 28
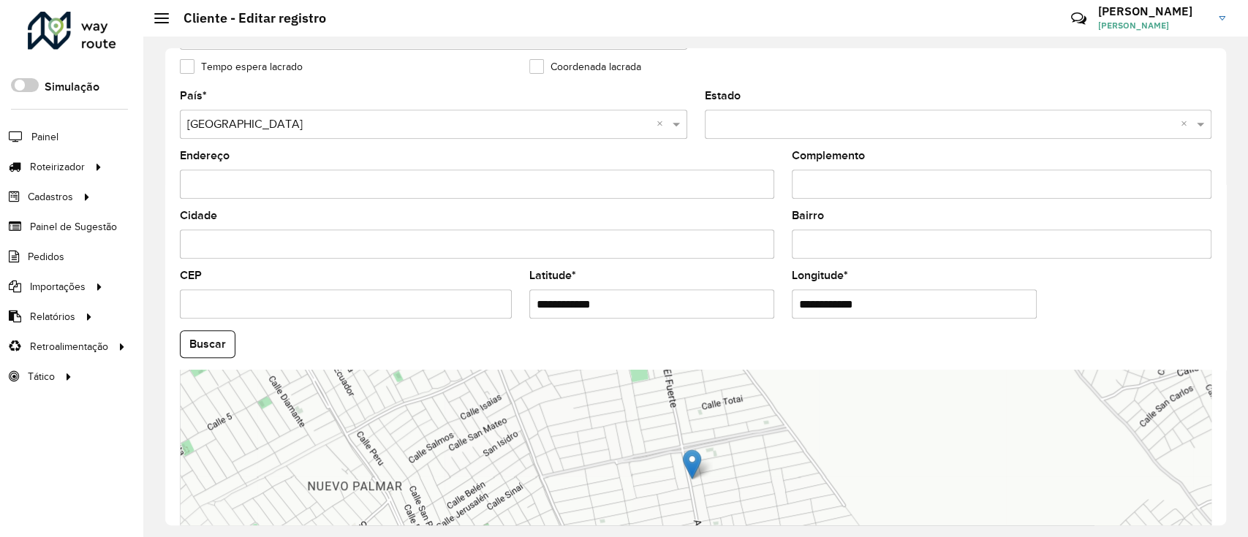
scroll to position [550, 0]
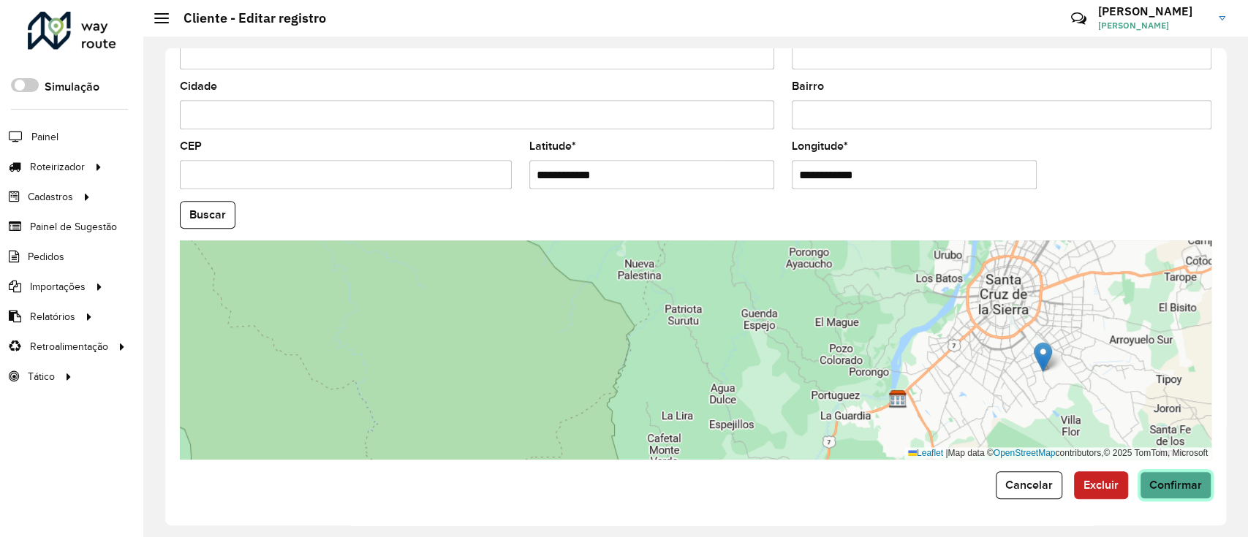
click at [1157, 472] on button "Confirmar" at bounding box center [1176, 486] width 72 height 28
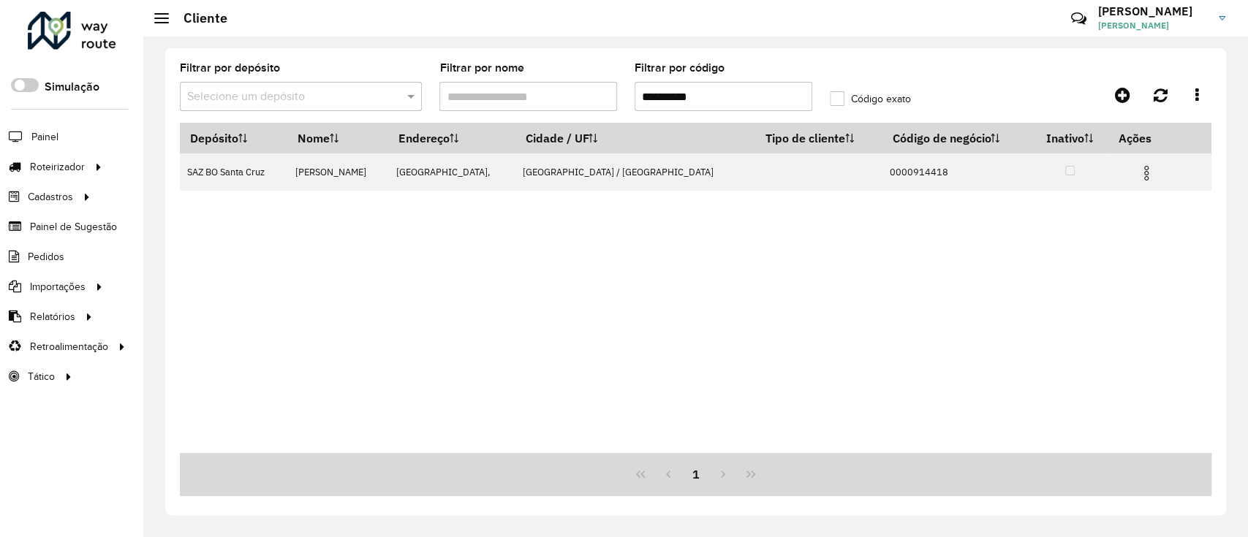
drag, startPoint x: 667, startPoint y: 95, endPoint x: 564, endPoint y: 108, distance: 103.2
click at [564, 108] on formly-group "**********" at bounding box center [560, 93] width 779 height 60
paste input "text"
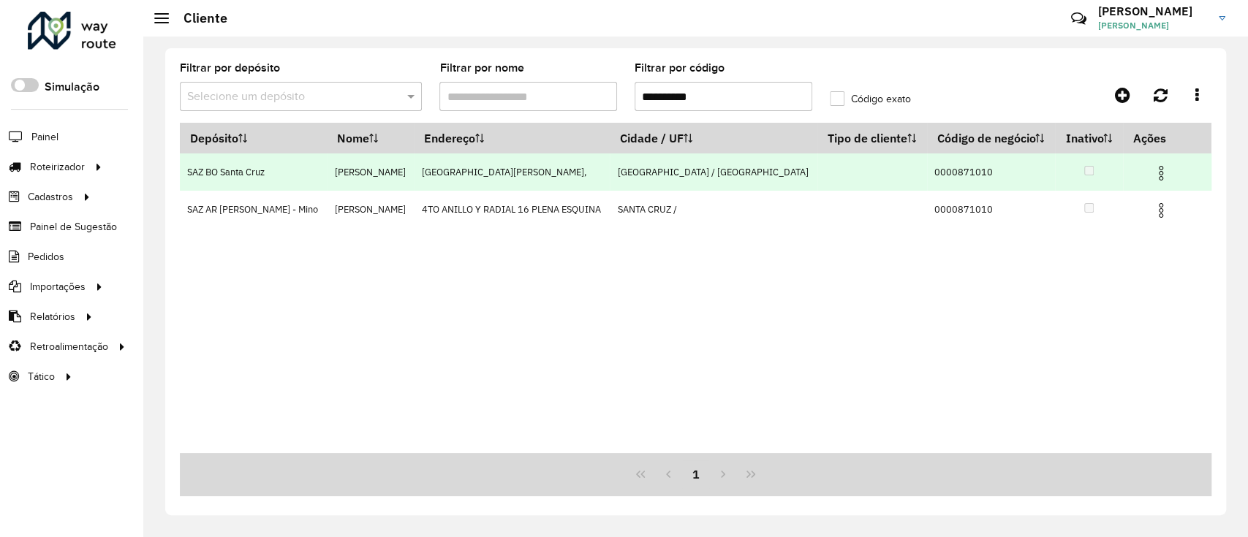
type input "**********"
click at [1156, 168] on img at bounding box center [1161, 173] width 18 height 18
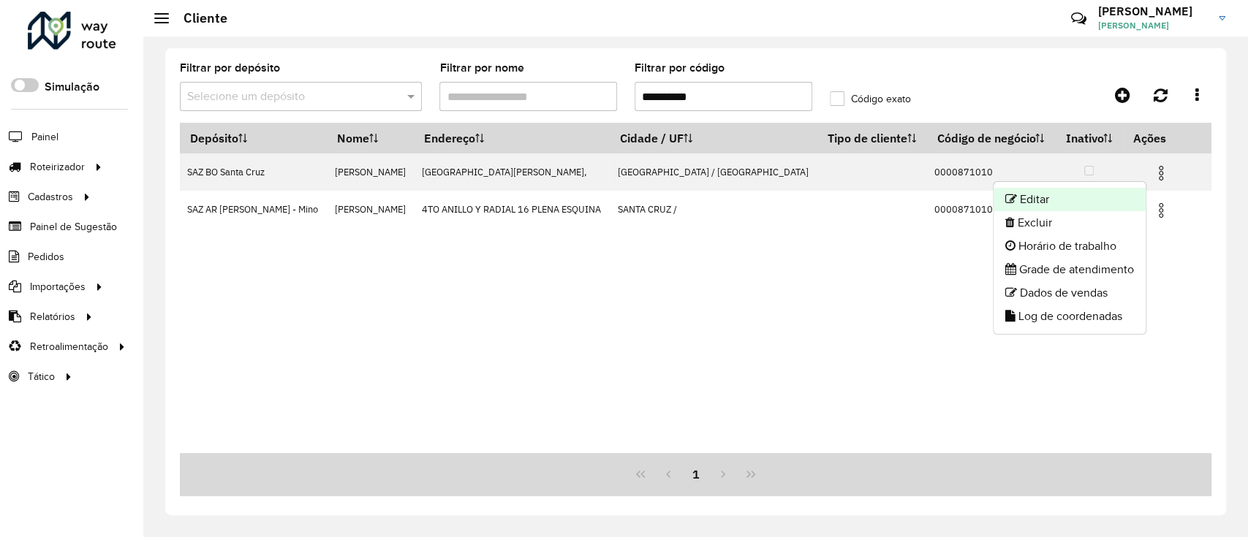
click at [1102, 188] on li "Editar" at bounding box center [1069, 199] width 152 height 23
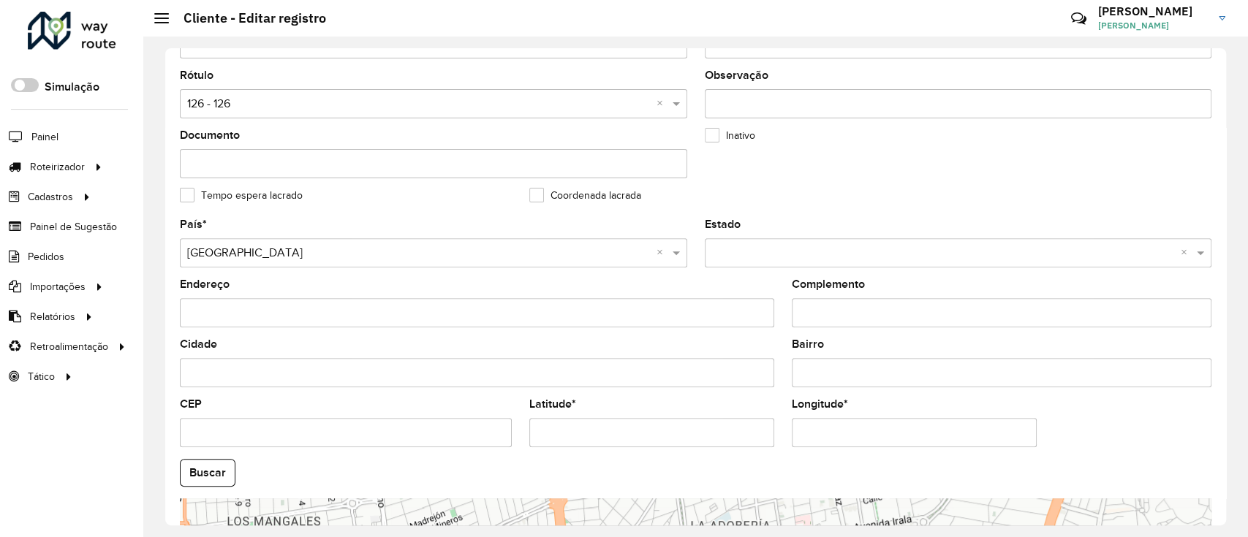
scroll to position [390, 0]
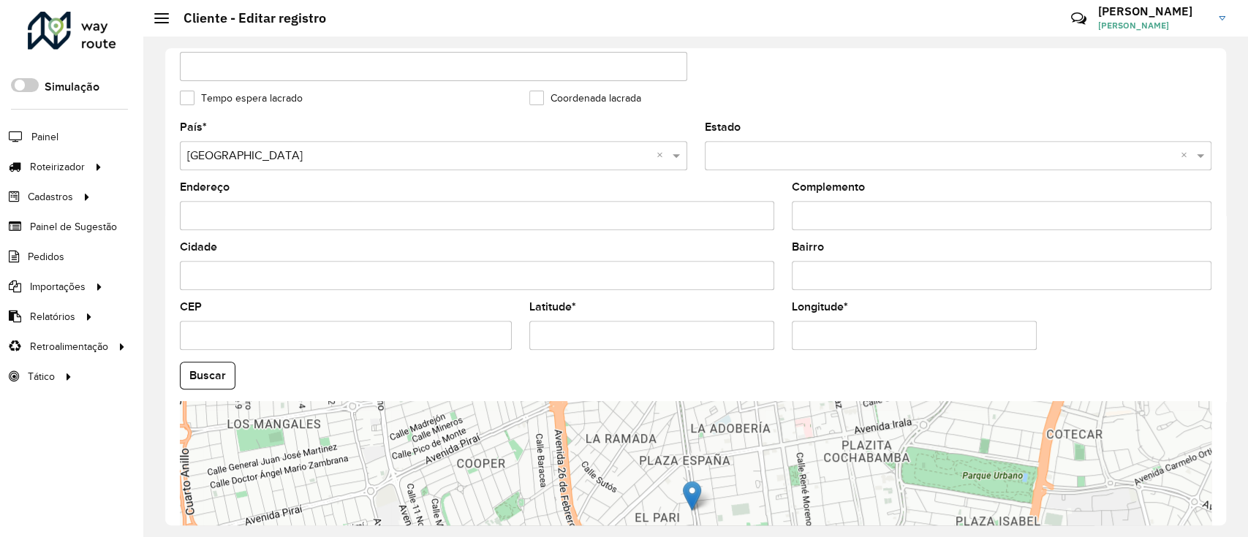
drag, startPoint x: 531, startPoint y: 343, endPoint x: 489, endPoint y: 345, distance: 42.5
click at [491, 346] on formly-group "País * Selecione uma opção × Bolívia × Estado Selecione uma opção × × Endereço …" at bounding box center [695, 371] width 1049 height 499
paste input "*"
type input "**********"
drag, startPoint x: 904, startPoint y: 342, endPoint x: 708, endPoint y: 346, distance: 195.9
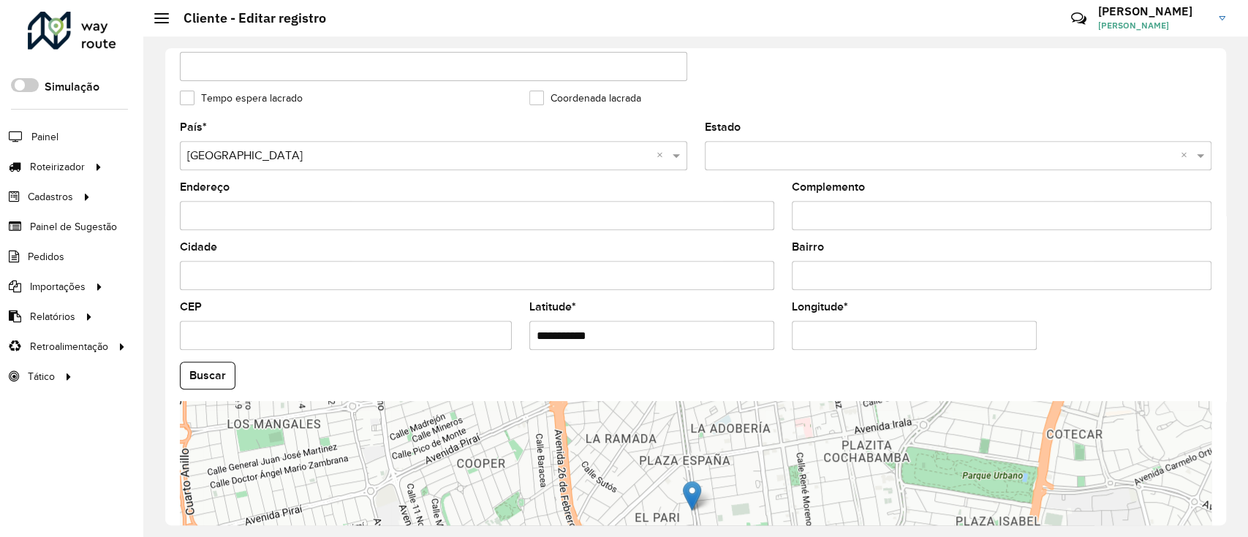
click at [708, 346] on hb-app "Aguarde... Pop-up bloqueado! Seu navegador bloqueou automáticamente a abertura …" at bounding box center [624, 268] width 1248 height 537
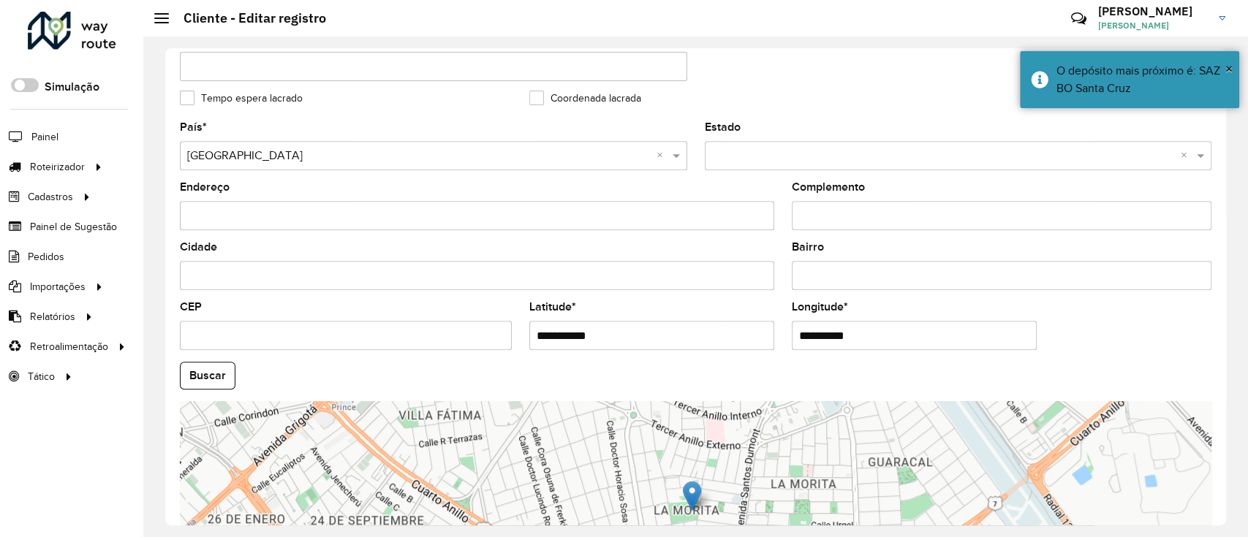
paste input "text"
type input "**********"
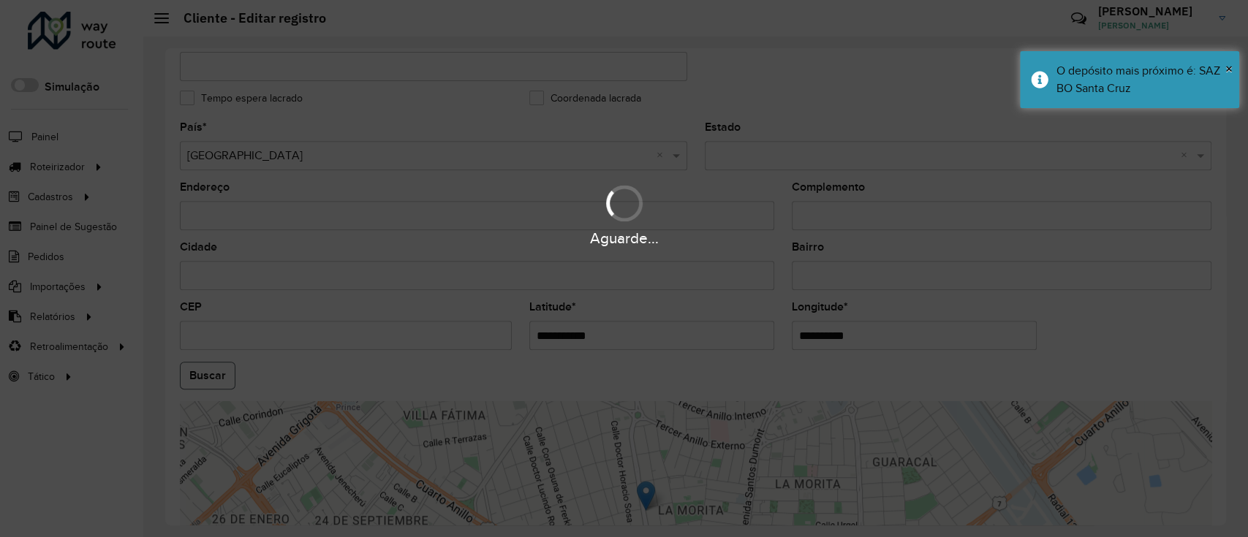
click at [193, 368] on hb-app "Aguarde... Pop-up bloqueado! Seu navegador bloqueou automáticamente a abertura …" at bounding box center [624, 268] width 1248 height 537
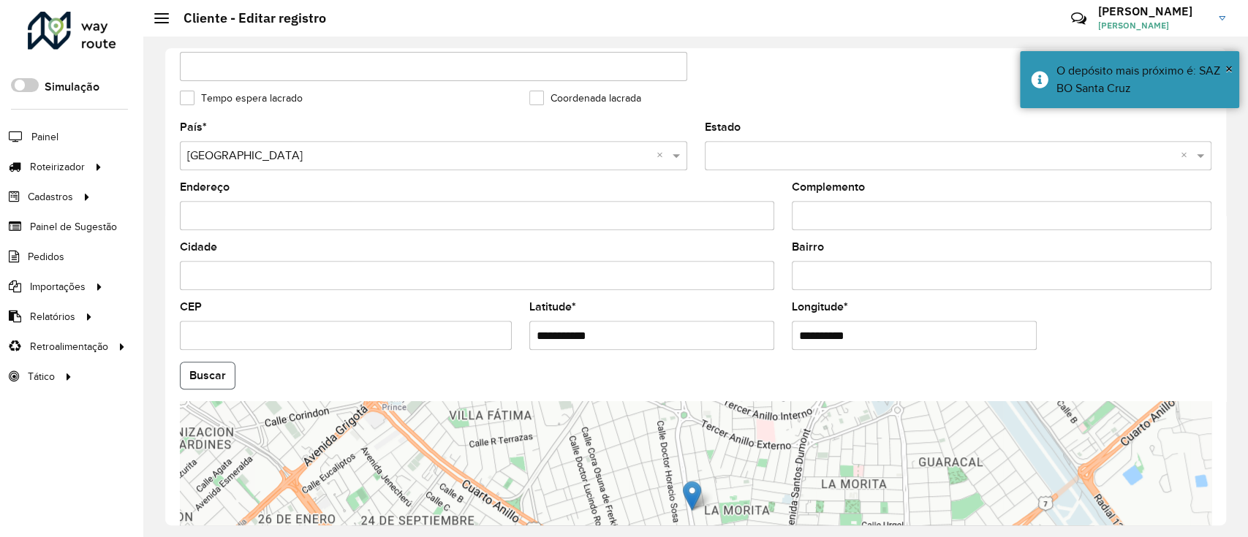
click at [211, 382] on button "Buscar" at bounding box center [208, 376] width 56 height 28
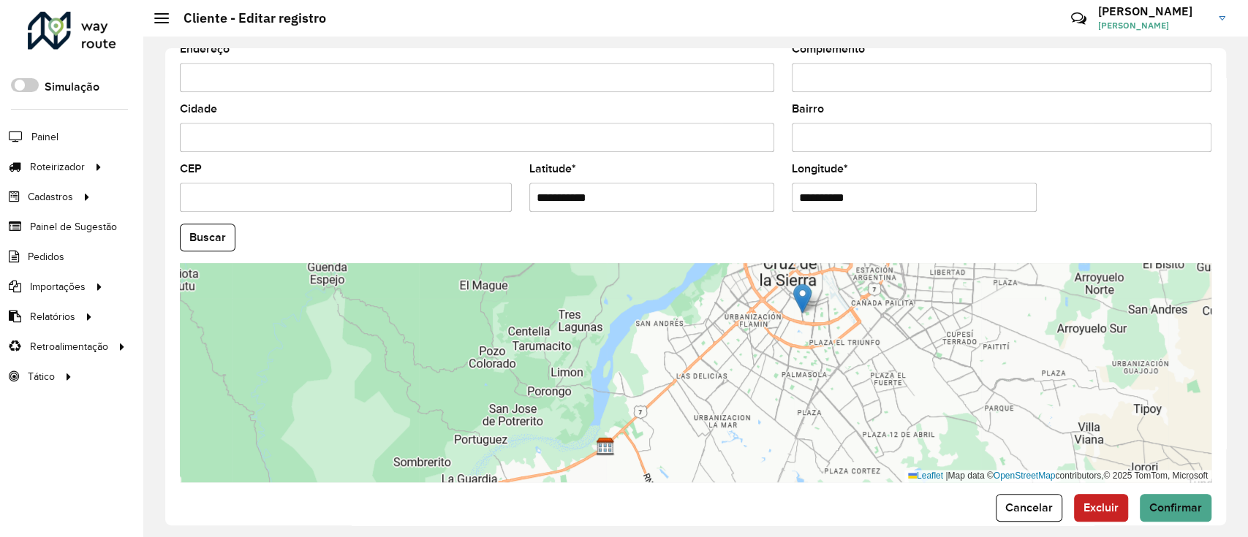
scroll to position [550, 0]
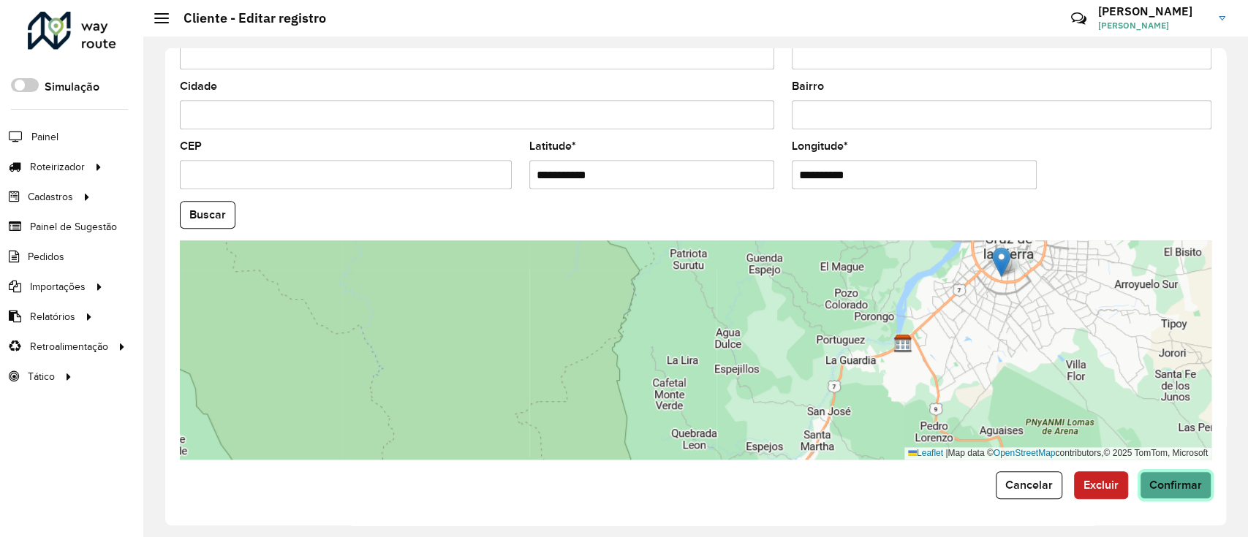
drag, startPoint x: 1159, startPoint y: 482, endPoint x: 1143, endPoint y: 498, distance: 22.2
click at [1159, 484] on span "Confirmar" at bounding box center [1175, 485] width 53 height 12
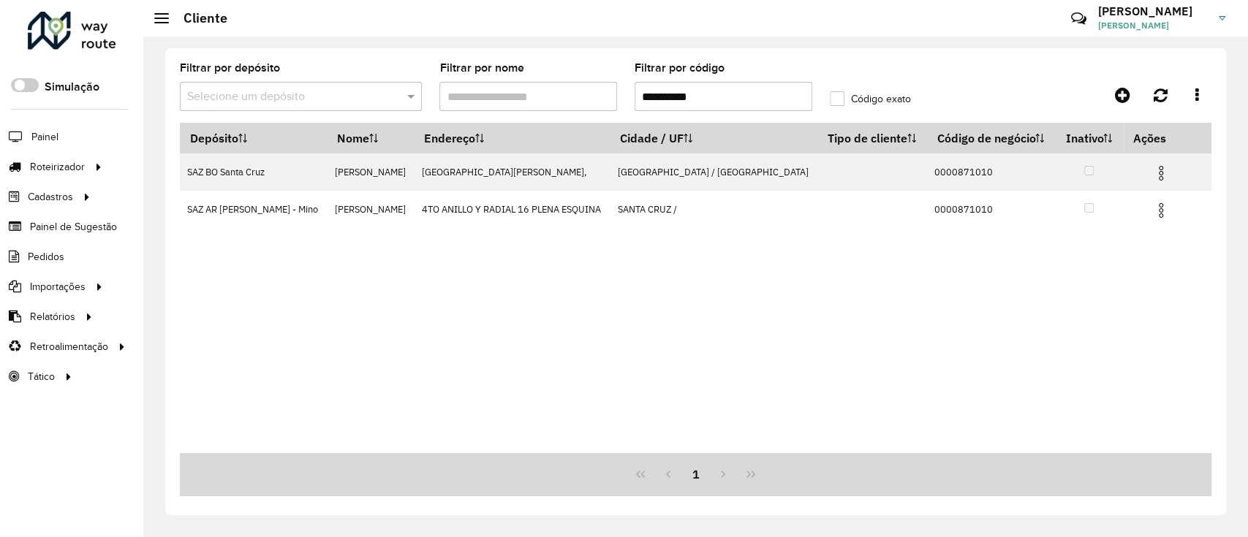
drag, startPoint x: 706, startPoint y: 91, endPoint x: 516, endPoint y: 89, distance: 190.1
click at [517, 89] on formly-group "**********" at bounding box center [560, 93] width 779 height 60
paste input "text"
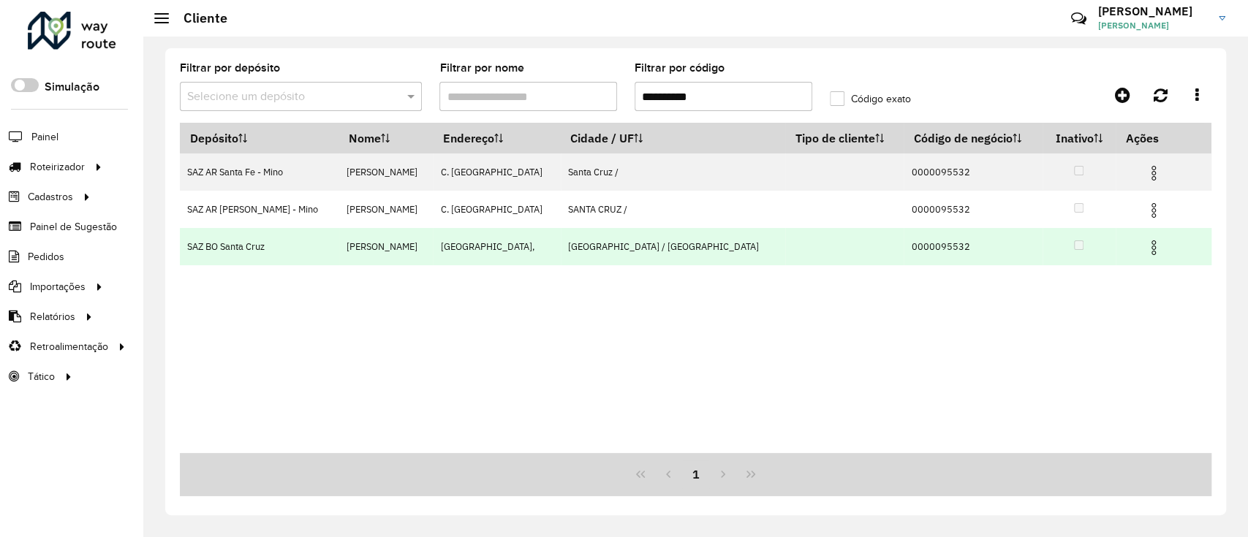
type input "**********"
click at [1148, 246] on img at bounding box center [1154, 248] width 18 height 18
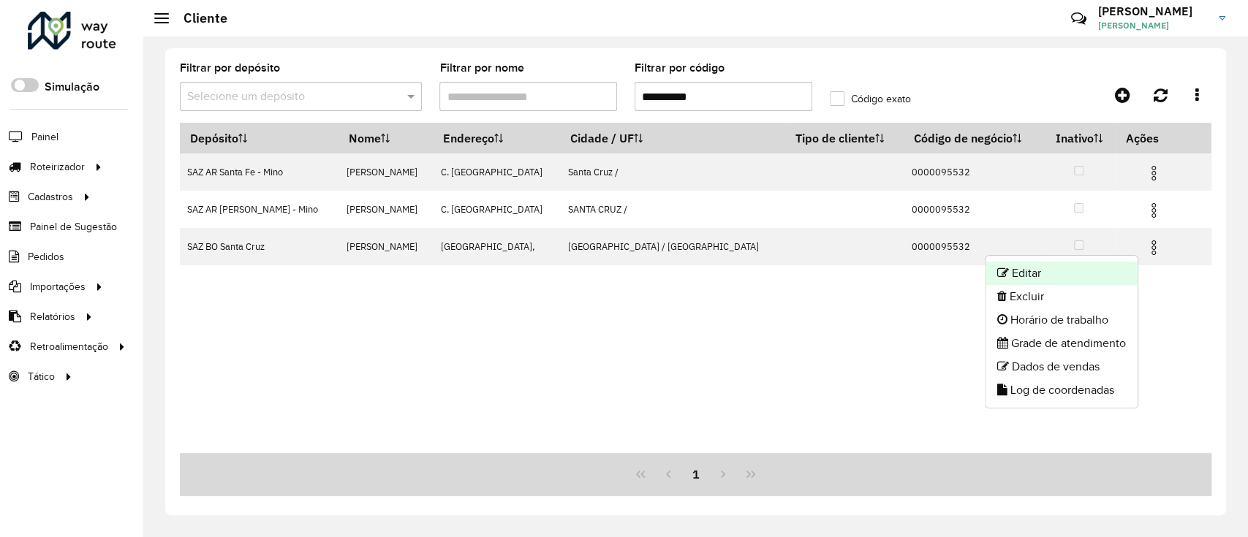
click at [1083, 273] on li "Editar" at bounding box center [1061, 273] width 152 height 23
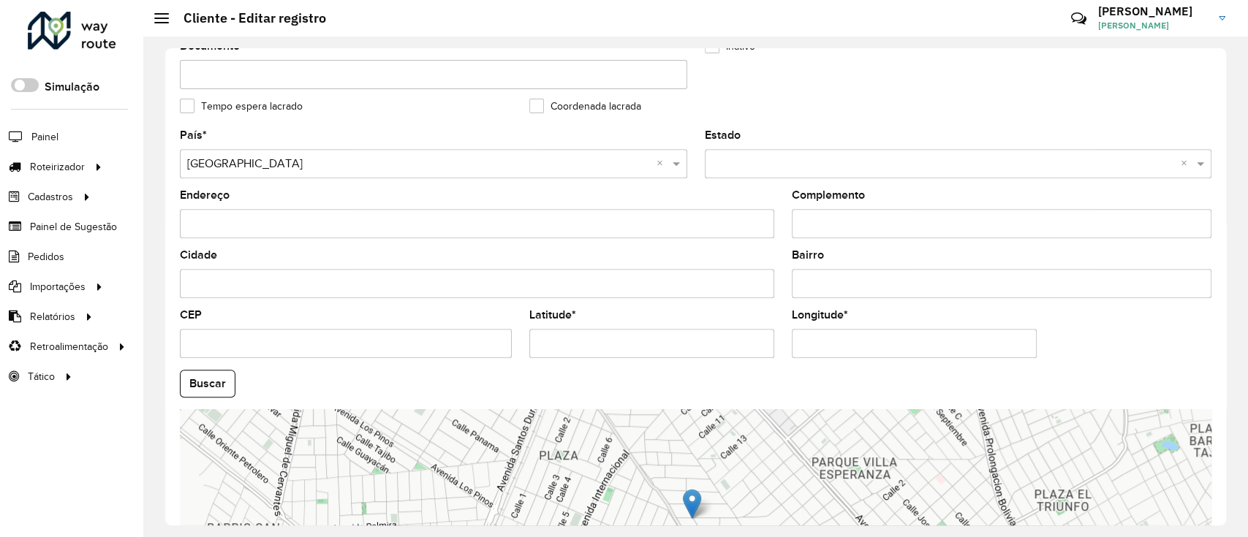
scroll to position [390, 0]
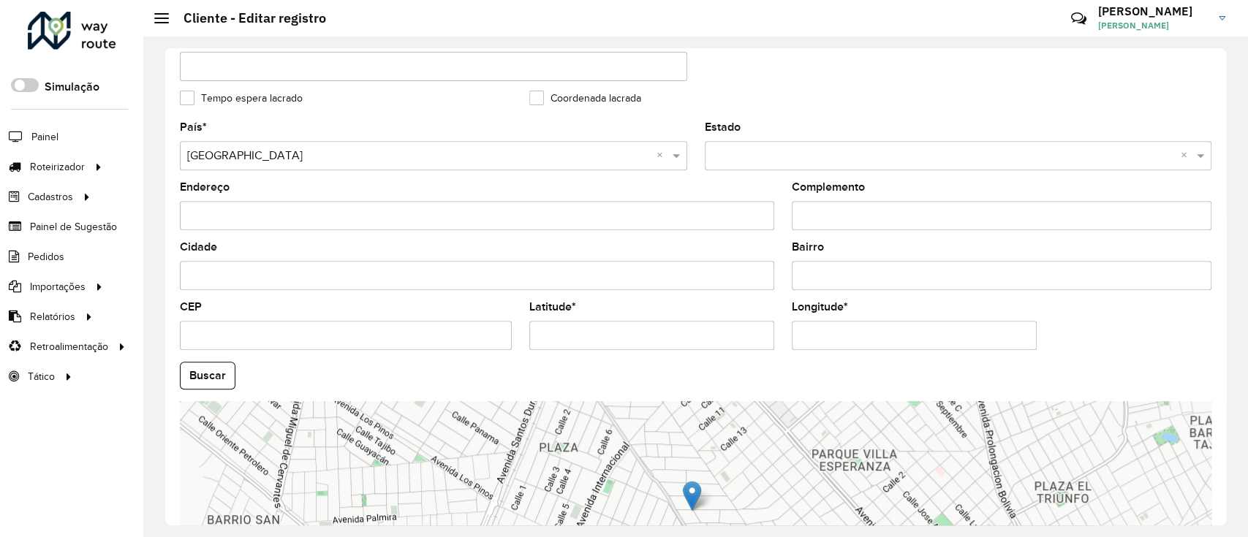
drag, startPoint x: 574, startPoint y: 346, endPoint x: 473, endPoint y: 342, distance: 100.9
click at [473, 342] on formly-group "País * Selecione uma opção × Bolívia × Estado Selecione uma opção × × Endereço …" at bounding box center [695, 371] width 1049 height 499
paste input "**"
type input "**********"
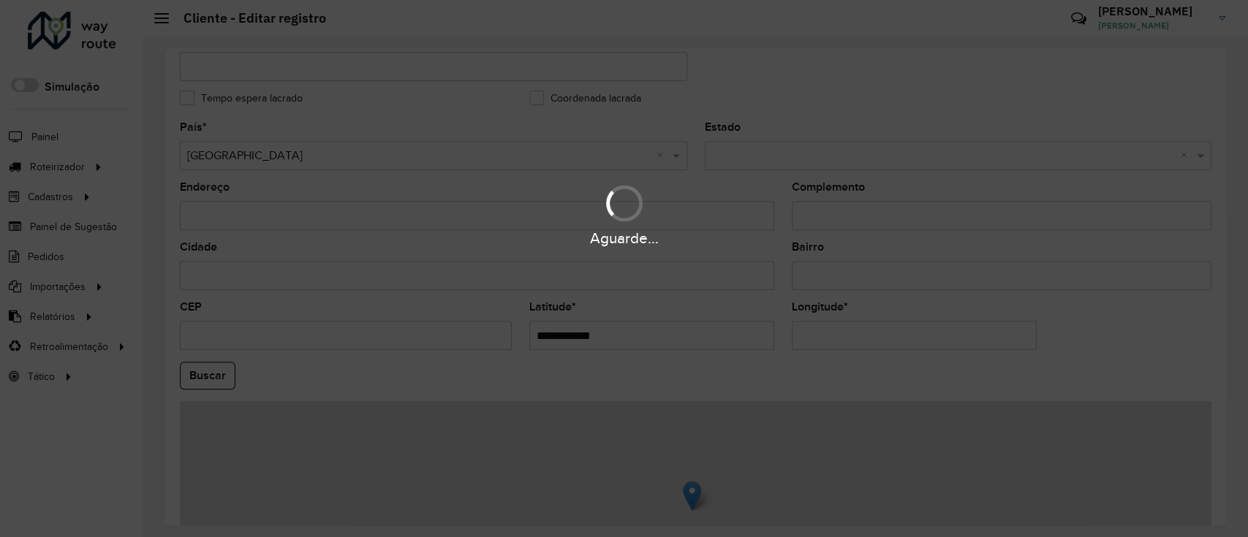
drag, startPoint x: 822, startPoint y: 329, endPoint x: 714, endPoint y: 330, distance: 108.2
click at [716, 330] on hb-app "Aguarde... Pop-up bloqueado! Seu navegador bloqueou automáticamente a abertura …" at bounding box center [624, 268] width 1248 height 537
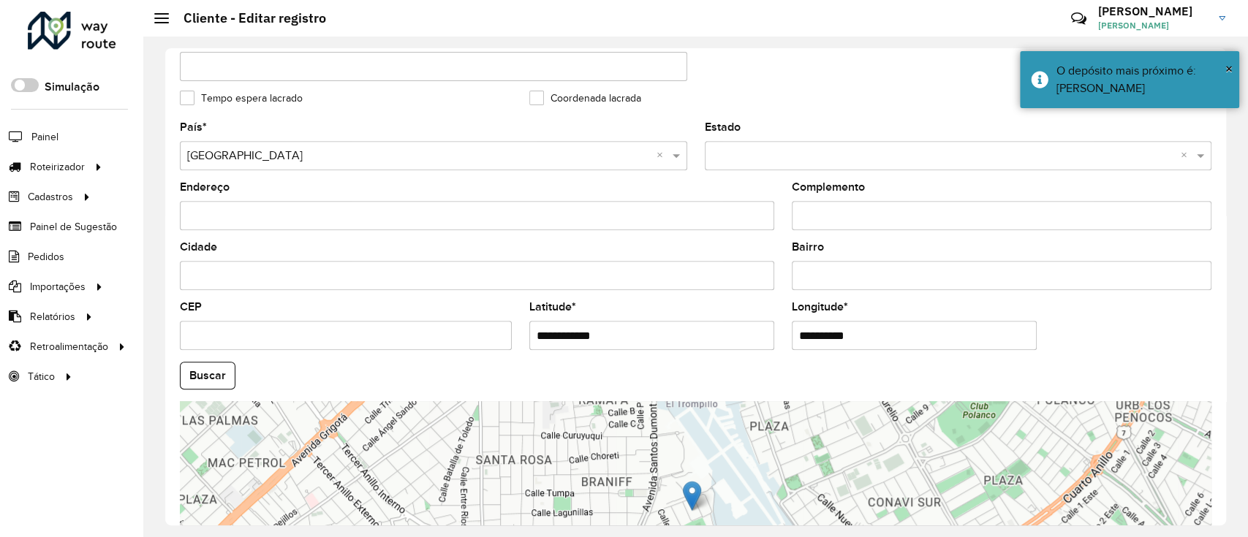
click at [897, 339] on input "**********" at bounding box center [914, 335] width 245 height 29
click at [890, 340] on input "**********" at bounding box center [914, 335] width 245 height 29
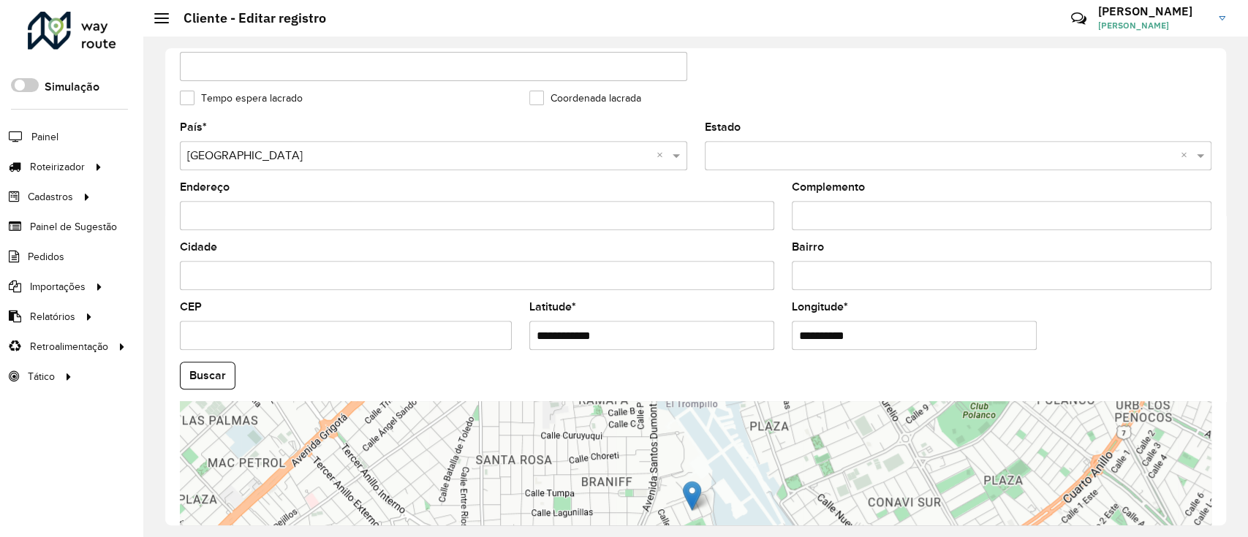
type input "*"
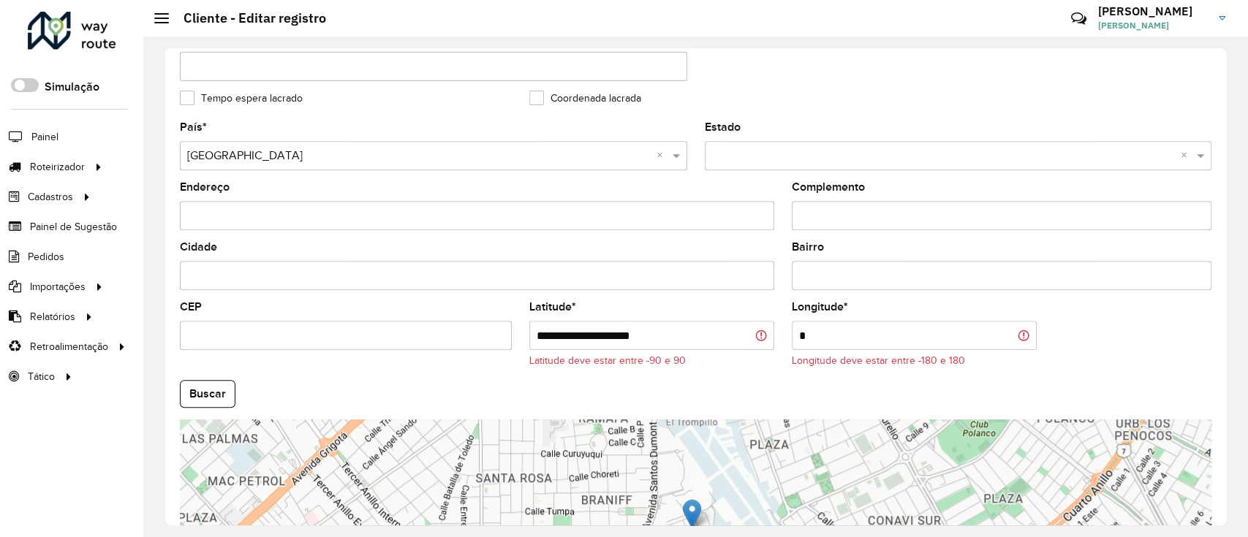
type input "**********"
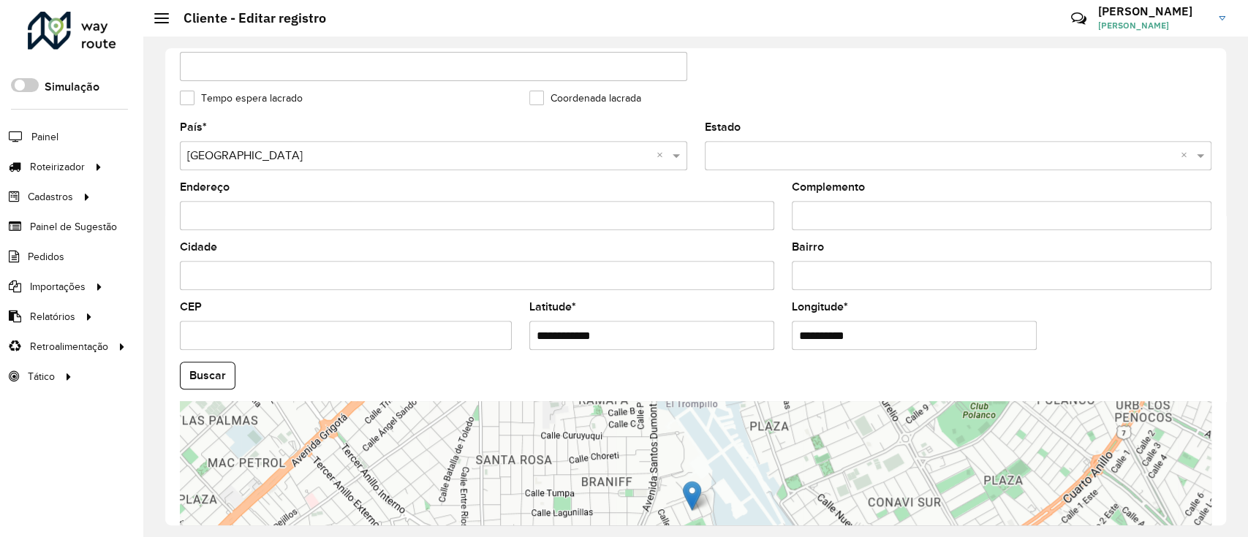
click at [849, 341] on input "**********" at bounding box center [914, 335] width 245 height 29
drag, startPoint x: 873, startPoint y: 335, endPoint x: 683, endPoint y: 336, distance: 190.1
click at [683, 336] on formly-group "**********" at bounding box center [695, 371] width 1049 height 499
paste input "**"
paste input "text"
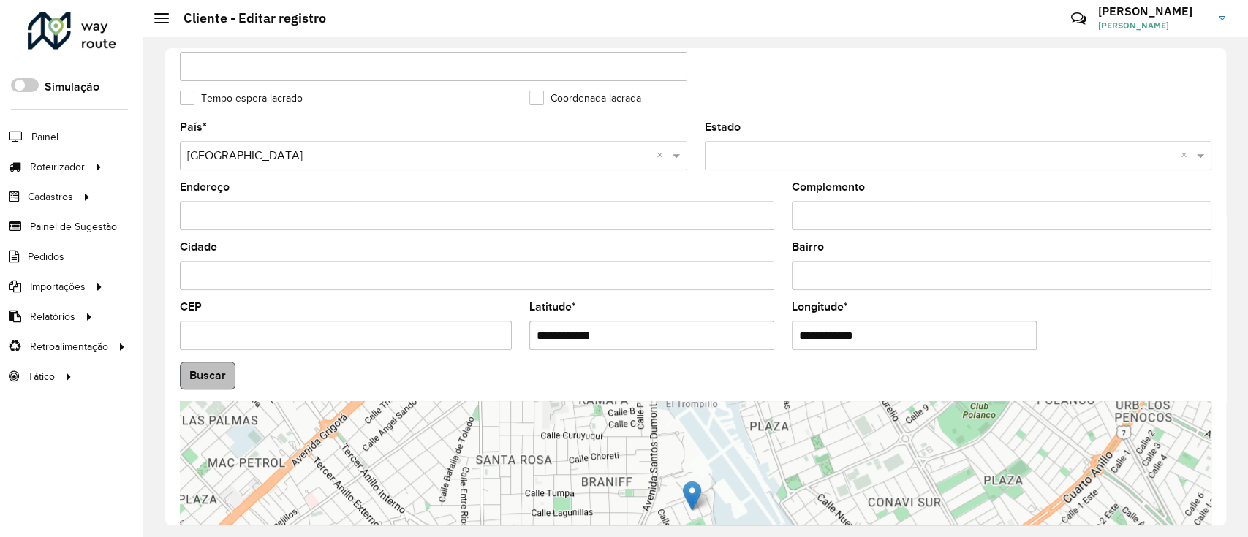
type input "**********"
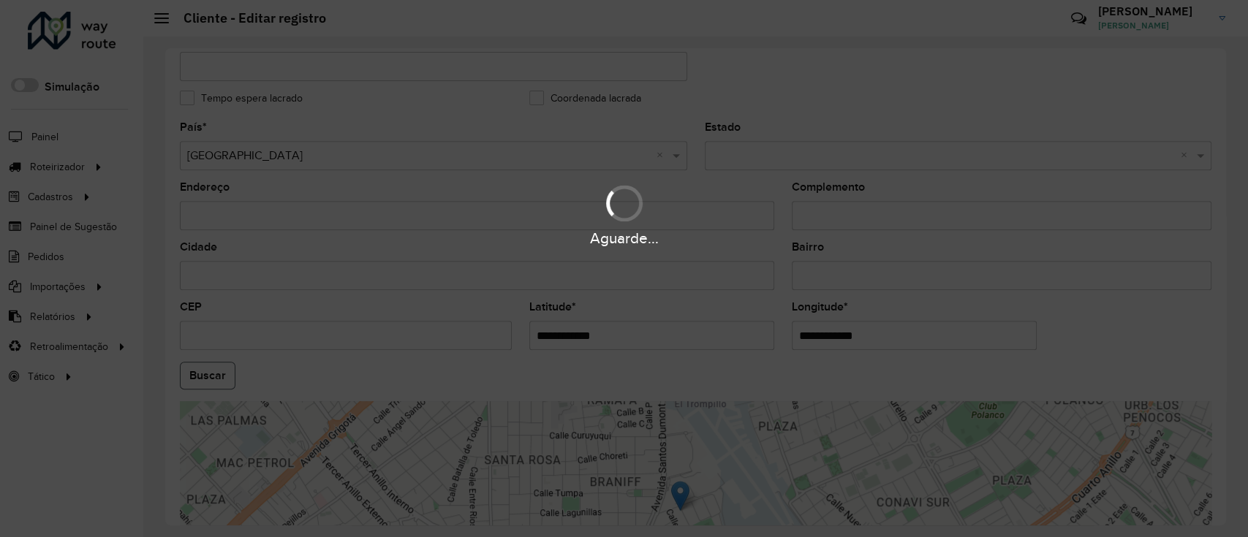
click at [203, 385] on hb-app "Aguarde... Pop-up bloqueado! Seu navegador bloqueou automáticamente a abertura …" at bounding box center [624, 268] width 1248 height 537
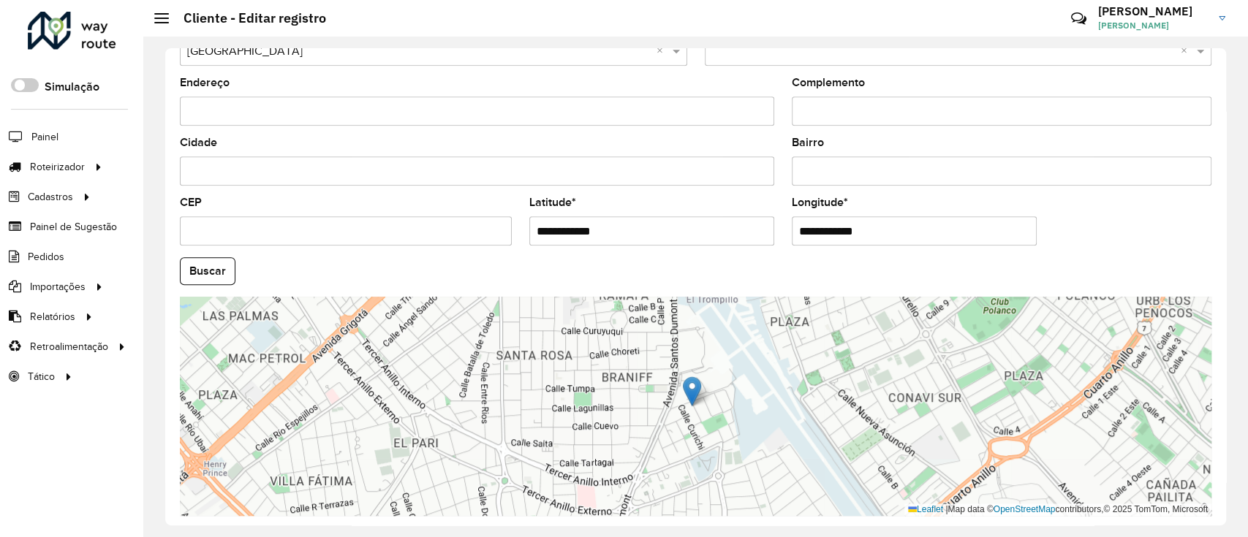
scroll to position [550, 0]
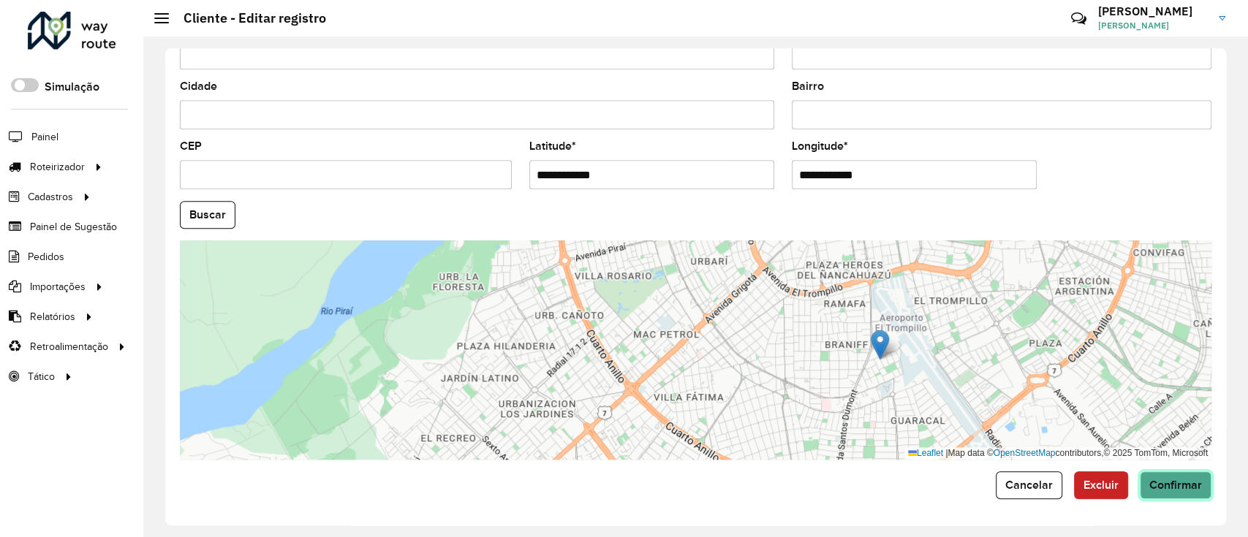
click at [1163, 480] on span "Confirmar" at bounding box center [1175, 485] width 53 height 12
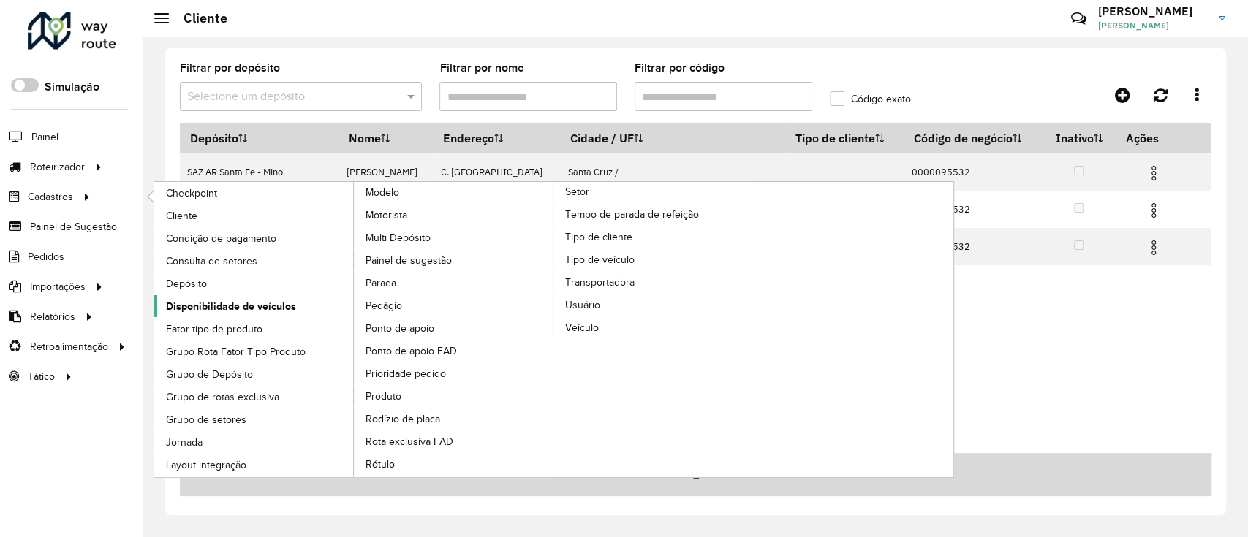
click at [228, 300] on span "Disponibilidade de veículos" at bounding box center [231, 306] width 130 height 15
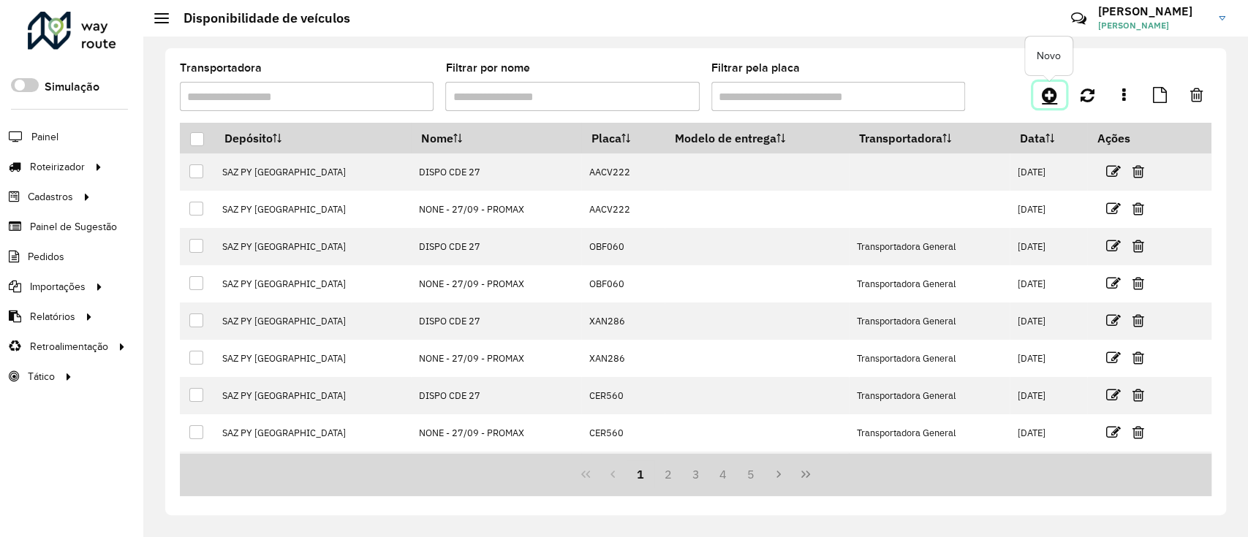
click at [1049, 102] on icon at bounding box center [1049, 95] width 15 height 18
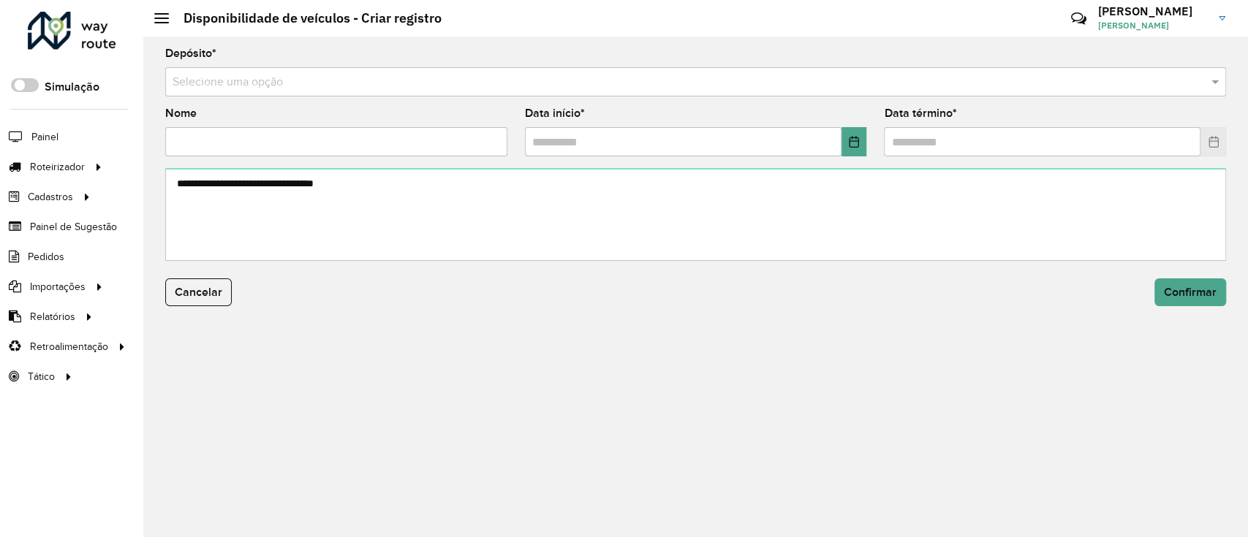
click at [559, 86] on input "text" at bounding box center [681, 83] width 1017 height 18
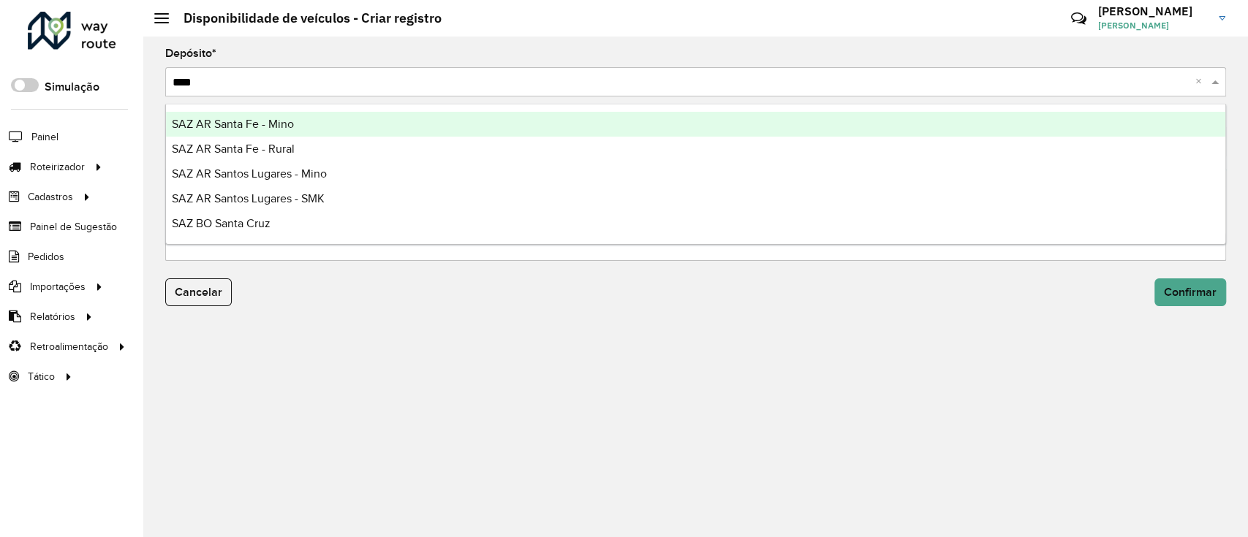
type input "*****"
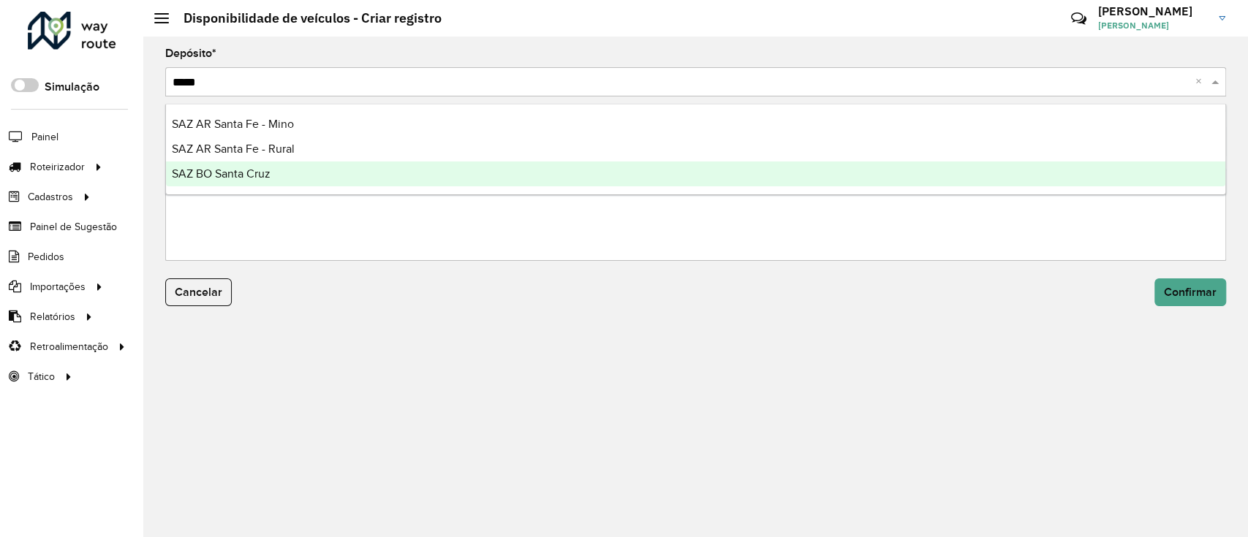
click at [398, 179] on div "SAZ BO Santa Cruz" at bounding box center [695, 174] width 1059 height 25
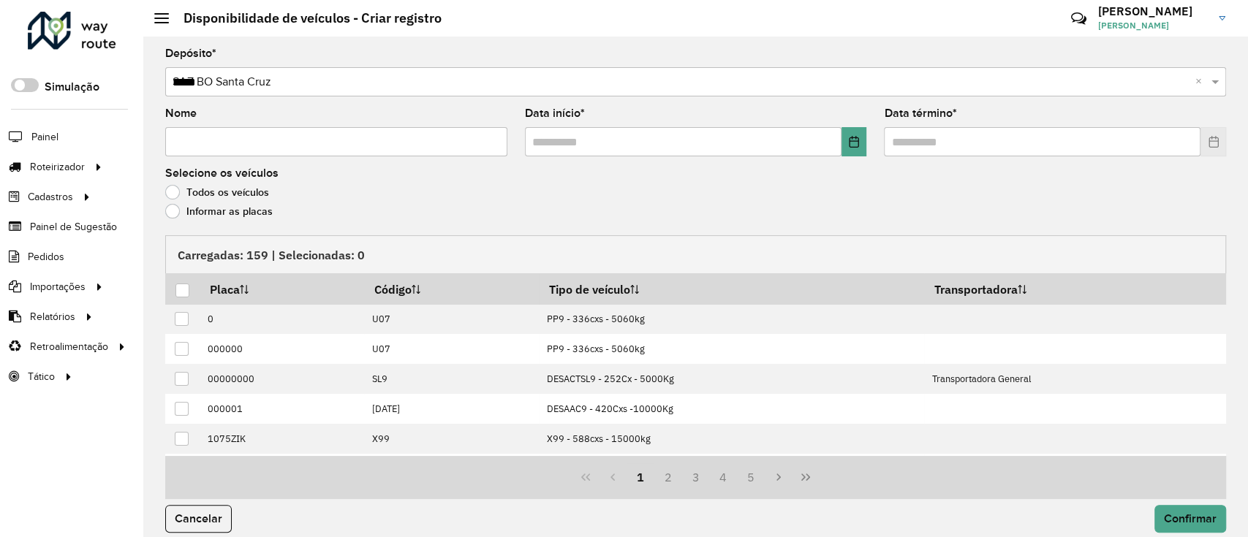
click at [394, 134] on input "Nome" at bounding box center [336, 141] width 342 height 29
type input "**********"
click at [852, 143] on icon "Choose Date" at bounding box center [854, 142] width 12 height 12
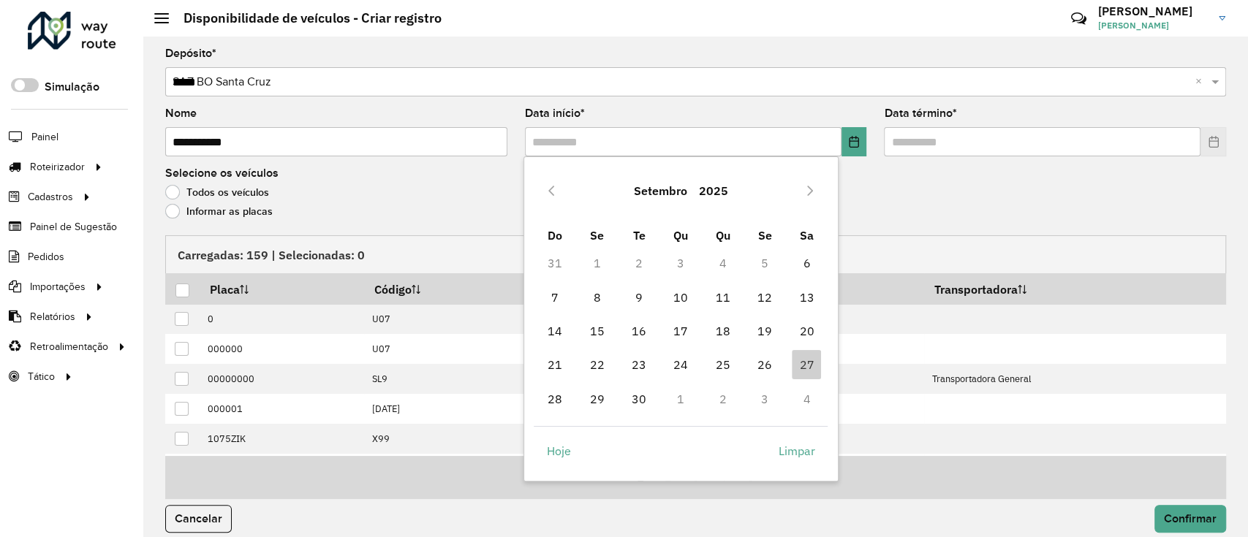
click at [592, 399] on span "29" at bounding box center [597, 399] width 29 height 29
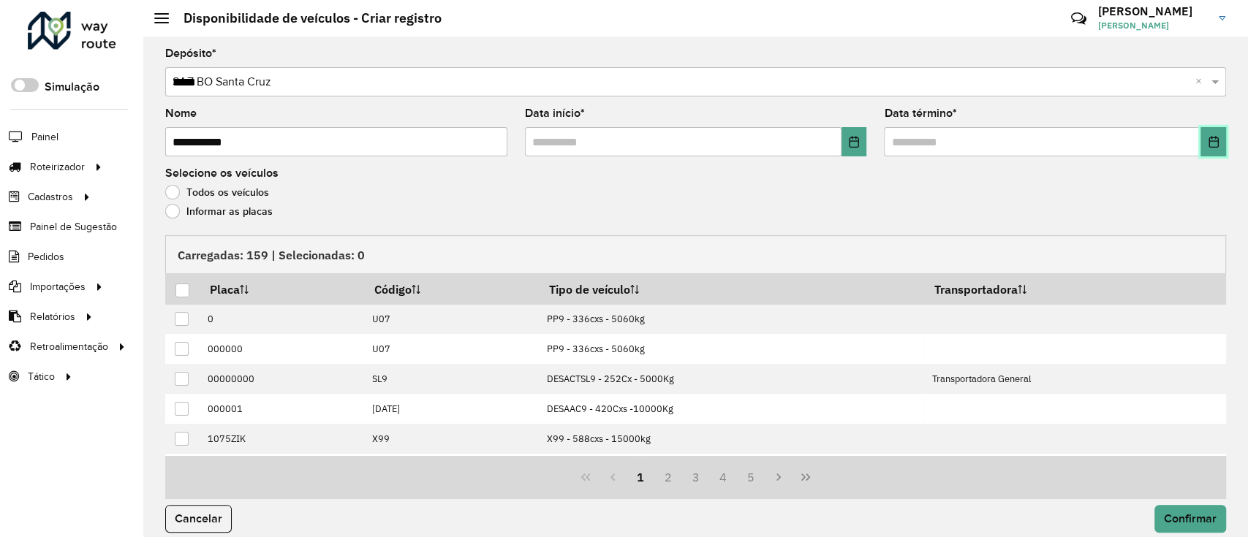
click at [1202, 142] on button "Choose Date" at bounding box center [1213, 141] width 26 height 29
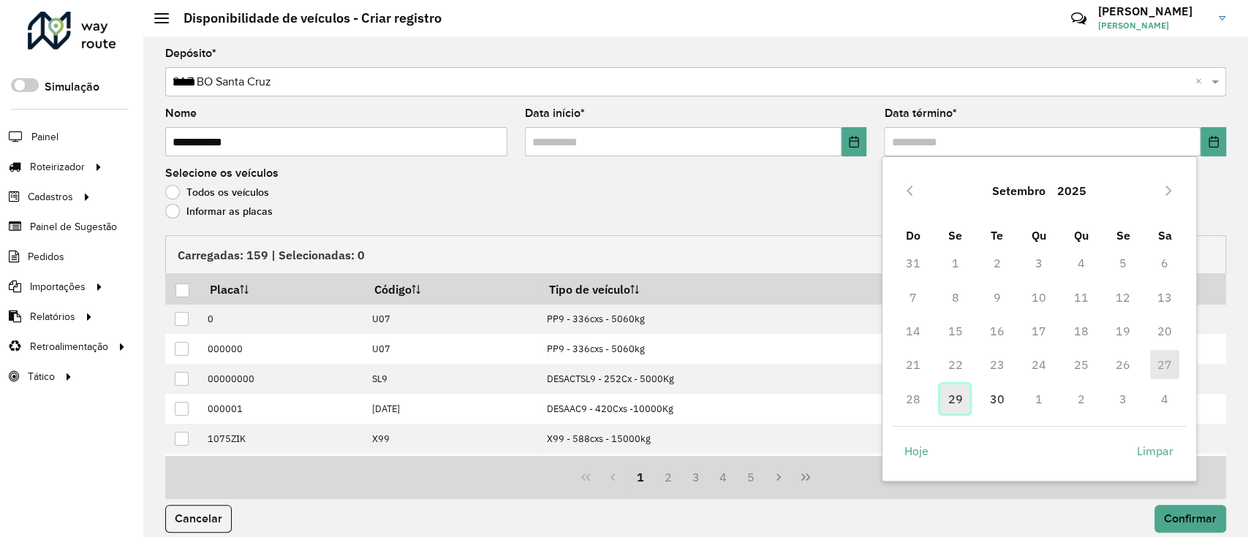
click at [949, 388] on span "29" at bounding box center [954, 399] width 29 height 29
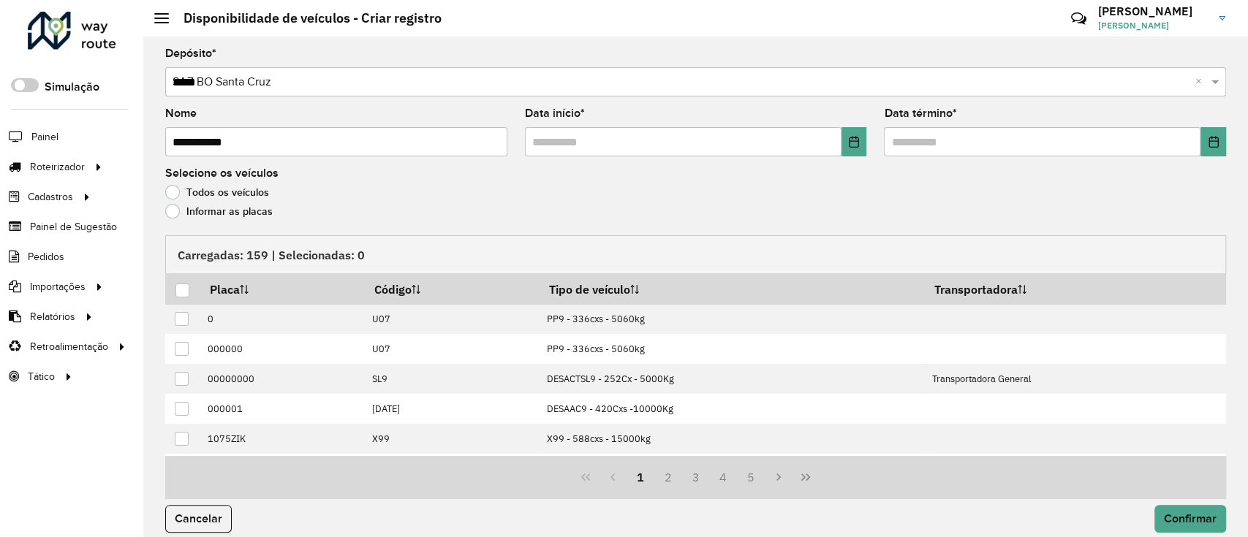
click at [254, 211] on label "Informar as placas" at bounding box center [218, 211] width 107 height 15
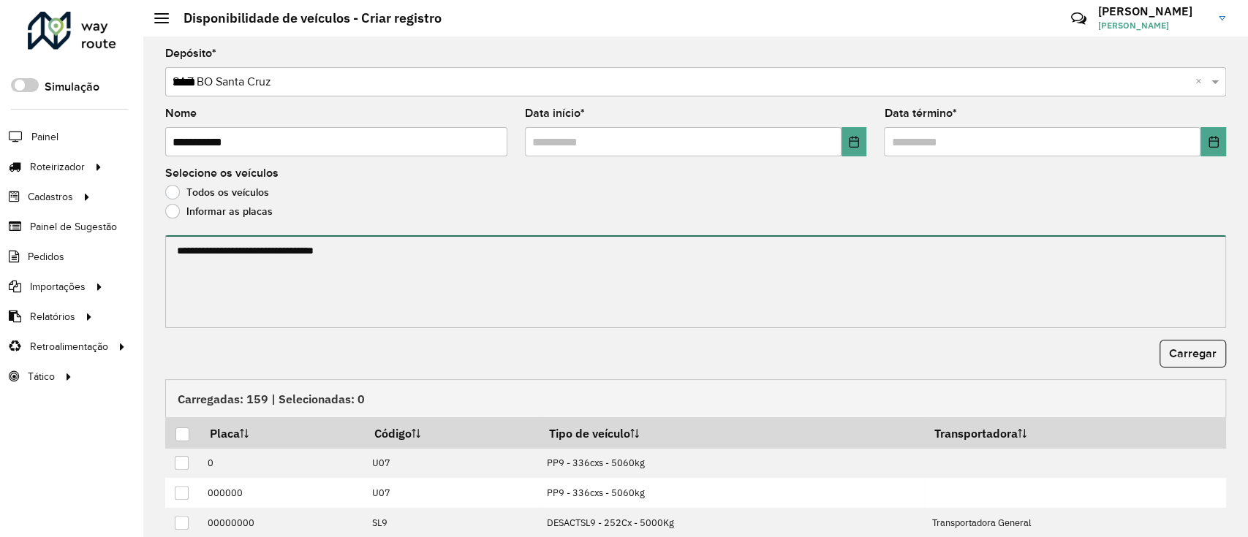
click at [306, 280] on textarea at bounding box center [695, 281] width 1061 height 93
paste textarea "******* ******* ******* ******* ******* ******* ******* ******* ******* *******…"
type textarea "******* ******* ******* ******* ******* ******* ******* ******* ******* *******…"
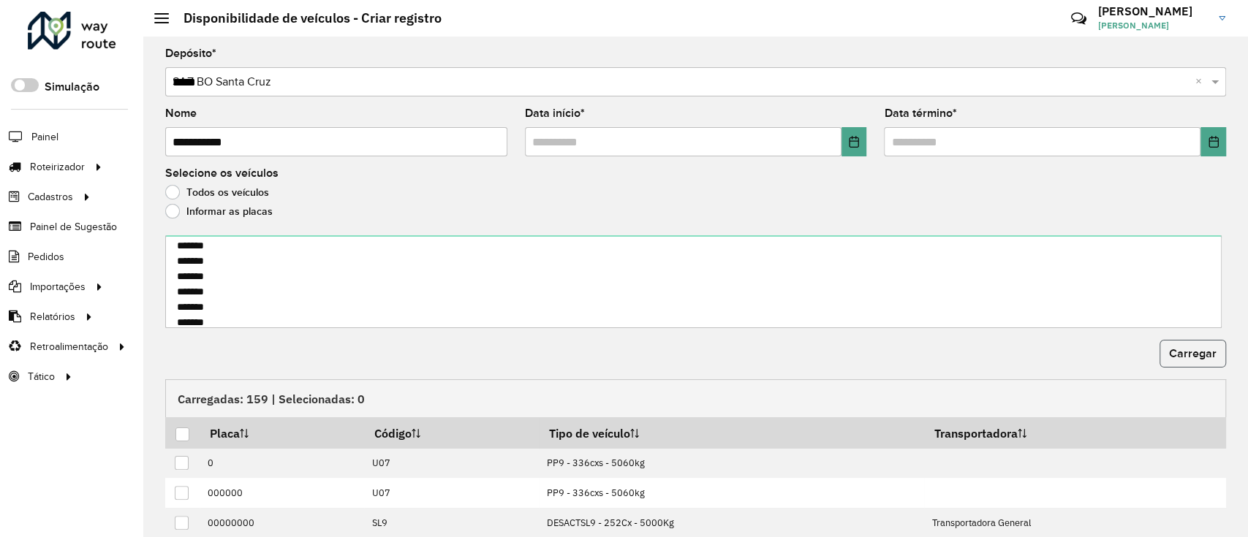
click at [1178, 349] on span "Carregar" at bounding box center [1193, 353] width 48 height 12
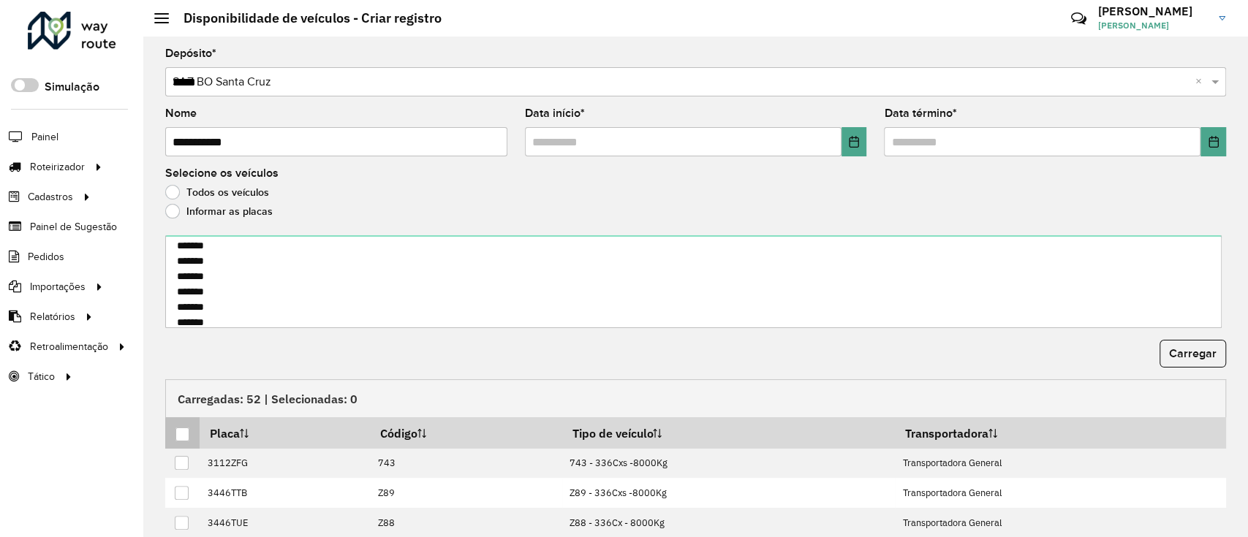
click at [184, 435] on div at bounding box center [182, 435] width 14 height 14
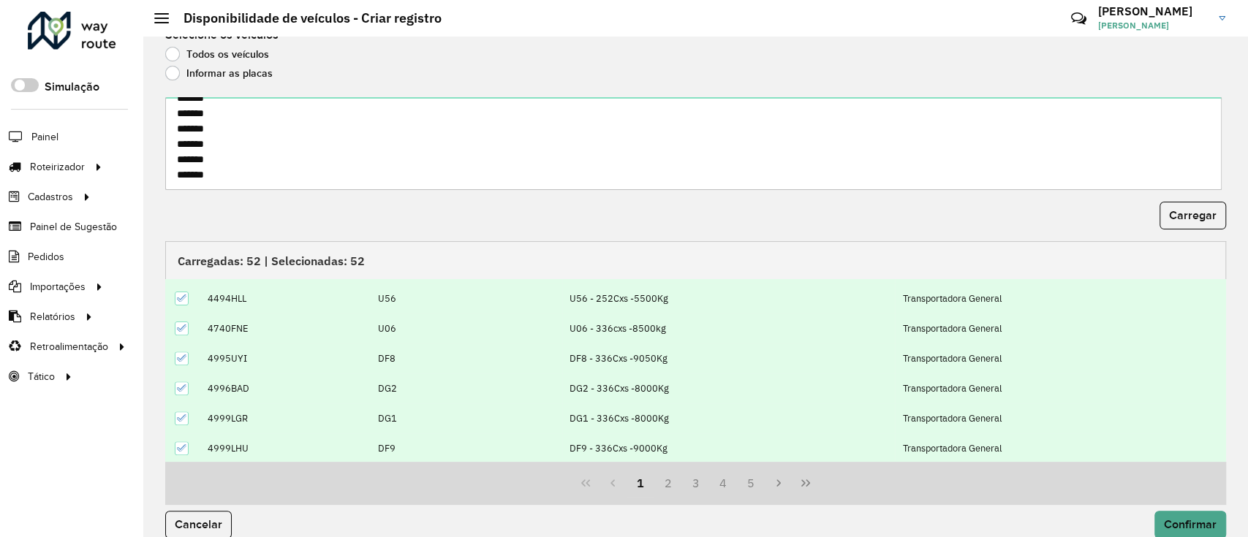
scroll to position [157, 0]
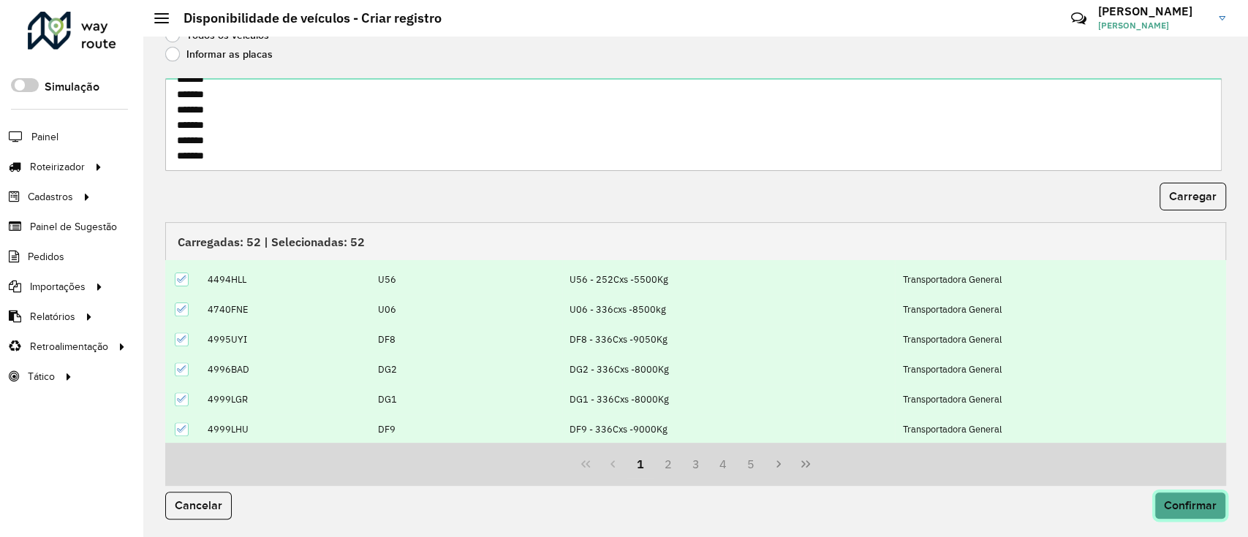
click at [1159, 495] on button "Confirmar" at bounding box center [1190, 506] width 72 height 28
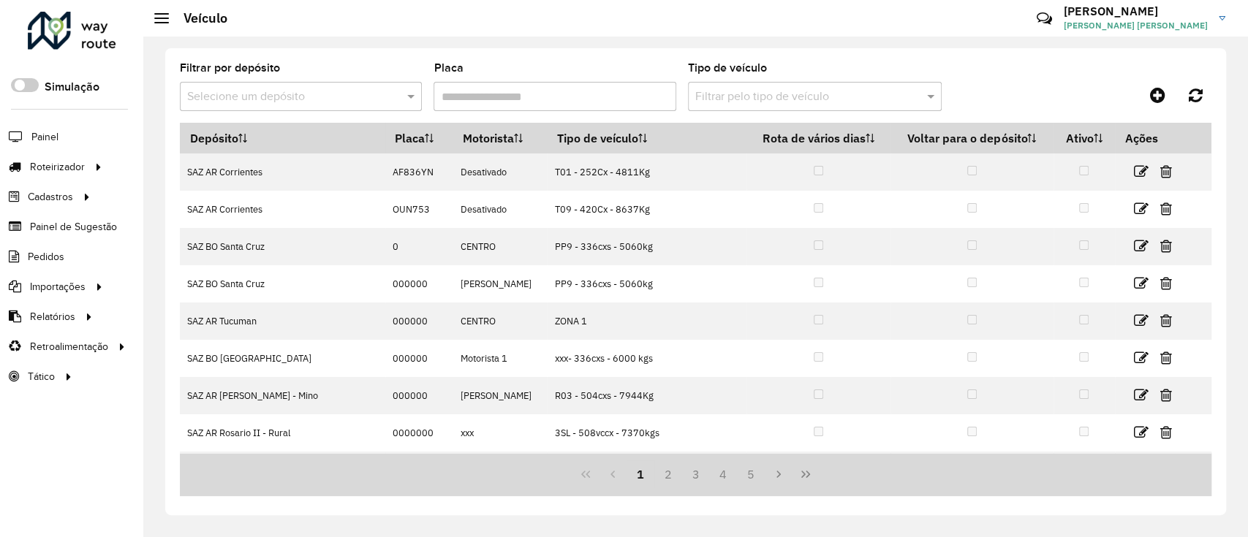
click at [264, 98] on input "text" at bounding box center [286, 97] width 198 height 18
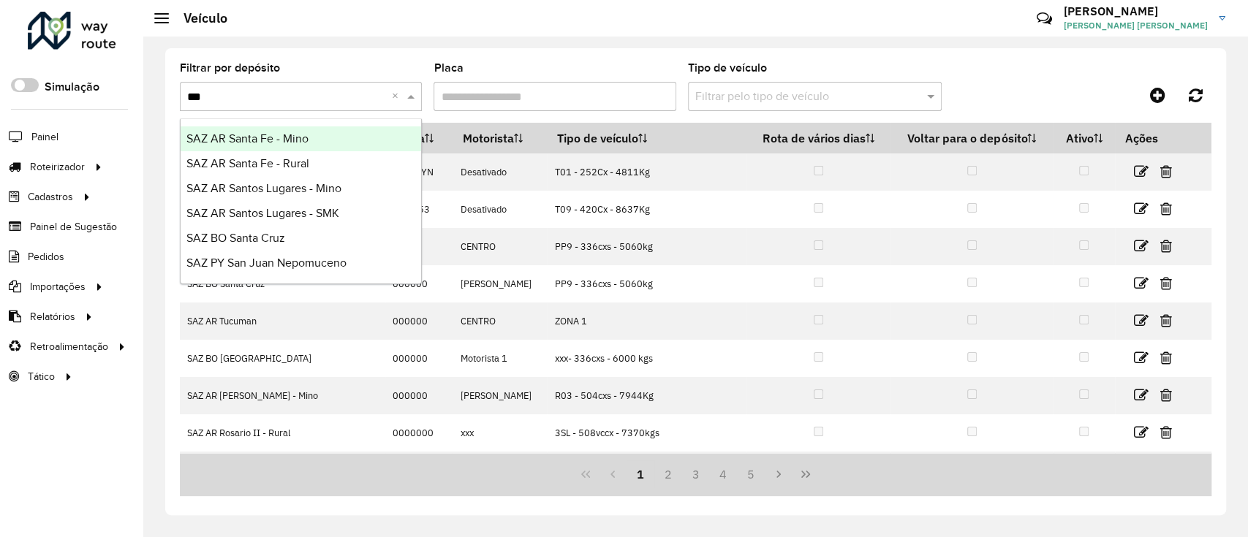
type input "****"
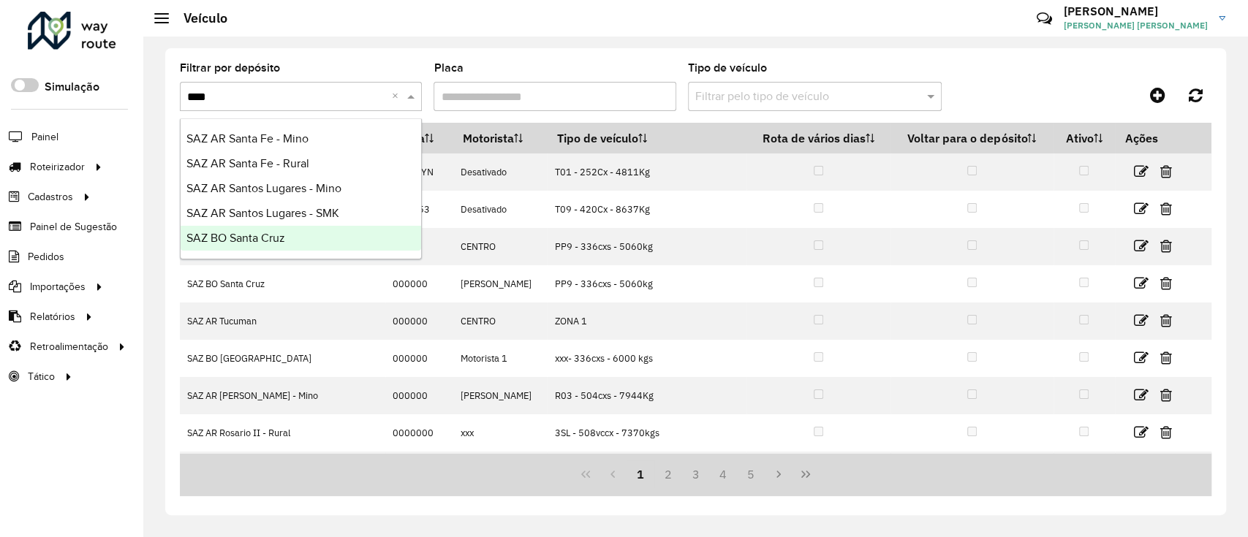
click at [311, 243] on div "SAZ BO Santa Cruz" at bounding box center [301, 238] width 241 height 25
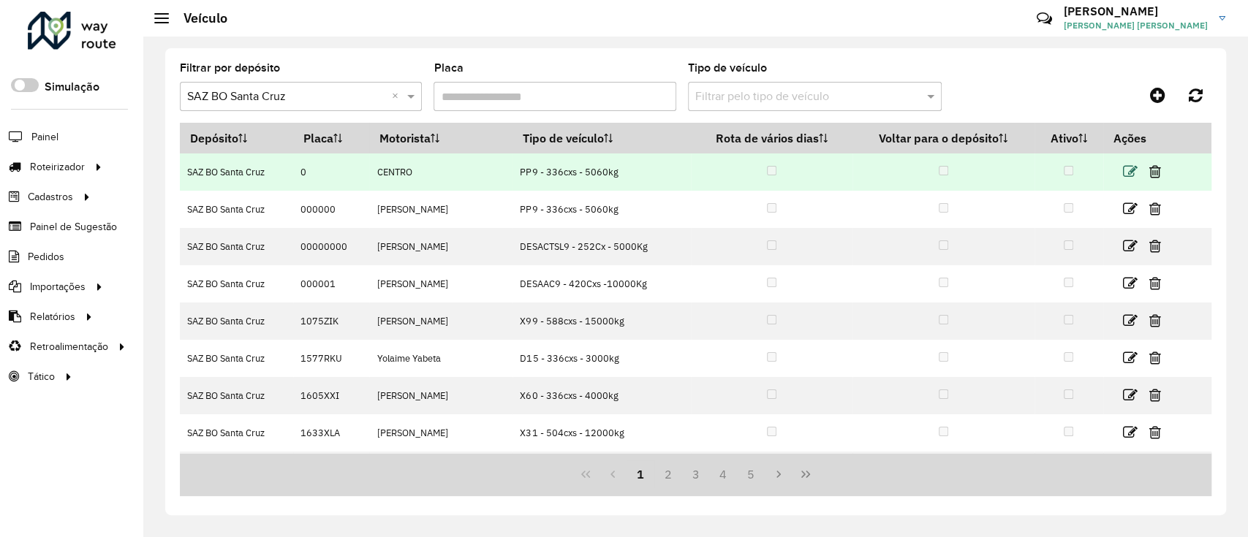
click at [1129, 164] on icon at bounding box center [1129, 171] width 15 height 15
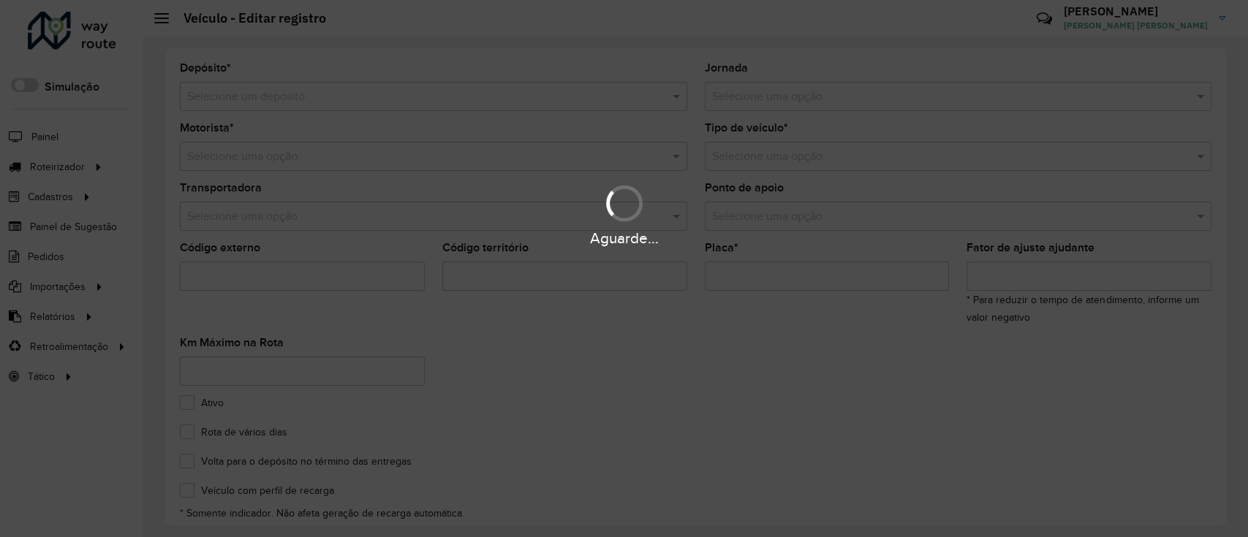
type input "***"
type input "*"
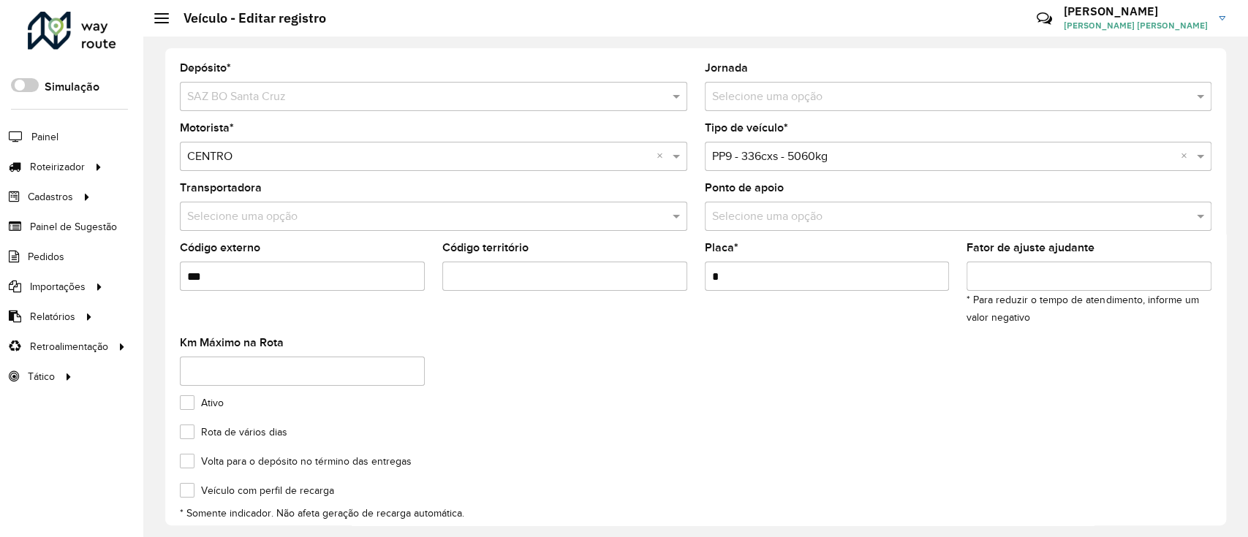
scroll to position [162, 0]
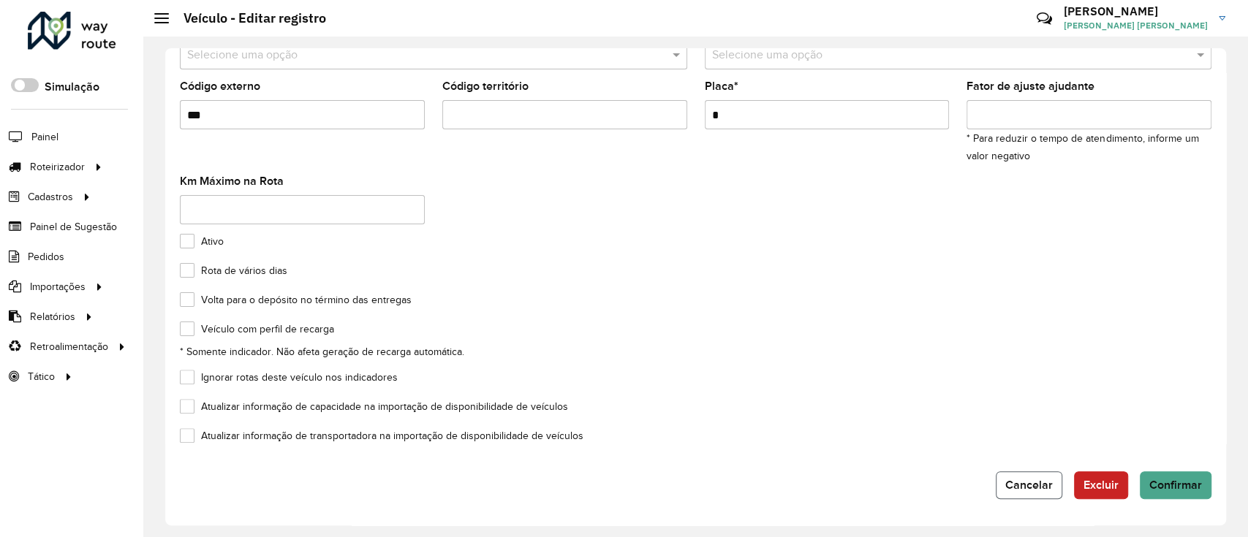
click at [1021, 488] on span "Cancelar" at bounding box center [1029, 485] width 48 height 12
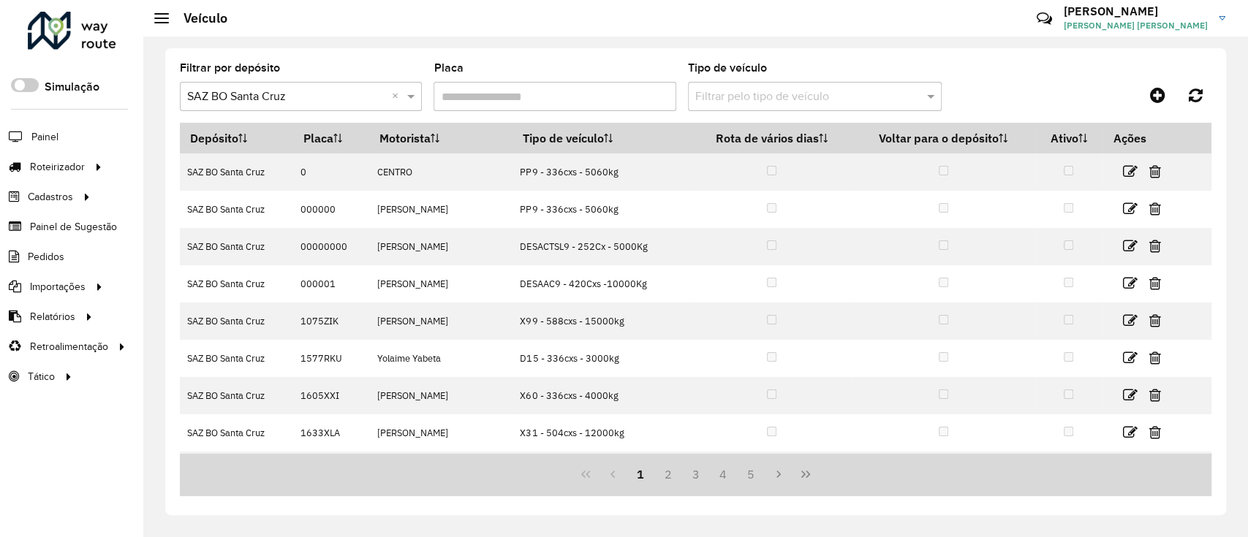
click at [708, 99] on input "text" at bounding box center [800, 97] width 210 height 18
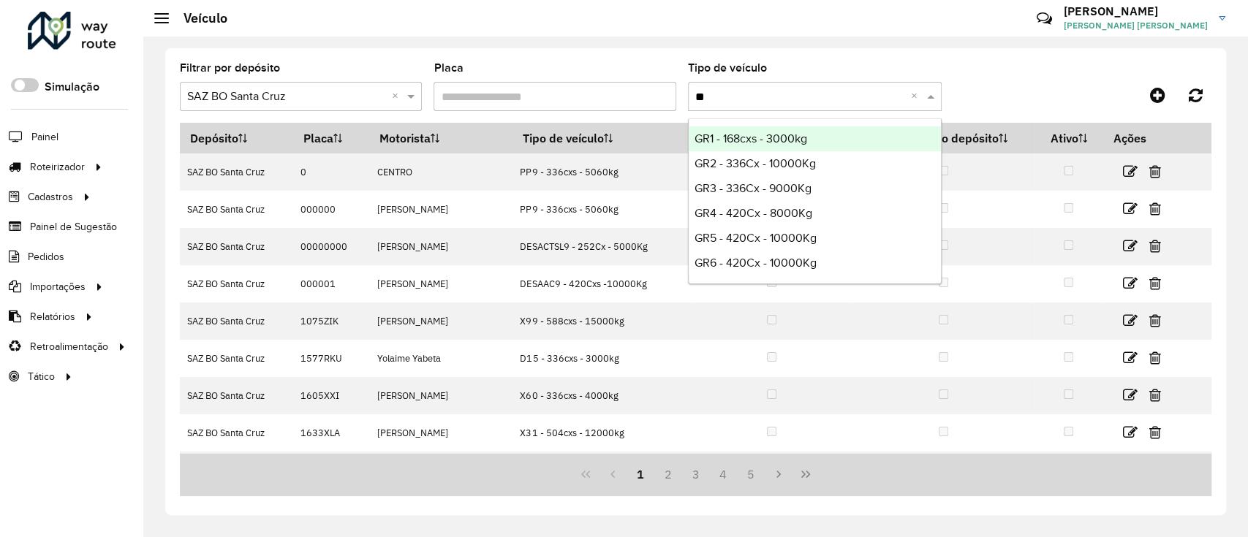
type input "***"
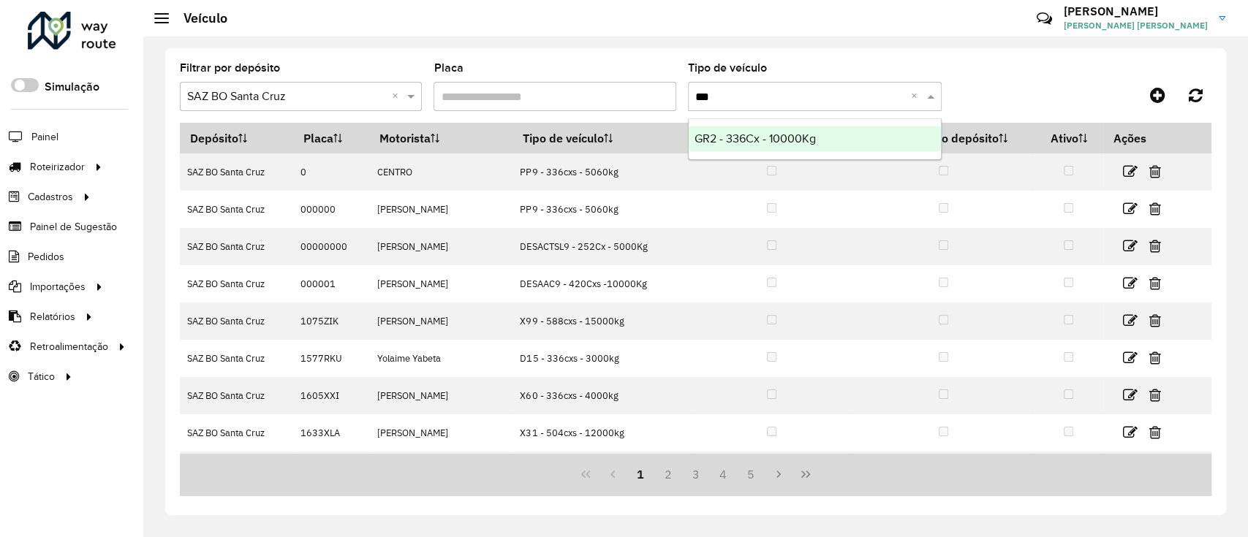
click at [732, 135] on span "GR2 - 336Cx - 10000Kg" at bounding box center [754, 138] width 121 height 12
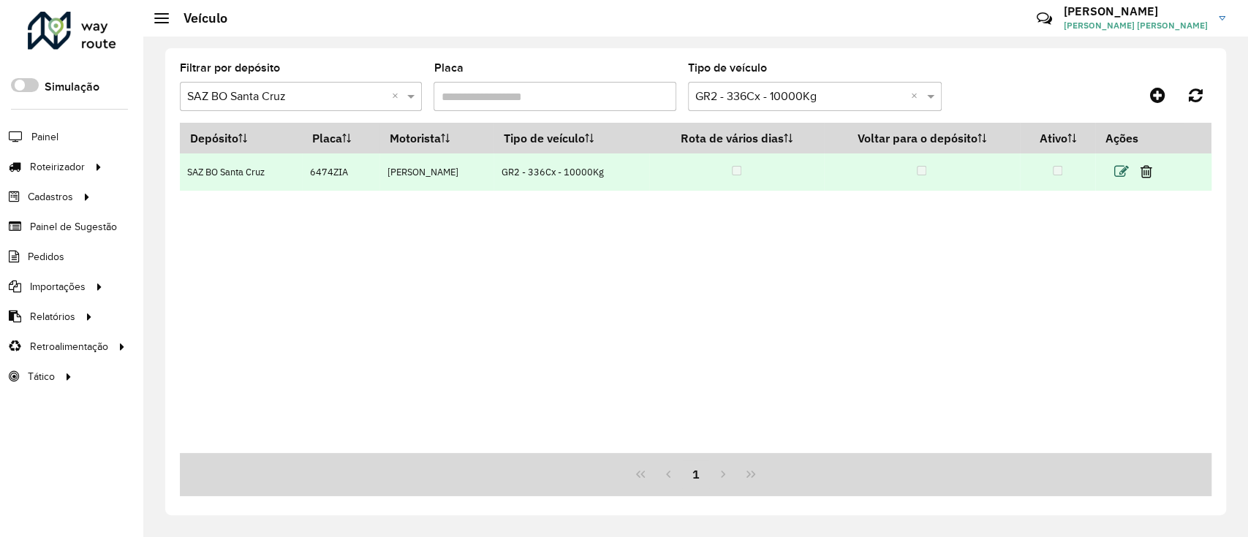
click at [1121, 170] on icon at bounding box center [1121, 171] width 15 height 15
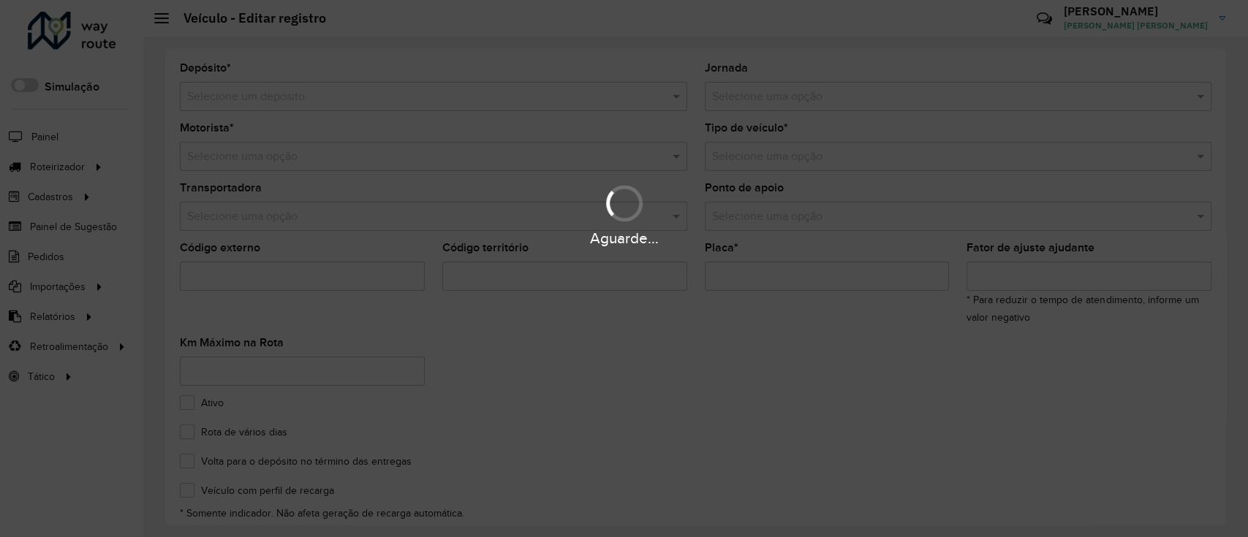
type input "*******"
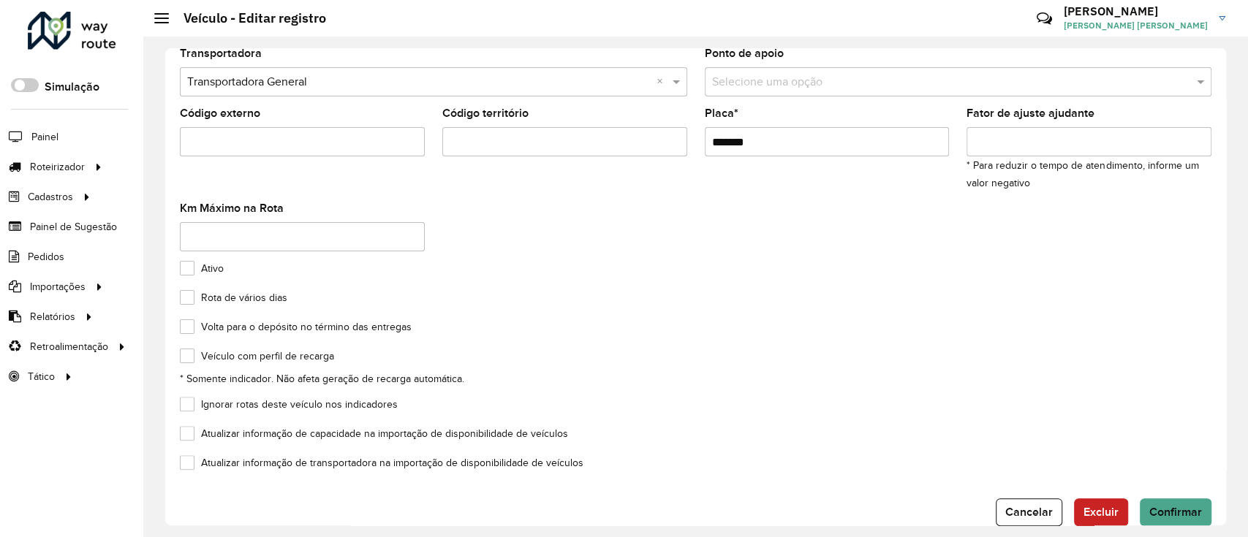
scroll to position [162, 0]
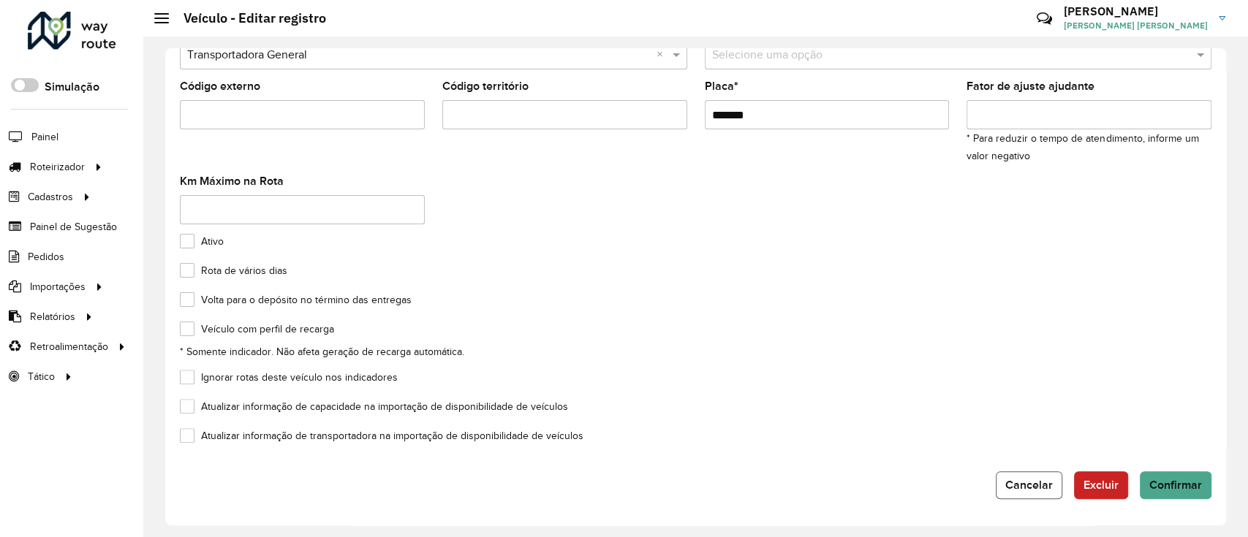
click at [1030, 486] on span "Cancelar" at bounding box center [1029, 485] width 48 height 12
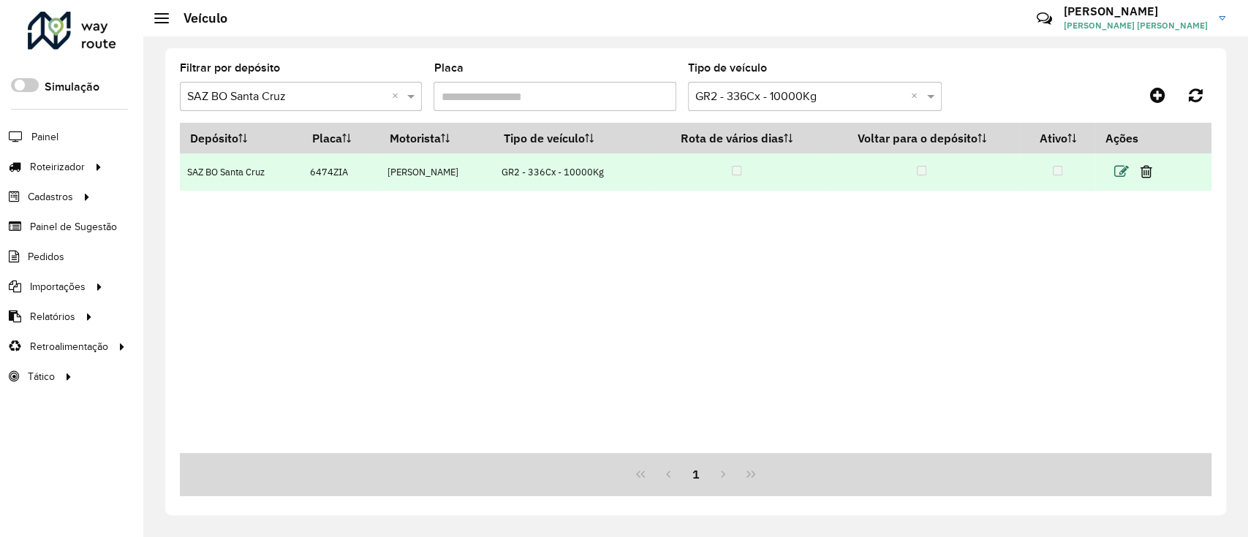
click at [1124, 173] on icon at bounding box center [1121, 171] width 15 height 15
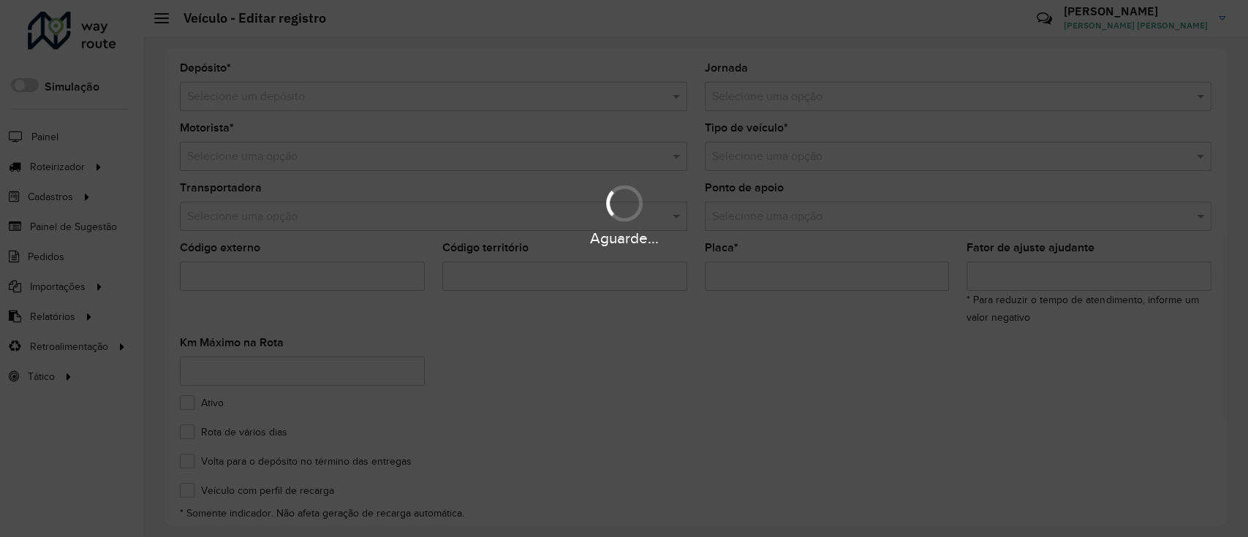
type input "*******"
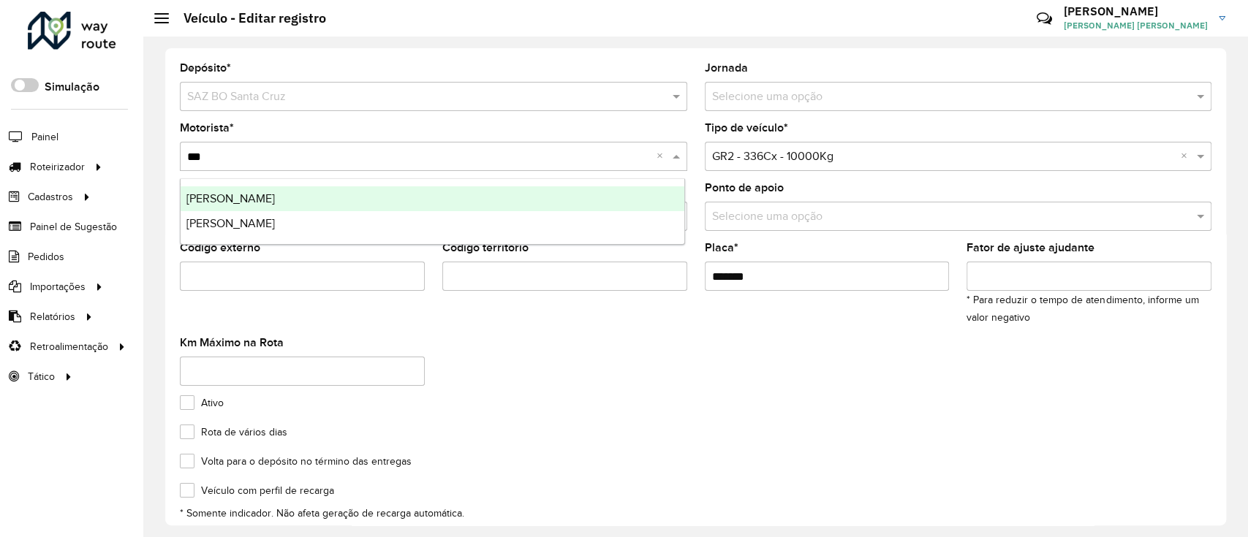
type input "****"
click at [469, 201] on div "[PERSON_NAME]" at bounding box center [433, 198] width 504 height 25
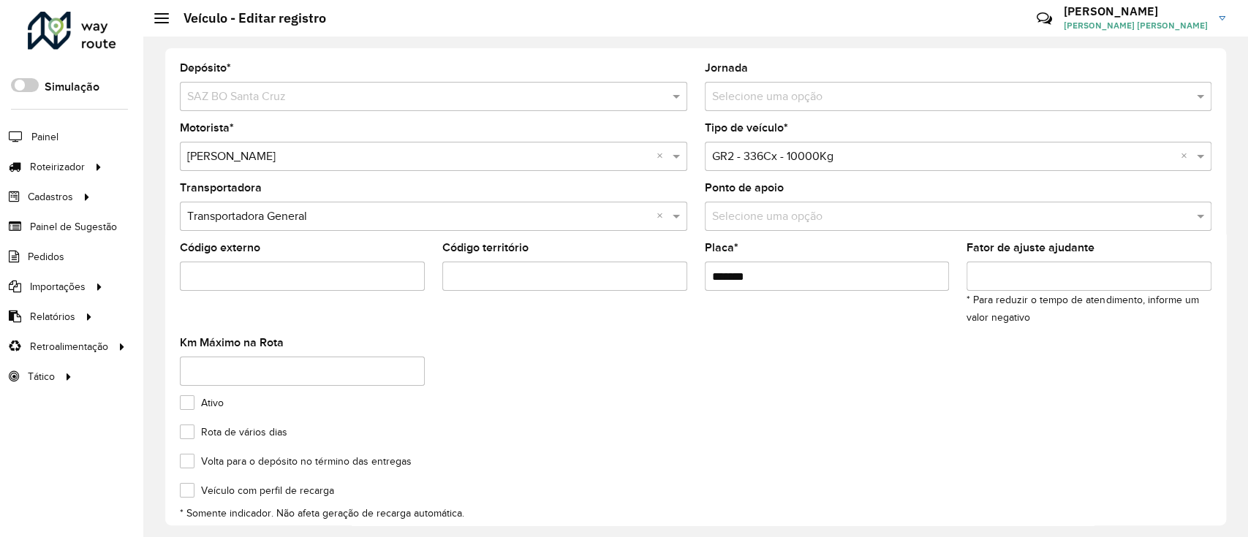
scroll to position [162, 0]
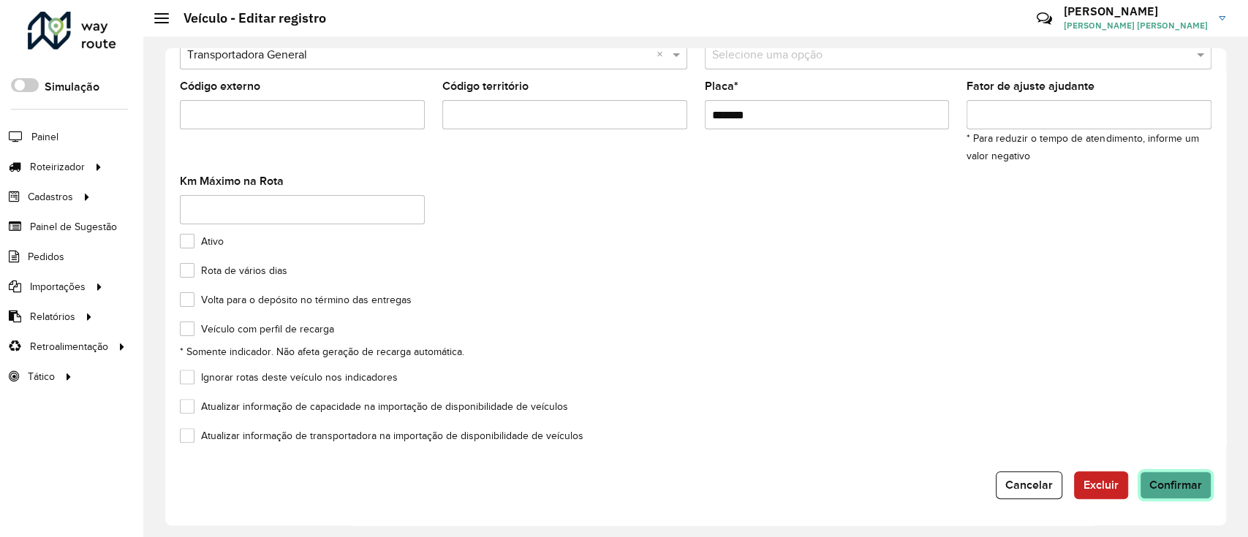
click at [1163, 484] on span "Confirmar" at bounding box center [1175, 485] width 53 height 12
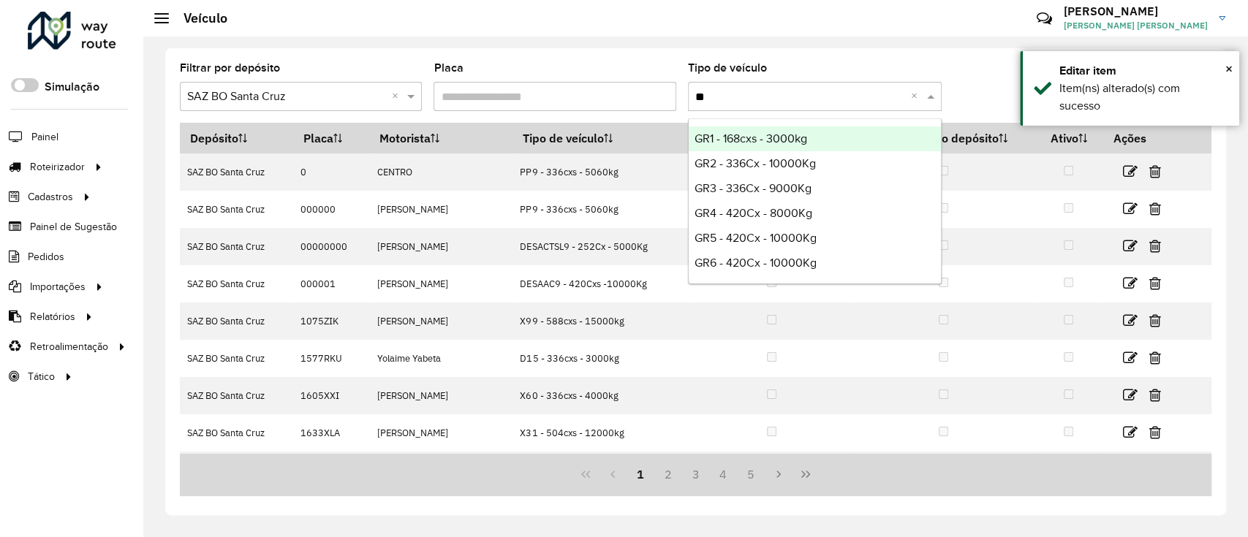
type input "***"
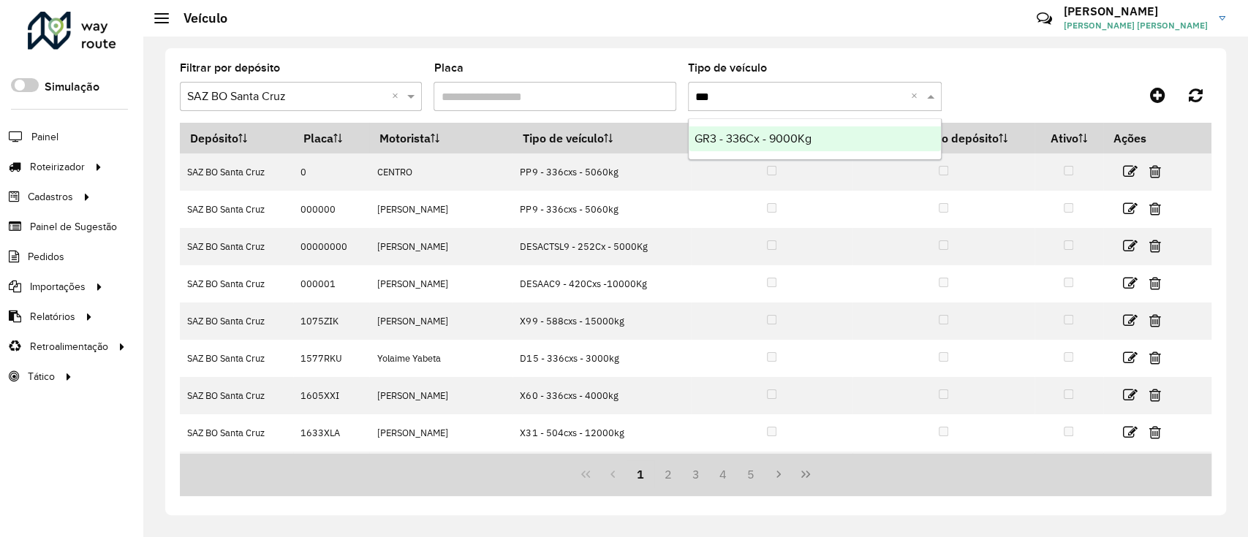
click at [838, 135] on div "GR3 - 336Cx - 9000Kg" at bounding box center [815, 138] width 252 height 25
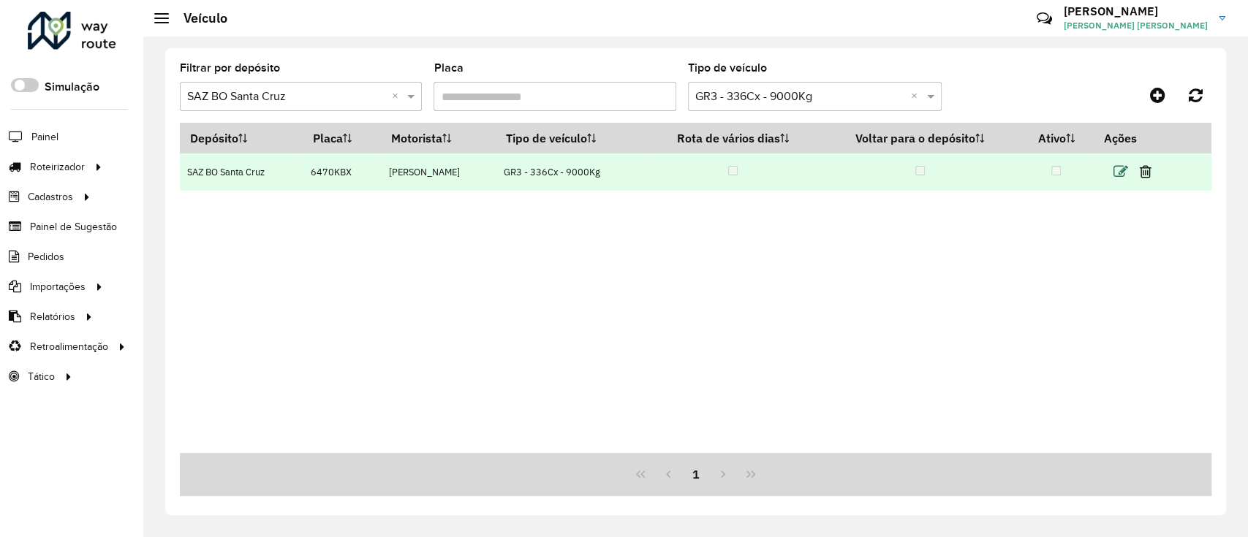
click at [1123, 173] on icon at bounding box center [1120, 171] width 15 height 15
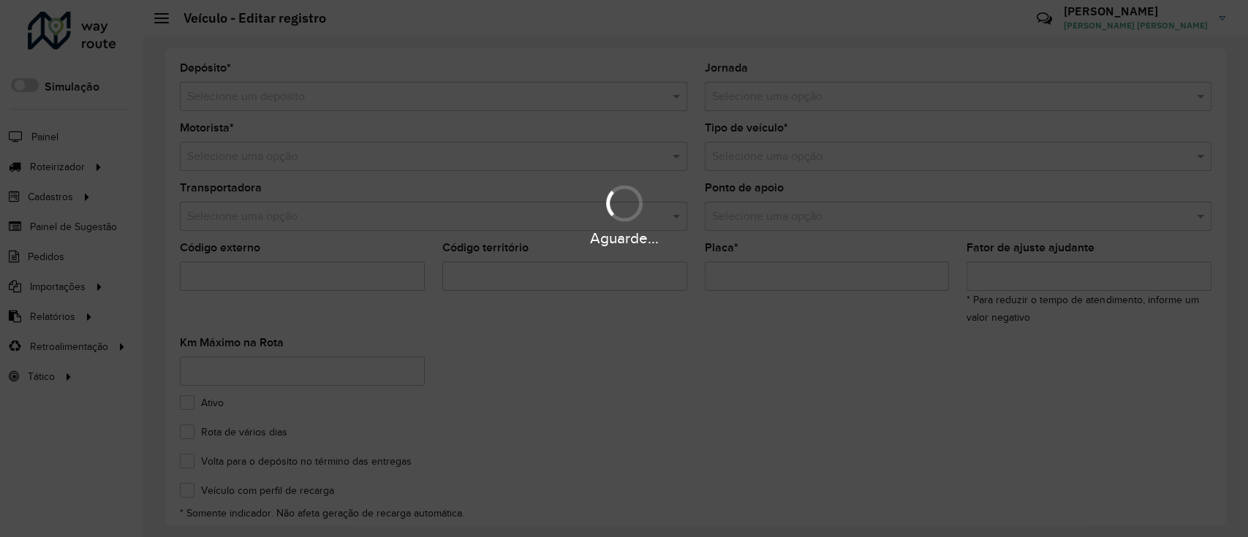
type input "*******"
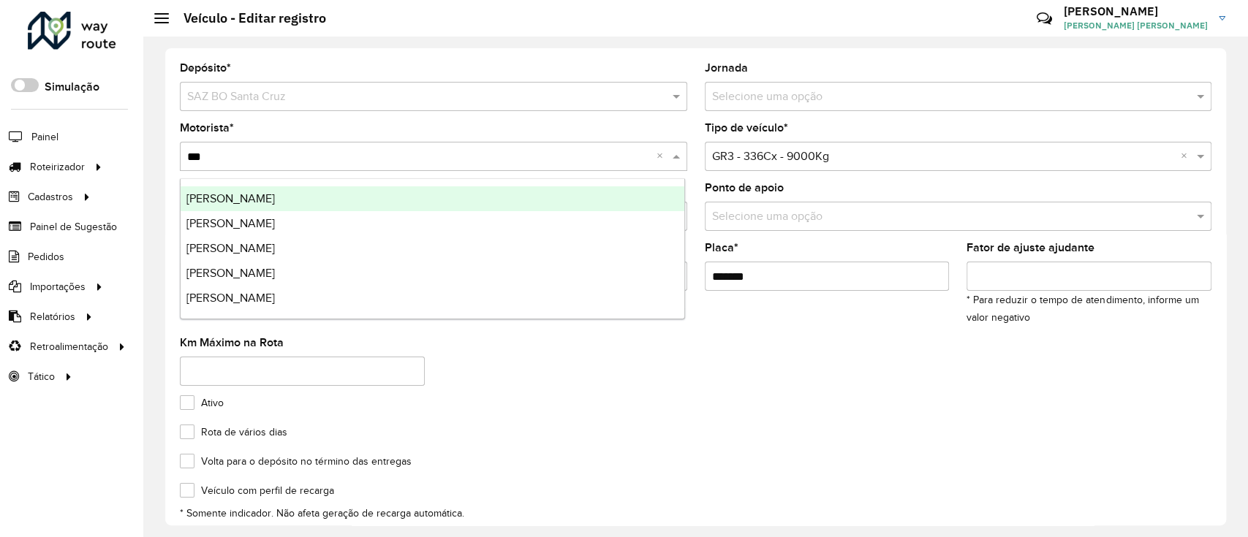
type input "****"
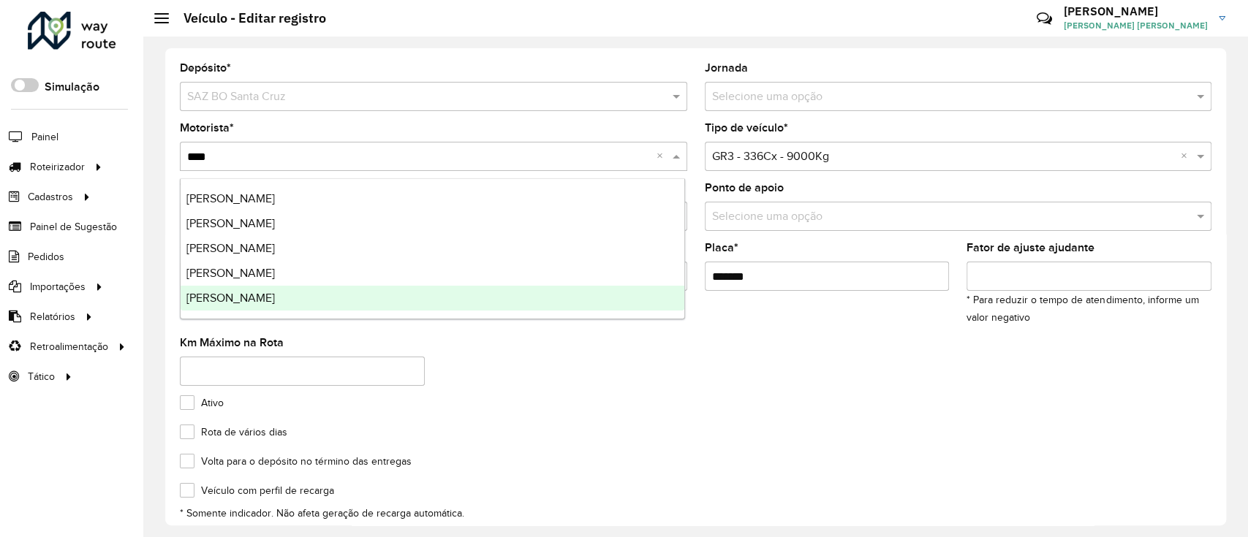
click at [480, 294] on div "[PERSON_NAME]" at bounding box center [433, 298] width 504 height 25
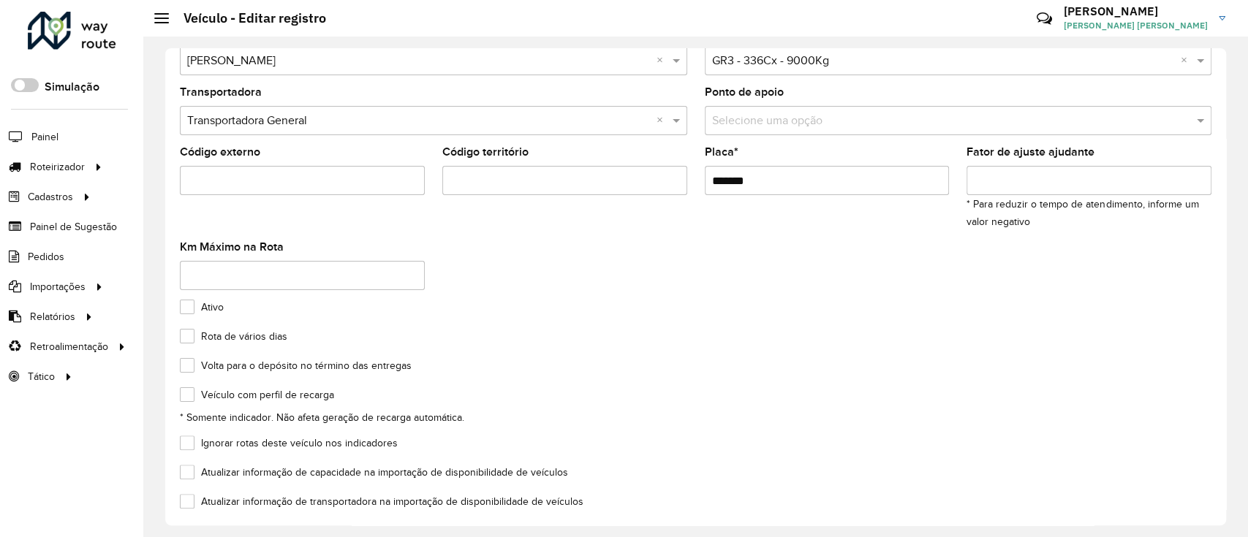
scroll to position [162, 0]
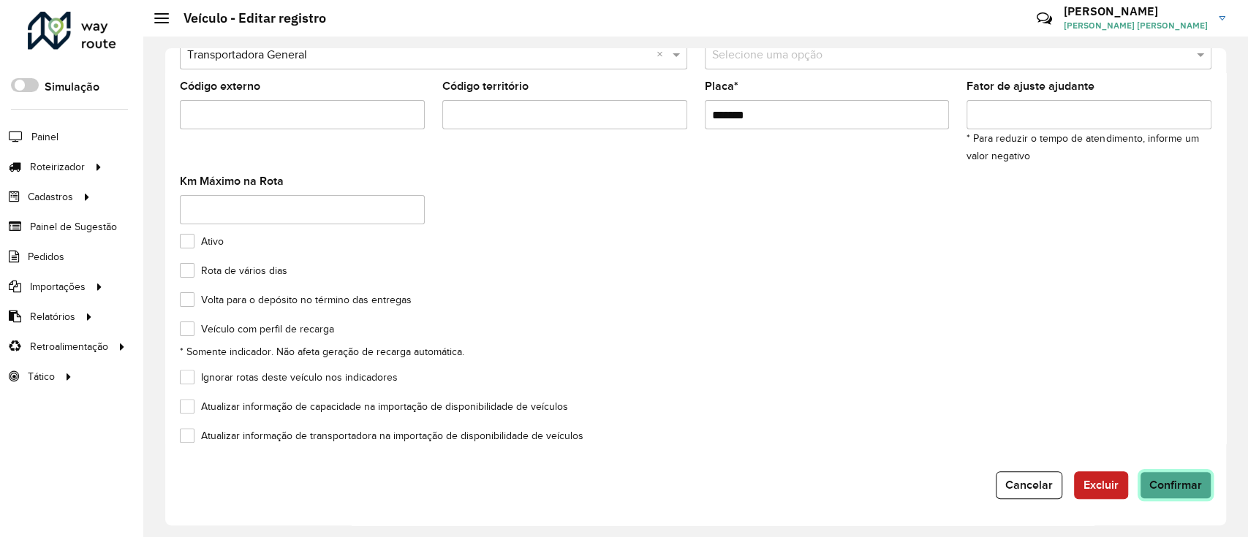
click at [1174, 485] on span "Confirmar" at bounding box center [1175, 485] width 53 height 12
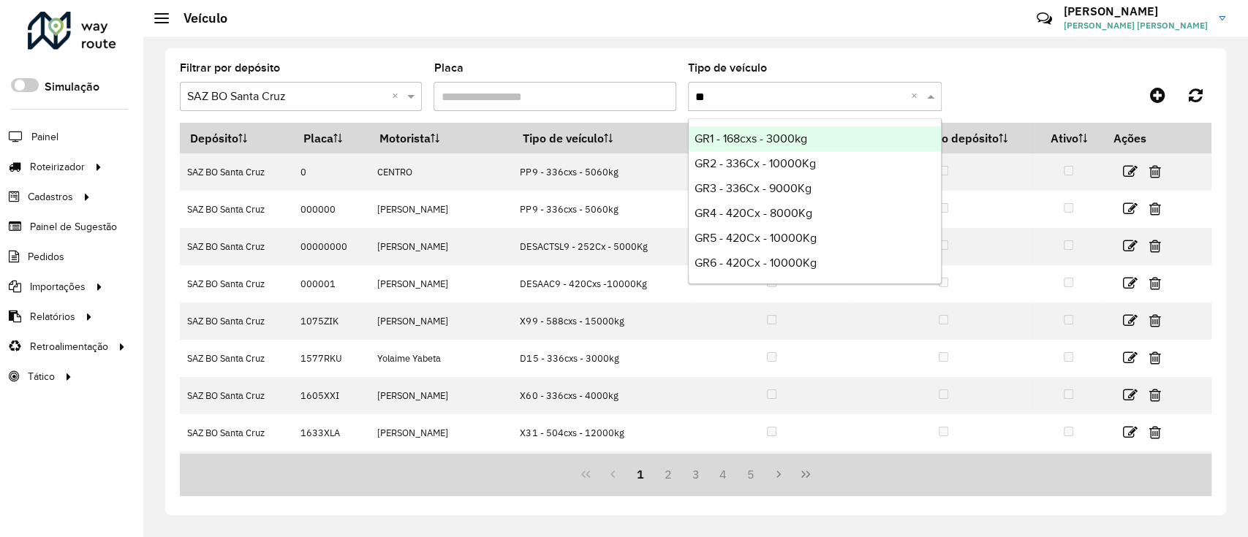
type input "***"
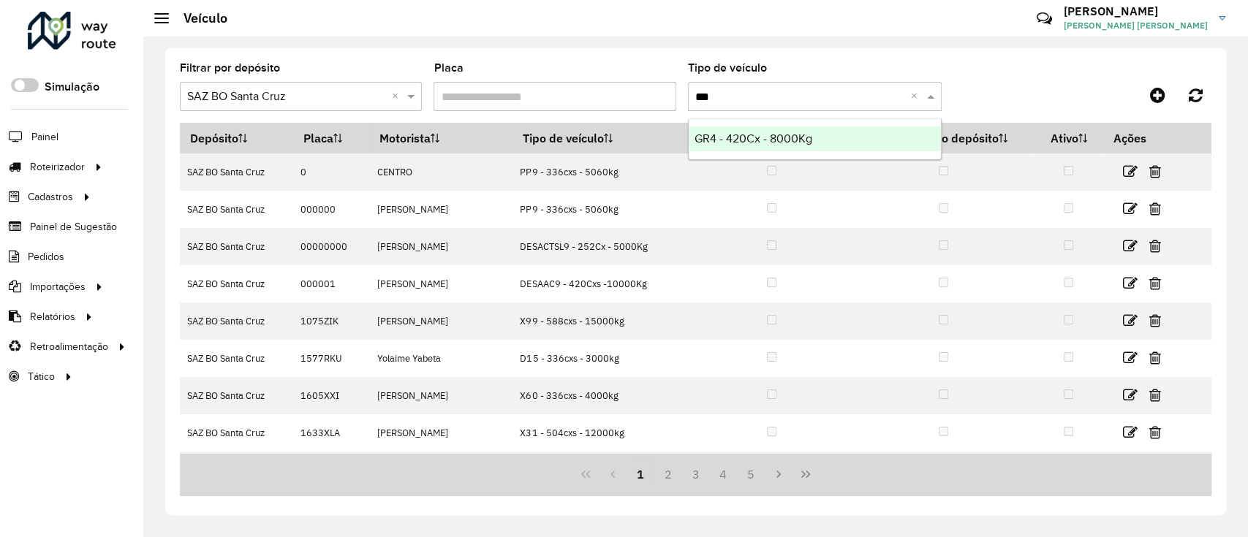
click at [789, 133] on span "GR4 - 420Cx - 8000Kg" at bounding box center [753, 138] width 118 height 12
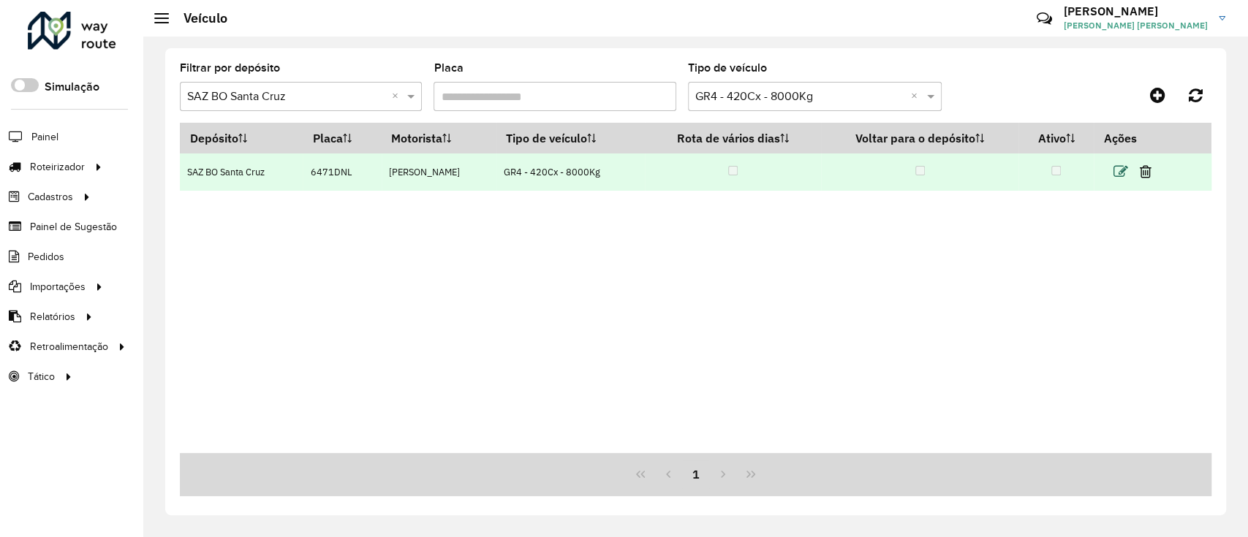
click at [1118, 173] on icon at bounding box center [1120, 171] width 15 height 15
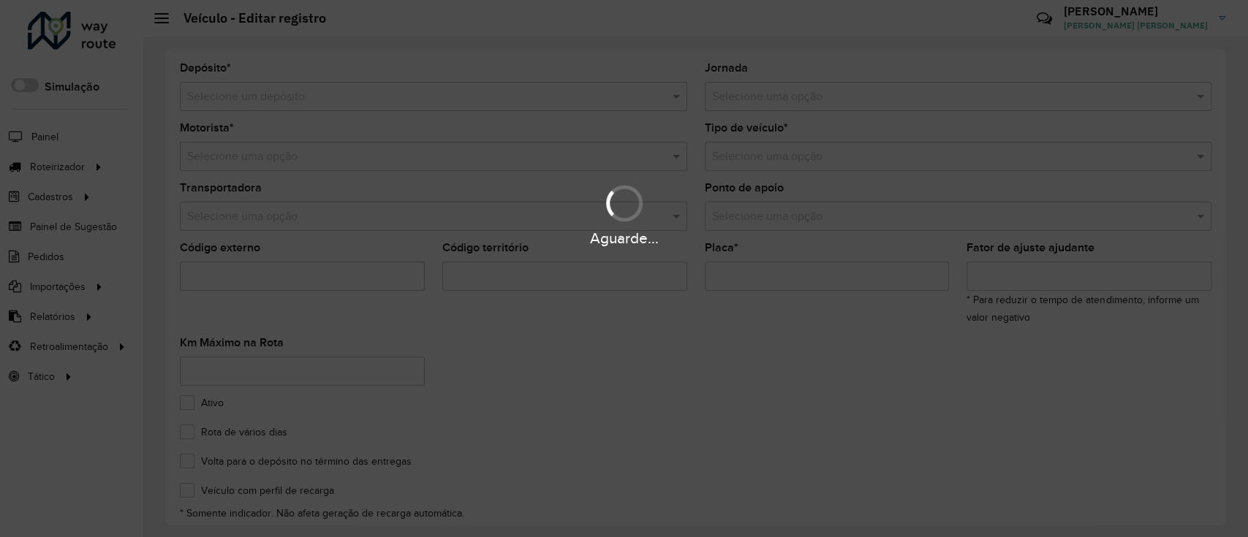
type input "*******"
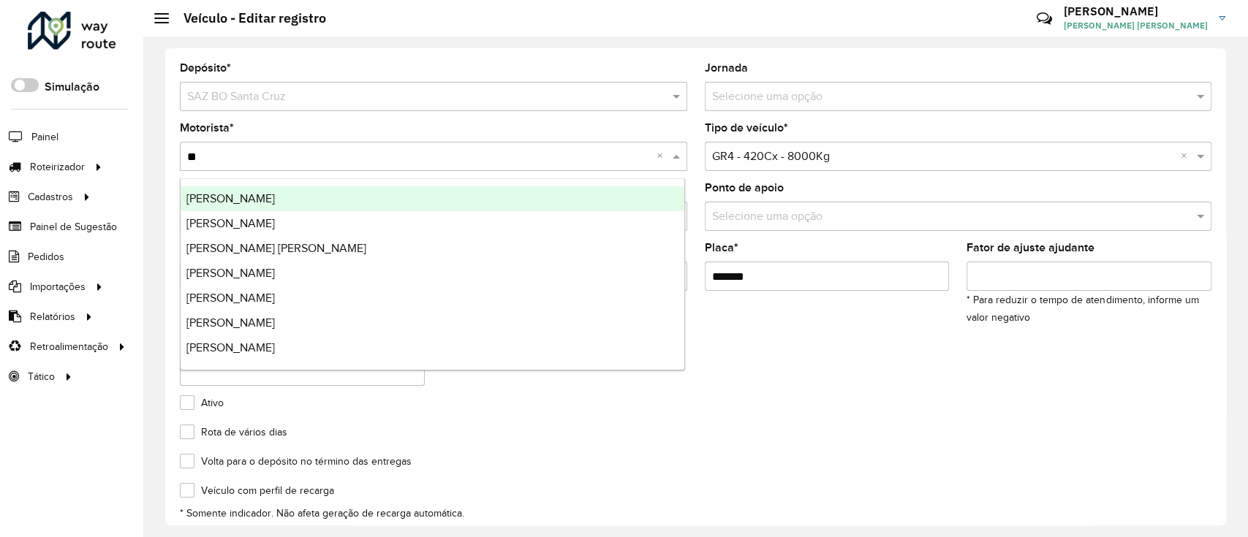
type input "***"
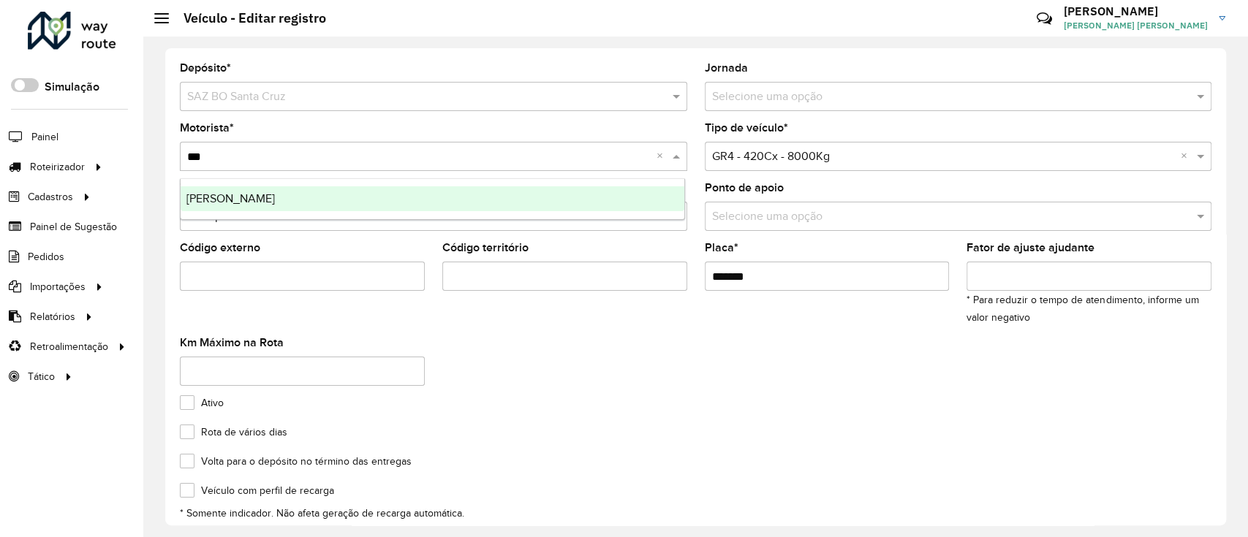
click at [591, 192] on div "[PERSON_NAME]" at bounding box center [433, 198] width 504 height 25
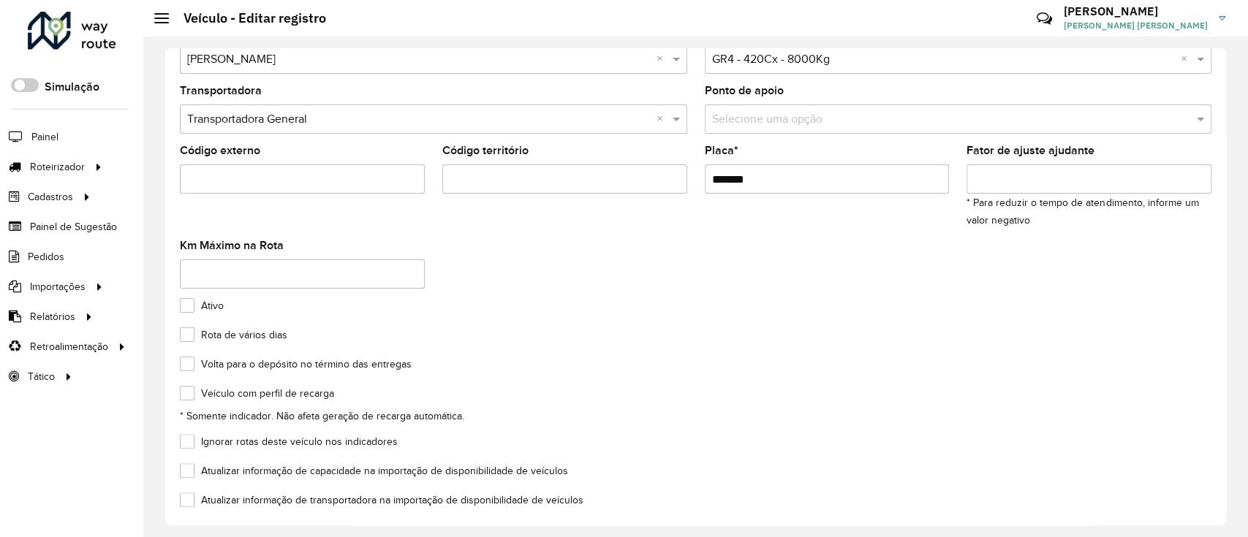
scroll to position [162, 0]
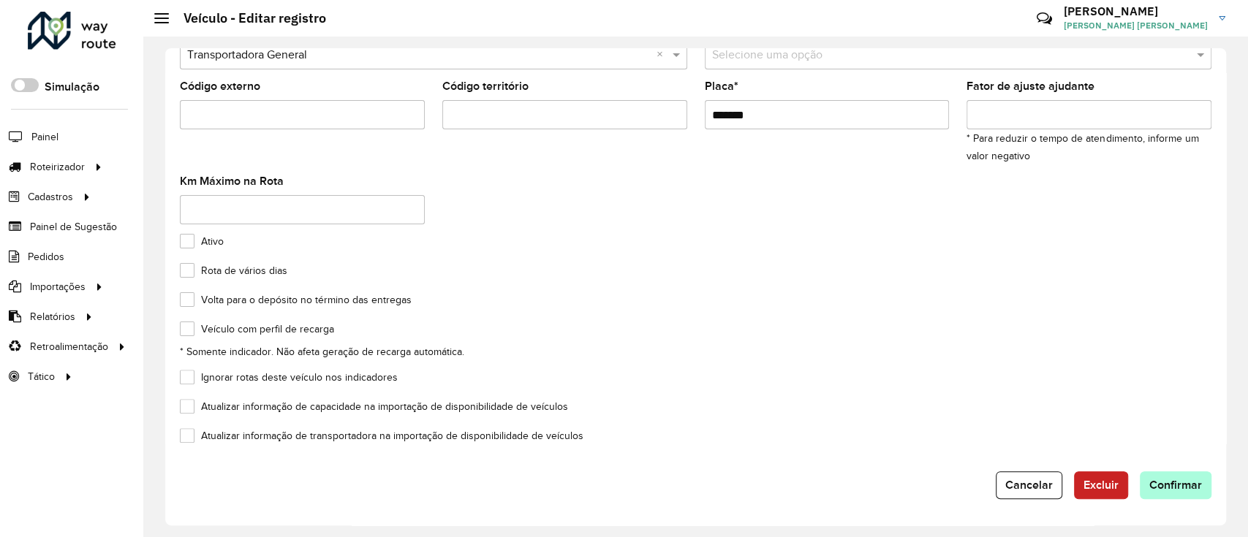
click at [1164, 472] on form "Depósito * Selecione um depósito × SAZ BO Santa [PERSON_NAME] Jornada Selecione…" at bounding box center [695, 200] width 1031 height 598
click at [1168, 475] on button "Confirmar" at bounding box center [1176, 486] width 72 height 28
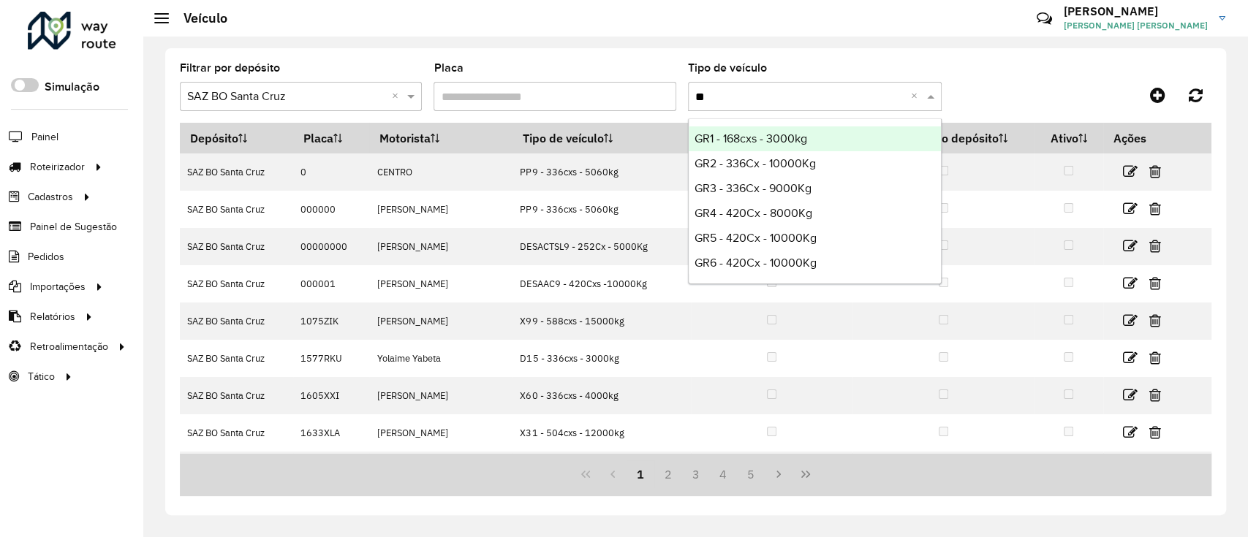
type input "***"
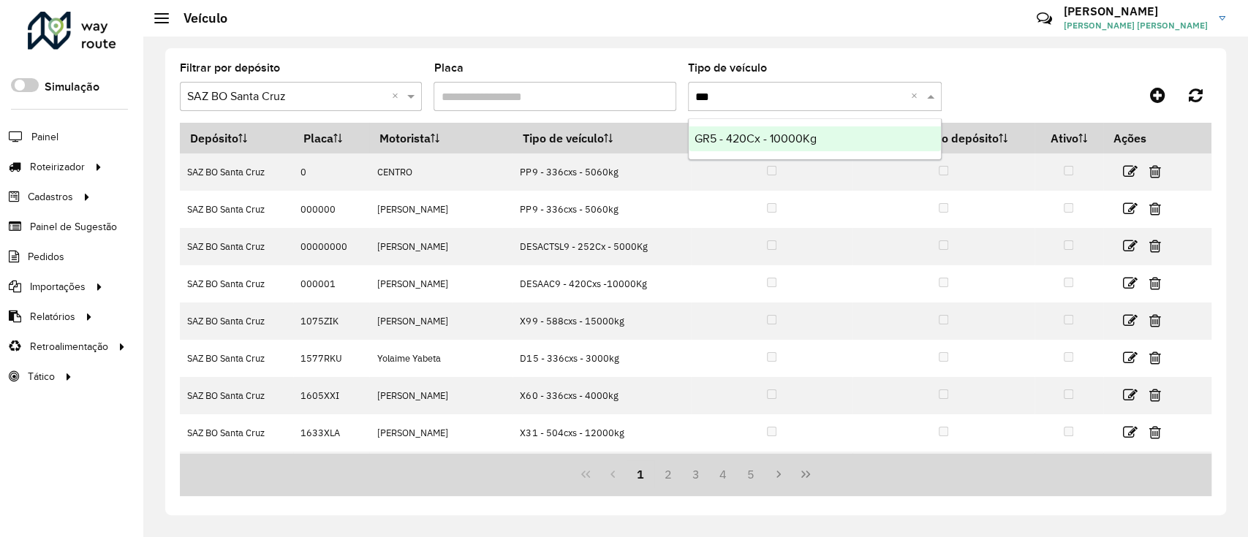
click at [811, 137] on span "GR5 - 420Cx - 10000Kg" at bounding box center [755, 138] width 122 height 12
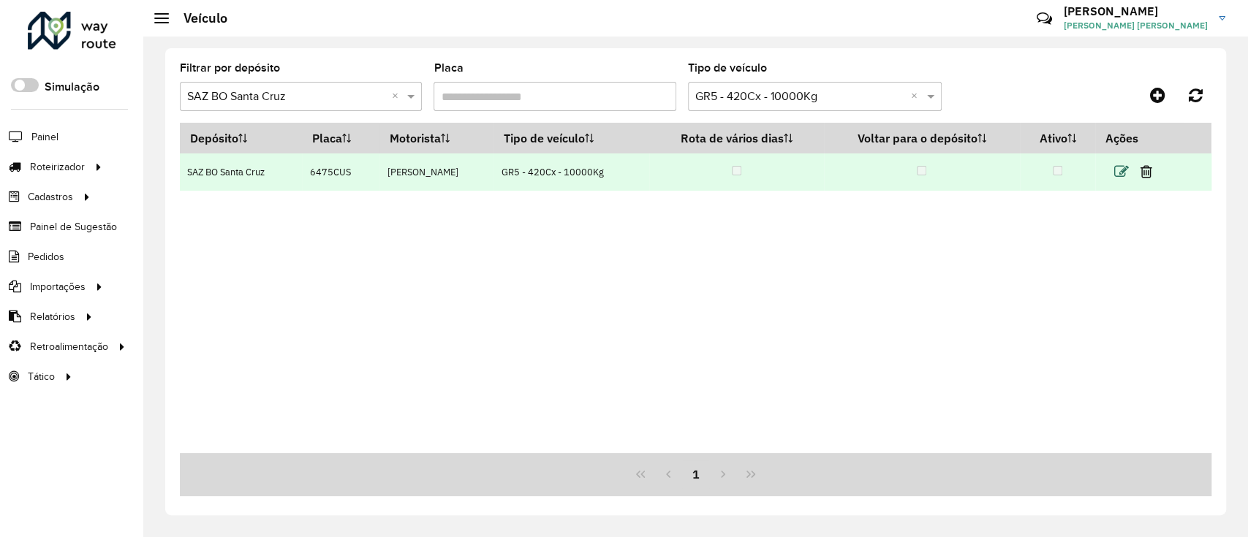
click at [1117, 178] on icon at bounding box center [1121, 171] width 15 height 15
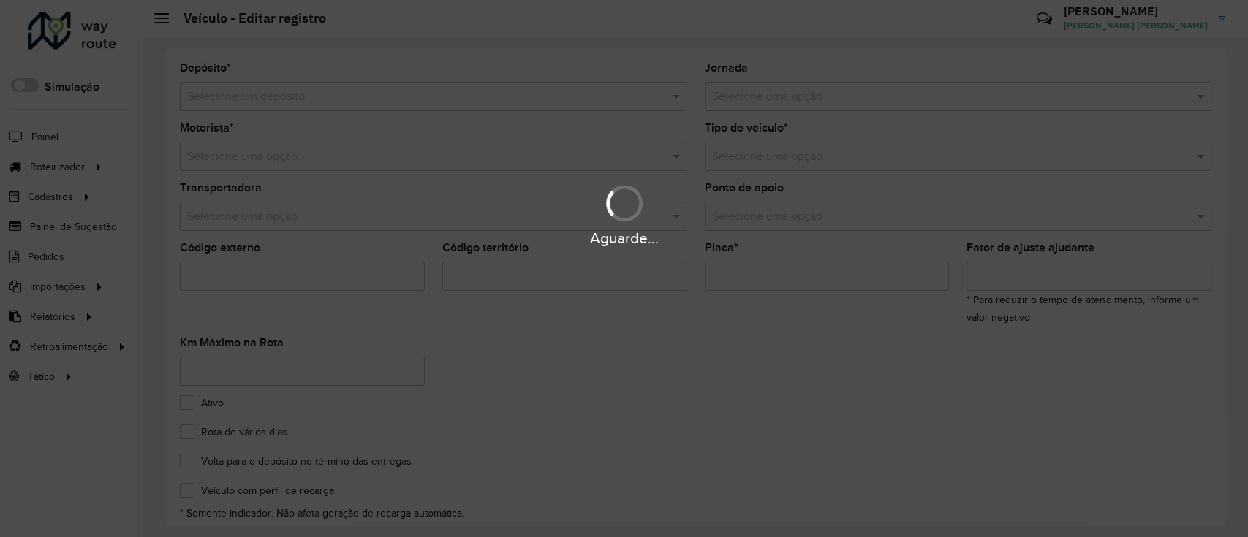
type input "*******"
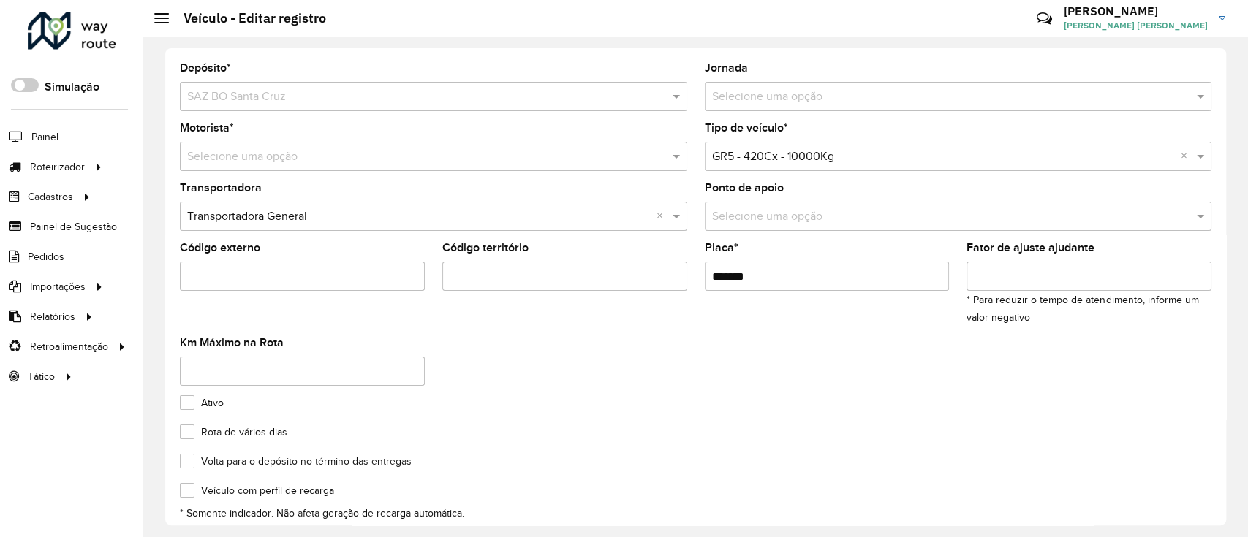
click at [643, 148] on input "text" at bounding box center [418, 157] width 463 height 18
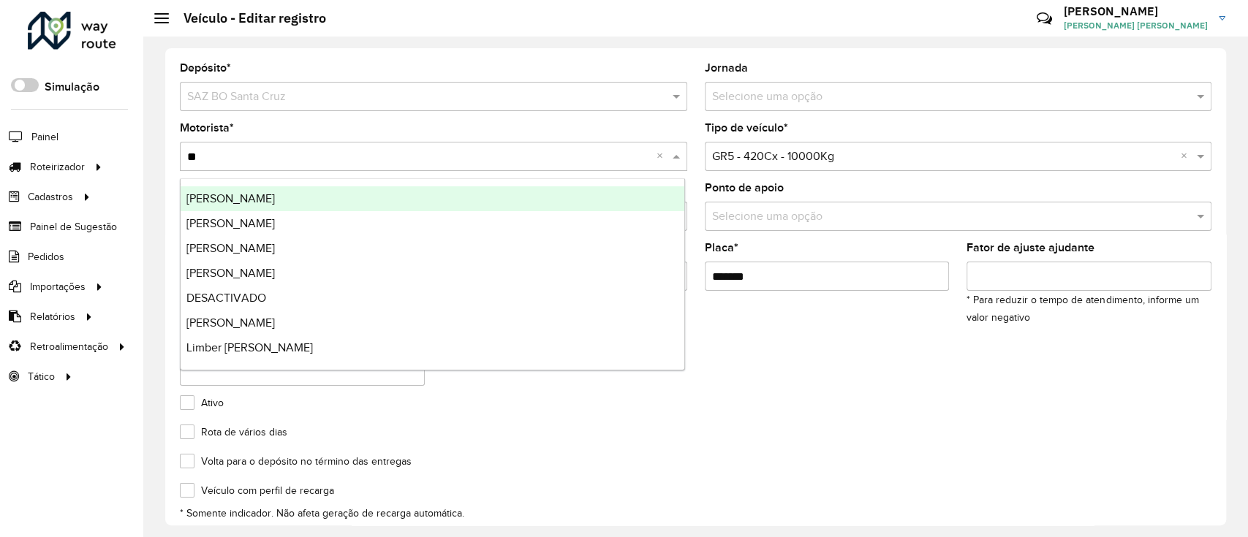
type input "***"
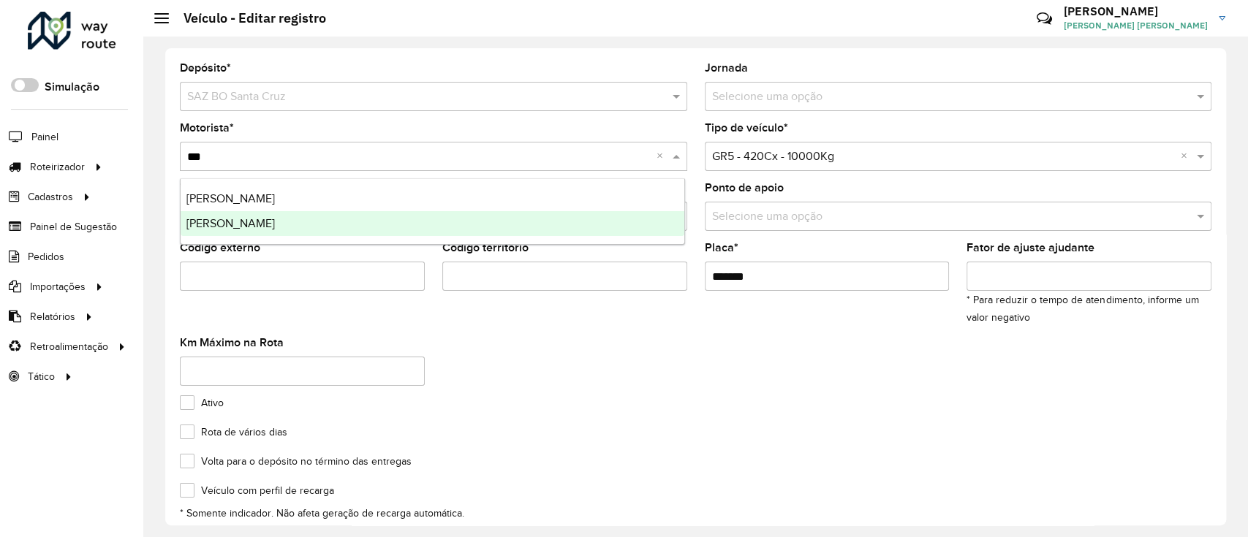
click at [459, 212] on div "TITO TOLEDO" at bounding box center [433, 223] width 504 height 25
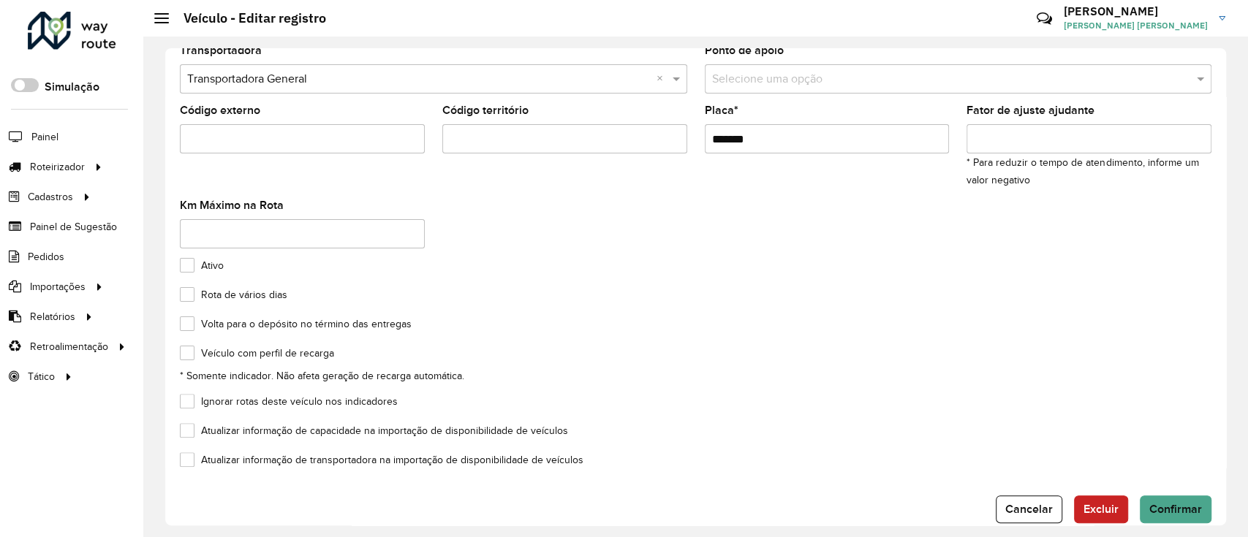
scroll to position [162, 0]
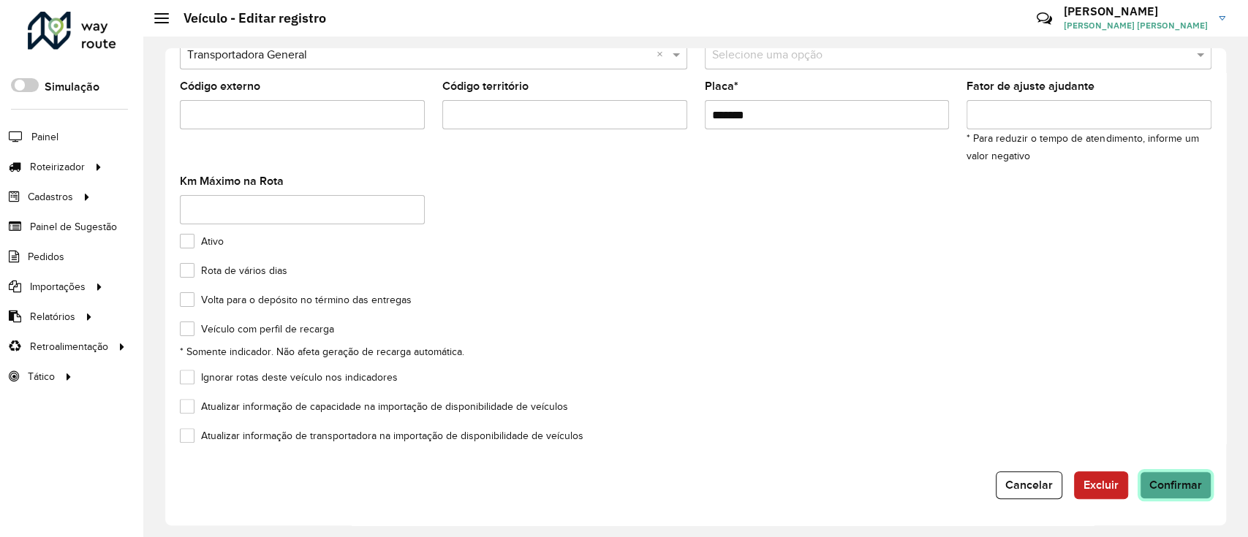
click at [1156, 481] on span "Confirmar" at bounding box center [1175, 485] width 53 height 12
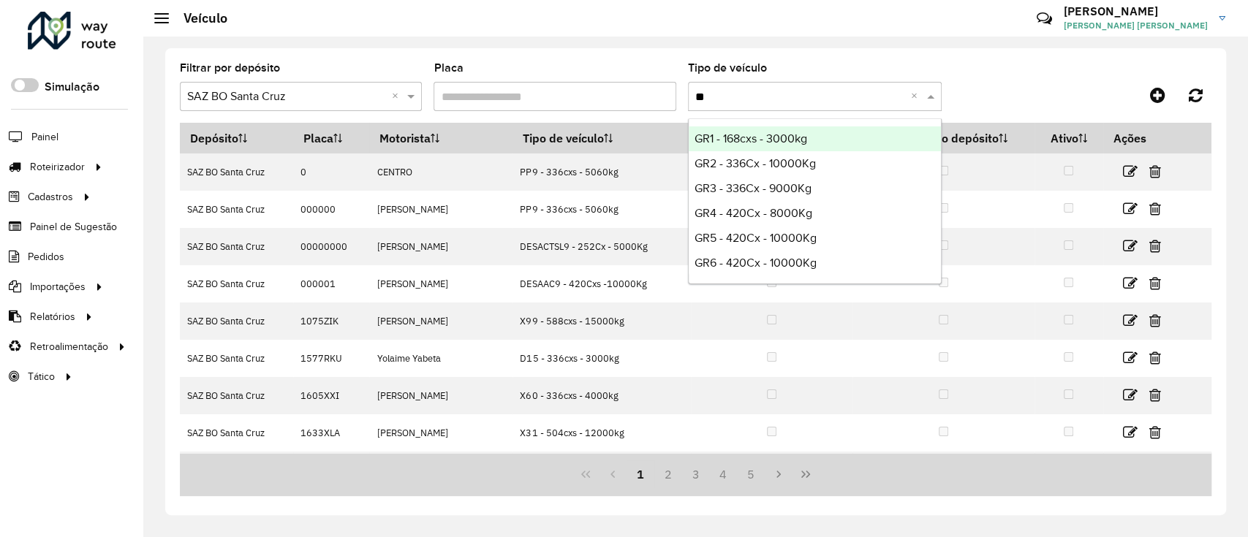
type input "***"
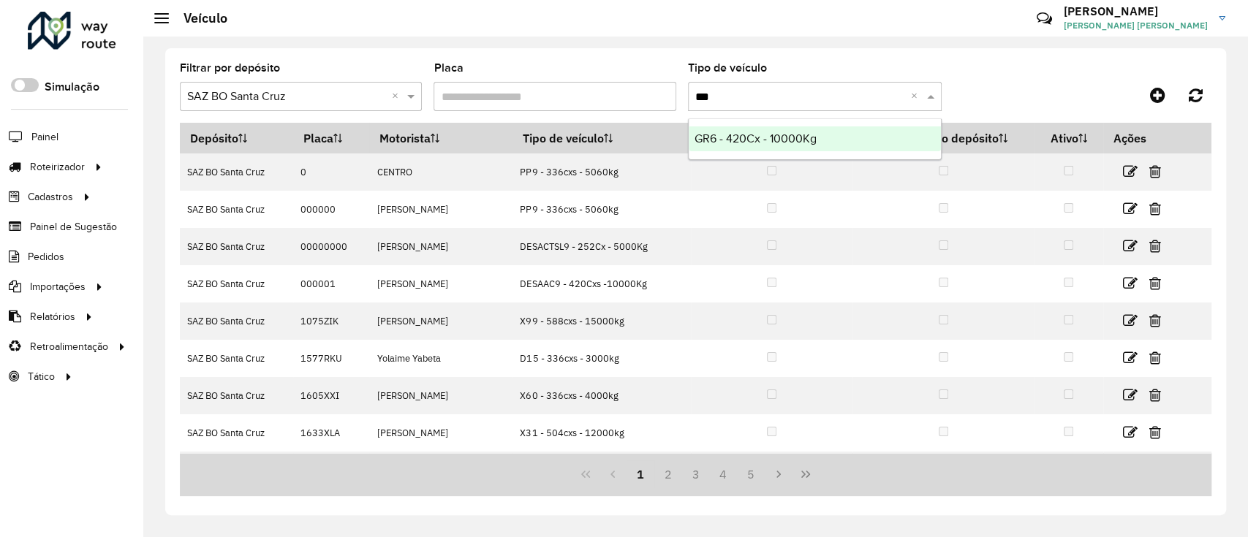
click at [819, 140] on div "GR6 - 420Cx - 10000Kg" at bounding box center [815, 138] width 252 height 25
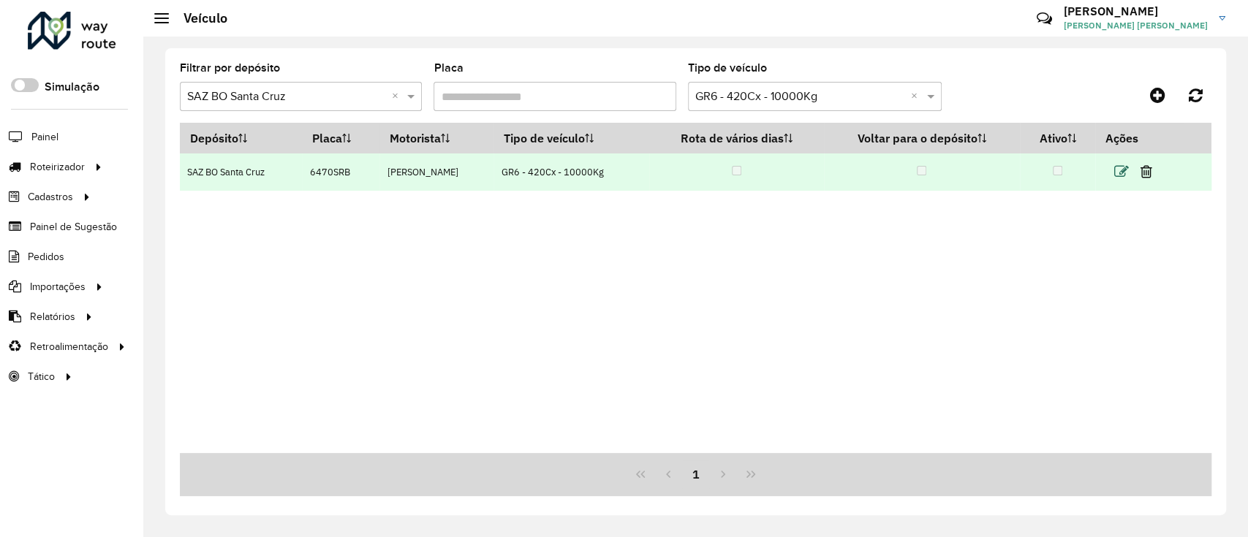
click at [1118, 168] on icon at bounding box center [1121, 171] width 15 height 15
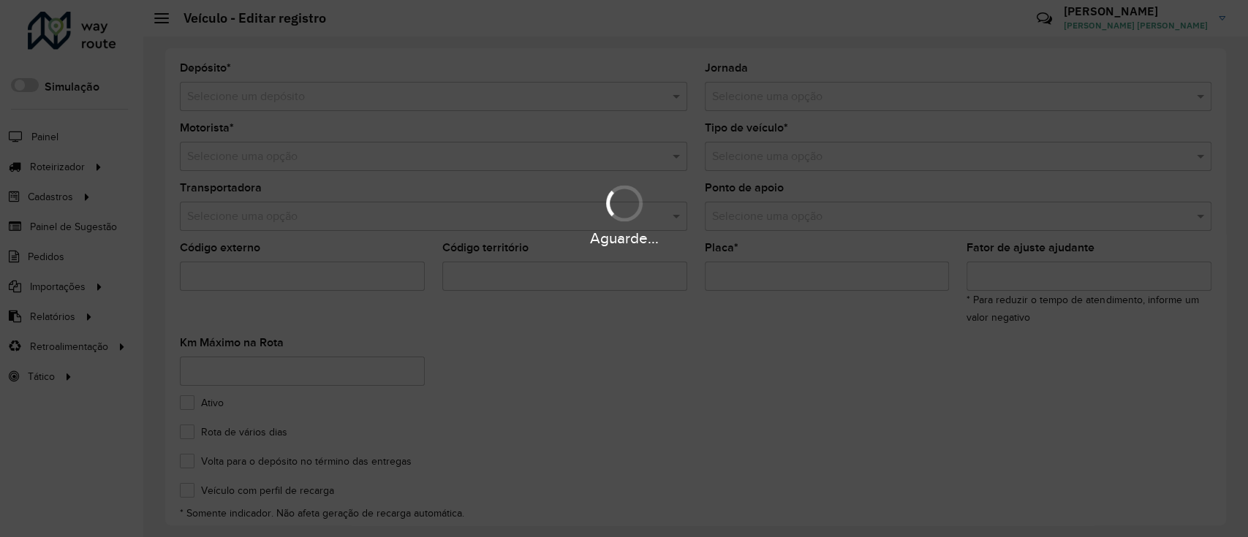
type input "*******"
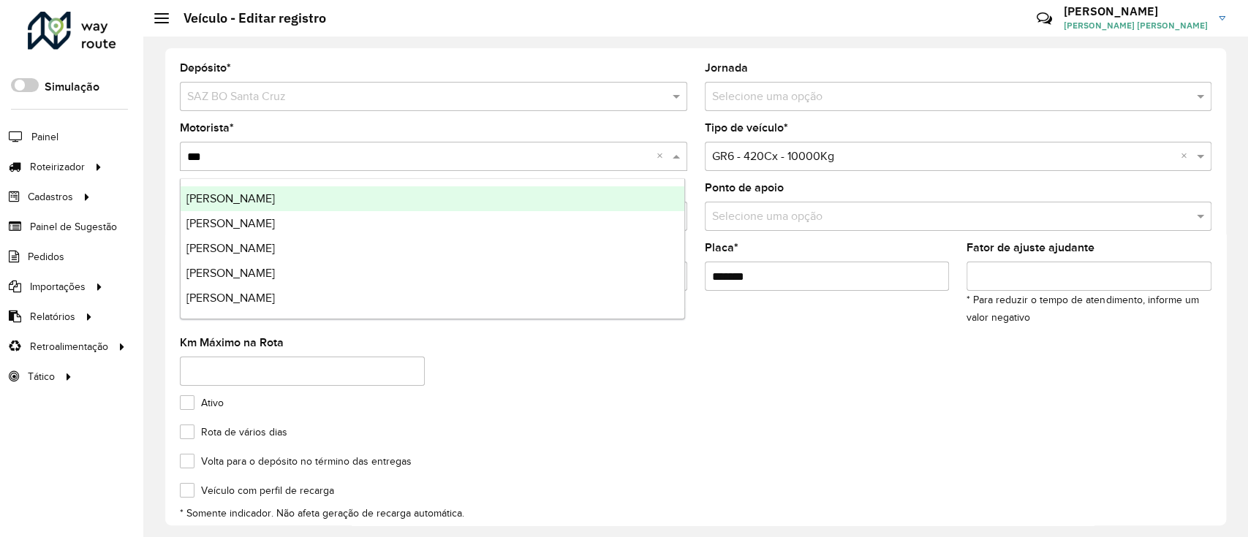
type input "****"
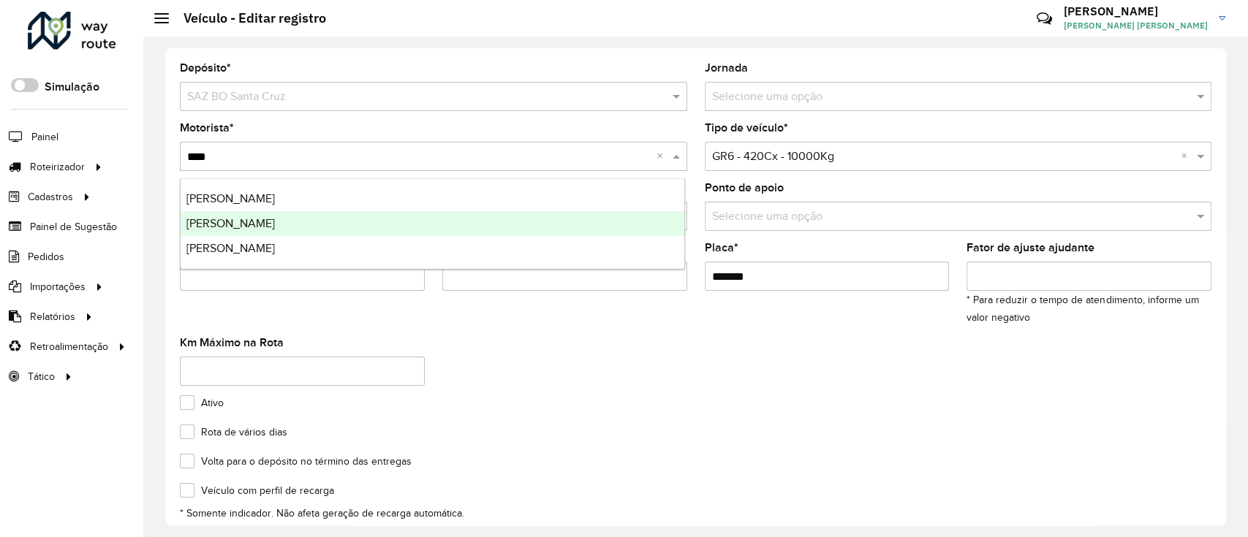
click at [550, 213] on div "ROSSEL MILAN" at bounding box center [433, 223] width 504 height 25
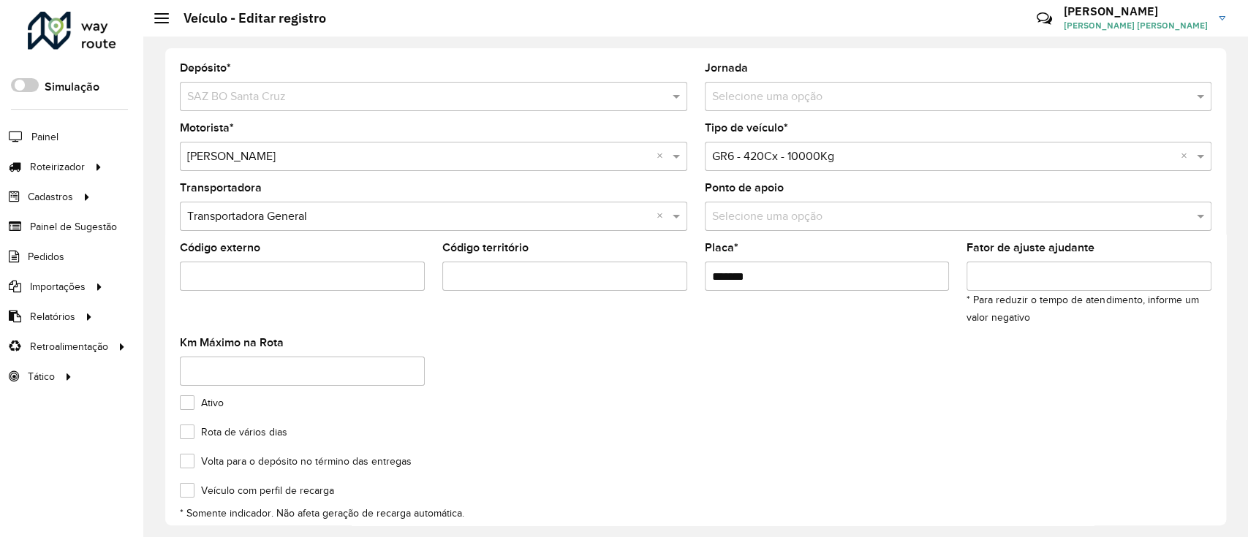
scroll to position [162, 0]
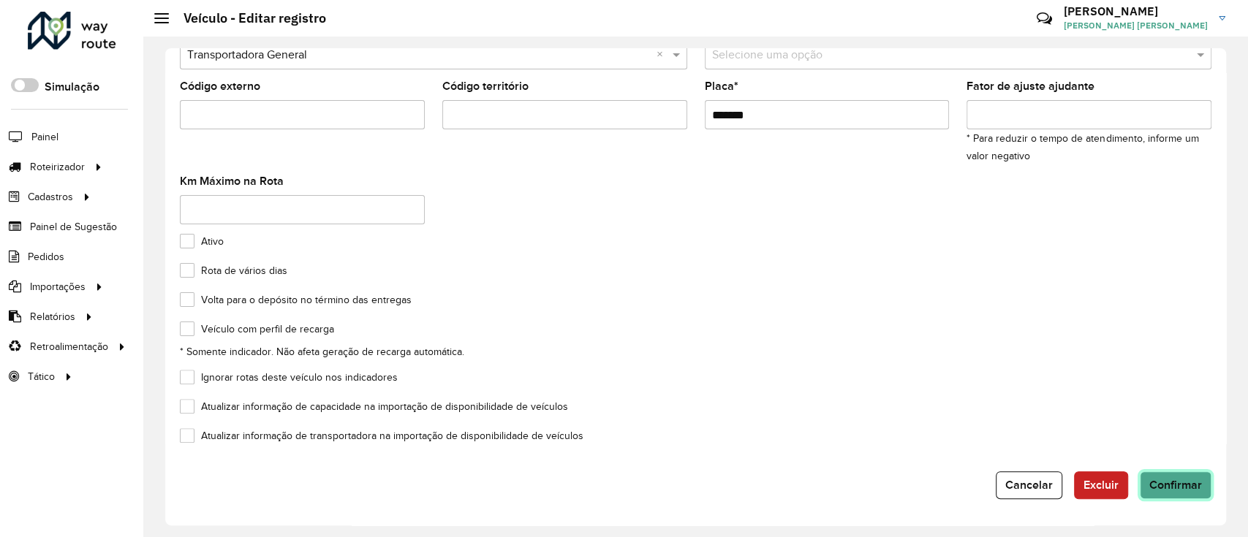
click at [1167, 486] on span "Confirmar" at bounding box center [1175, 485] width 53 height 12
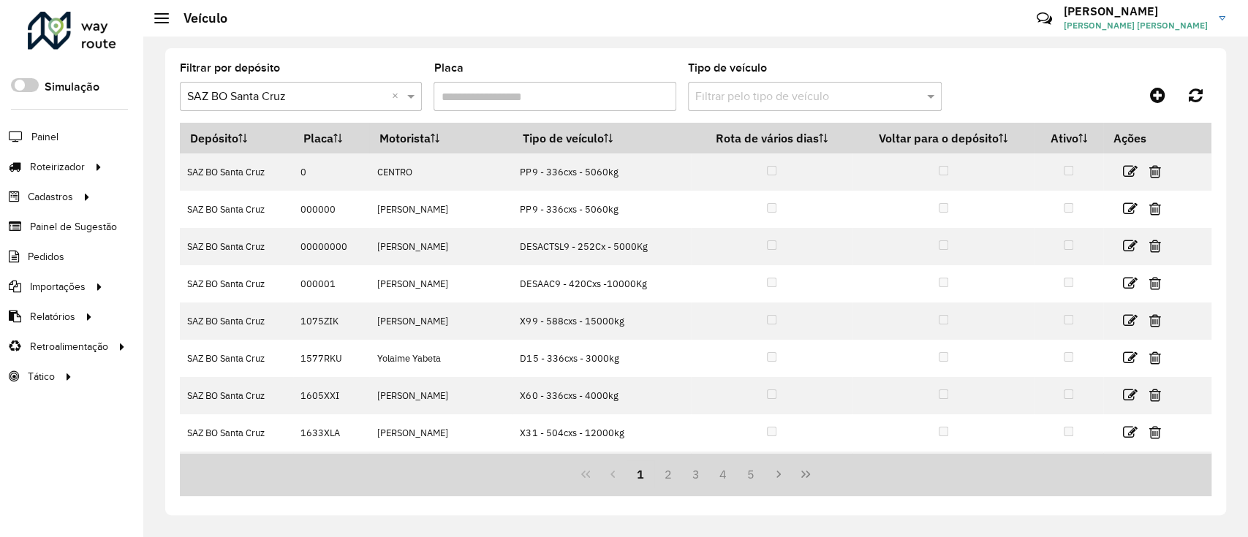
click at [789, 98] on input "text" at bounding box center [800, 97] width 210 height 18
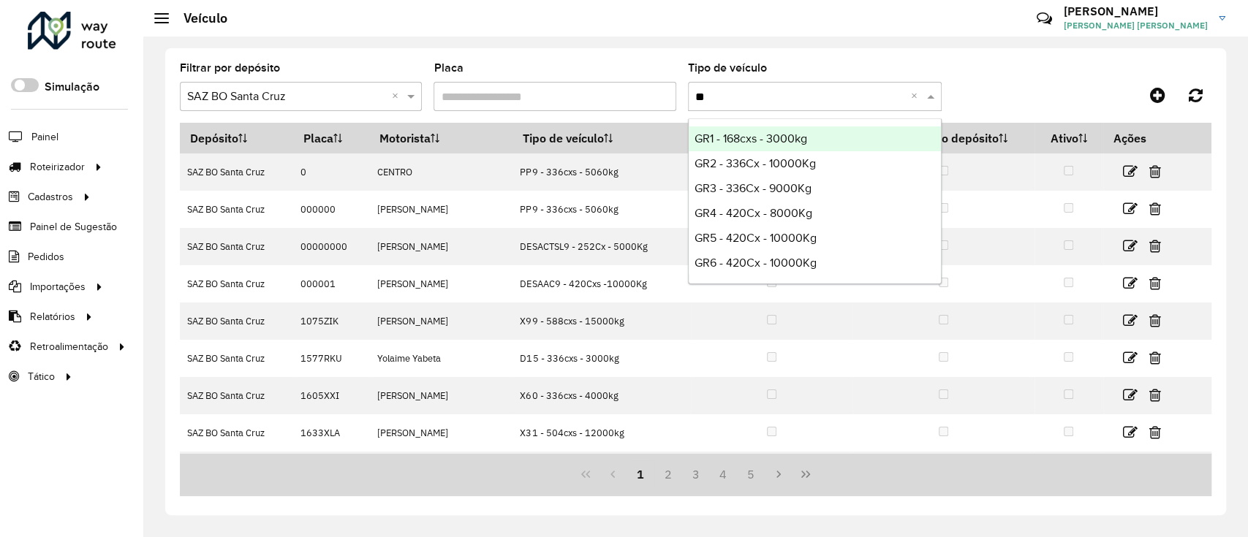
type input "***"
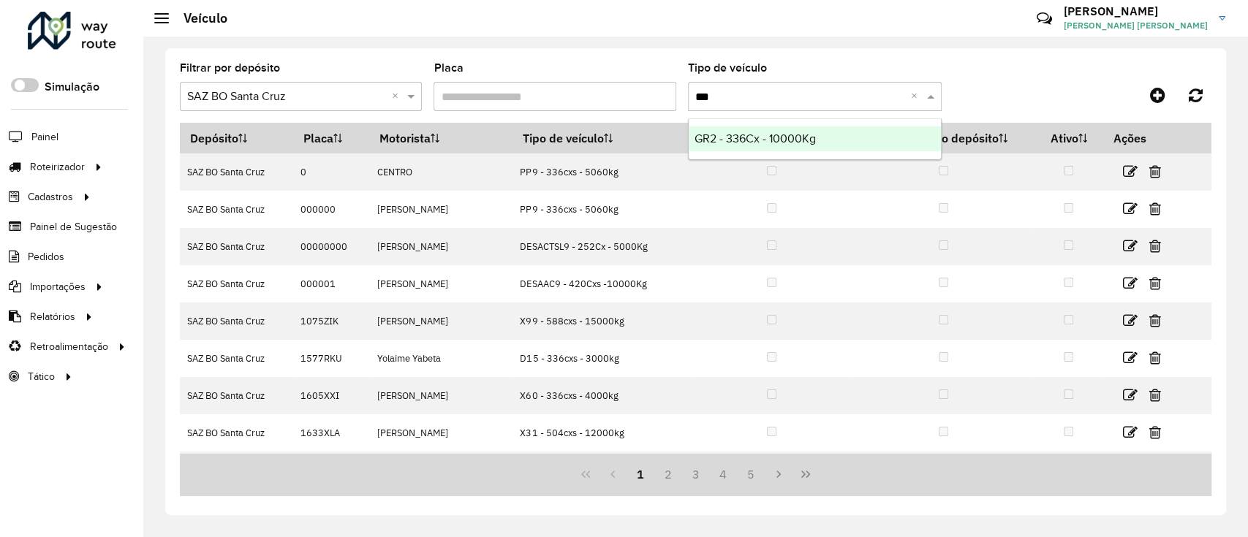
click at [783, 141] on span "GR2 - 336Cx - 10000Kg" at bounding box center [754, 138] width 121 height 12
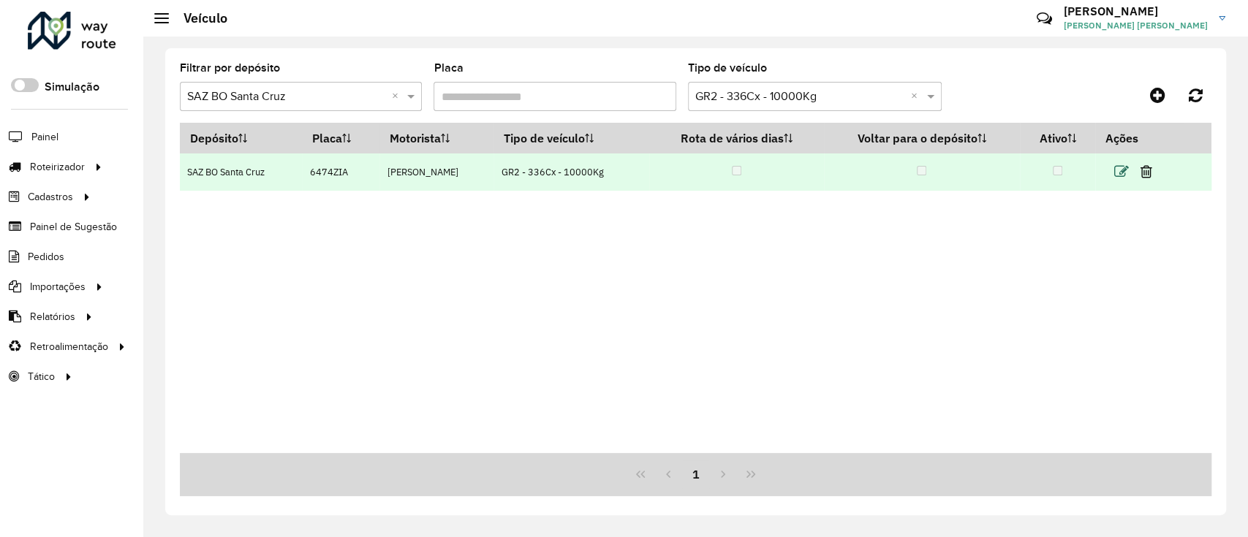
click at [1128, 174] on icon at bounding box center [1121, 171] width 15 height 15
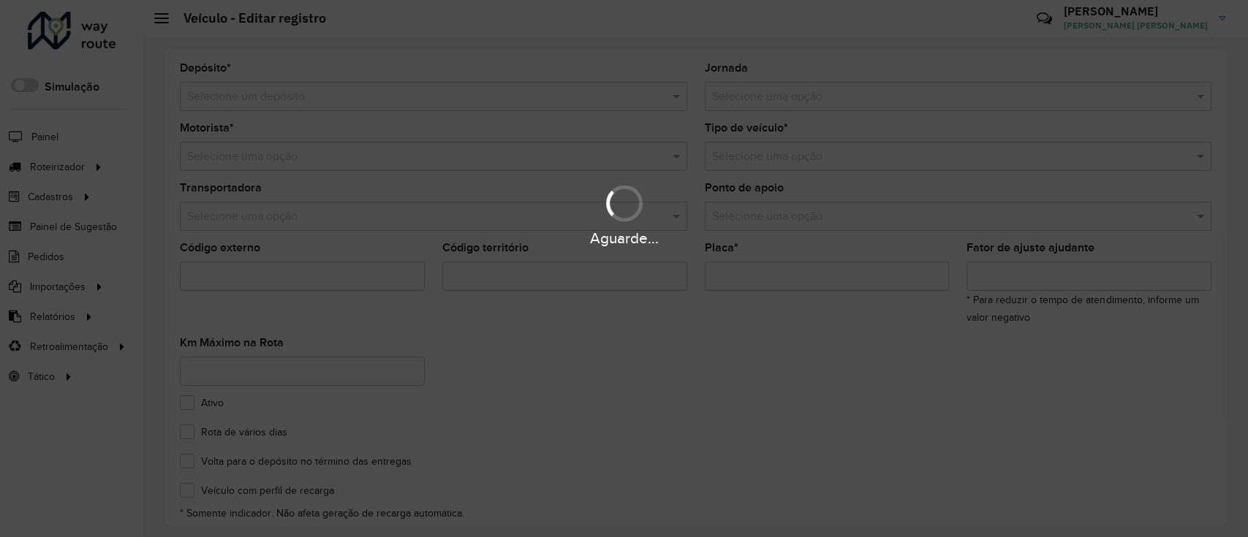
type input "*******"
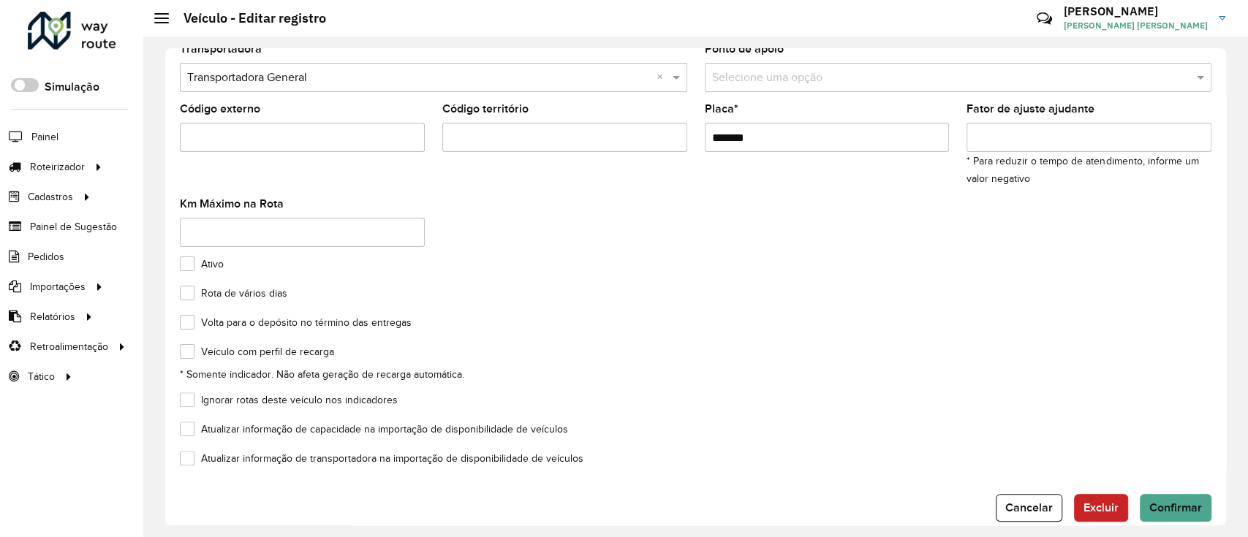
scroll to position [162, 0]
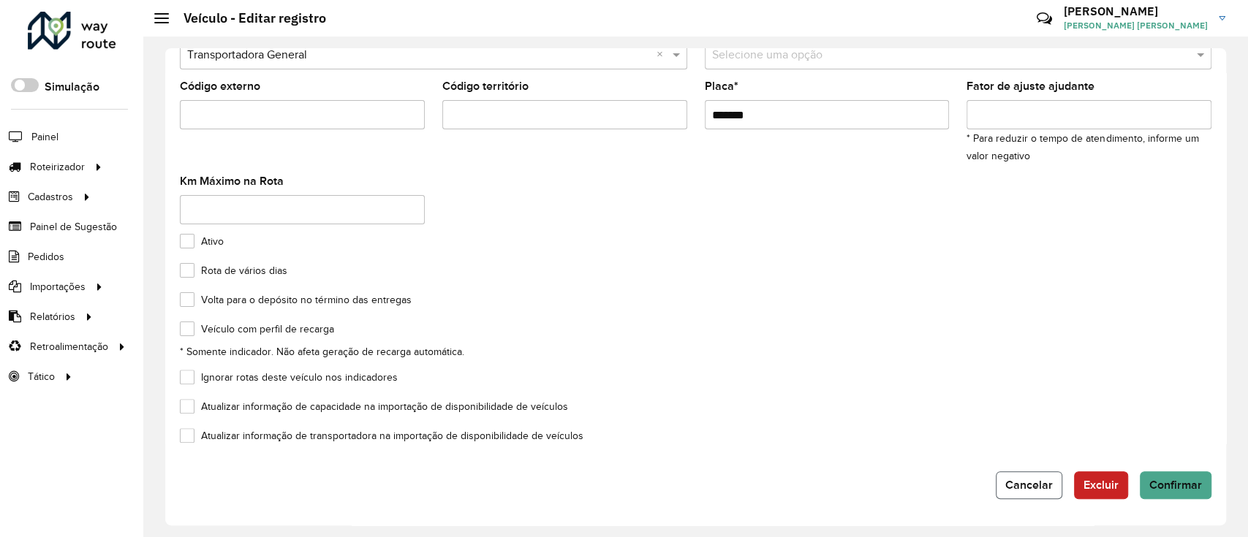
click at [1034, 491] on span "Cancelar" at bounding box center [1029, 485] width 48 height 12
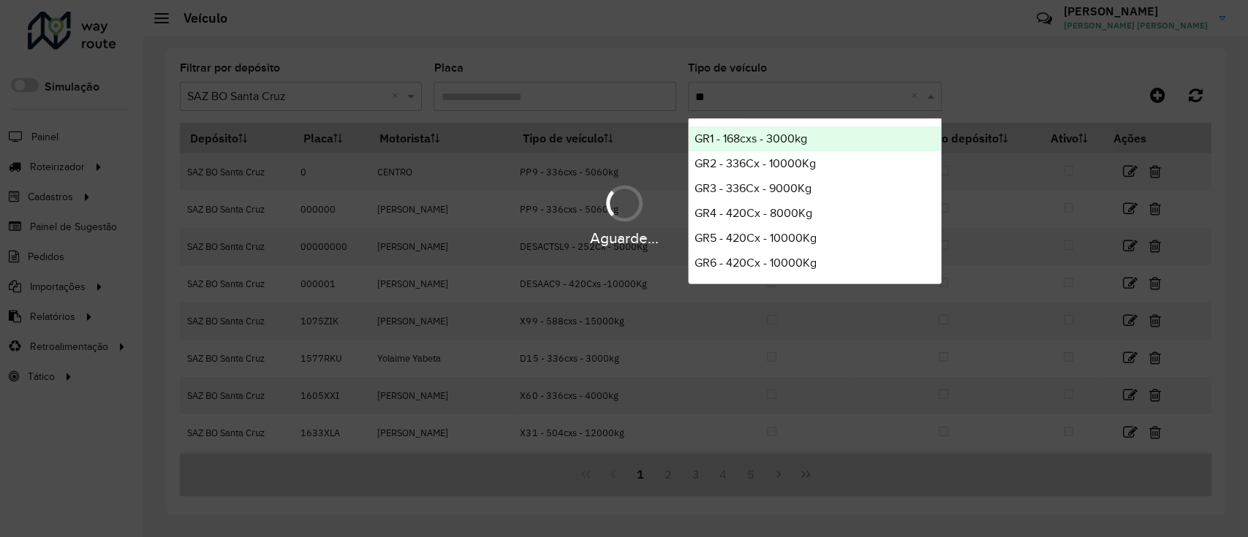
type input "***"
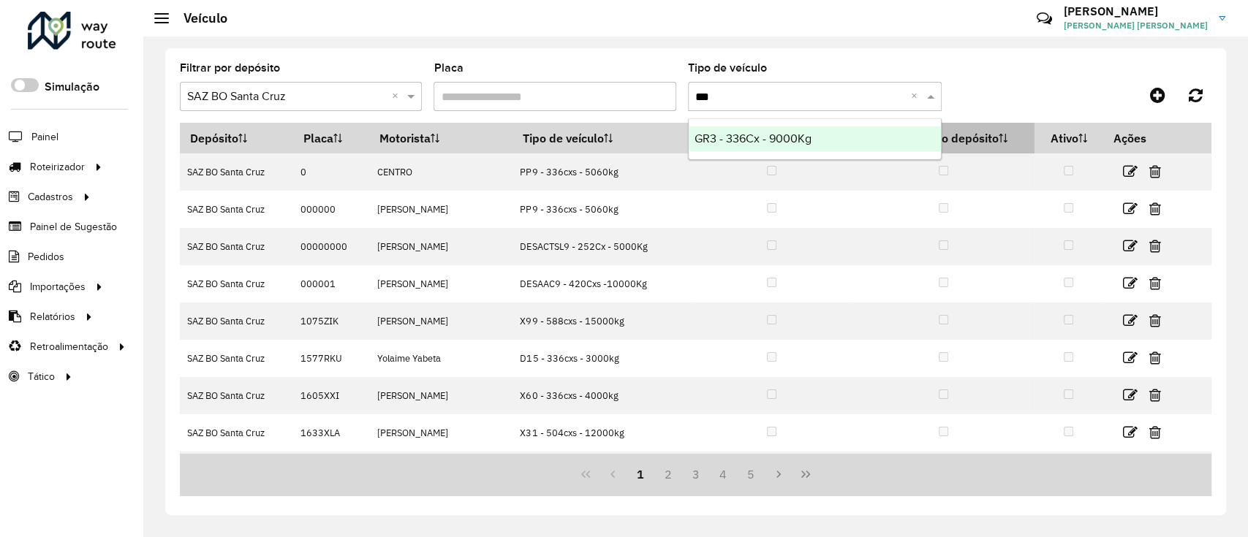
click at [847, 138] on div "GR3 - 336Cx - 9000Kg" at bounding box center [815, 138] width 252 height 25
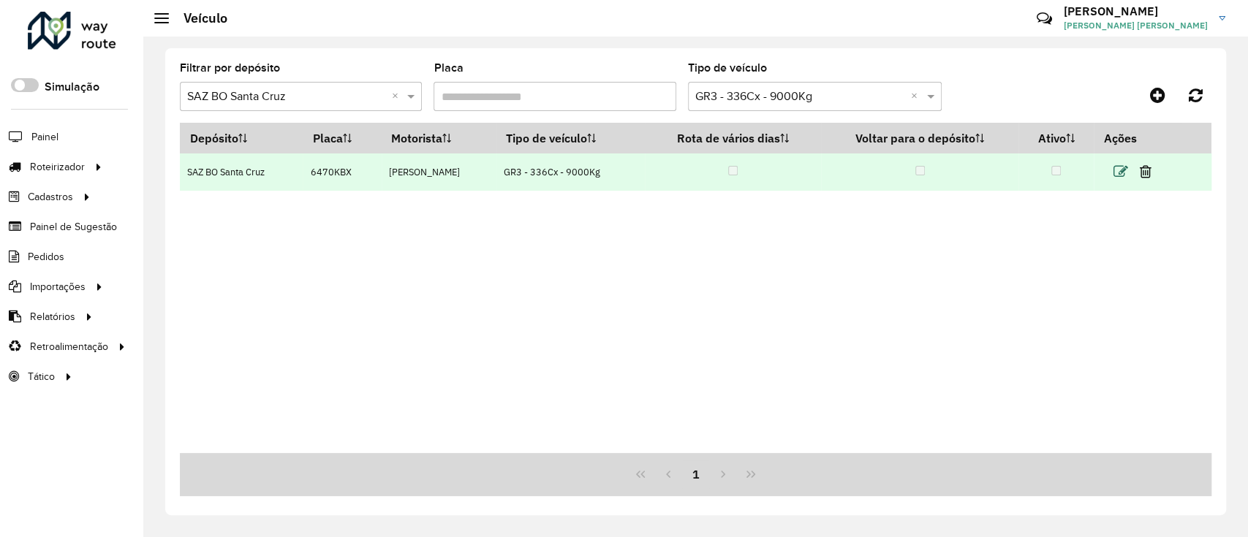
click at [1117, 173] on icon at bounding box center [1120, 171] width 15 height 15
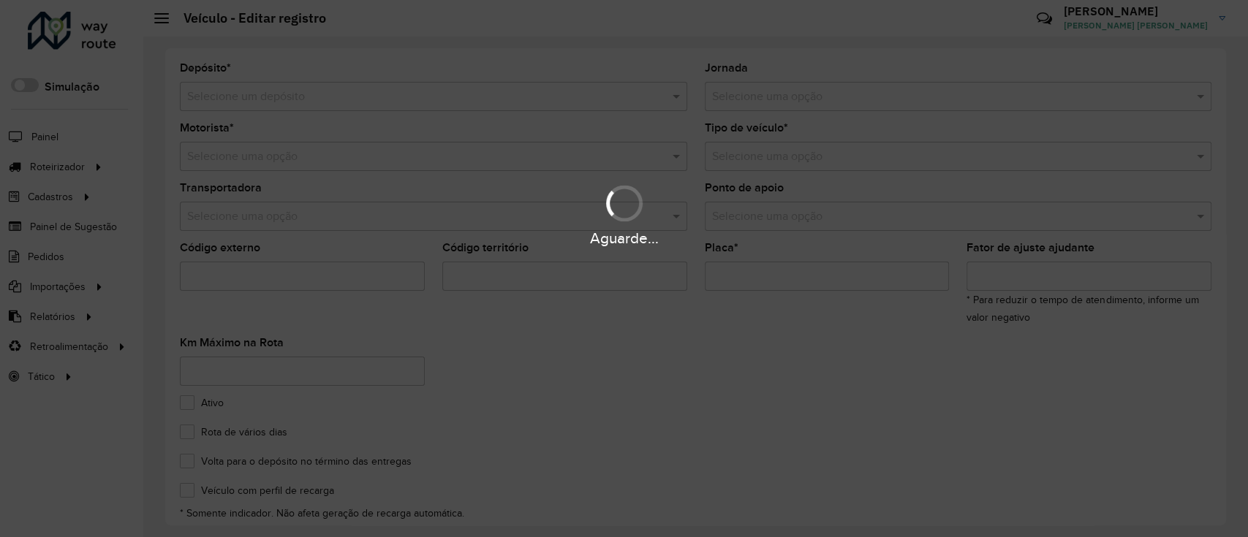
type input "*******"
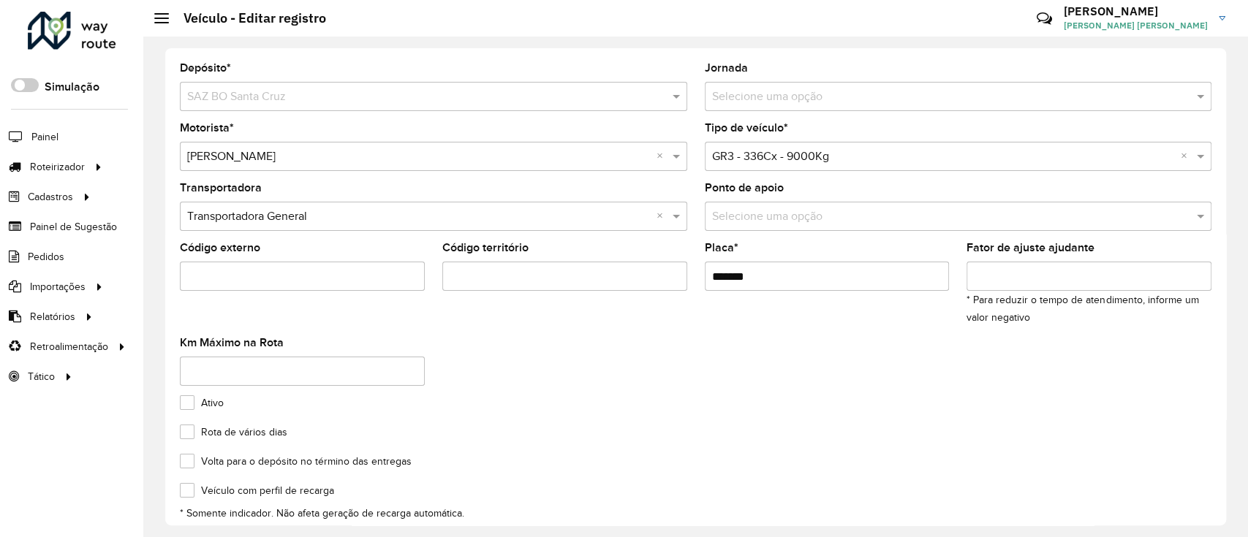
scroll to position [162, 0]
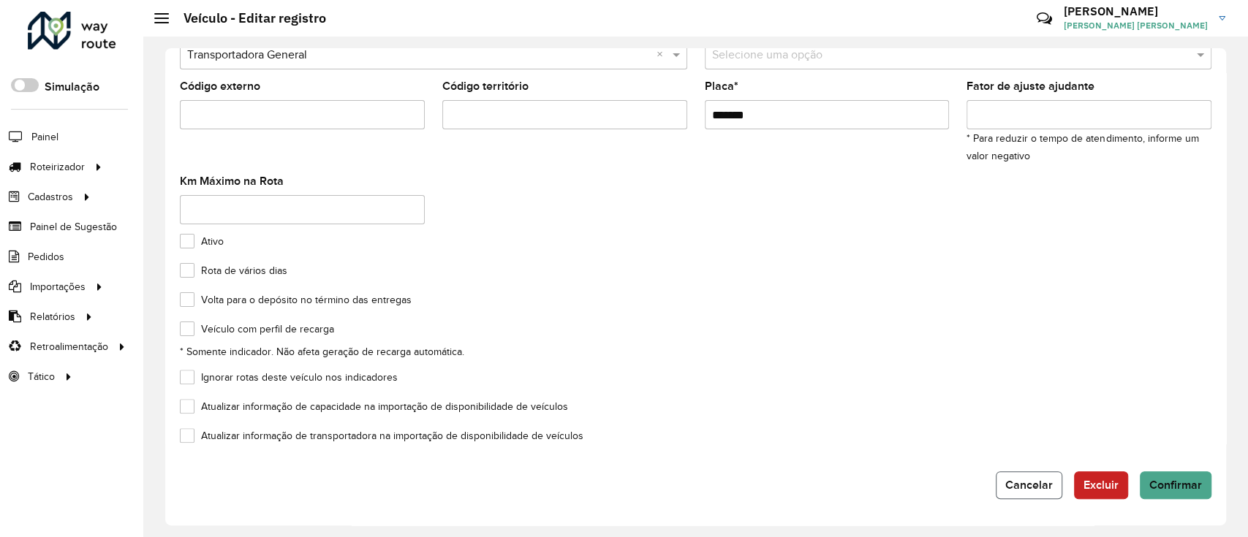
click at [1030, 491] on span "Cancelar" at bounding box center [1029, 485] width 48 height 12
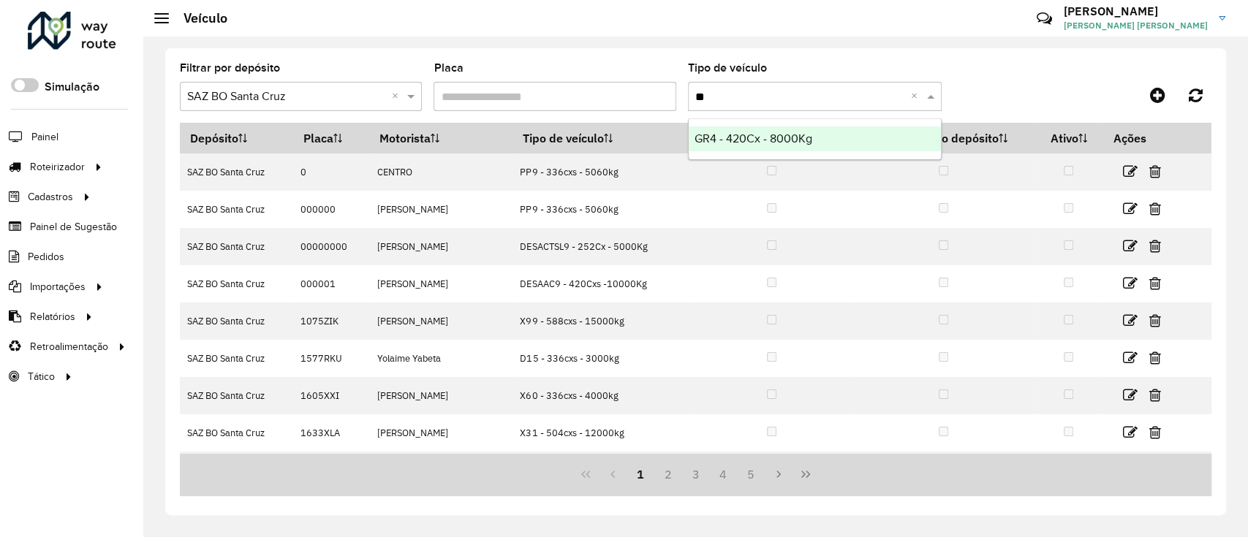
type input "*"
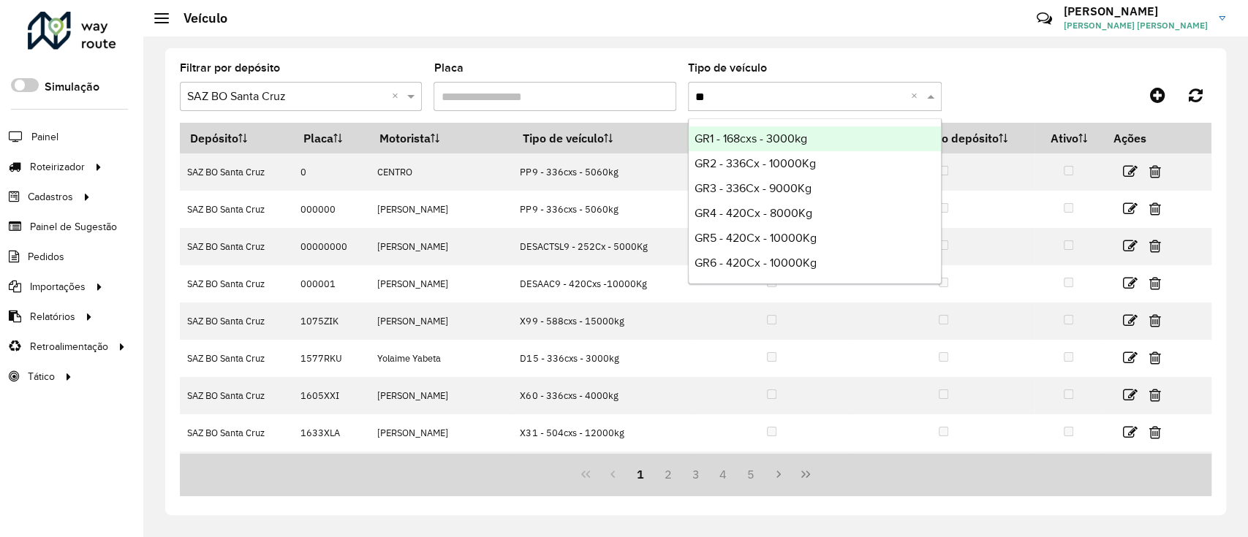
type input "***"
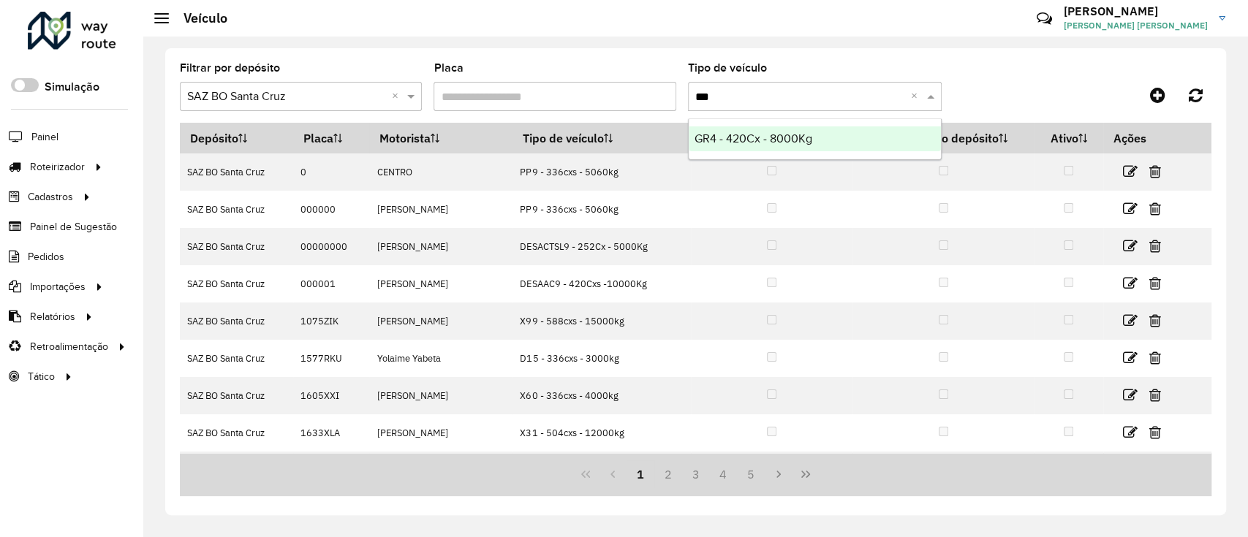
click at [809, 131] on div "GR4 - 420Cx - 8000Kg" at bounding box center [815, 138] width 252 height 25
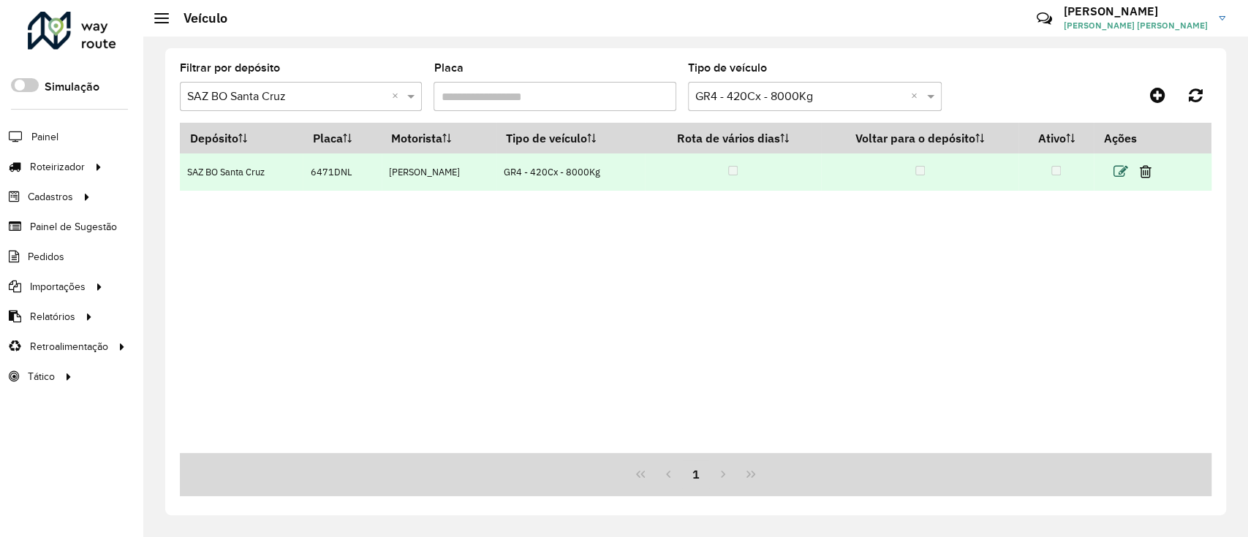
click at [1127, 173] on icon at bounding box center [1120, 171] width 15 height 15
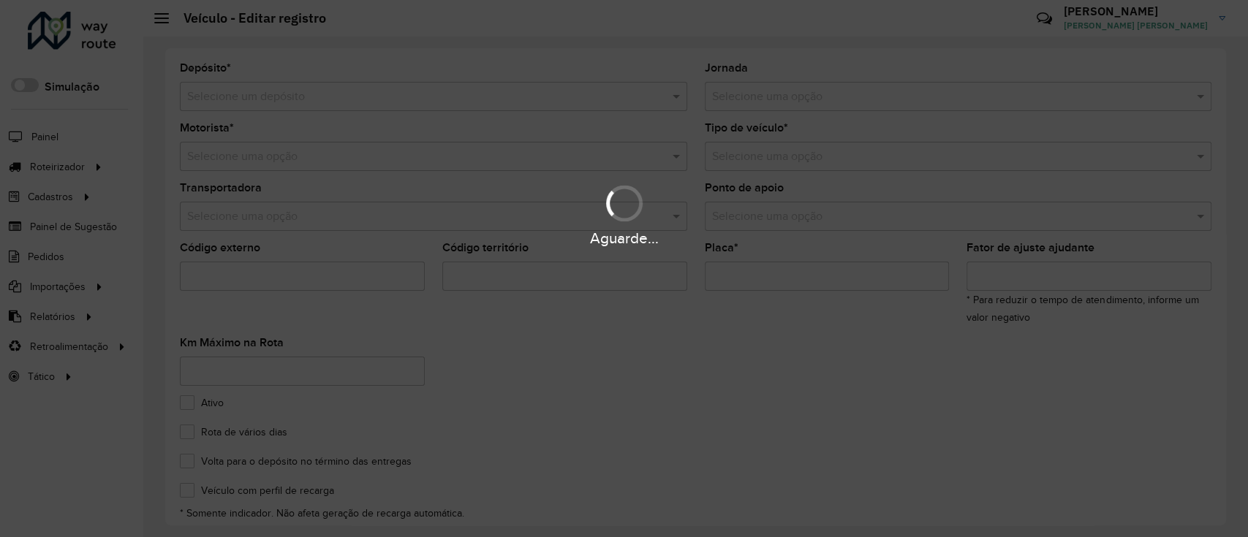
type input "*******"
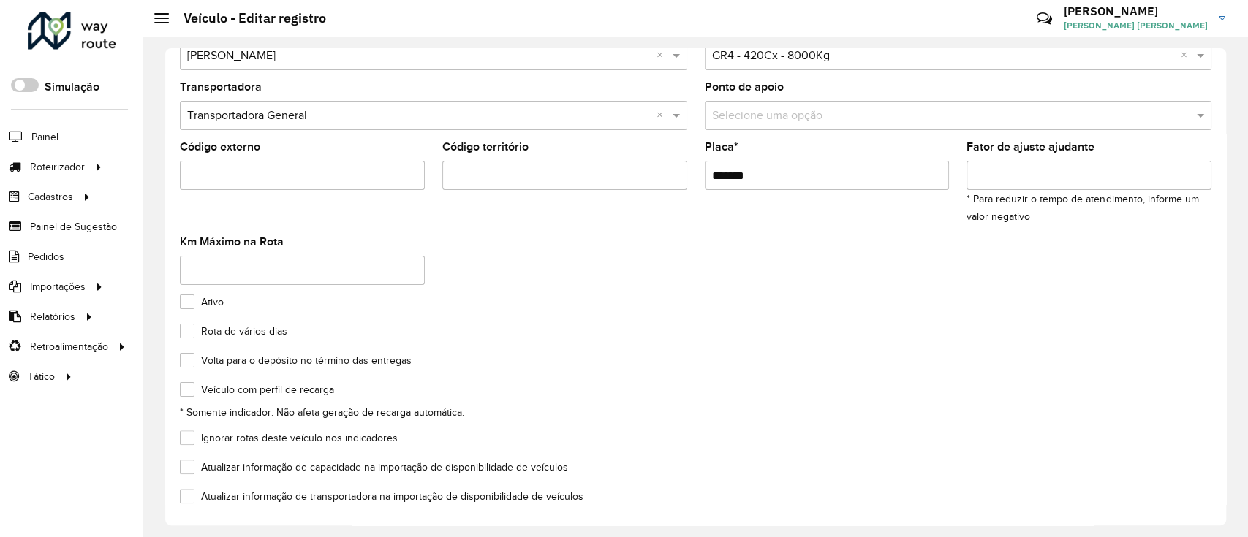
scroll to position [162, 0]
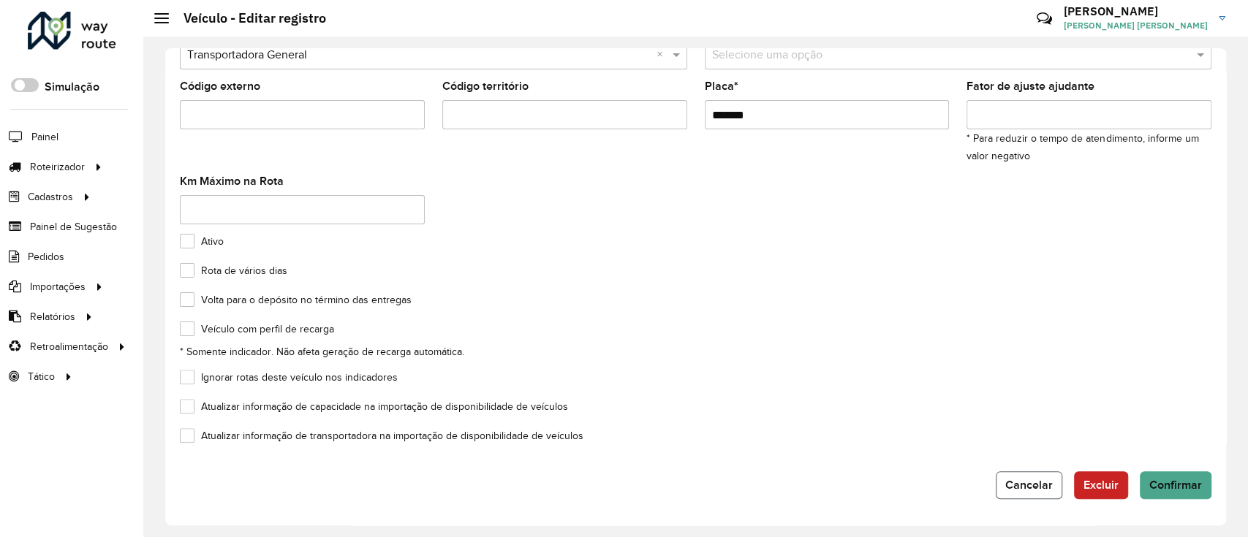
click at [1037, 479] on span "Cancelar" at bounding box center [1029, 485] width 48 height 12
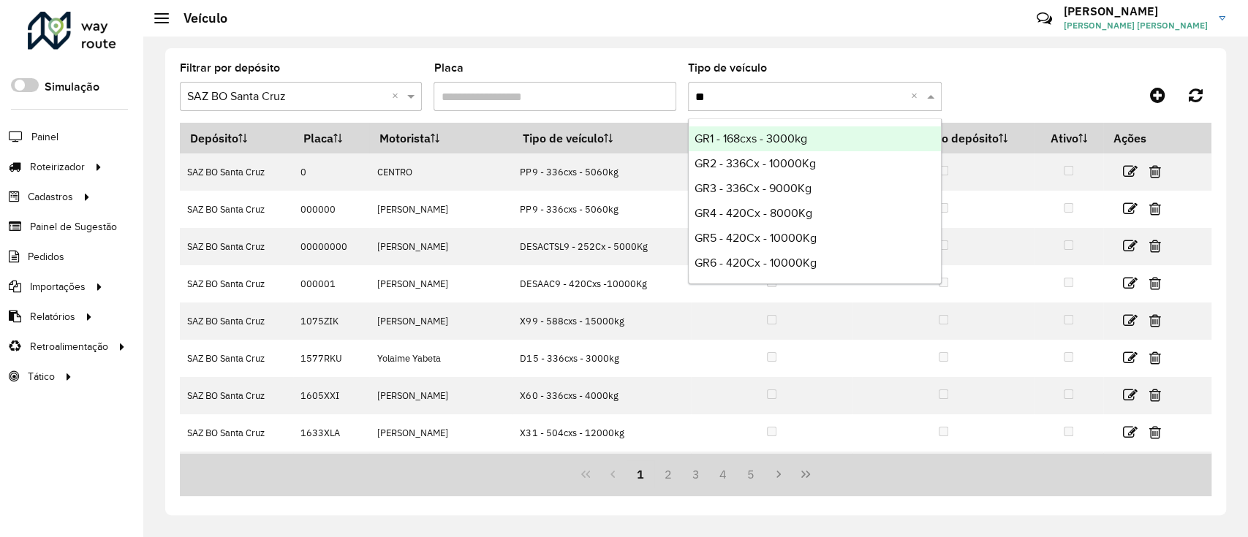
type input "***"
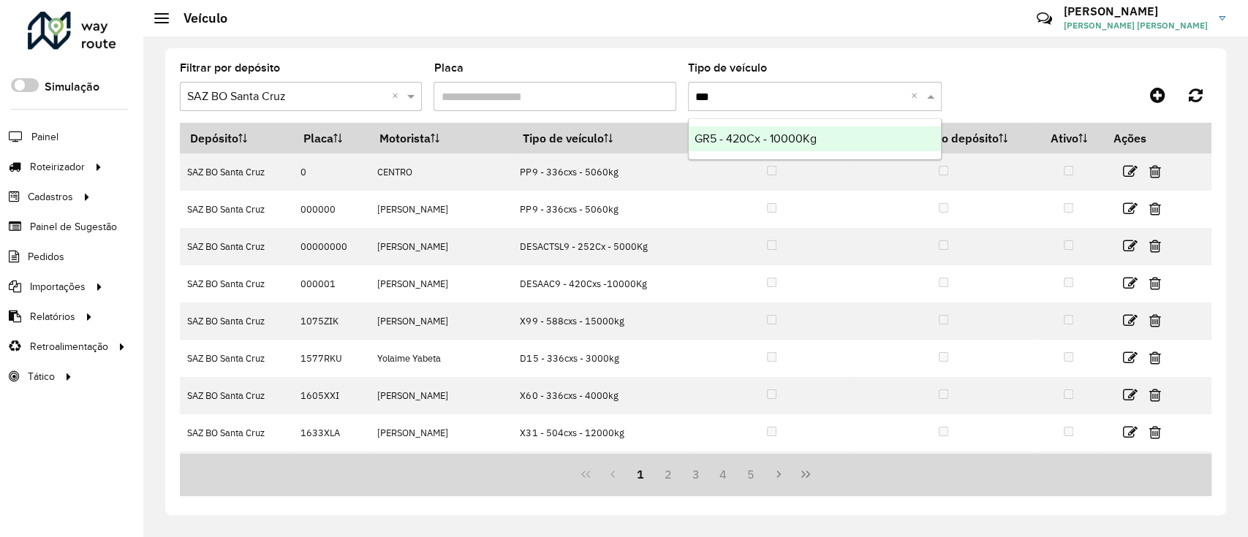
click at [889, 137] on div "GR5 - 420Cx - 10000Kg" at bounding box center [815, 138] width 252 height 25
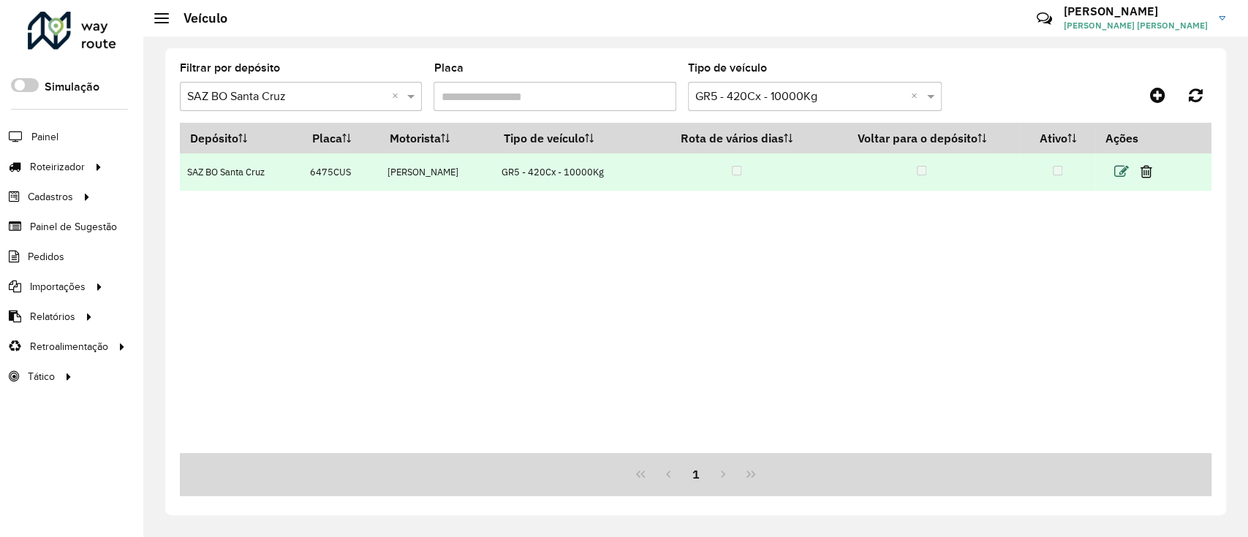
click at [1120, 173] on icon at bounding box center [1121, 171] width 15 height 15
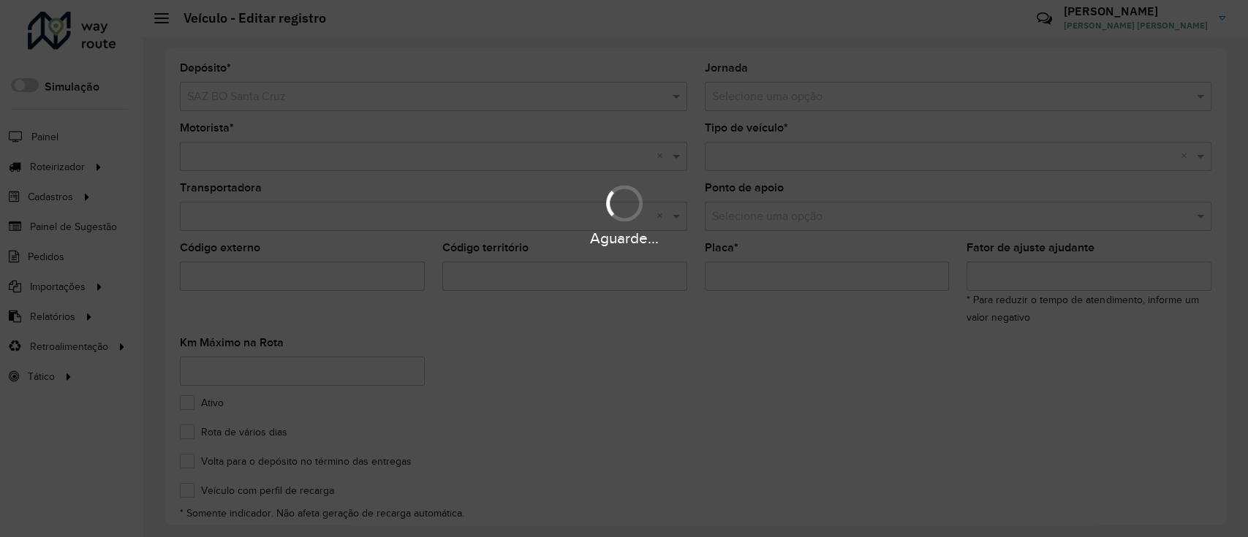
type input "*******"
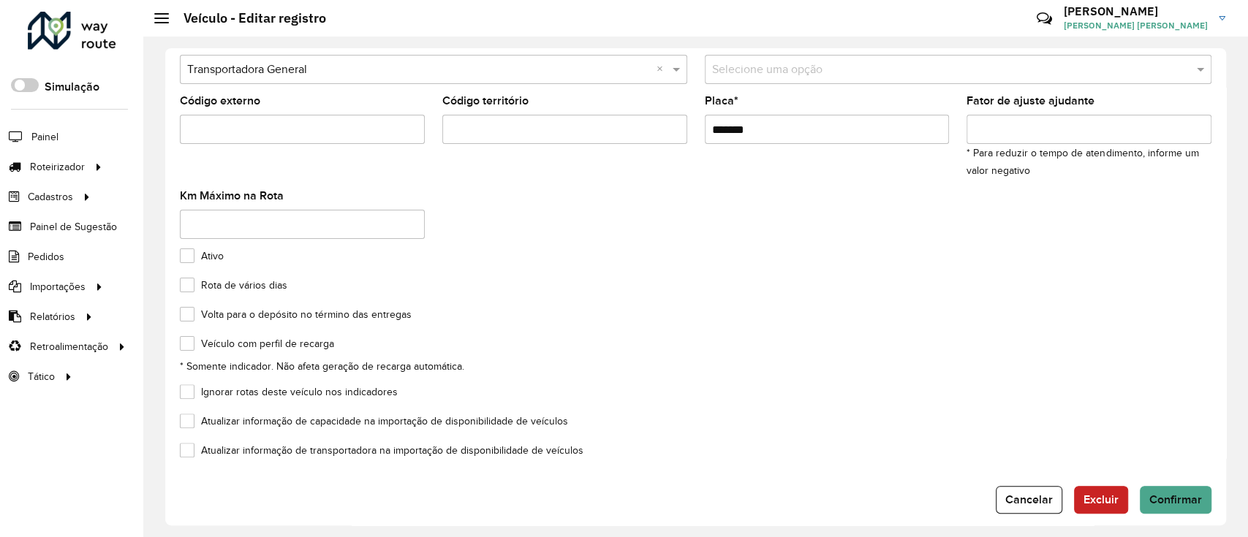
scroll to position [162, 0]
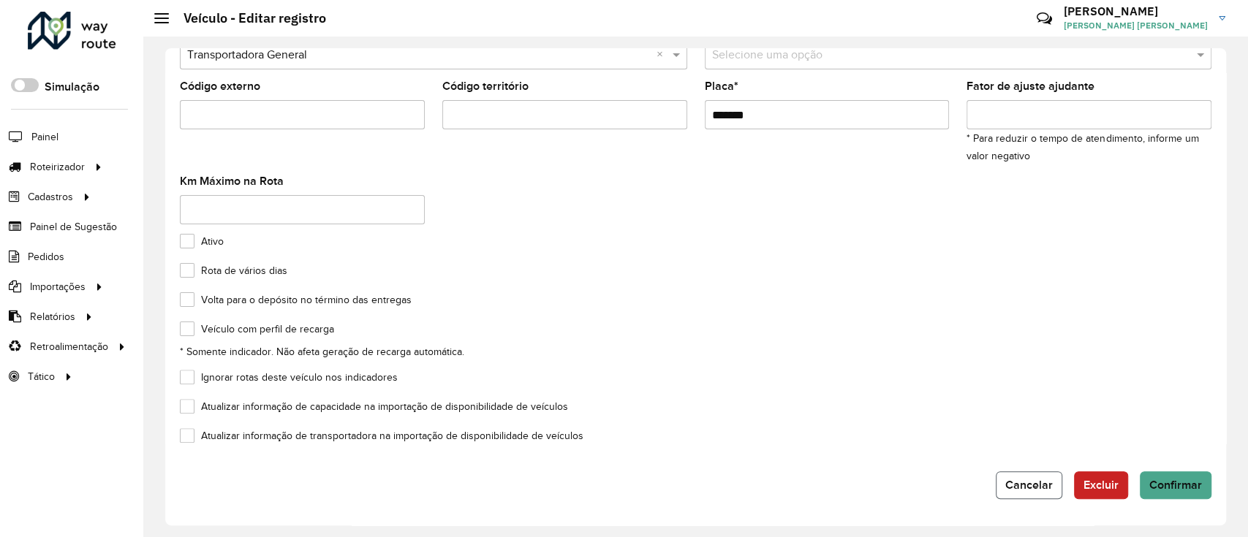
click at [1031, 480] on span "Cancelar" at bounding box center [1029, 485] width 48 height 12
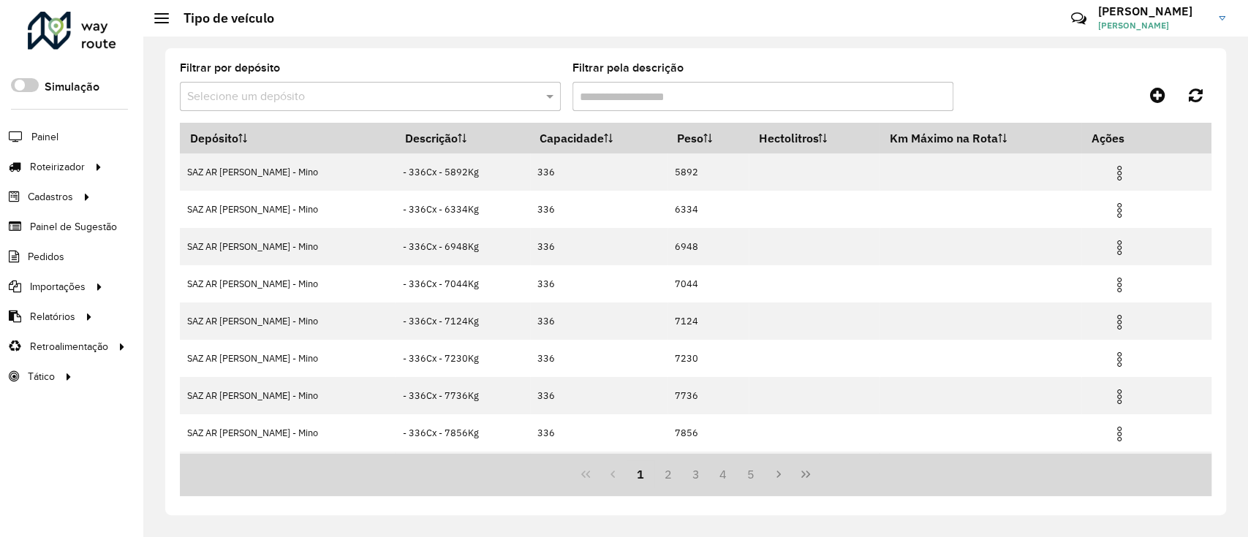
click at [327, 86] on div "Selecione um depósito" at bounding box center [370, 96] width 381 height 29
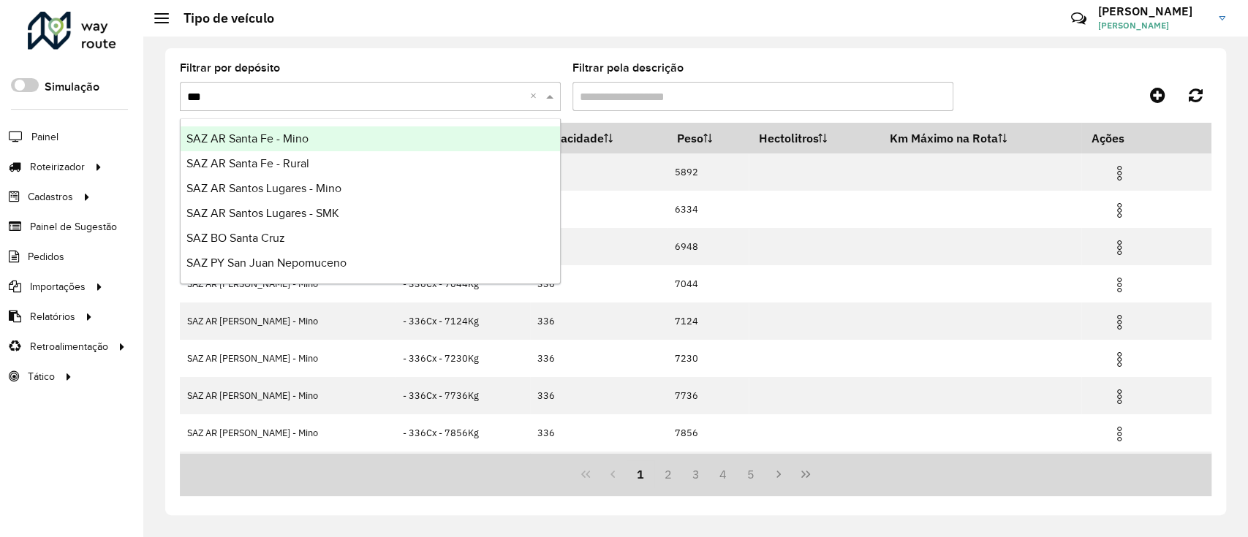
type input "****"
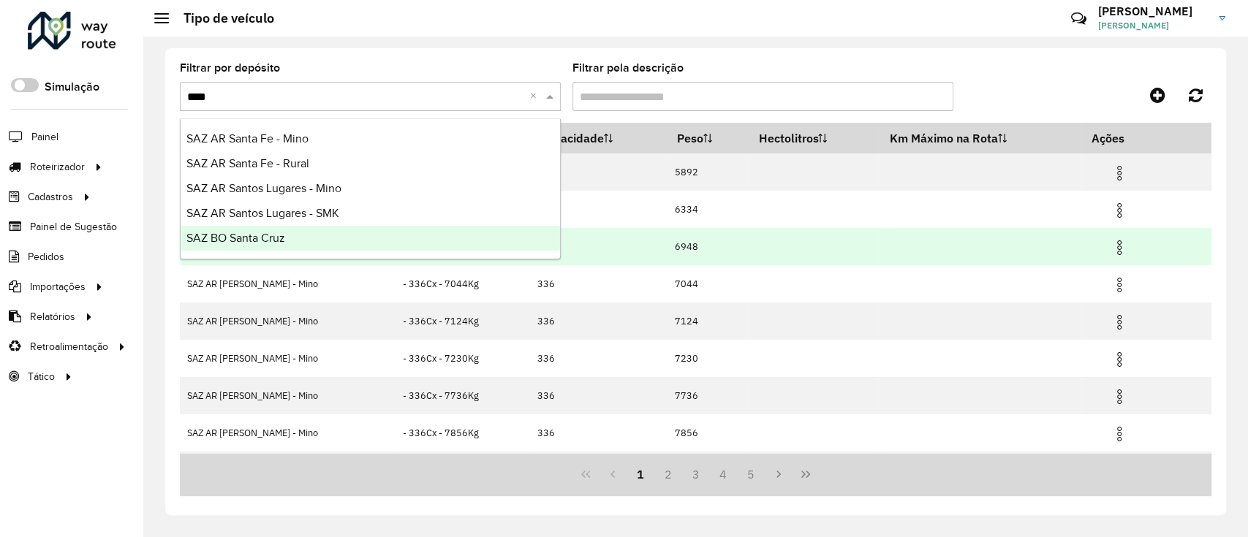
click at [339, 230] on div "SAZ BO Santa Cruz" at bounding box center [370, 238] width 379 height 25
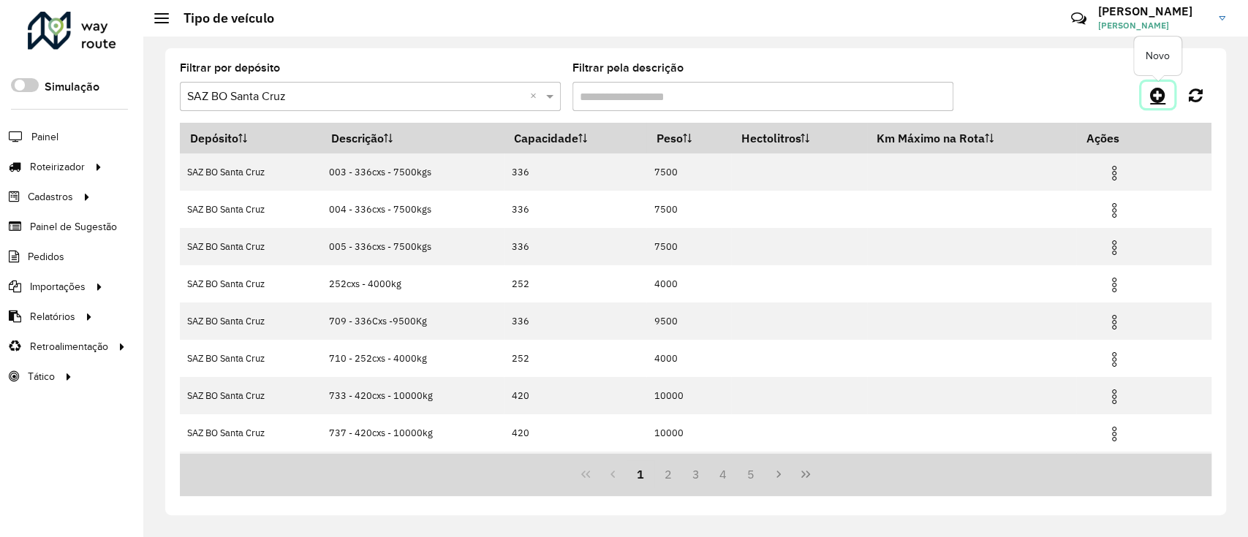
click at [1152, 82] on link at bounding box center [1157, 95] width 33 height 26
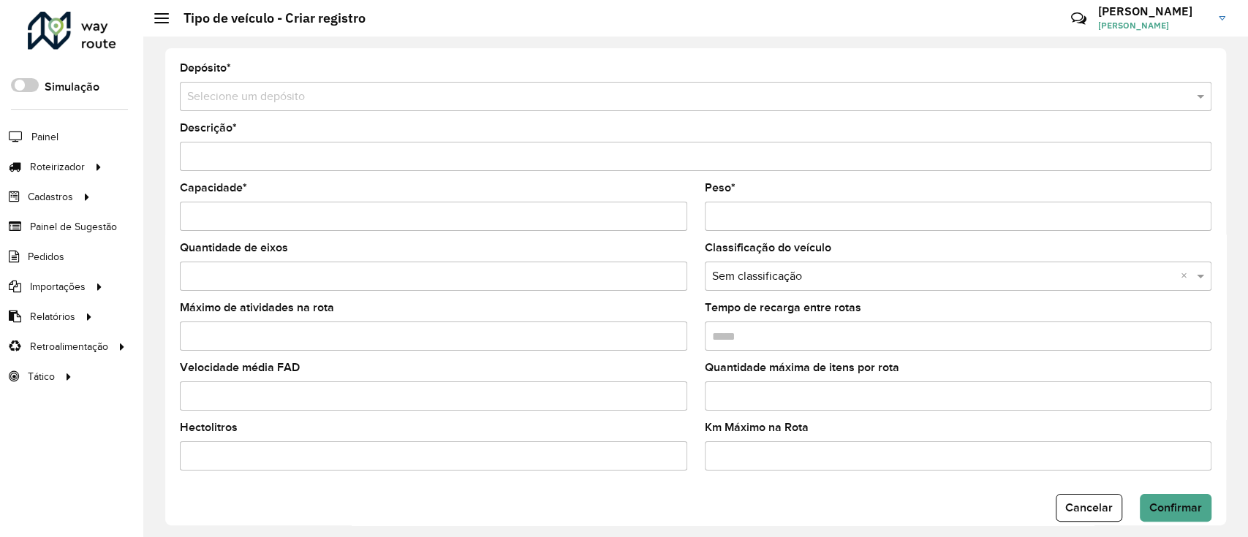
click at [272, 107] on div "Selecione um depósito" at bounding box center [695, 96] width 1031 height 29
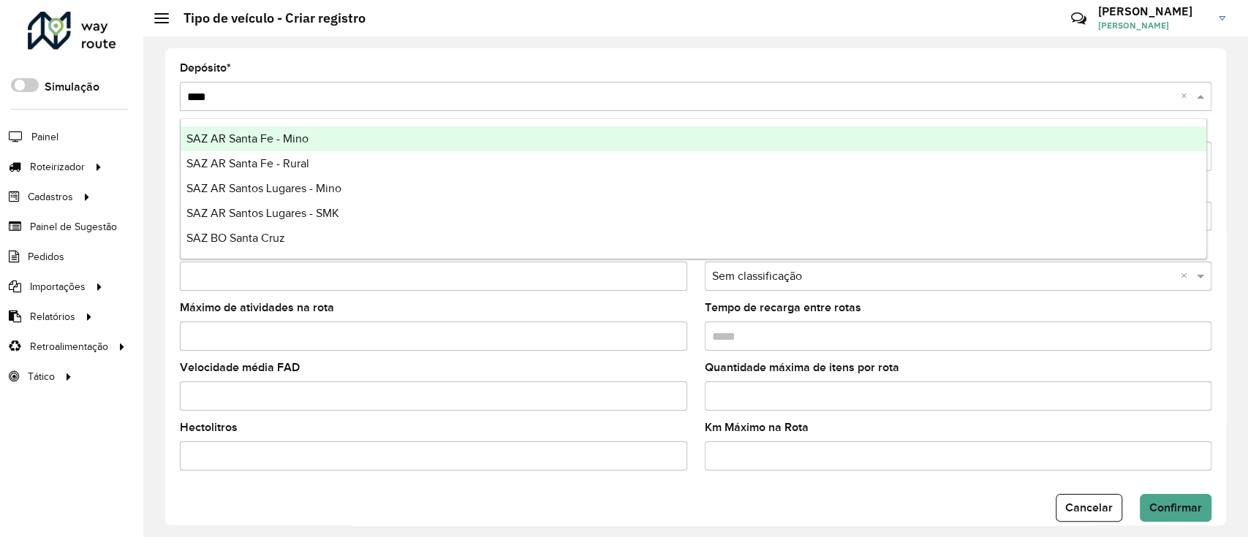
type input "*****"
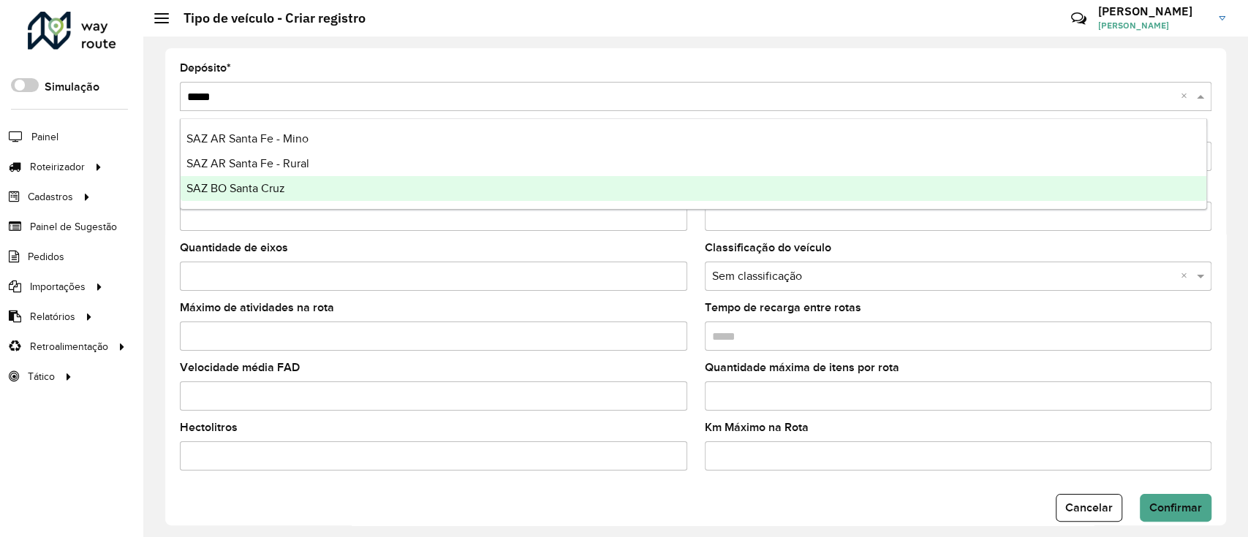
click at [323, 183] on div "SAZ BO Santa Cruz" at bounding box center [694, 188] width 1026 height 25
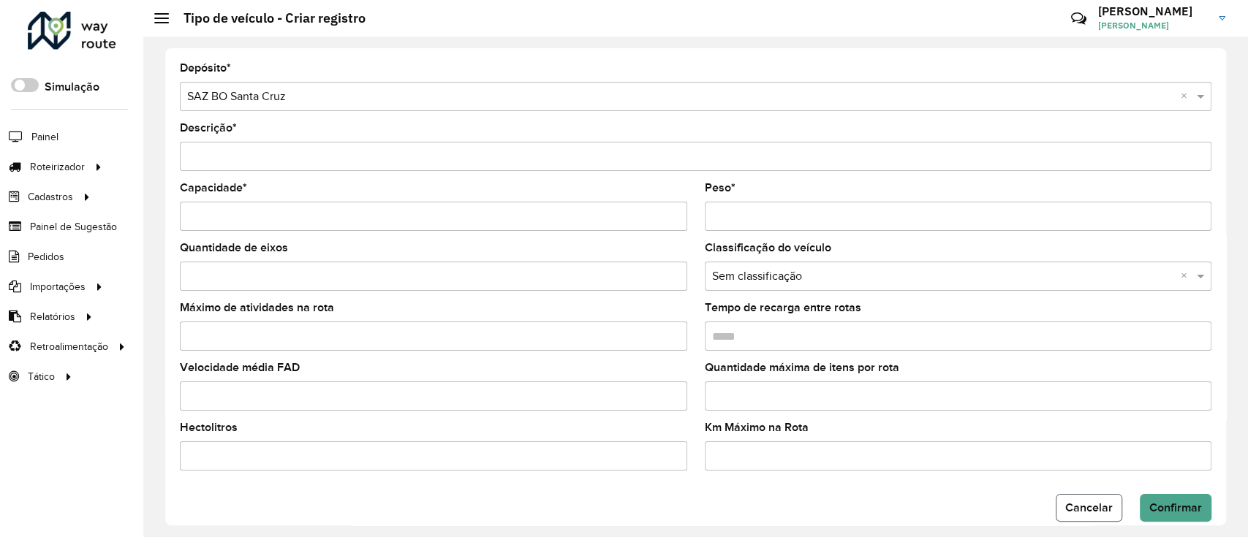
click at [1084, 521] on button "Cancelar" at bounding box center [1089, 508] width 67 height 28
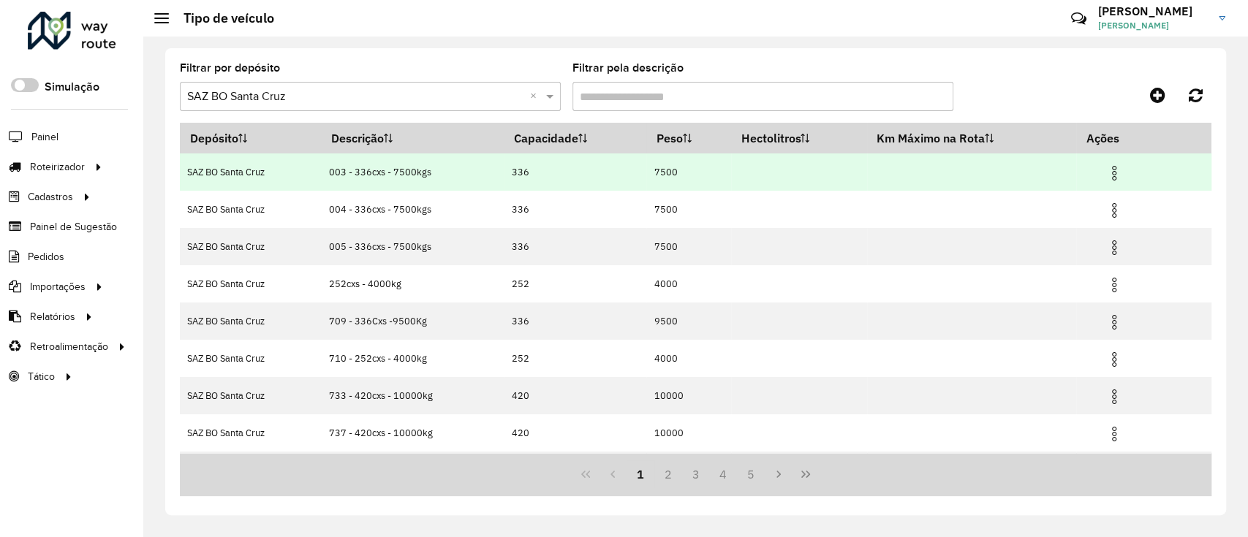
click at [1117, 176] on img at bounding box center [1114, 173] width 18 height 18
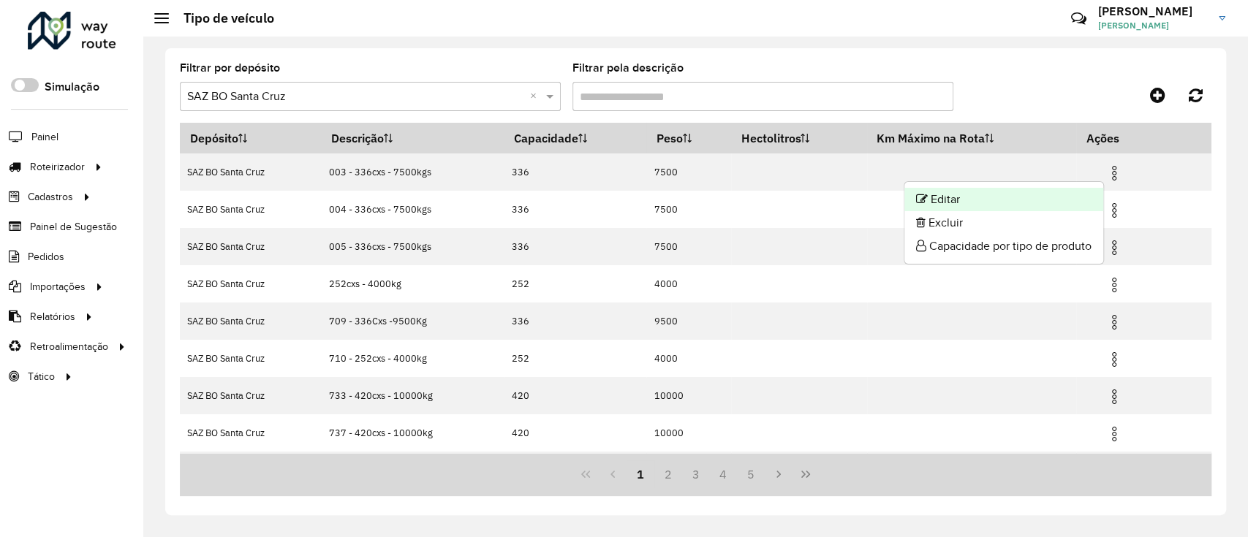
click at [1065, 191] on li "Editar" at bounding box center [1003, 199] width 199 height 23
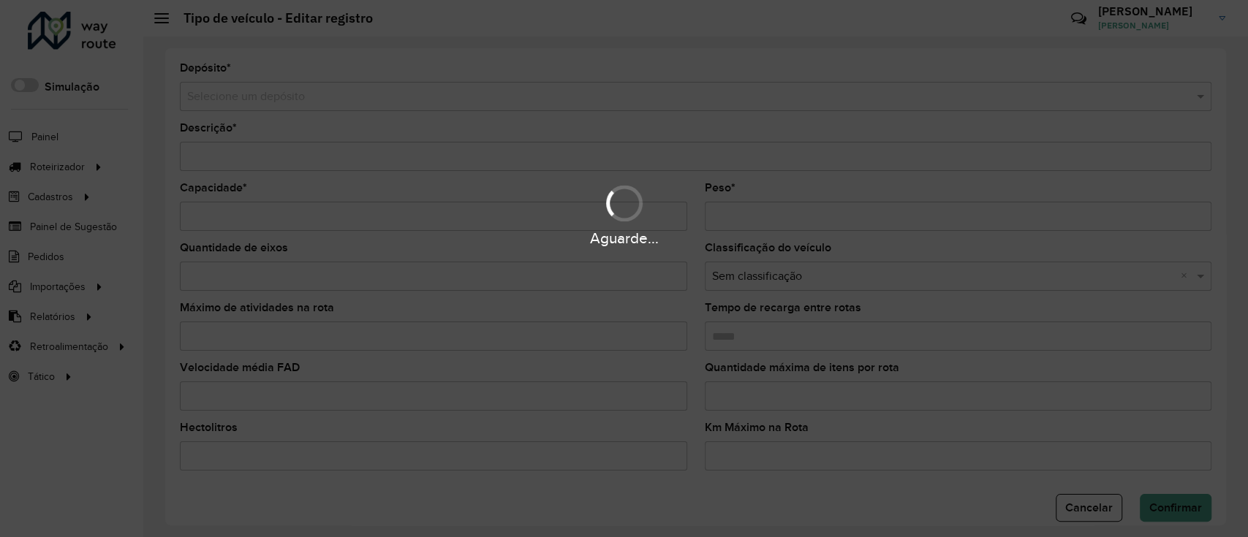
type input "**********"
type input "***"
type input "****"
type input "*****"
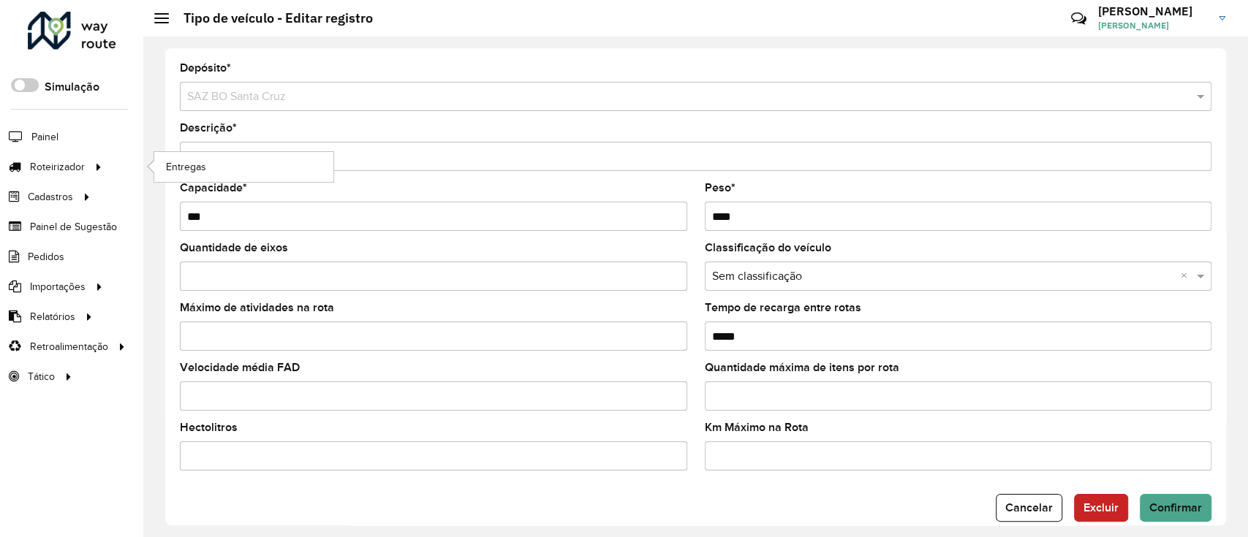
drag, startPoint x: 257, startPoint y: 163, endPoint x: 126, endPoint y: 179, distance: 132.6
click at [91, 184] on div "Roteirizador AmbevTech Simulação Painel Roteirizador Entregas Cadastros Checkpo…" at bounding box center [624, 268] width 1248 height 537
click at [1019, 498] on button "Cancelar" at bounding box center [1029, 508] width 67 height 28
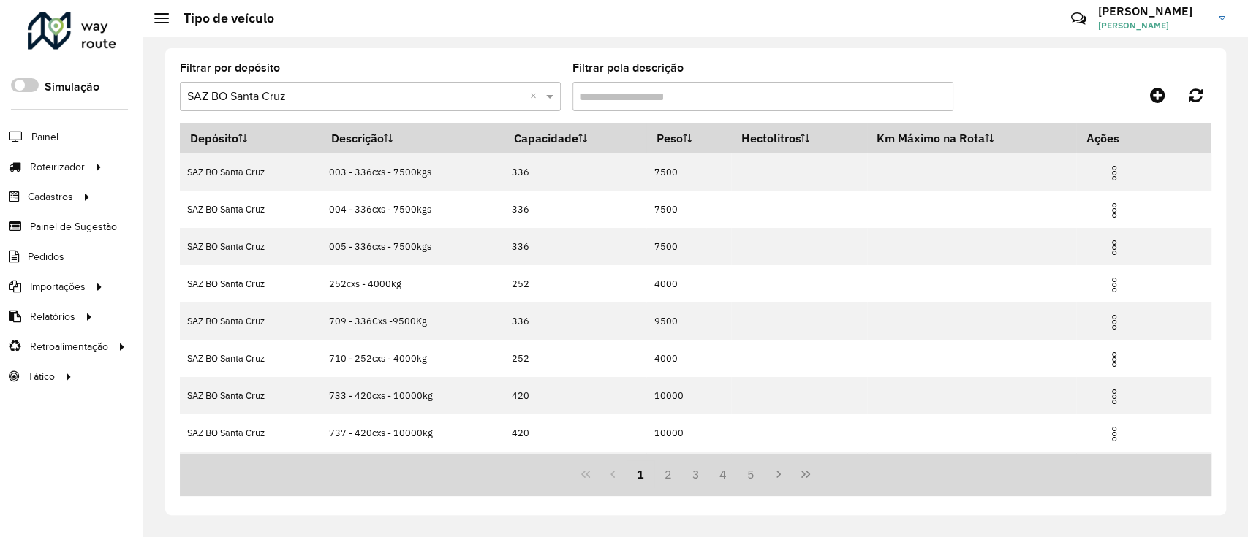
click at [737, 108] on input "Filtrar pela descrição" at bounding box center [762, 96] width 381 height 29
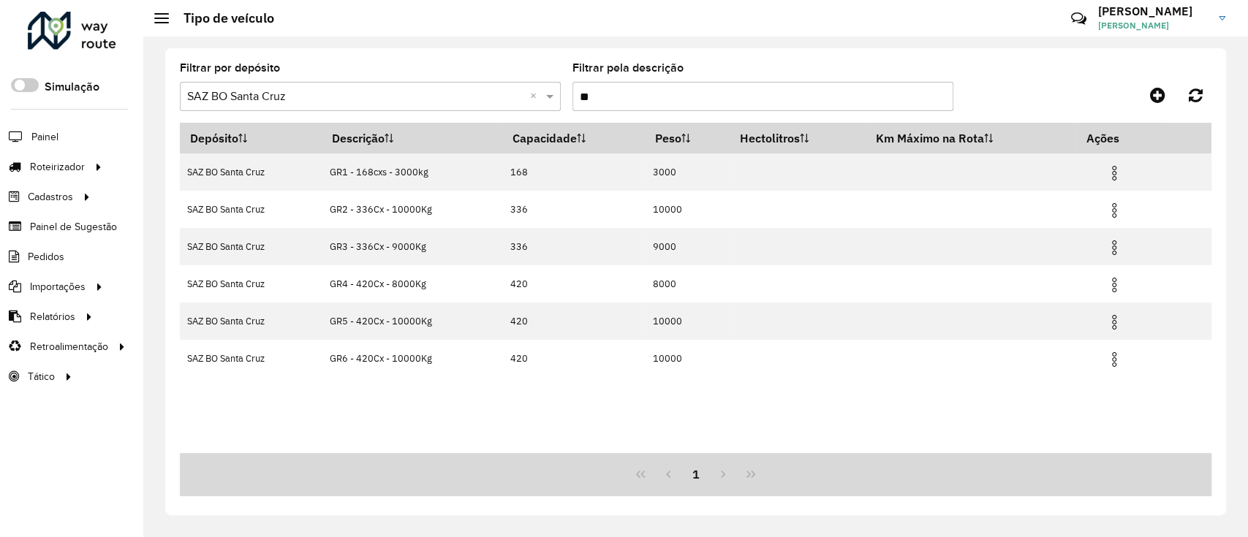
type input "**"
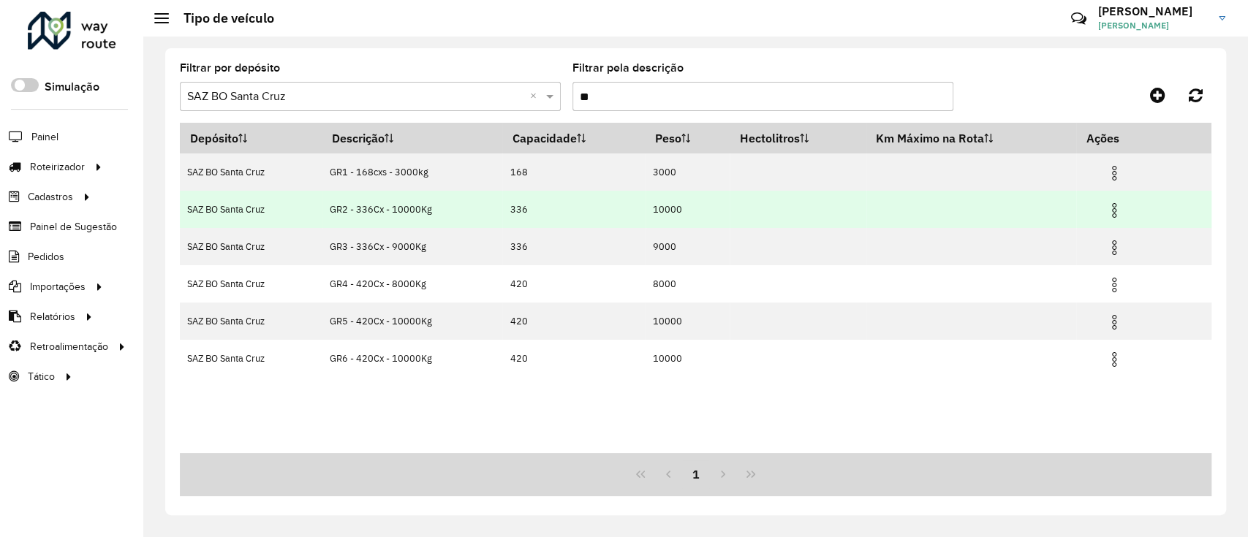
click at [1115, 213] on img at bounding box center [1114, 211] width 18 height 18
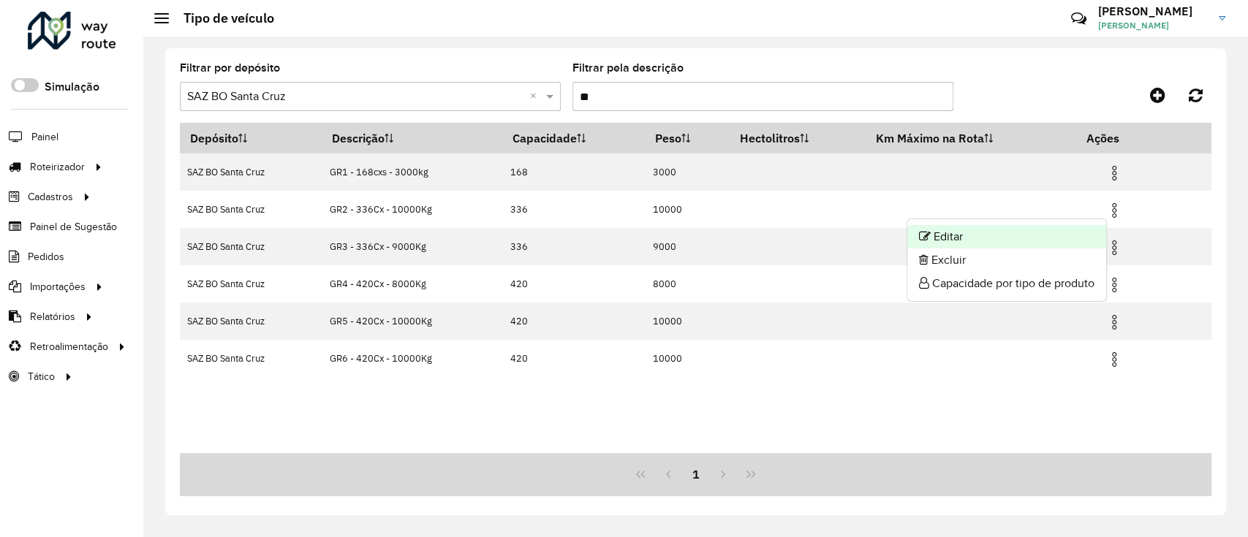
click at [1081, 231] on li "Editar" at bounding box center [1006, 236] width 199 height 23
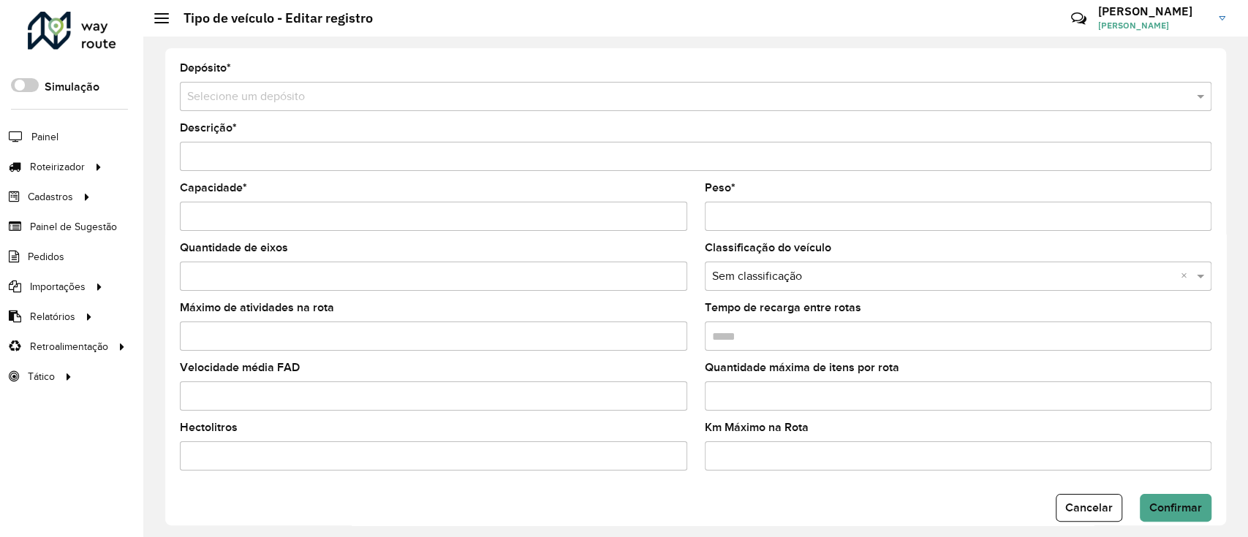
type input "**********"
type input "***"
type input "*****"
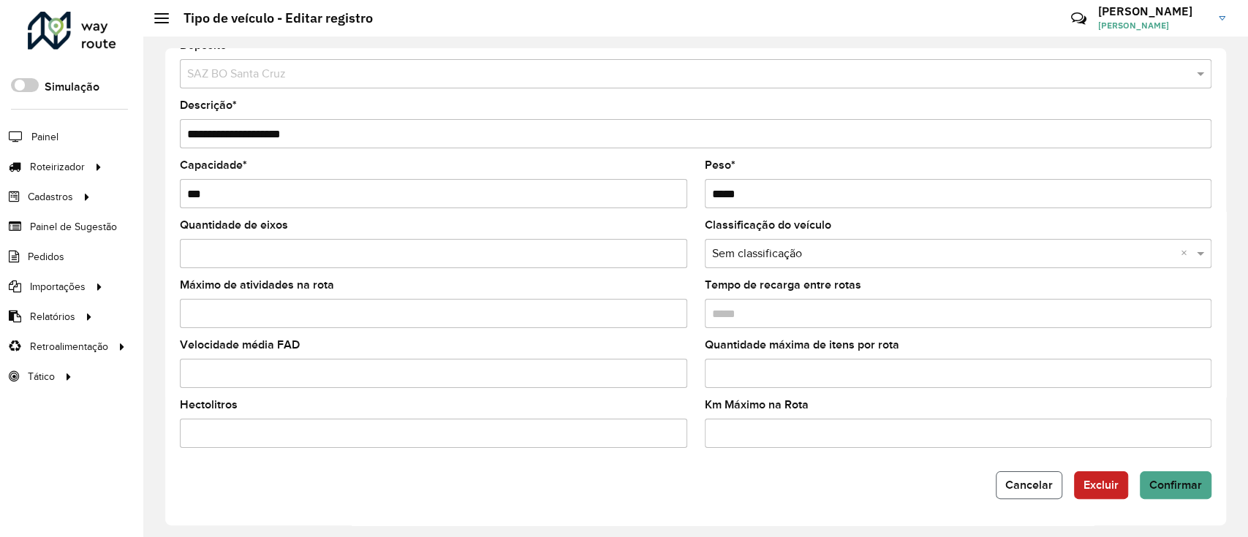
click at [1020, 480] on span "Cancelar" at bounding box center [1029, 485] width 48 height 12
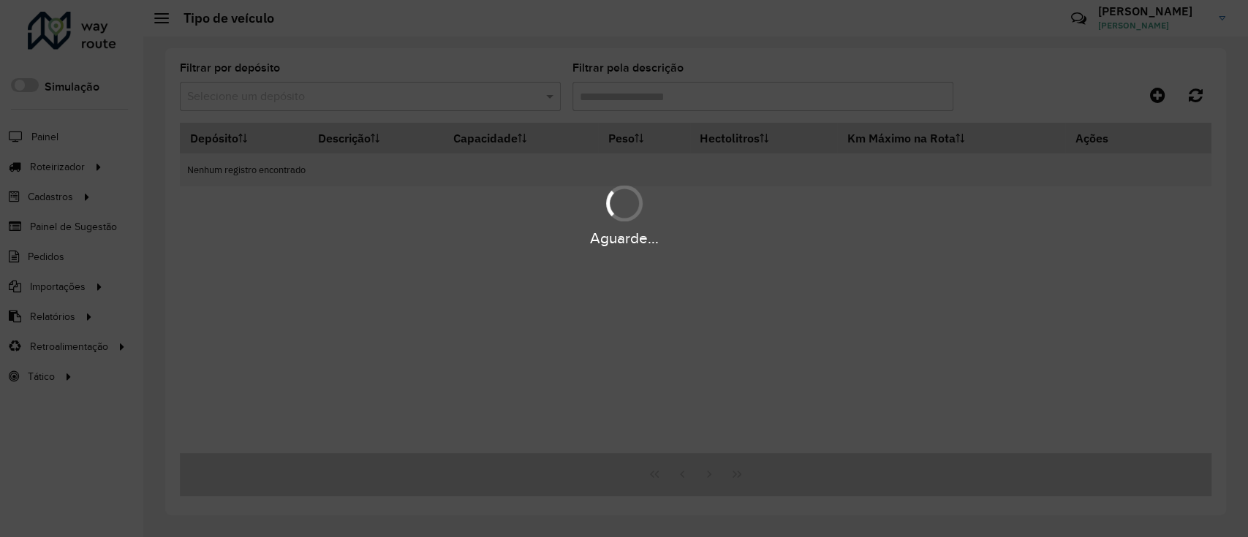
type input "**"
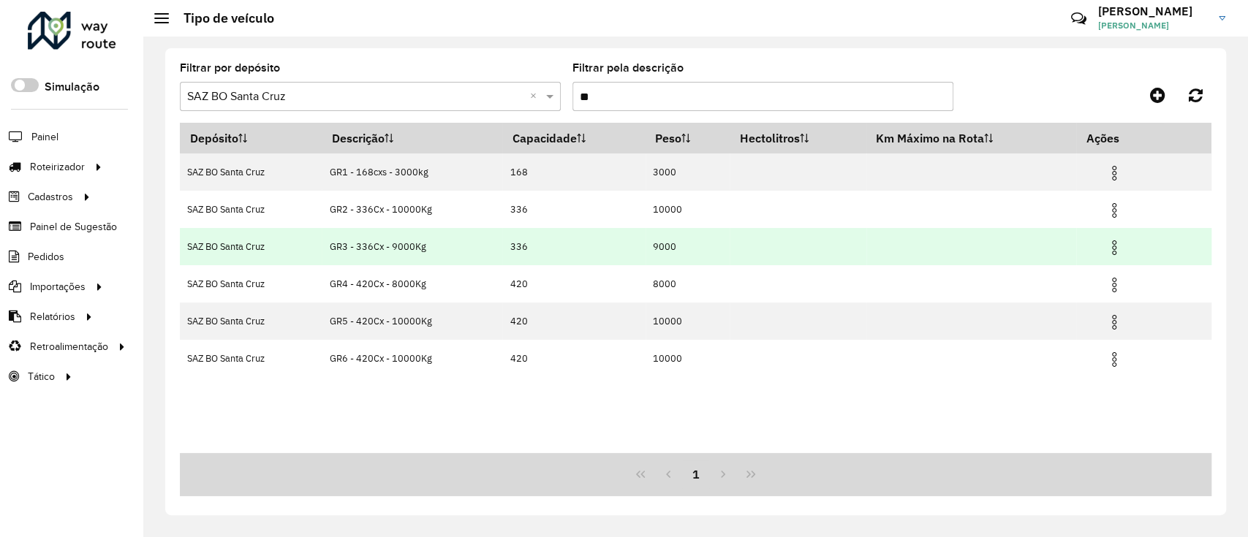
click at [1117, 243] on img at bounding box center [1114, 248] width 18 height 18
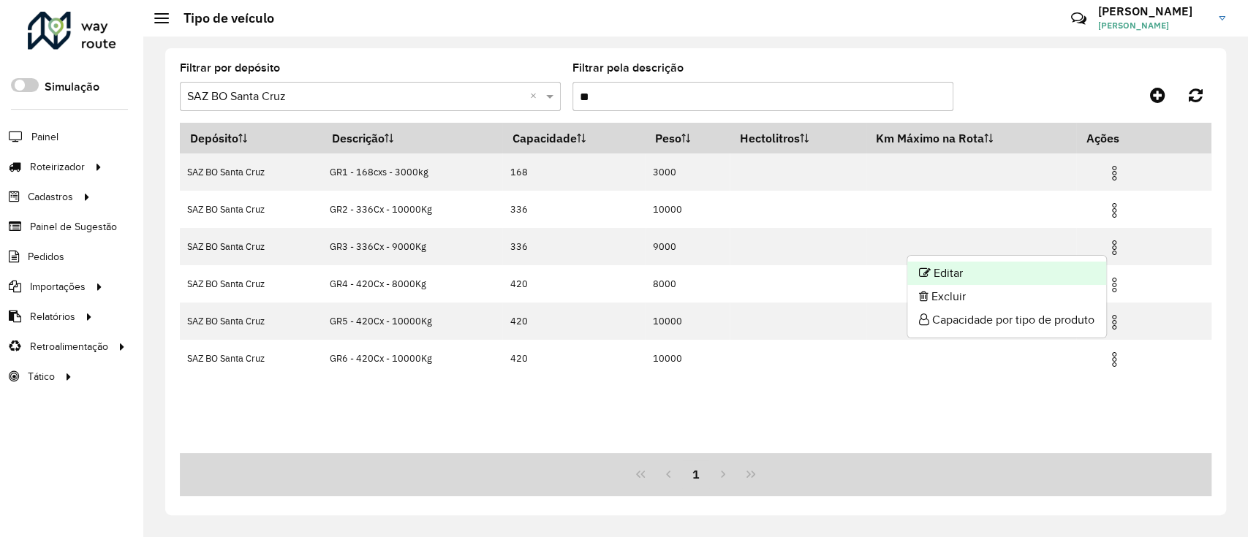
click at [932, 268] on li "Editar" at bounding box center [1006, 273] width 199 height 23
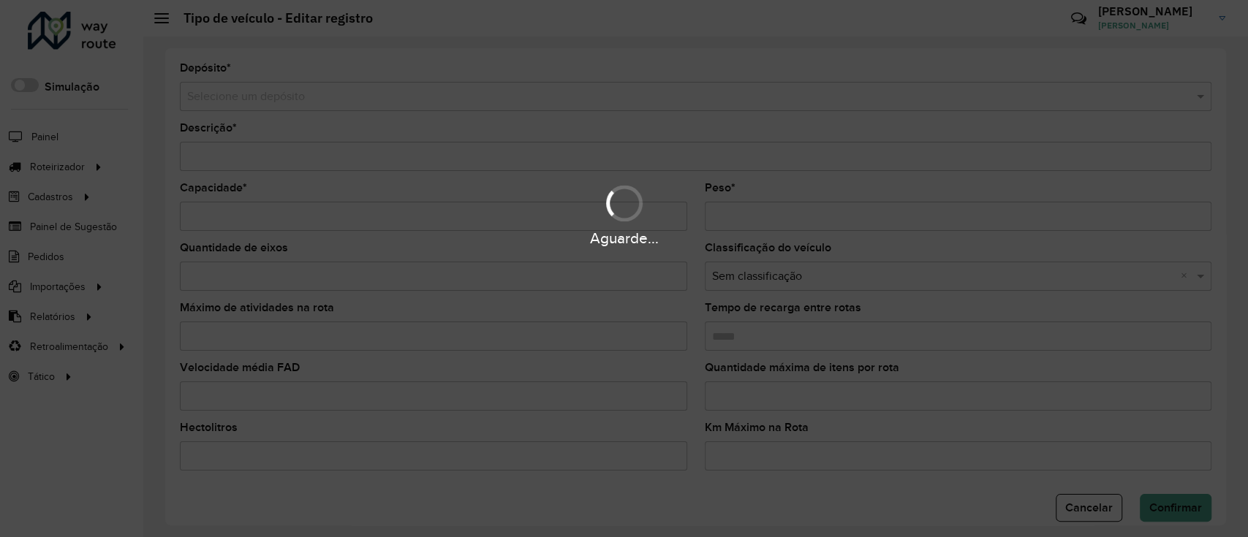
type input "**********"
type input "***"
type input "****"
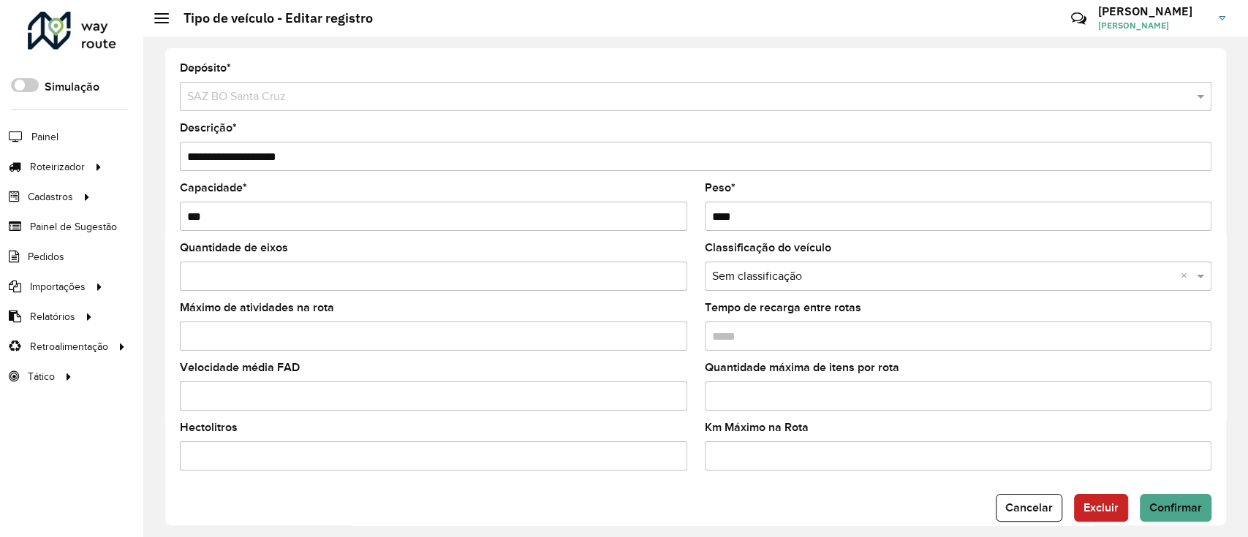
click at [1012, 500] on button "Cancelar" at bounding box center [1029, 508] width 67 height 28
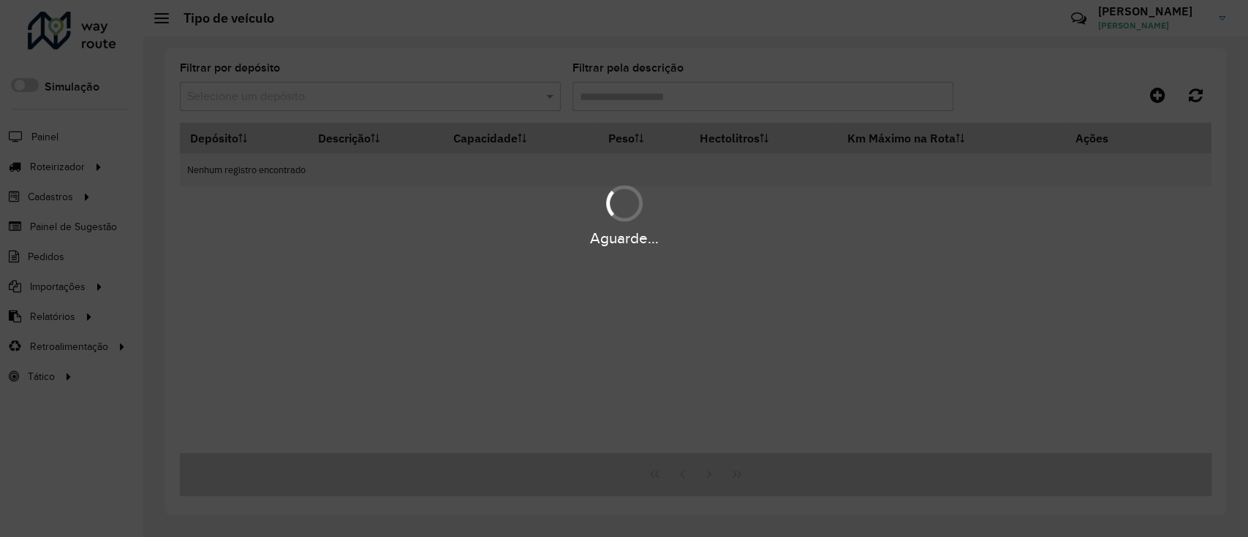
type input "**"
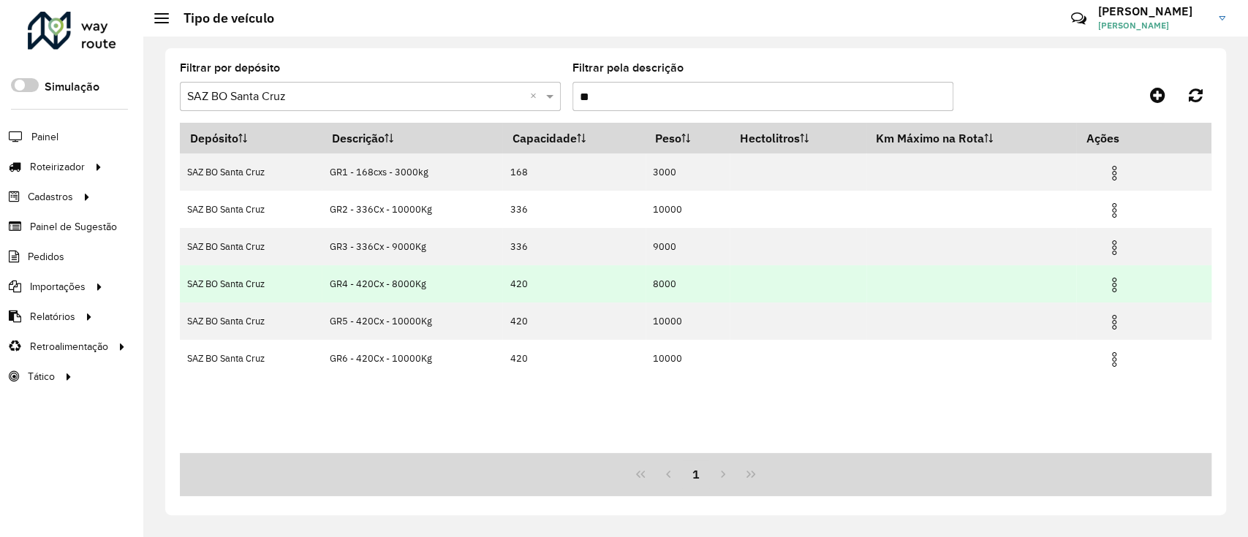
click at [1116, 287] on img at bounding box center [1114, 285] width 18 height 18
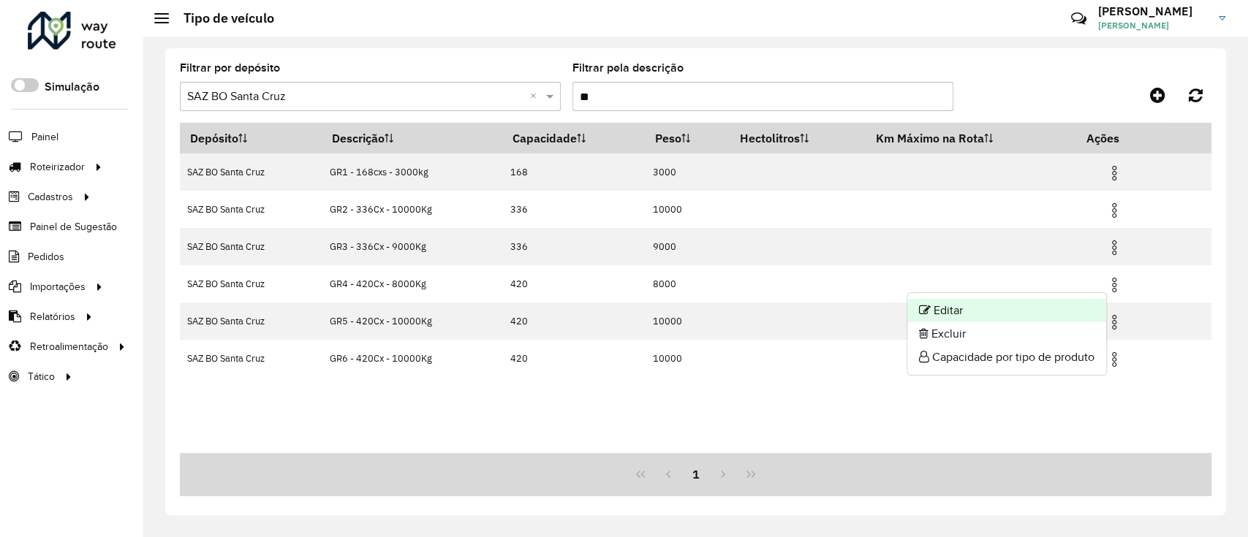
click at [1023, 305] on li "Editar" at bounding box center [1006, 310] width 199 height 23
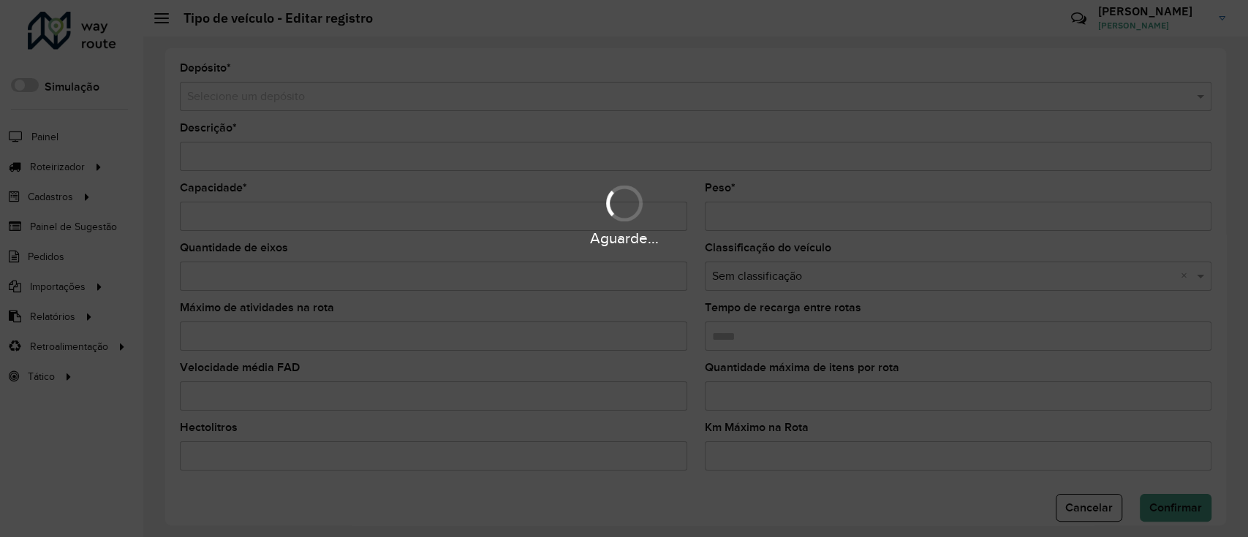
type input "**********"
type input "***"
type input "****"
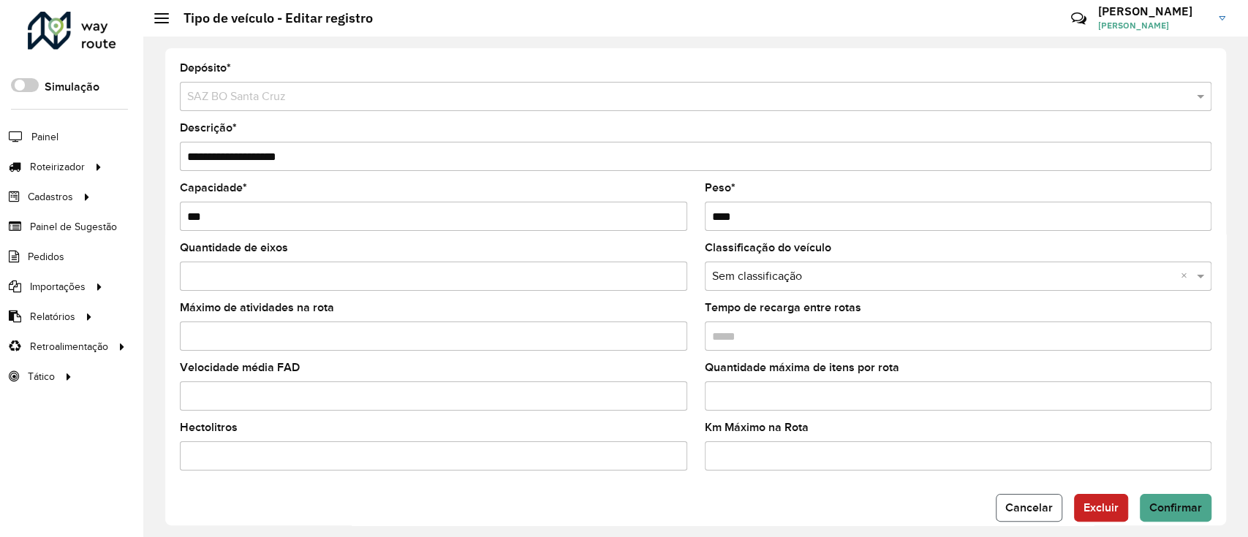
click at [1040, 501] on span "Cancelar" at bounding box center [1029, 507] width 48 height 12
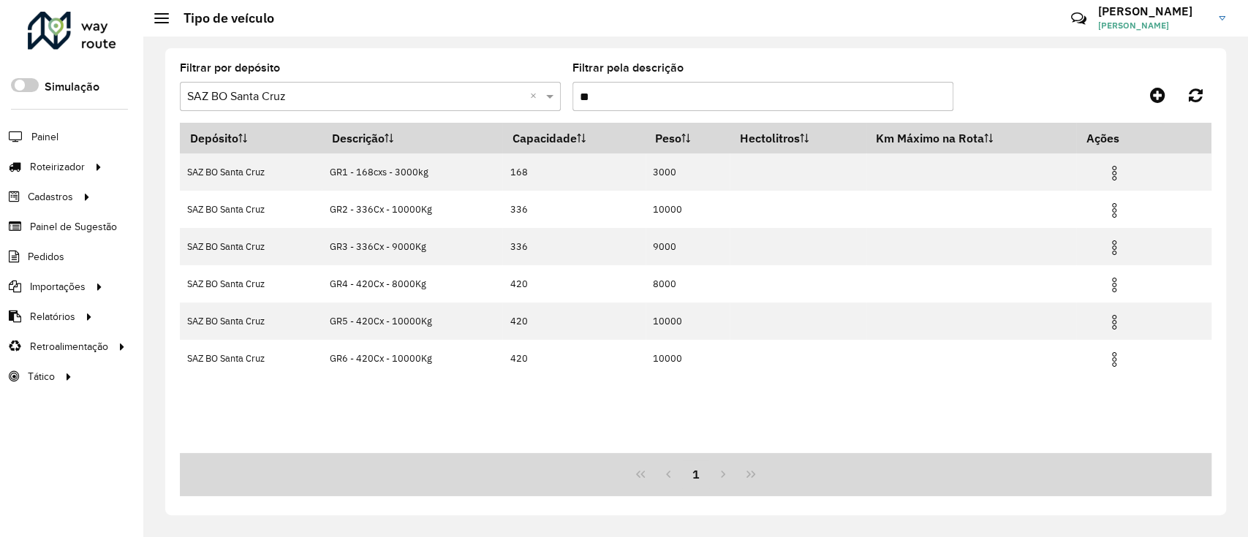
click at [654, 91] on input "**" at bounding box center [762, 96] width 381 height 29
type input "*"
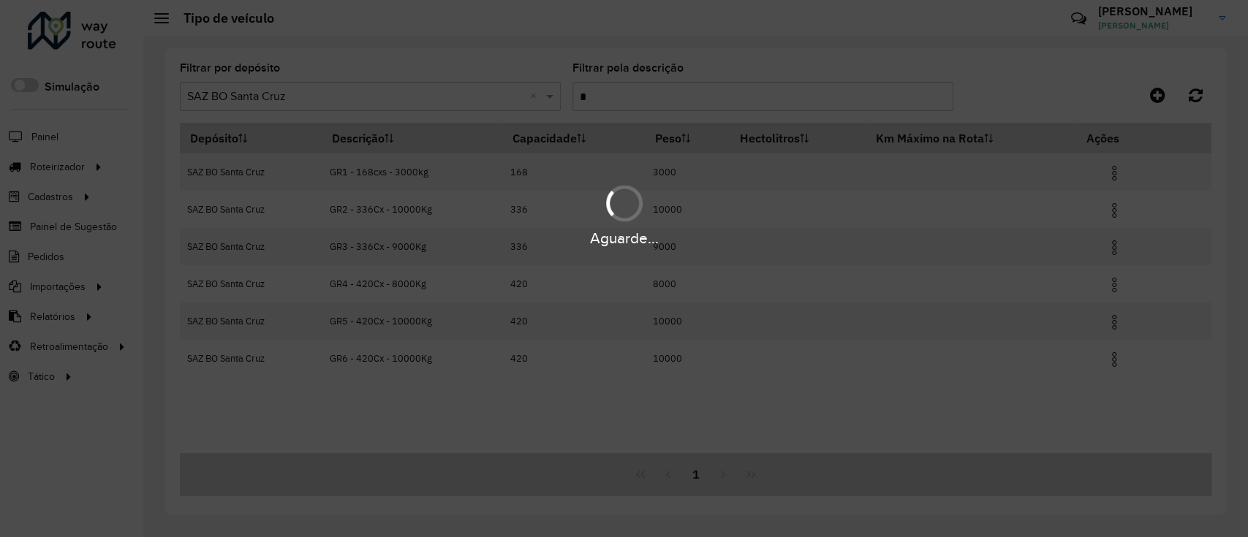
type input "**"
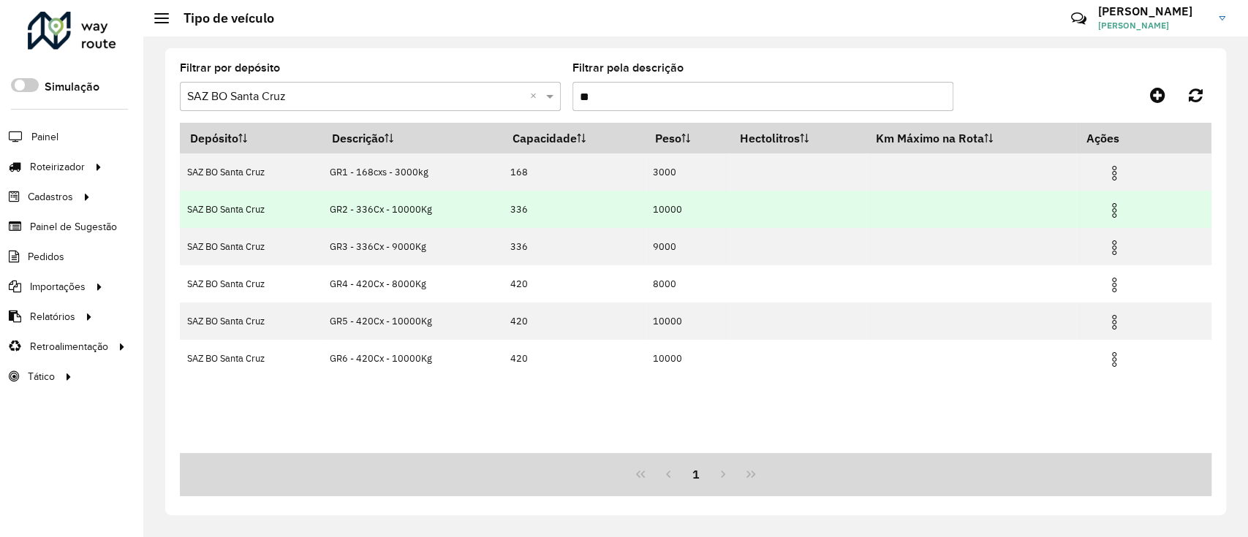
click at [1118, 217] on img at bounding box center [1114, 211] width 18 height 18
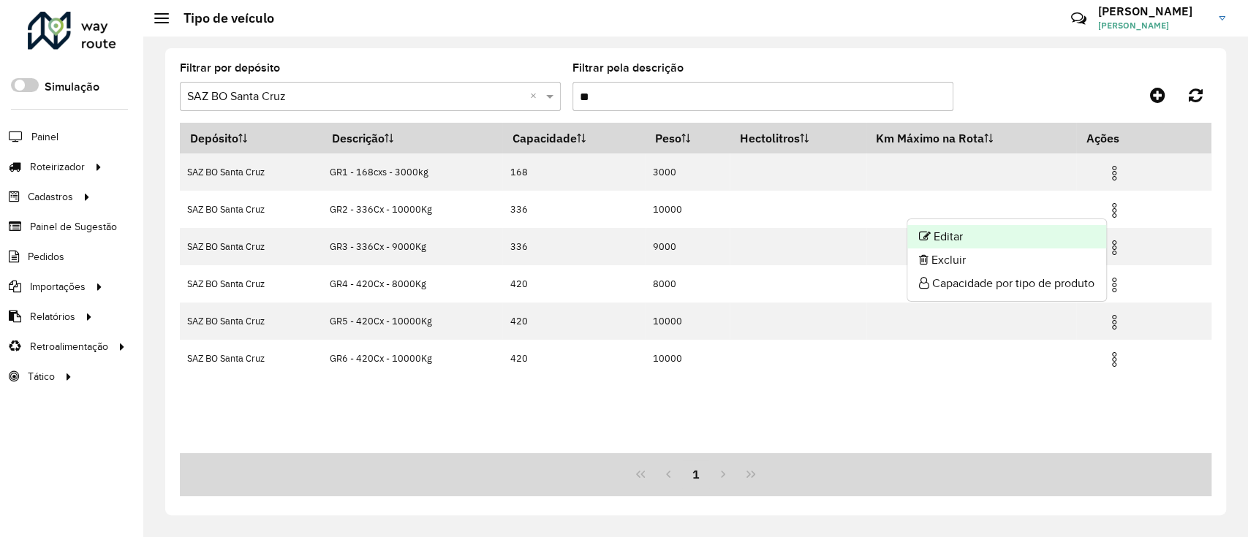
click at [1094, 231] on li "Editar" at bounding box center [1006, 236] width 199 height 23
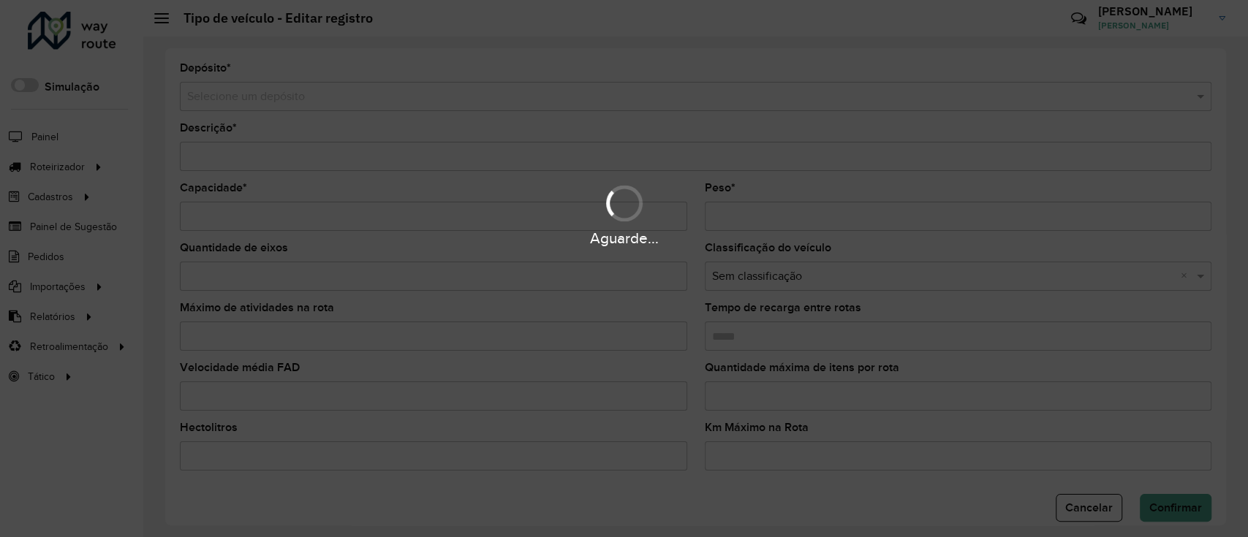
type input "**********"
type input "***"
type input "*****"
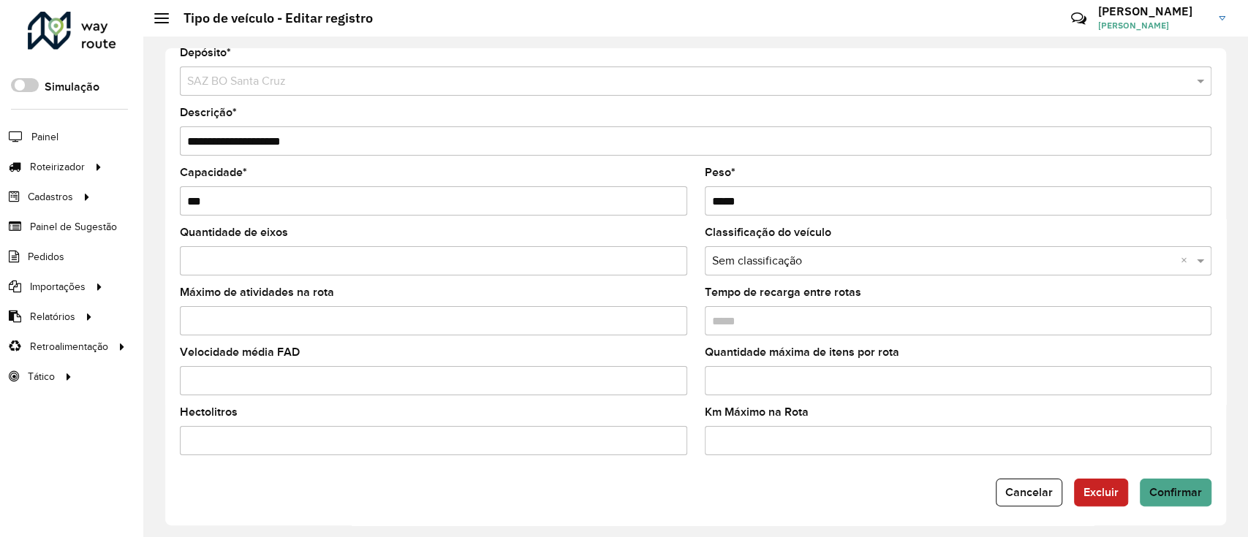
scroll to position [23, 0]
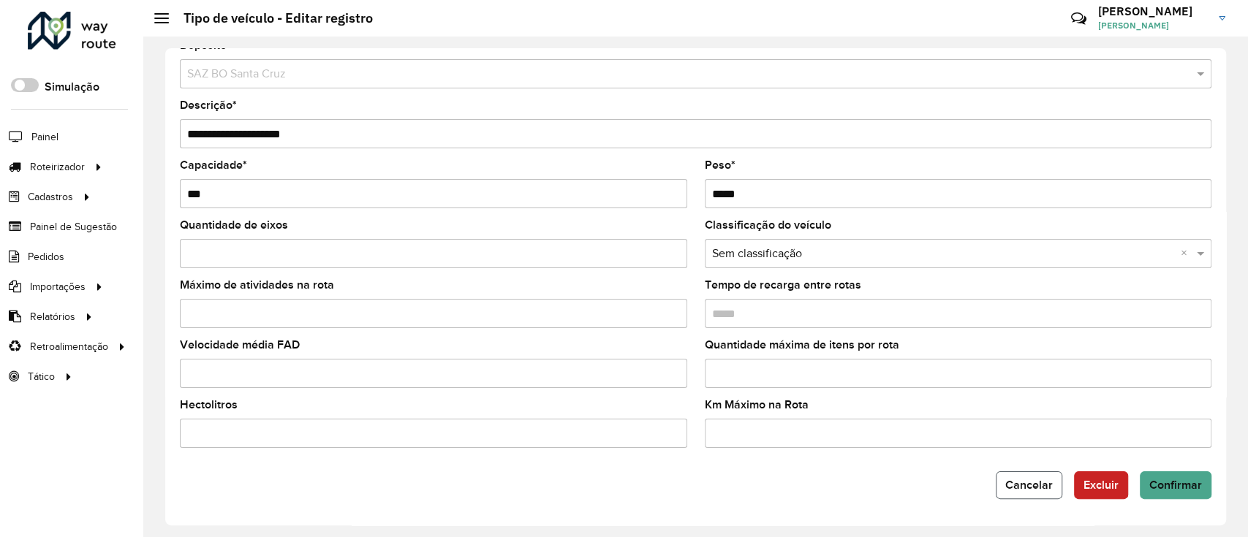
click at [1023, 477] on button "Cancelar" at bounding box center [1029, 486] width 67 height 28
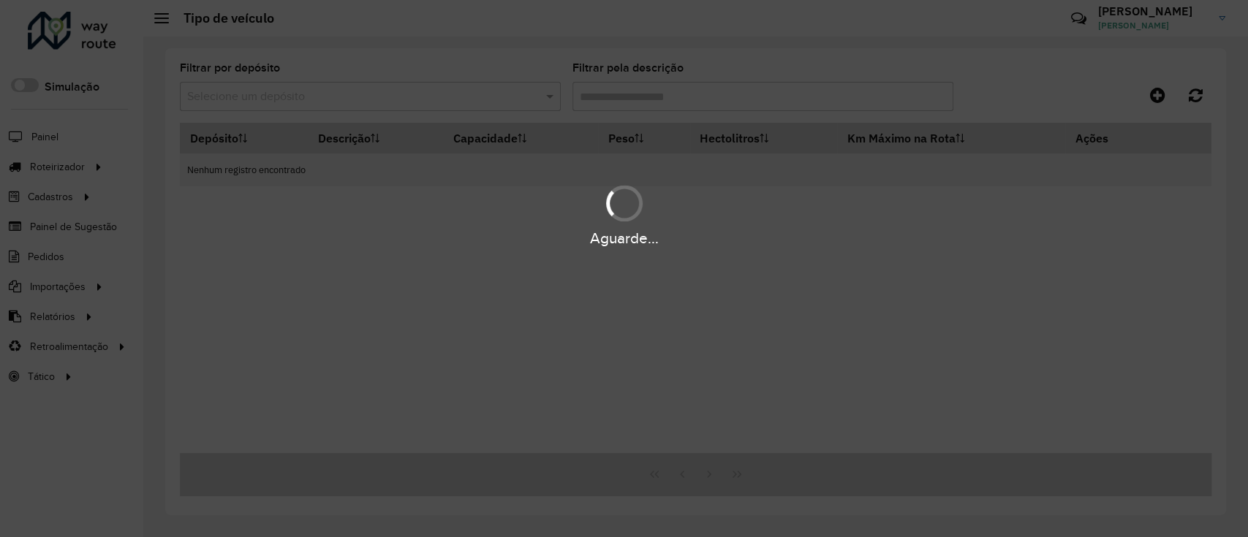
type input "**"
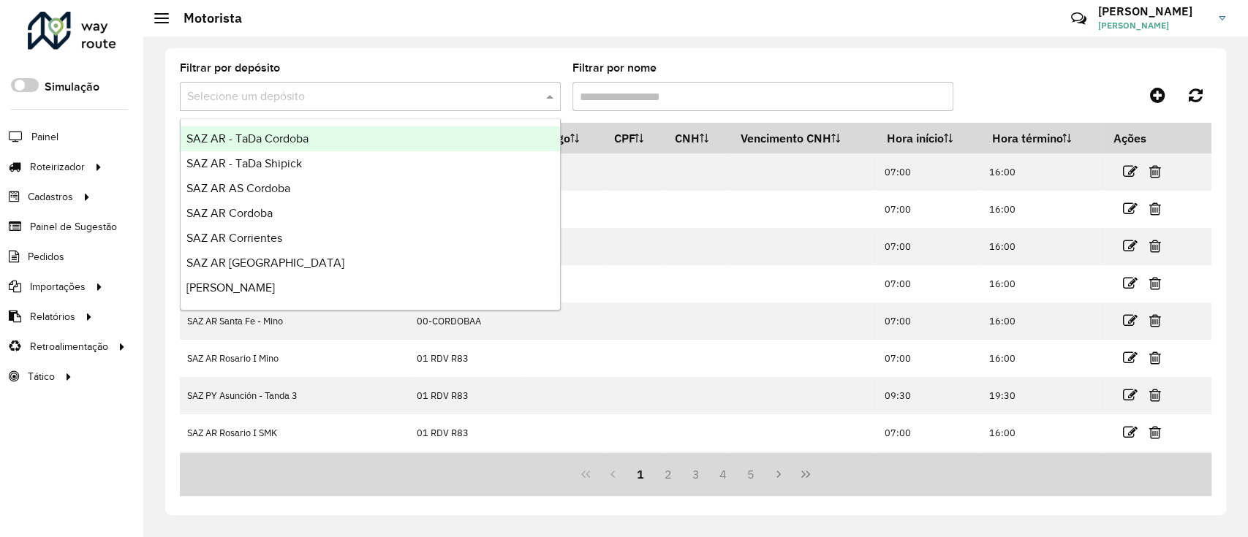
click at [497, 85] on div "Selecione um depósito" at bounding box center [370, 96] width 381 height 29
type input "****"
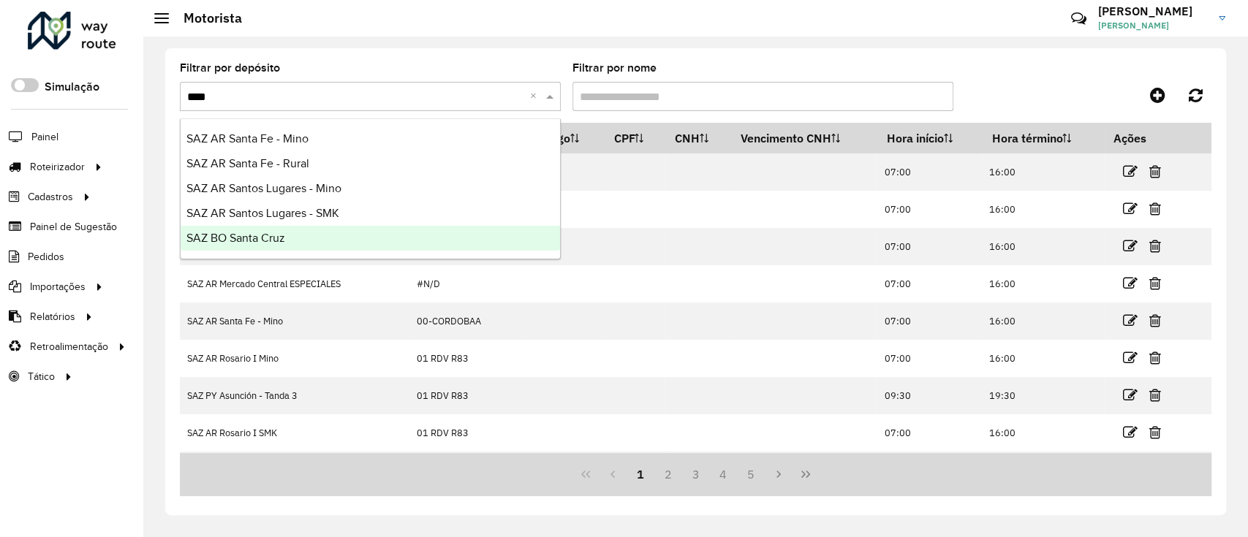
click at [246, 247] on div "SAZ BO Santa Cruz" at bounding box center [370, 238] width 379 height 25
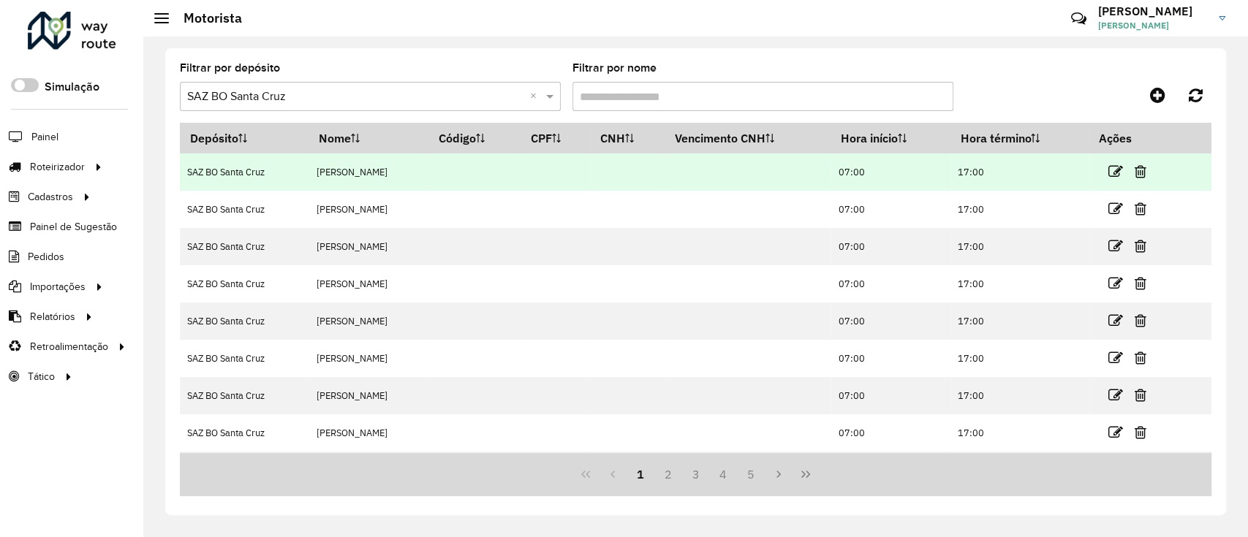
click at [1124, 173] on td at bounding box center [1133, 172] width 88 height 37
click at [1121, 167] on icon at bounding box center [1114, 171] width 15 height 15
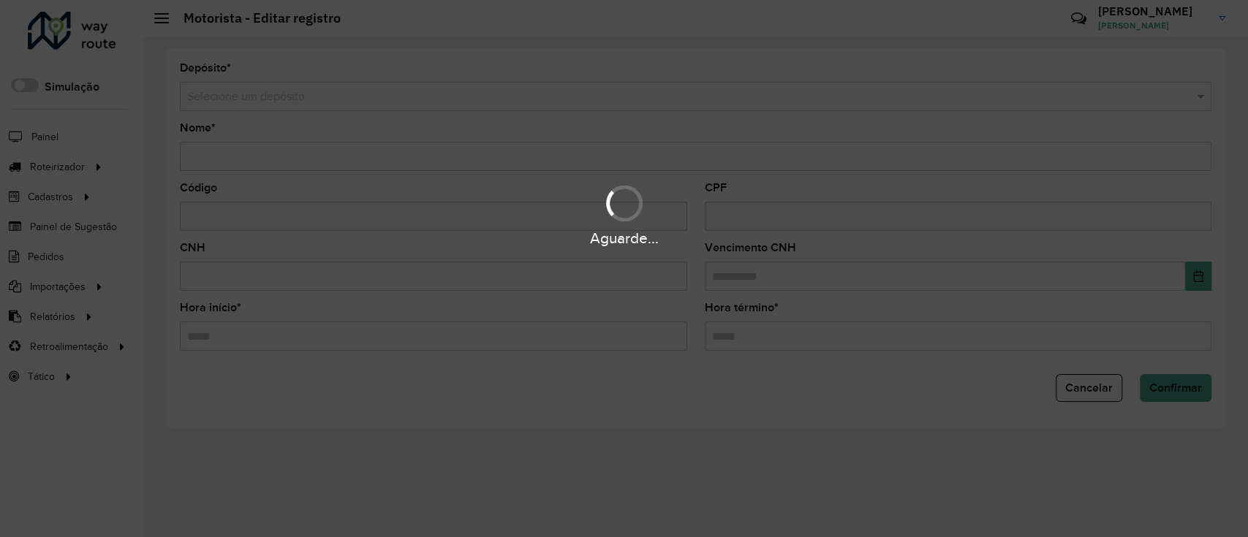
type input "**********"
type input "*****"
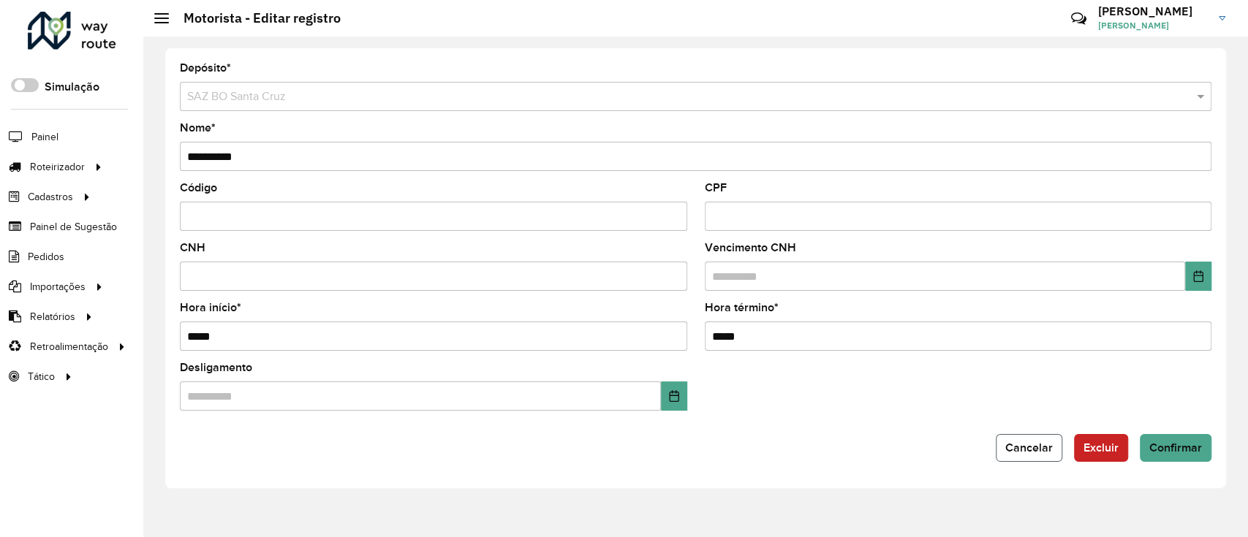
click at [1024, 439] on button "Cancelar" at bounding box center [1029, 448] width 67 height 28
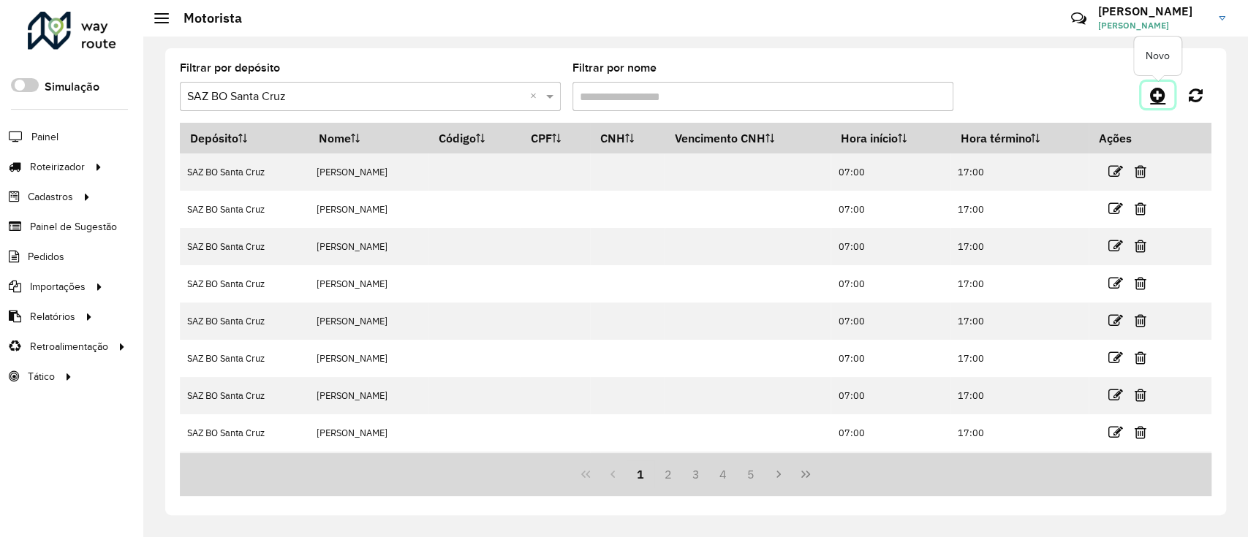
click at [1148, 94] on link at bounding box center [1157, 95] width 33 height 26
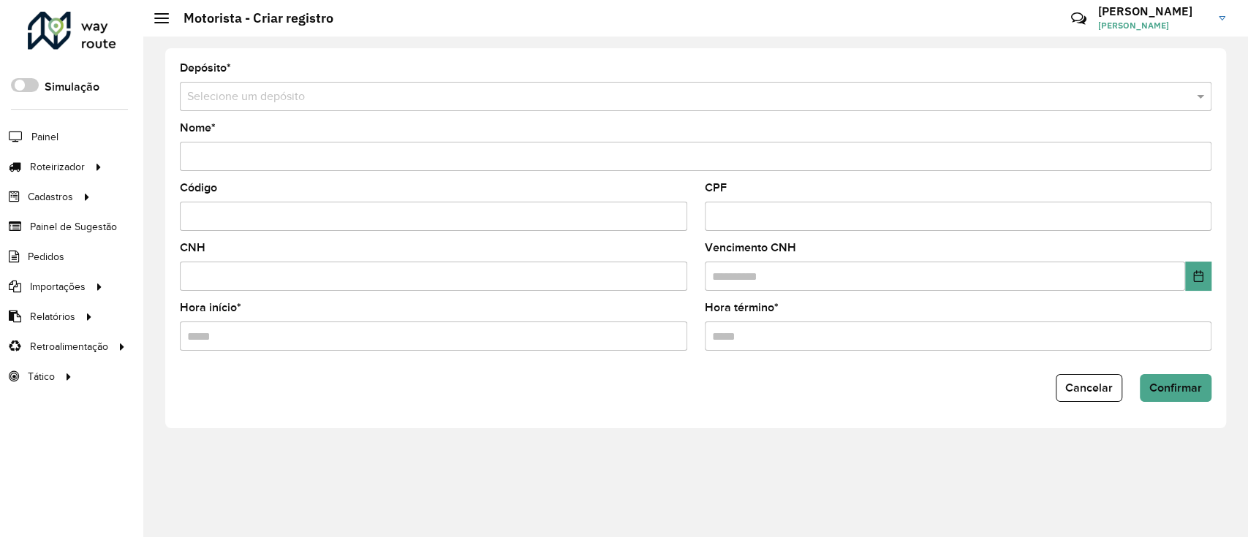
click at [366, 85] on div "Selecione um depósito" at bounding box center [695, 96] width 1031 height 29
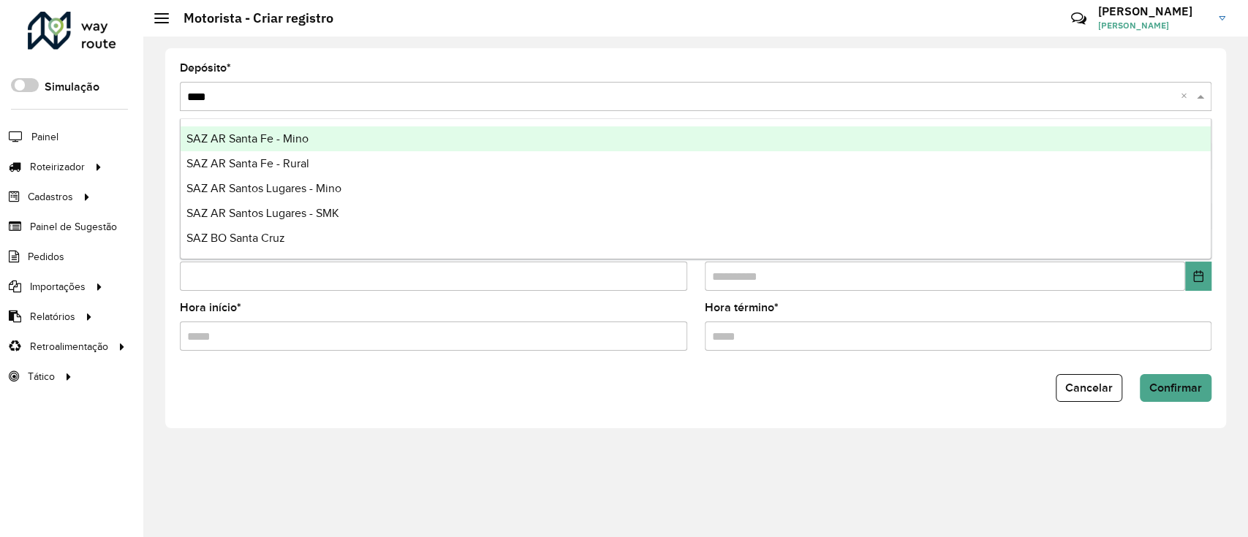
type input "*****"
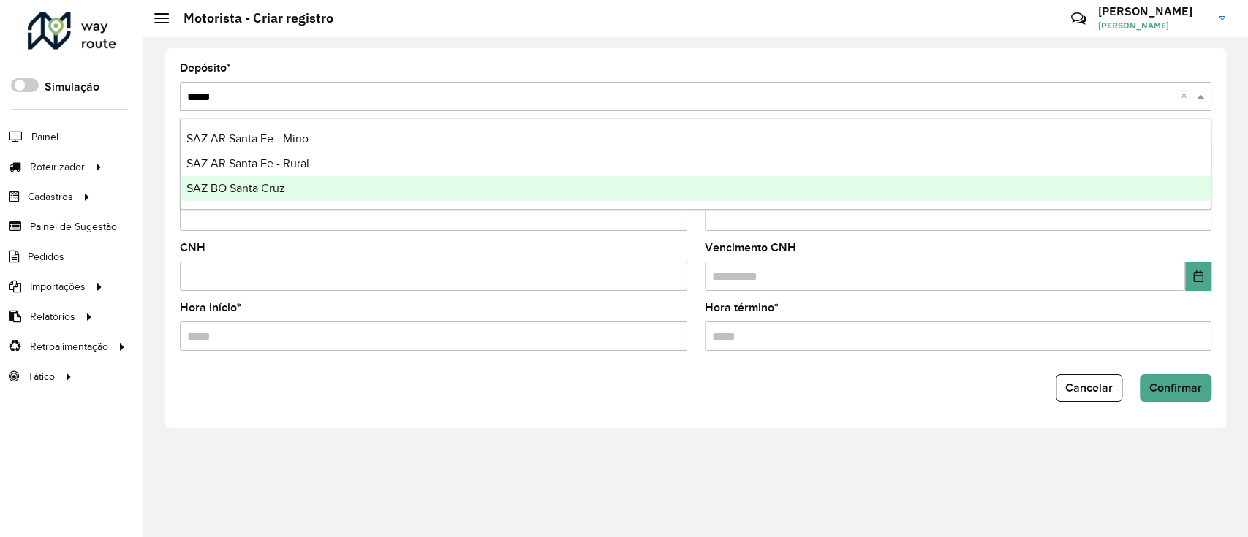
click at [352, 177] on div "SAZ BO Santa Cruz" at bounding box center [696, 188] width 1030 height 25
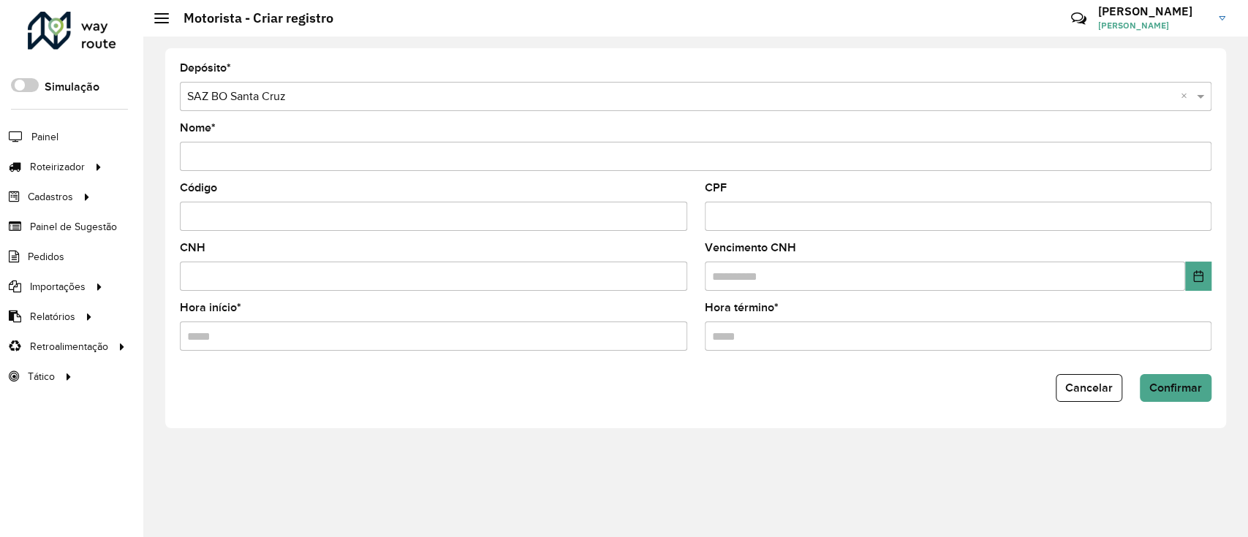
click at [310, 156] on input "Nome *" at bounding box center [695, 156] width 1031 height 29
drag, startPoint x: 250, startPoint y: 156, endPoint x: 380, endPoint y: 156, distance: 130.1
click at [380, 156] on input "**********" at bounding box center [695, 156] width 1031 height 29
type input "**********"
click at [526, 350] on input "Hora início *" at bounding box center [433, 336] width 507 height 29
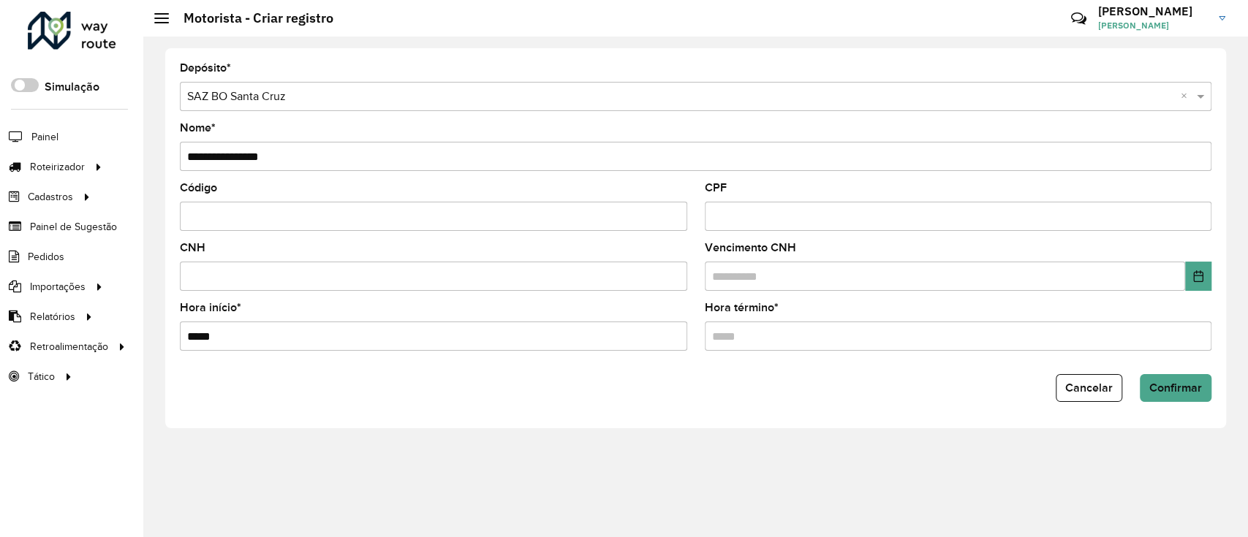
type input "*****"
click at [1180, 378] on button "Confirmar" at bounding box center [1176, 388] width 72 height 28
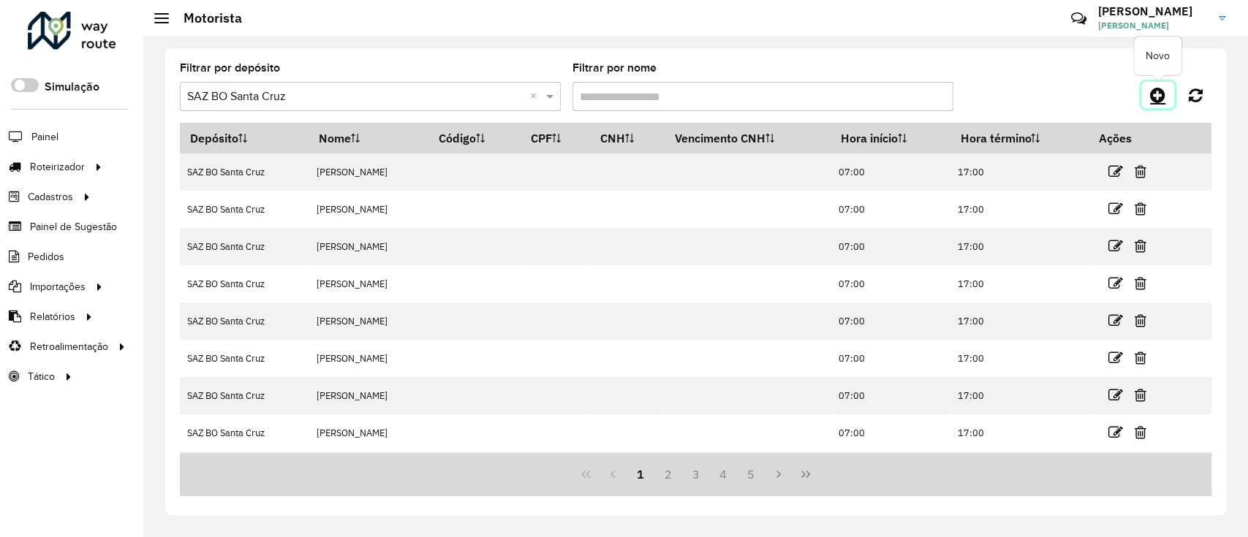
click at [1162, 94] on icon at bounding box center [1157, 95] width 15 height 18
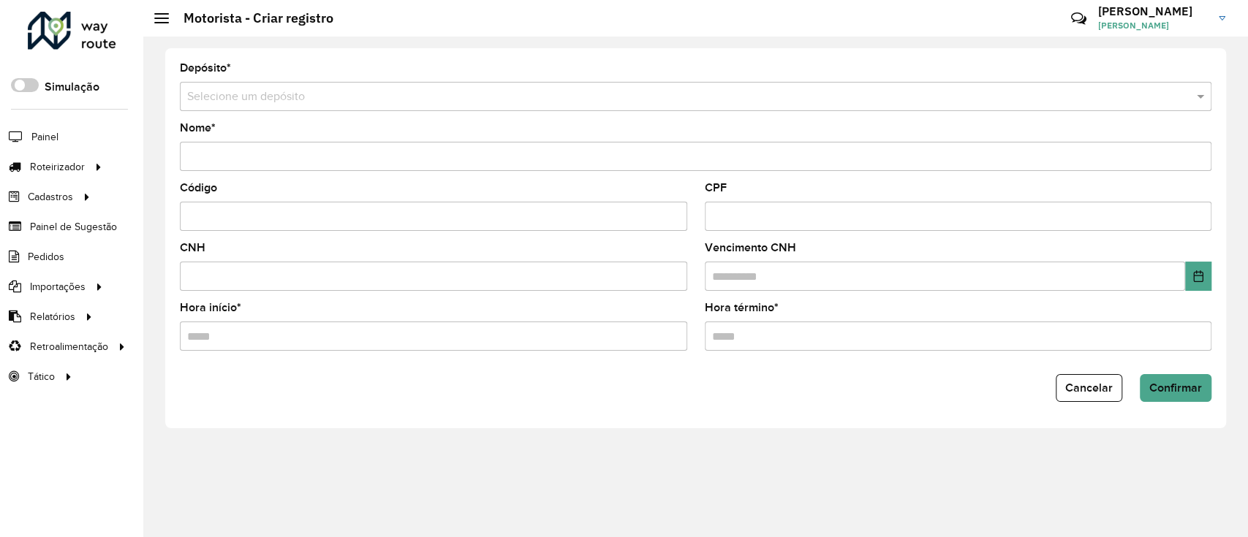
click at [443, 106] on div "Selecione um depósito" at bounding box center [695, 96] width 1031 height 29
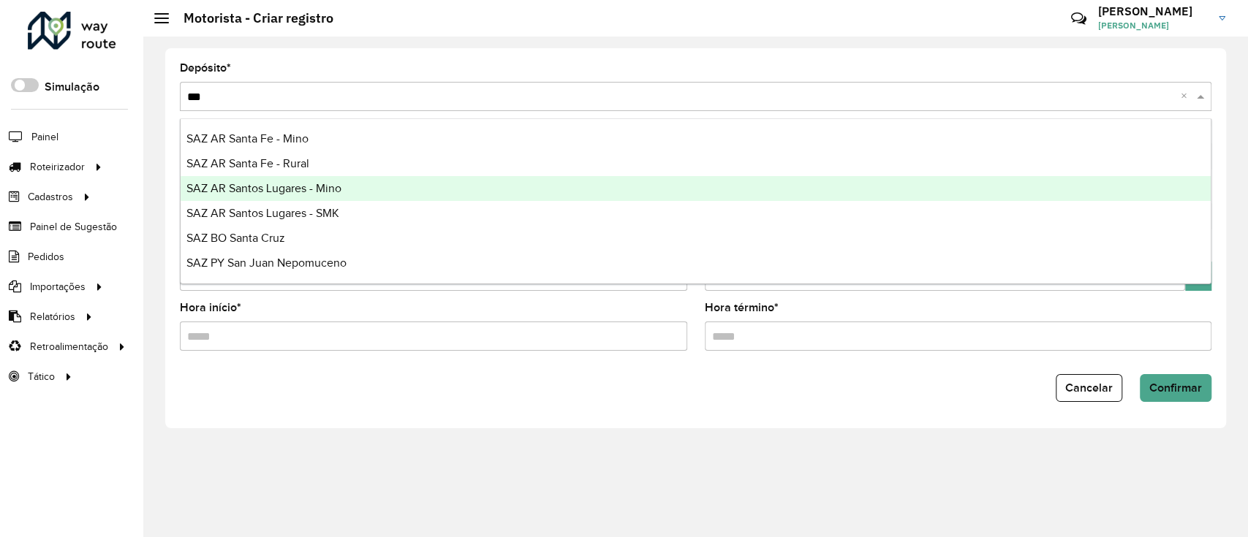
type input "****"
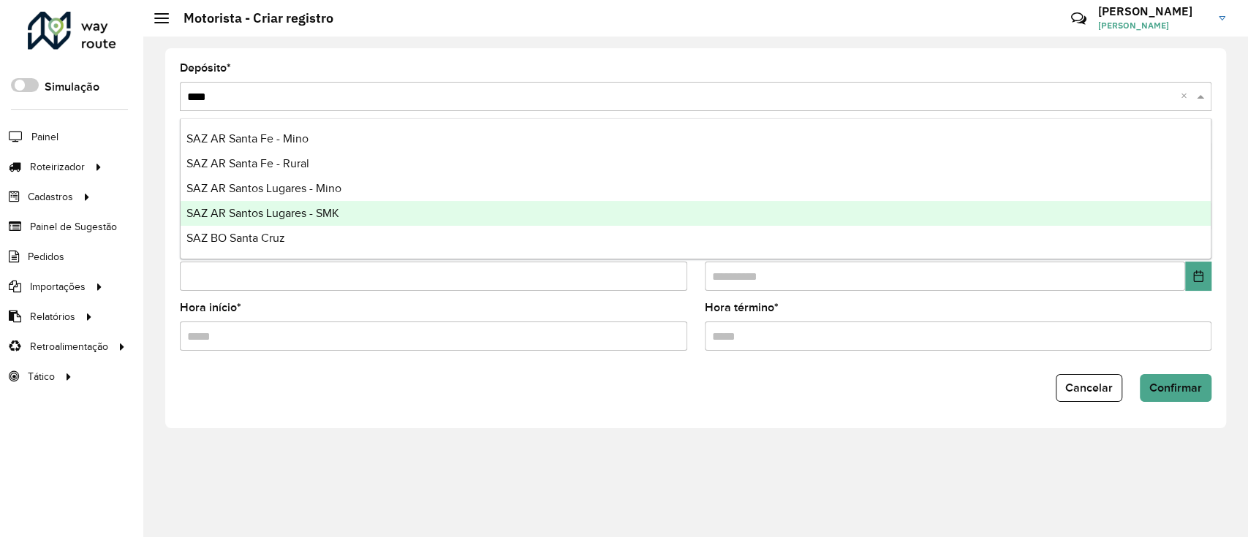
click at [368, 233] on div "SAZ BO Santa Cruz" at bounding box center [696, 238] width 1030 height 25
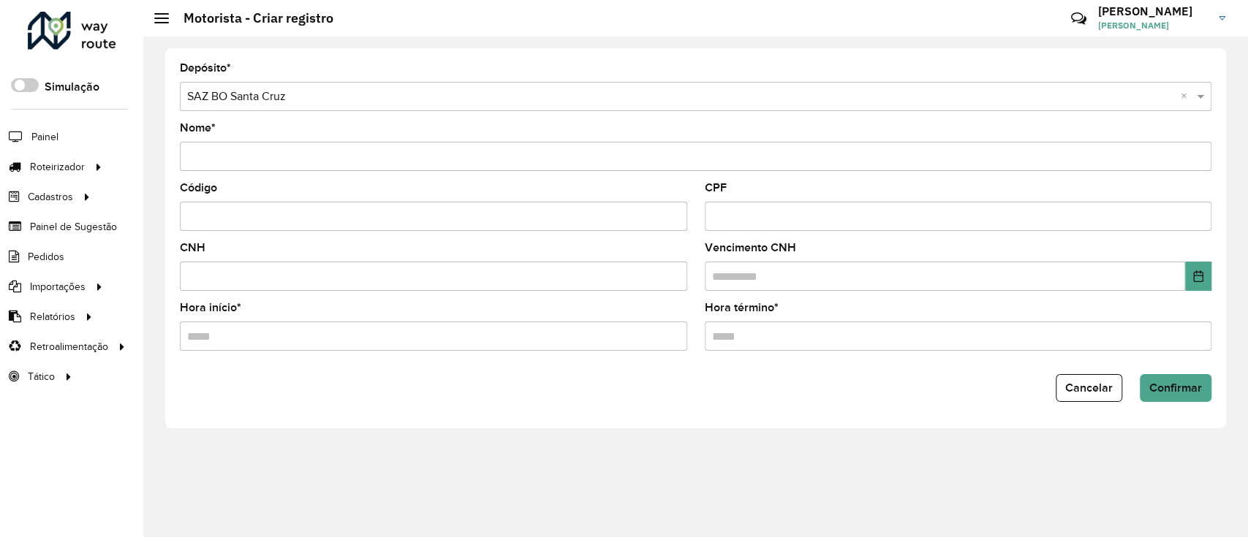
click at [310, 159] on input "Nome *" at bounding box center [695, 156] width 1031 height 29
type input "**********"
click at [538, 348] on input "Hora início *" at bounding box center [433, 336] width 507 height 29
type input "*****"
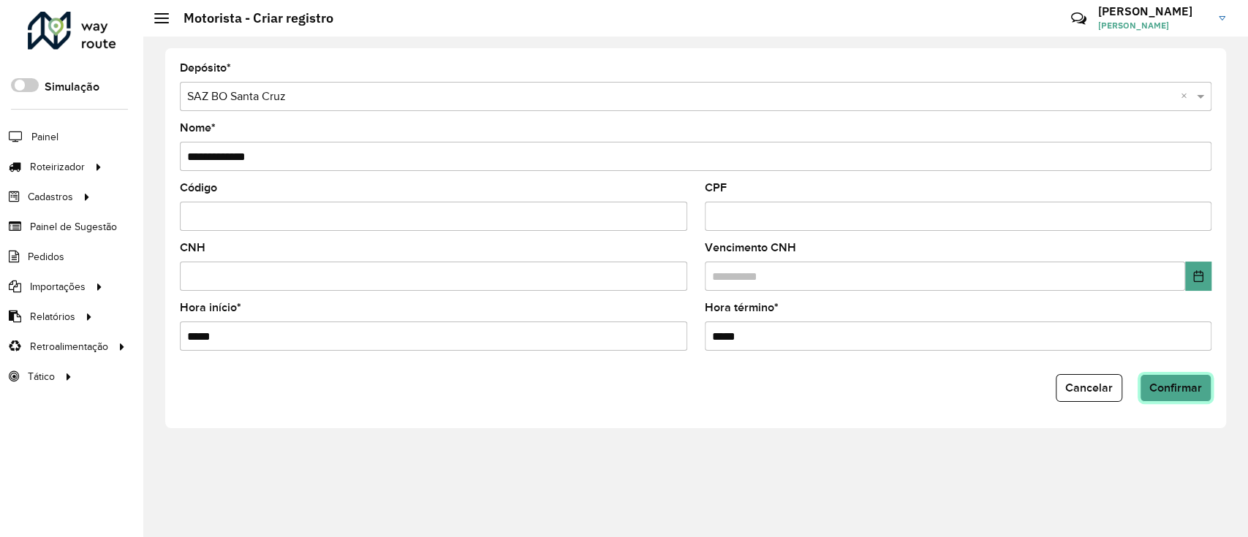
click at [1187, 389] on span "Confirmar" at bounding box center [1175, 388] width 53 height 12
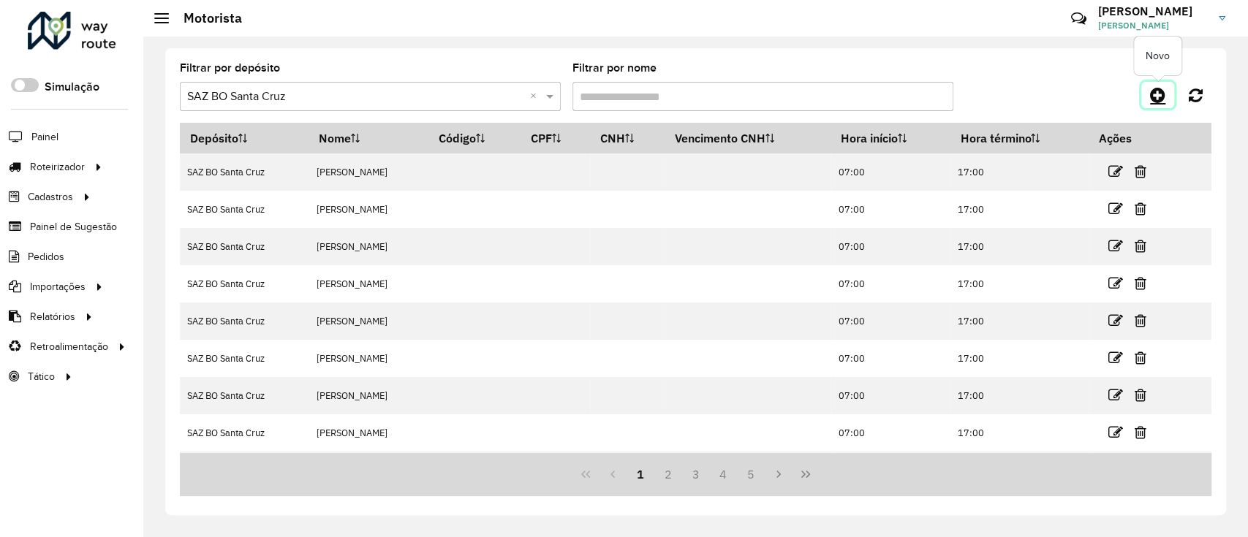
click at [1153, 96] on icon at bounding box center [1157, 95] width 15 height 18
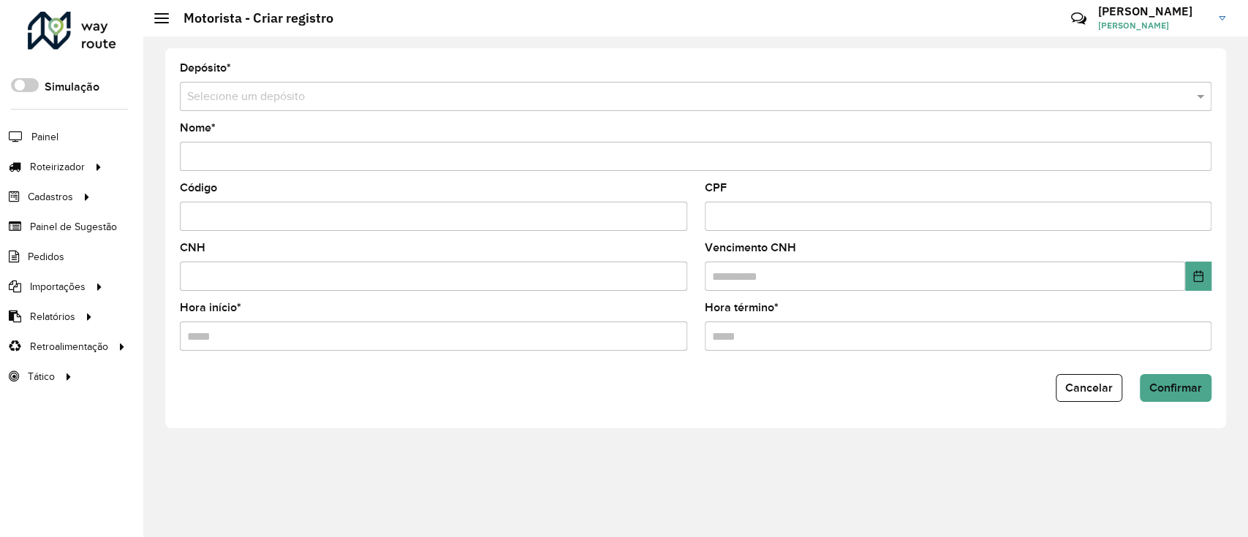
click at [492, 96] on input "text" at bounding box center [681, 97] width 988 height 18
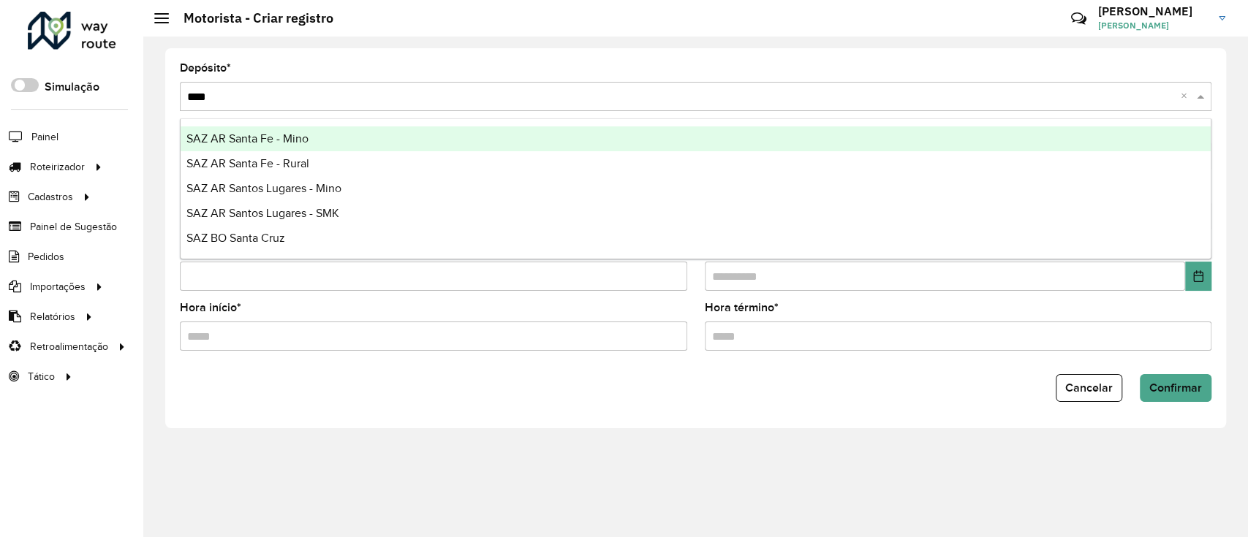
type input "*****"
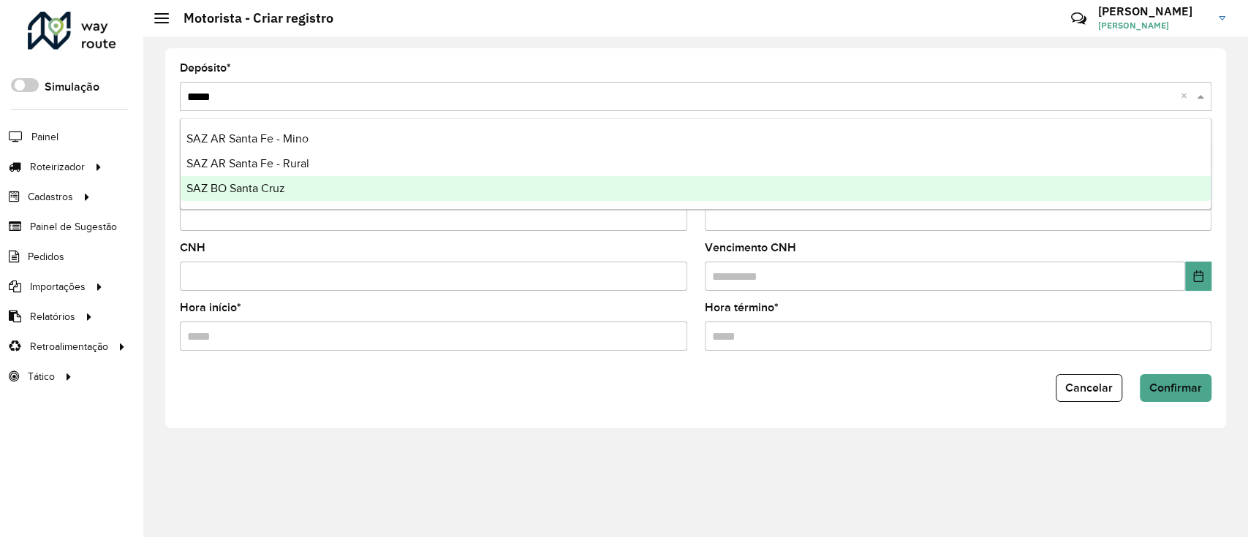
click at [418, 179] on div "SAZ BO Santa Cruz" at bounding box center [696, 188] width 1030 height 25
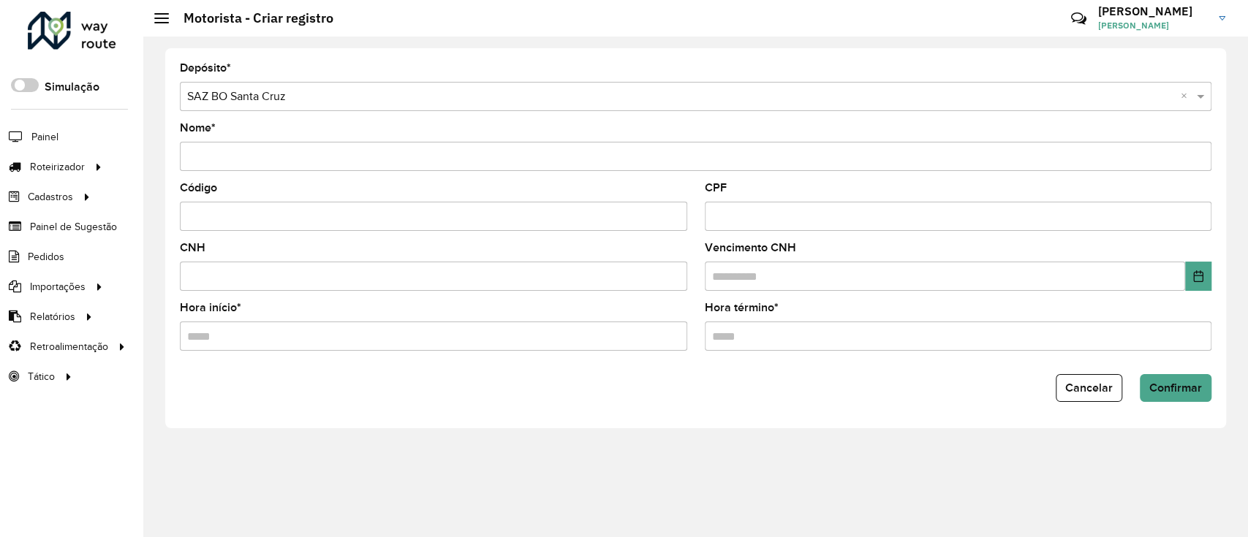
click at [336, 164] on input "Nome *" at bounding box center [695, 156] width 1031 height 29
type input "**********"
click at [596, 343] on input "Hora início *" at bounding box center [433, 336] width 507 height 29
type input "*****"
click at [838, 342] on input "Hora término *" at bounding box center [958, 336] width 507 height 29
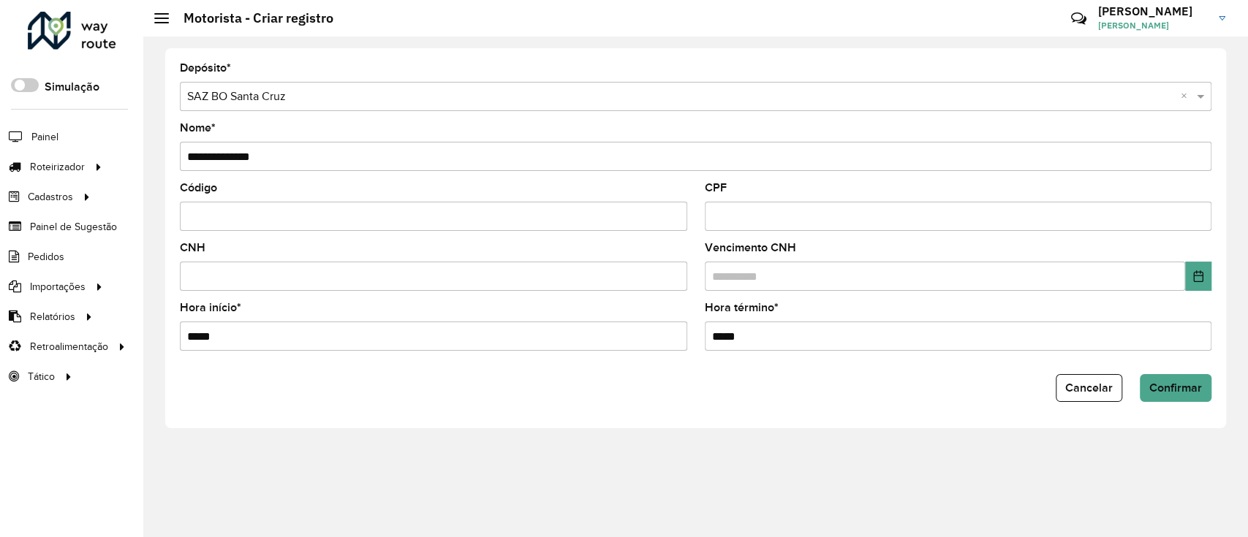
type input "*****"
click at [1170, 388] on span "Confirmar" at bounding box center [1175, 388] width 53 height 12
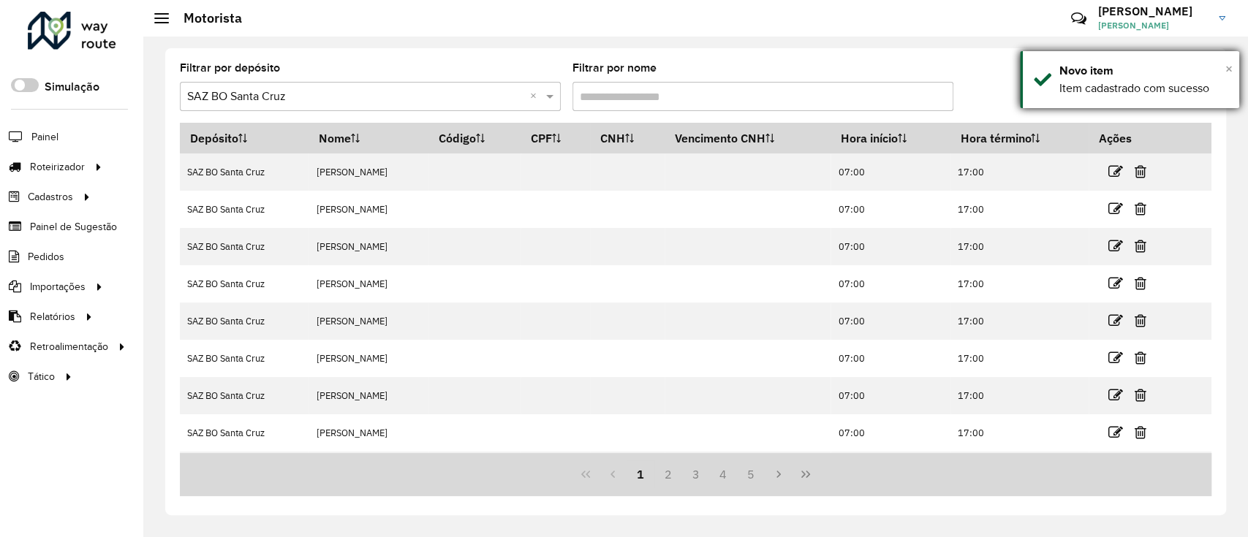
click at [1230, 73] on span "×" at bounding box center [1228, 69] width 7 height 16
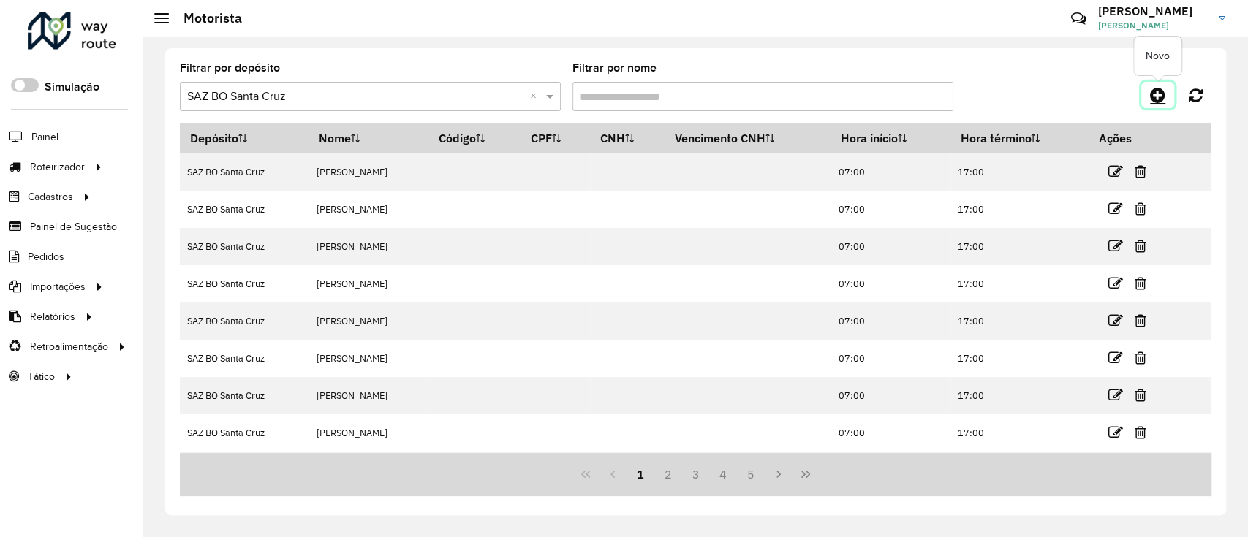
click at [1155, 91] on icon at bounding box center [1157, 95] width 15 height 18
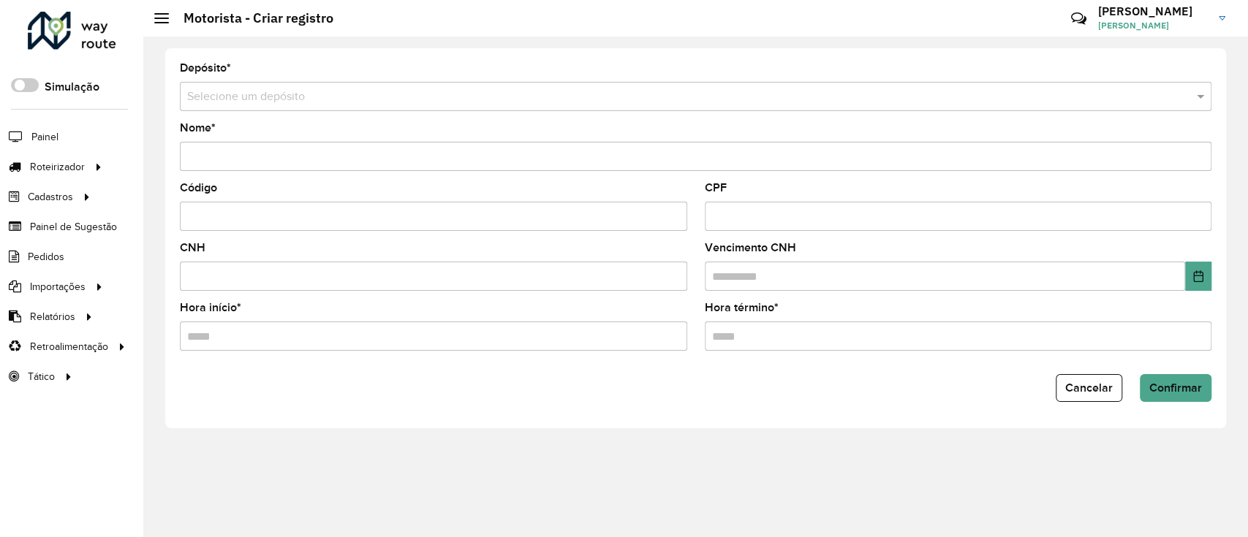
click at [374, 94] on input "text" at bounding box center [681, 97] width 988 height 18
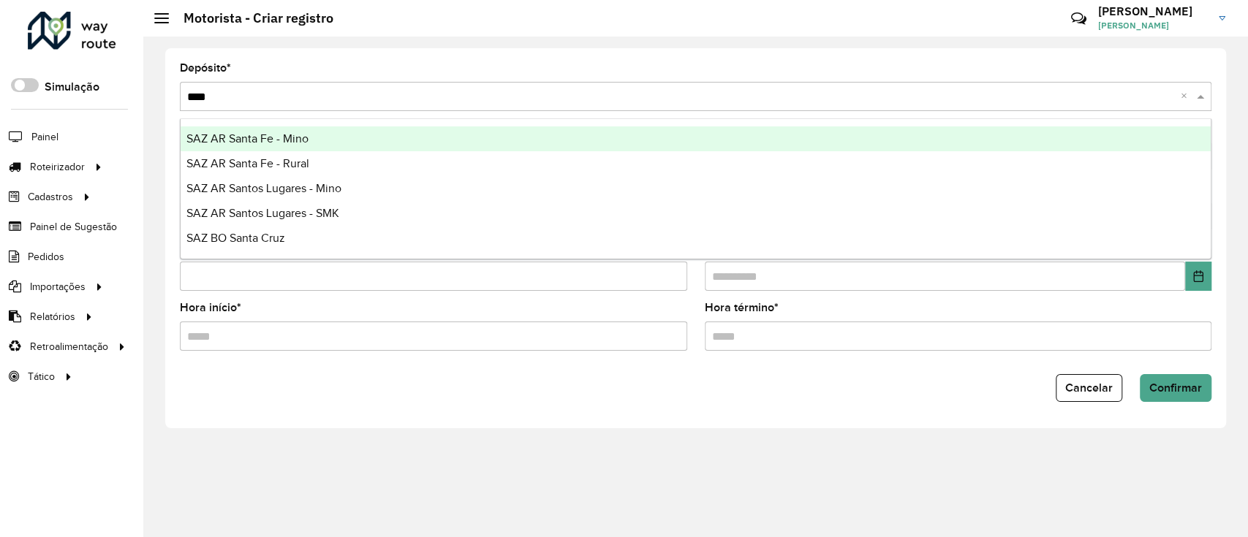
type input "*****"
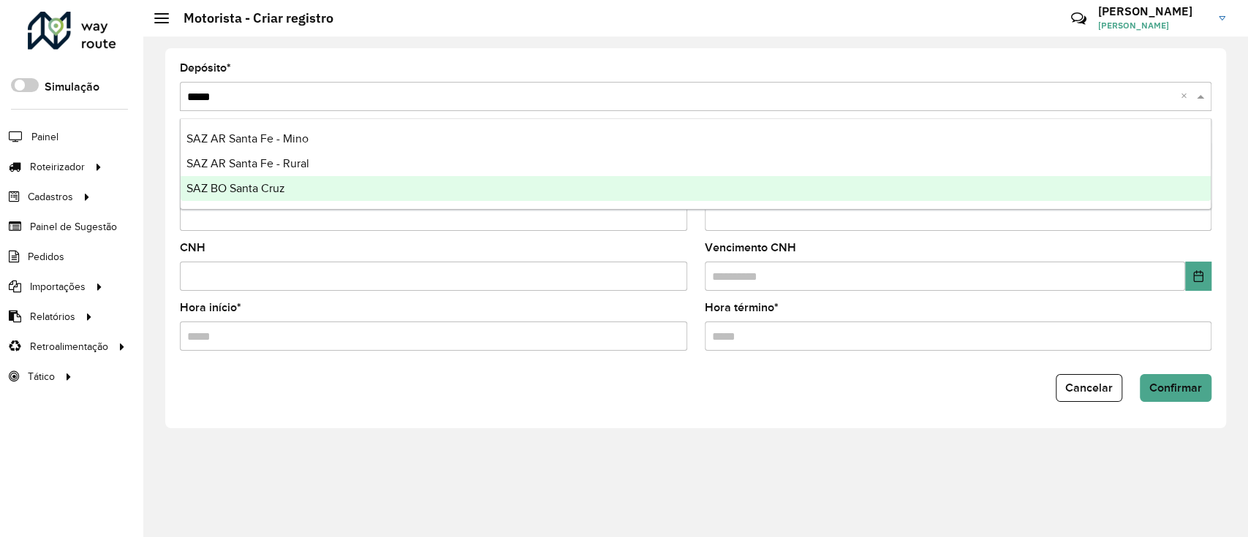
drag, startPoint x: 368, startPoint y: 184, endPoint x: 386, endPoint y: 192, distance: 19.3
click at [368, 184] on div "SAZ BO Santa Cruz" at bounding box center [696, 188] width 1030 height 25
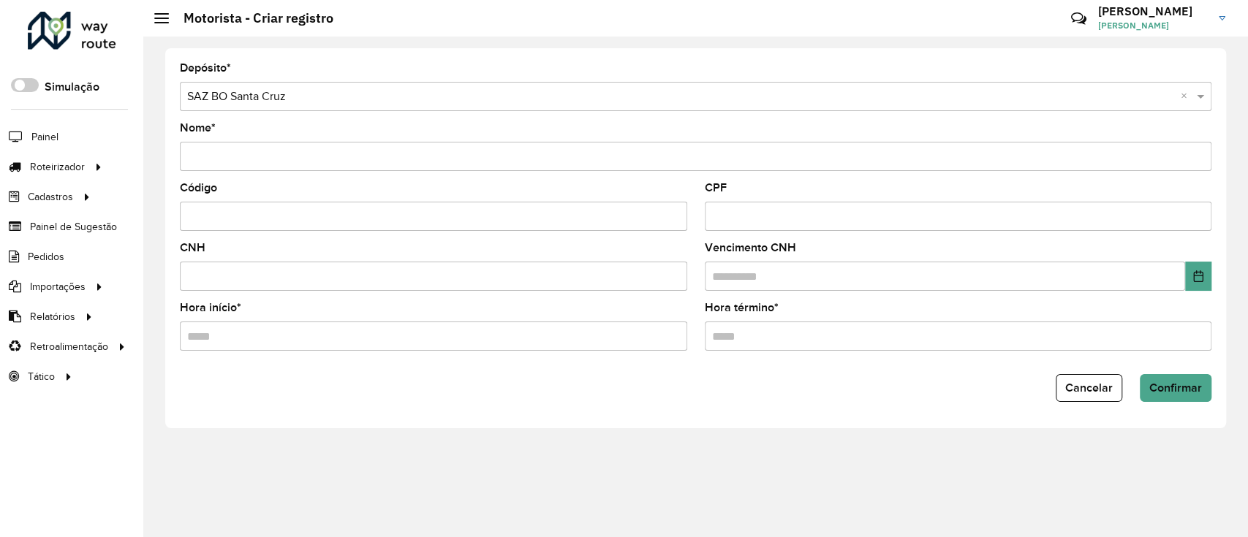
click at [347, 166] on input "Nome *" at bounding box center [695, 156] width 1031 height 29
type input "**********"
click at [522, 333] on input "Hora início *" at bounding box center [433, 336] width 507 height 29
type input "*****"
click at [743, 349] on input "Hora término *" at bounding box center [958, 336] width 507 height 29
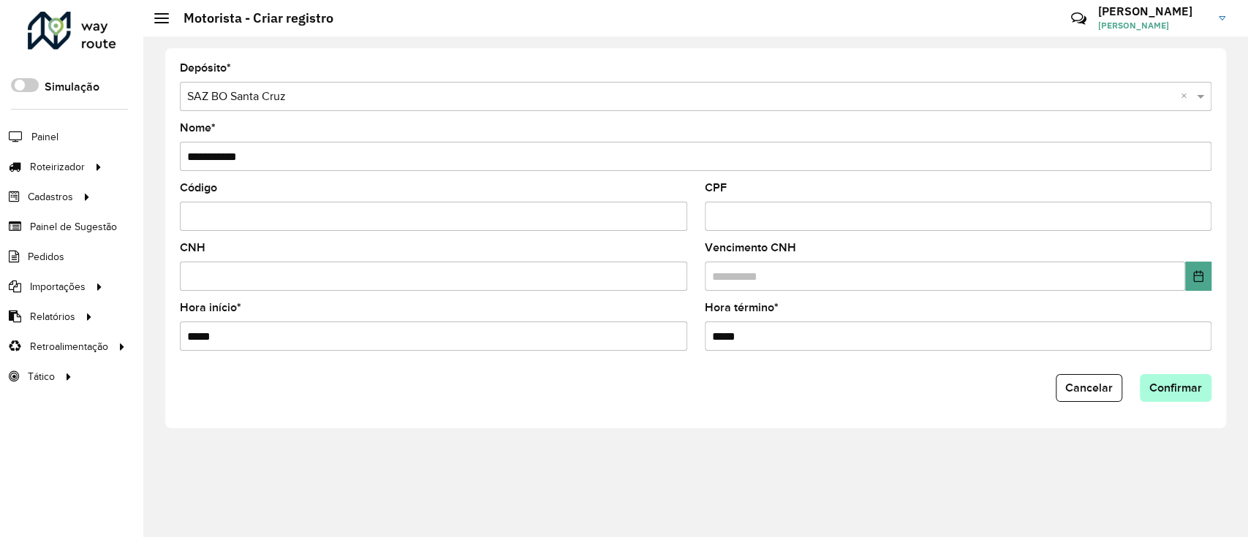
type input "*****"
click at [1175, 379] on button "Confirmar" at bounding box center [1176, 388] width 72 height 28
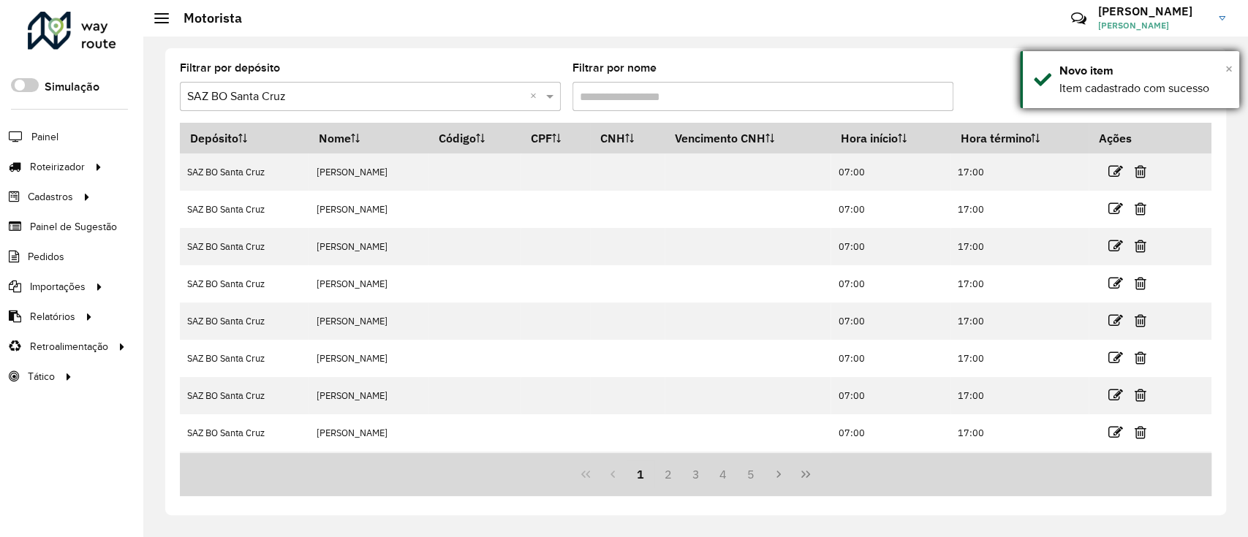
drag, startPoint x: 1228, startPoint y: 65, endPoint x: 1171, endPoint y: 96, distance: 64.8
click at [1230, 65] on span "×" at bounding box center [1228, 69] width 7 height 16
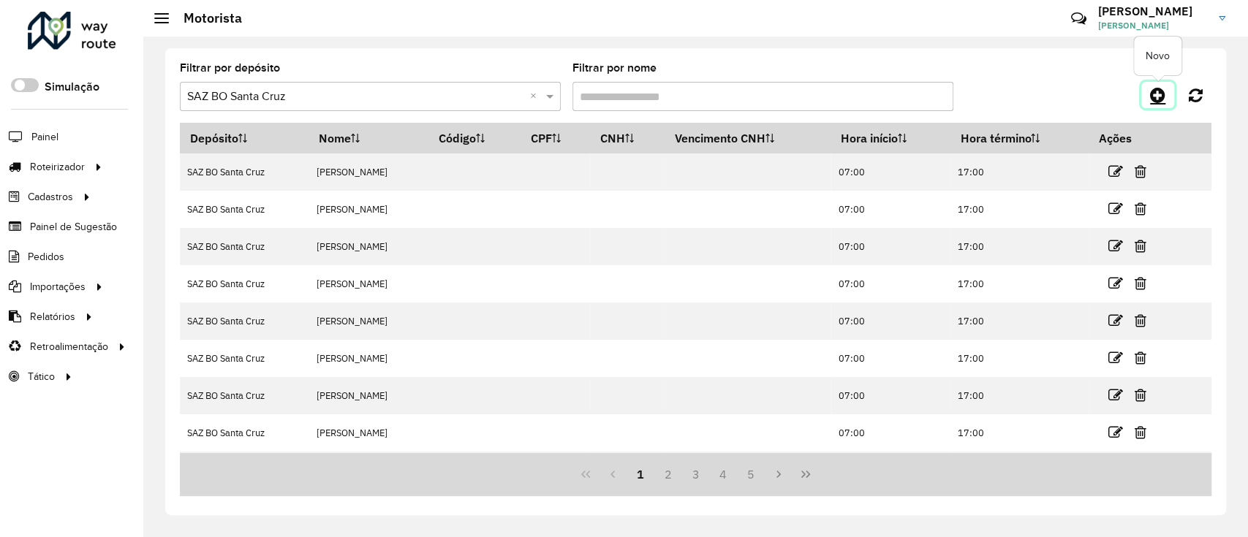
click at [1152, 96] on icon at bounding box center [1157, 95] width 15 height 18
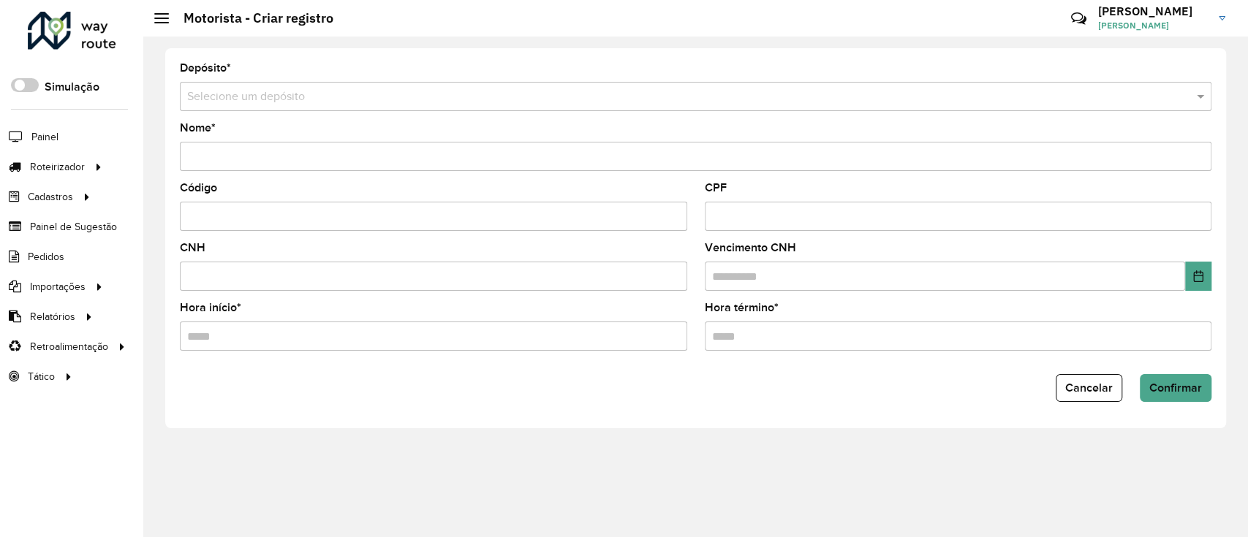
click at [390, 96] on input "text" at bounding box center [681, 97] width 988 height 18
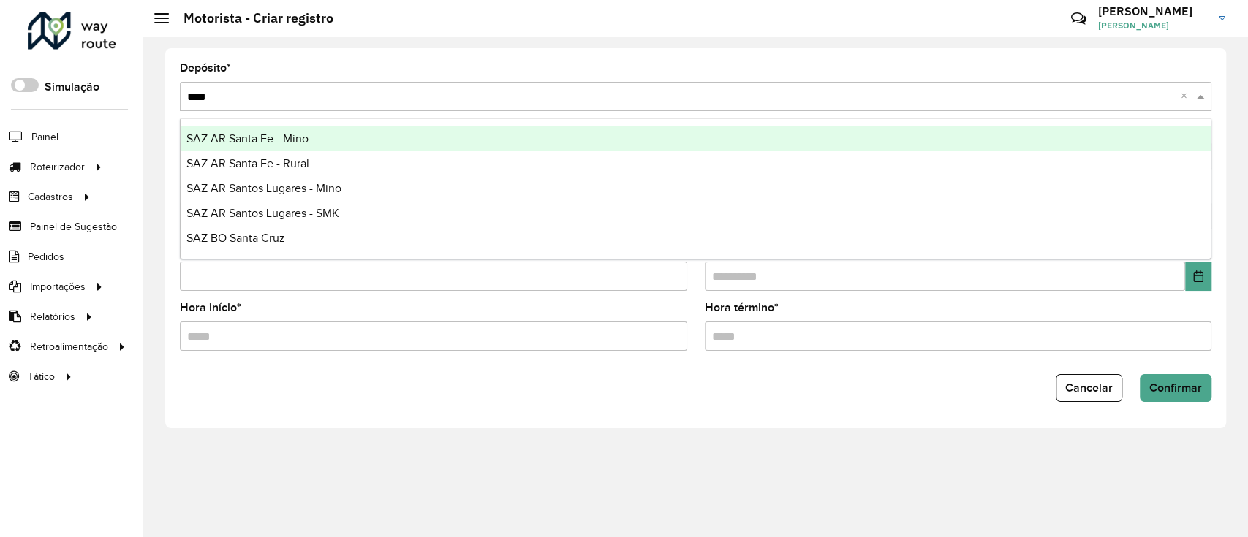
type input "*****"
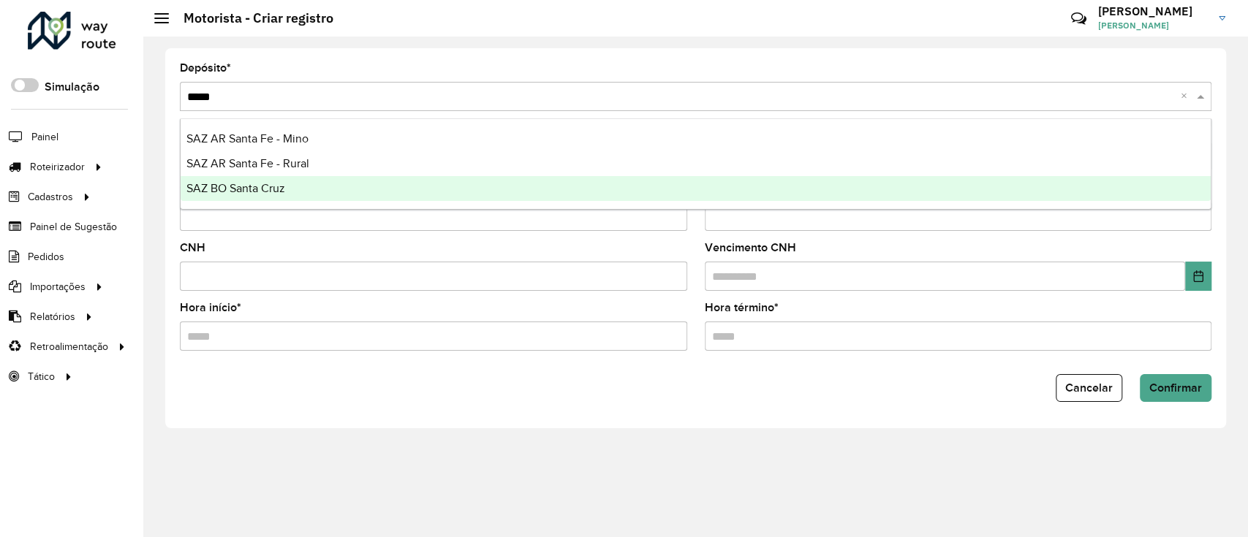
click at [385, 185] on div "SAZ BO Santa Cruz" at bounding box center [696, 188] width 1030 height 25
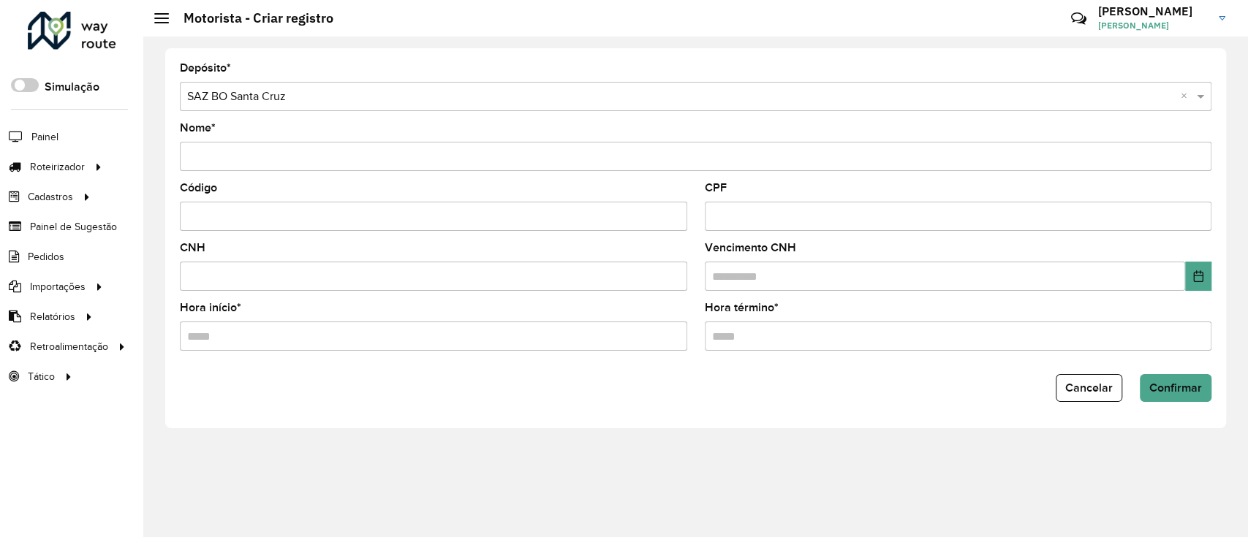
click at [374, 155] on input "Nome *" at bounding box center [695, 156] width 1031 height 29
type input "**********"
drag, startPoint x: 540, startPoint y: 322, endPoint x: 540, endPoint y: 342, distance: 20.5
click at [540, 322] on input "Hora início *" at bounding box center [433, 336] width 507 height 29
type input "*****"
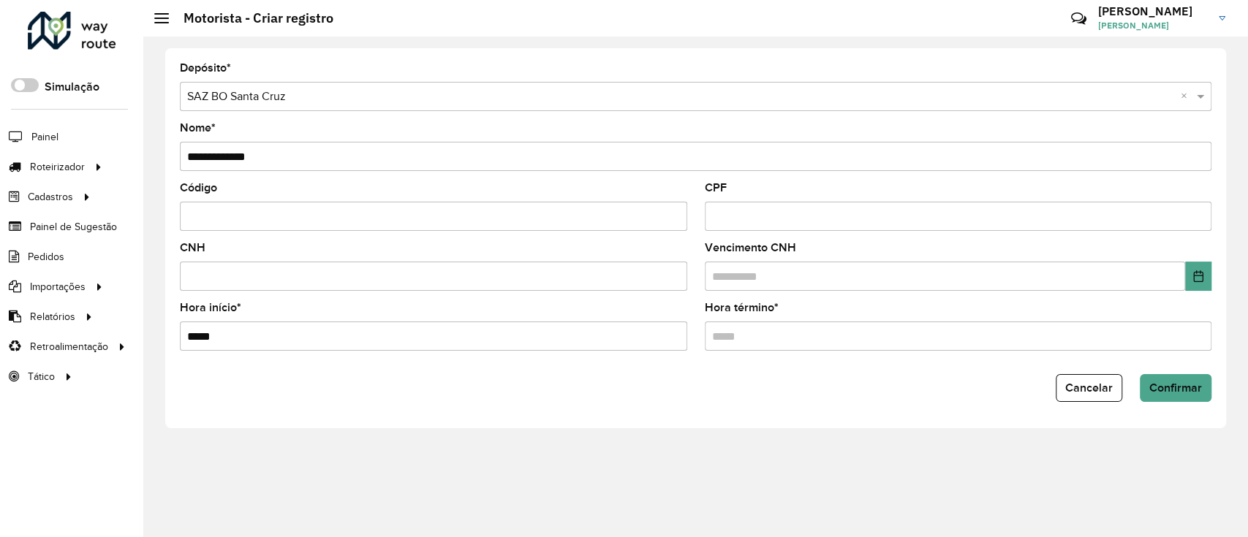
click at [757, 329] on input "Hora término *" at bounding box center [958, 336] width 507 height 29
type input "*****"
click at [1177, 388] on span "Confirmar" at bounding box center [1175, 388] width 53 height 12
